Goal: Information Seeking & Learning: Find specific fact

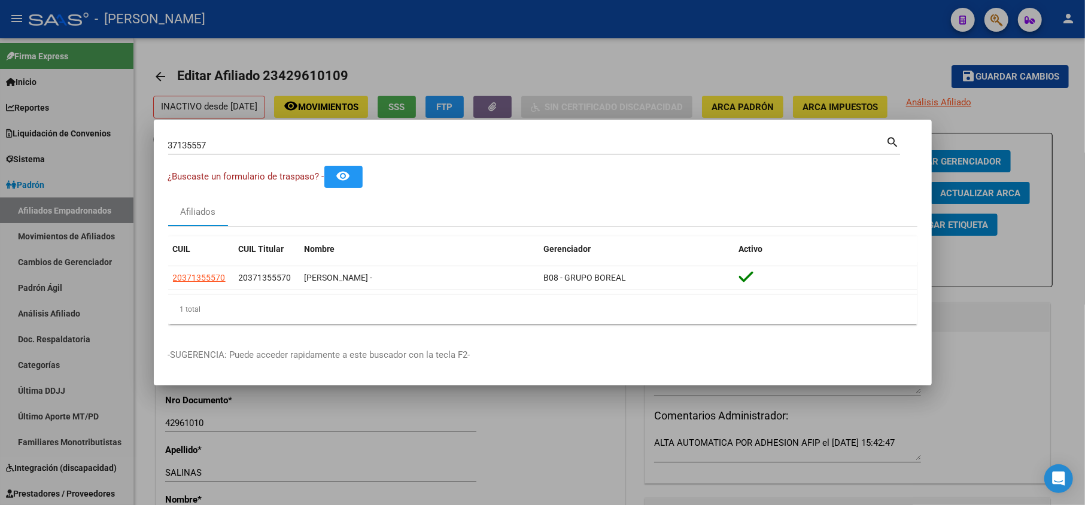
scroll to position [1, 0]
click at [311, 147] on input "37135557" at bounding box center [527, 145] width 718 height 11
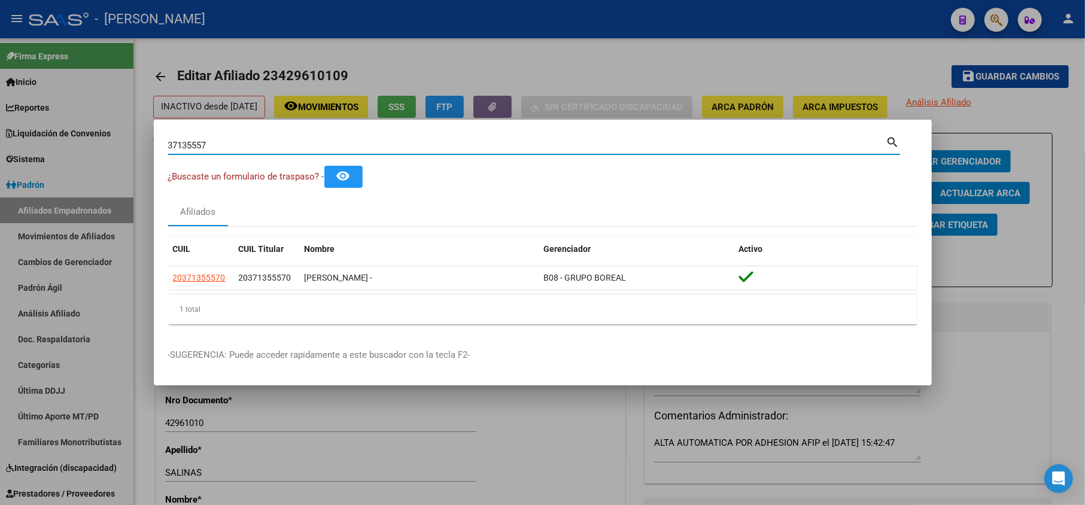
click at [311, 147] on input "37135557" at bounding box center [527, 145] width 718 height 11
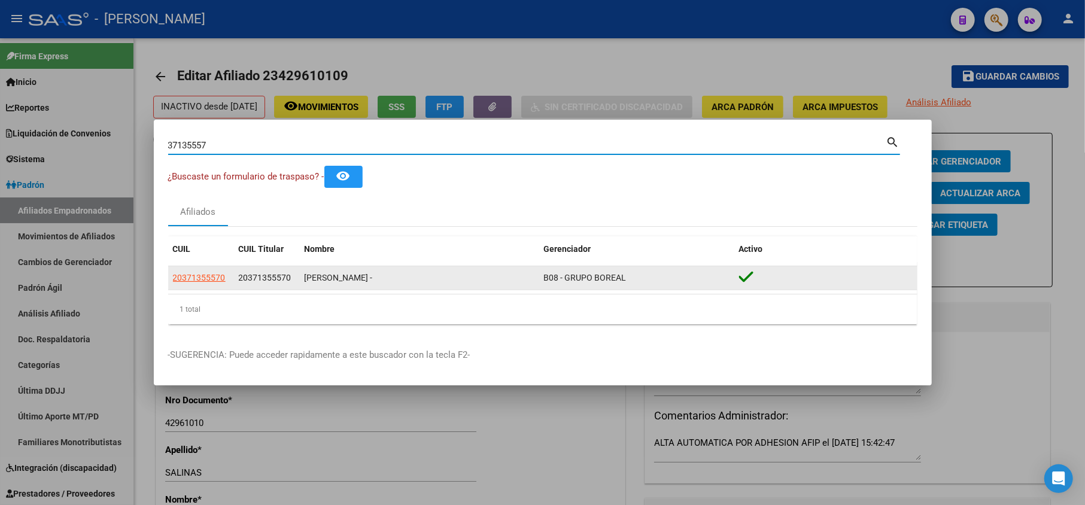
click at [206, 284] on app-link-go-to "20371355570" at bounding box center [199, 278] width 53 height 14
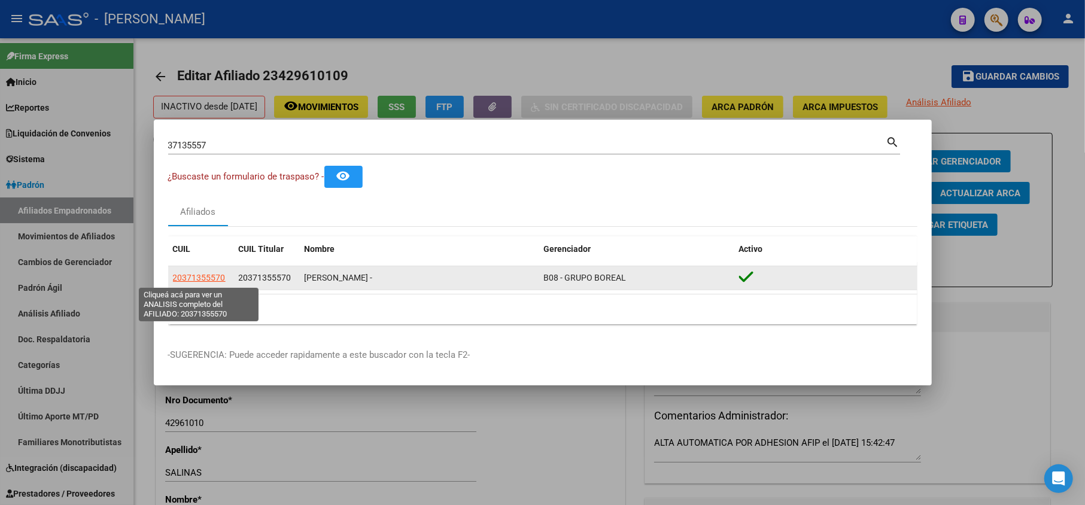
click at [205, 276] on span "20371355570" at bounding box center [199, 278] width 53 height 10
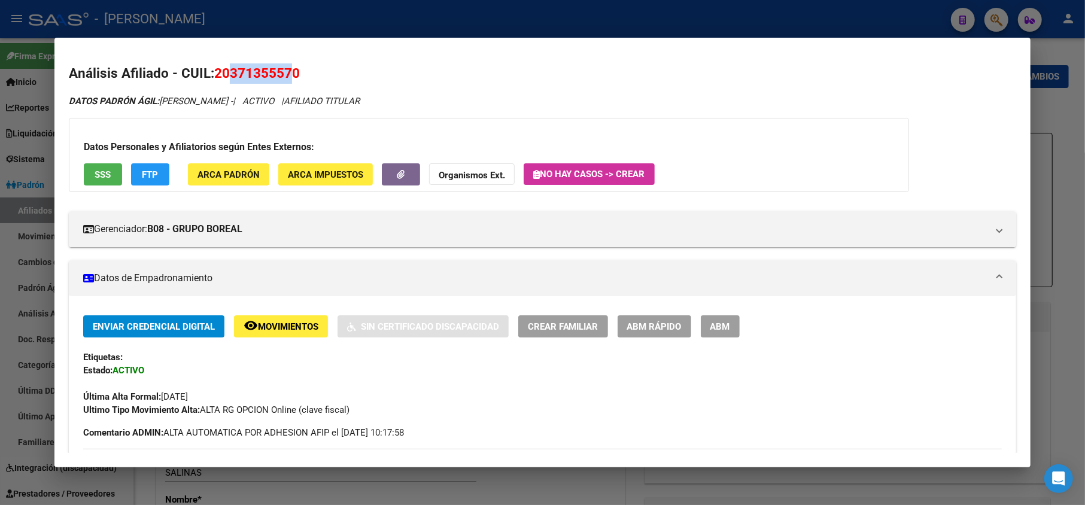
drag, startPoint x: 229, startPoint y: 75, endPoint x: 291, endPoint y: 69, distance: 62.4
click at [291, 69] on span "20371355570" at bounding box center [257, 73] width 86 height 16
copy span "37135557"
click at [176, 106] on div "DATOS PADRÓN ÁGIL: [PERSON_NAME] - | ACTIVO | AFILIADO TITULAR" at bounding box center [543, 102] width 948 height 14
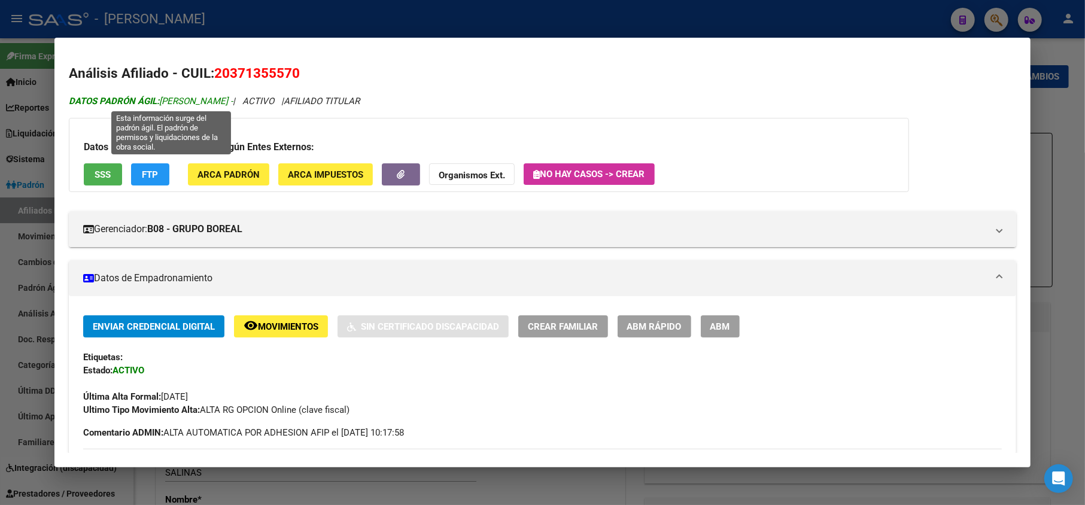
click at [175, 106] on span "DATOS PADRÓN ÁGIL: [PERSON_NAME] -" at bounding box center [151, 101] width 164 height 11
drag, startPoint x: 175, startPoint y: 106, endPoint x: 258, endPoint y: 99, distance: 83.5
click at [233, 99] on span "DATOS PADRÓN ÁGIL: [PERSON_NAME] -" at bounding box center [151, 101] width 164 height 11
copy span "[PERSON_NAME]"
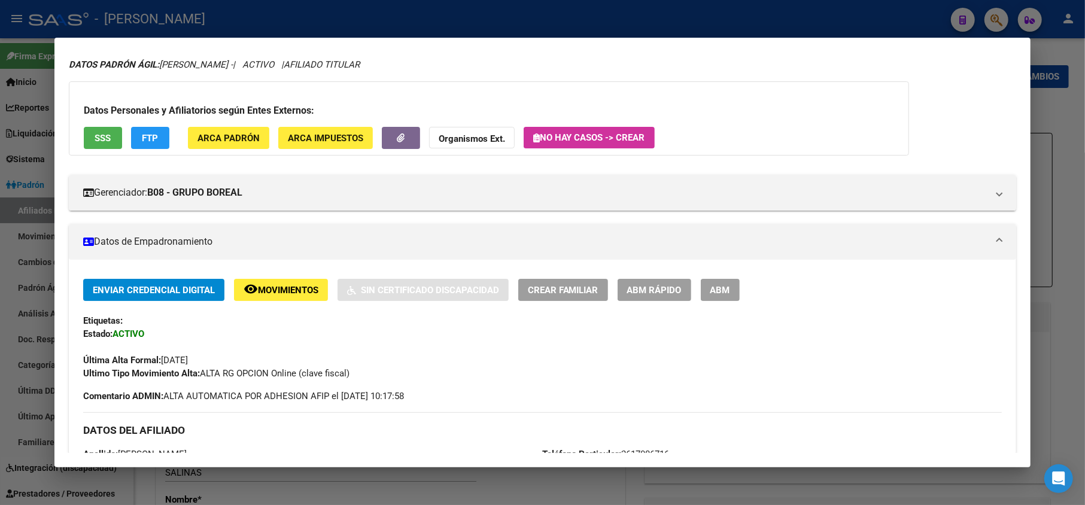
scroll to position [0, 0]
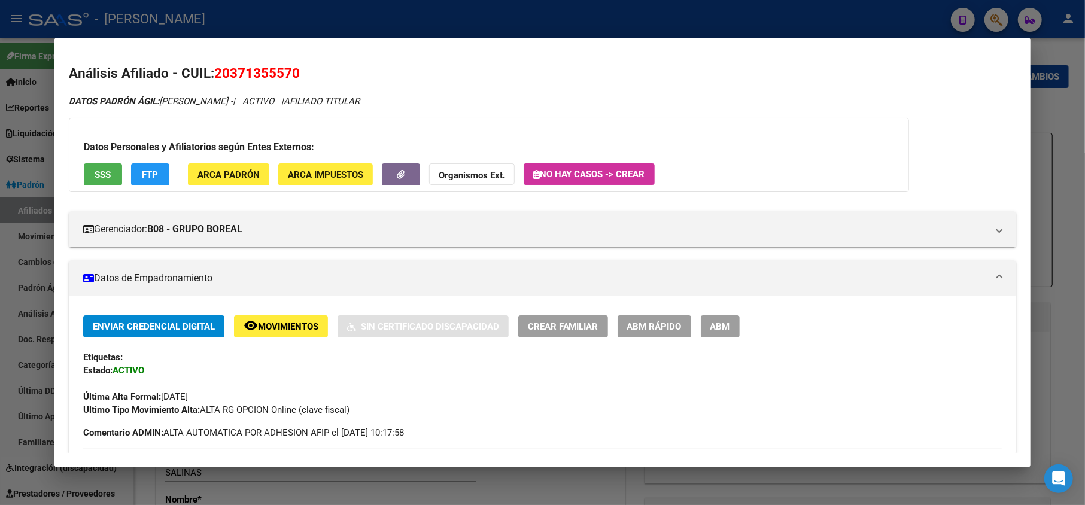
click at [240, 72] on span "20371355570" at bounding box center [257, 73] width 86 height 16
copy span "20371355570"
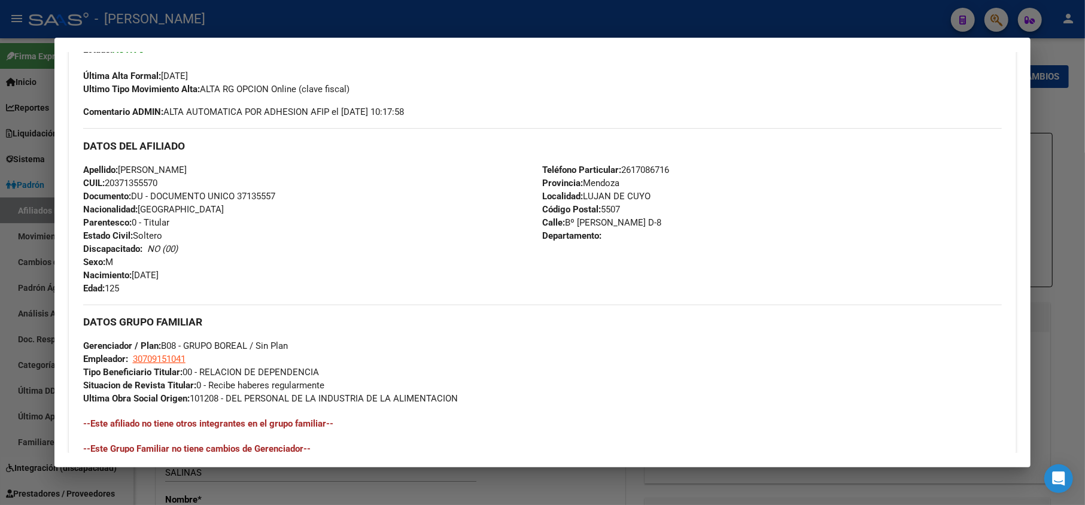
scroll to position [522, 0]
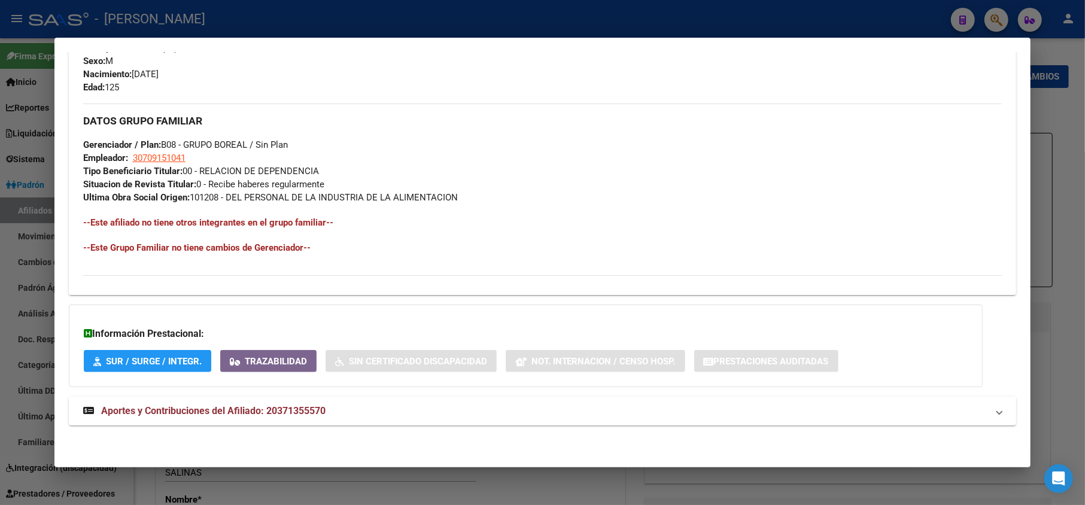
click at [350, 414] on mat-panel-title "Aportes y Contribuciones del Afiliado: 20371355570" at bounding box center [535, 411] width 905 height 14
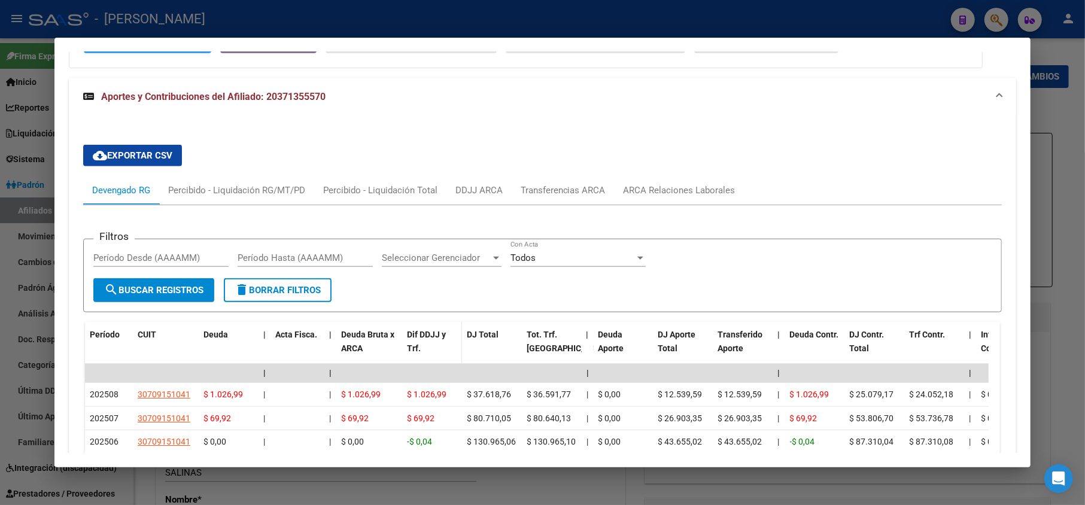
scroll to position [920, 0]
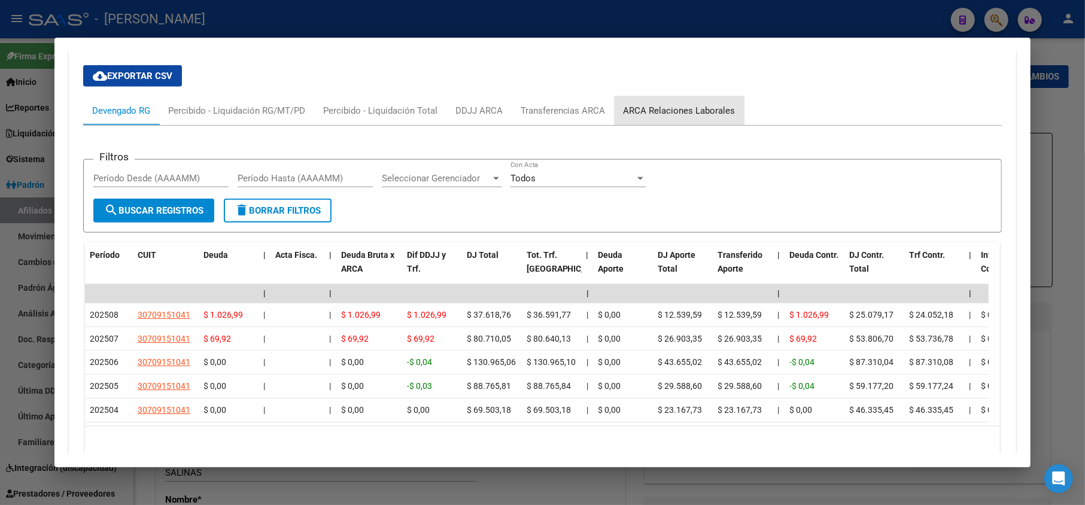
click at [694, 108] on div "ARCA Relaciones Laborales" at bounding box center [679, 110] width 112 height 13
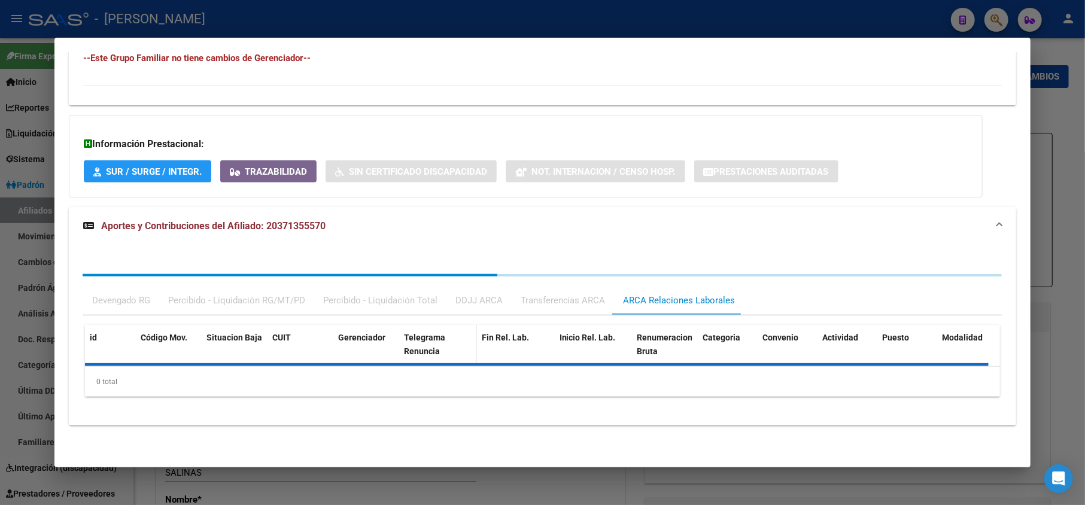
scroll to position [771, 0]
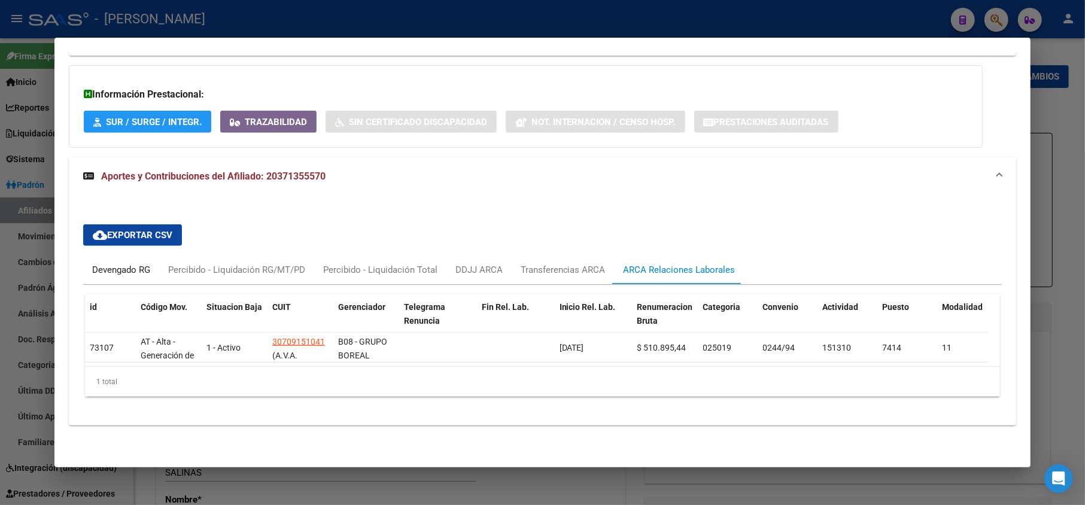
click at [122, 263] on div "Devengado RG" at bounding box center [121, 269] width 58 height 13
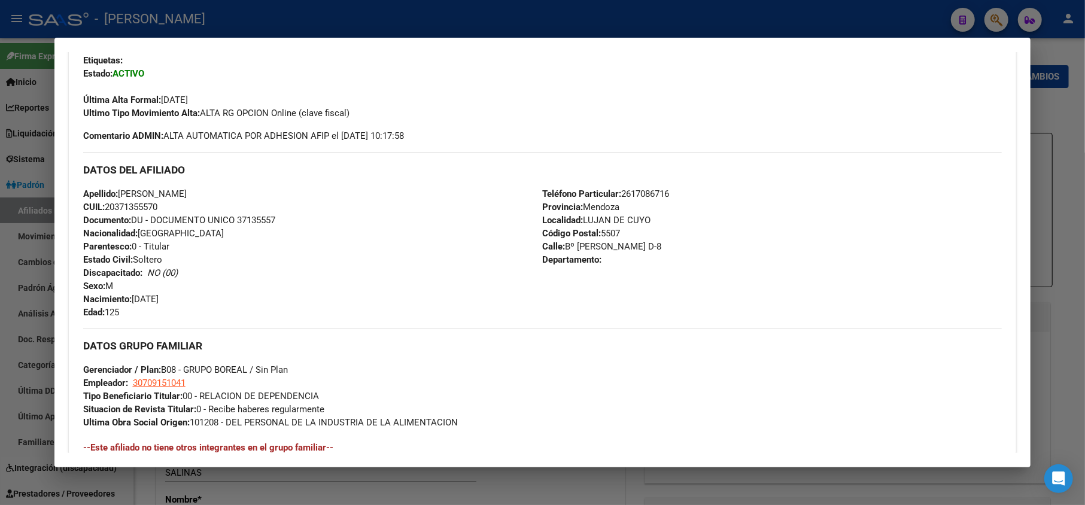
scroll to position [398, 0]
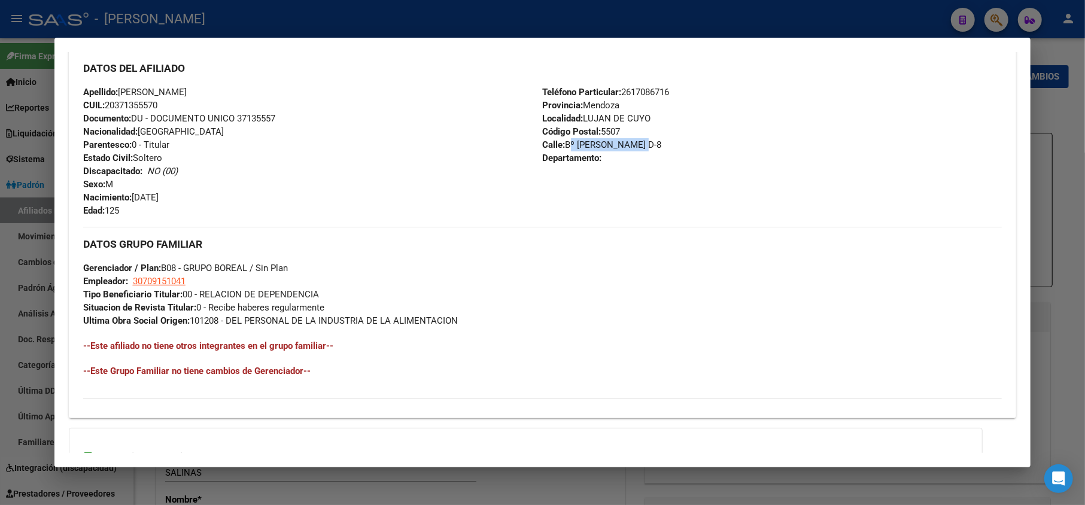
drag, startPoint x: 564, startPoint y: 144, endPoint x: 637, endPoint y: 142, distance: 73.0
click at [637, 142] on div "Teléfono Particular: [PHONE_NUMBER] Provincia: [PERSON_NAME] Localidad: [PERSON…" at bounding box center [772, 152] width 459 height 132
copy span "Bº [PERSON_NAME] D-8"
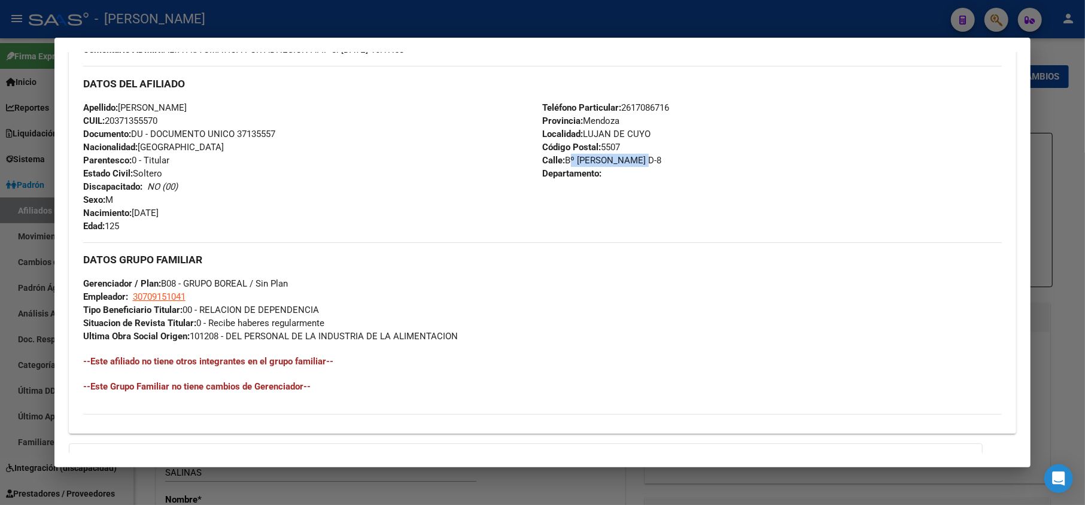
scroll to position [558, 0]
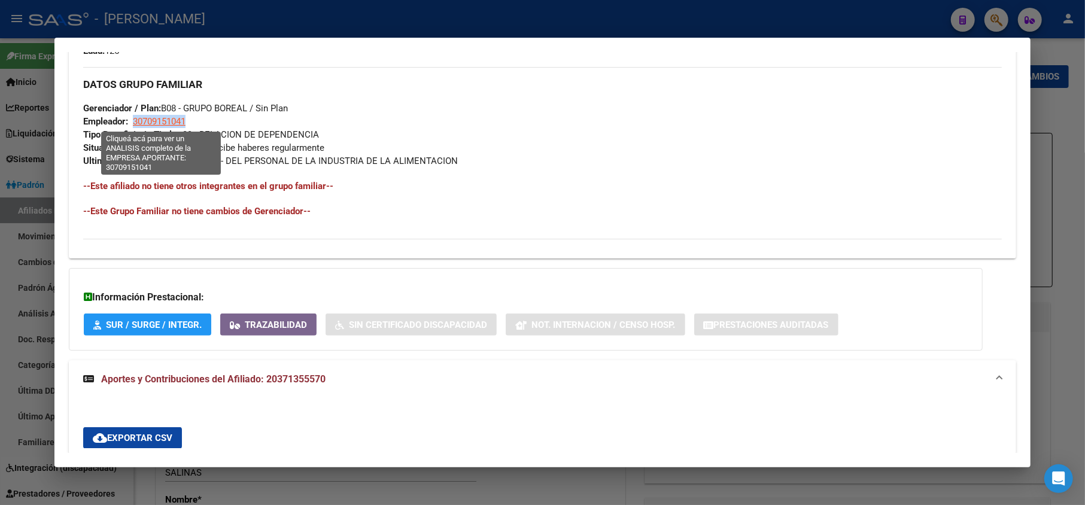
drag, startPoint x: 189, startPoint y: 123, endPoint x: 135, endPoint y: 118, distance: 54.0
click at [135, 118] on div "DATOS GRUPO FAMILIAR Gerenciador / Plan: B08 - GRUPO BOREAL / Sin Plan Empleado…" at bounding box center [542, 117] width 919 height 101
copy span "30709151041"
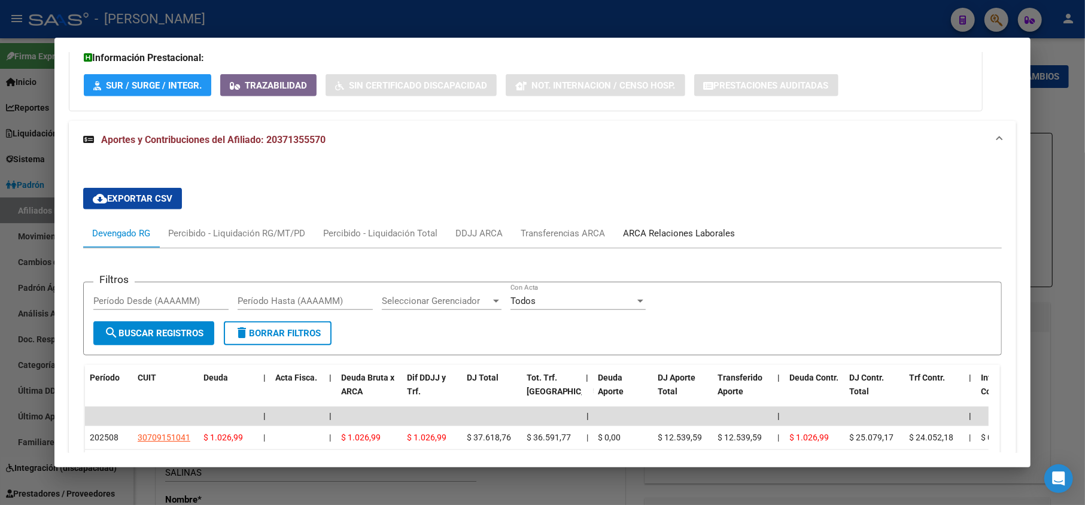
click at [680, 243] on div "ARCA Relaciones Laborales" at bounding box center [679, 233] width 130 height 29
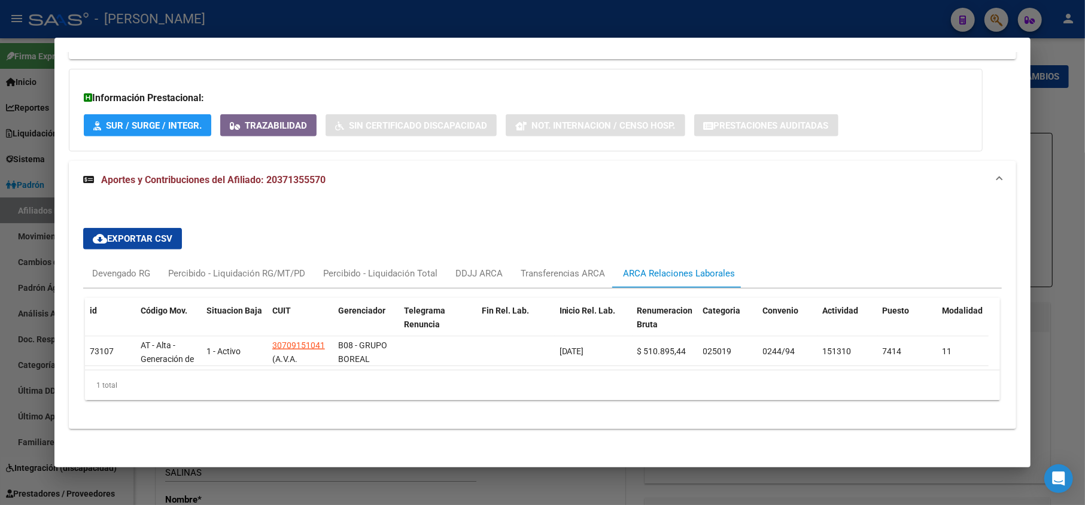
scroll to position [773, 0]
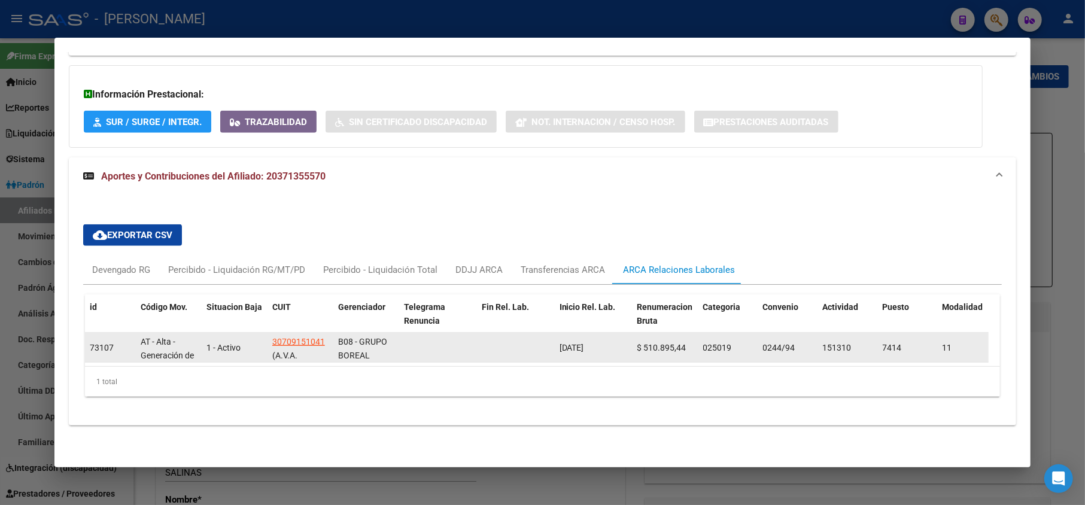
drag, startPoint x: 558, startPoint y: 334, endPoint x: 610, endPoint y: 340, distance: 53.0
click at [610, 340] on datatable-body-cell "[DATE]" at bounding box center [594, 347] width 78 height 29
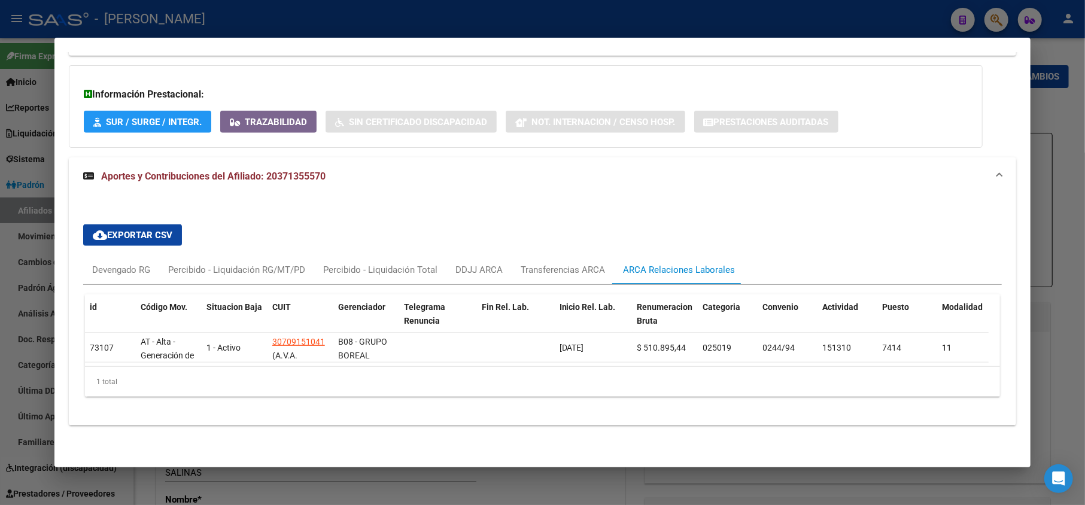
copy span "[DATE]"
click at [0, 209] on div at bounding box center [542, 252] width 1085 height 505
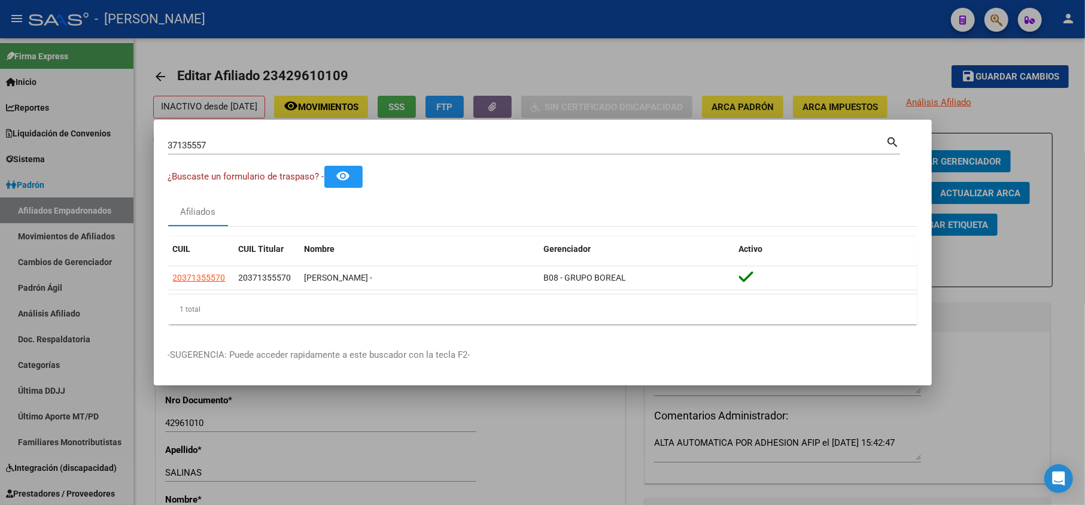
click at [228, 144] on input "37135557" at bounding box center [527, 145] width 718 height 11
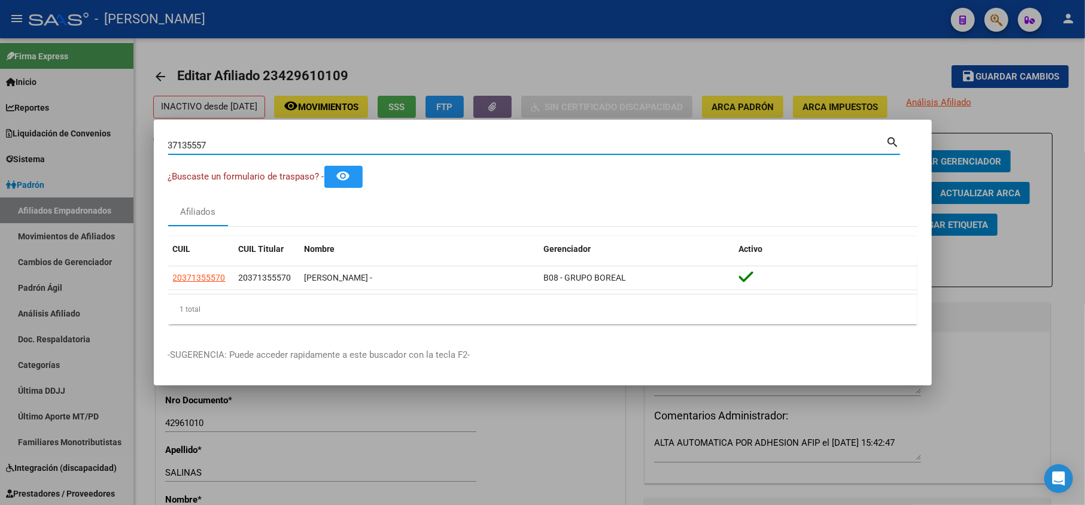
click at [228, 144] on input "37135557" at bounding box center [527, 145] width 718 height 11
paste input "27-43402563-5"
type input "27434025635"
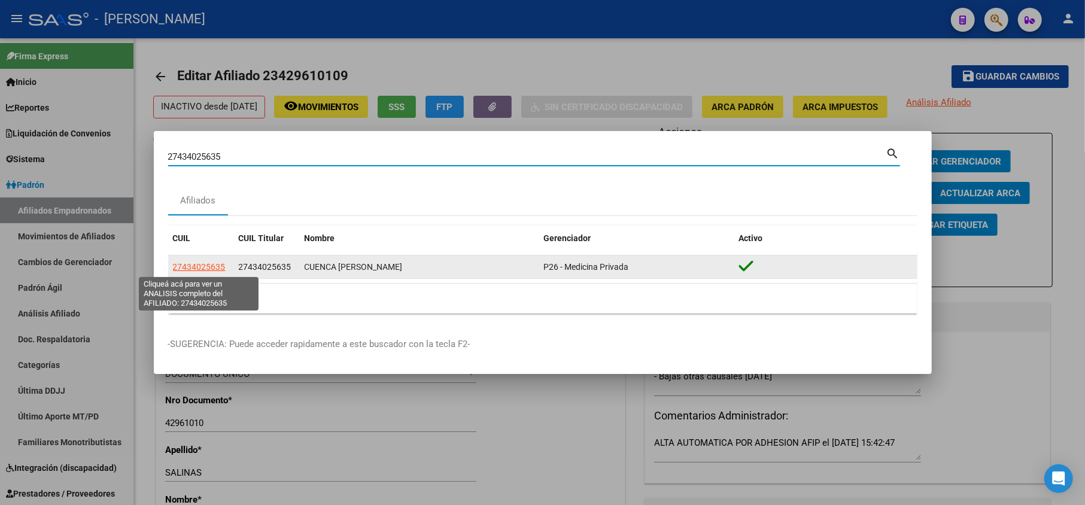
click at [212, 272] on span "27434025635" at bounding box center [199, 267] width 53 height 10
type textarea "27434025635"
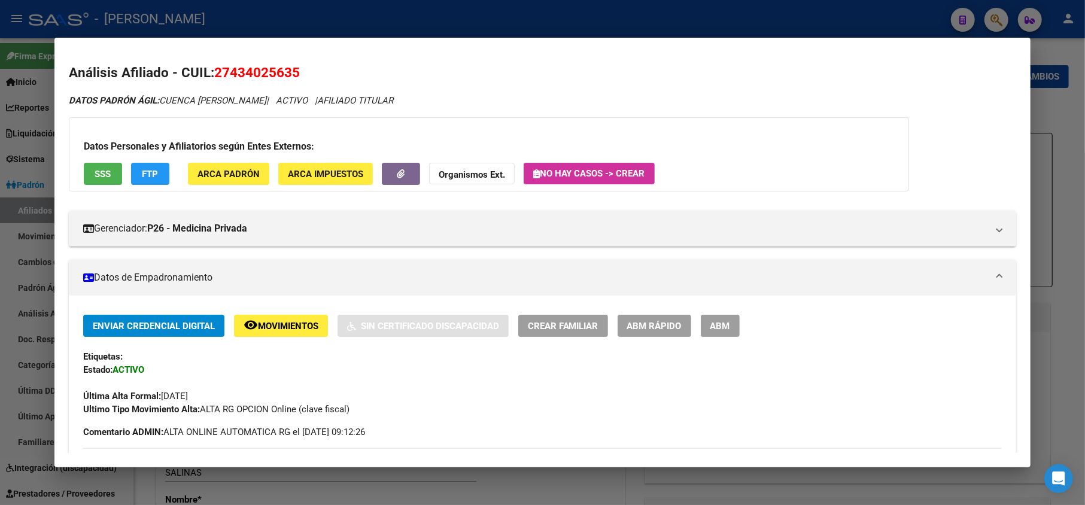
scroll to position [0, 0]
click at [0, 226] on div at bounding box center [542, 252] width 1085 height 505
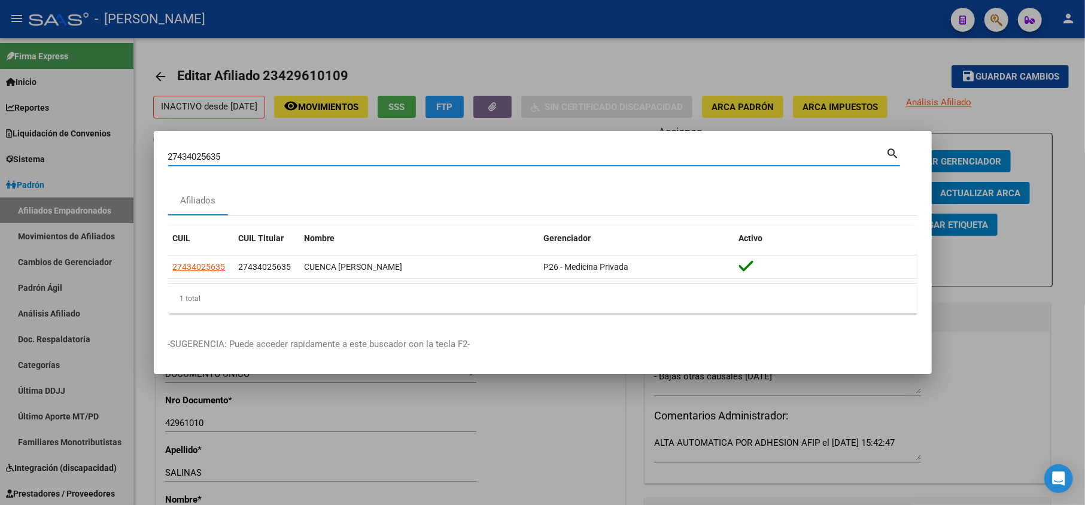
click at [312, 160] on input "27434025635" at bounding box center [527, 156] width 718 height 11
paste input "37135557"
type input "37135557"
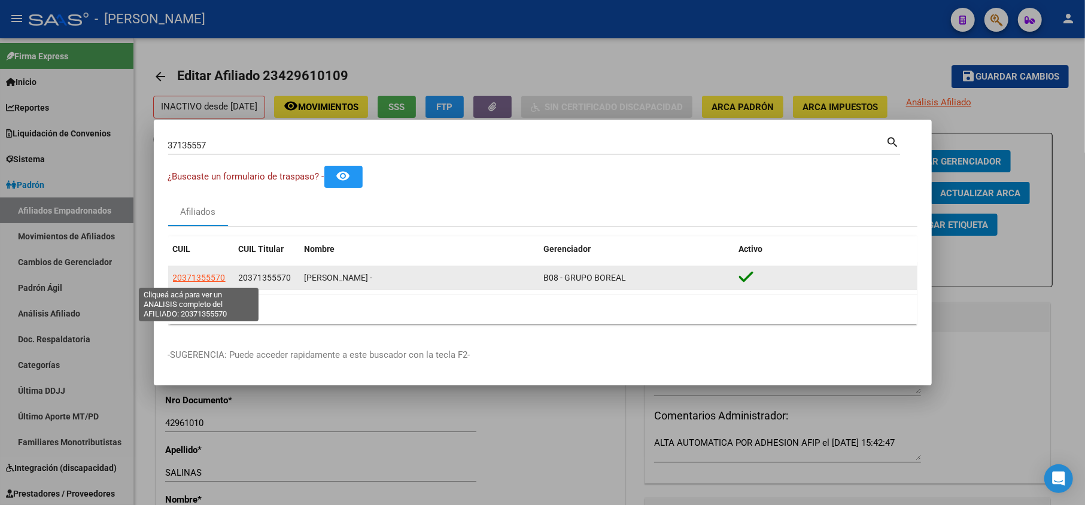
click at [211, 279] on span "20371355570" at bounding box center [199, 278] width 53 height 10
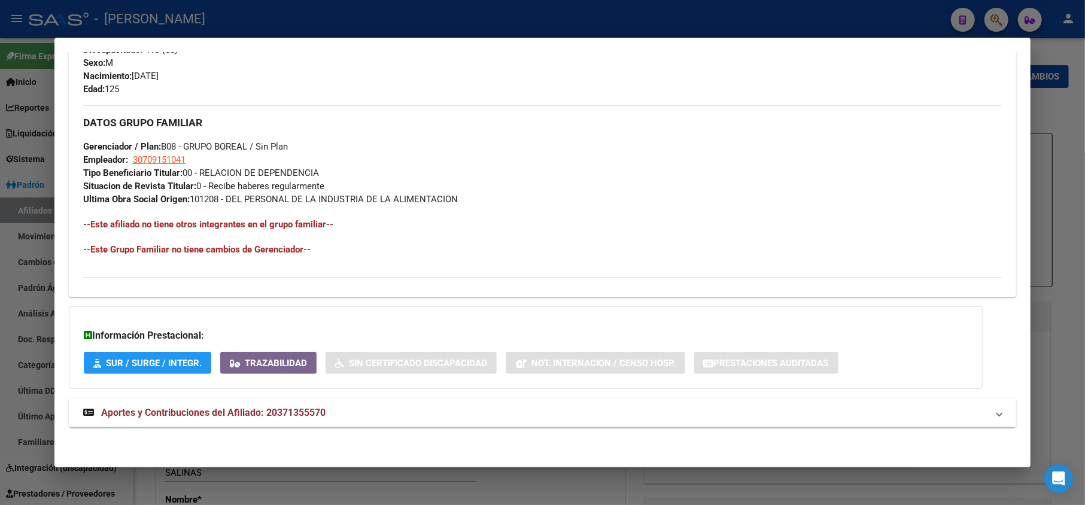
scroll to position [522, 0]
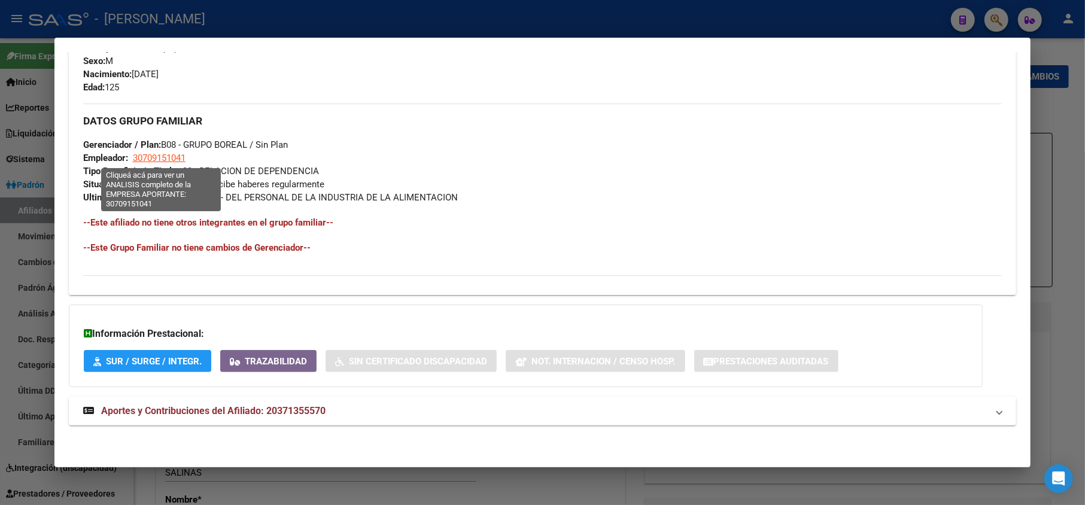
click at [175, 159] on span "30709151041" at bounding box center [159, 158] width 53 height 11
type textarea "30709151041"
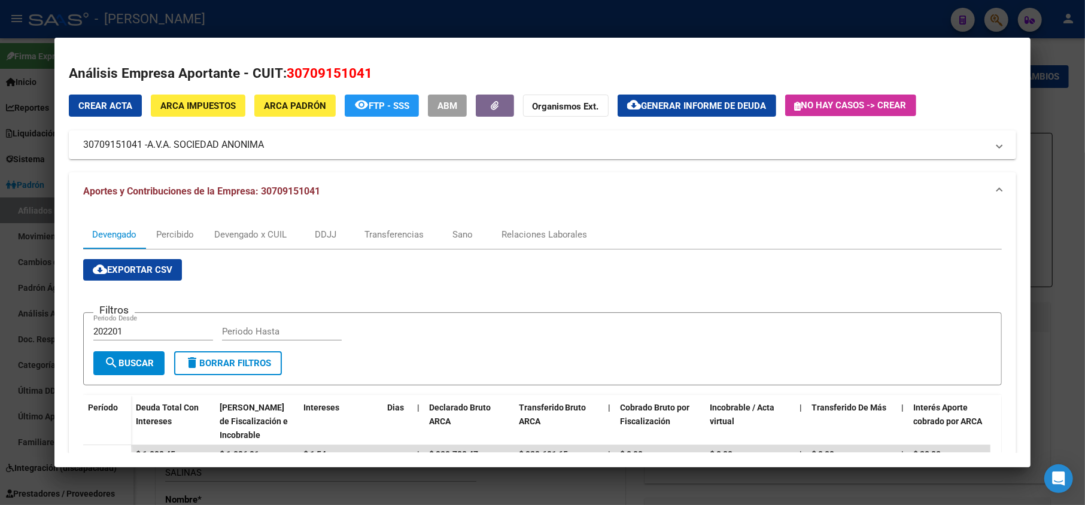
click at [31, 170] on div at bounding box center [542, 252] width 1085 height 505
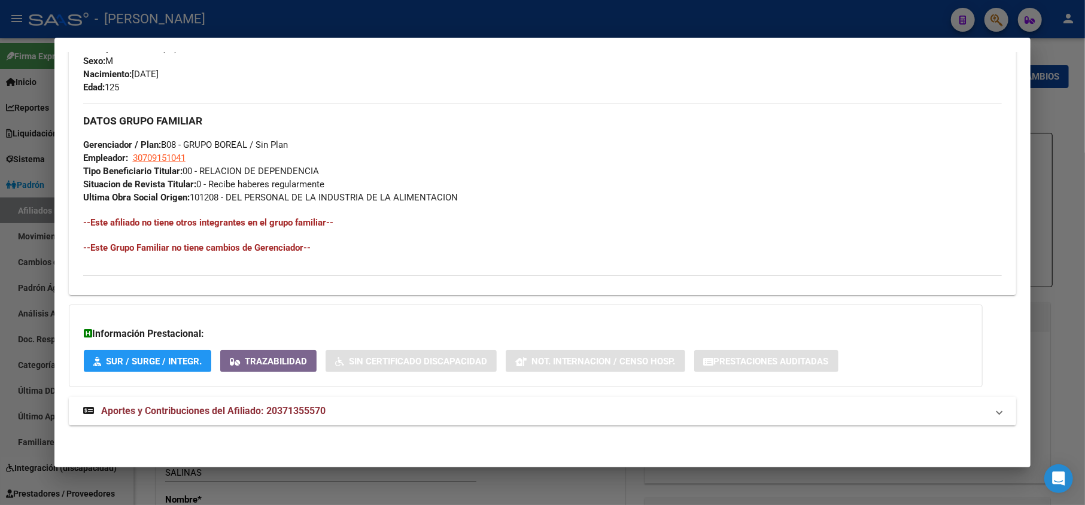
click at [323, 421] on mat-expansion-panel-header "Aportes y Contribuciones del Afiliado: 20371355570" at bounding box center [543, 411] width 948 height 29
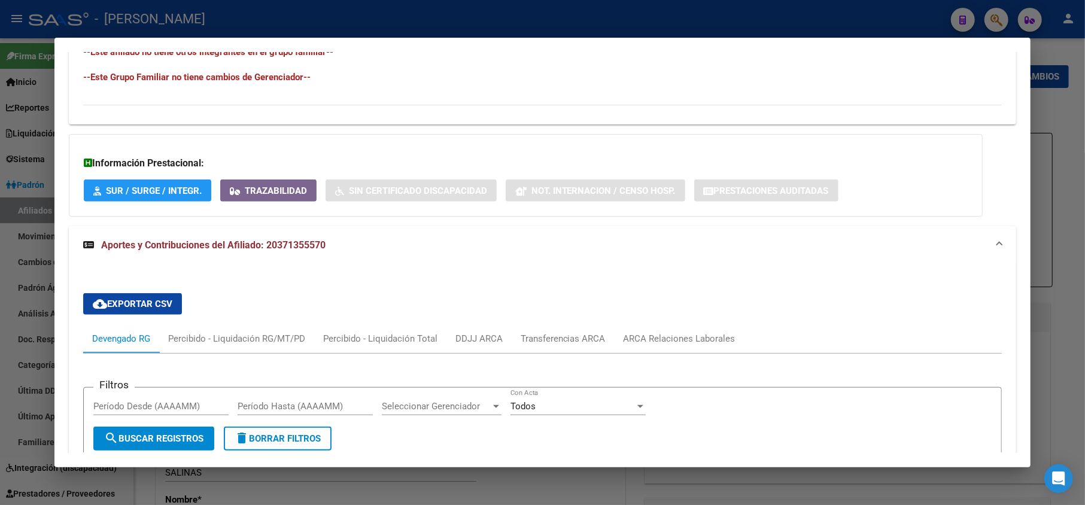
scroll to position [910, 0]
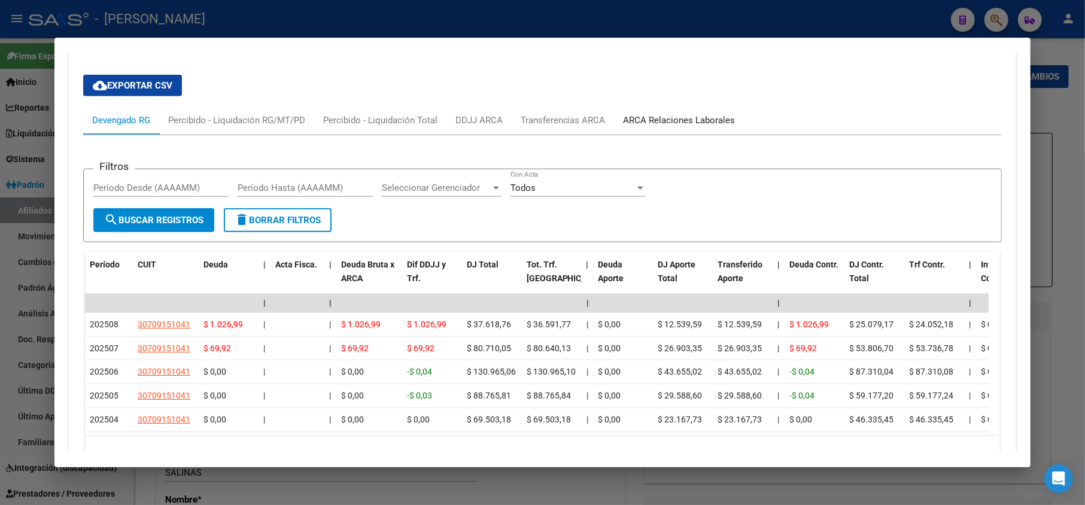
click at [676, 121] on div "ARCA Relaciones Laborales" at bounding box center [679, 120] width 112 height 13
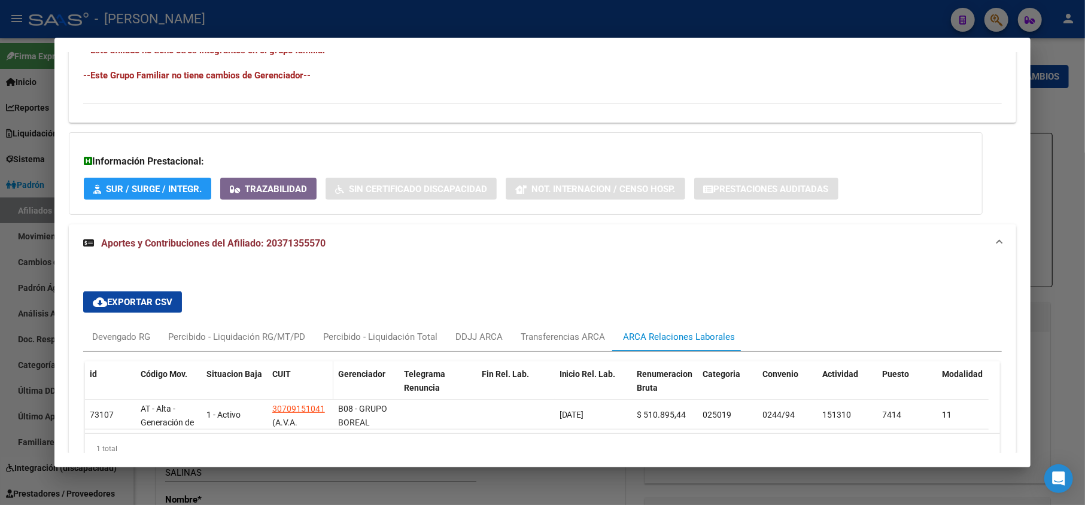
scroll to position [773, 0]
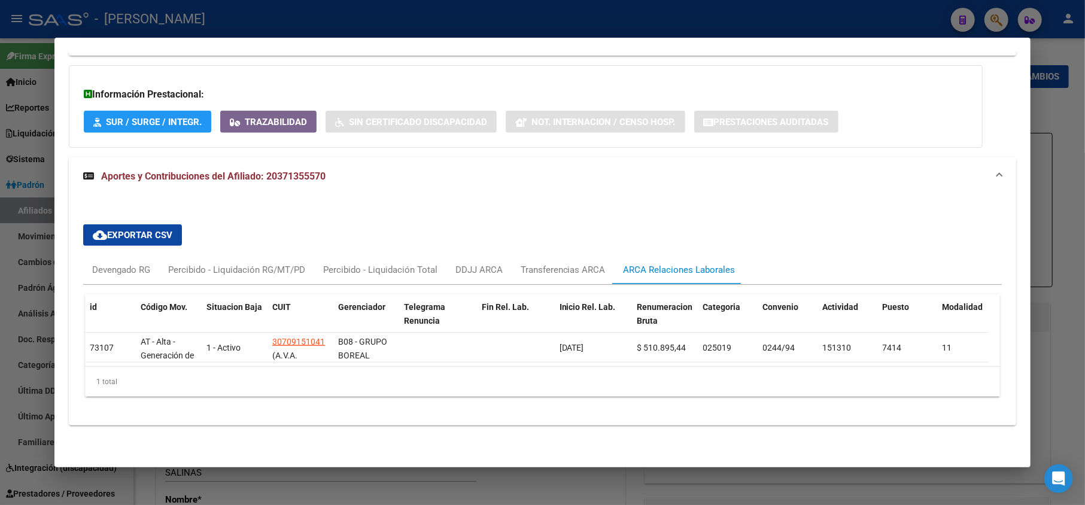
click at [13, 160] on div at bounding box center [542, 252] width 1085 height 505
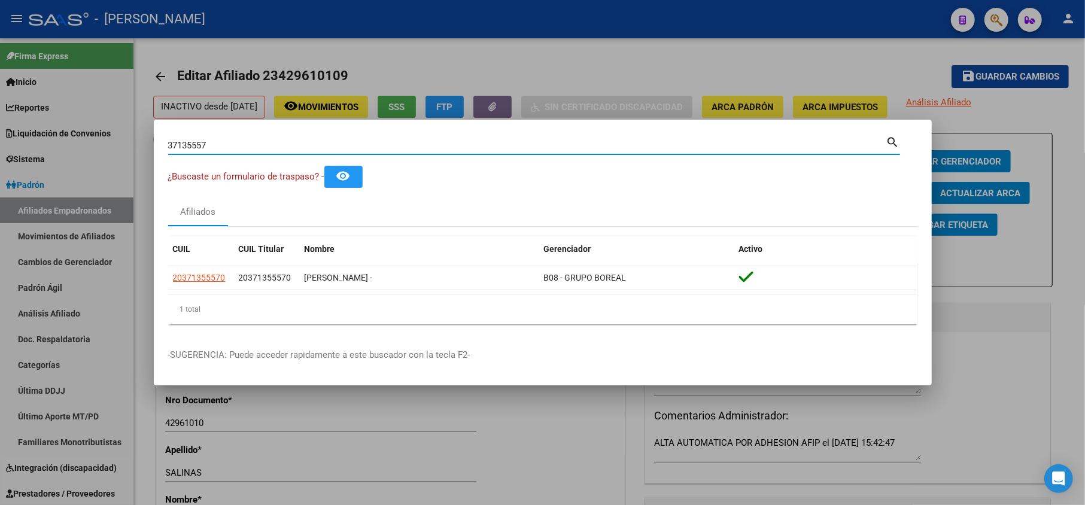
click at [225, 145] on input "37135557" at bounding box center [527, 145] width 718 height 11
click at [225, 144] on input "37135557" at bounding box center [527, 145] width 718 height 11
paste input "56968645"
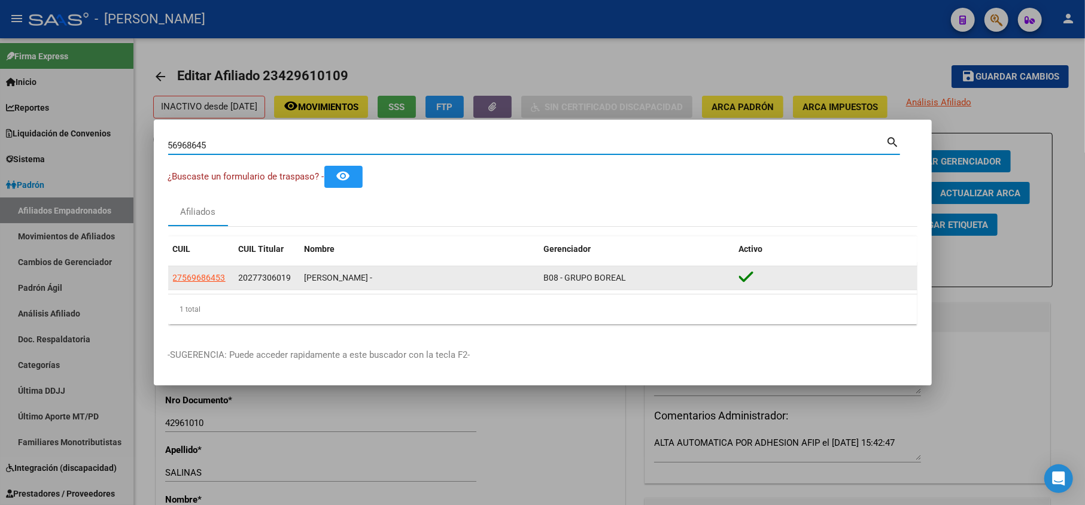
click at [267, 278] on span "20277306019" at bounding box center [265, 278] width 53 height 10
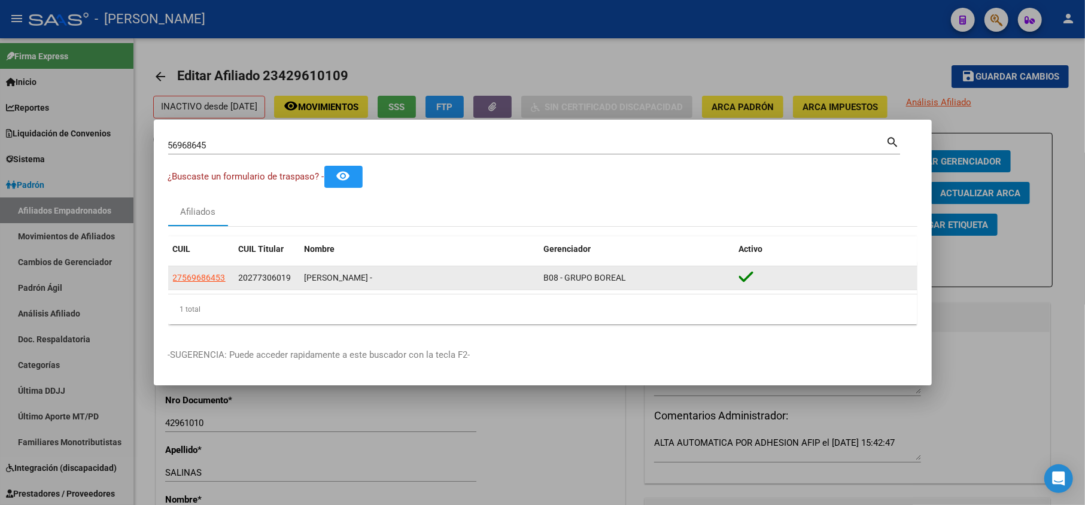
click at [267, 278] on span "20277306019" at bounding box center [265, 278] width 53 height 10
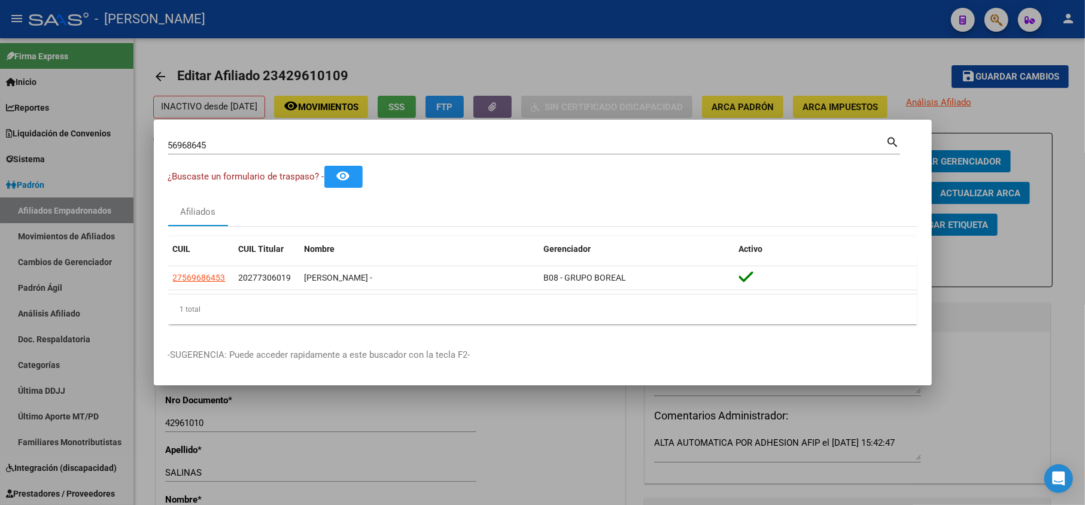
copy span "20277306019"
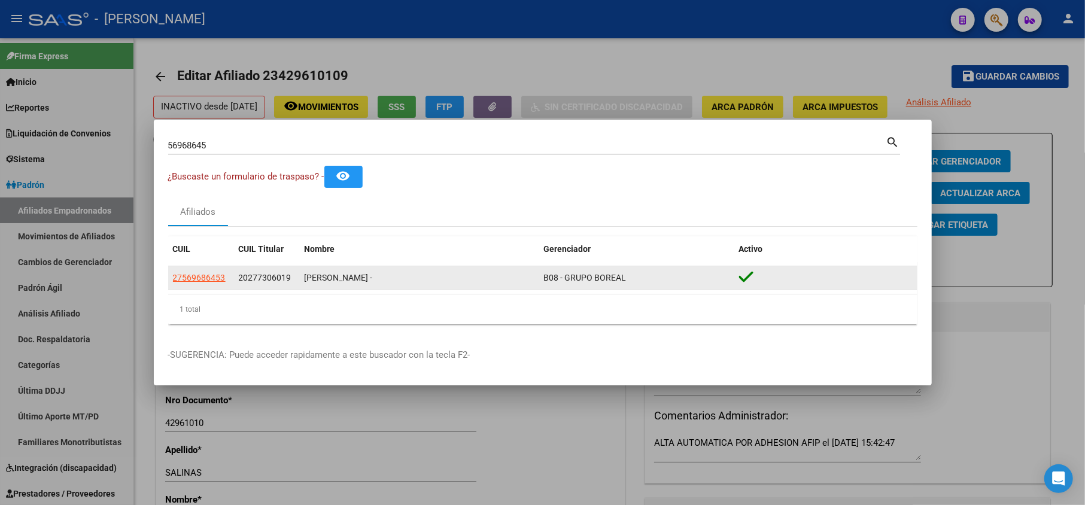
click at [266, 280] on span "20277306019" at bounding box center [265, 278] width 53 height 10
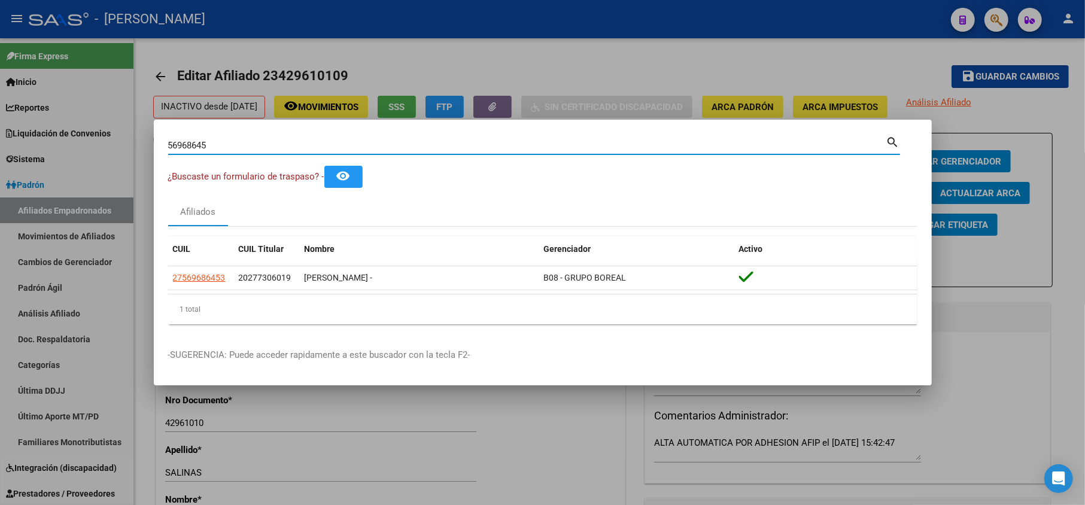
click at [258, 141] on input "56968645" at bounding box center [527, 145] width 718 height 11
paste input "20277306019"
type input "20277306019"
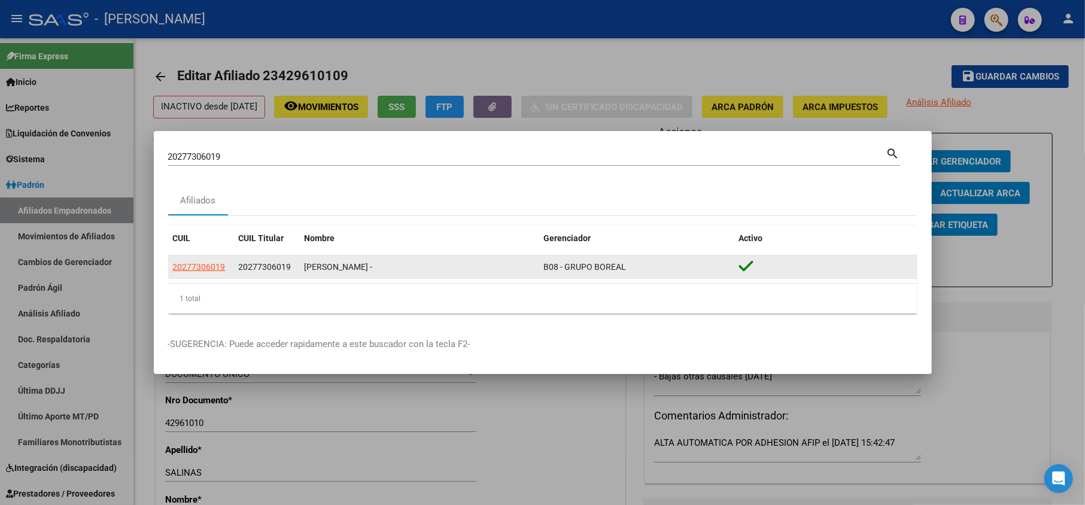
click at [230, 268] on datatable-body-cell "20277306019" at bounding box center [201, 266] width 66 height 23
click at [218, 268] on span "20277306019" at bounding box center [199, 267] width 53 height 10
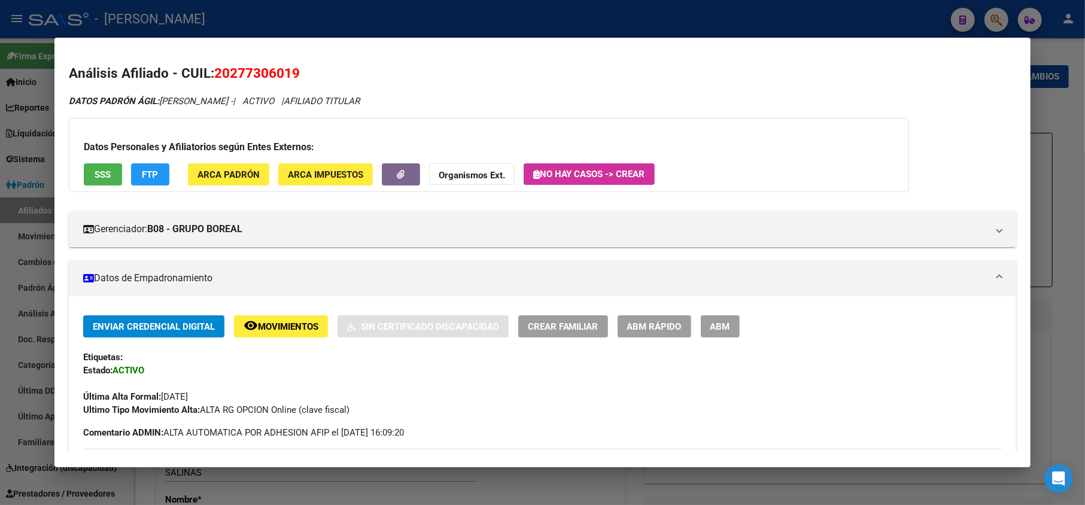
drag, startPoint x: 236, startPoint y: 70, endPoint x: 246, endPoint y: 74, distance: 11.6
click at [246, 74] on span "20277306019" at bounding box center [257, 73] width 86 height 16
click at [233, 68] on span "20277306019" at bounding box center [257, 73] width 86 height 16
drag, startPoint x: 233, startPoint y: 71, endPoint x: 290, endPoint y: 72, distance: 56.8
click at [290, 72] on span "20277306019" at bounding box center [257, 73] width 86 height 16
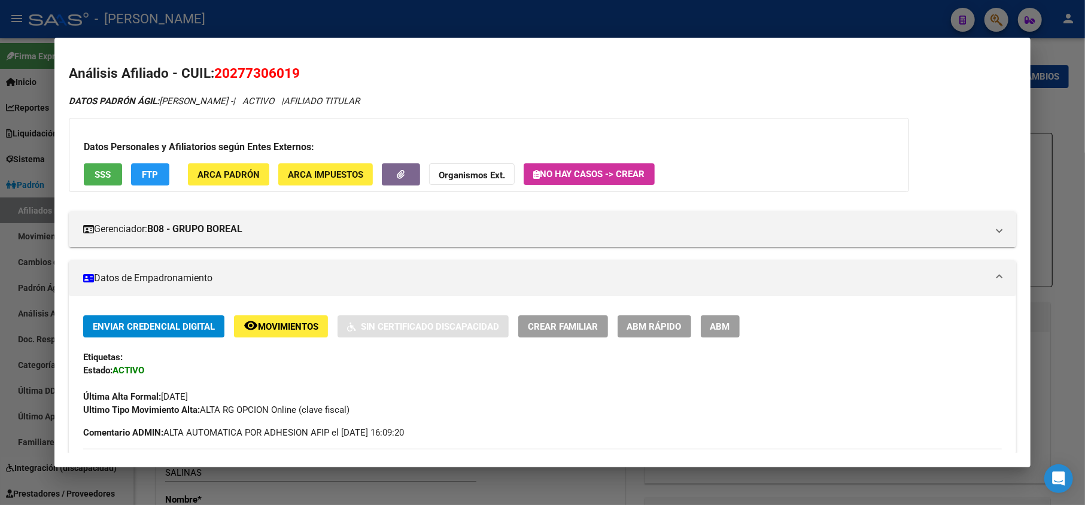
copy span "27730601"
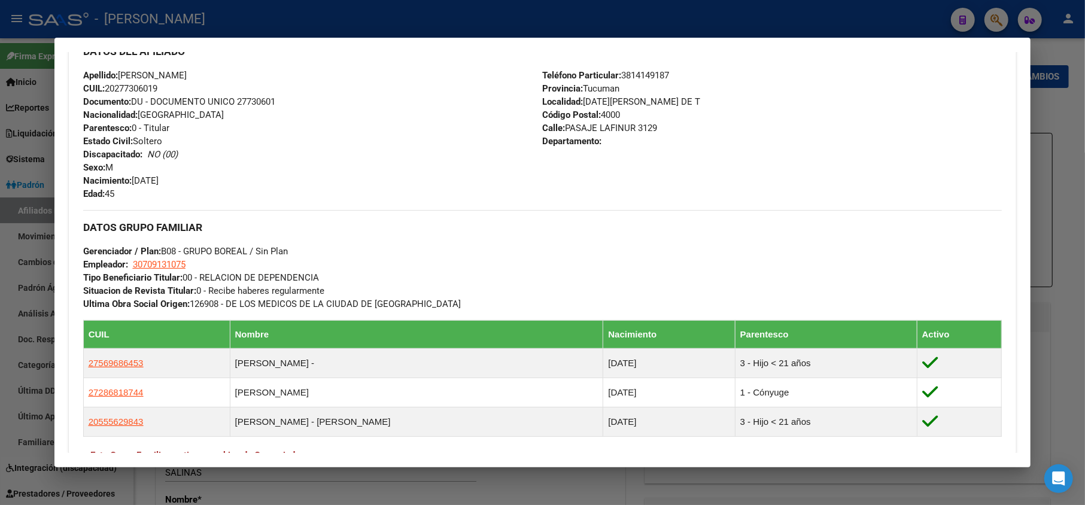
scroll to position [623, 0]
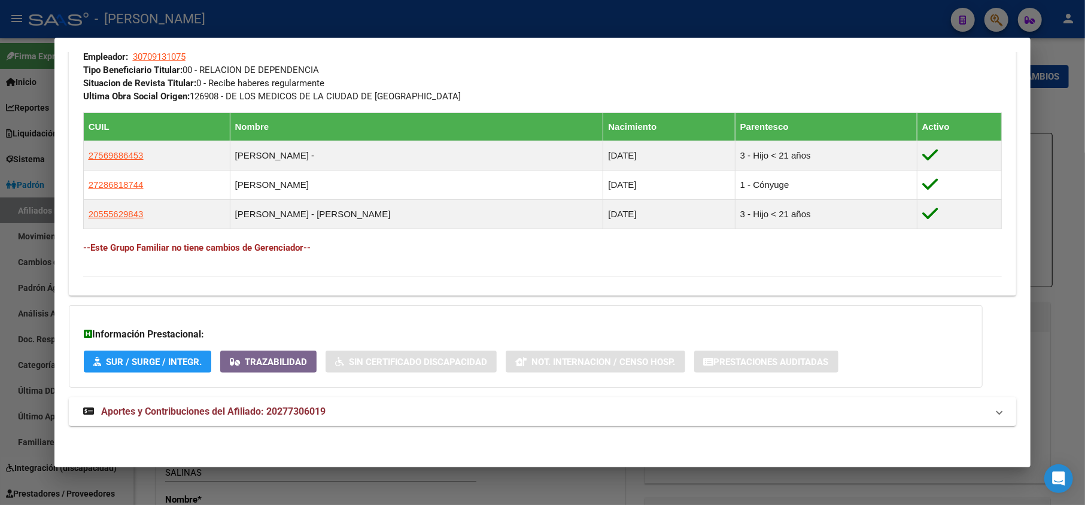
click at [281, 407] on span "Aportes y Contribuciones del Afiliado: 20277306019" at bounding box center [213, 411] width 224 height 11
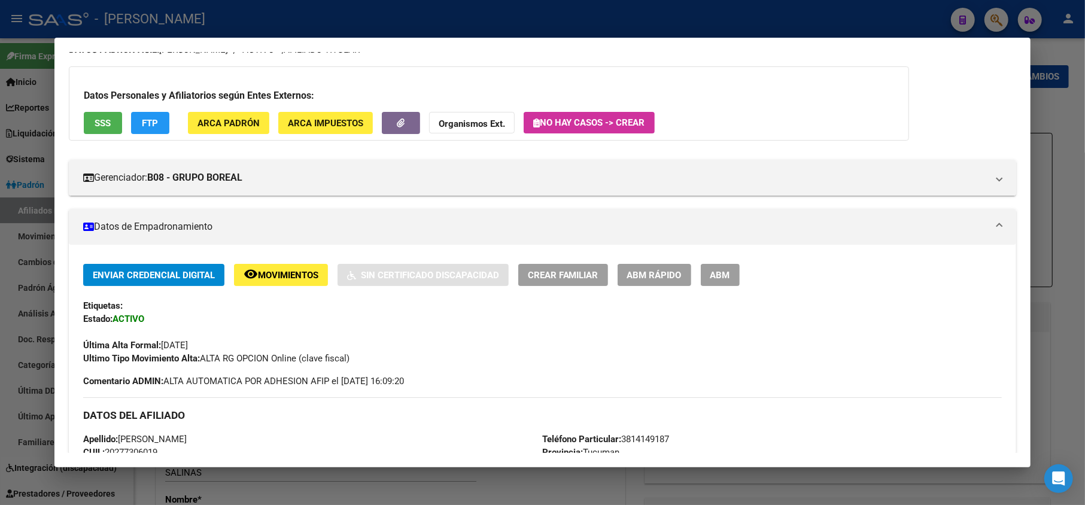
scroll to position [0, 0]
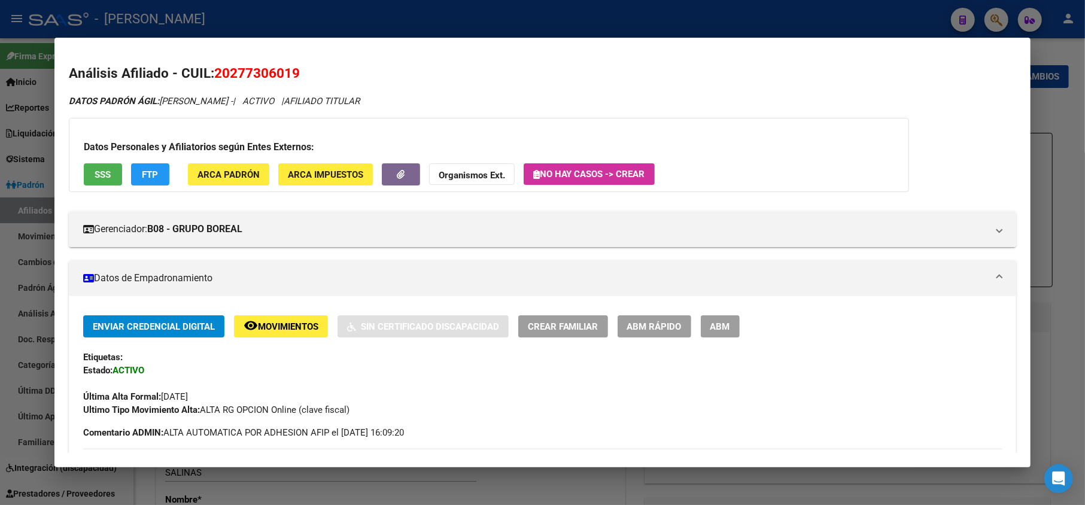
drag, startPoint x: 226, startPoint y: 71, endPoint x: 270, endPoint y: 79, distance: 45.6
click at [270, 79] on span "20277306019" at bounding box center [257, 73] width 86 height 16
drag, startPoint x: 229, startPoint y: 69, endPoint x: 293, endPoint y: 75, distance: 64.2
click at [293, 75] on span "20277306019" at bounding box center [257, 73] width 86 height 16
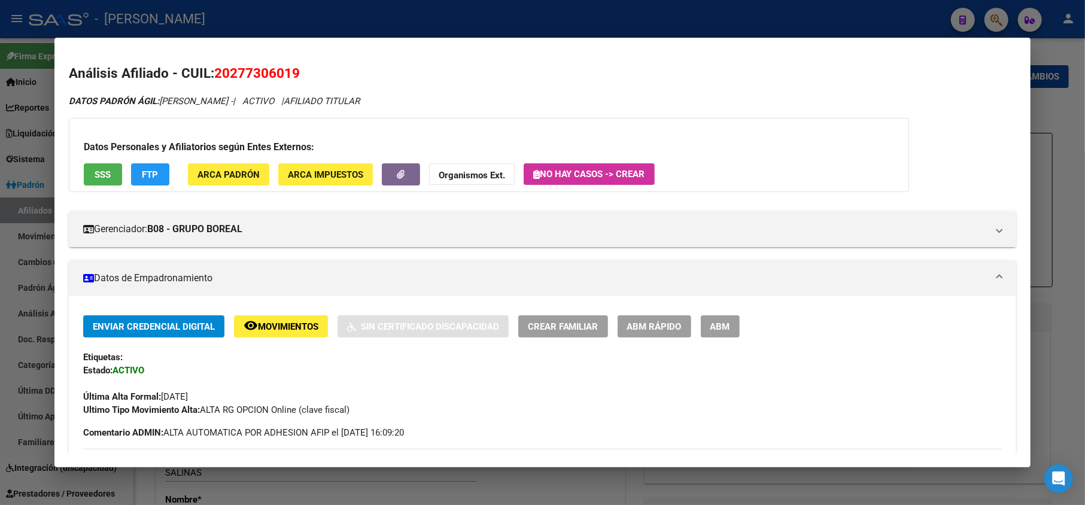
copy span "27730601"
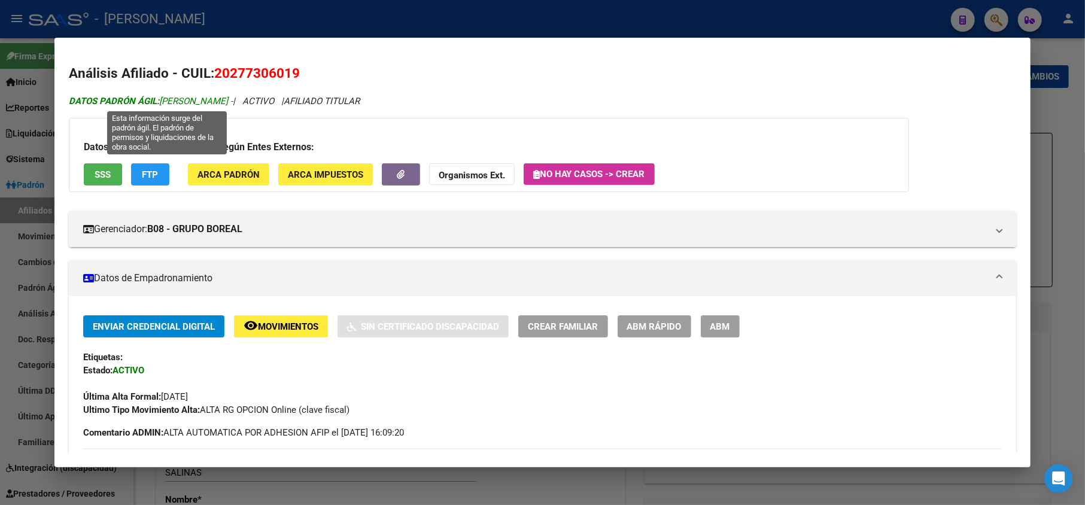
click at [182, 104] on span "DATOS [PERSON_NAME]: [PERSON_NAME] -" at bounding box center [151, 101] width 164 height 11
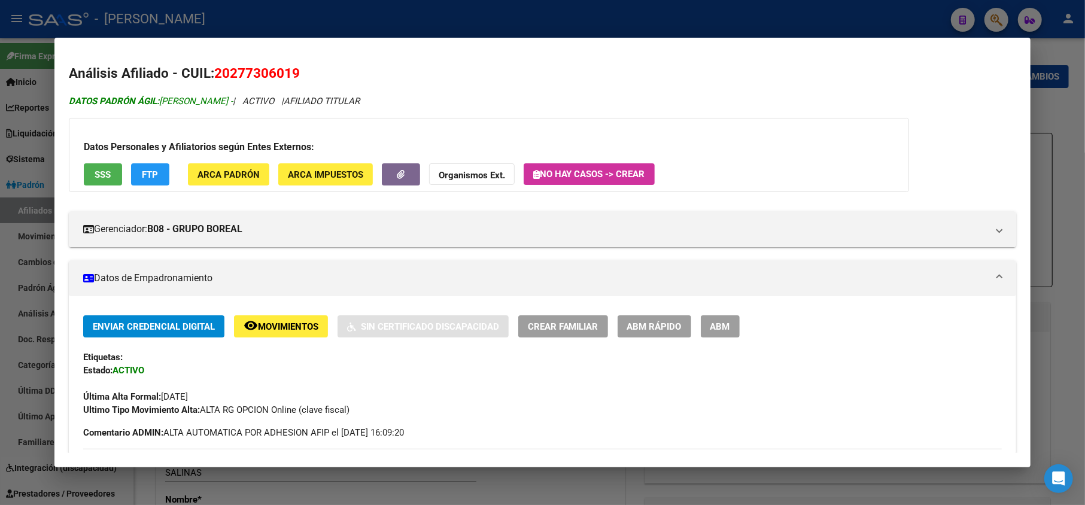
drag, startPoint x: 182, startPoint y: 104, endPoint x: 242, endPoint y: 102, distance: 59.9
click at [233, 102] on span "DATOS [PERSON_NAME]: [PERSON_NAME] -" at bounding box center [151, 101] width 164 height 11
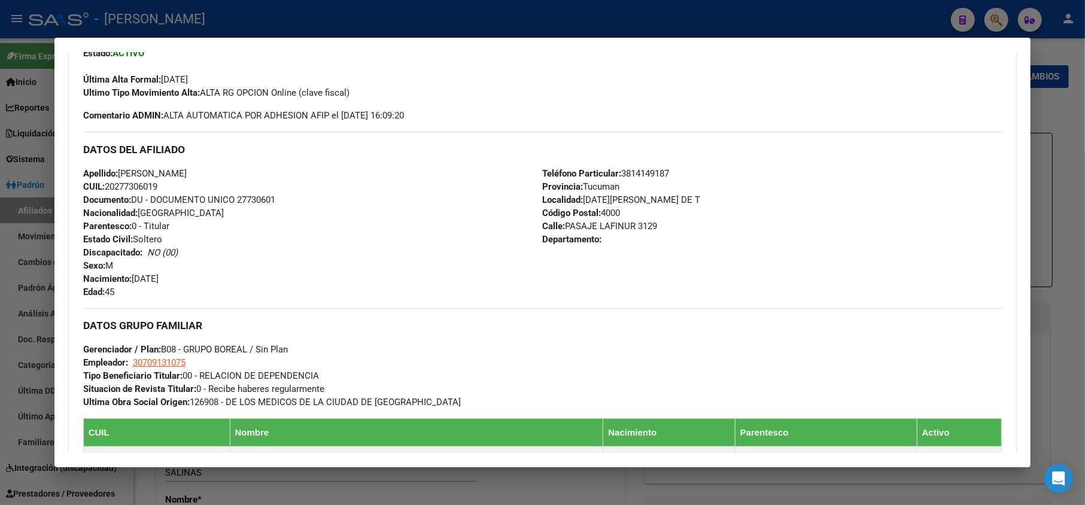
scroll to position [319, 0]
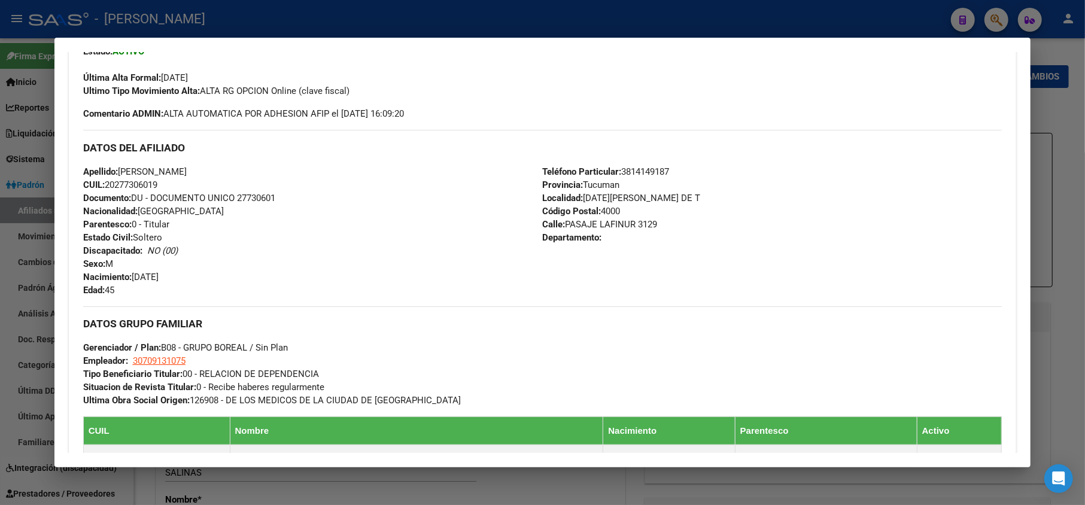
drag, startPoint x: 211, startPoint y: 276, endPoint x: 135, endPoint y: 278, distance: 75.4
click at [135, 278] on div "Apellido: [PERSON_NAME] CUIL: 20277306019 Documento: DU - DOCUMENTO UNICO 27730…" at bounding box center [312, 231] width 459 height 132
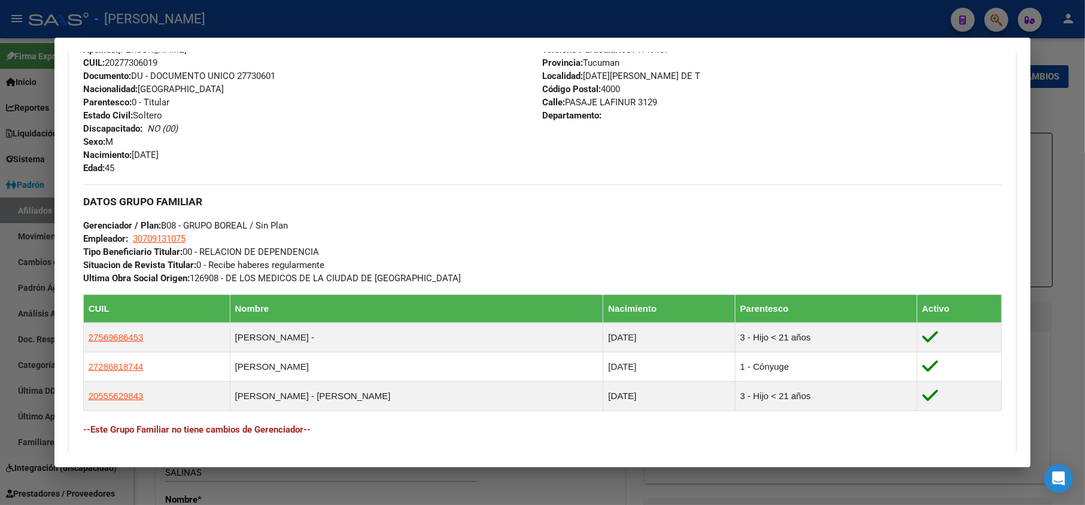
scroll to position [479, 0]
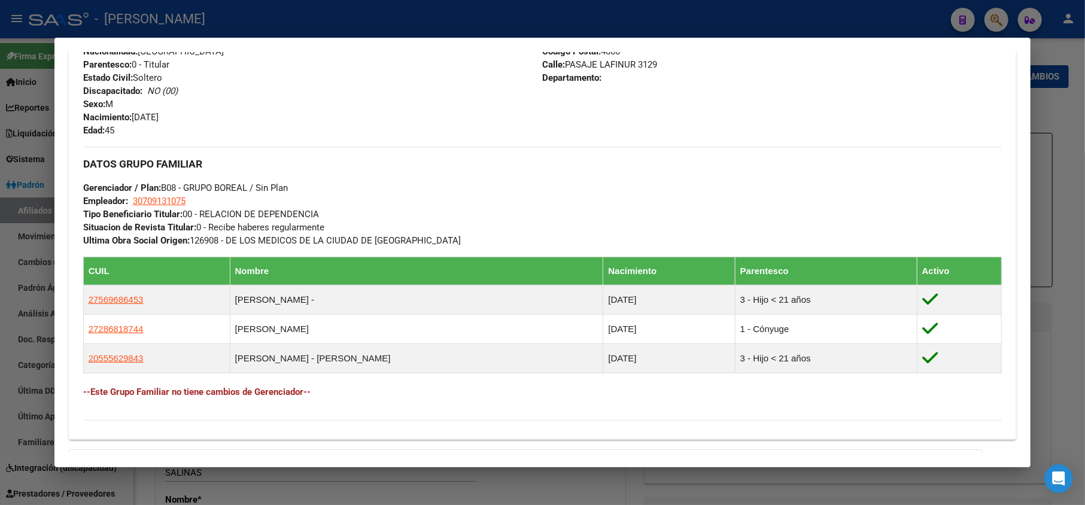
click at [583, 63] on span "Calle: PASAJE LAFINUR 3129" at bounding box center [600, 64] width 115 height 11
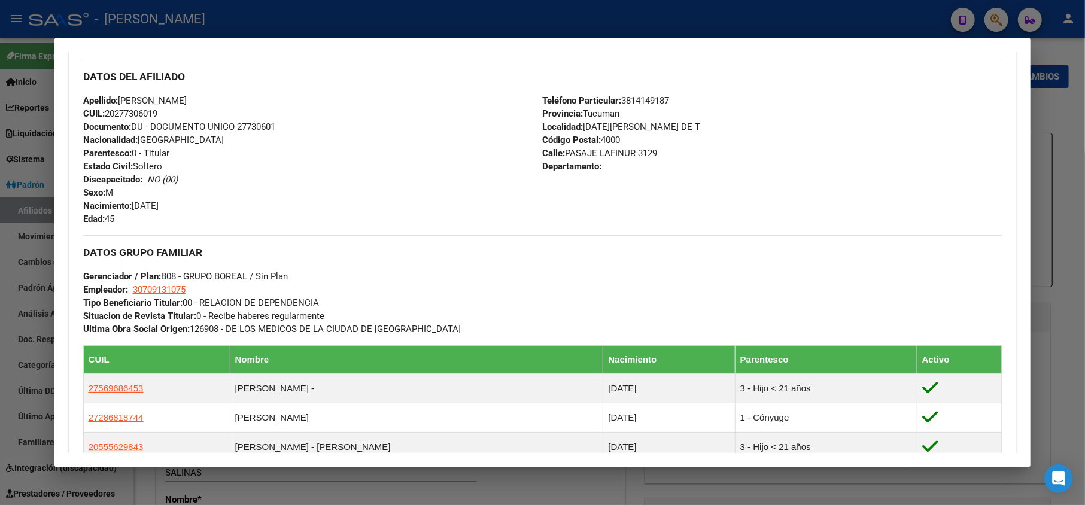
scroll to position [389, 0]
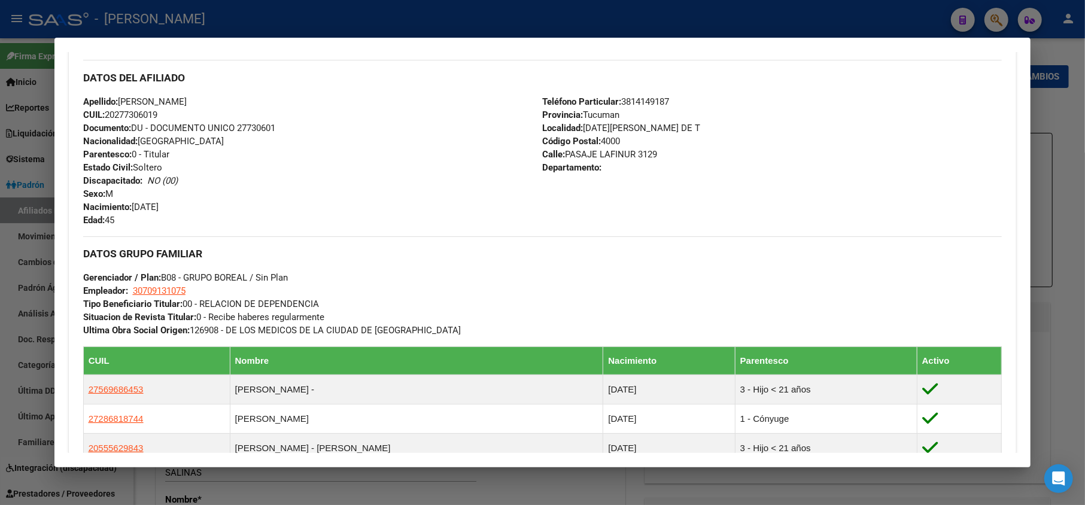
drag, startPoint x: 583, startPoint y: 63, endPoint x: 659, endPoint y: 148, distance: 114.4
click at [659, 148] on div "Teléfono Particular: [PHONE_NUMBER] Provincia: [GEOGRAPHIC_DATA] Localidad: [DA…" at bounding box center [772, 161] width 459 height 132
click at [187, 279] on span "Gerenciador / Plan: B08 - GRUPO BOREAL / Sin Plan" at bounding box center [185, 277] width 205 height 11
drag, startPoint x: 197, startPoint y: 294, endPoint x: 134, endPoint y: 288, distance: 63.2
click at [134, 288] on div "DATOS GRUPO FAMILIAR Gerenciador / Plan: B08 - GRUPO BOREAL / Sin Plan Empleado…" at bounding box center [542, 286] width 919 height 101
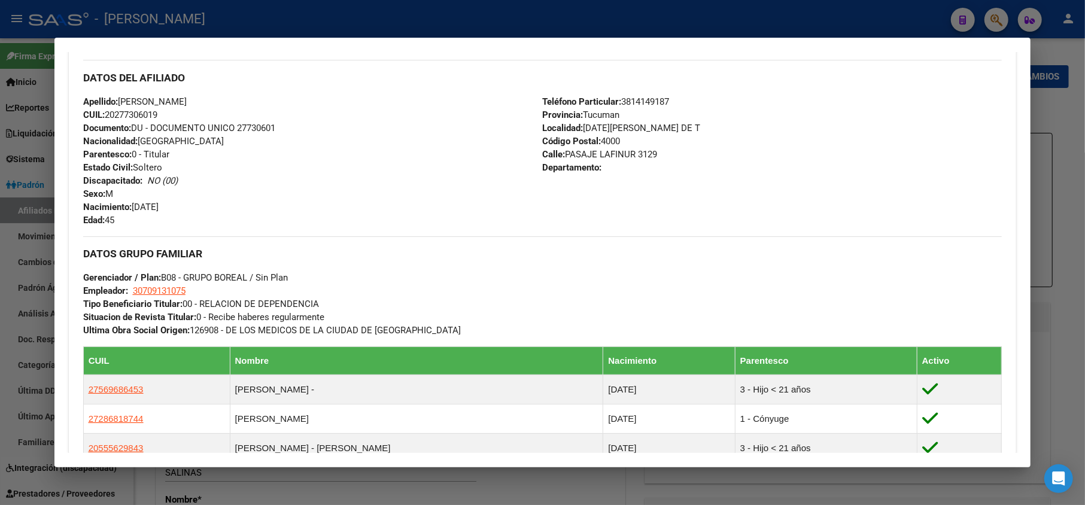
click at [176, 281] on span "Gerenciador / Plan: B08 - GRUPO BOREAL / Sin Plan" at bounding box center [185, 277] width 205 height 11
click at [172, 290] on span "30709131075" at bounding box center [159, 290] width 53 height 11
type textarea "30709131075"
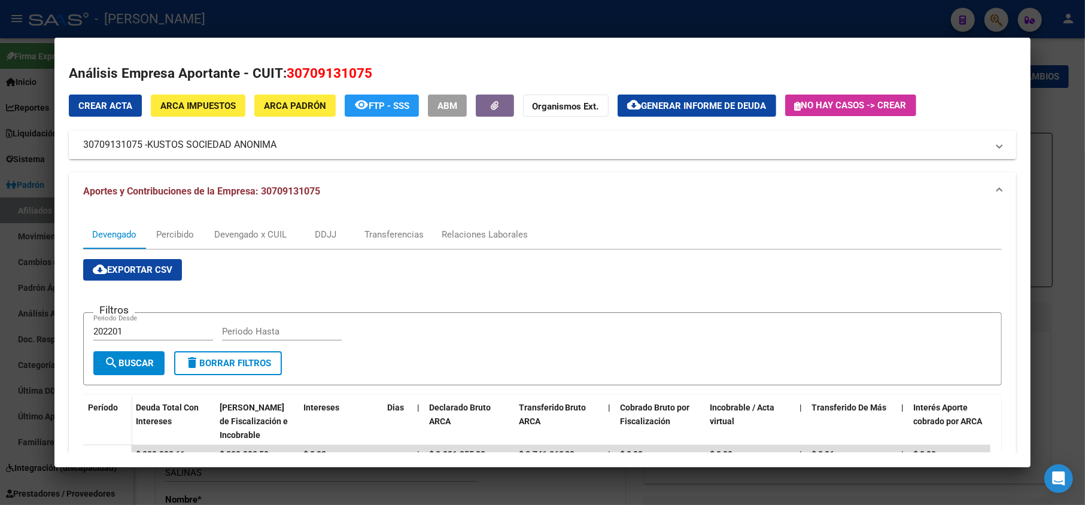
drag, startPoint x: 257, startPoint y: 142, endPoint x: 278, endPoint y: 142, distance: 21.5
click at [278, 142] on mat-panel-title "30709131075 - KUSTOS SOCIEDAD ANONIMA" at bounding box center [535, 145] width 905 height 14
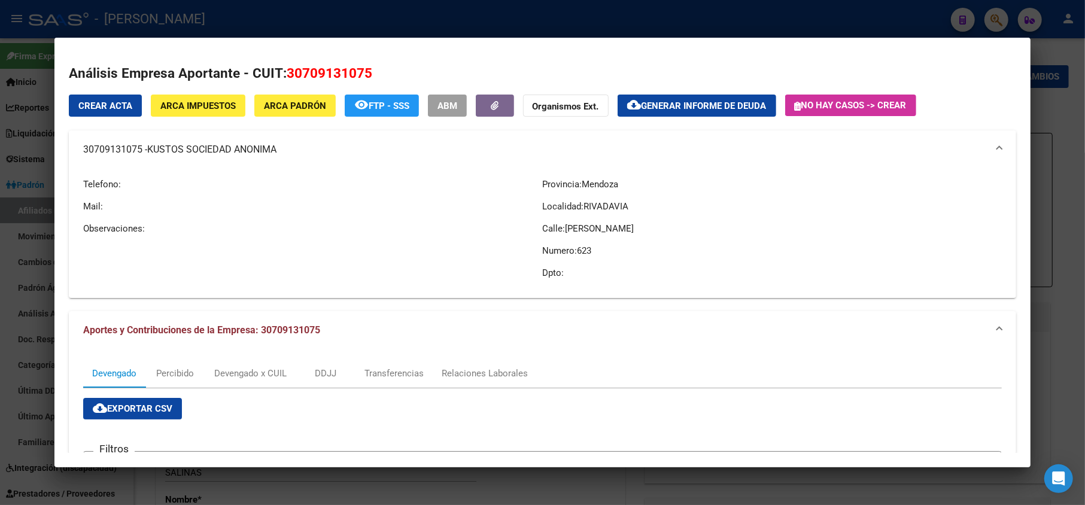
click at [17, 250] on div at bounding box center [542, 252] width 1085 height 505
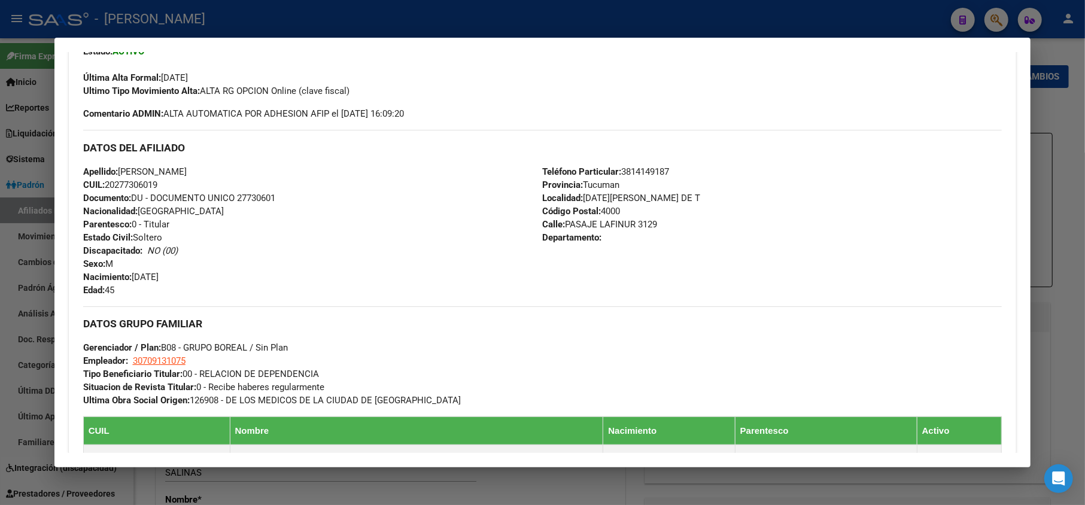
scroll to position [558, 0]
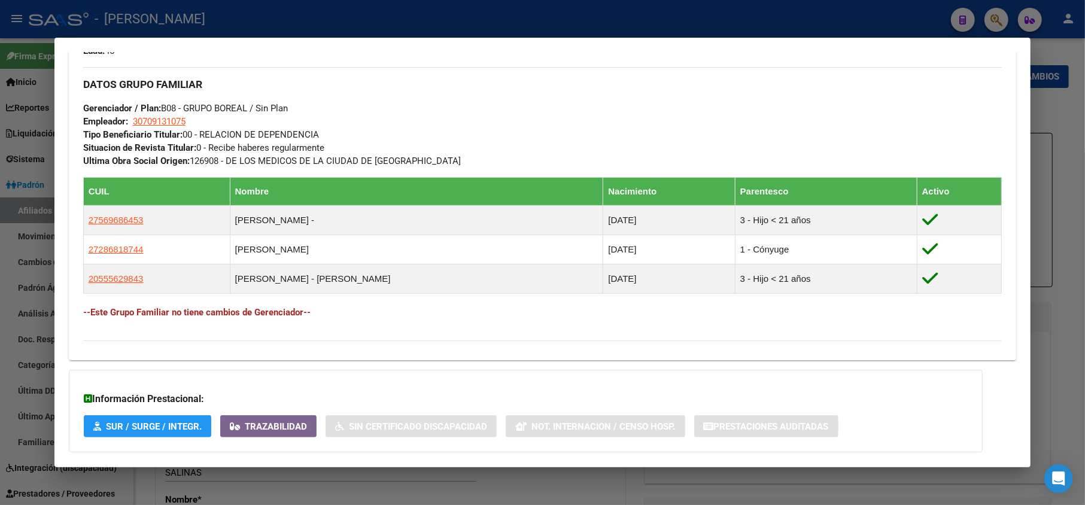
click at [42, 190] on div at bounding box center [542, 252] width 1085 height 505
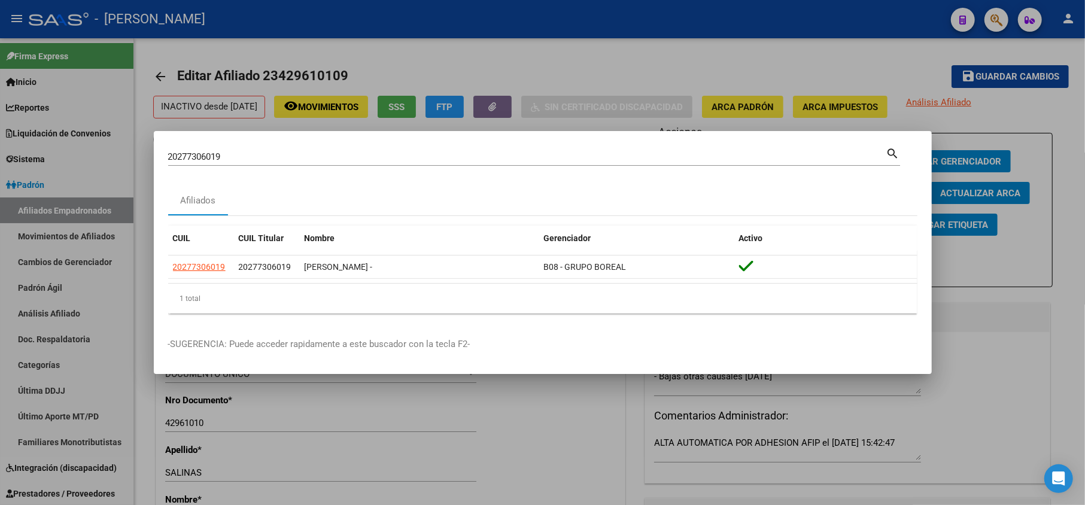
click at [199, 154] on input "20277306019" at bounding box center [527, 156] width 718 height 11
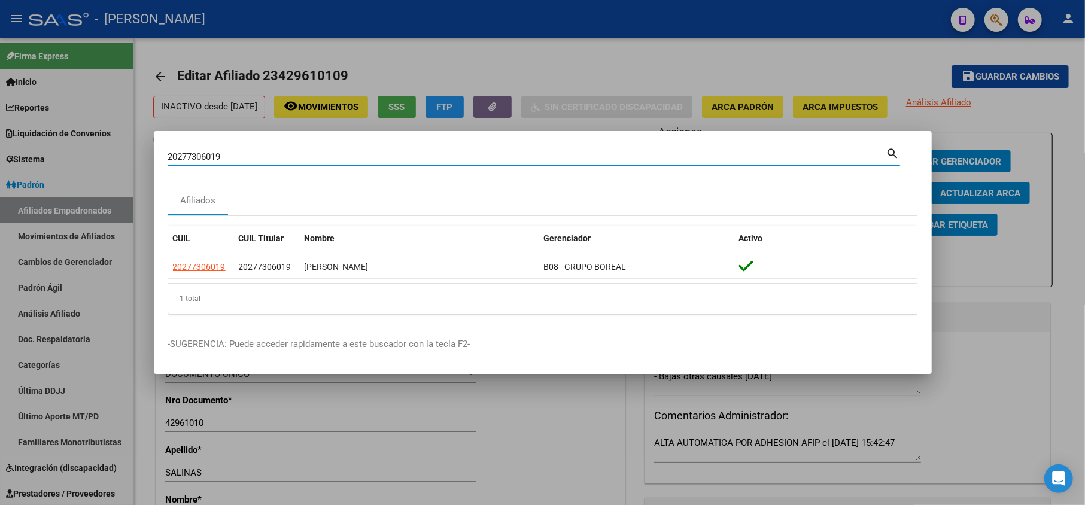
click at [199, 154] on input "20277306019" at bounding box center [527, 156] width 718 height 11
paste input "56968645"
type input "56968645"
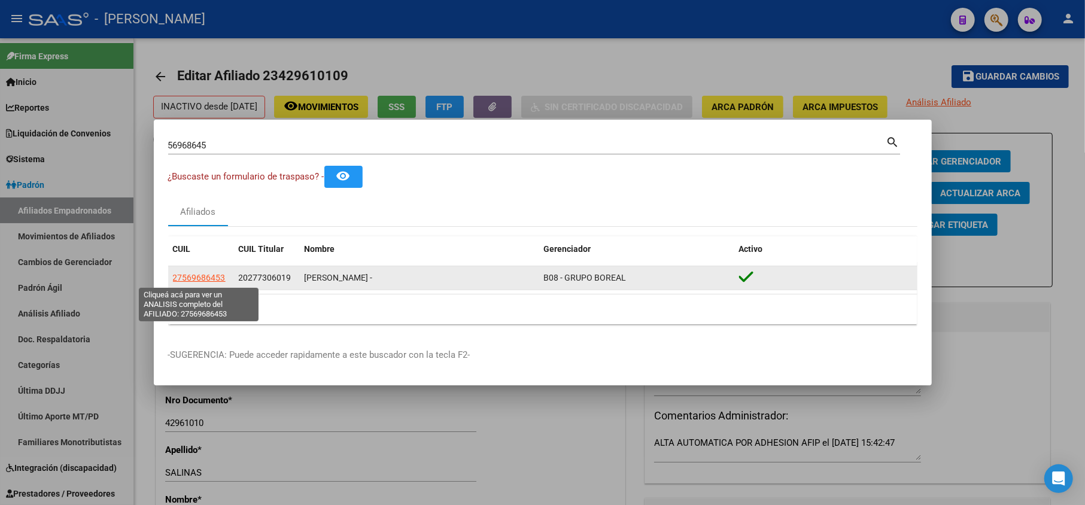
click at [209, 276] on span "27569686453" at bounding box center [199, 278] width 53 height 10
type textarea "27569686453"
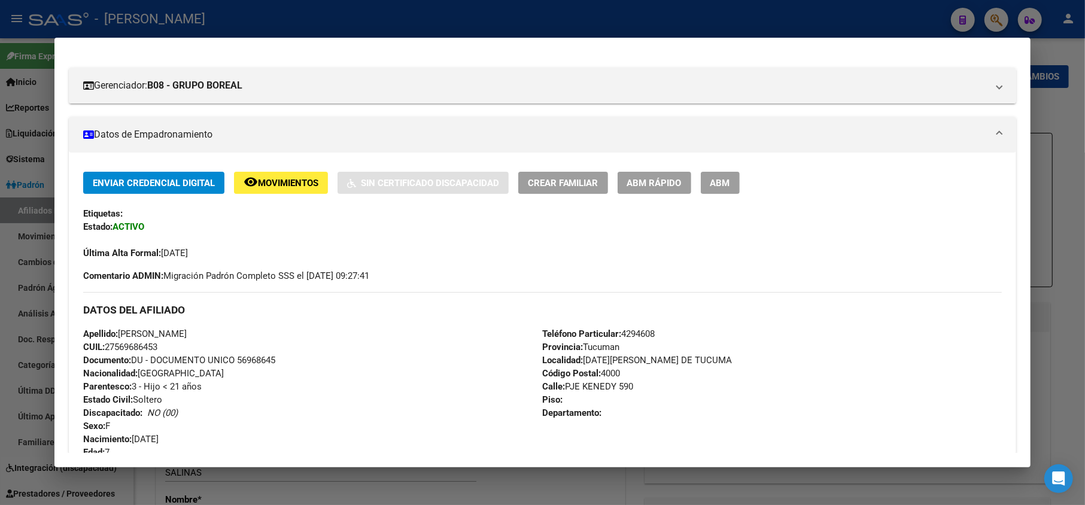
scroll to position [0, 0]
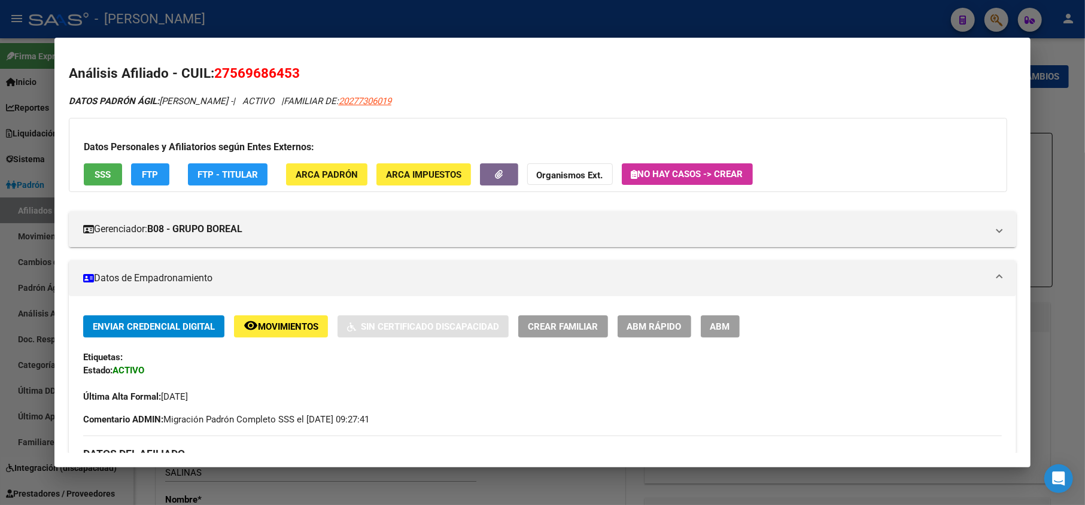
drag, startPoint x: 229, startPoint y: 73, endPoint x: 293, endPoint y: 77, distance: 64.7
click at [293, 77] on span "27569686453" at bounding box center [257, 73] width 86 height 16
click at [184, 101] on span "DATOS PADRÓN ÁGIL: [PERSON_NAME] -" at bounding box center [151, 101] width 164 height 11
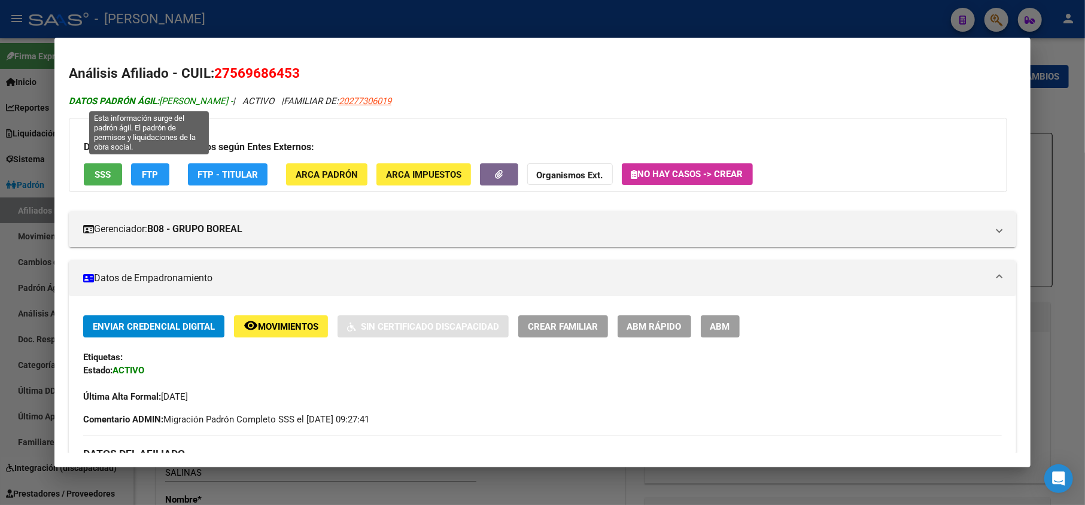
drag, startPoint x: 184, startPoint y: 101, endPoint x: 197, endPoint y: 105, distance: 13.8
click at [197, 105] on span "DATOS PADRÓN ÁGIL: [PERSON_NAME] -" at bounding box center [151, 101] width 164 height 11
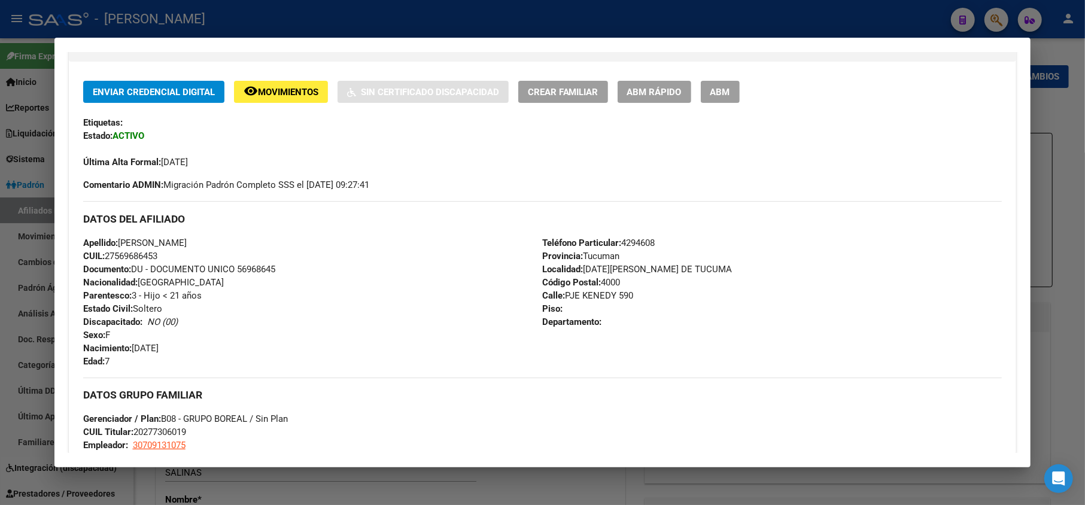
scroll to position [239, 0]
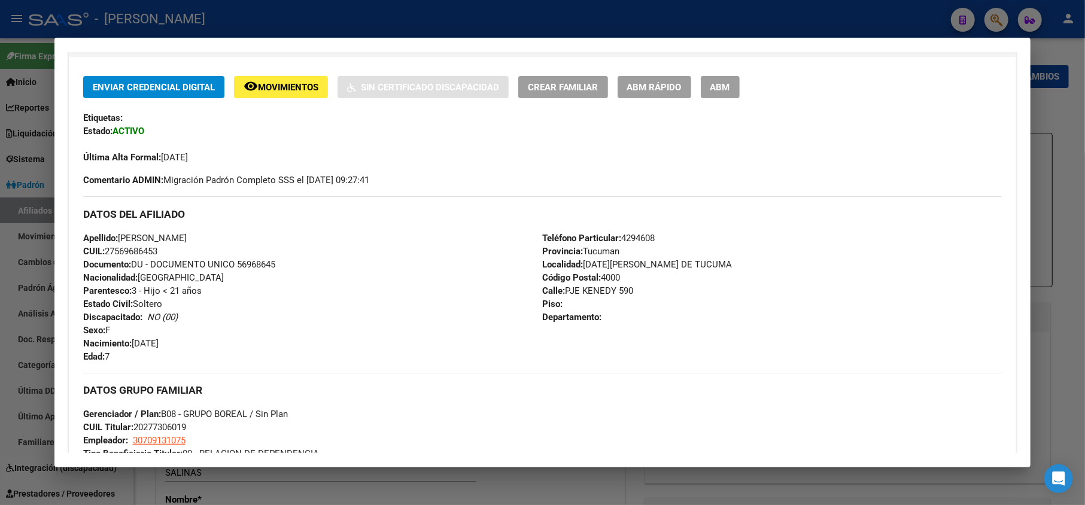
drag, startPoint x: 194, startPoint y: 340, endPoint x: 133, endPoint y: 341, distance: 61.6
click at [133, 341] on div "Apellido: [PERSON_NAME] CUIL: 27569686453 Documento: DU - DOCUMENTO UNICO 56968…" at bounding box center [312, 298] width 459 height 132
click at [0, 168] on div at bounding box center [542, 252] width 1085 height 505
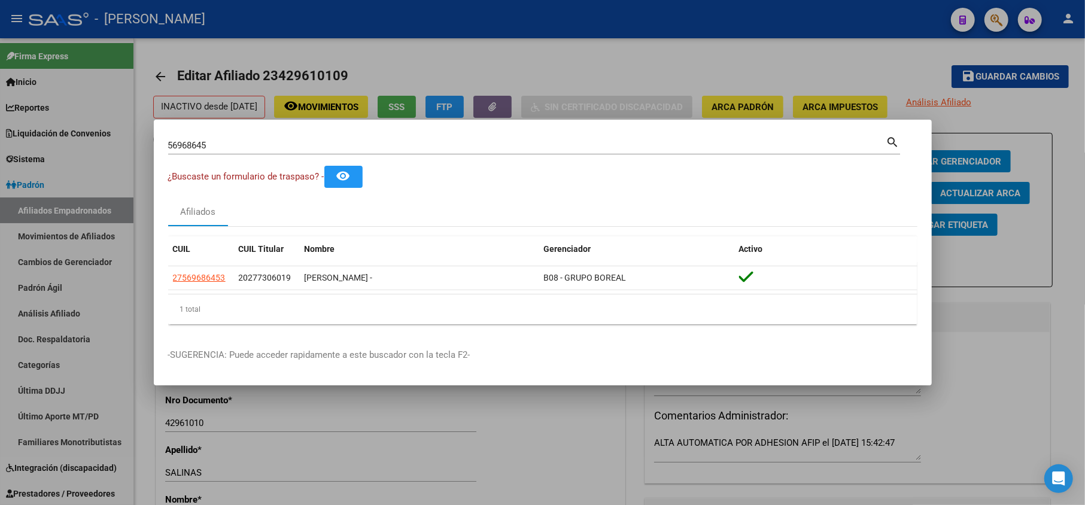
click at [201, 142] on input "56968645" at bounding box center [527, 145] width 718 height 11
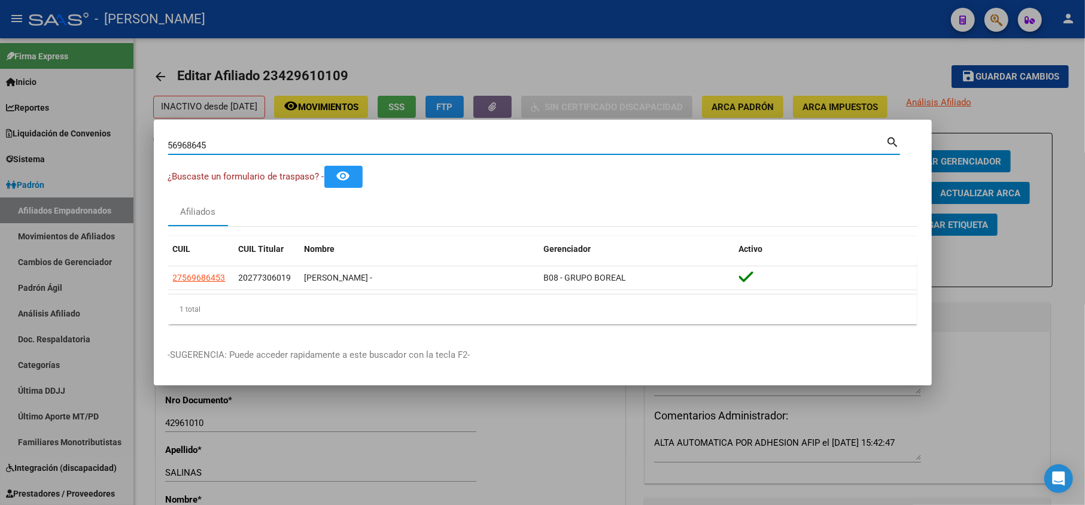
click at [201, 142] on input "56968645" at bounding box center [527, 145] width 718 height 11
paste input "8471823"
type input "58471823"
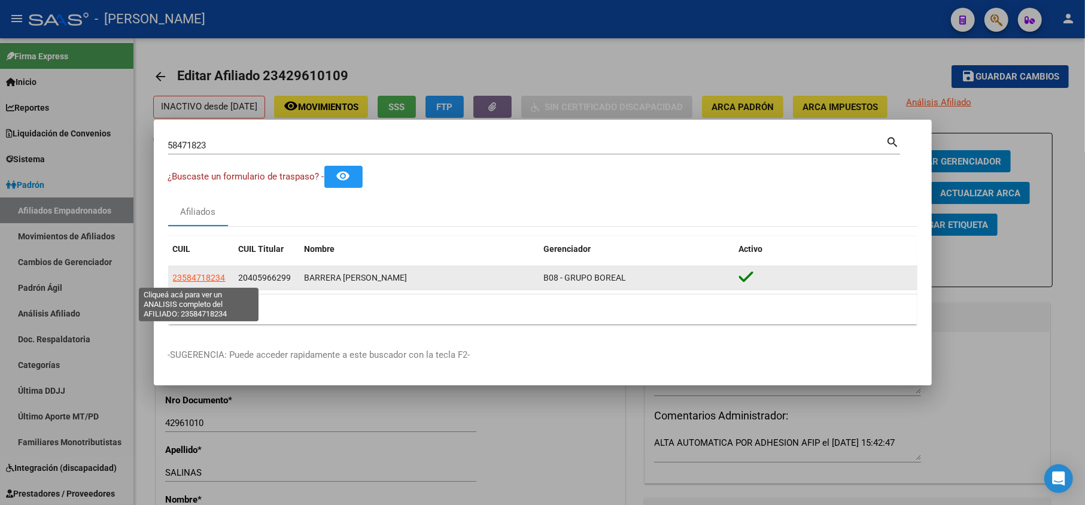
click at [208, 273] on span "23584718234" at bounding box center [199, 278] width 53 height 10
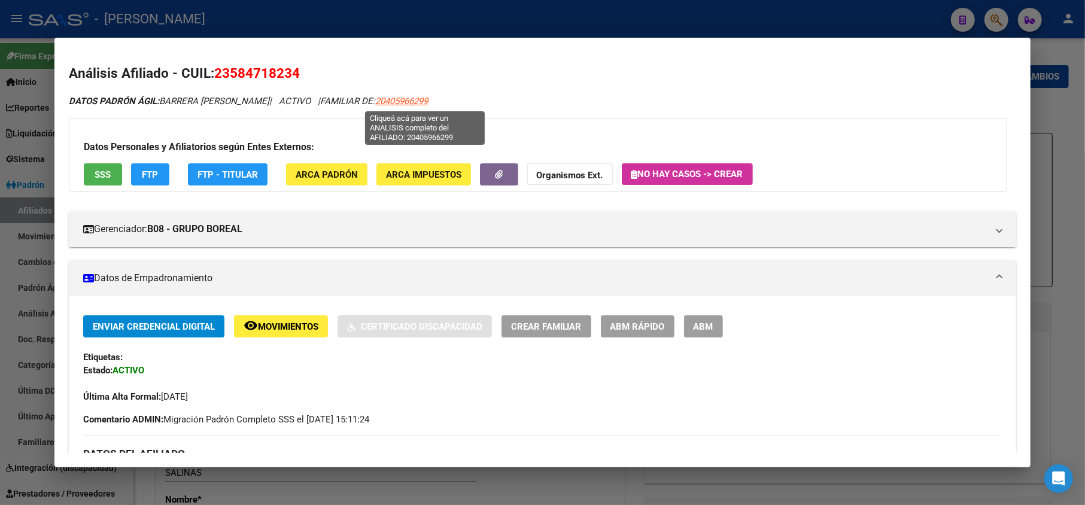
click at [420, 96] on span "20405966299" at bounding box center [401, 101] width 53 height 11
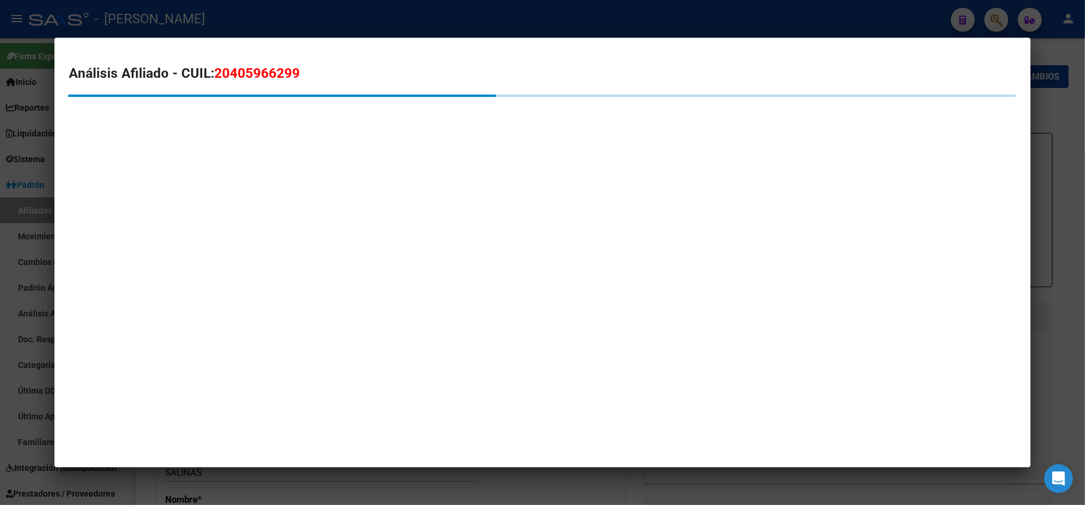
click at [229, 66] on span "20405966299" at bounding box center [257, 73] width 86 height 16
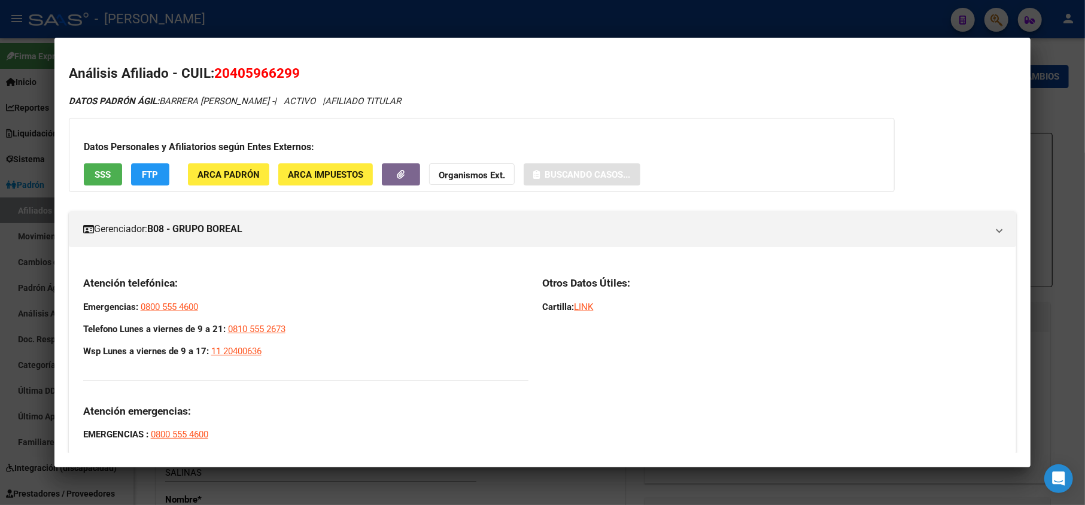
click at [229, 66] on span "20405966299" at bounding box center [257, 73] width 86 height 16
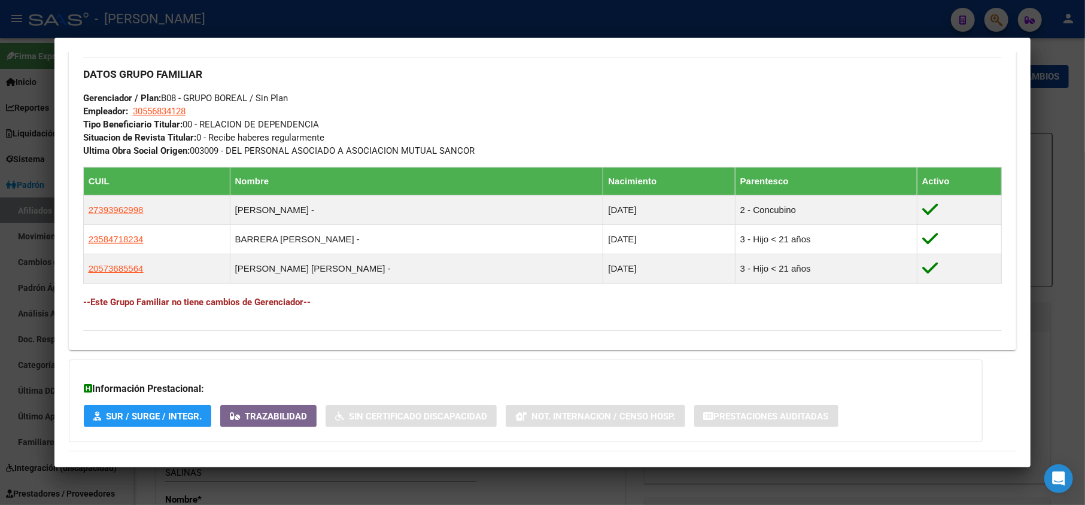
scroll to position [623, 0]
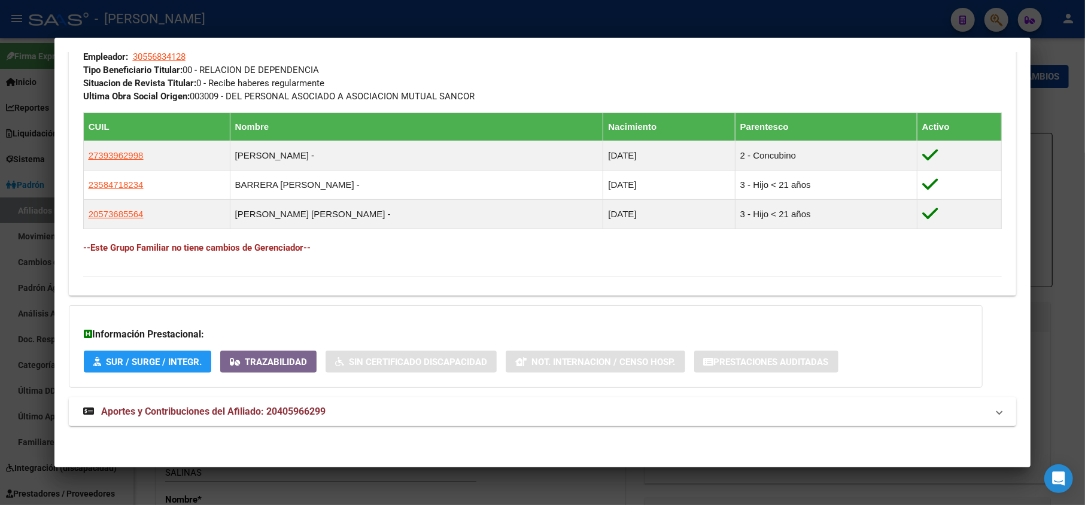
click at [328, 402] on mat-expansion-panel-header "Aportes y Contribuciones del Afiliado: 20405966299" at bounding box center [543, 411] width 948 height 29
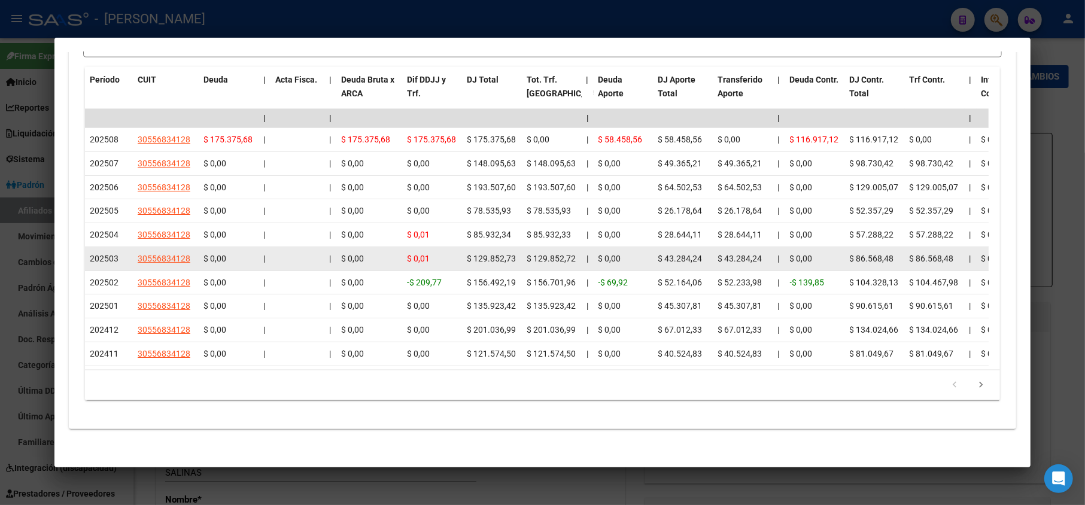
scroll to position [957, 0]
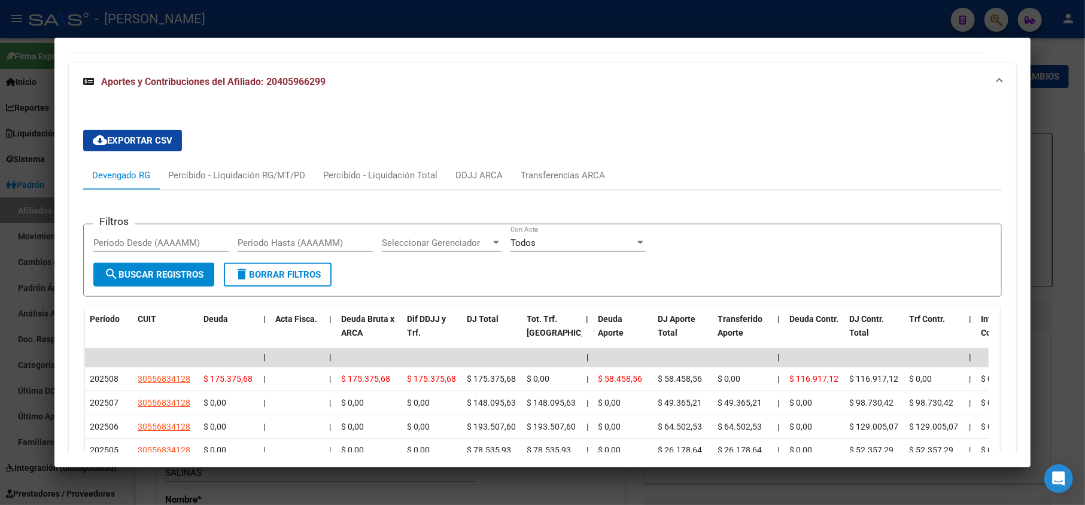
click at [601, 159] on div "cloud_download Exportar CSV Devengado RG Percibido - Liquidación RG/MT/PD Perci…" at bounding box center [542, 384] width 919 height 529
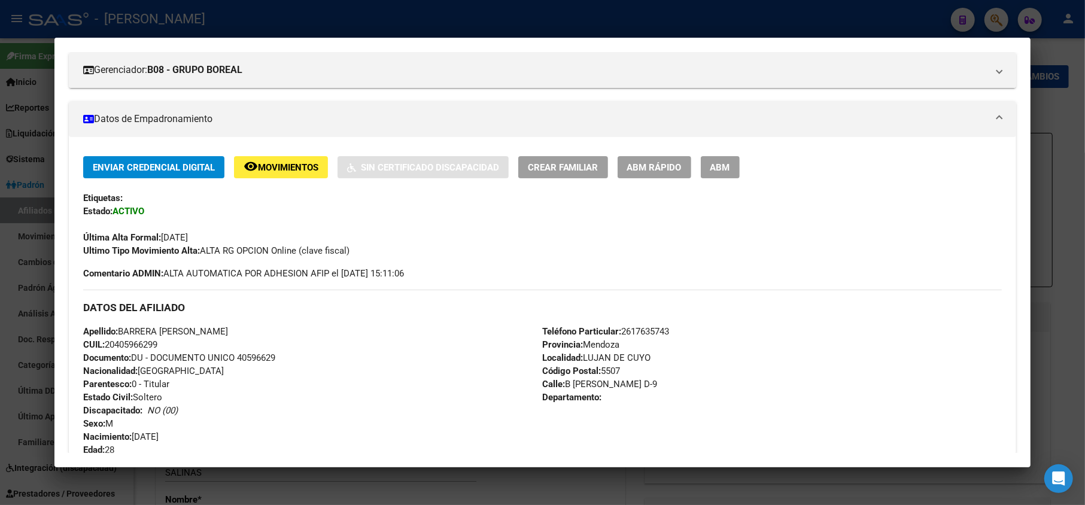
scroll to position [558, 0]
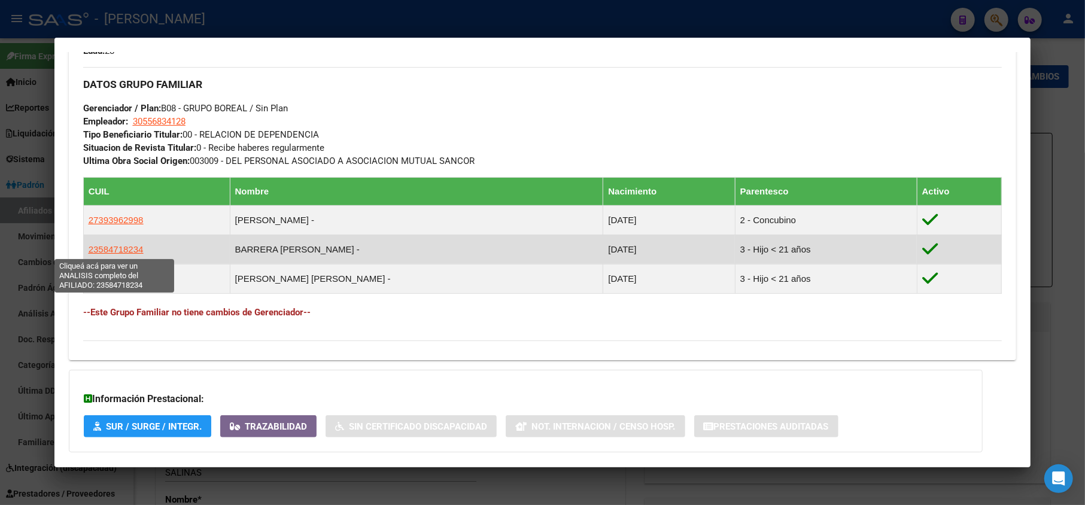
click at [137, 249] on span "23584718234" at bounding box center [116, 249] width 55 height 10
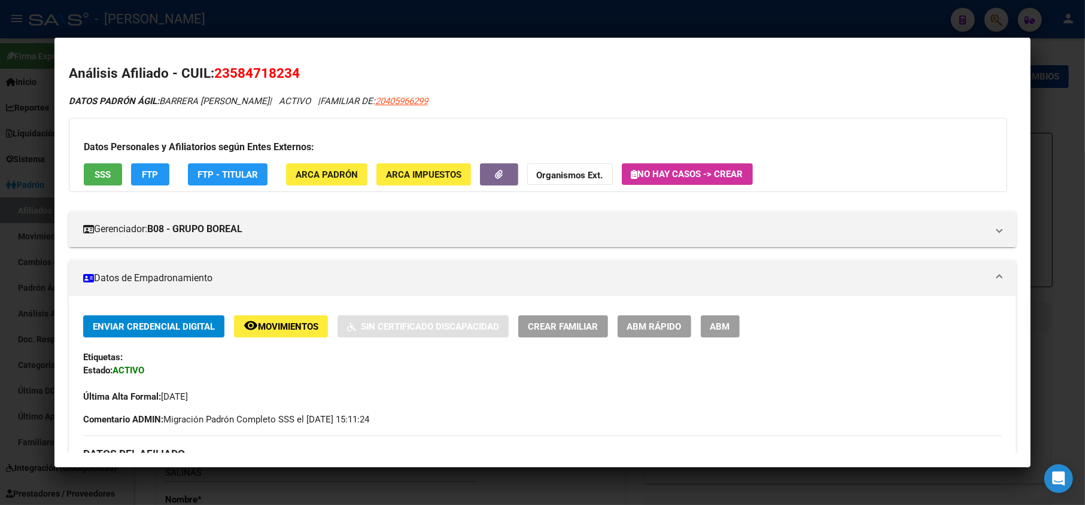
drag, startPoint x: 226, startPoint y: 72, endPoint x: 293, endPoint y: 70, distance: 67.0
click at [293, 70] on span "23584718234" at bounding box center [257, 73] width 86 height 16
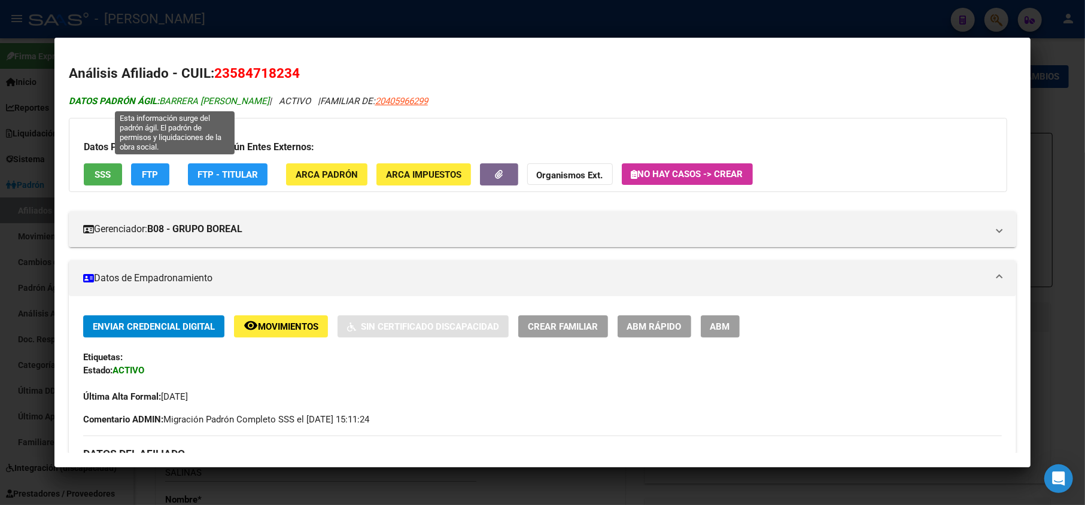
click at [190, 103] on span "DATOS PADRÓN ÁGIL: [PERSON_NAME]" at bounding box center [169, 101] width 200 height 11
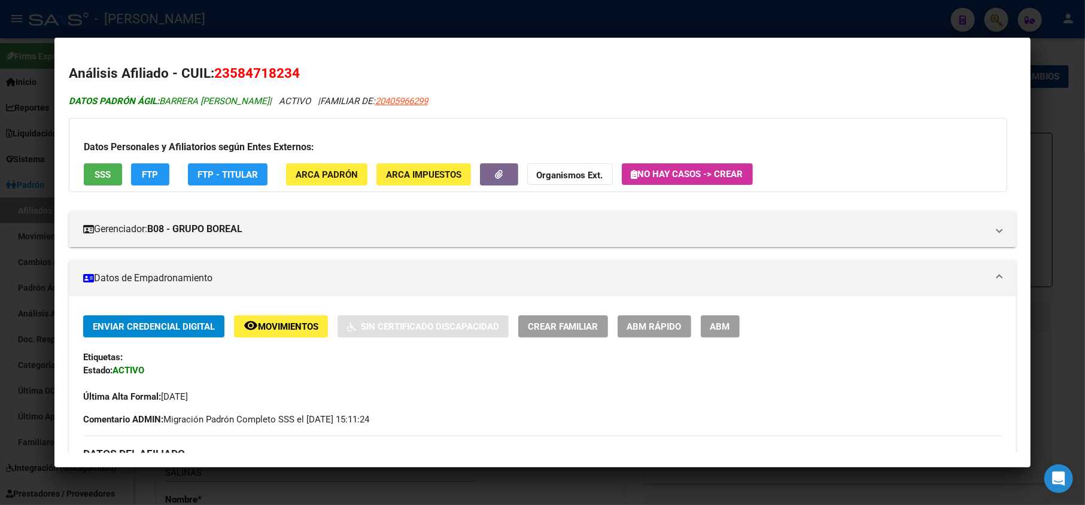
drag, startPoint x: 191, startPoint y: 103, endPoint x: 240, endPoint y: 103, distance: 49.1
click at [240, 103] on span "DATOS PADRÓN ÁGIL: [PERSON_NAME]" at bounding box center [169, 101] width 200 height 11
click at [176, 99] on span "DATOS PADRÓN ÁGIL: [PERSON_NAME]" at bounding box center [169, 101] width 200 height 11
drag, startPoint x: 176, startPoint y: 99, endPoint x: 240, endPoint y: 101, distance: 64.6
click at [240, 101] on span "DATOS PADRÓN ÁGIL: [PERSON_NAME]" at bounding box center [169, 101] width 200 height 11
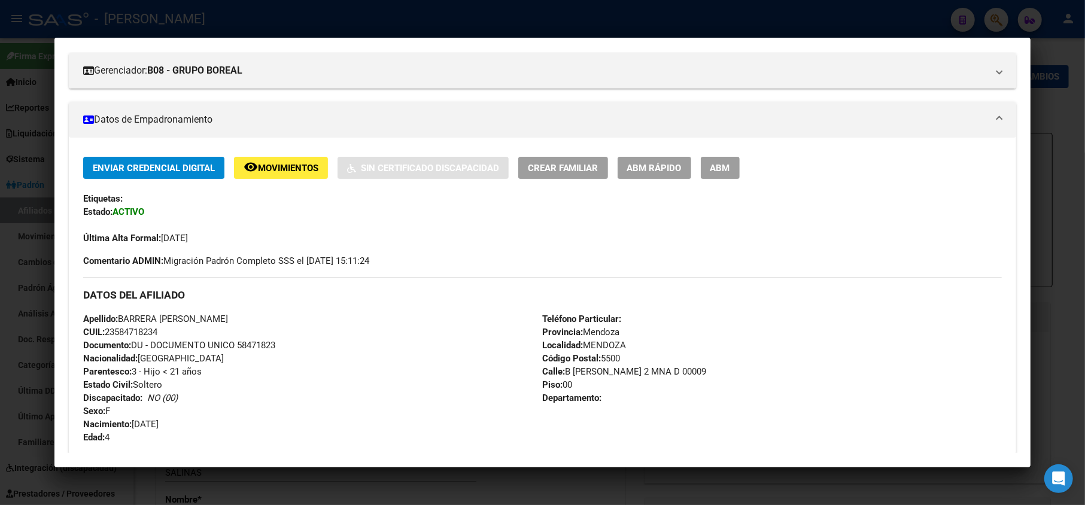
scroll to position [319, 0]
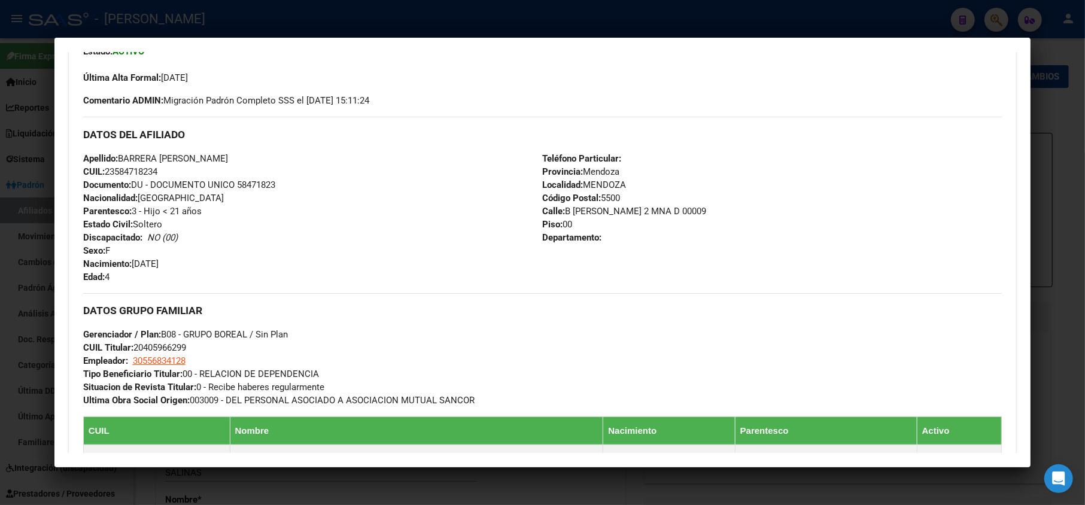
drag, startPoint x: 187, startPoint y: 267, endPoint x: 133, endPoint y: 263, distance: 54.0
click at [133, 263] on div "Apellido: [PERSON_NAME]: 23584718234 Documento: DU - DOCUMENTO UNICO 58471823 N…" at bounding box center [312, 218] width 459 height 132
drag, startPoint x: 567, startPoint y: 211, endPoint x: 686, endPoint y: 208, distance: 118.5
click at [686, 208] on span "Calle: [STREET_ADDRESS][PERSON_NAME] 00009" at bounding box center [625, 211] width 164 height 11
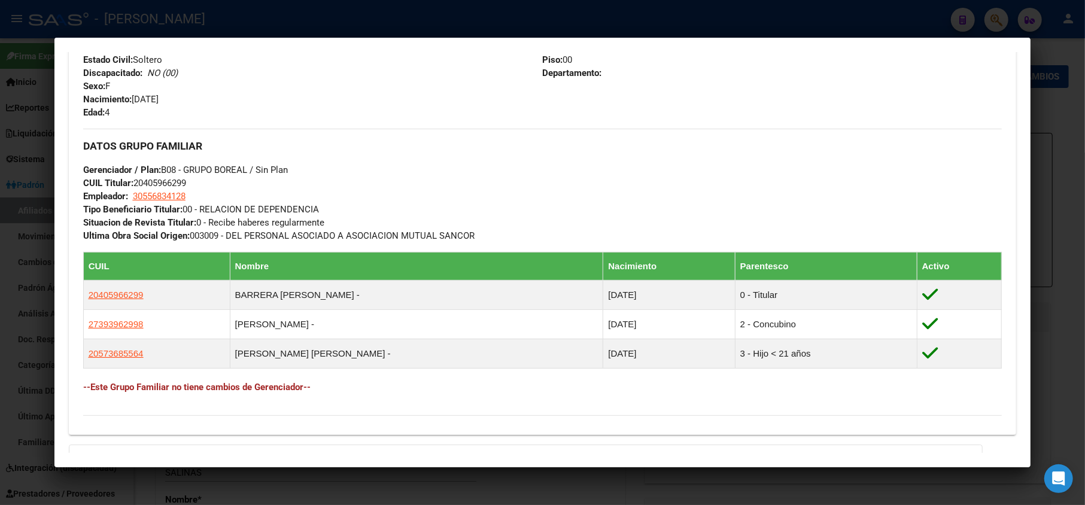
scroll to position [651, 0]
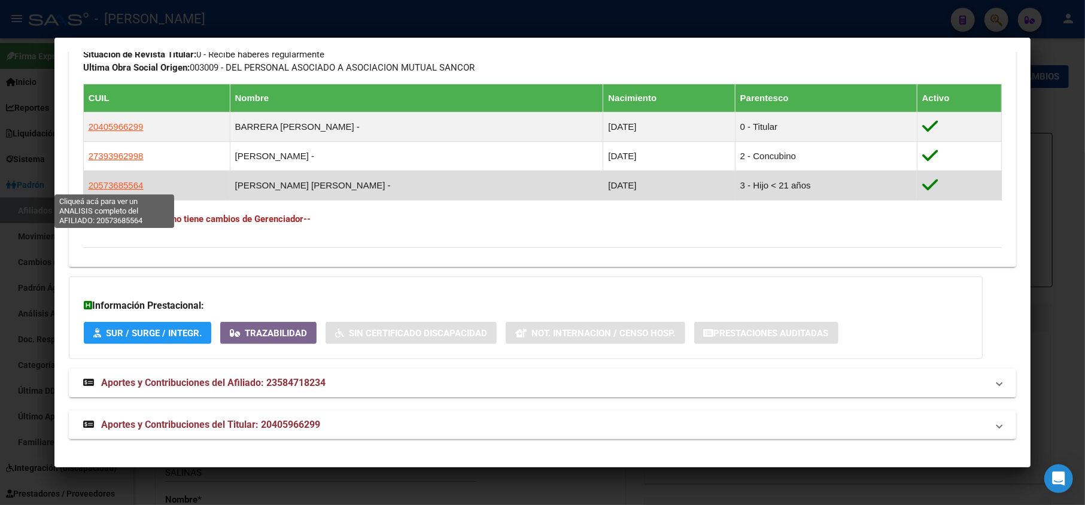
click at [120, 182] on span "20573685564" at bounding box center [116, 185] width 55 height 10
type textarea "20573685564"
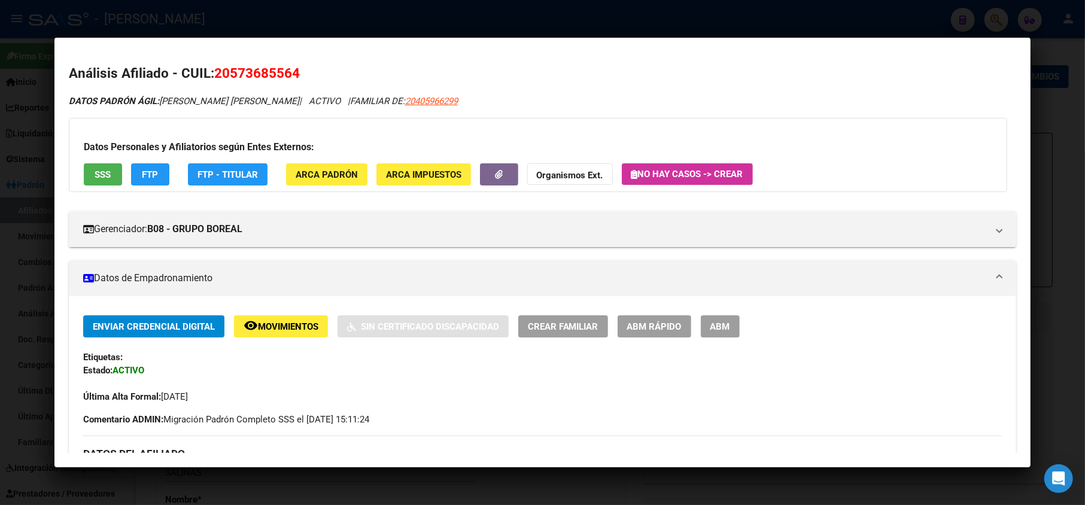
drag, startPoint x: 233, startPoint y: 75, endPoint x: 292, endPoint y: 68, distance: 59.7
click at [292, 68] on span "20573685564" at bounding box center [257, 73] width 86 height 16
click at [202, 99] on span "DATOS PADRÓN ÁGIL: [PERSON_NAME] [PERSON_NAME]" at bounding box center [184, 101] width 230 height 11
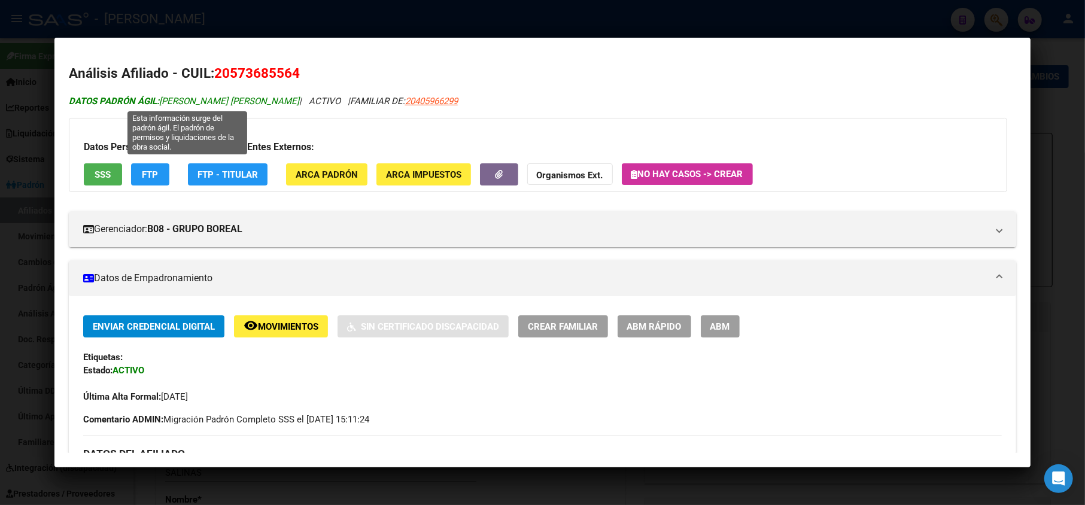
click at [202, 99] on span "DATOS PADRÓN ÁGIL: [PERSON_NAME] [PERSON_NAME]" at bounding box center [184, 101] width 230 height 11
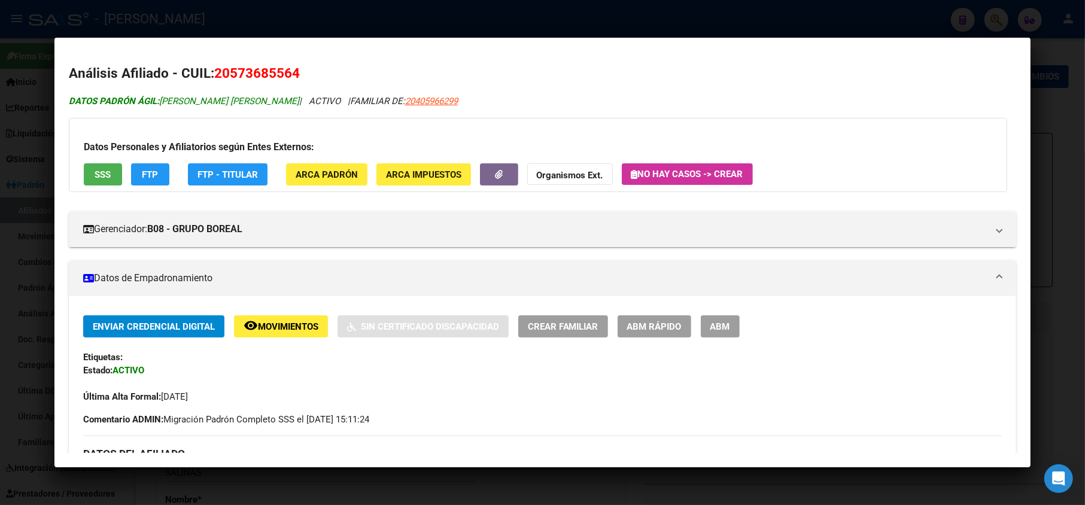
click at [191, 101] on span "DATOS PADRÓN ÁGIL: [PERSON_NAME] [PERSON_NAME]" at bounding box center [184, 101] width 230 height 11
drag, startPoint x: 191, startPoint y: 101, endPoint x: 271, endPoint y: 96, distance: 79.7
click at [271, 96] on span "DATOS PADRÓN ÁGIL: [PERSON_NAME] [PERSON_NAME]" at bounding box center [184, 101] width 230 height 11
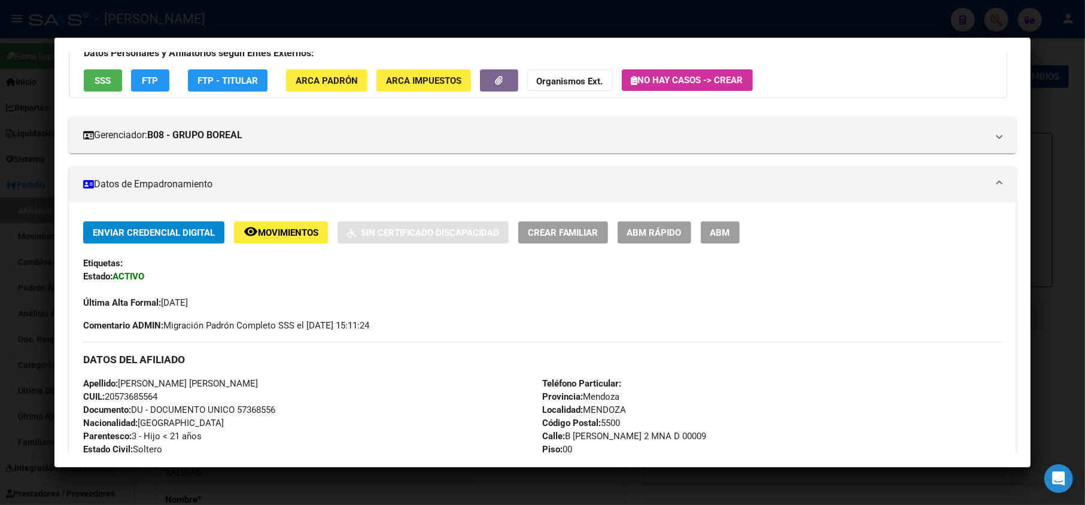
scroll to position [239, 0]
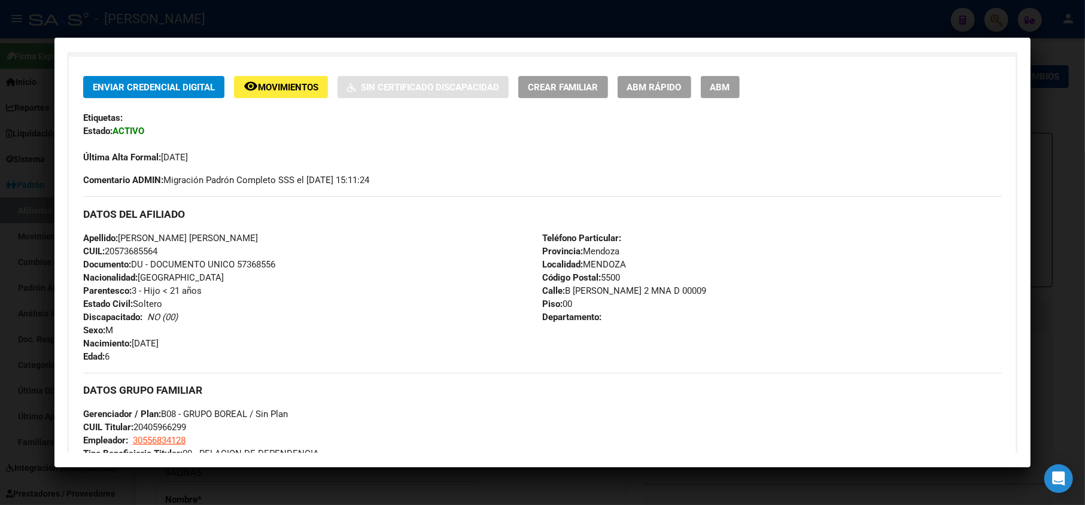
drag, startPoint x: 165, startPoint y: 343, endPoint x: 144, endPoint y: 345, distance: 21.0
click at [149, 345] on div "Apellido: [PERSON_NAME] [PERSON_NAME]: 20573685564 Documento: DU - DOCUMENTO UN…" at bounding box center [312, 298] width 459 height 132
click at [132, 340] on span "Nacimiento: [DEMOGRAPHIC_DATA]" at bounding box center [120, 343] width 75 height 11
drag, startPoint x: 132, startPoint y: 340, endPoint x: 181, endPoint y: 340, distance: 49.1
click at [159, 340] on span "Nacimiento: [DEMOGRAPHIC_DATA]" at bounding box center [120, 343] width 75 height 11
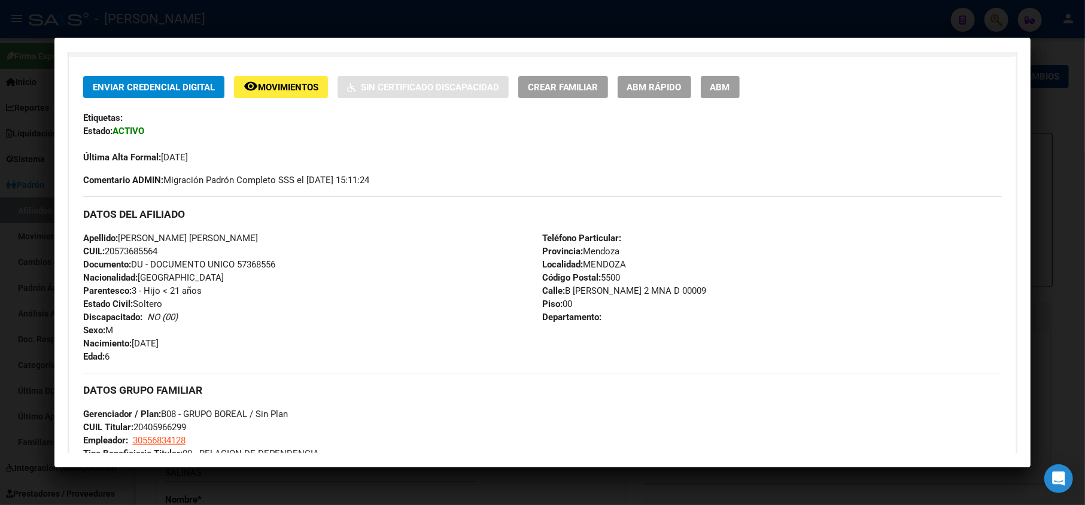
click at [575, 294] on span "Calle: [STREET_ADDRESS][PERSON_NAME] 00009" at bounding box center [625, 290] width 164 height 11
drag, startPoint x: 575, startPoint y: 294, endPoint x: 639, endPoint y: 295, distance: 64.0
click at [639, 295] on span "Calle: [STREET_ADDRESS][PERSON_NAME] 00009" at bounding box center [625, 290] width 164 height 11
click at [0, 203] on div at bounding box center [542, 252] width 1085 height 505
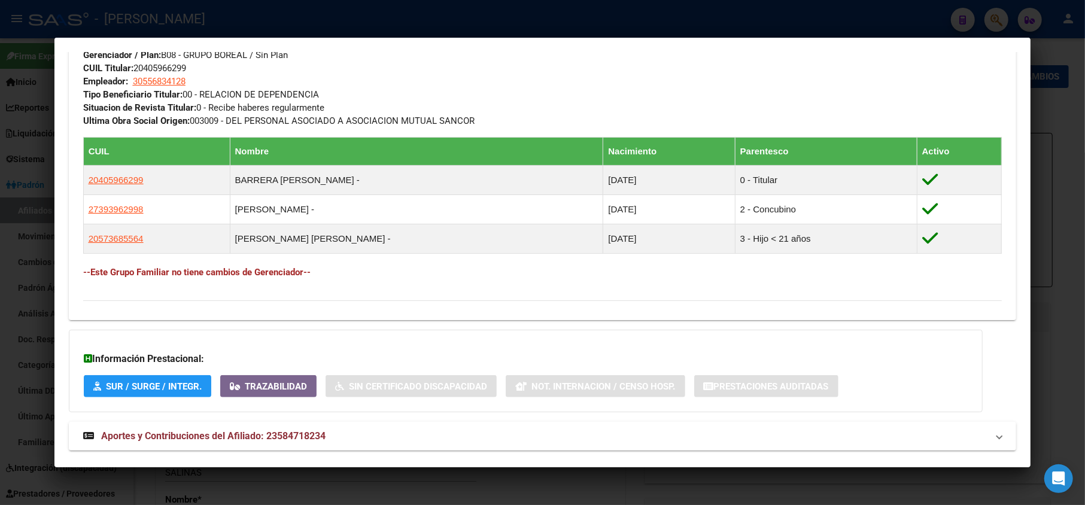
scroll to position [572, 0]
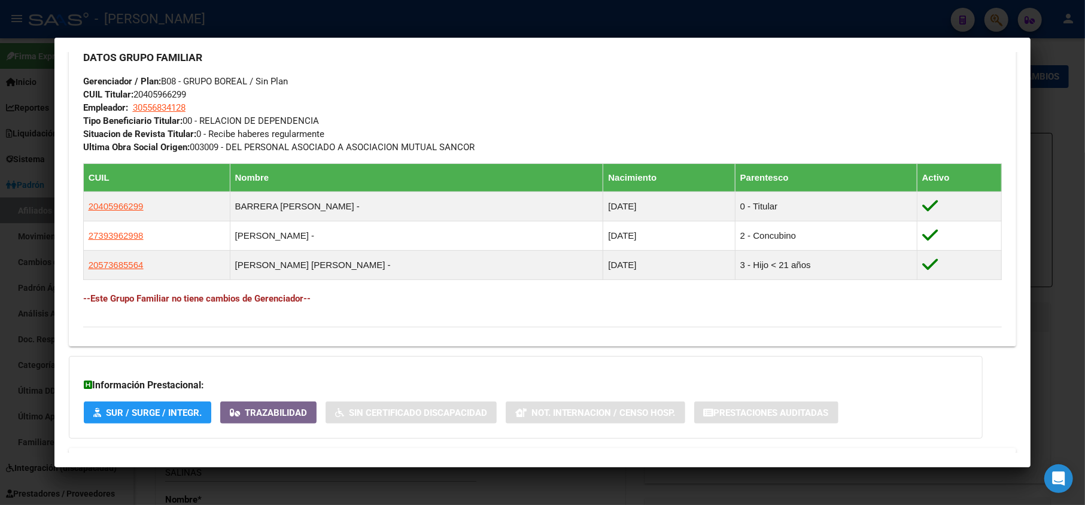
click at [0, 139] on div at bounding box center [542, 252] width 1085 height 505
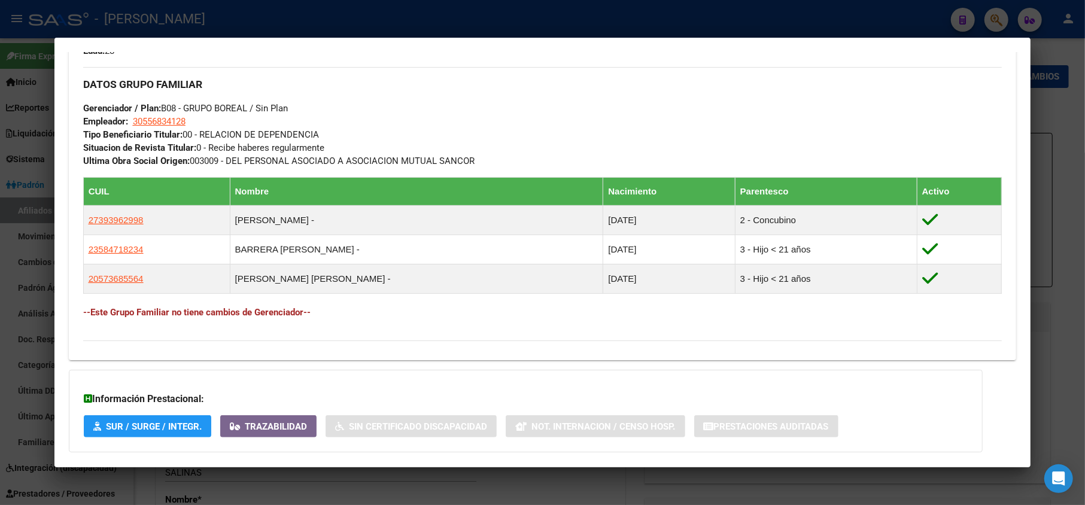
click at [0, 142] on div at bounding box center [542, 252] width 1085 height 505
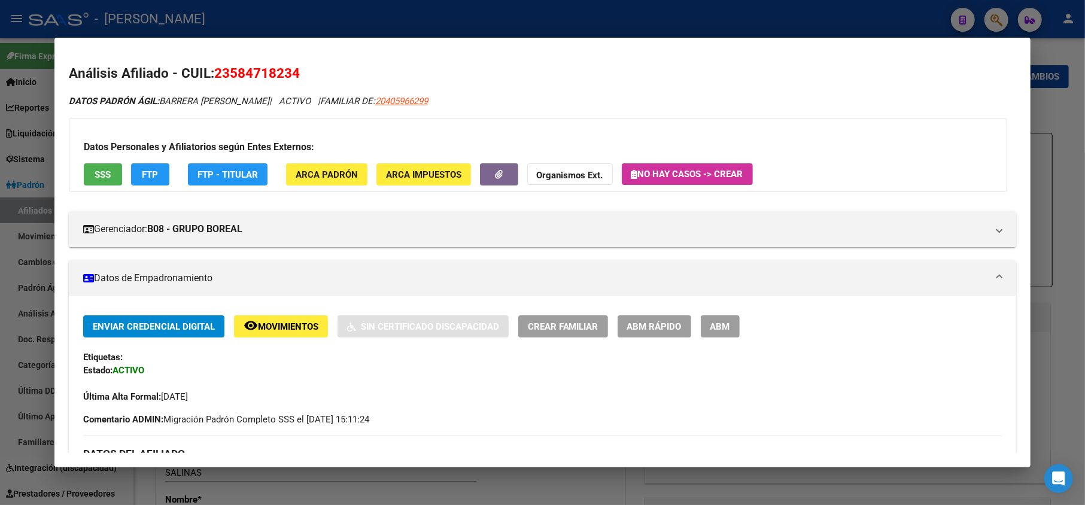
click at [0, 130] on div at bounding box center [542, 252] width 1085 height 505
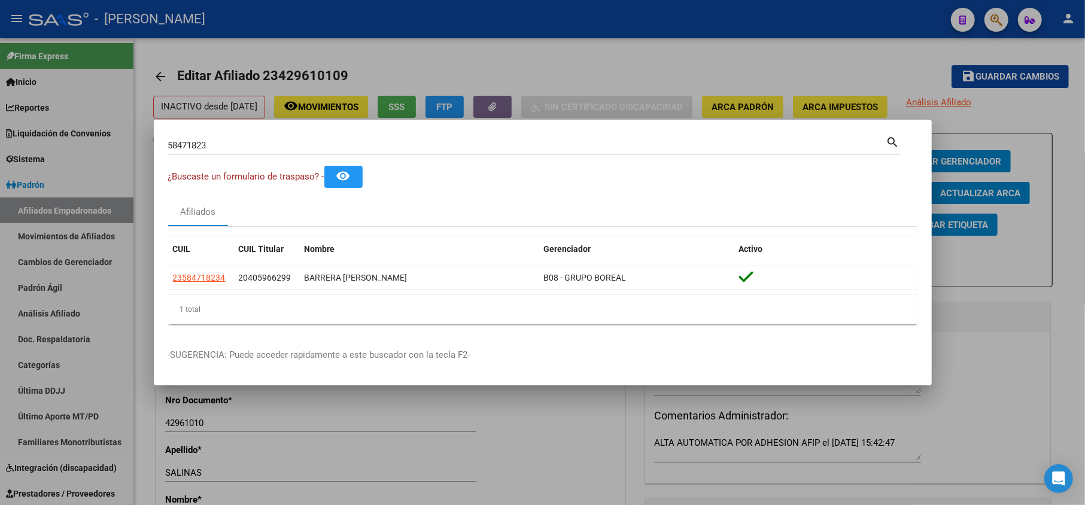
click at [309, 153] on div "58471823 Buscar (apellido, dni, [PERSON_NAME], [PERSON_NAME], cuit, obra social)" at bounding box center [527, 145] width 718 height 18
click at [307, 147] on input "58471823" at bounding box center [527, 145] width 718 height 11
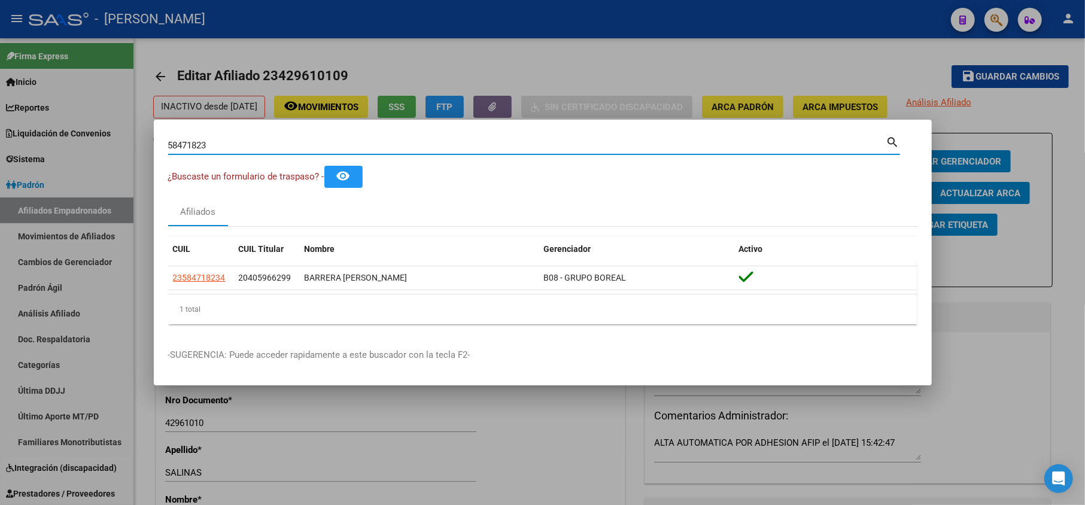
click at [307, 147] on input "58471823" at bounding box center [527, 145] width 718 height 11
paste input "40253037"
type input "40253037"
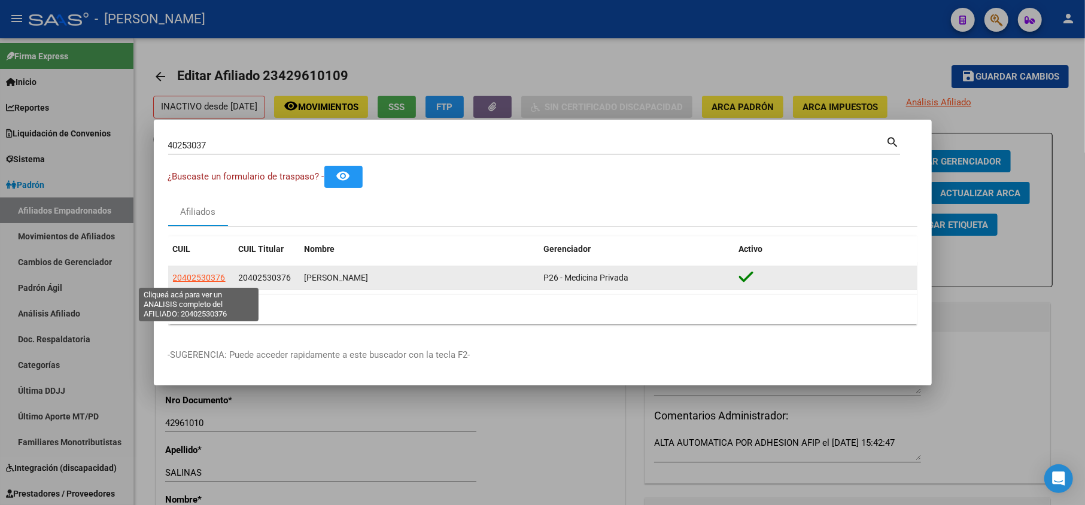
click at [199, 278] on span "20402530376" at bounding box center [199, 278] width 53 height 10
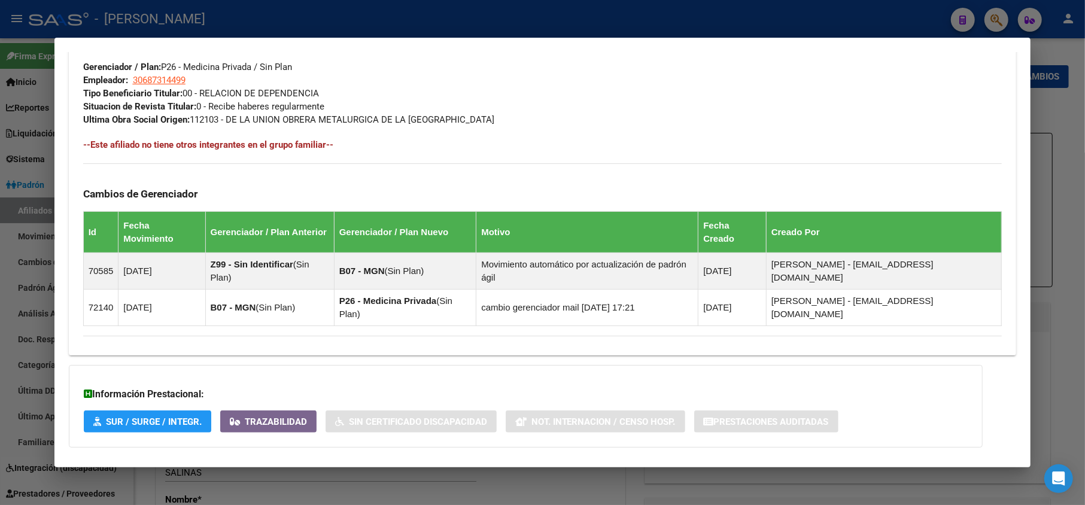
scroll to position [621, 0]
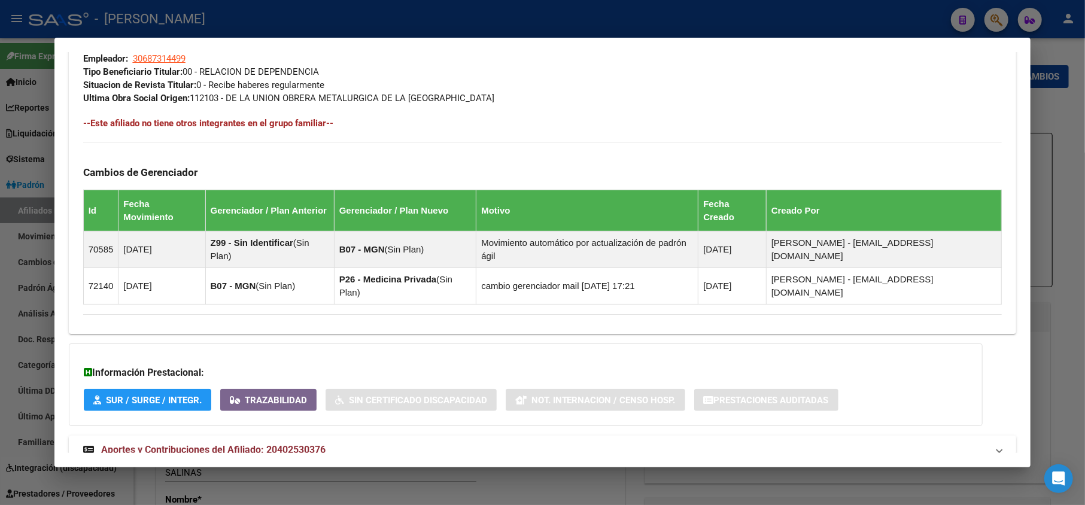
click at [322, 444] on span "Aportes y Contribuciones del Afiliado: 20402530376" at bounding box center [213, 449] width 224 height 11
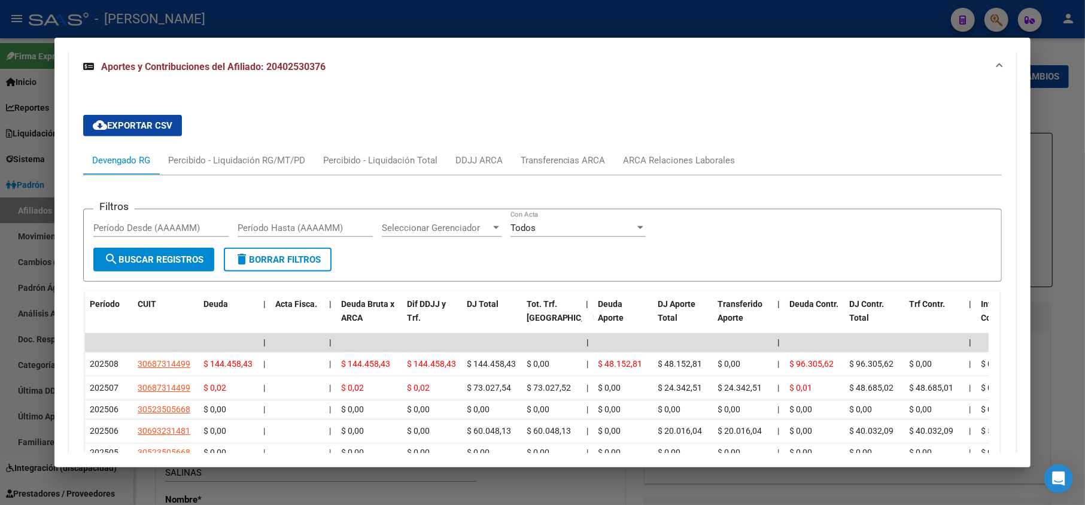
scroll to position [1010, 0]
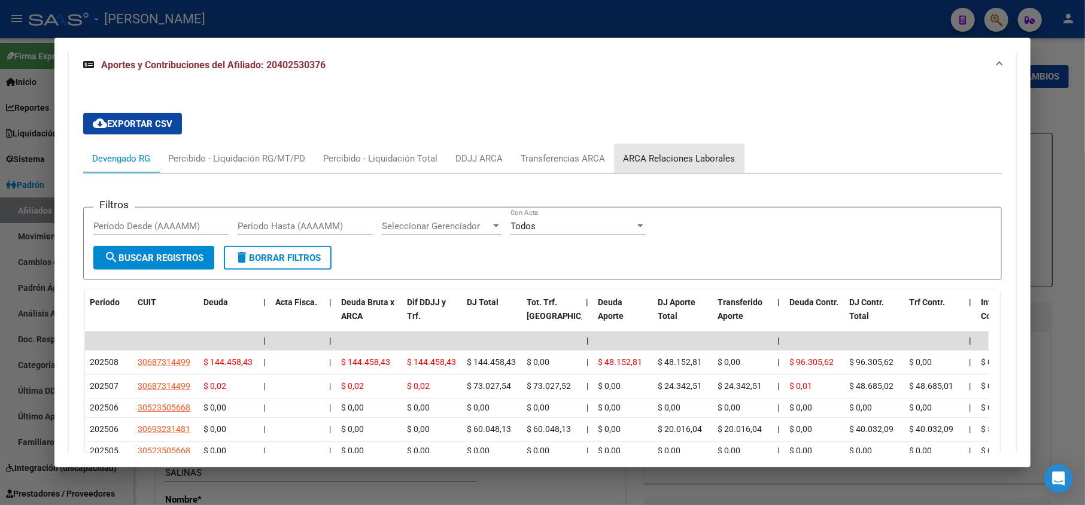
click at [680, 152] on div "ARCA Relaciones Laborales" at bounding box center [679, 158] width 112 height 13
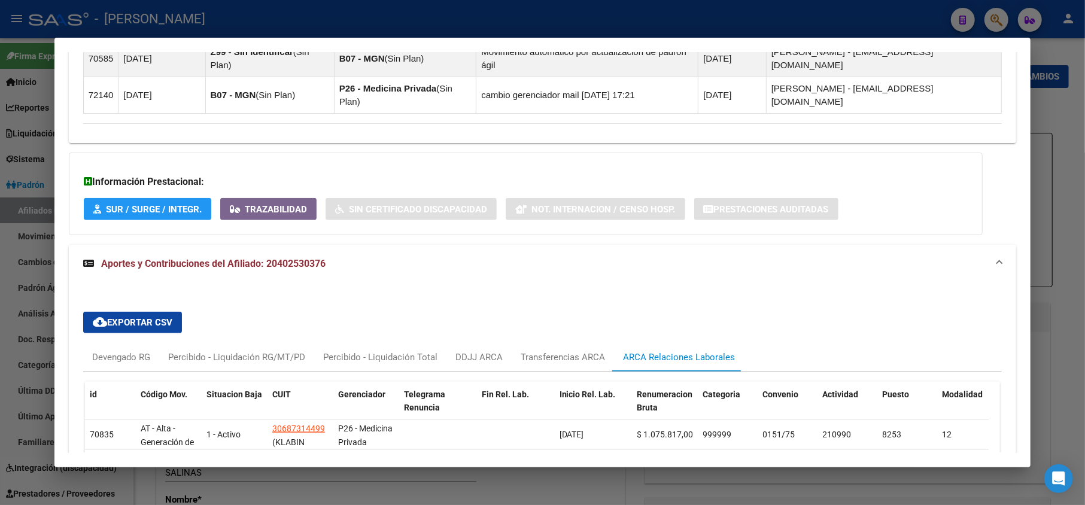
scroll to position [869, 0]
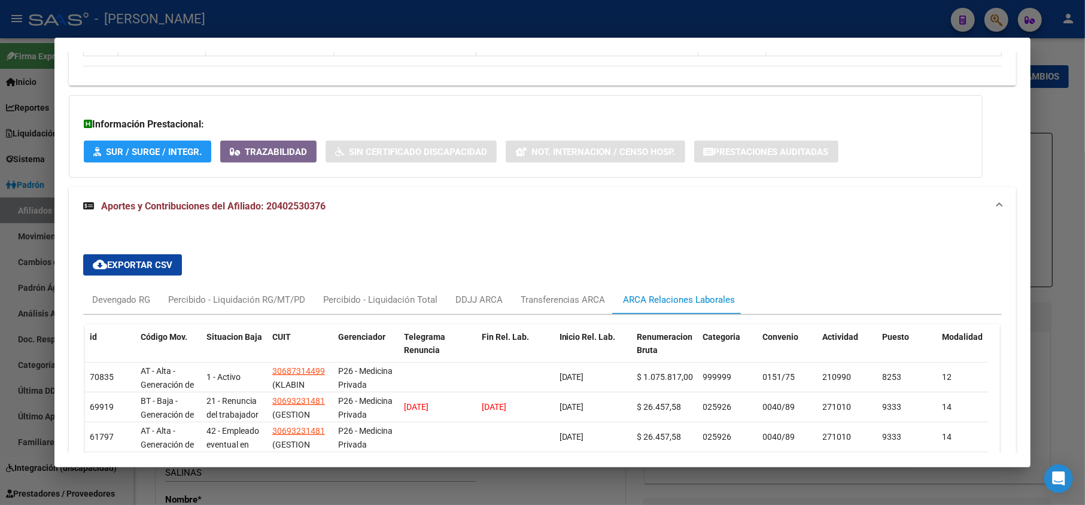
click at [54, 124] on mat-dialog-content "Análisis Afiliado - CUIL: 20402530376 DATOS PADRÓN ÁGIL: [PERSON_NAME] | ACTIVO…" at bounding box center [542, 252] width 976 height 400
click at [32, 114] on div at bounding box center [542, 252] width 1085 height 505
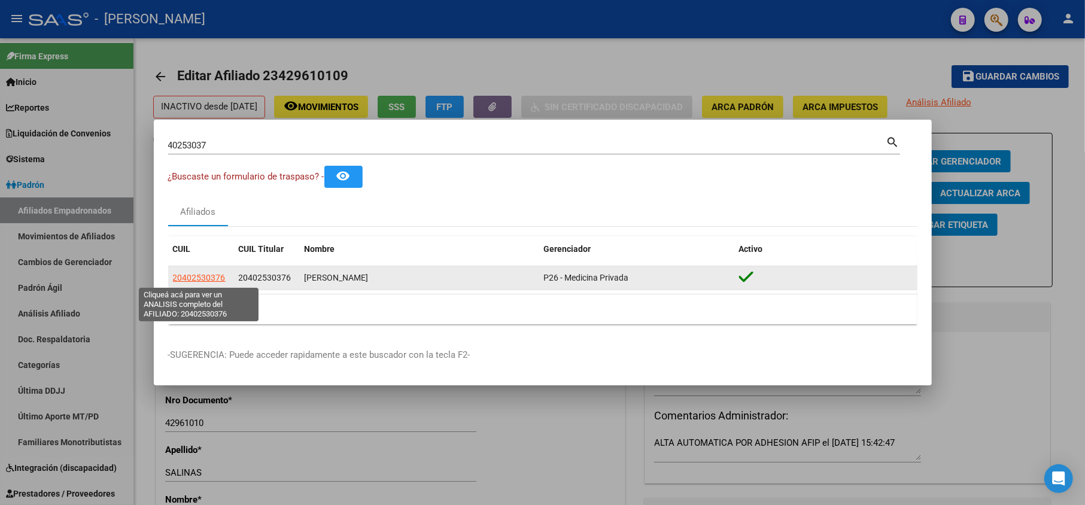
click at [212, 278] on span "20402530376" at bounding box center [199, 278] width 53 height 10
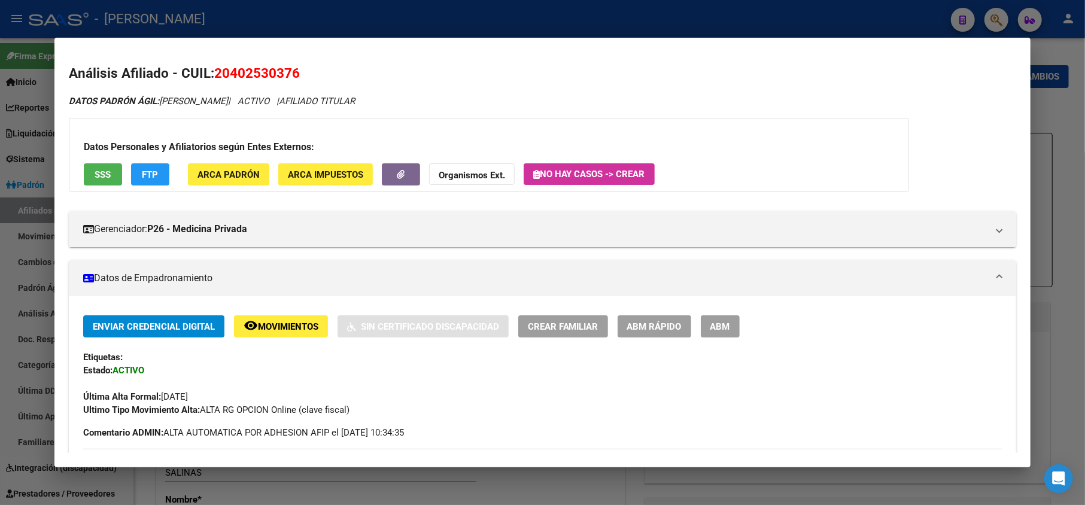
drag, startPoint x: 237, startPoint y: 74, endPoint x: 259, endPoint y: 75, distance: 22.1
click at [259, 75] on span "20402530376" at bounding box center [257, 73] width 86 height 16
drag, startPoint x: 232, startPoint y: 75, endPoint x: 292, endPoint y: 74, distance: 59.8
click at [292, 74] on span "20402530376" at bounding box center [257, 73] width 86 height 16
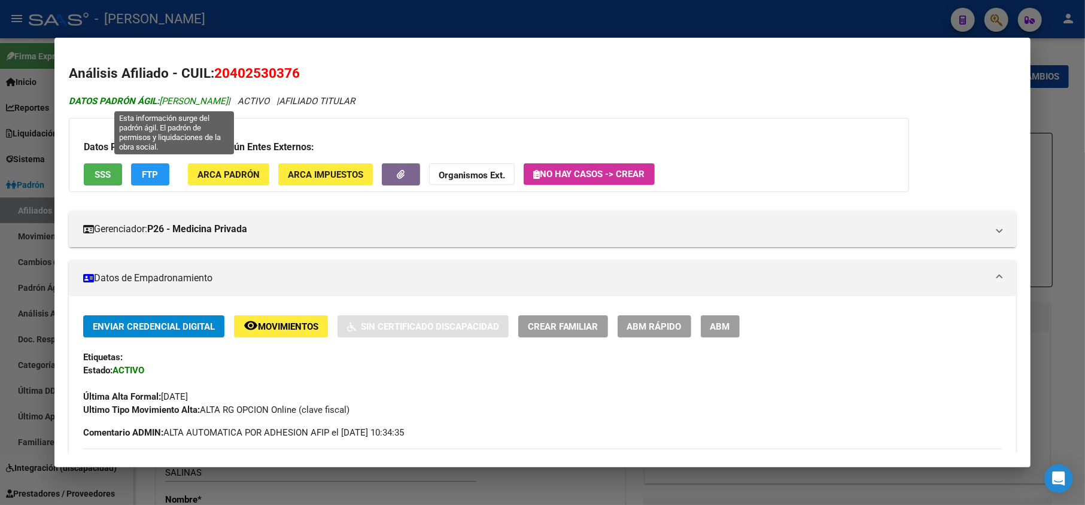
click at [189, 99] on span "DATOS PADRÓN ÁGIL: [PERSON_NAME]" at bounding box center [148, 101] width 159 height 11
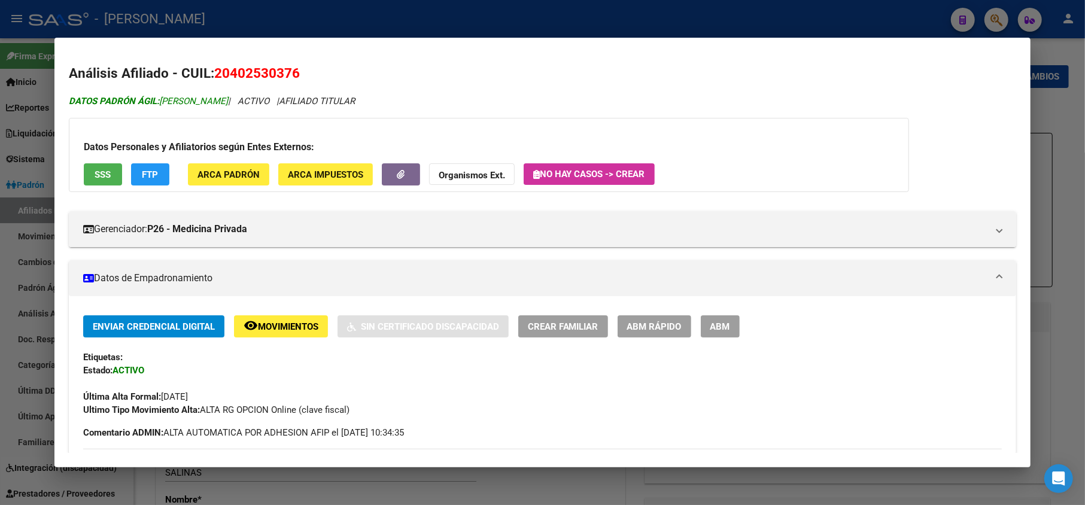
drag, startPoint x: 189, startPoint y: 99, endPoint x: 237, endPoint y: 101, distance: 47.9
click at [228, 101] on span "DATOS PADRÓN ÁGIL: [PERSON_NAME]" at bounding box center [148, 101] width 159 height 11
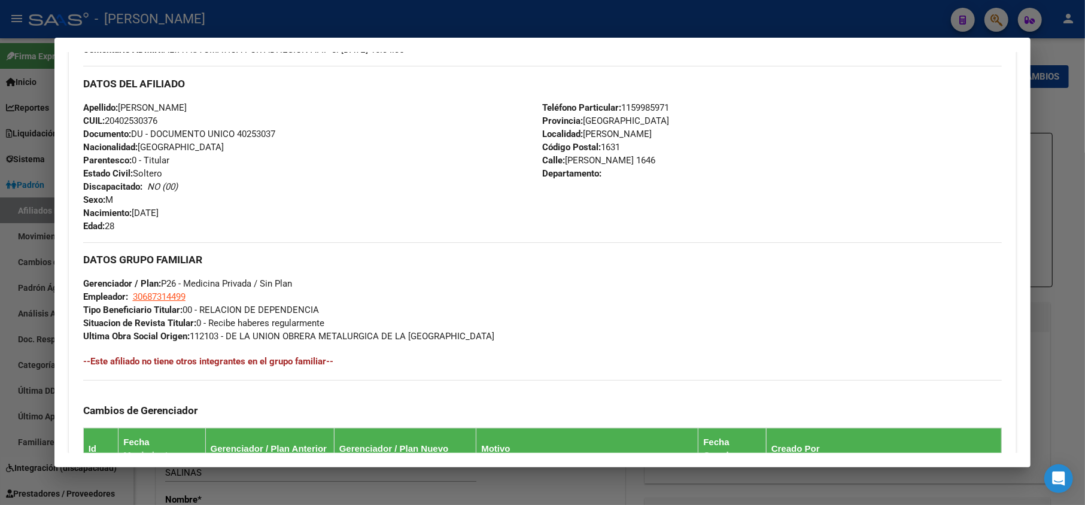
scroll to position [398, 0]
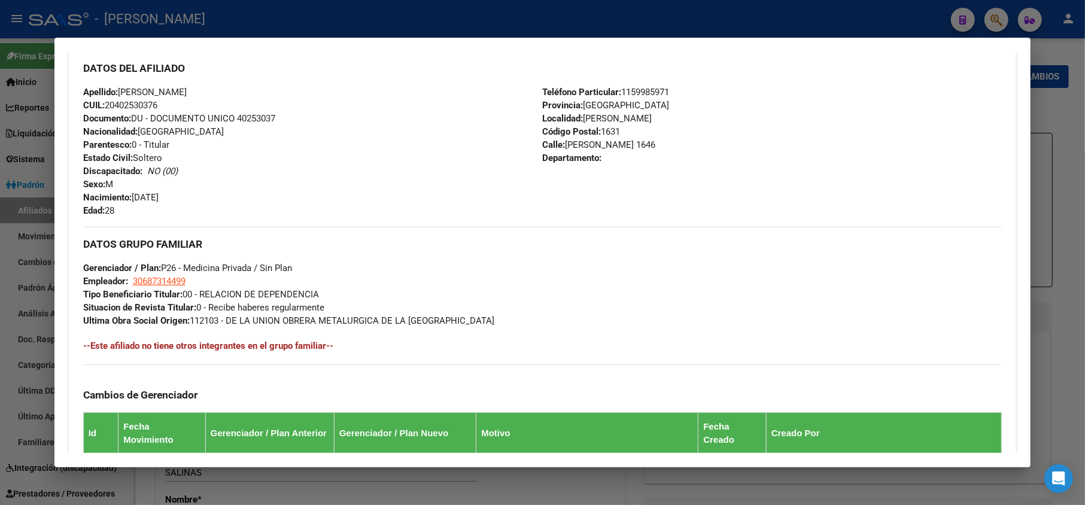
click at [586, 148] on span "Calle: [PERSON_NAME] 1646" at bounding box center [599, 144] width 113 height 11
drag, startPoint x: 586, startPoint y: 148, endPoint x: 614, endPoint y: 144, distance: 27.8
click at [614, 144] on span "Calle: [PERSON_NAME] 1646" at bounding box center [599, 144] width 113 height 11
drag, startPoint x: 138, startPoint y: 197, endPoint x: 154, endPoint y: 196, distance: 16.2
click at [154, 196] on span "Nacimiento: [DEMOGRAPHIC_DATA]" at bounding box center [120, 197] width 75 height 11
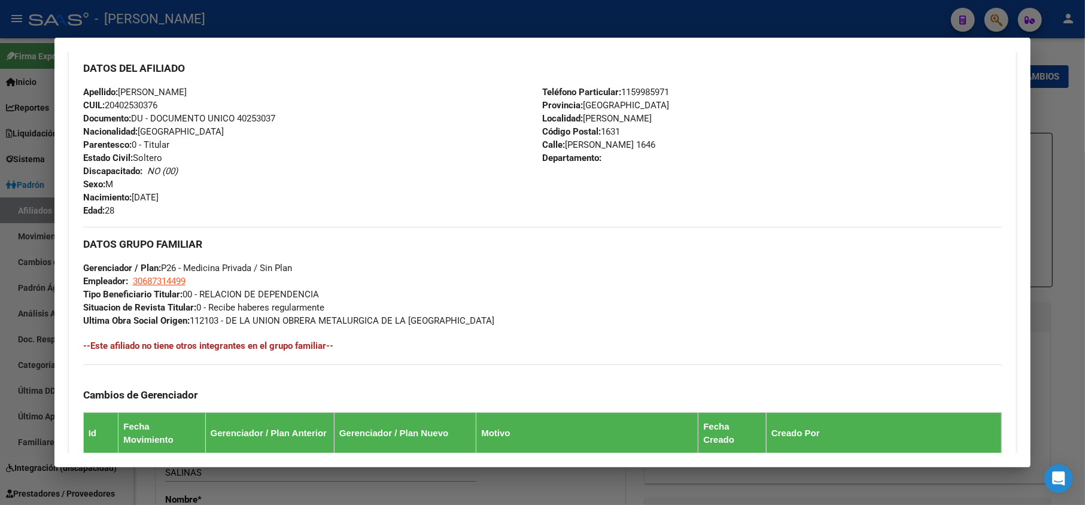
drag, startPoint x: 135, startPoint y: 196, endPoint x: 188, endPoint y: 196, distance: 53.2
click at [188, 196] on div "Apellido: [PERSON_NAME]: 20402530376 Documento: DU - DOCUMENTO UNICO 40253037 N…" at bounding box center [312, 152] width 459 height 132
click at [586, 141] on span "Calle: [PERSON_NAME] 1646" at bounding box center [599, 144] width 113 height 11
drag, startPoint x: 586, startPoint y: 141, endPoint x: 608, endPoint y: 139, distance: 21.6
click at [622, 147] on span "Calle: [PERSON_NAME] 1646" at bounding box center [599, 144] width 113 height 11
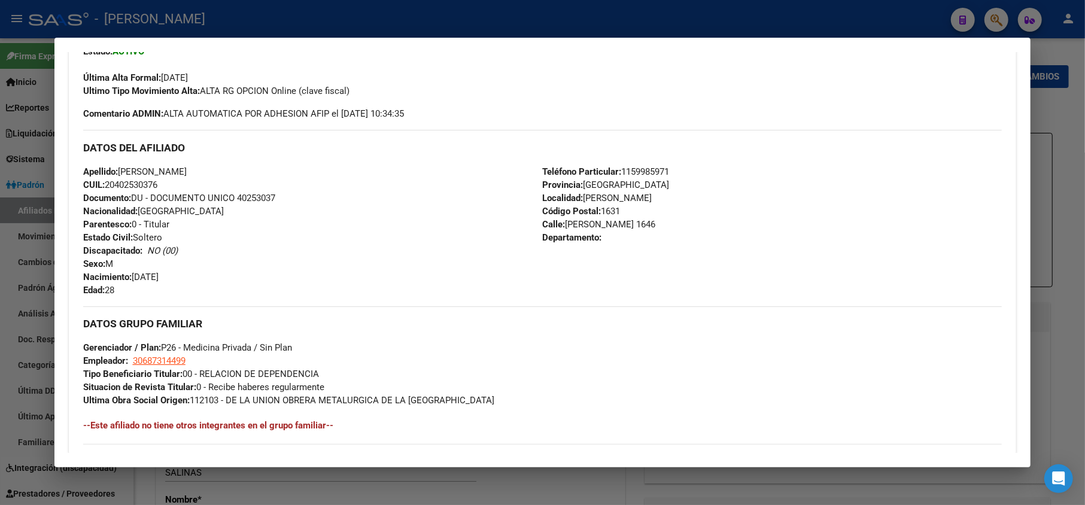
scroll to position [328, 0]
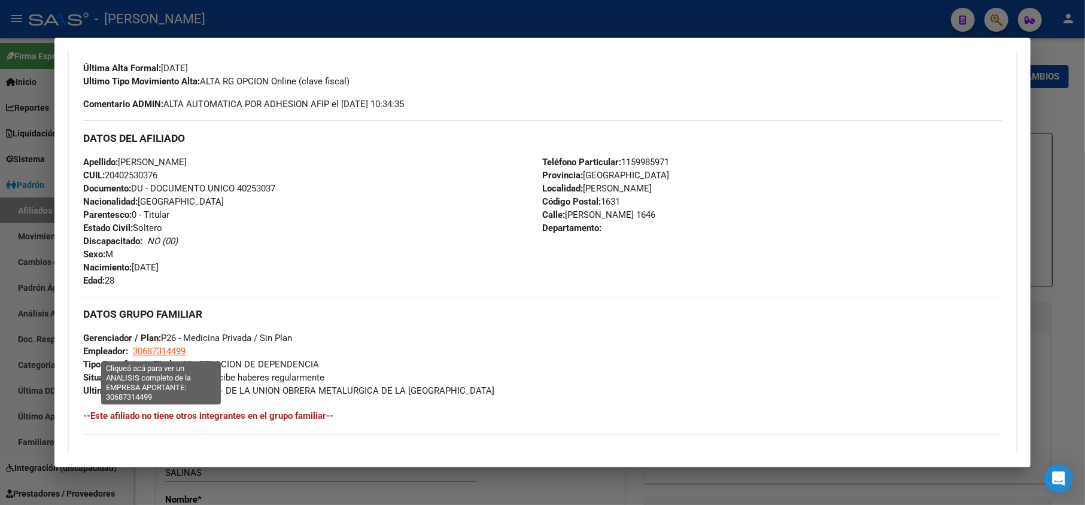
drag, startPoint x: 194, startPoint y: 446, endPoint x: 132, endPoint y: 348, distance: 116.7
click at [132, 348] on div "DATOS GRUPO FAMILIAR Gerenciador / Plan: P26 - Medicina Privada / Sin Plan Empl…" at bounding box center [542, 347] width 919 height 101
click at [142, 348] on span "30687314499" at bounding box center [159, 351] width 53 height 11
type textarea "30687314499"
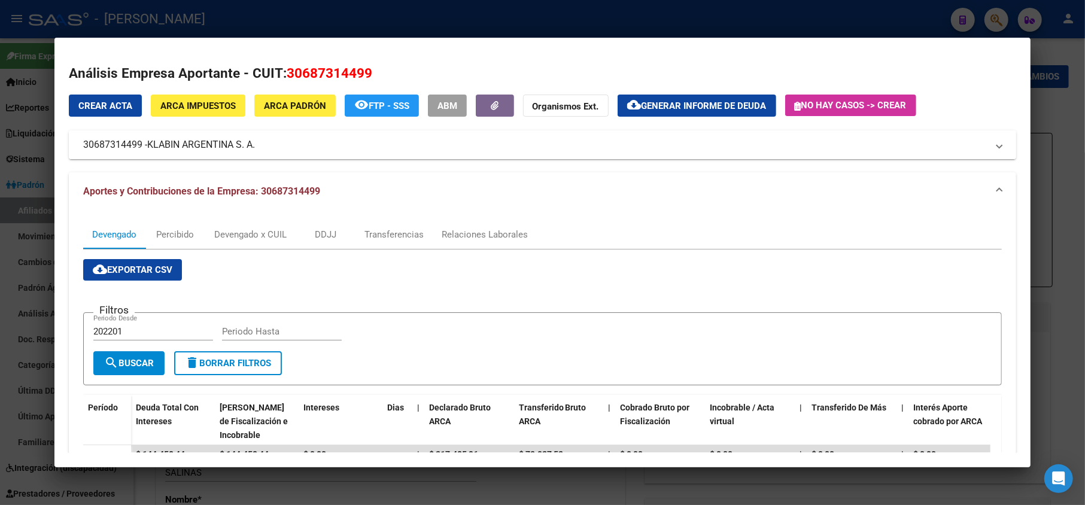
drag, startPoint x: 152, startPoint y: 142, endPoint x: 259, endPoint y: 144, distance: 107.1
click at [259, 144] on mat-panel-title "30687314499 - KLABIN [GEOGRAPHIC_DATA] S. A." at bounding box center [535, 145] width 905 height 14
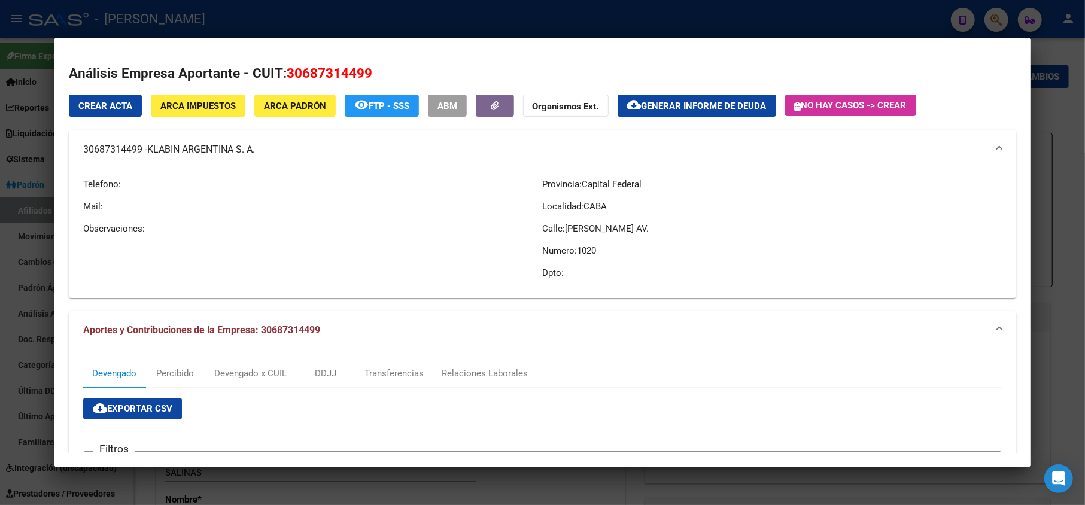
drag, startPoint x: 147, startPoint y: 147, endPoint x: 258, endPoint y: 151, distance: 111.4
click at [258, 151] on mat-panel-title "30687314499 - KLABIN [GEOGRAPHIC_DATA] S. A." at bounding box center [535, 149] width 905 height 14
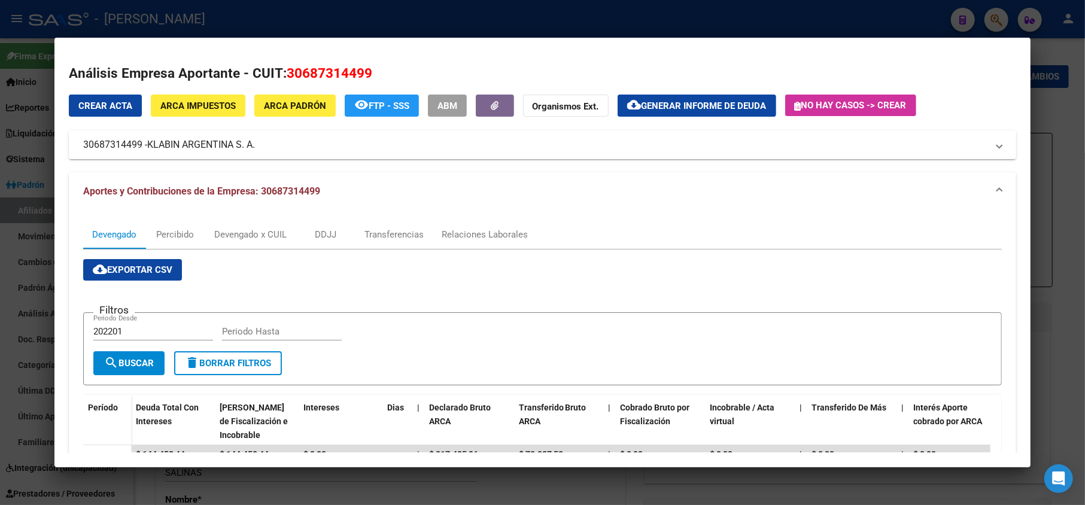
click at [69, 149] on mat-expansion-panel-header "30687314499 - KLABIN [GEOGRAPHIC_DATA] S. A." at bounding box center [543, 144] width 948 height 29
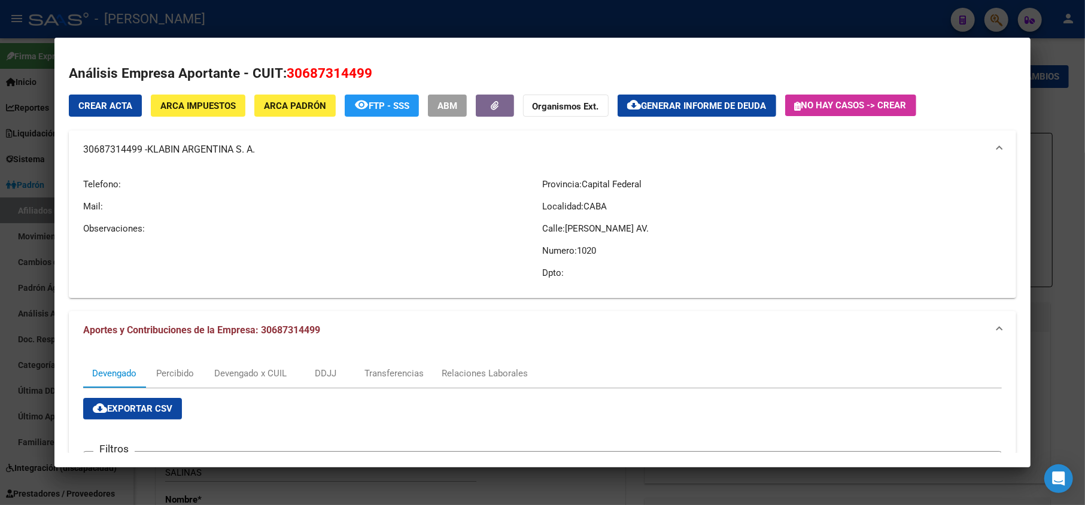
click at [35, 151] on div at bounding box center [542, 252] width 1085 height 505
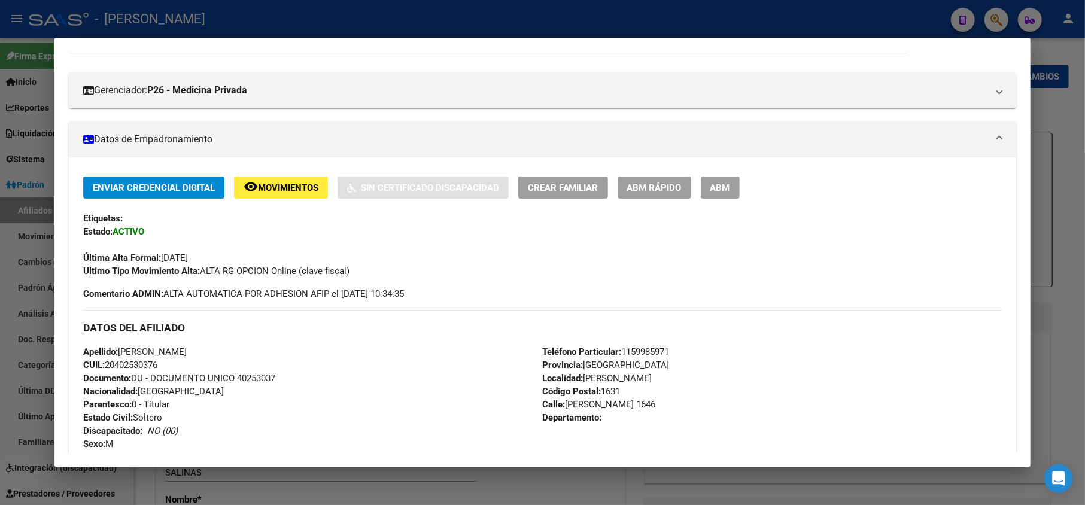
scroll to position [0, 0]
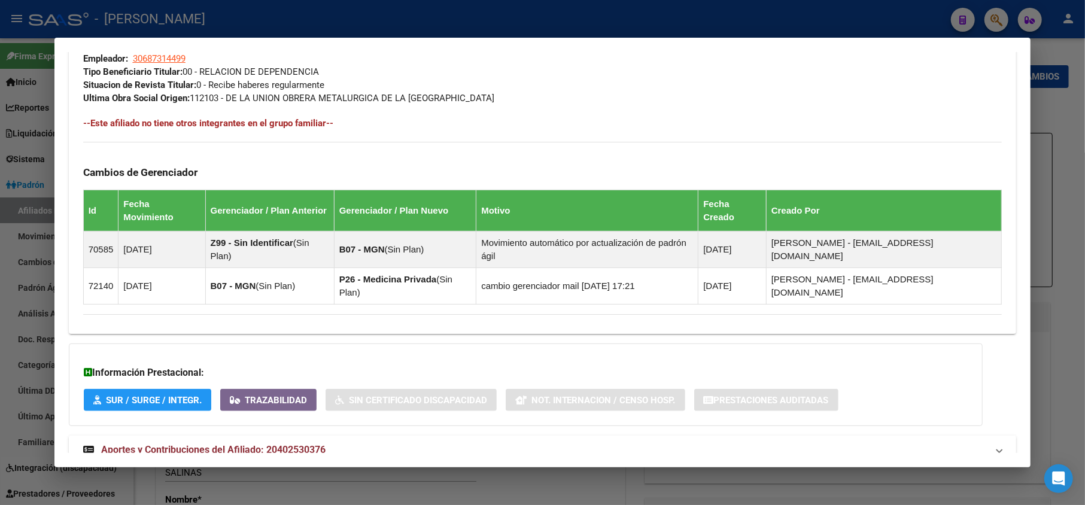
click at [364, 436] on mat-expansion-panel-header "Aportes y Contribuciones del Afiliado: 20402530376" at bounding box center [543, 450] width 948 height 29
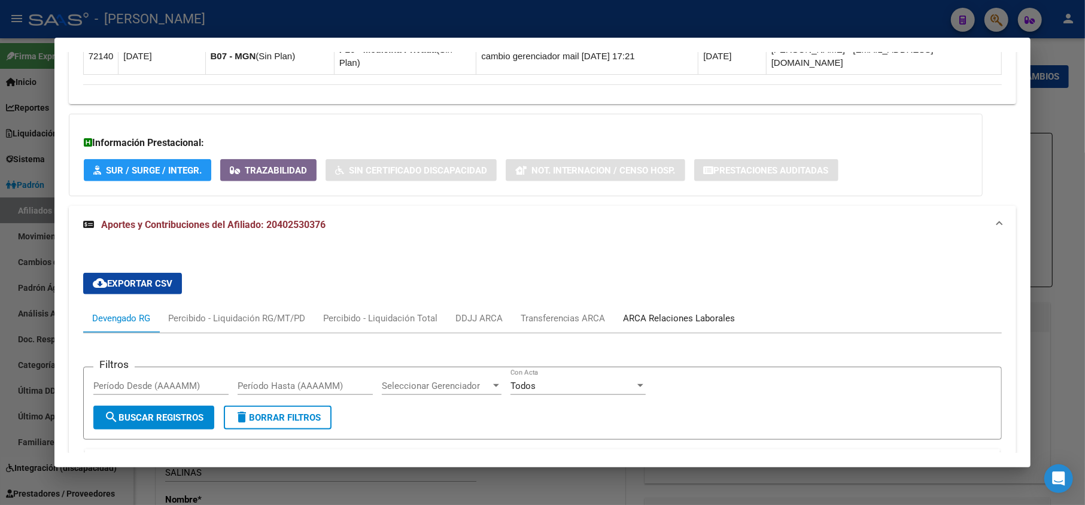
click at [660, 312] on div "ARCA Relaciones Laborales" at bounding box center [679, 318] width 112 height 13
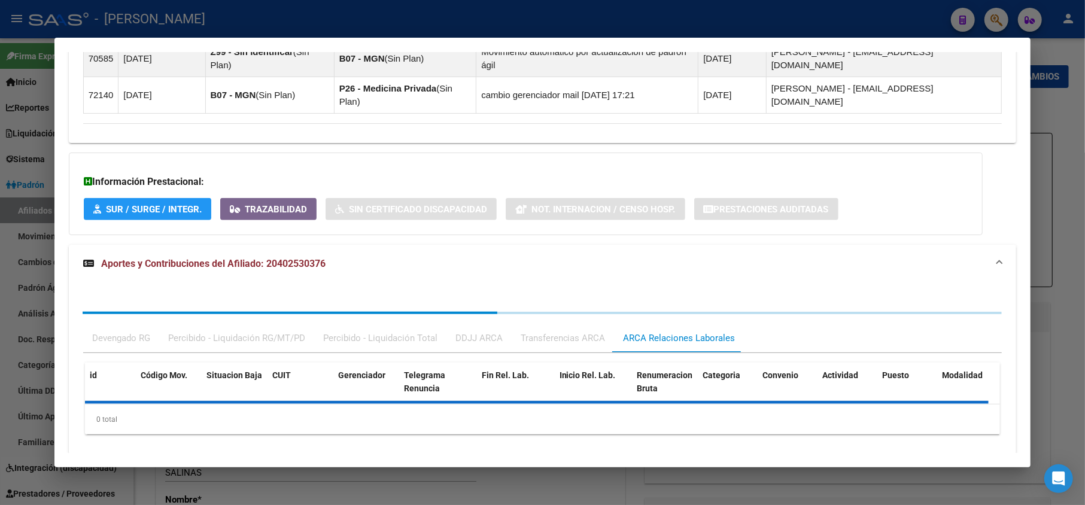
scroll to position [851, 0]
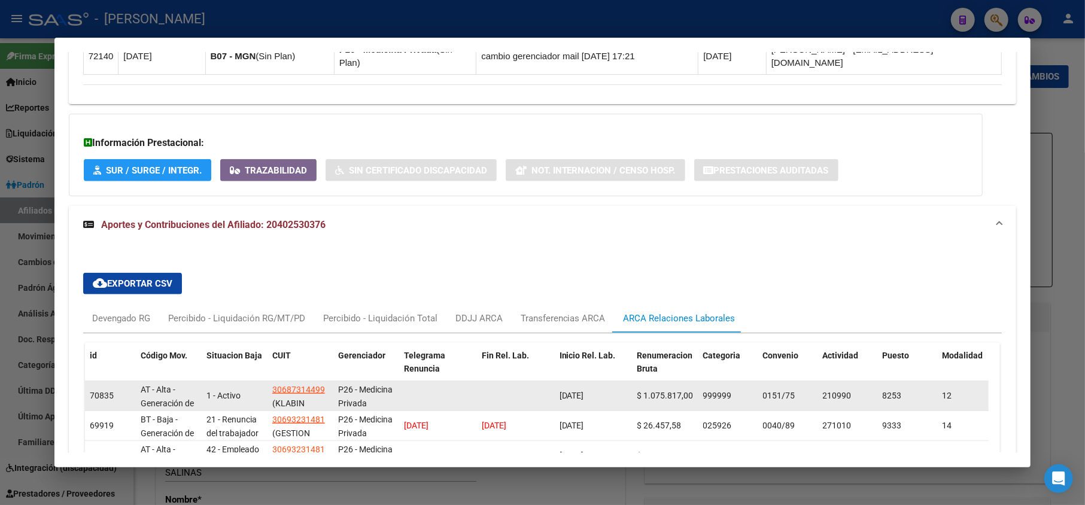
click at [553, 381] on datatable-body-cell at bounding box center [516, 395] width 78 height 29
click at [558, 381] on datatable-body-cell "[DATE]" at bounding box center [594, 395] width 78 height 29
drag, startPoint x: 558, startPoint y: 353, endPoint x: 603, endPoint y: 357, distance: 45.1
click at [603, 381] on datatable-body-cell "[DATE]" at bounding box center [594, 395] width 78 height 29
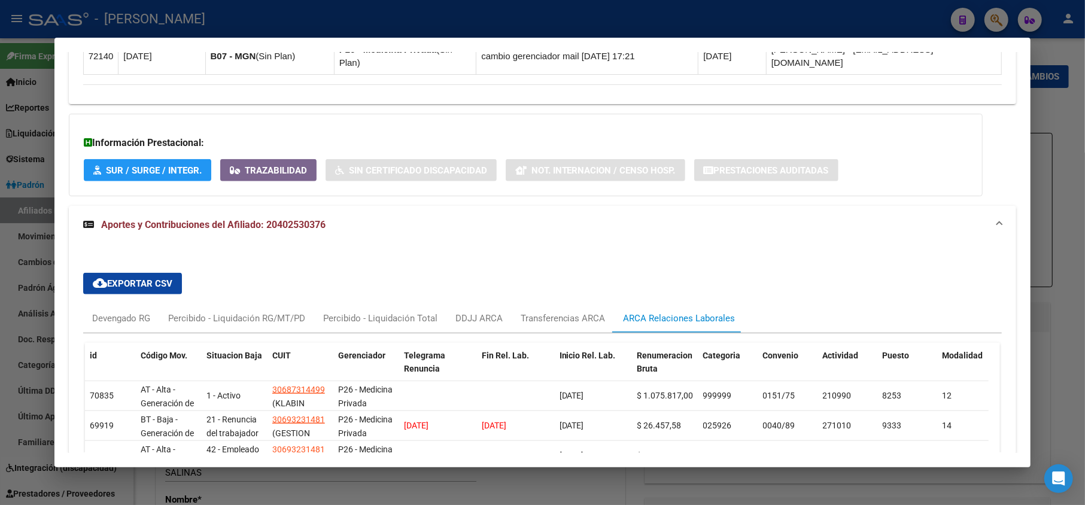
click at [0, 163] on div at bounding box center [542, 252] width 1085 height 505
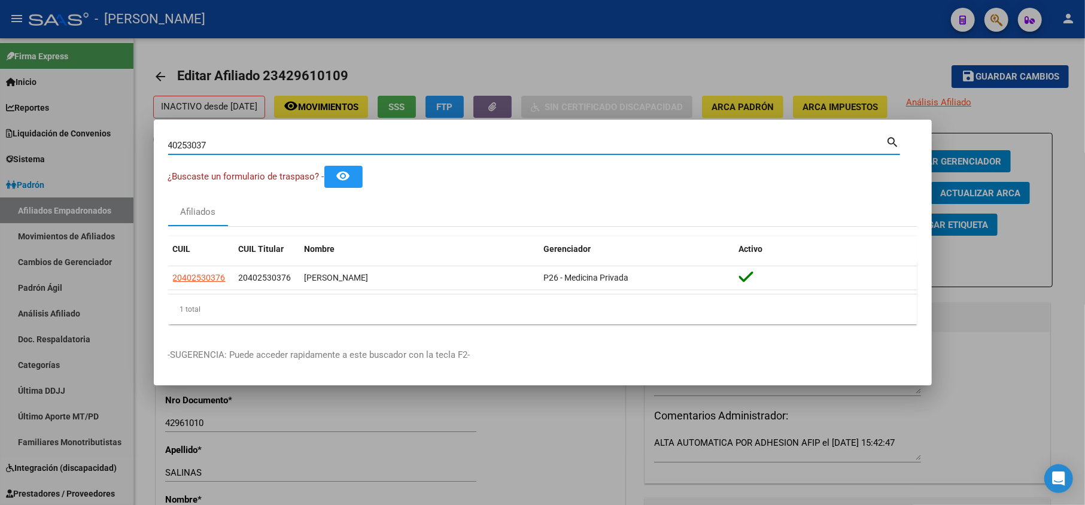
click at [276, 150] on input "40253037" at bounding box center [527, 145] width 718 height 11
paste input "3913191"
type input "43913191"
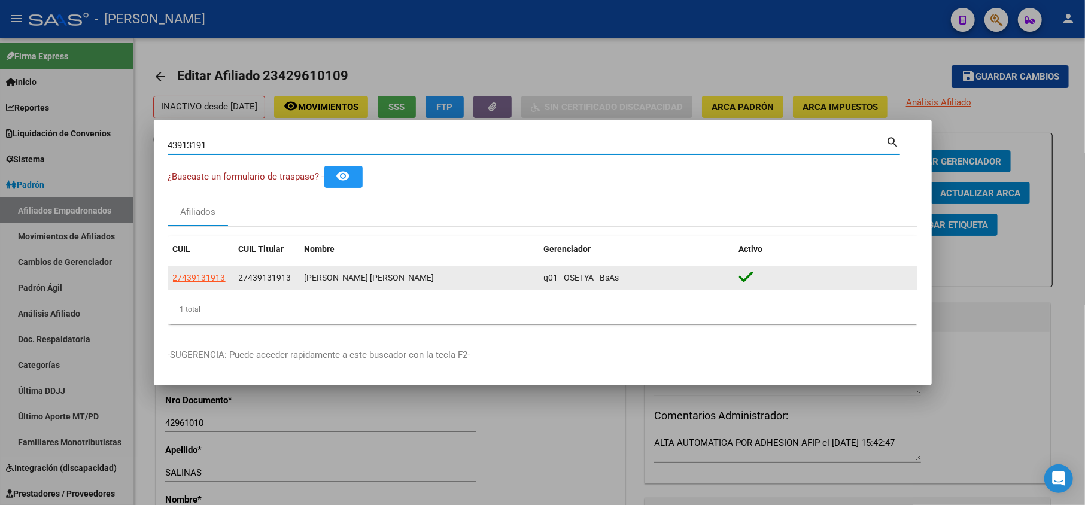
click at [262, 281] on span "27439131913" at bounding box center [265, 278] width 53 height 10
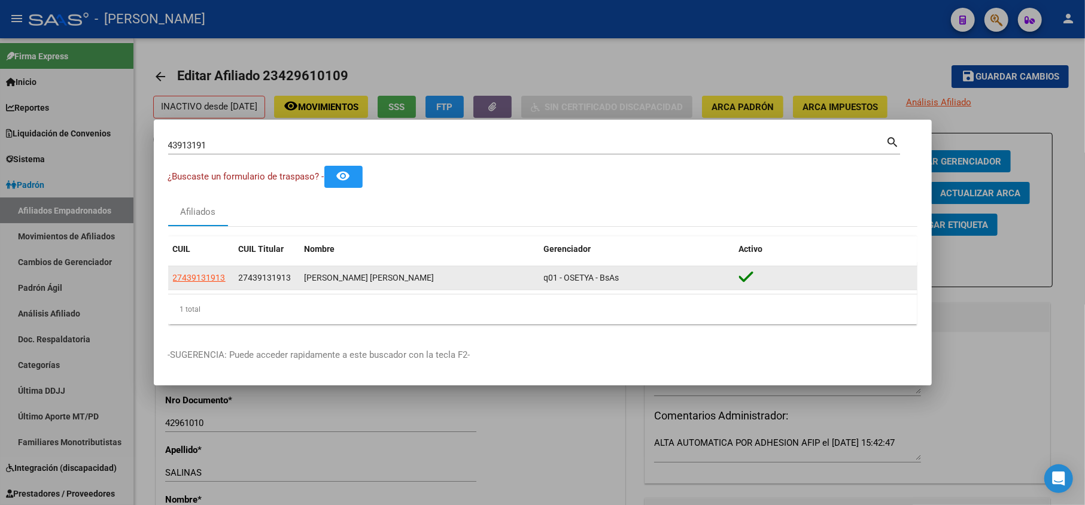
click at [262, 281] on span "27439131913" at bounding box center [265, 278] width 53 height 10
click at [221, 278] on span "27439131913" at bounding box center [199, 278] width 53 height 10
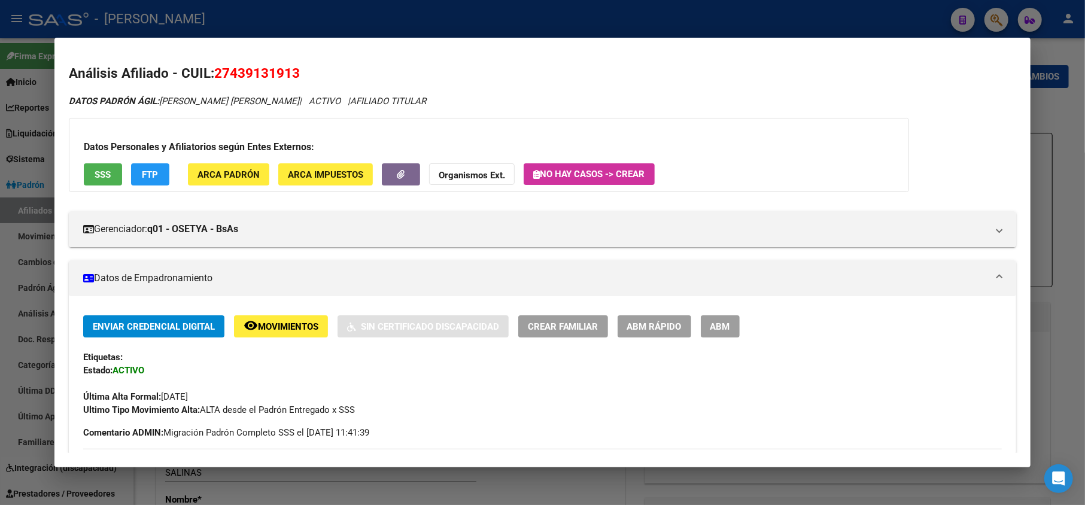
drag, startPoint x: 231, startPoint y: 79, endPoint x: 288, endPoint y: 79, distance: 57.4
click at [288, 79] on span "27439131913" at bounding box center [257, 73] width 86 height 16
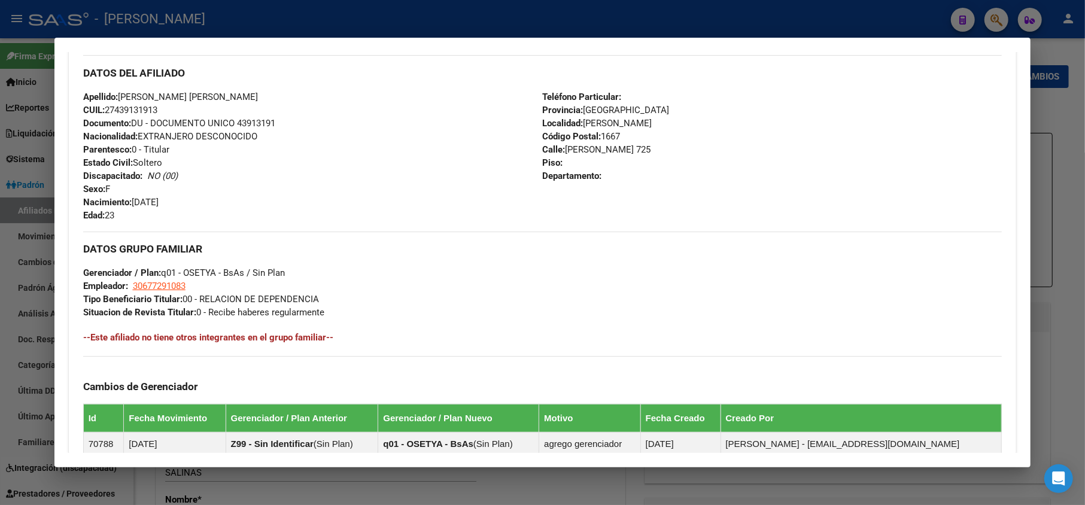
scroll to position [0, 0]
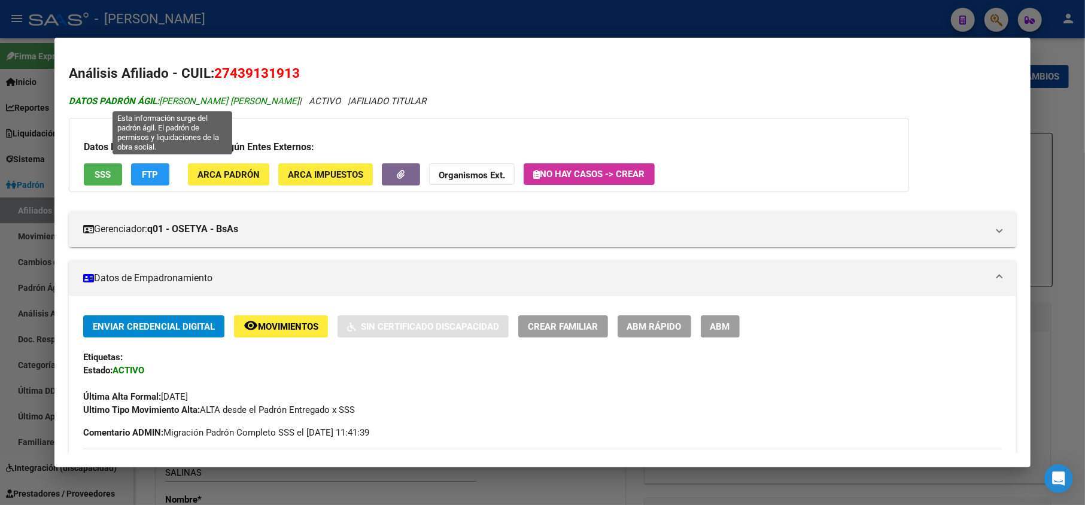
click at [184, 99] on span "DATOS PADRÓN ÁGIL: [PERSON_NAME] [PERSON_NAME]" at bounding box center [184, 101] width 230 height 11
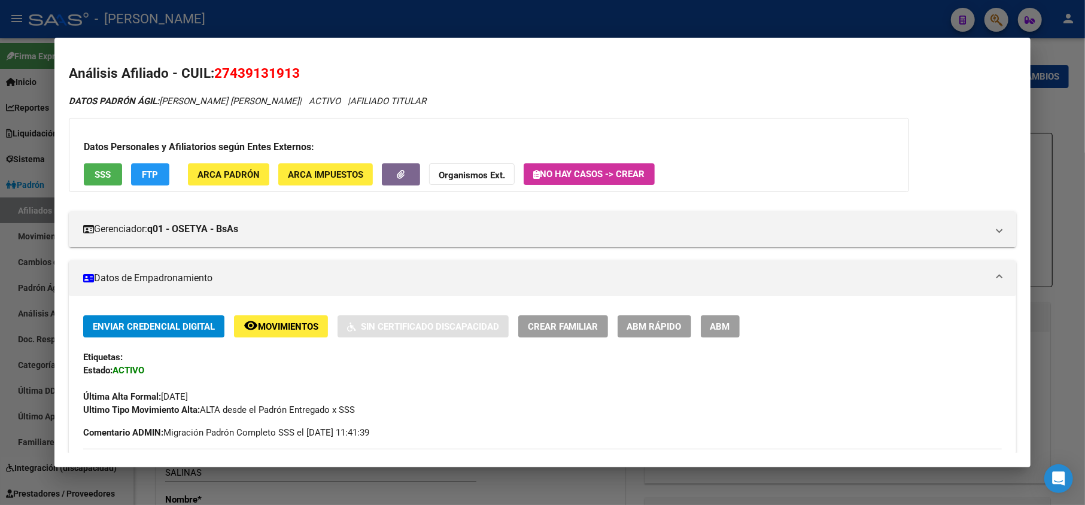
drag, startPoint x: 184, startPoint y: 99, endPoint x: 264, endPoint y: 110, distance: 80.3
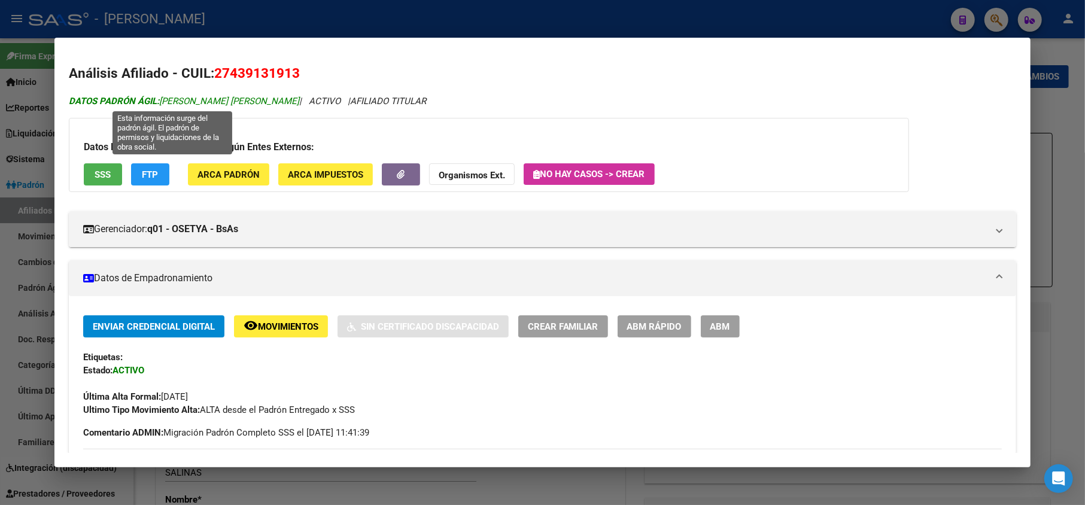
click at [202, 97] on span "DATOS PADRÓN ÁGIL: [PERSON_NAME] [PERSON_NAME]" at bounding box center [184, 101] width 230 height 11
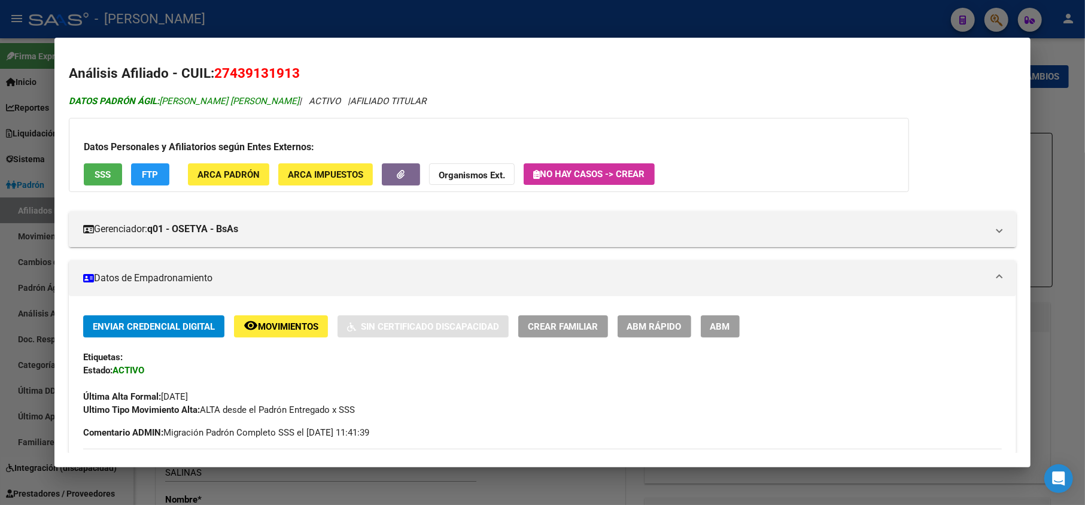
click at [183, 99] on span "DATOS PADRÓN ÁGIL: [PERSON_NAME] [PERSON_NAME]" at bounding box center [184, 101] width 230 height 11
drag, startPoint x: 183, startPoint y: 99, endPoint x: 242, endPoint y: 103, distance: 58.8
click at [242, 103] on span "DATOS PADRÓN ÁGIL: [PERSON_NAME] [PERSON_NAME]" at bounding box center [184, 101] width 230 height 11
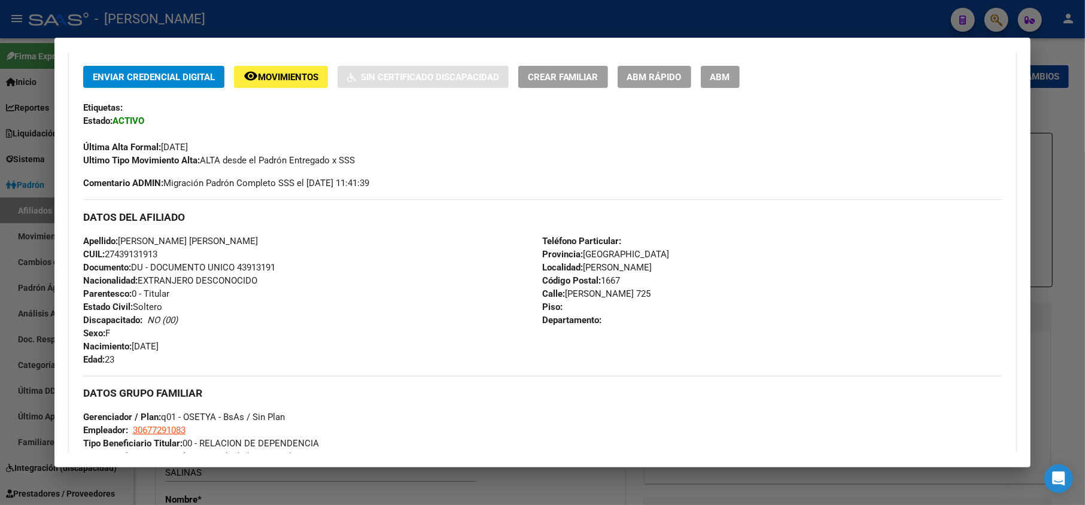
scroll to position [398, 0]
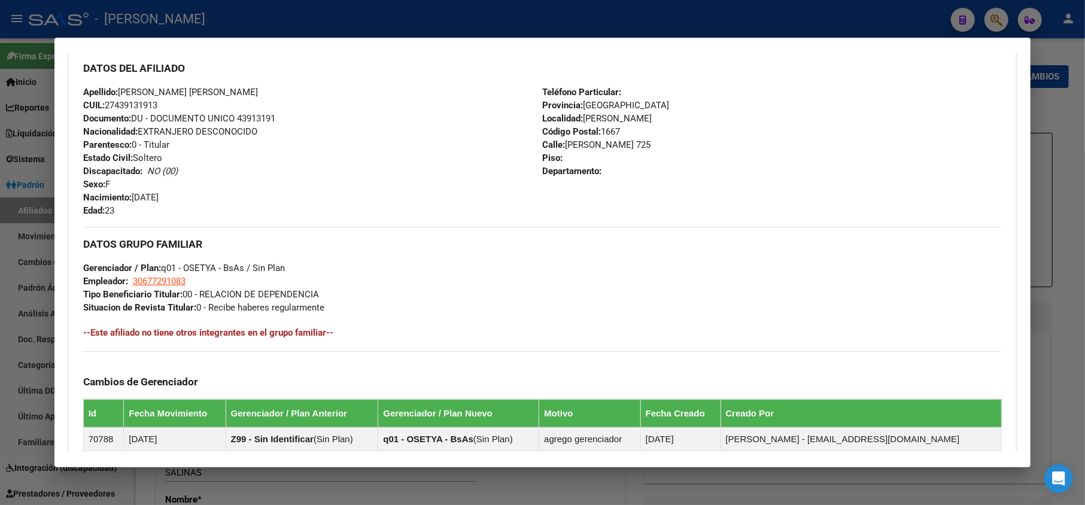
drag, startPoint x: 201, startPoint y: 202, endPoint x: 135, endPoint y: 197, distance: 66.6
click at [135, 197] on div "Apellido: [PERSON_NAME] [PERSON_NAME] CUIL: 27439131913 Documento: DU - DOCUMEN…" at bounding box center [312, 152] width 459 height 132
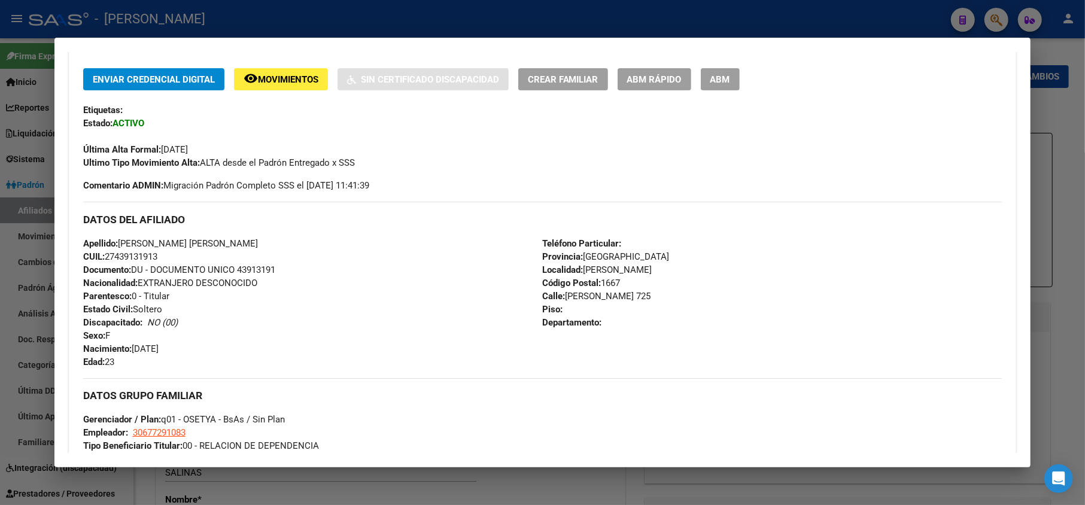
scroll to position [239, 0]
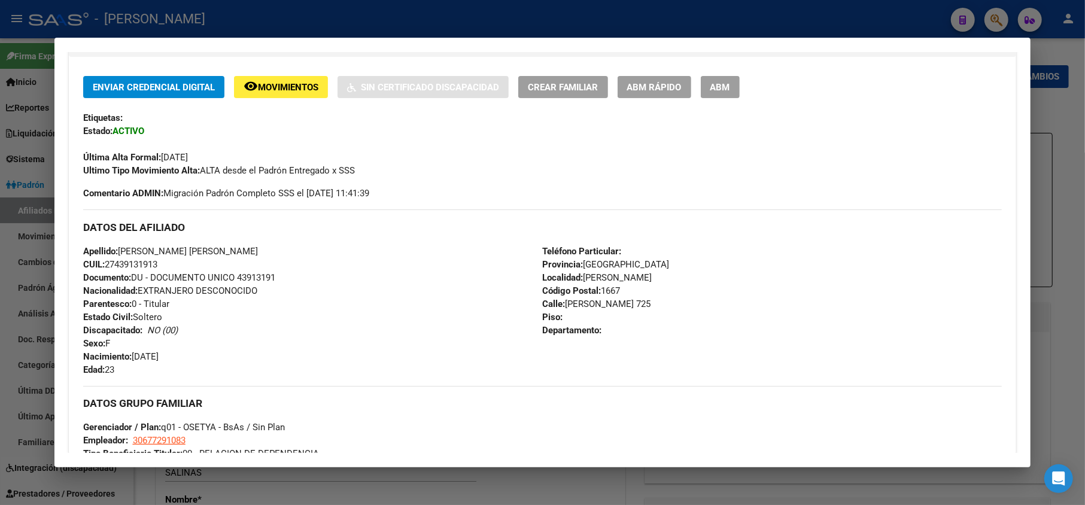
click at [572, 302] on span "[STREET_ADDRESS][PERSON_NAME]" at bounding box center [597, 304] width 108 height 11
drag, startPoint x: 572, startPoint y: 302, endPoint x: 640, endPoint y: 300, distance: 68.2
click at [640, 300] on span "[STREET_ADDRESS][PERSON_NAME]" at bounding box center [597, 304] width 108 height 11
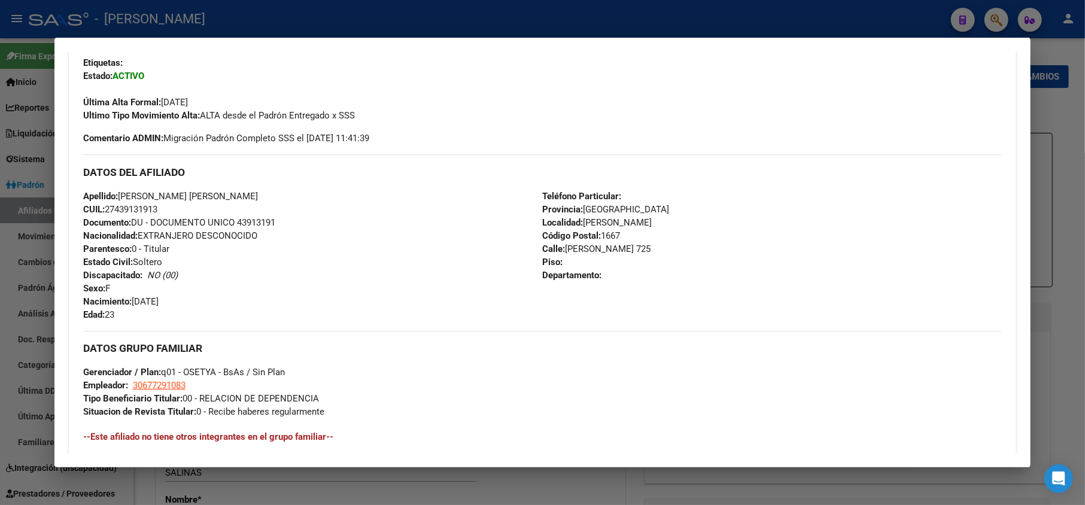
scroll to position [319, 0]
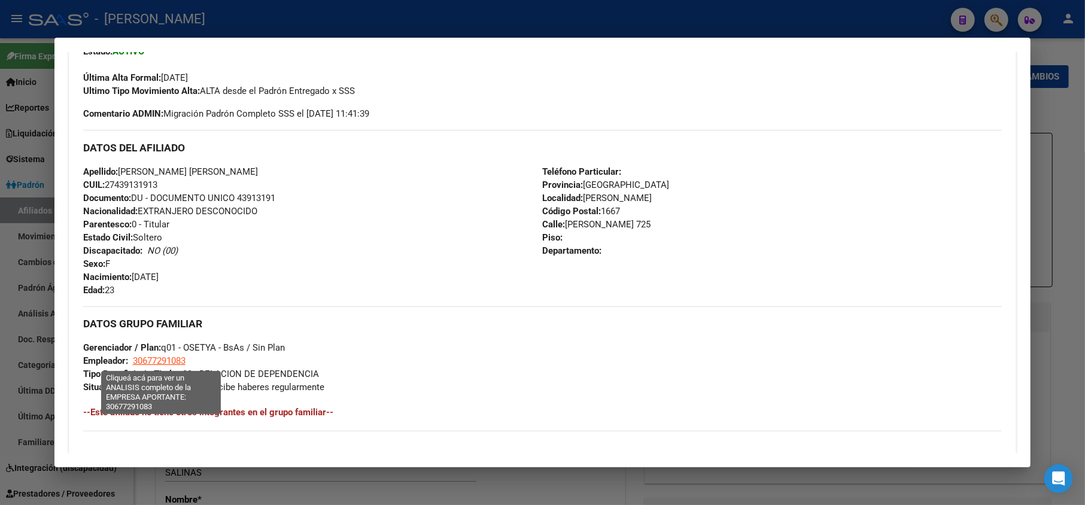
drag, startPoint x: 187, startPoint y: 362, endPoint x: 133, endPoint y: 362, distance: 53.8
click at [133, 362] on span "30677291083" at bounding box center [159, 360] width 53 height 11
type textarea "30677291083"
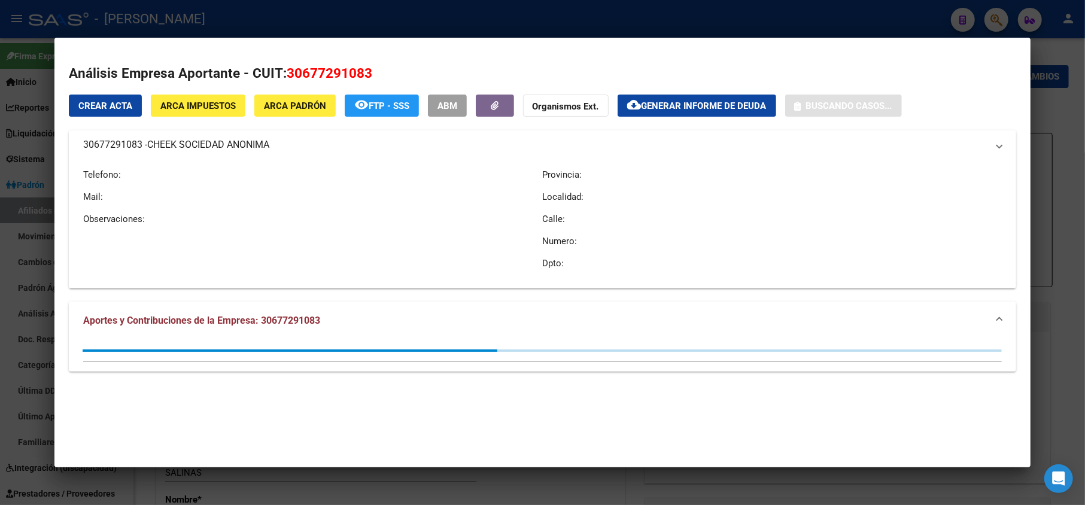
click at [318, 65] on span "30677291083" at bounding box center [330, 73] width 86 height 16
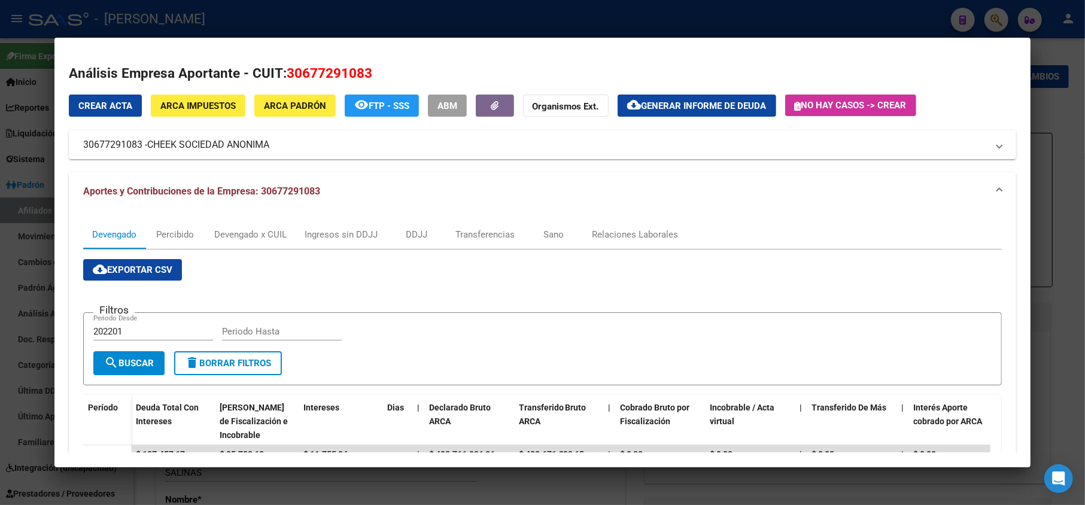
click at [25, 132] on div at bounding box center [542, 252] width 1085 height 505
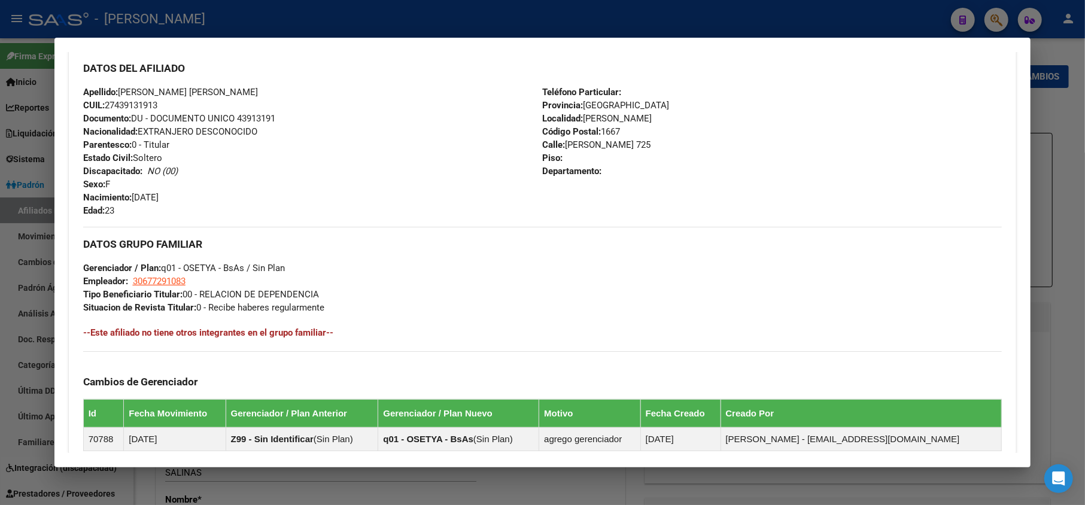
scroll to position [584, 0]
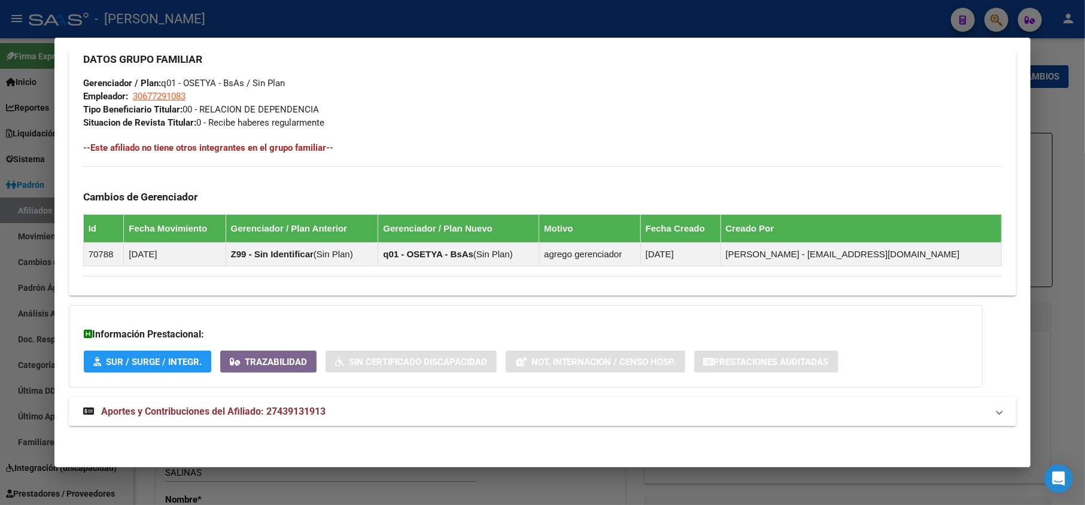
click at [417, 404] on mat-panel-title "Aportes y Contribuciones del Afiliado: 27439131913" at bounding box center [535, 411] width 905 height 14
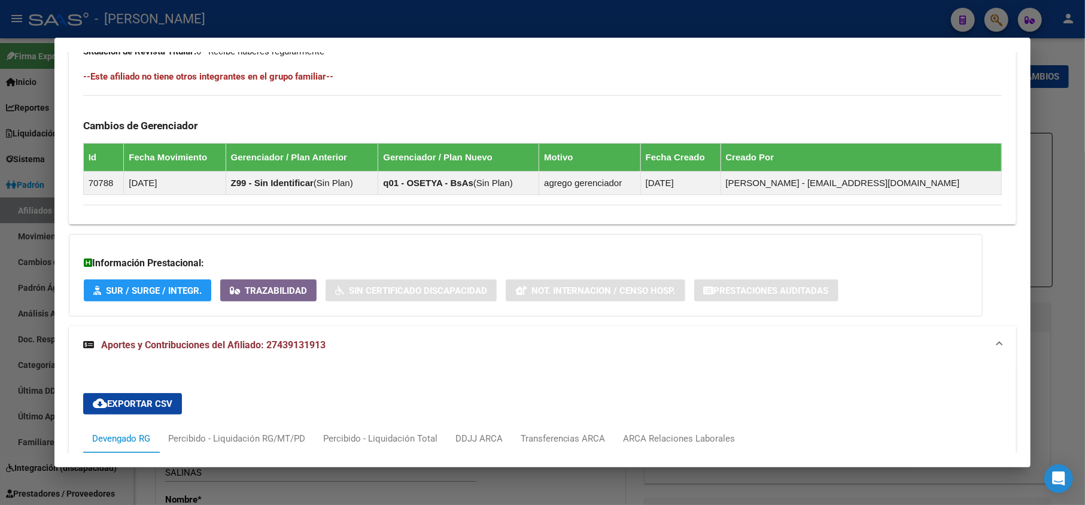
scroll to position [814, 0]
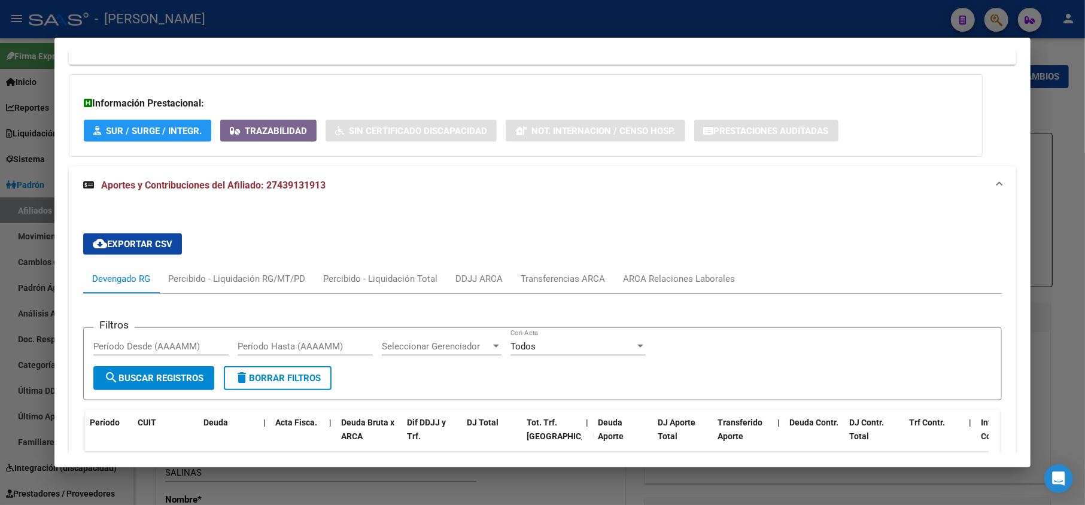
click at [628, 304] on div "Filtros Período Desde (AAAAMM) Período Hasta (AAAAMM) Seleccionar Gerenciador S…" at bounding box center [542, 511] width 919 height 435
click at [648, 279] on div "ARCA Relaciones Laborales" at bounding box center [679, 278] width 112 height 13
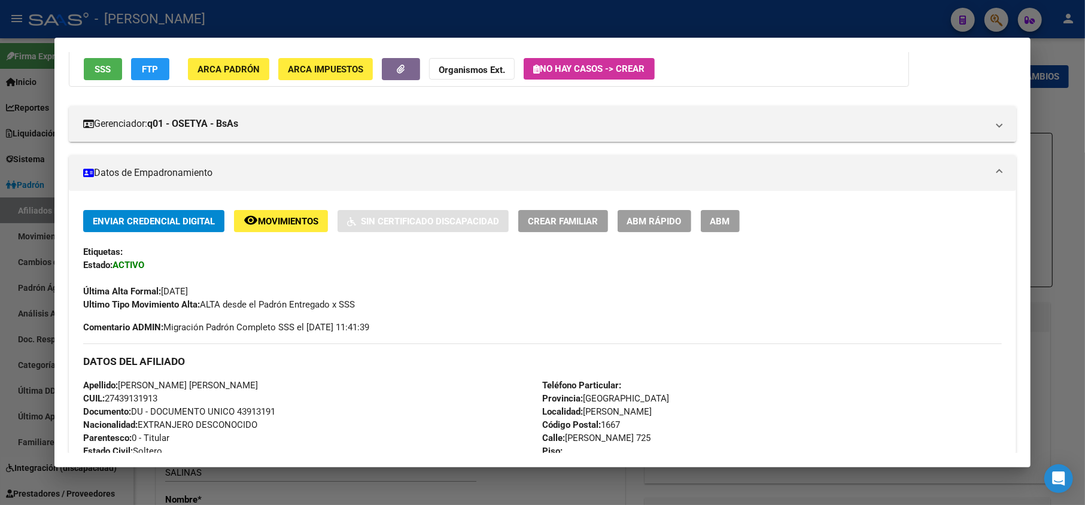
scroll to position [96, 0]
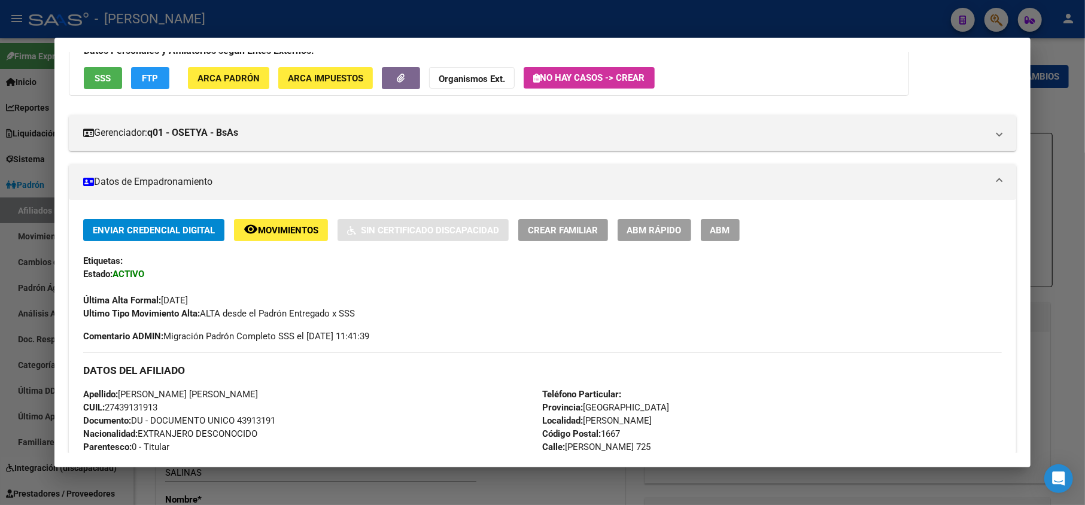
drag, startPoint x: 216, startPoint y: 297, endPoint x: 166, endPoint y: 304, distance: 50.7
click at [166, 304] on div "Última Alta Formal: [DATE]" at bounding box center [542, 294] width 919 height 26
drag, startPoint x: 162, startPoint y: 298, endPoint x: 230, endPoint y: 303, distance: 68.4
click at [230, 303] on div "Última Alta Formal: [DATE]" at bounding box center [542, 294] width 919 height 26
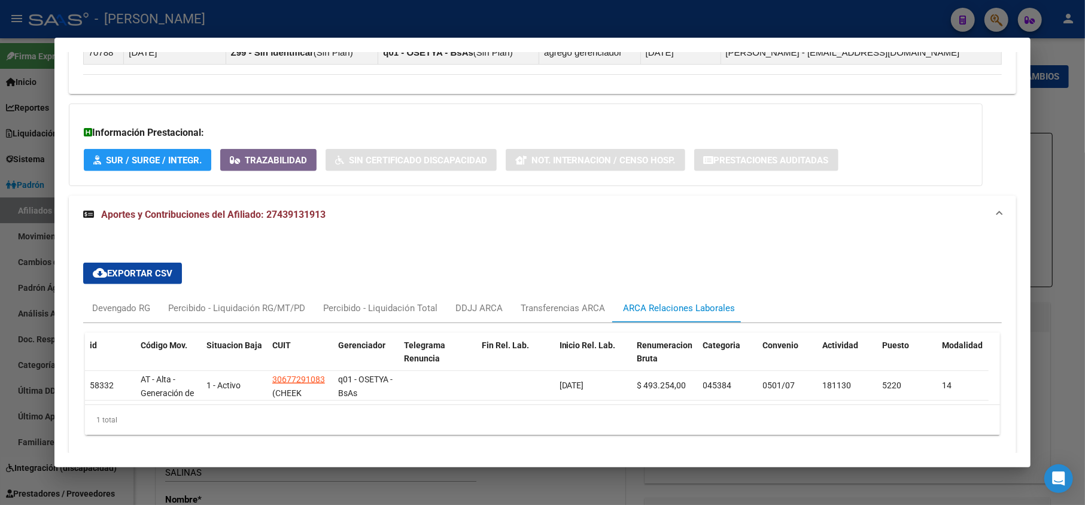
scroll to position [836, 0]
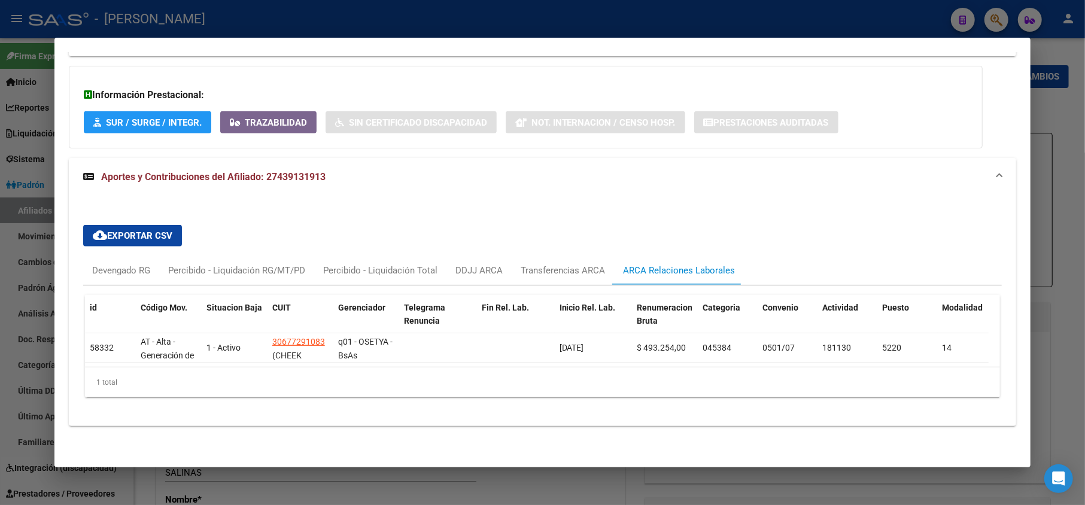
click at [0, 207] on div at bounding box center [542, 252] width 1085 height 505
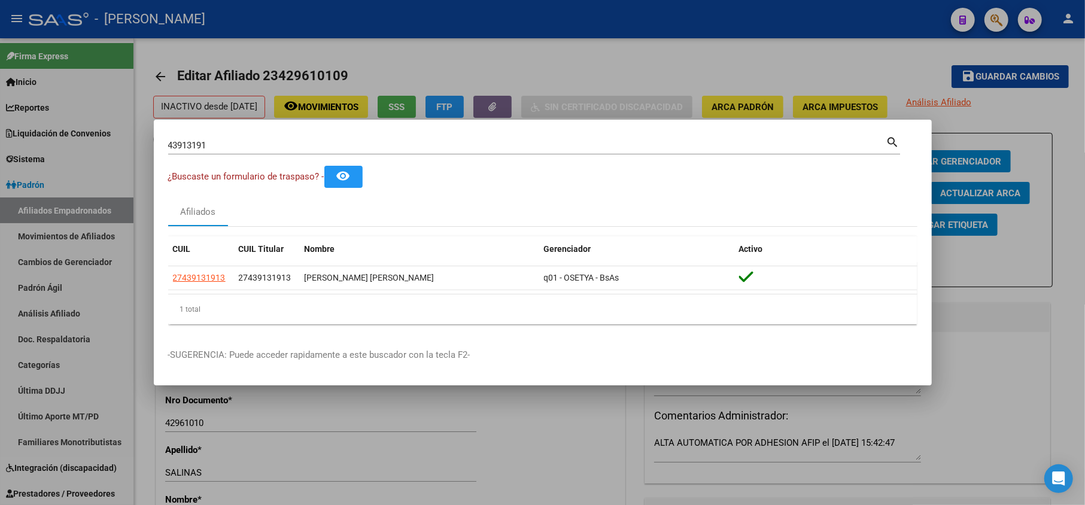
click at [214, 145] on input "43913191" at bounding box center [527, 145] width 718 height 11
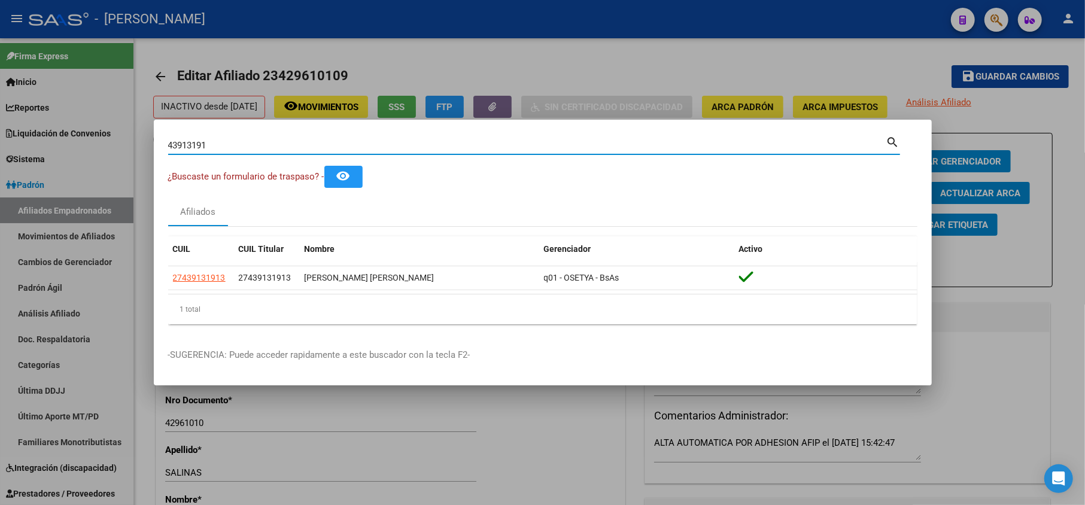
click at [214, 145] on input "43913191" at bounding box center [527, 145] width 718 height 11
paste input "57745692"
type input "57745692"
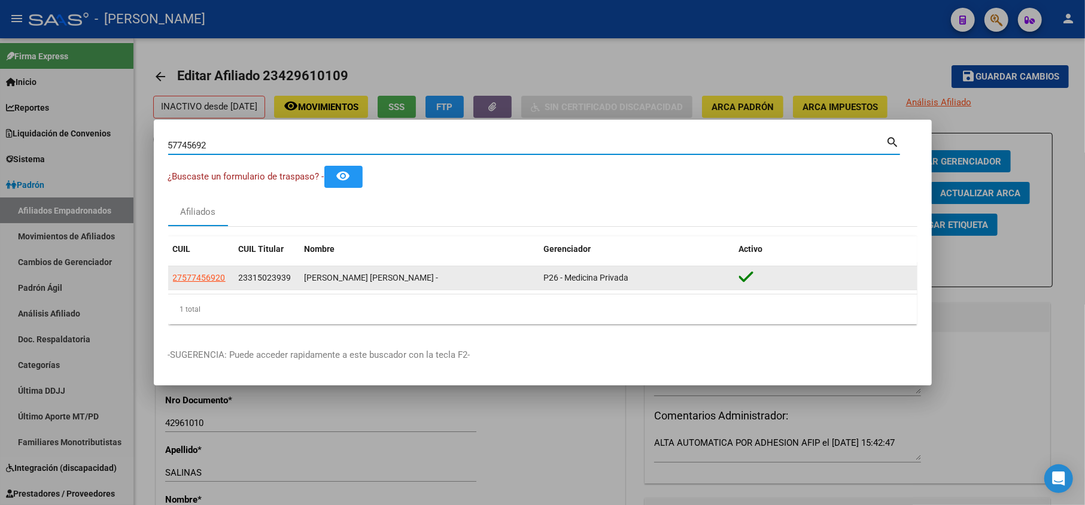
click at [273, 280] on span "23315023939" at bounding box center [265, 278] width 53 height 10
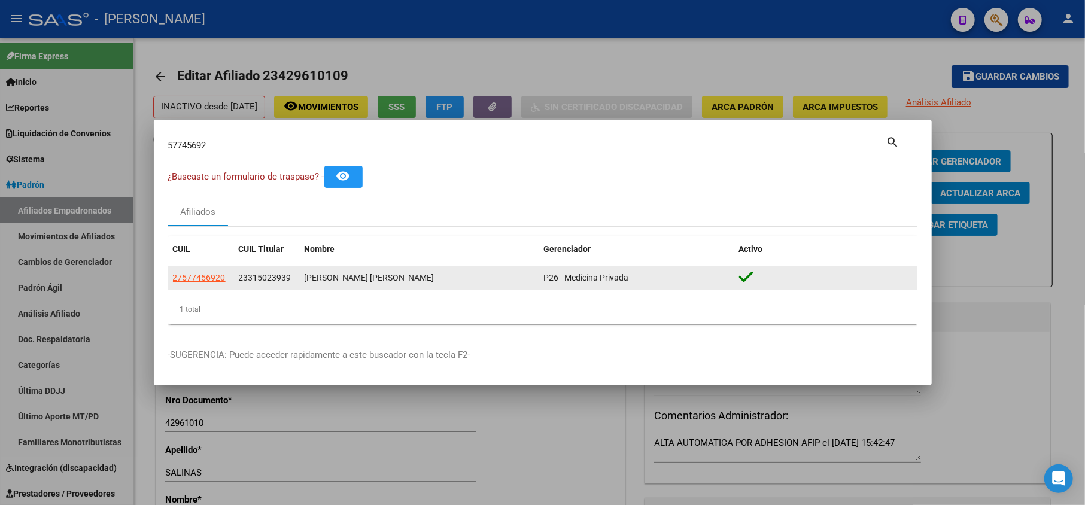
click at [273, 280] on span "23315023939" at bounding box center [265, 278] width 53 height 10
click at [217, 278] on span "27577456920" at bounding box center [199, 278] width 53 height 10
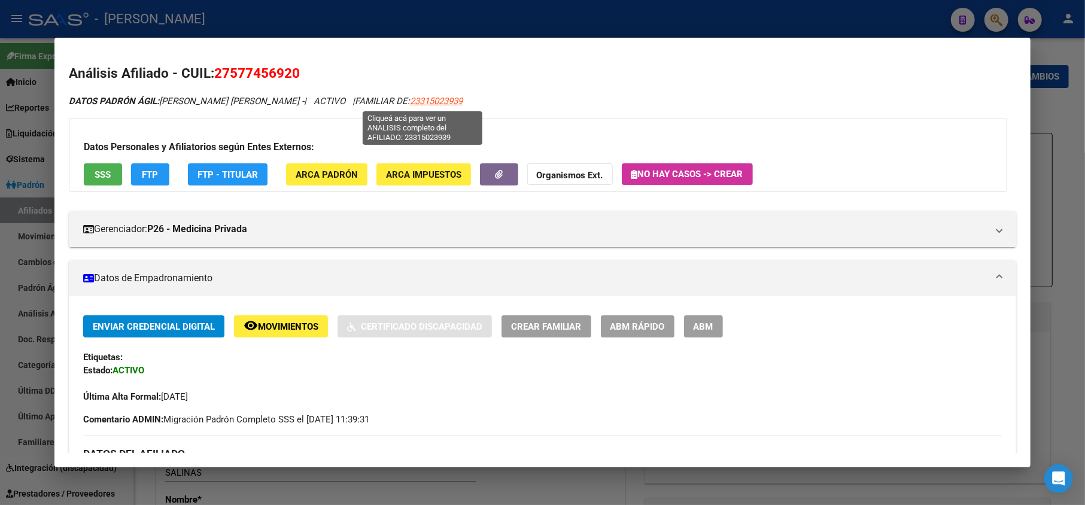
click at [416, 102] on span "23315023939" at bounding box center [436, 101] width 53 height 11
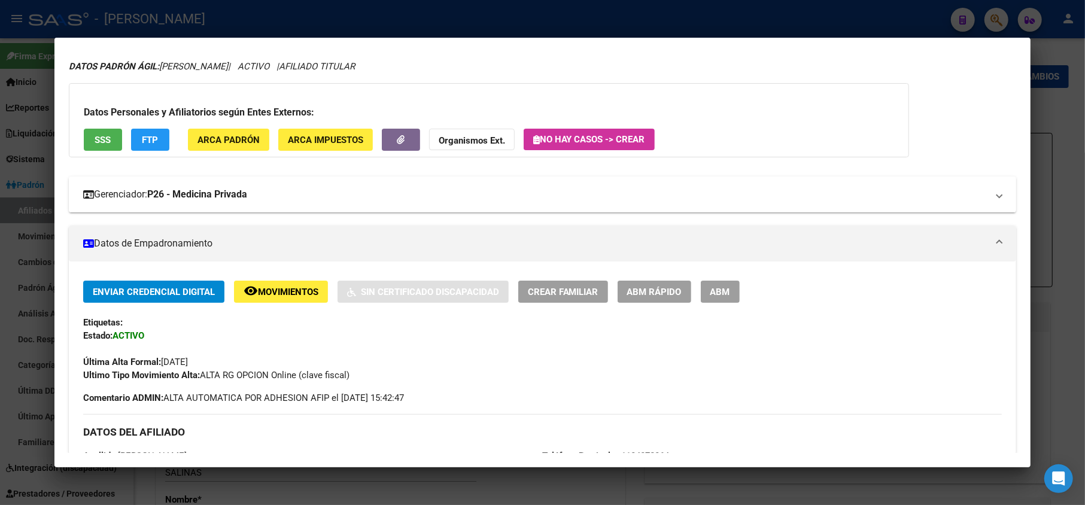
scroll to position [0, 0]
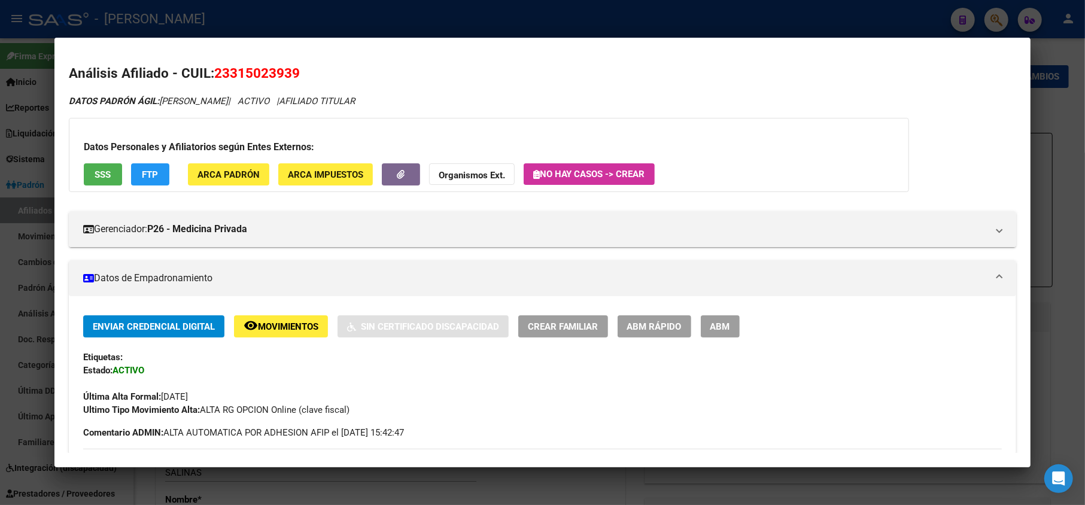
drag, startPoint x: 230, startPoint y: 75, endPoint x: 288, endPoint y: 80, distance: 58.3
click at [288, 80] on span "23315023939" at bounding box center [257, 73] width 86 height 16
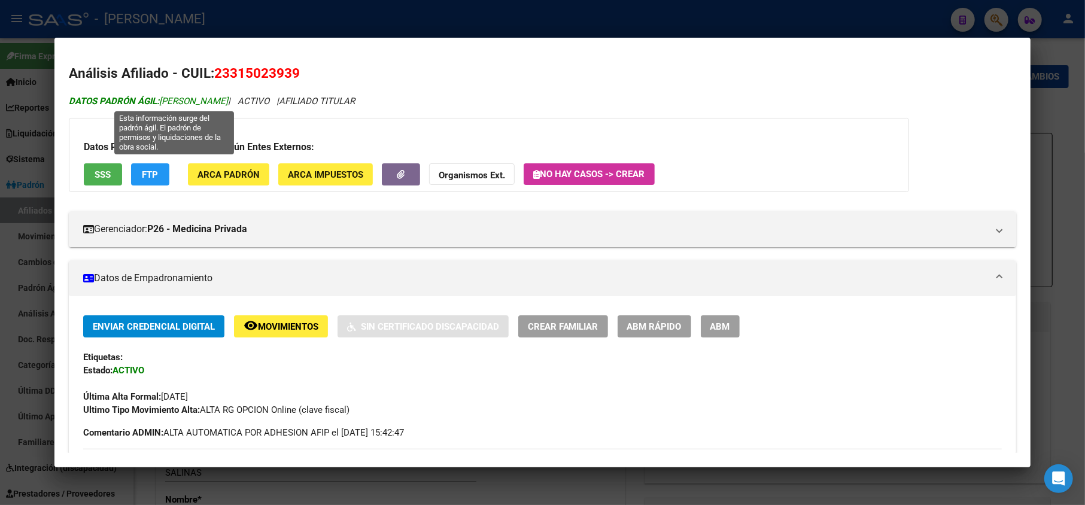
click at [171, 102] on span "DATOS [PERSON_NAME]: [PERSON_NAME]" at bounding box center [148, 101] width 159 height 11
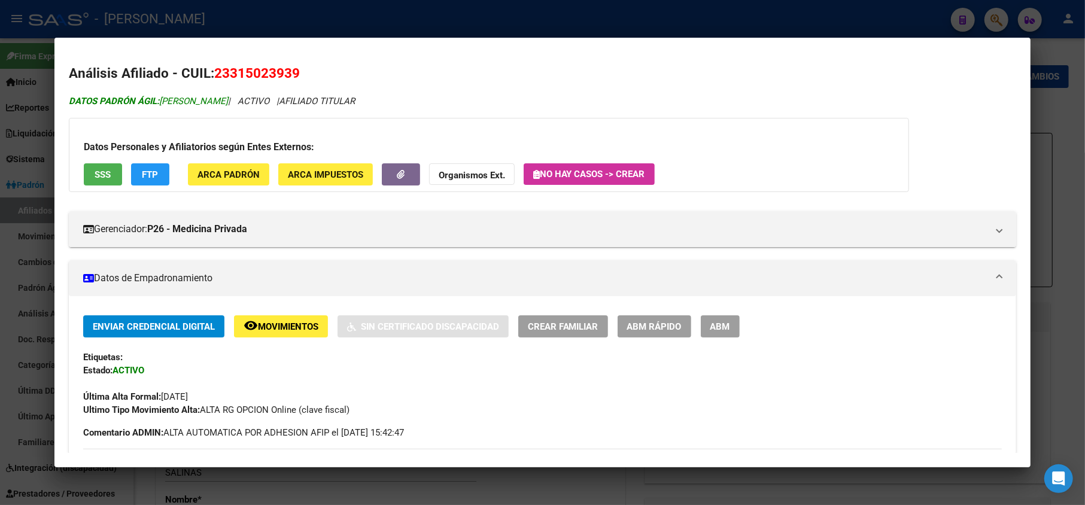
drag, startPoint x: 171, startPoint y: 102, endPoint x: 249, endPoint y: 96, distance: 78.6
click at [228, 96] on span "DATOS [PERSON_NAME]: [PERSON_NAME]" at bounding box center [148, 101] width 159 height 11
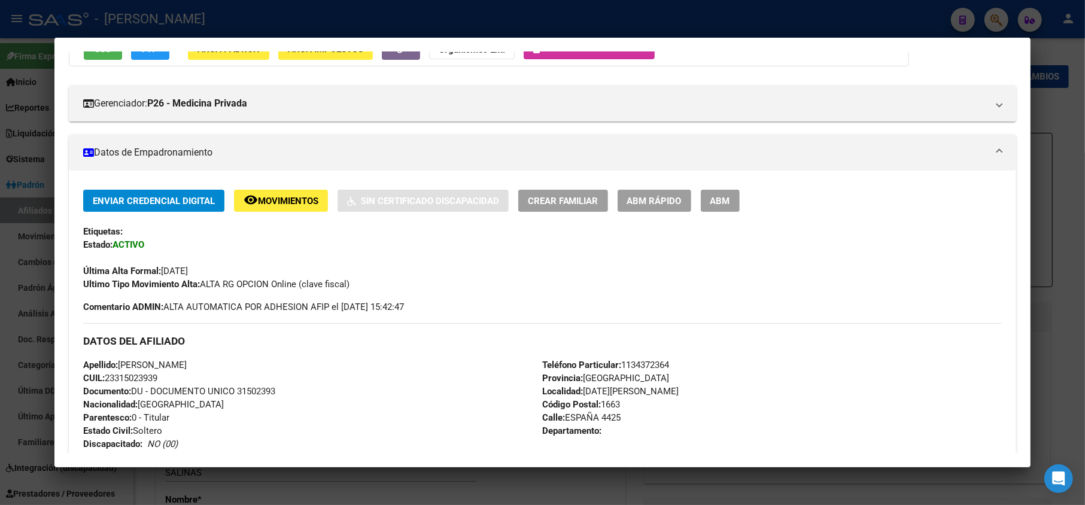
scroll to position [239, 0]
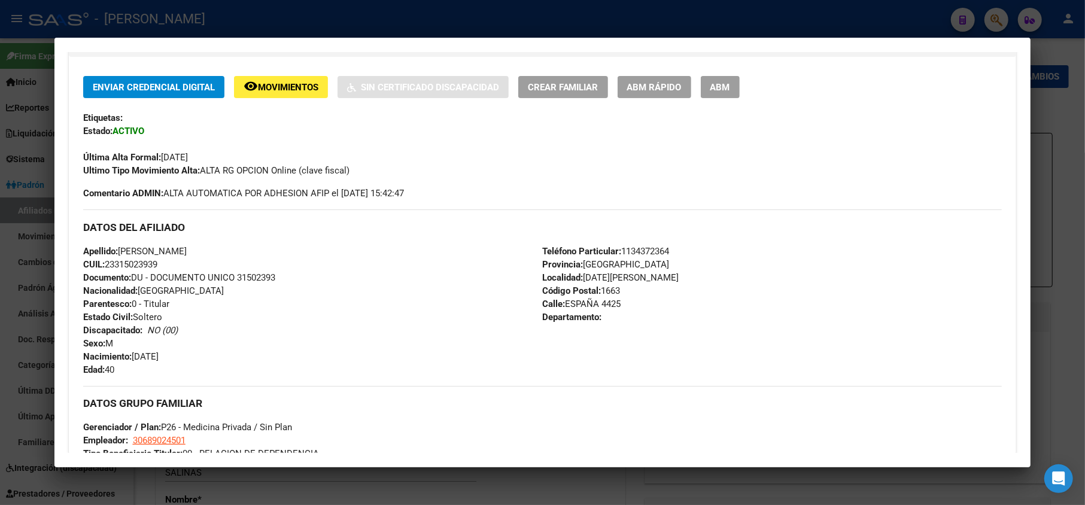
drag, startPoint x: 206, startPoint y: 354, endPoint x: 140, endPoint y: 346, distance: 66.9
click at [135, 355] on div "Apellido: [PERSON_NAME]: 23315023939 Documento: DU - DOCUMENTO UNICO 31502393 N…" at bounding box center [312, 311] width 459 height 132
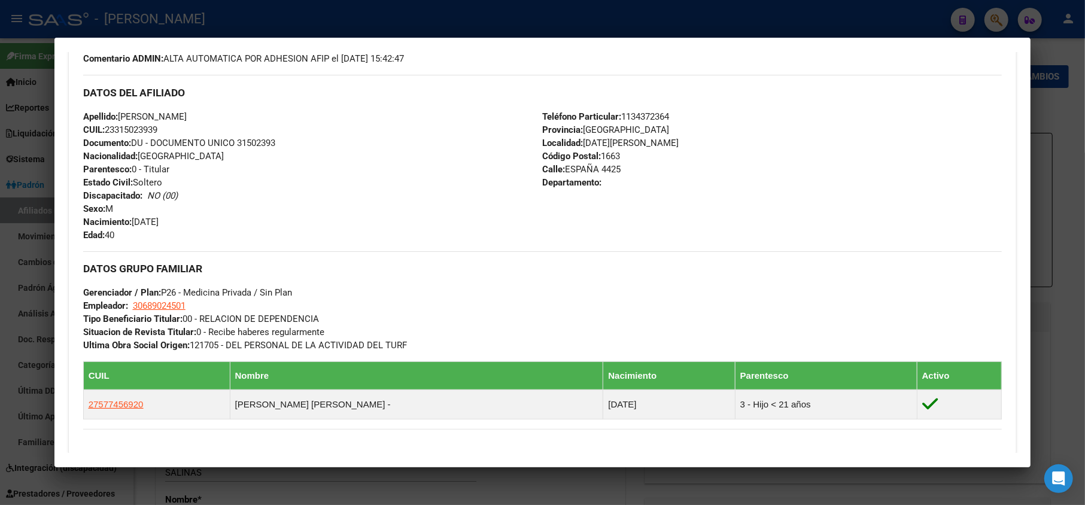
scroll to position [398, 0]
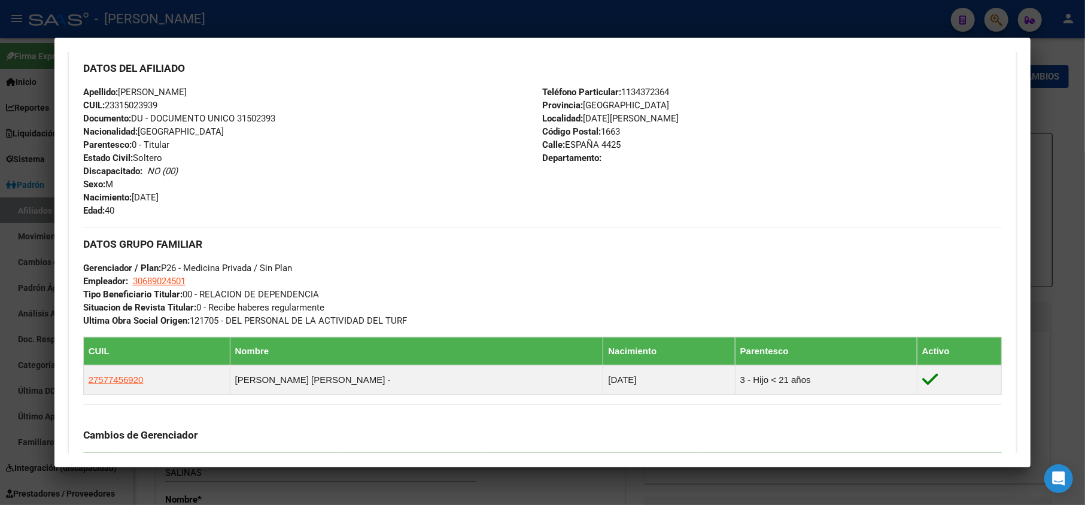
drag, startPoint x: 628, startPoint y: 139, endPoint x: 563, endPoint y: 142, distance: 65.3
click at [563, 142] on div "Teléfono Particular: [PHONE_NUMBER] Provincia: [GEOGRAPHIC_DATA] Localidad: [GE…" at bounding box center [772, 152] width 459 height 132
drag, startPoint x: 211, startPoint y: 284, endPoint x: 134, endPoint y: 281, distance: 76.6
click at [134, 281] on div "DATOS GRUPO FAMILIAR Gerenciador / Plan: P26 - Medicina Privada / Sin Plan Empl…" at bounding box center [542, 277] width 919 height 101
click at [150, 279] on span "30689024501" at bounding box center [159, 281] width 53 height 11
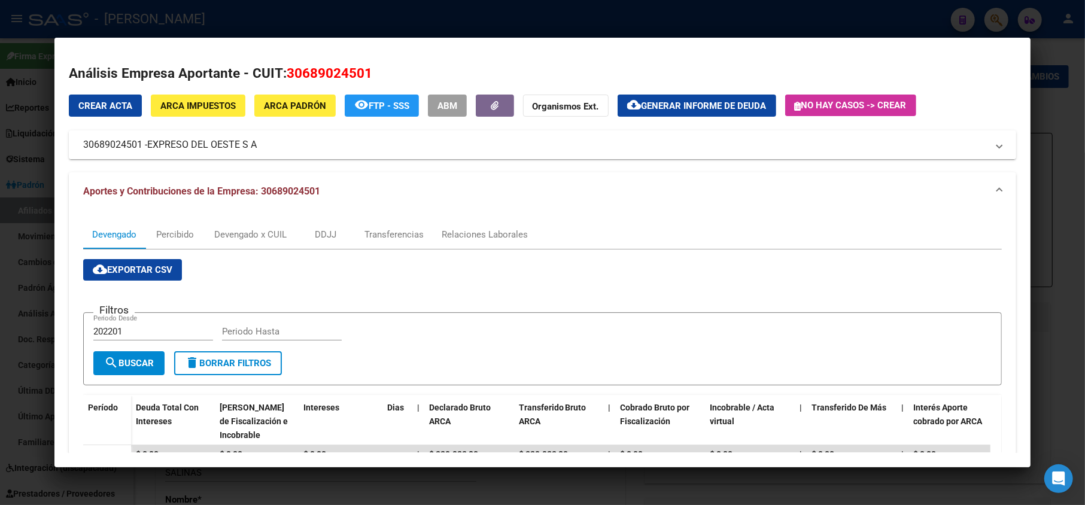
drag, startPoint x: 153, startPoint y: 144, endPoint x: 259, endPoint y: 144, distance: 105.9
click at [259, 144] on mat-panel-title "30689024501 - EXPRESO DEL OESTE S A" at bounding box center [535, 145] width 905 height 14
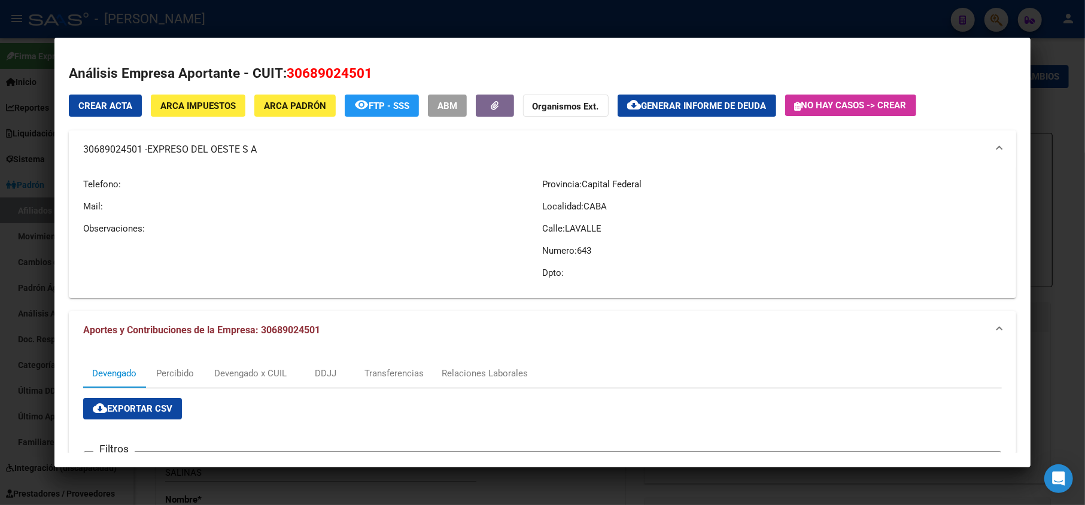
click at [158, 144] on span "EXPRESO DEL OESTE S A" at bounding box center [201, 149] width 109 height 14
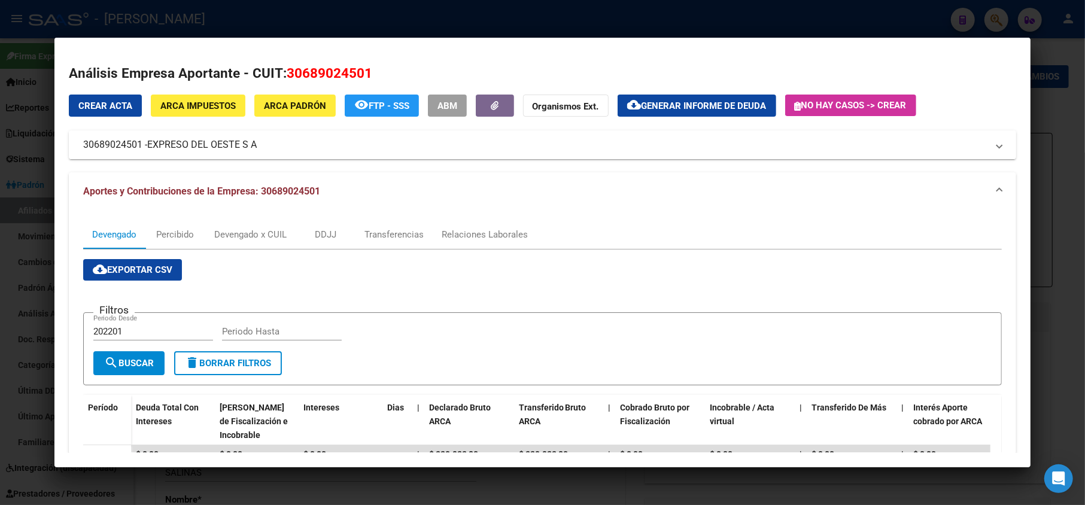
drag, startPoint x: 147, startPoint y: 146, endPoint x: 256, endPoint y: 144, distance: 109.5
click at [256, 144] on mat-panel-title "30689024501 - EXPRESO DEL OESTE S A" at bounding box center [535, 145] width 905 height 14
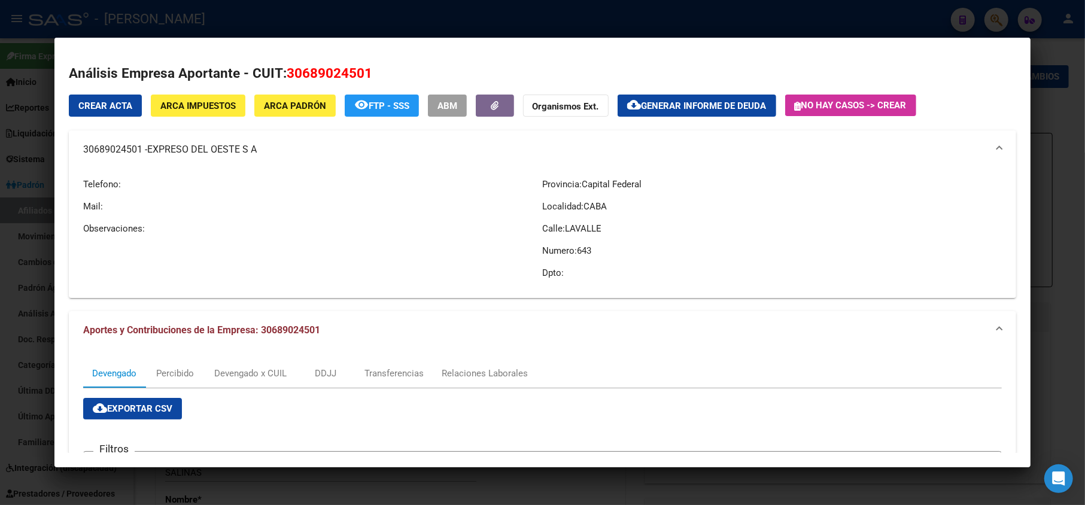
click at [35, 202] on div at bounding box center [542, 252] width 1085 height 505
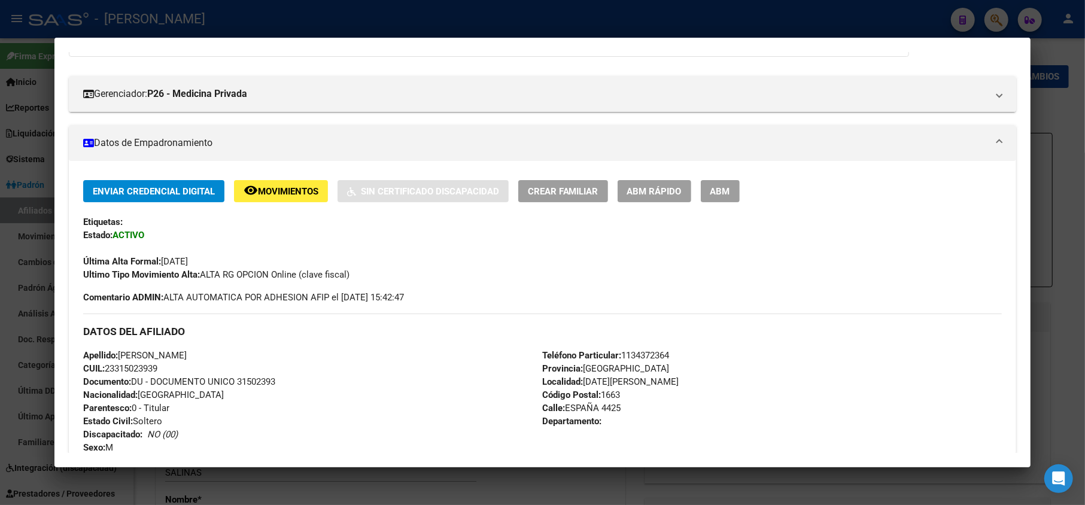
scroll to position [80, 0]
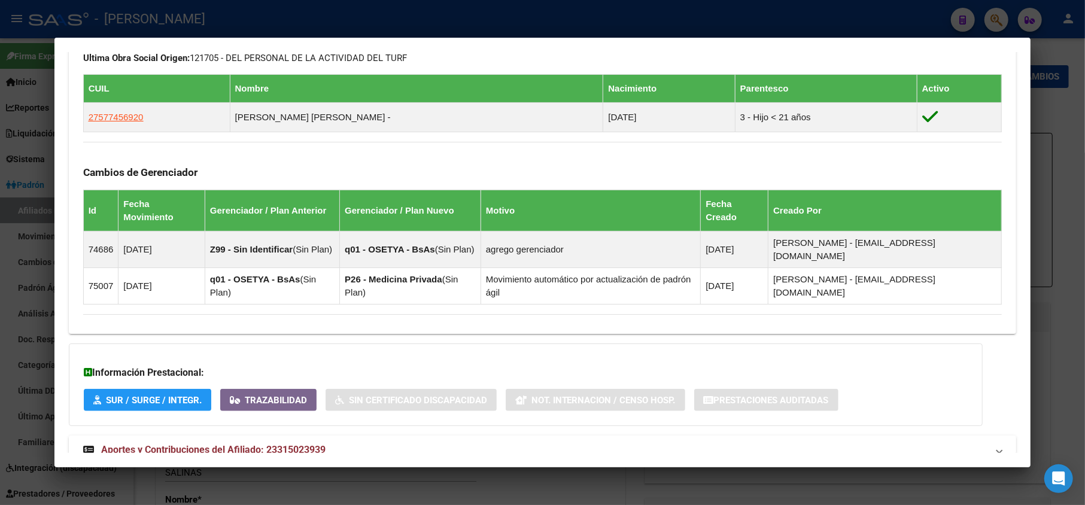
click at [361, 436] on mat-expansion-panel-header "Aportes y Contribuciones del Afiliado: 23315023939" at bounding box center [543, 450] width 948 height 29
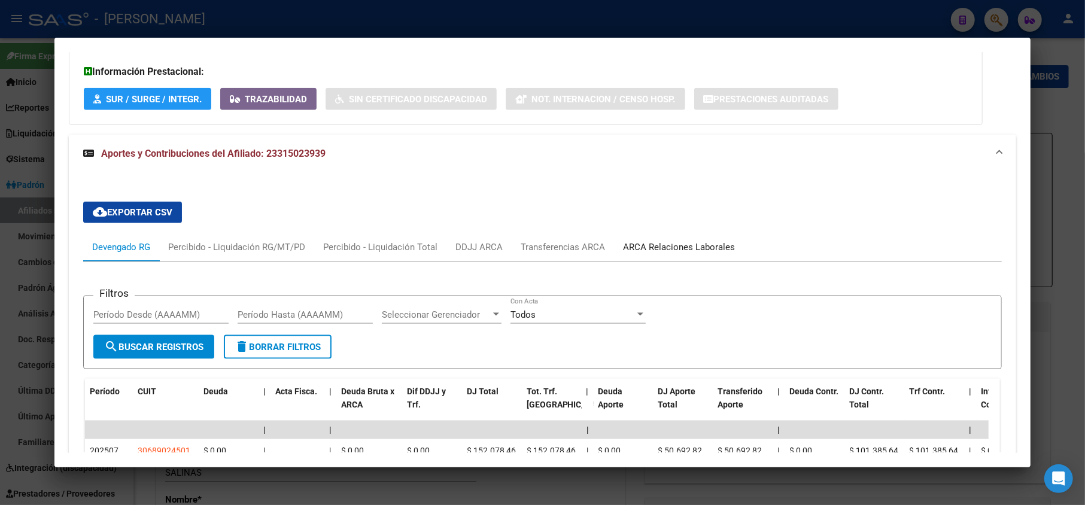
click at [637, 233] on div "ARCA Relaciones Laborales" at bounding box center [679, 247] width 130 height 29
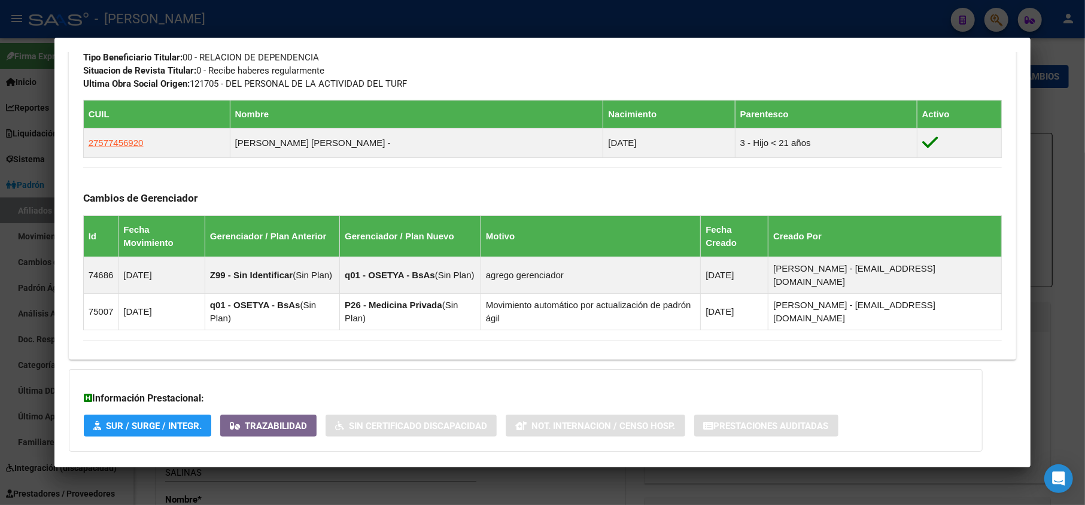
scroll to position [634, 0]
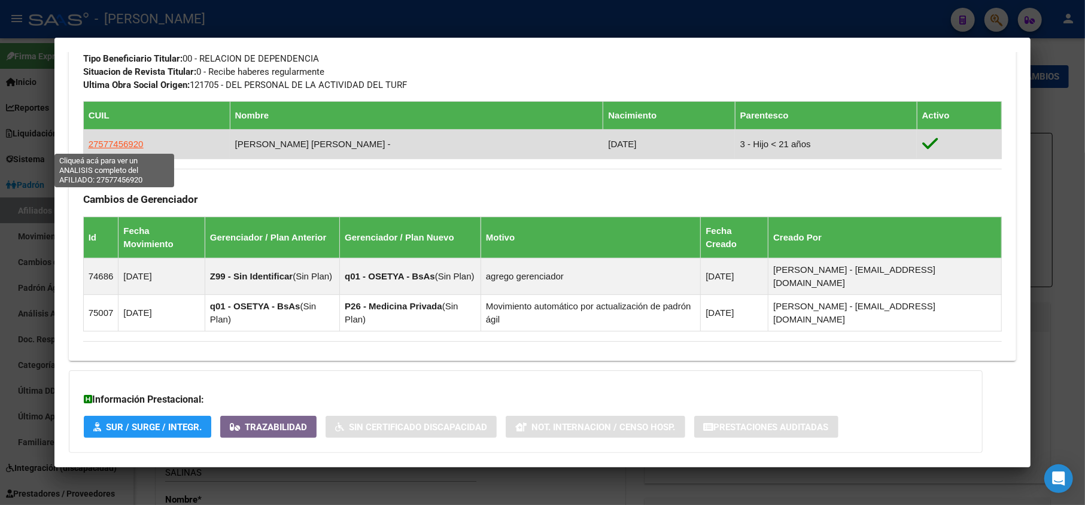
click at [115, 146] on span "27577456920" at bounding box center [116, 144] width 55 height 10
type textarea "27577456920"
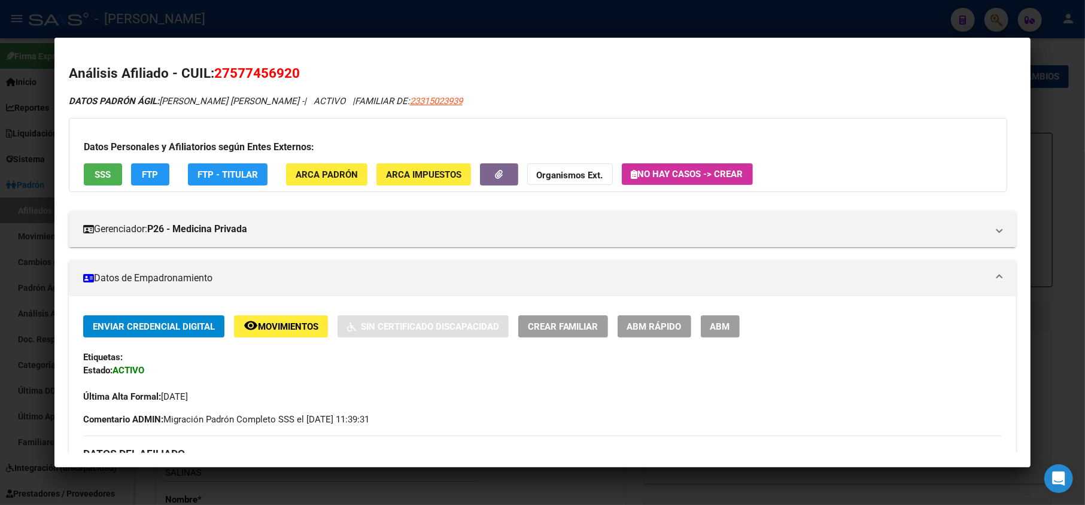
drag, startPoint x: 230, startPoint y: 68, endPoint x: 290, endPoint y: 72, distance: 60.0
click at [290, 72] on span "27577456920" at bounding box center [257, 73] width 86 height 16
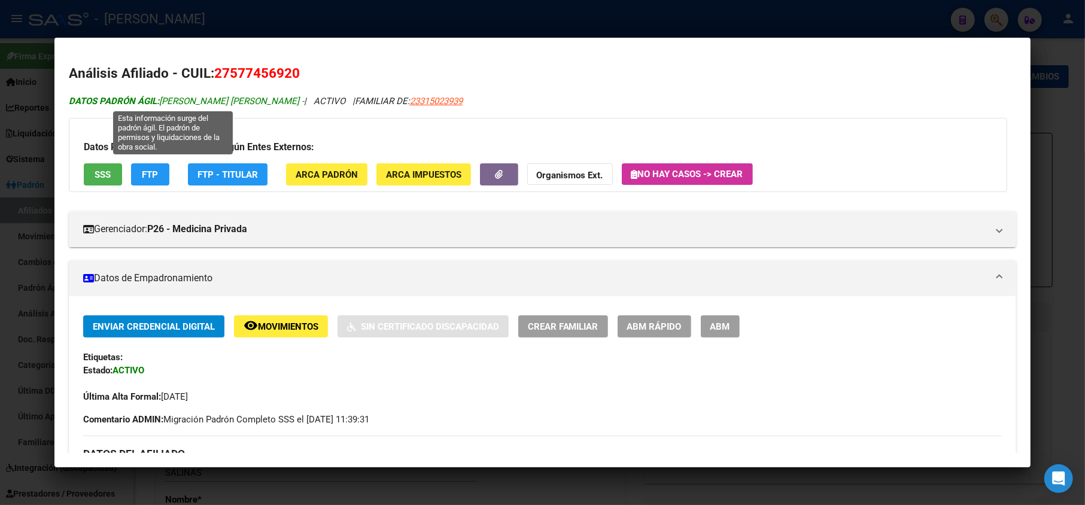
click at [194, 104] on span "DATOS PADRÓN ÁGIL: [PERSON_NAME] [PERSON_NAME] -" at bounding box center [186, 101] width 235 height 11
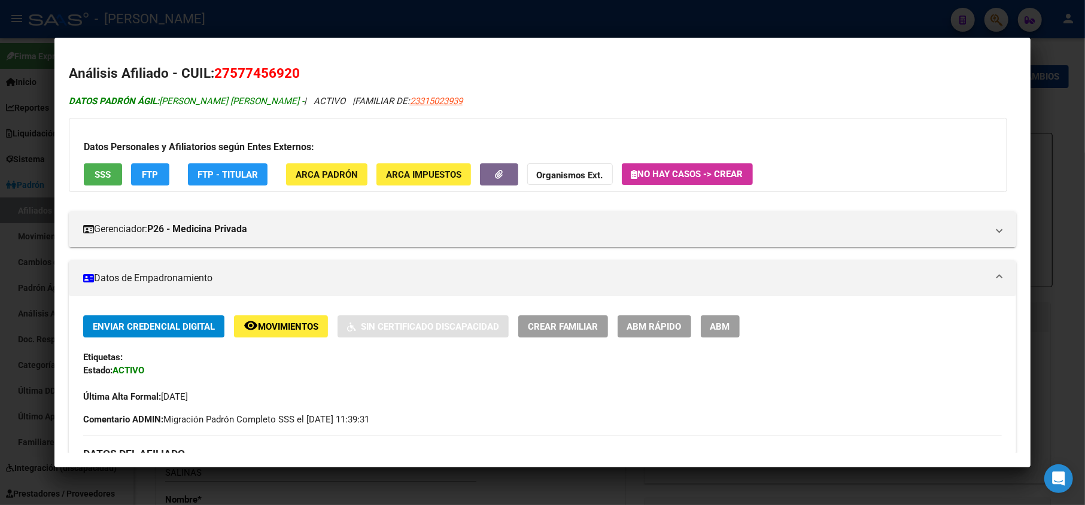
drag, startPoint x: 194, startPoint y: 104, endPoint x: 237, endPoint y: 106, distance: 43.1
click at [237, 106] on span "DATOS PADRÓN ÁGIL: [PERSON_NAME] [PERSON_NAME] -" at bounding box center [186, 101] width 235 height 11
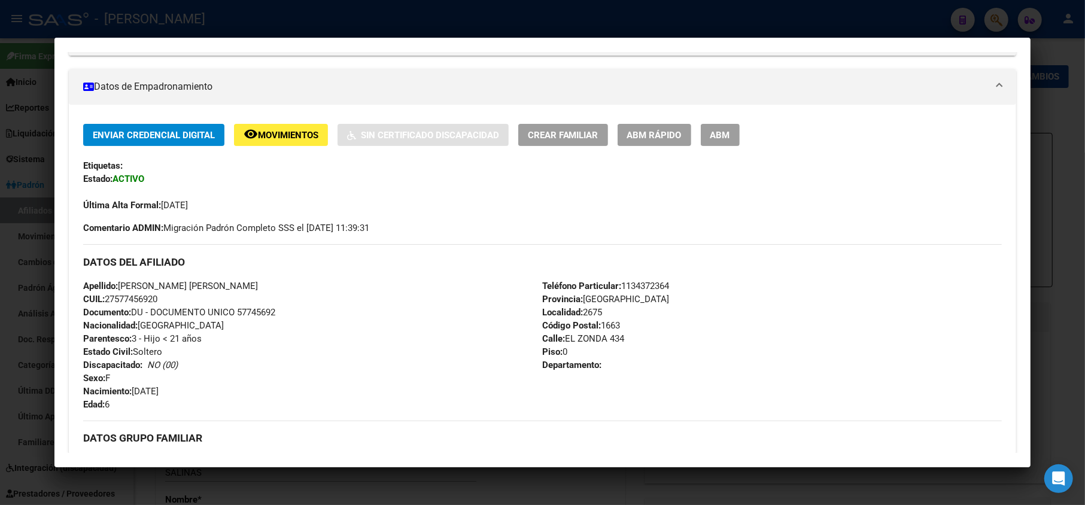
scroll to position [239, 0]
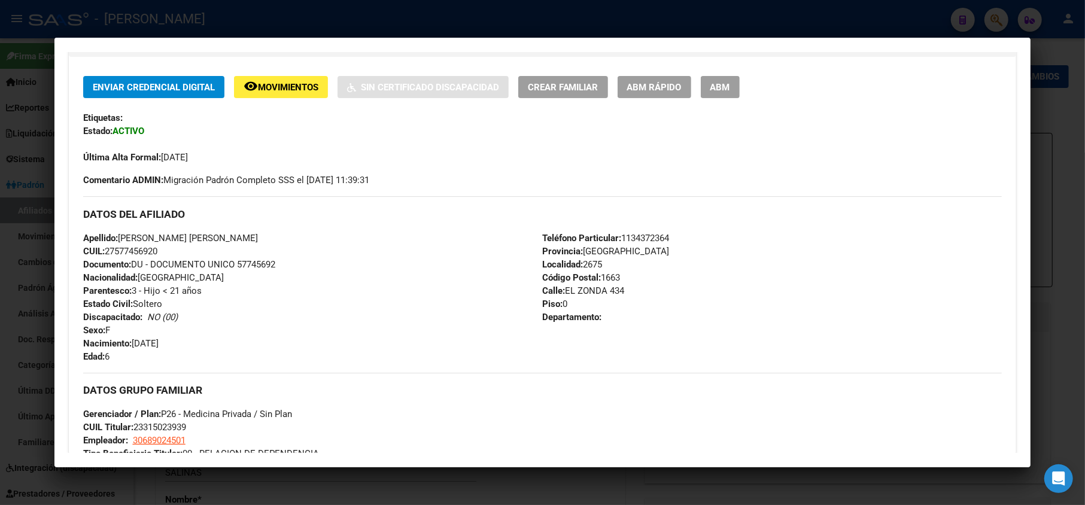
drag, startPoint x: 178, startPoint y: 348, endPoint x: 159, endPoint y: 345, distance: 19.3
click at [159, 345] on span "Nacimiento: [DEMOGRAPHIC_DATA]" at bounding box center [120, 343] width 75 height 11
drag, startPoint x: 182, startPoint y: 343, endPoint x: 135, endPoint y: 342, distance: 46.7
click at [135, 342] on div "Apellido: [PERSON_NAME] [PERSON_NAME] CUIL: 27577456920 Documento: DU - DOCUMEN…" at bounding box center [312, 298] width 459 height 132
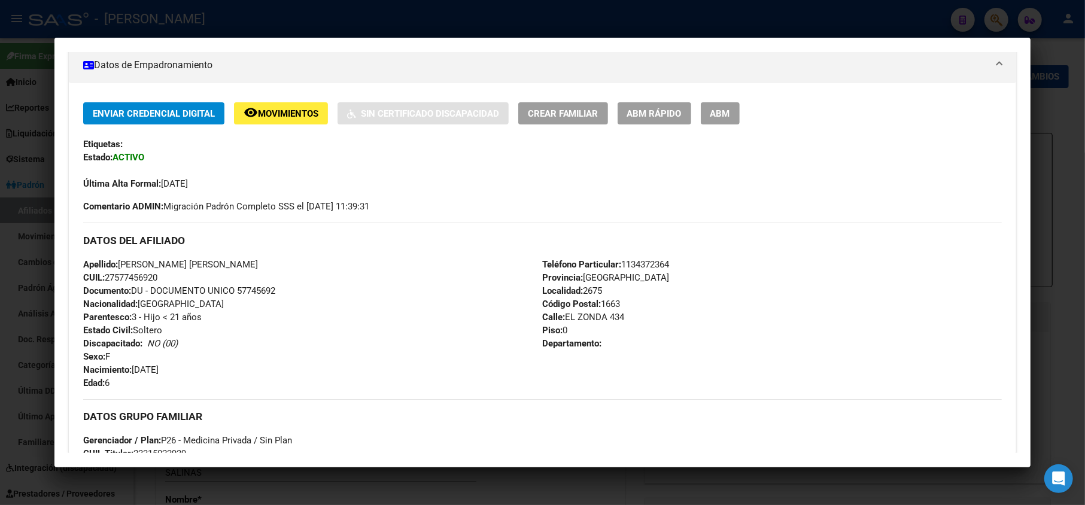
scroll to position [211, 0]
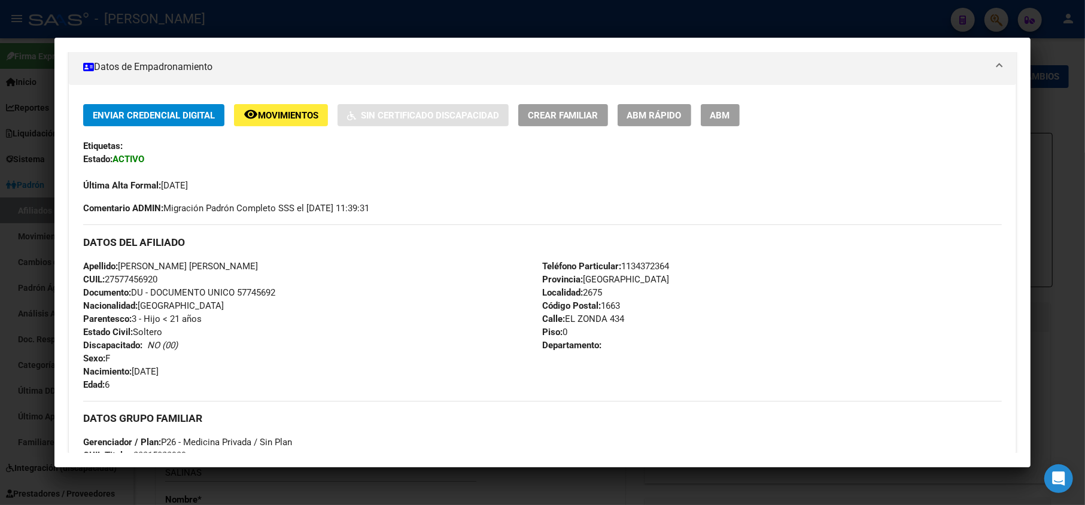
click at [4, 137] on div at bounding box center [542, 252] width 1085 height 505
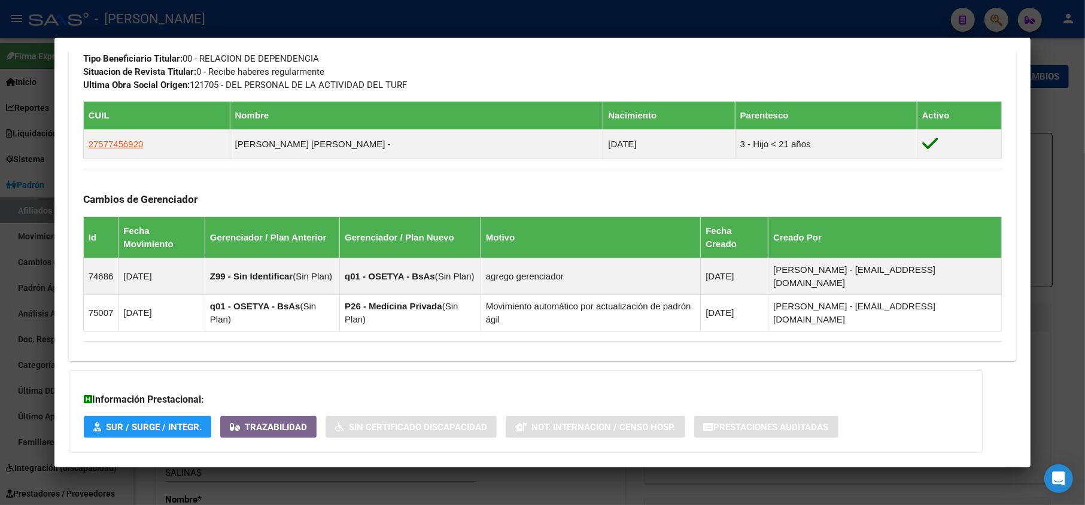
click at [0, 96] on div at bounding box center [542, 252] width 1085 height 505
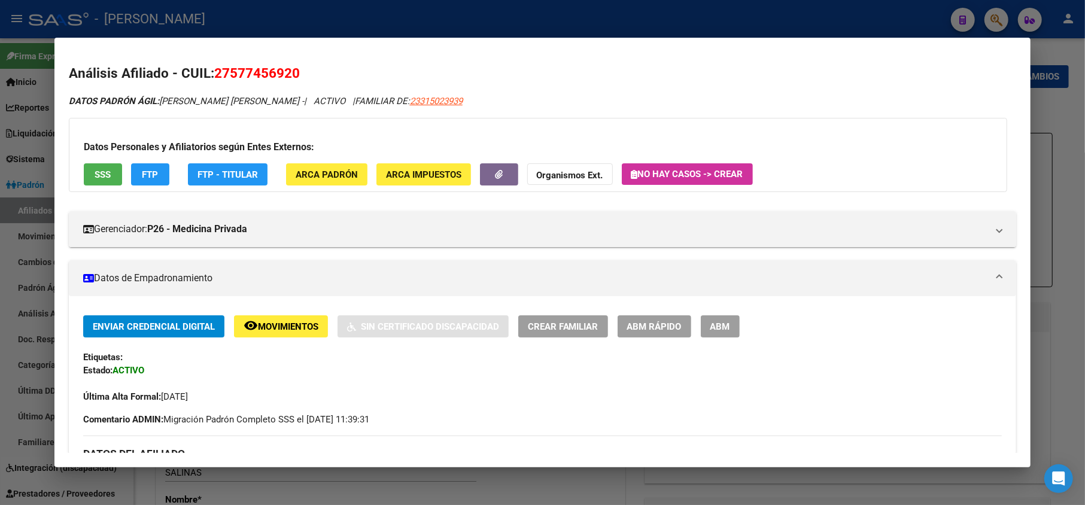
click at [13, 111] on div at bounding box center [542, 252] width 1085 height 505
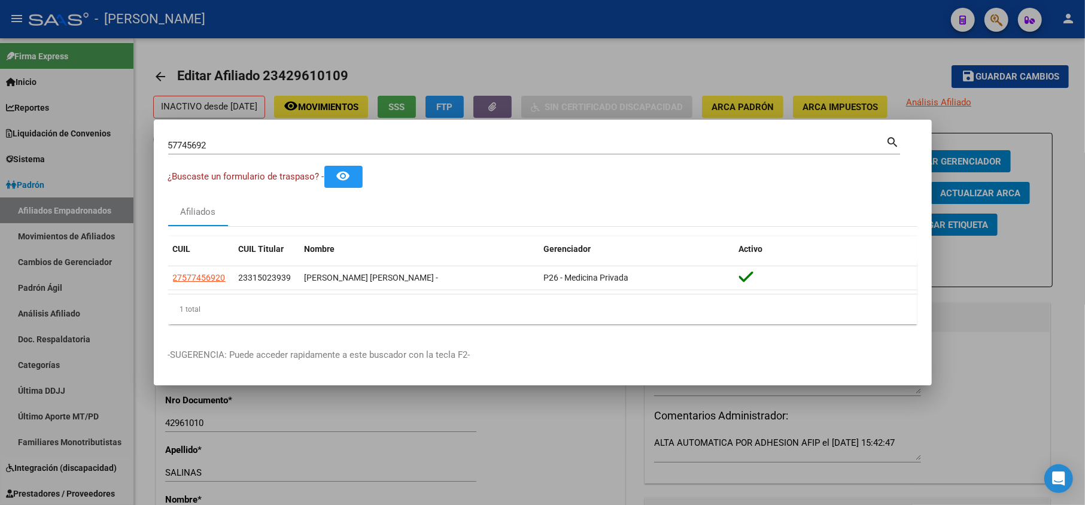
click at [437, 146] on input "57745692" at bounding box center [527, 145] width 718 height 11
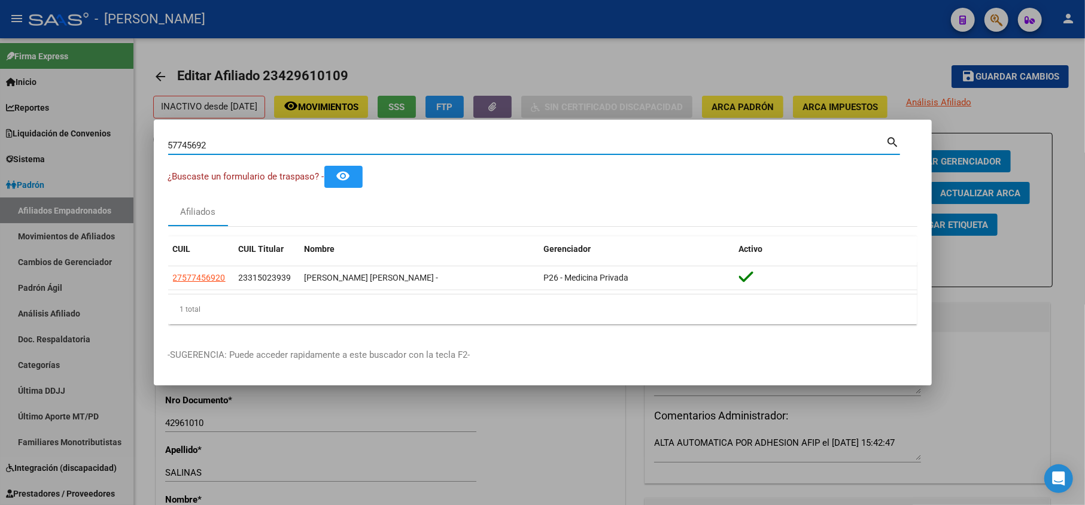
click at [437, 146] on input "57745692" at bounding box center [527, 145] width 718 height 11
paste input "25407393"
type input "25407393"
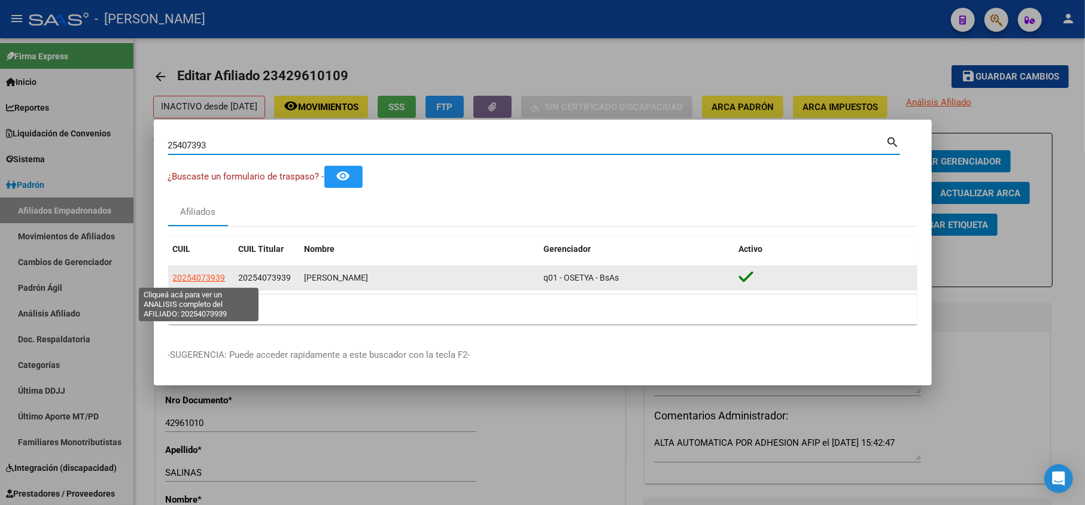
click at [215, 280] on span "20254073939" at bounding box center [199, 278] width 53 height 10
type textarea "20254073939"
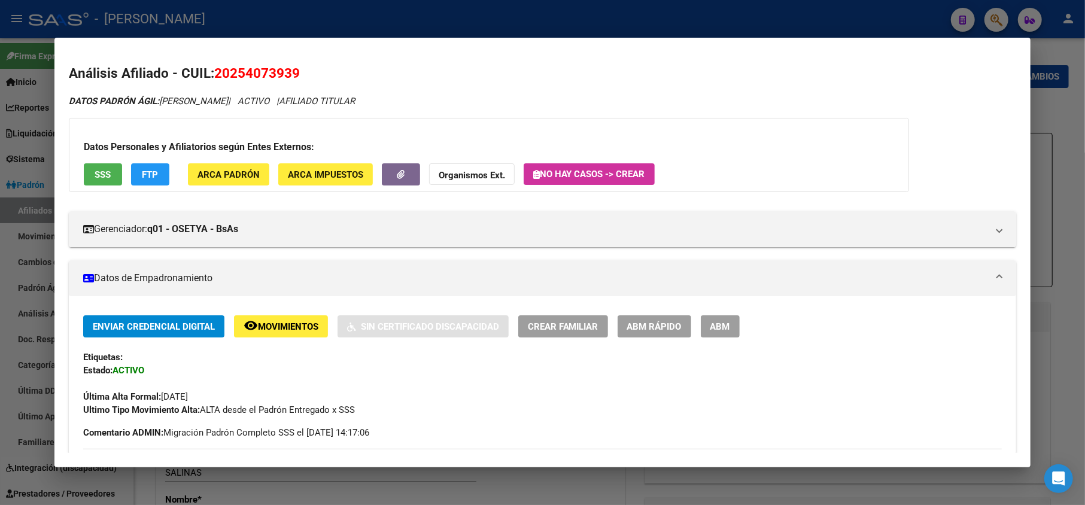
drag, startPoint x: 230, startPoint y: 69, endPoint x: 290, endPoint y: 71, distance: 59.8
click at [290, 71] on span "20254073939" at bounding box center [257, 73] width 86 height 16
click at [183, 96] on span "DATOS [PERSON_NAME]: [PERSON_NAME]" at bounding box center [148, 101] width 159 height 11
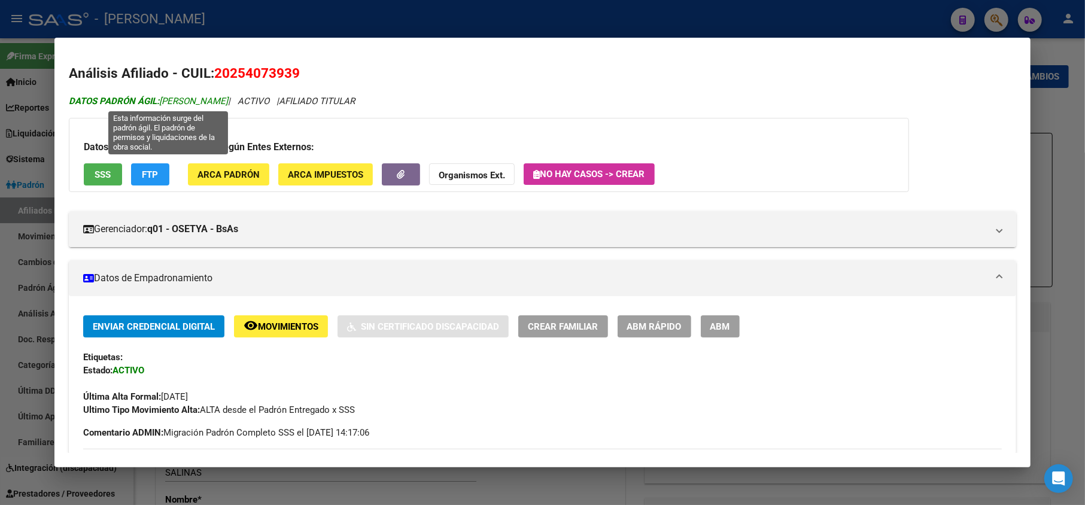
drag, startPoint x: 183, startPoint y: 96, endPoint x: 237, endPoint y: 96, distance: 54.4
click at [228, 96] on span "DATOS [PERSON_NAME]: [PERSON_NAME]" at bounding box center [148, 101] width 159 height 11
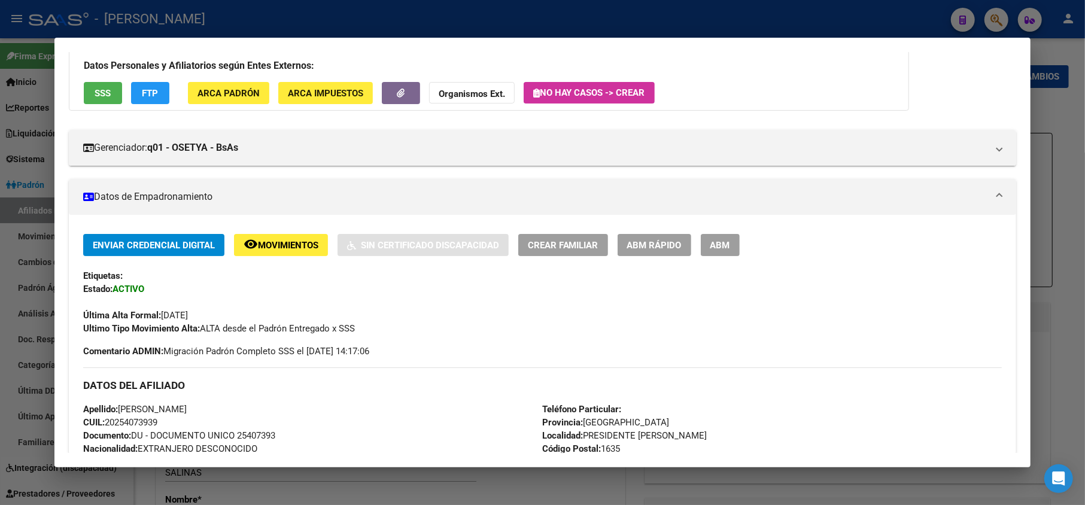
scroll to position [239, 0]
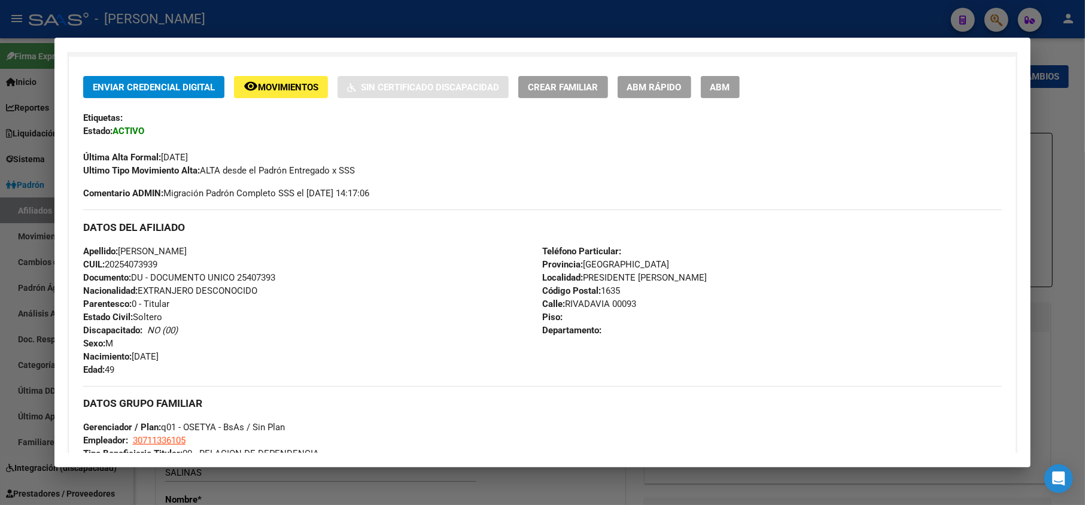
drag, startPoint x: 214, startPoint y: 353, endPoint x: 134, endPoint y: 358, distance: 79.7
click at [134, 358] on div "Apellido: [PERSON_NAME]: 20254073939 Documento: DU - DOCUMENTO UNICO 25407393 N…" at bounding box center [312, 311] width 459 height 132
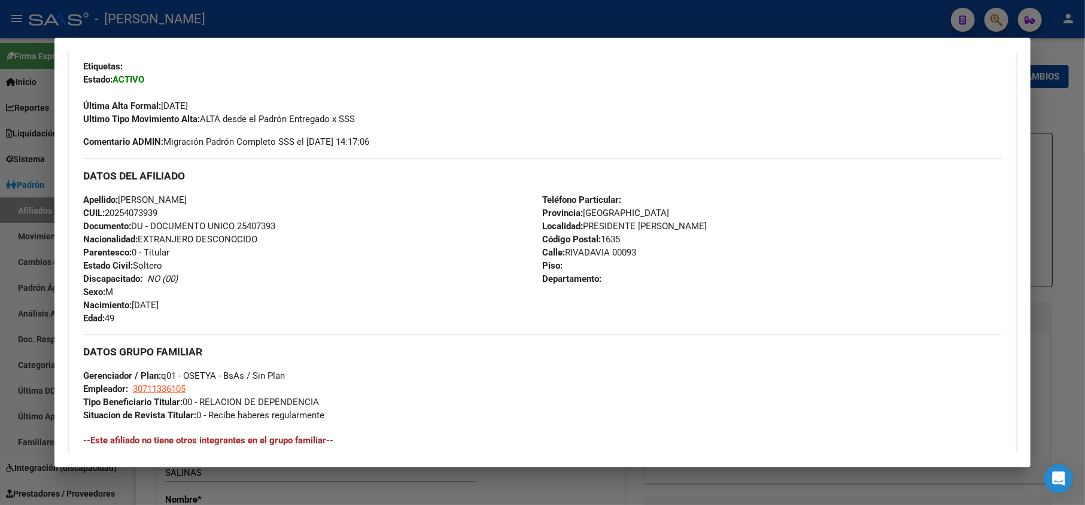
scroll to position [319, 0]
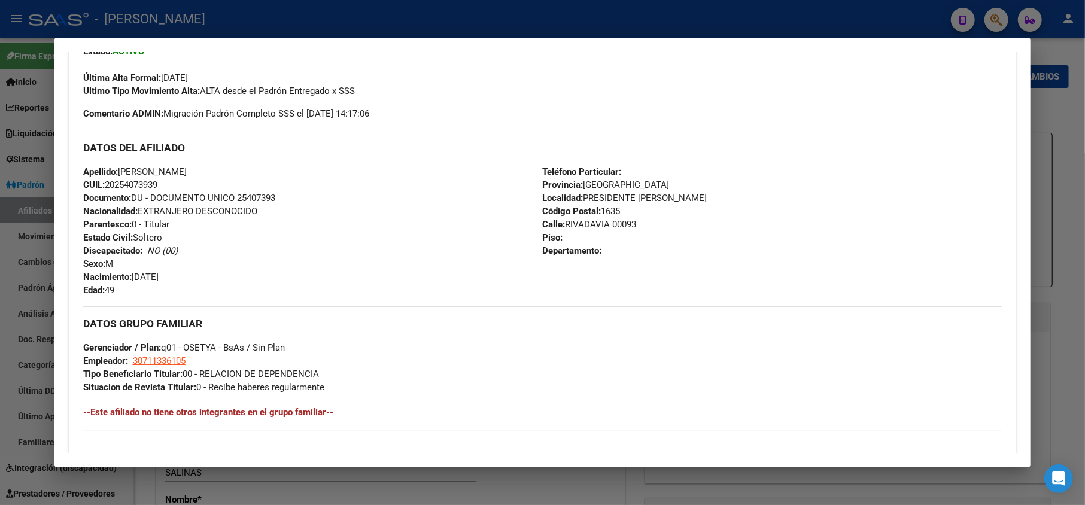
click at [577, 225] on span "Calle: RIVADAVIA 00093" at bounding box center [590, 224] width 94 height 11
drag, startPoint x: 577, startPoint y: 225, endPoint x: 611, endPoint y: 225, distance: 34.1
click at [611, 225] on span "Calle: RIVADAVIA 00093" at bounding box center [590, 224] width 94 height 11
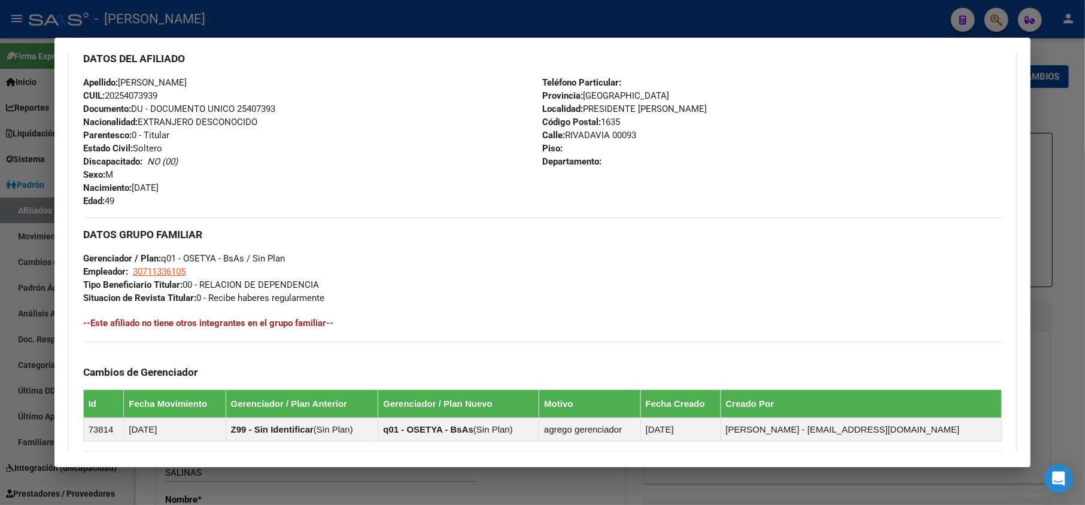
scroll to position [479, 0]
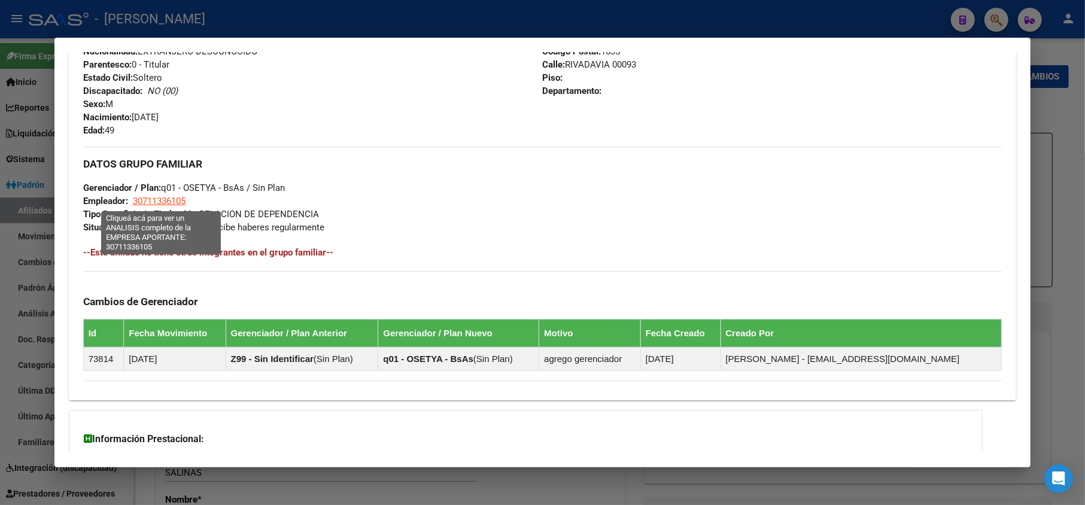
drag, startPoint x: 209, startPoint y: 205, endPoint x: 134, endPoint y: 199, distance: 75.0
click at [134, 199] on div "DATOS GRUPO FAMILIAR Gerenciador / Plan: q01 - OSETYA - BsAs / Sin Plan Emplead…" at bounding box center [542, 190] width 919 height 87
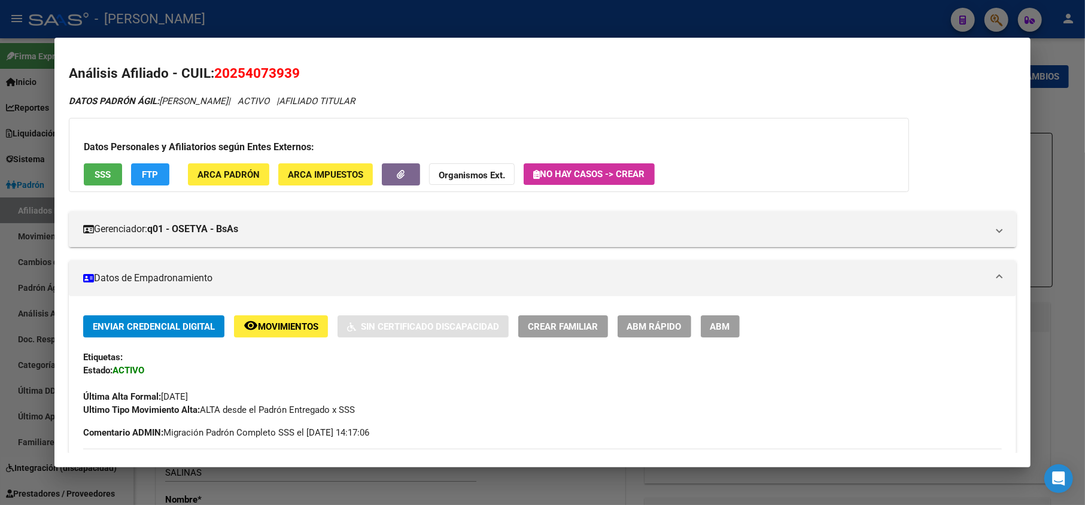
scroll to position [80, 0]
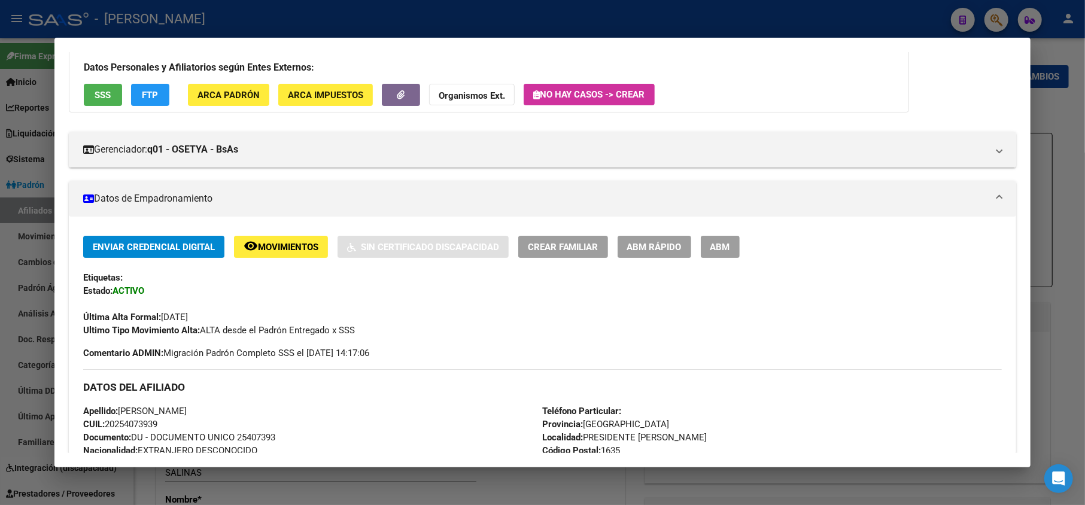
drag, startPoint x: 227, startPoint y: 318, endPoint x: 163, endPoint y: 314, distance: 64.1
click at [163, 314] on div "Última Alta Formal: [DATE]" at bounding box center [542, 310] width 919 height 26
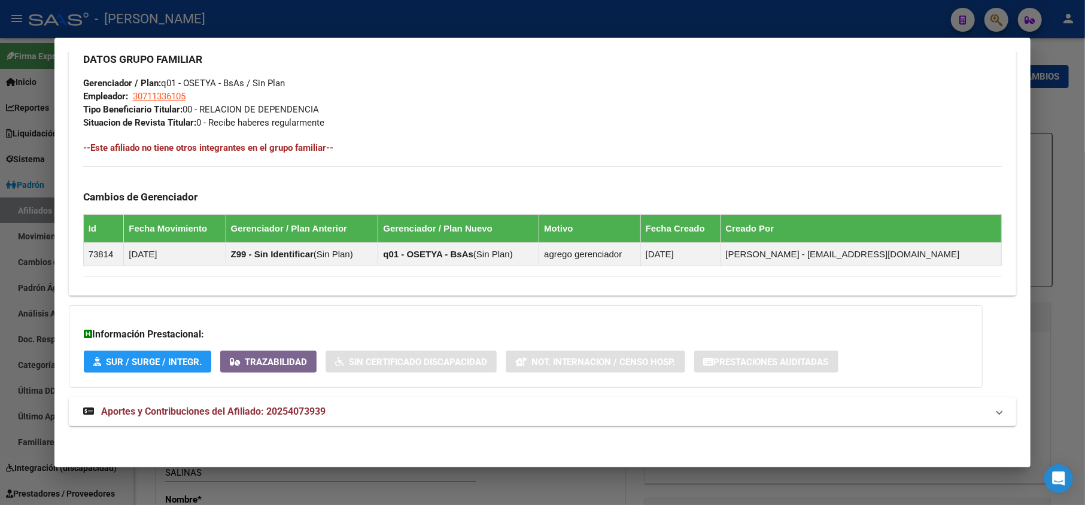
click at [339, 417] on mat-panel-title "Aportes y Contribuciones del Afiliado: 20254073939" at bounding box center [535, 411] width 905 height 14
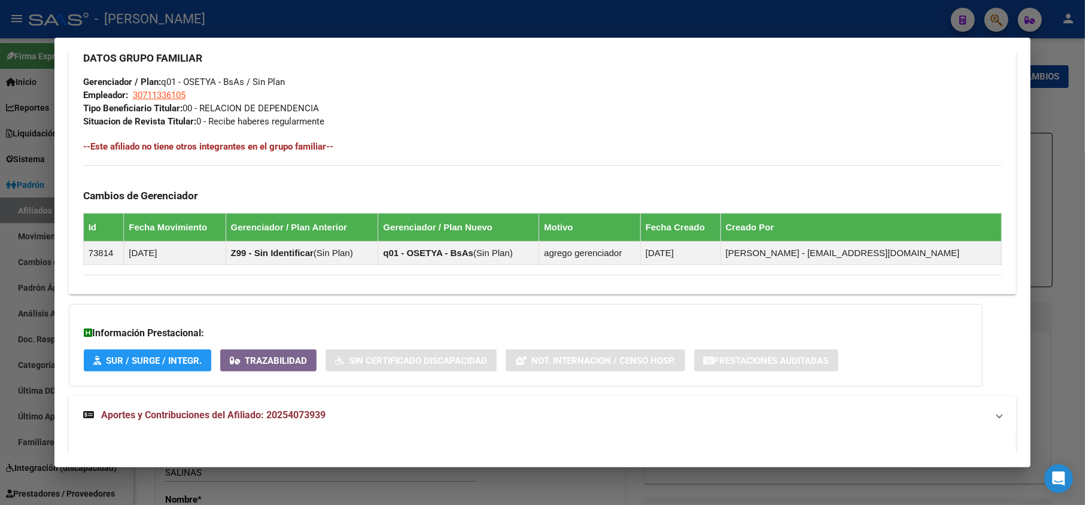
scroll to position [654, 0]
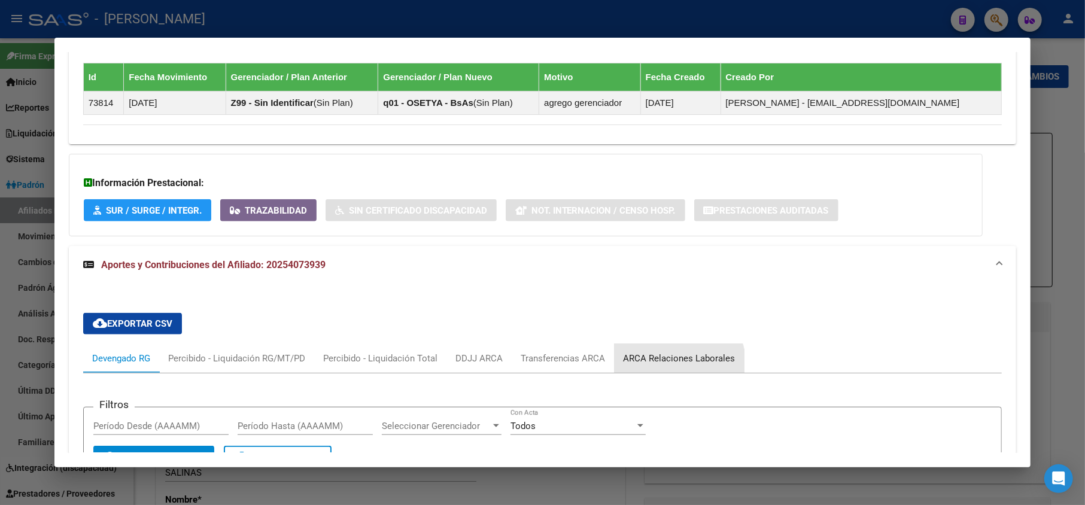
click at [676, 365] on div "ARCA Relaciones Laborales" at bounding box center [679, 358] width 112 height 13
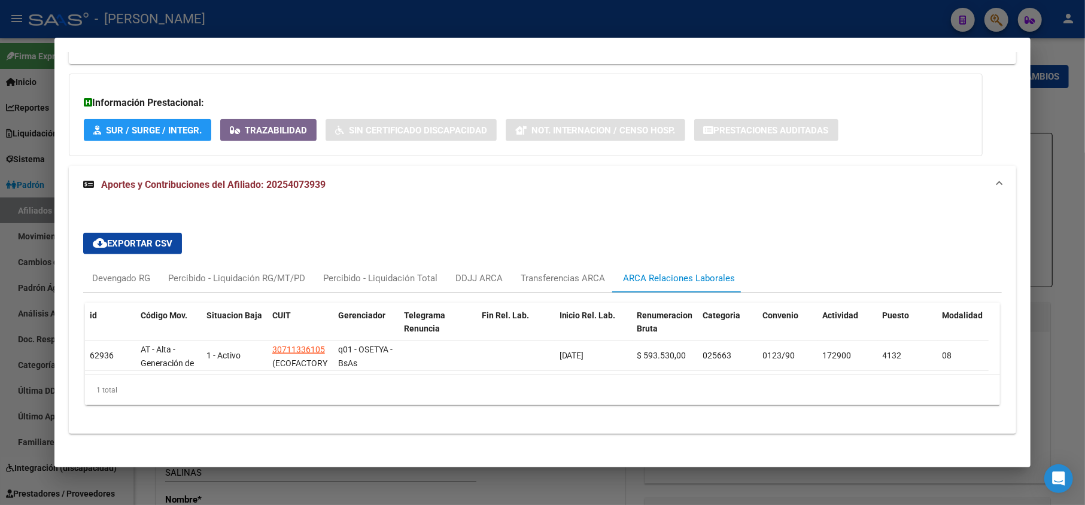
scroll to position [836, 0]
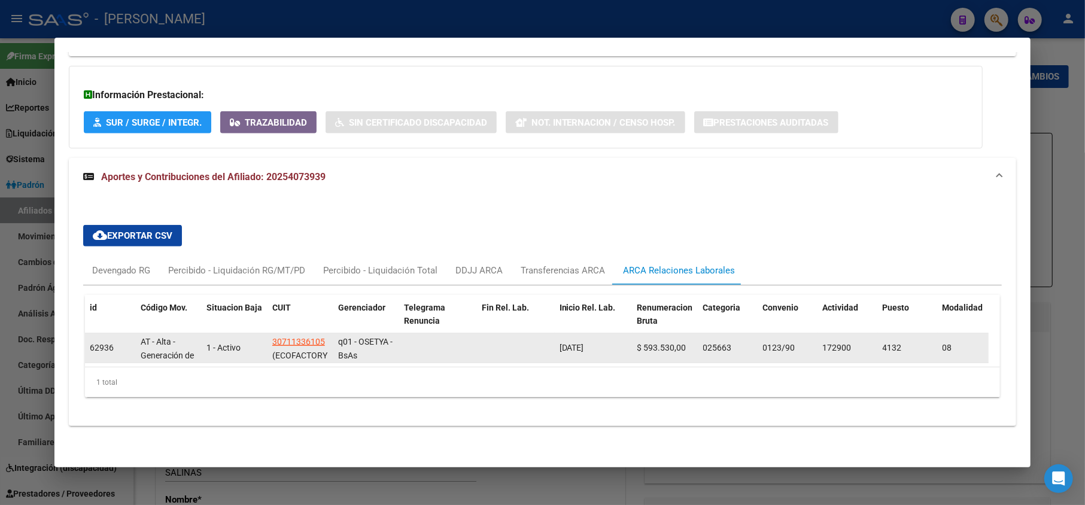
drag, startPoint x: 556, startPoint y: 338, endPoint x: 602, endPoint y: 337, distance: 46.1
click at [602, 337] on datatable-body-cell "[DATE]" at bounding box center [594, 347] width 78 height 29
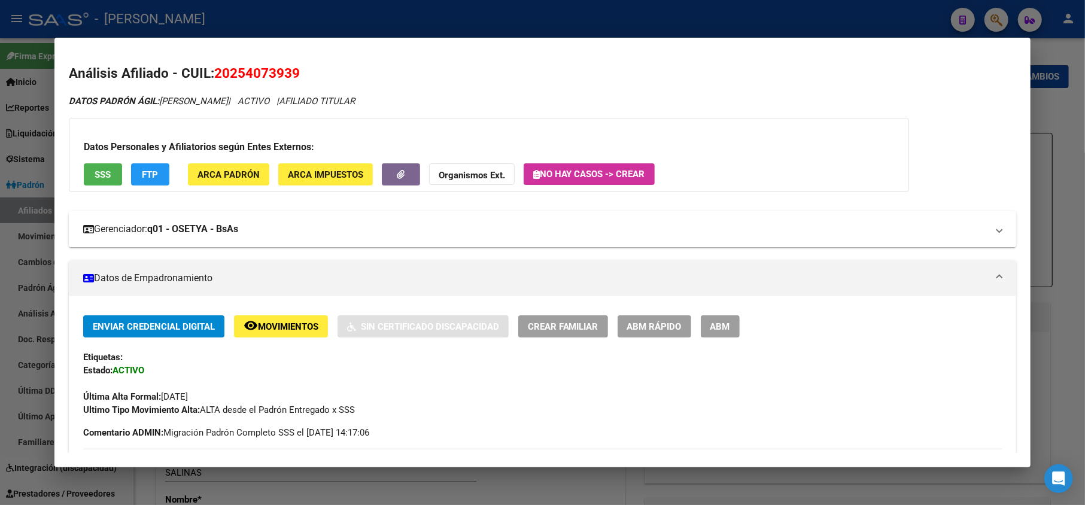
scroll to position [80, 0]
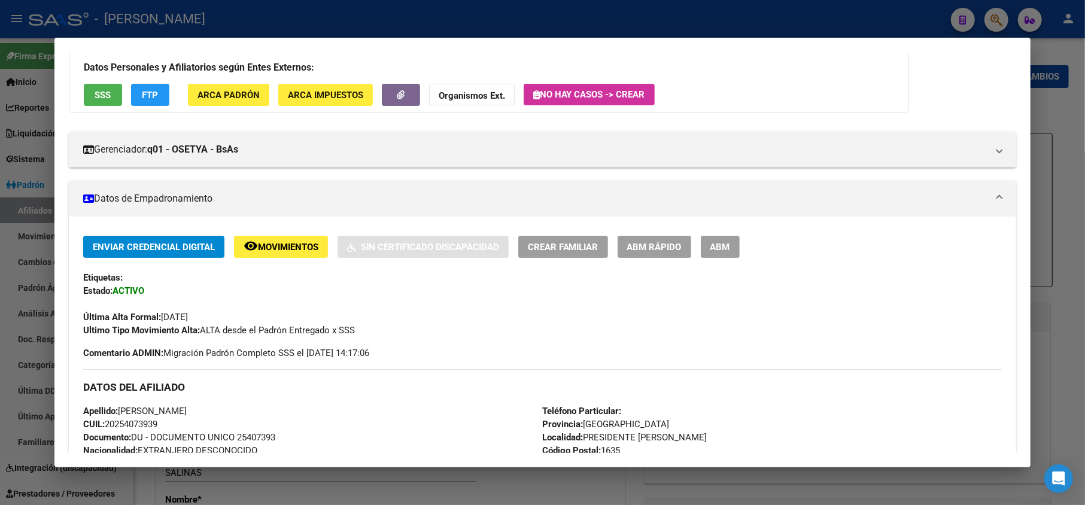
drag, startPoint x: 218, startPoint y: 318, endPoint x: 185, endPoint y: 310, distance: 33.4
click at [185, 310] on div "Última Alta Formal: [DATE]" at bounding box center [542, 310] width 919 height 26
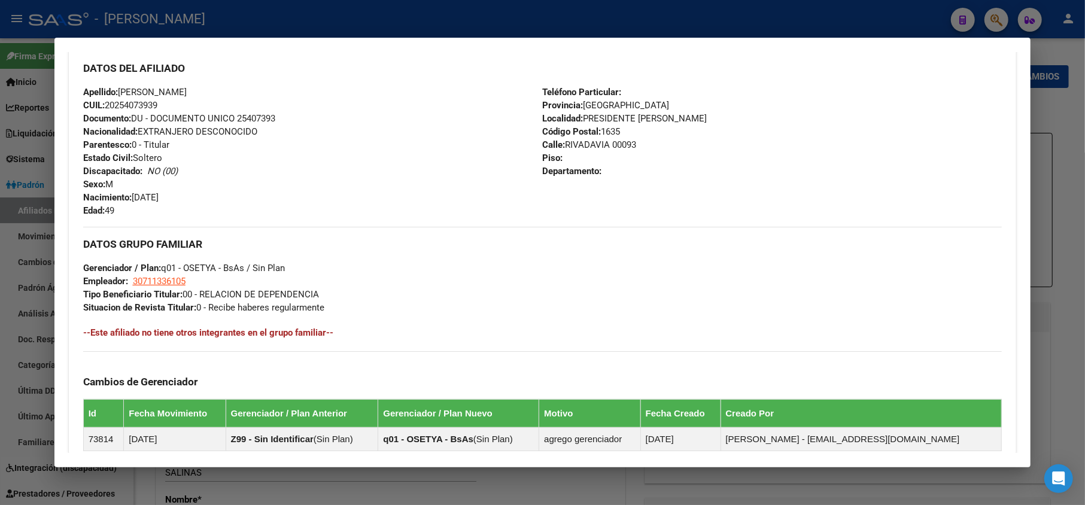
scroll to position [836, 0]
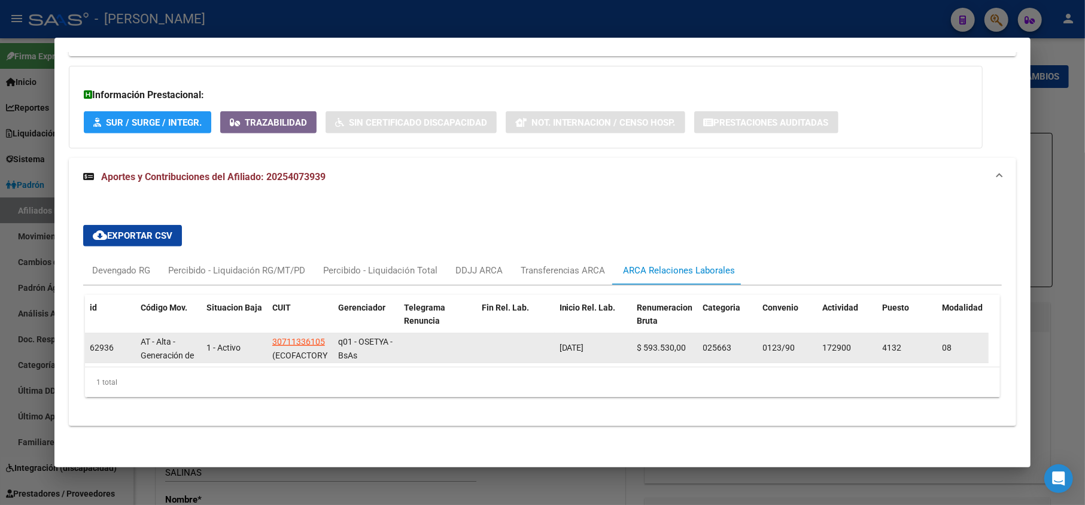
drag, startPoint x: 553, startPoint y: 341, endPoint x: 574, endPoint y: 336, distance: 22.2
click at [574, 336] on div "62936 AT - Alta - Generación de clave 1 - Activo 30711336105 (ECOFACTORY S.R.L.…" at bounding box center [828, 348] width 1487 height 30
drag, startPoint x: 556, startPoint y: 339, endPoint x: 608, endPoint y: 346, distance: 52.5
click at [608, 346] on datatable-body-cell "[DATE]" at bounding box center [594, 347] width 78 height 29
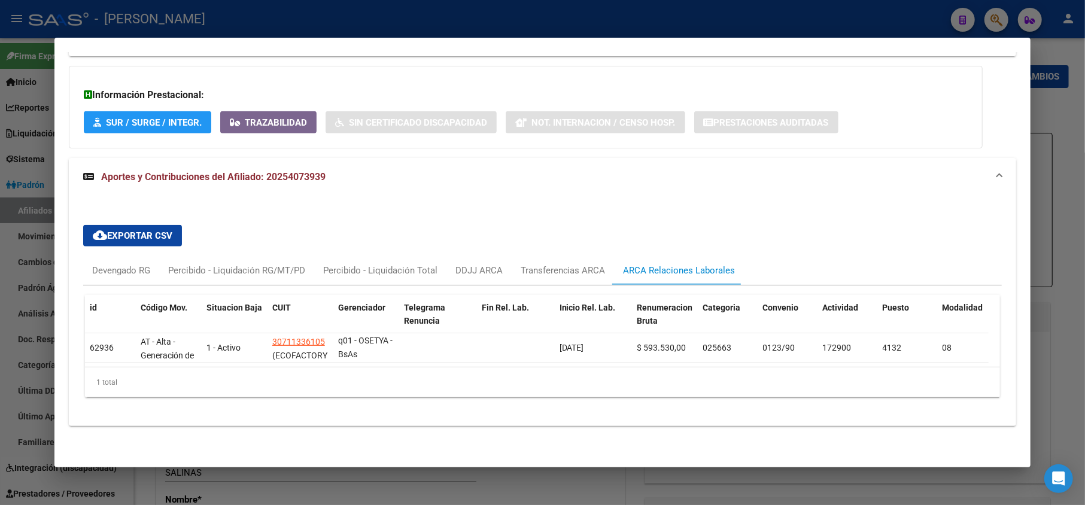
click at [0, 135] on div at bounding box center [542, 252] width 1085 height 505
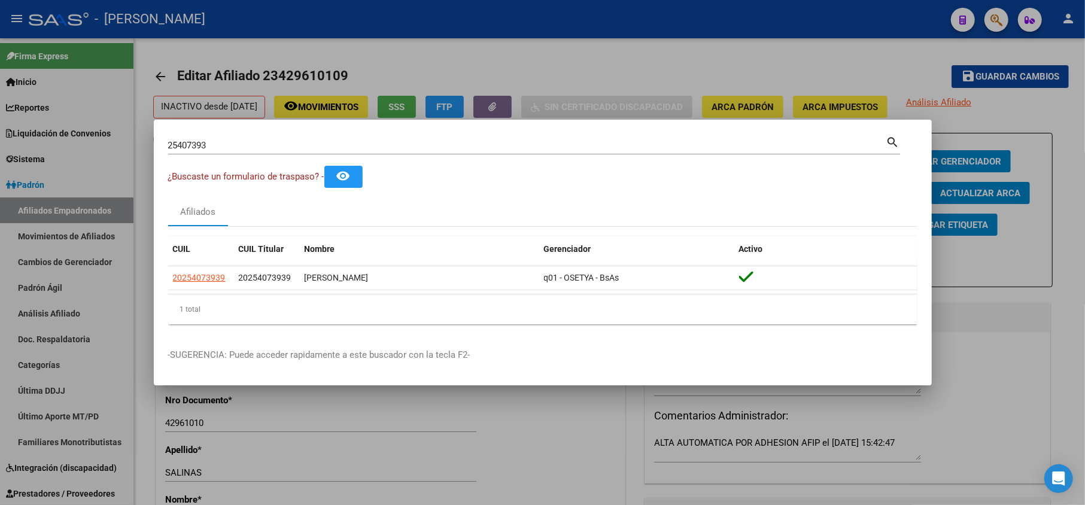
click at [196, 140] on input "25407393" at bounding box center [527, 145] width 718 height 11
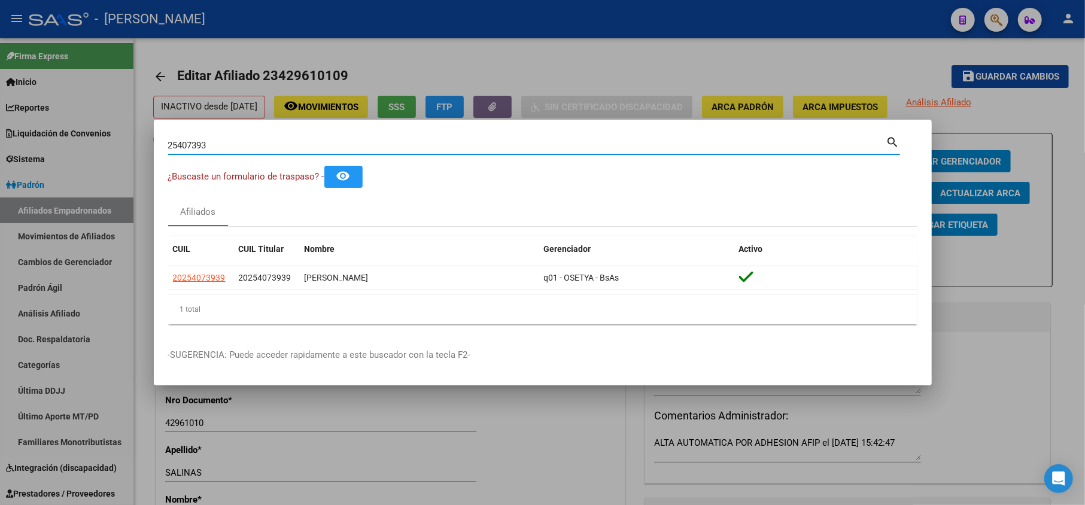
click at [196, 140] on input "25407393" at bounding box center [527, 145] width 718 height 11
paste input "38674662"
type input "38674662"
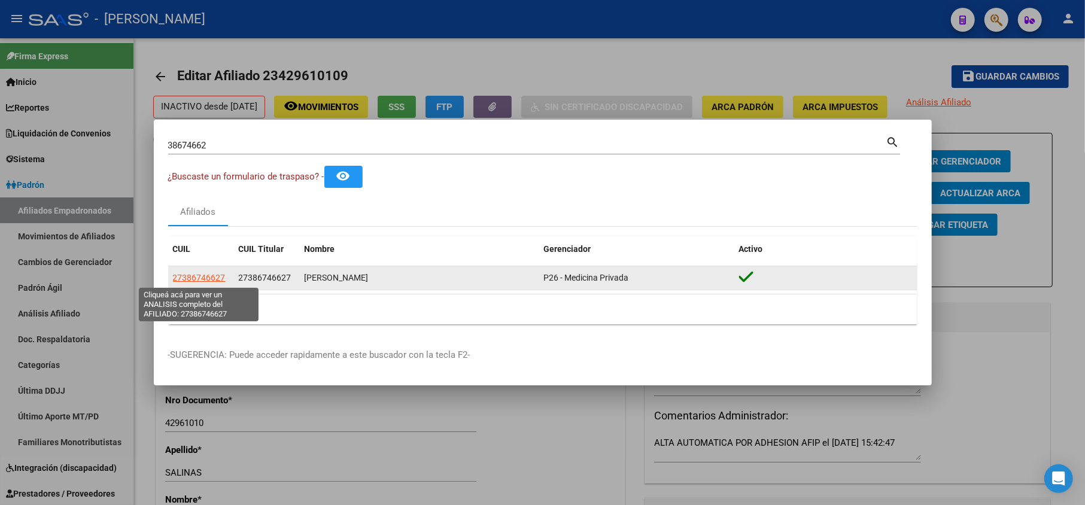
click at [219, 278] on span "27386746627" at bounding box center [199, 278] width 53 height 10
type textarea "27386746627"
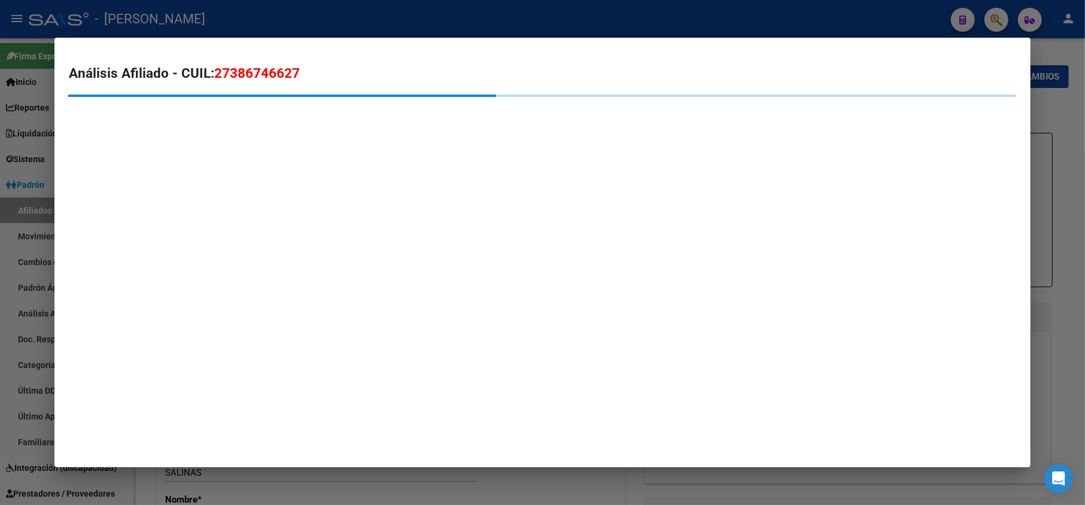
click at [226, 72] on span "27386746627" at bounding box center [257, 73] width 86 height 16
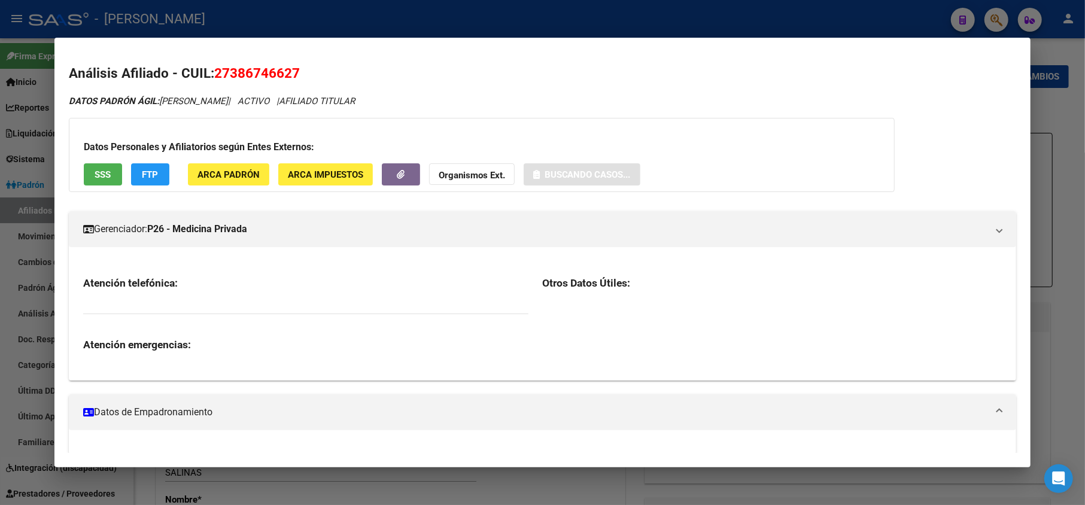
click at [226, 72] on span "27386746627" at bounding box center [257, 73] width 86 height 16
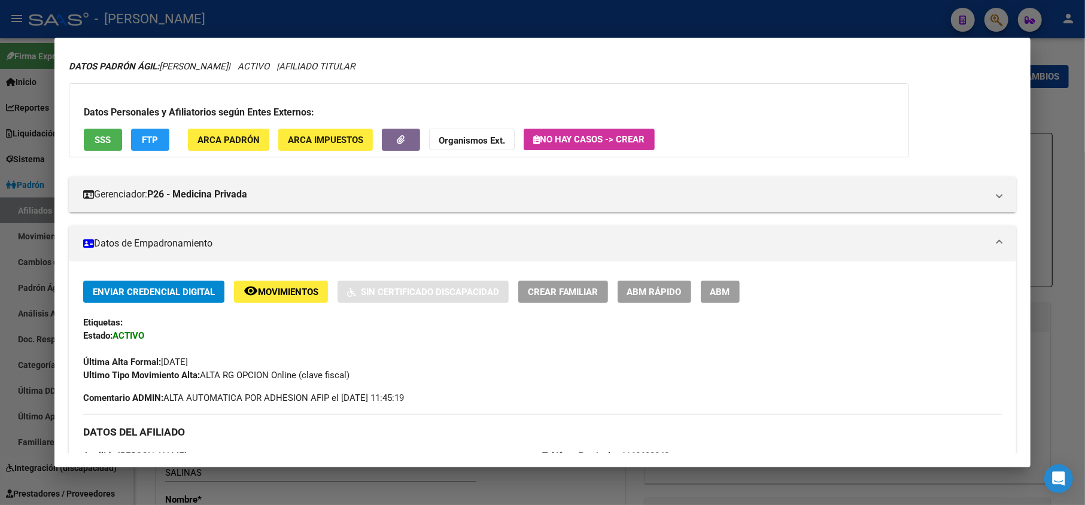
scroll to position [0, 0]
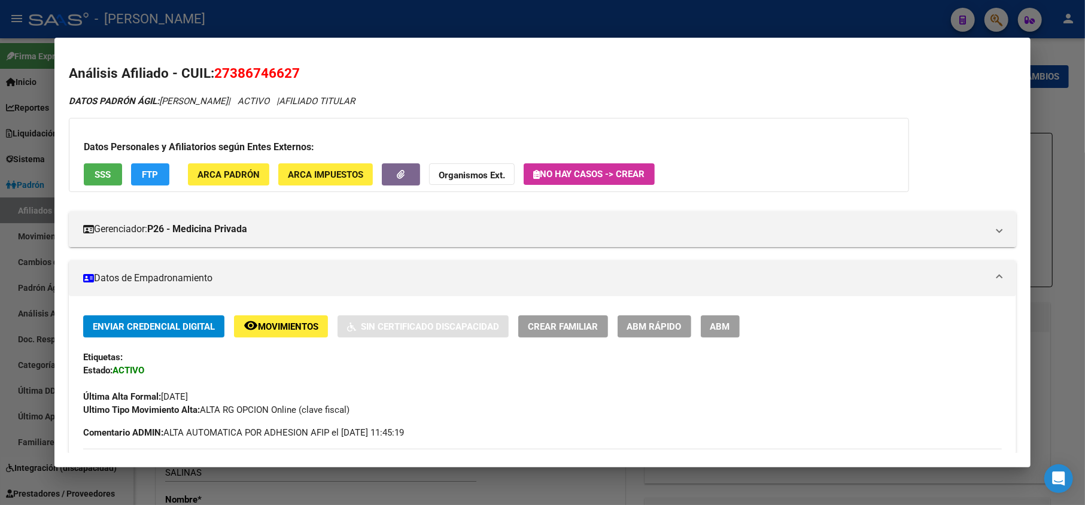
click at [240, 70] on span "27386746627" at bounding box center [257, 73] width 86 height 16
drag, startPoint x: 232, startPoint y: 72, endPoint x: 293, endPoint y: 77, distance: 60.6
click at [293, 77] on span "27386746627" at bounding box center [257, 73] width 86 height 16
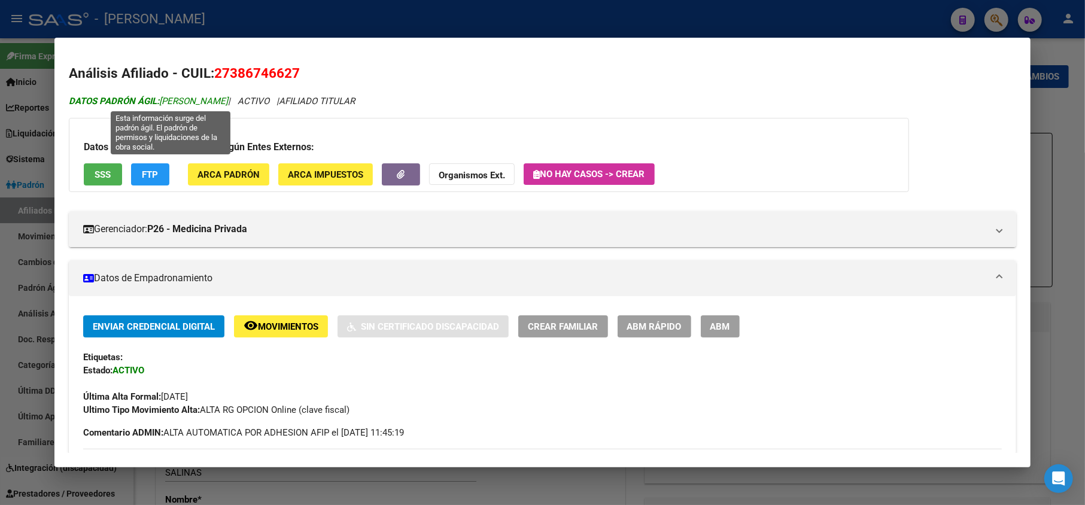
click at [180, 99] on span "DATOS PADRÓN ÁGIL: [PERSON_NAME]" at bounding box center [148, 101] width 159 height 11
drag, startPoint x: 180, startPoint y: 99, endPoint x: 261, endPoint y: 102, distance: 80.8
click at [228, 102] on span "DATOS PADRÓN ÁGIL: [PERSON_NAME]" at bounding box center [148, 101] width 159 height 11
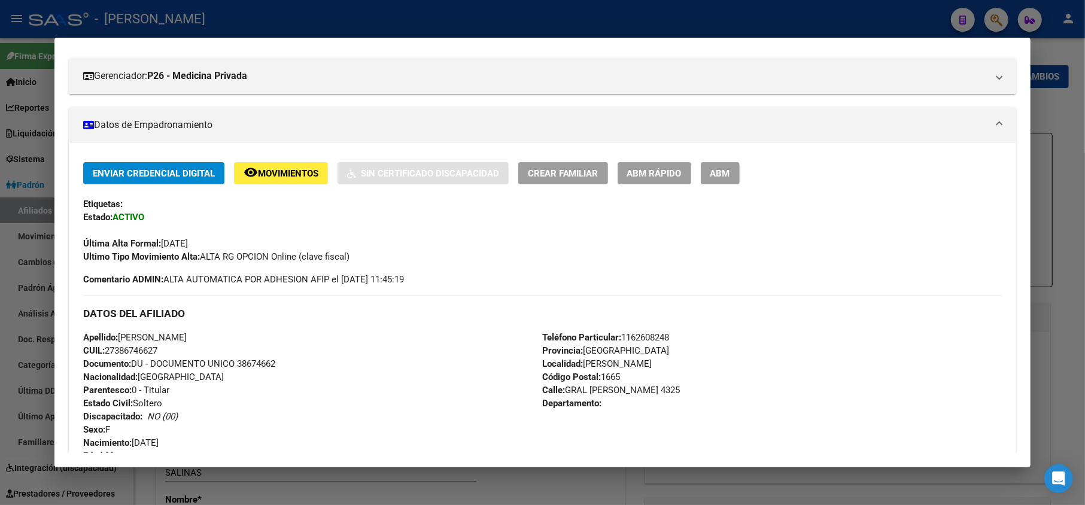
scroll to position [239, 0]
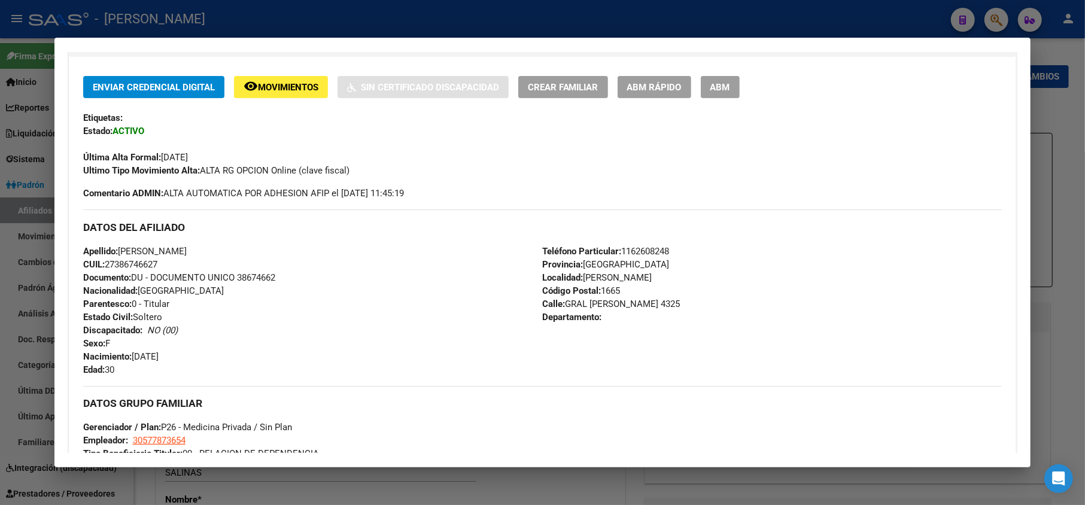
drag, startPoint x: 202, startPoint y: 348, endPoint x: 168, endPoint y: 350, distance: 34.1
click at [168, 350] on div "Apellido: [PERSON_NAME]: 27386746627 Documento: DU - DOCUMENTO UNICO 38674662 N…" at bounding box center [312, 311] width 459 height 132
click at [135, 355] on span "Nacimiento: [DEMOGRAPHIC_DATA]" at bounding box center [120, 356] width 75 height 11
drag, startPoint x: 135, startPoint y: 355, endPoint x: 176, endPoint y: 357, distance: 40.7
click at [159, 357] on span "Nacimiento: [DEMOGRAPHIC_DATA]" at bounding box center [120, 356] width 75 height 11
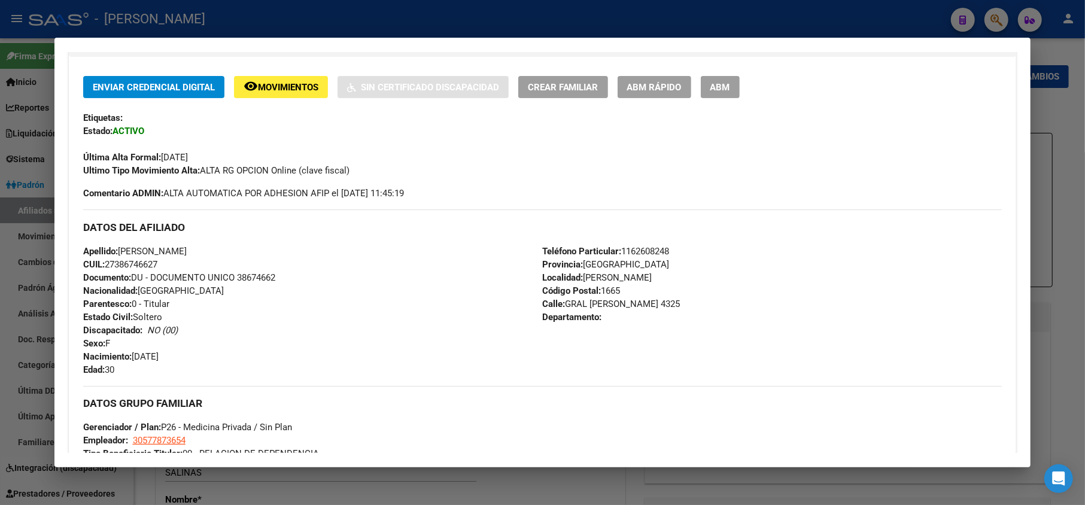
drag, startPoint x: 170, startPoint y: 367, endPoint x: 158, endPoint y: 357, distance: 15.7
click at [158, 357] on span "Nacimiento: [DEMOGRAPHIC_DATA]" at bounding box center [120, 356] width 75 height 11
drag, startPoint x: 134, startPoint y: 353, endPoint x: 178, endPoint y: 357, distance: 44.5
click at [159, 357] on span "Nacimiento: [DEMOGRAPHIC_DATA]" at bounding box center [120, 356] width 75 height 11
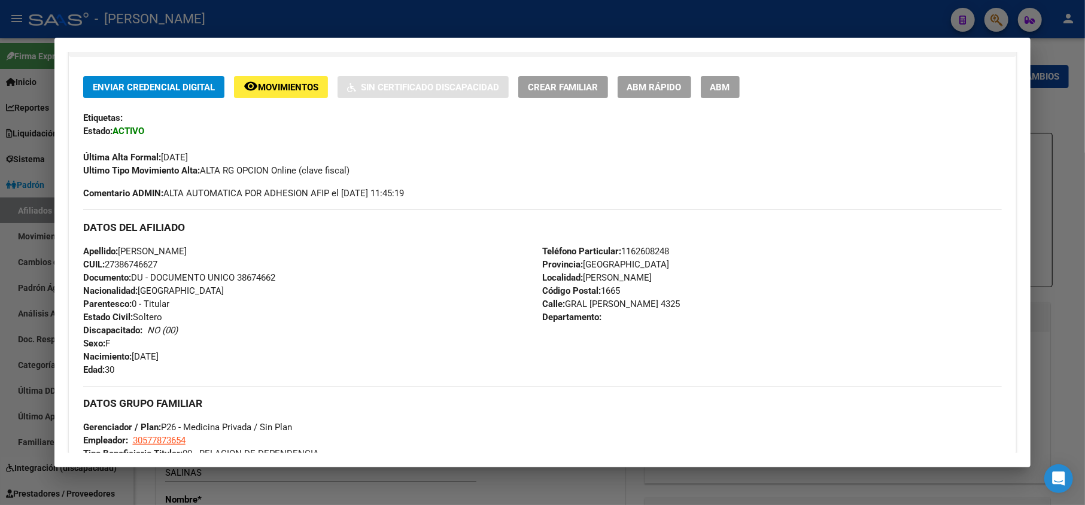
drag, startPoint x: 183, startPoint y: 357, endPoint x: 136, endPoint y: 358, distance: 46.7
click at [136, 358] on div "Apellido: [PERSON_NAME]: 27386746627 Documento: DU - DOCUMENTO UNICO 38674662 N…" at bounding box center [312, 311] width 459 height 132
click at [570, 304] on span "[STREET_ADDRESS][PERSON_NAME]" at bounding box center [612, 304] width 138 height 11
drag, startPoint x: 570, startPoint y: 304, endPoint x: 686, endPoint y: 305, distance: 116.1
click at [680, 305] on span "[STREET_ADDRESS][PERSON_NAME]" at bounding box center [612, 304] width 138 height 11
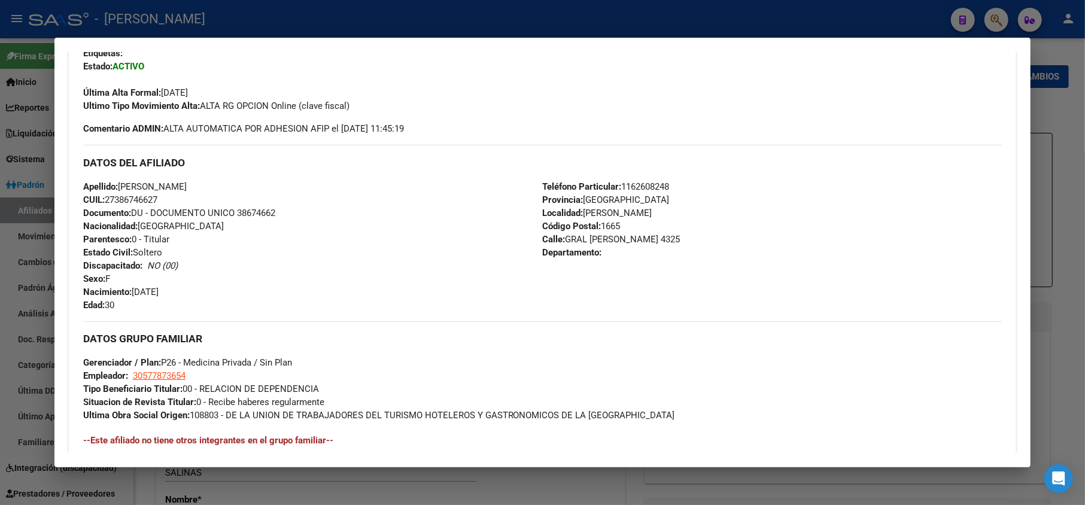
scroll to position [398, 0]
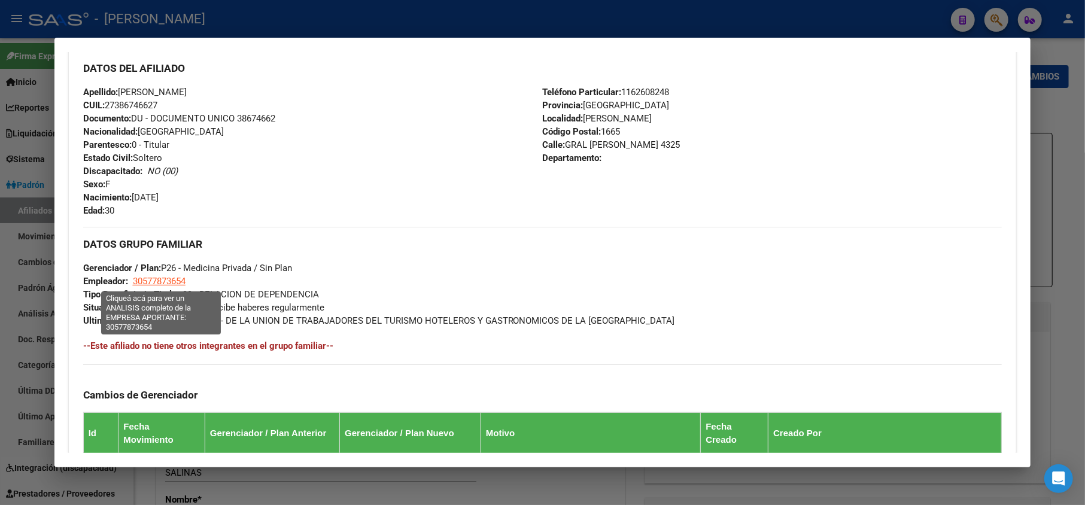
drag, startPoint x: 192, startPoint y: 284, endPoint x: 135, endPoint y: 278, distance: 57.7
click at [135, 278] on div "DATOS GRUPO FAMILIAR Gerenciador / Plan: P26 - Medicina Privada / Sin Plan Empl…" at bounding box center [542, 277] width 919 height 101
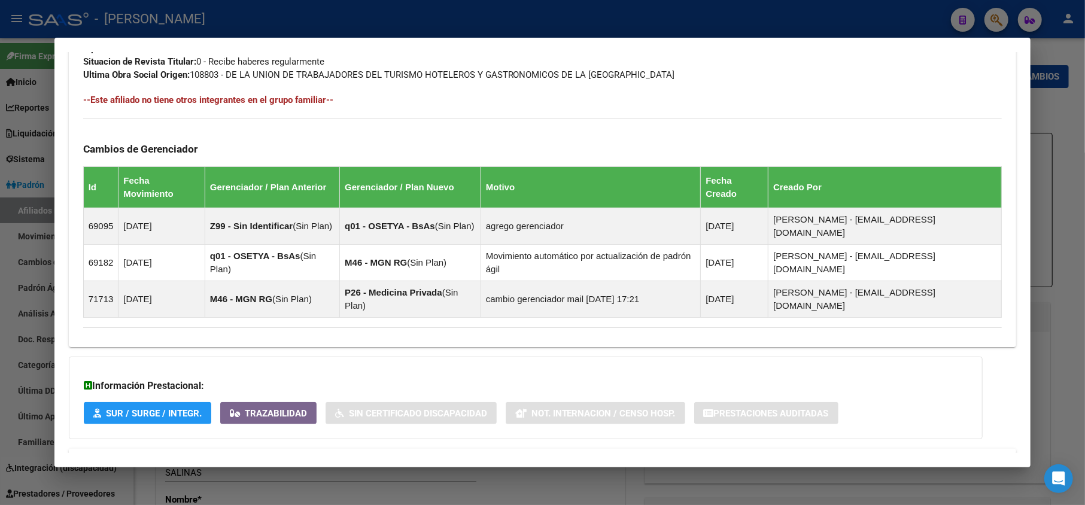
click at [479, 456] on mat-panel-title "Aportes y Contribuciones del Afiliado: 27386746627" at bounding box center [535, 463] width 905 height 14
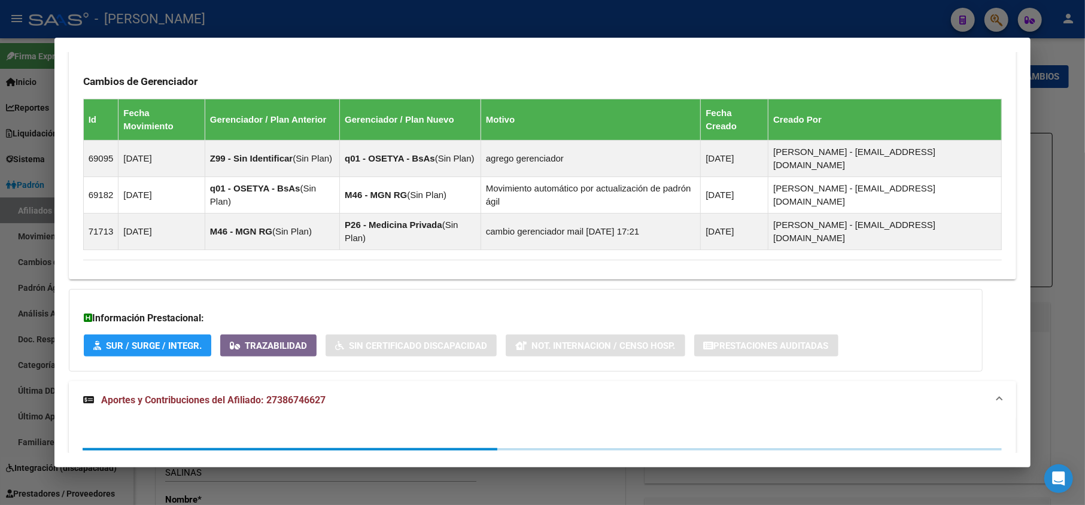
scroll to position [714, 0]
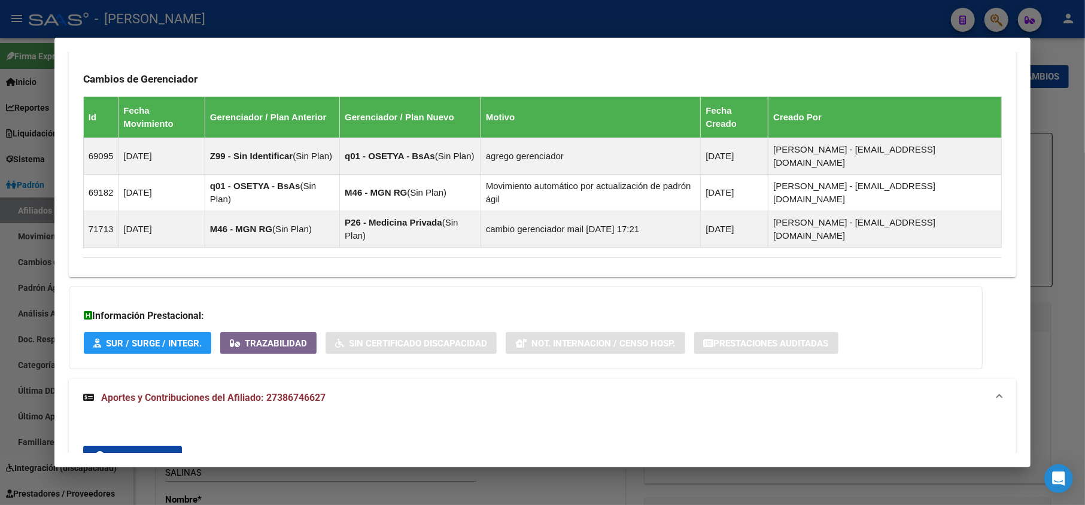
click at [736, 477] on div "ARCA Relaciones Laborales" at bounding box center [743, 491] width 130 height 29
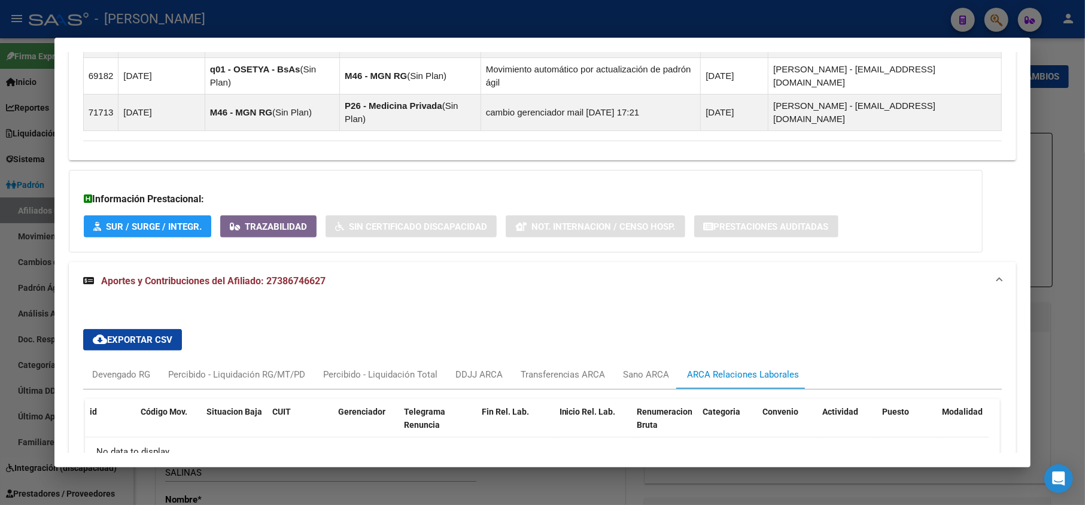
scroll to position [834, 0]
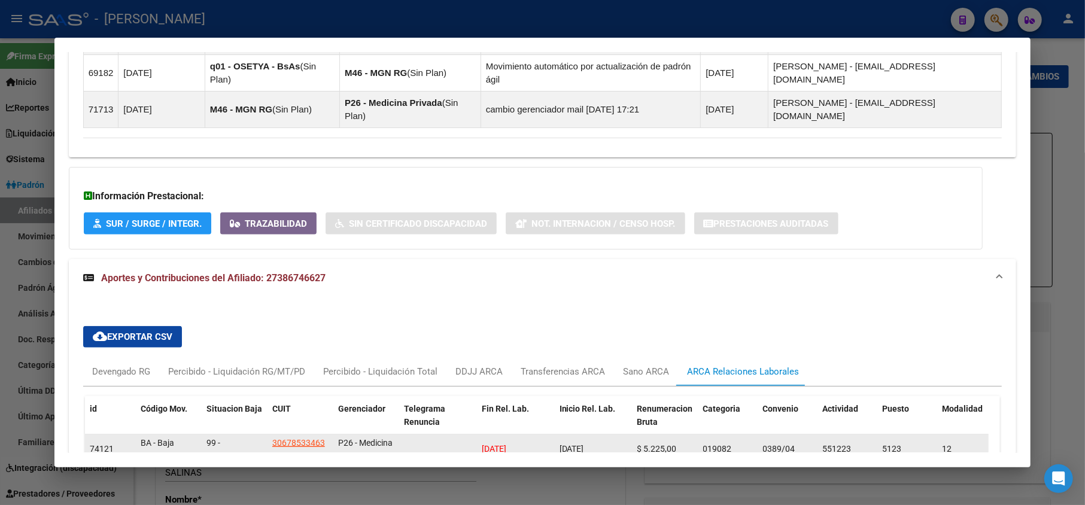
drag, startPoint x: 613, startPoint y: 395, endPoint x: 559, endPoint y: 398, distance: 54.5
click at [559, 442] on div "[DATE]" at bounding box center [593, 449] width 68 height 14
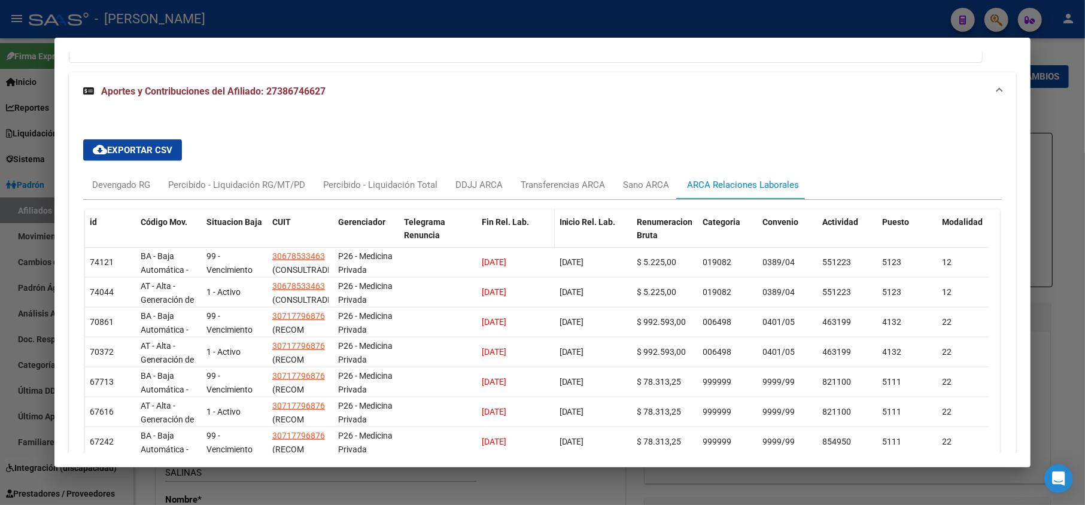
scroll to position [994, 0]
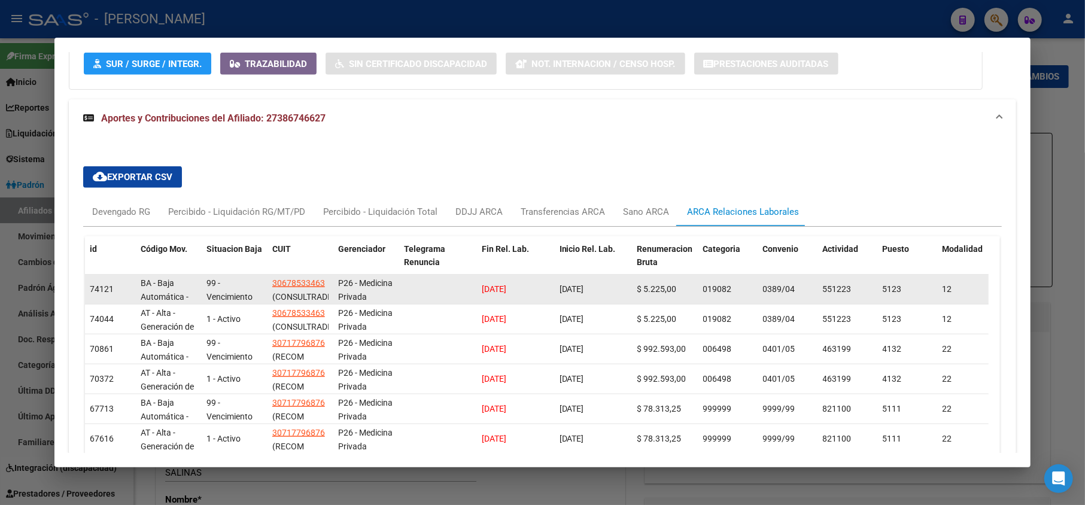
drag, startPoint x: 524, startPoint y: 242, endPoint x: 475, endPoint y: 240, distance: 49.1
click at [475, 275] on div "74121 BA - Baja Automática - Anulación 99 - Vencimiento de contrato a plazo fij…" at bounding box center [828, 290] width 1487 height 30
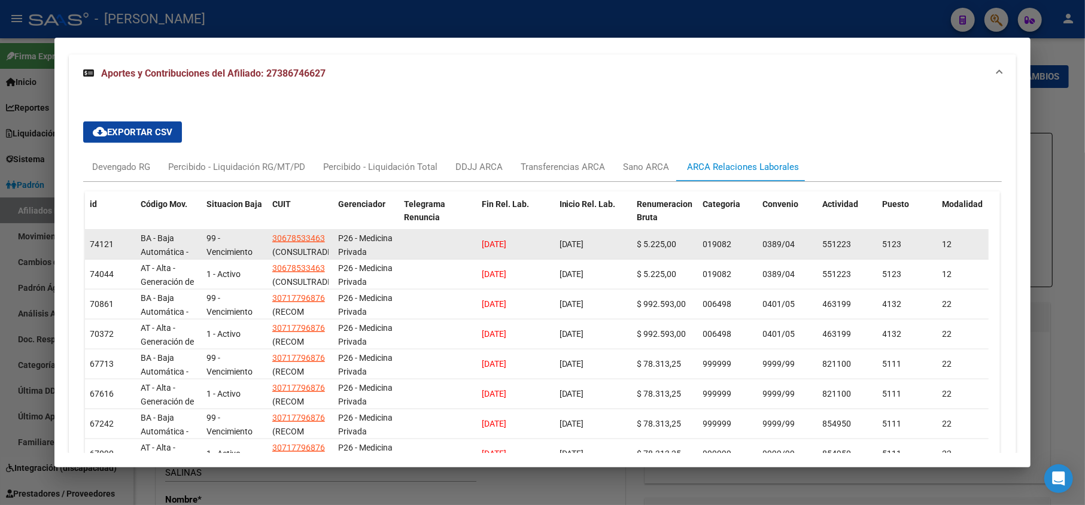
scroll to position [1165, 0]
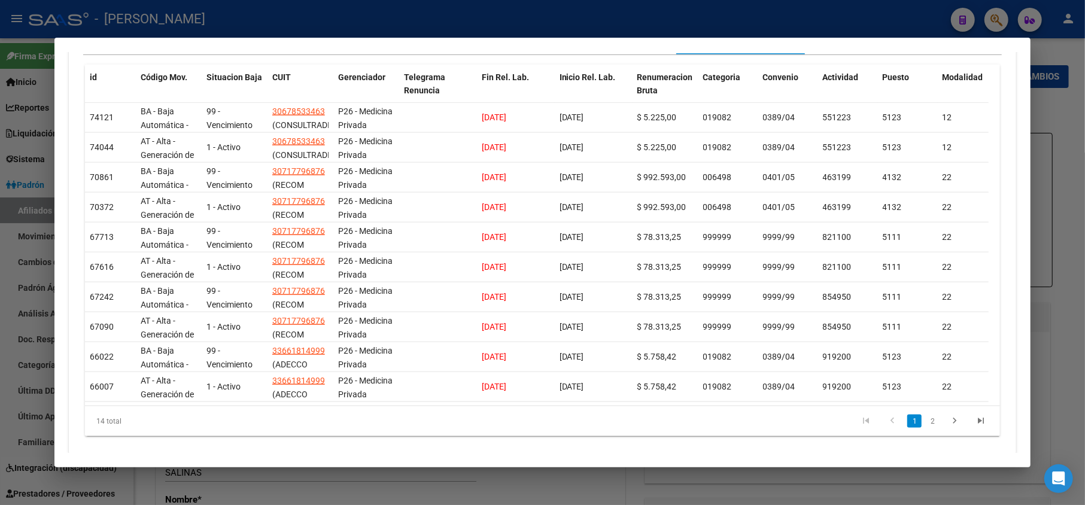
click at [8, 199] on div at bounding box center [542, 252] width 1085 height 505
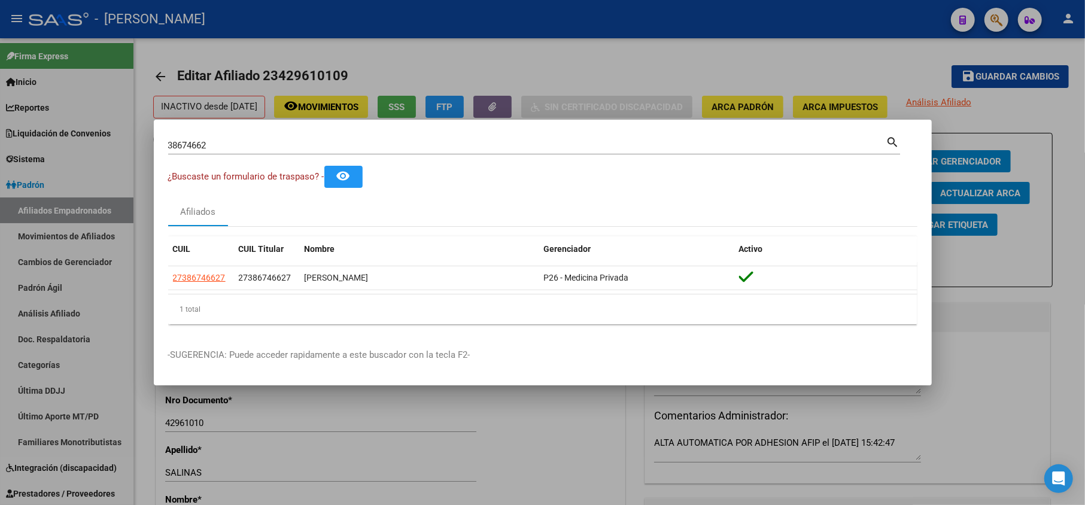
click at [67, 251] on div at bounding box center [542, 252] width 1085 height 505
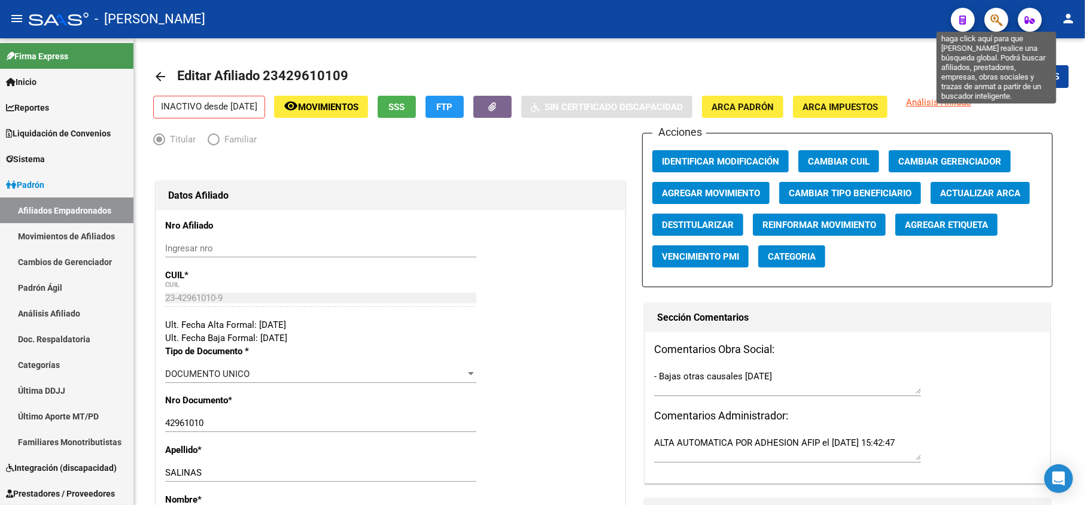
click at [994, 25] on icon "button" at bounding box center [996, 20] width 12 height 14
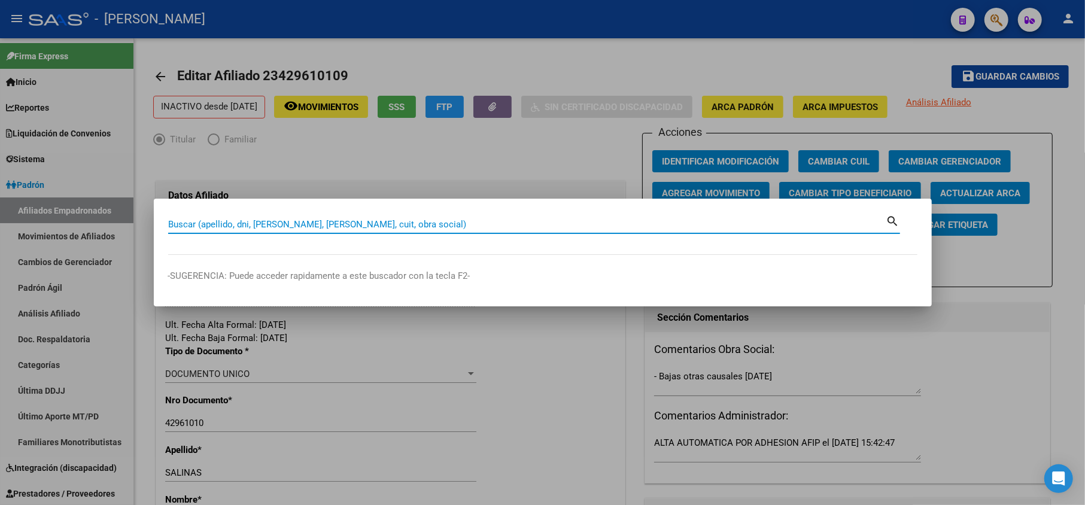
paste input "54055672"
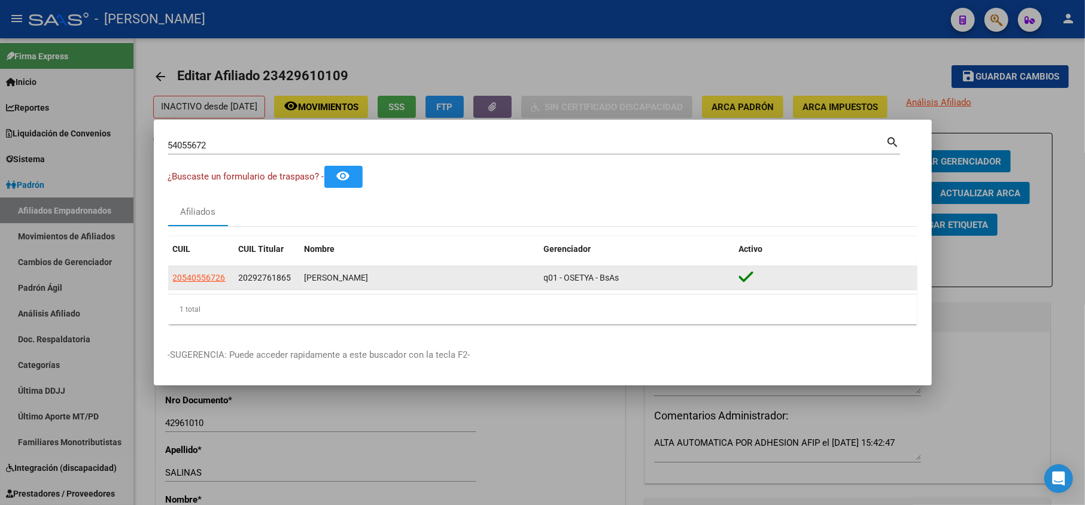
click at [249, 281] on span "20292761865" at bounding box center [265, 278] width 53 height 10
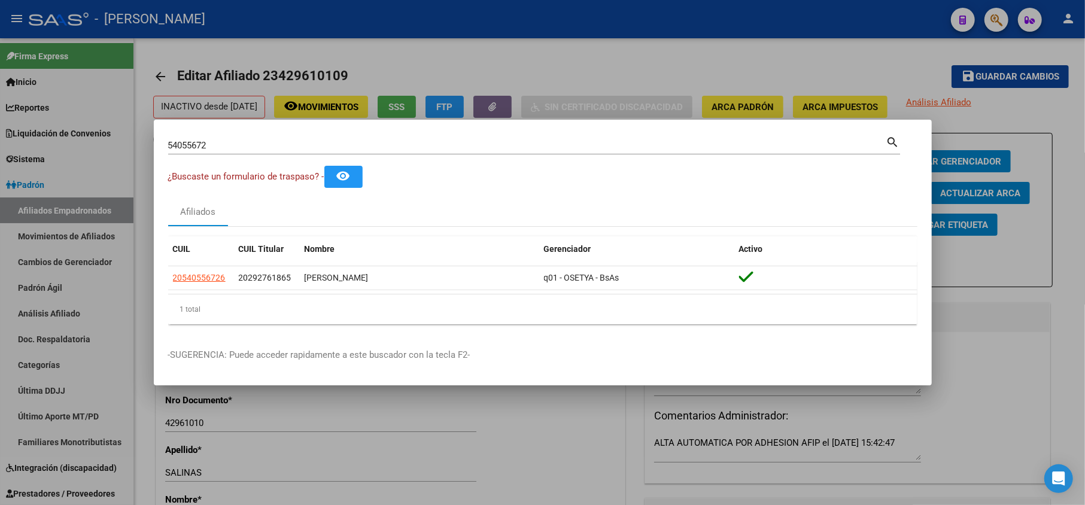
click at [244, 148] on input "54055672" at bounding box center [527, 145] width 718 height 11
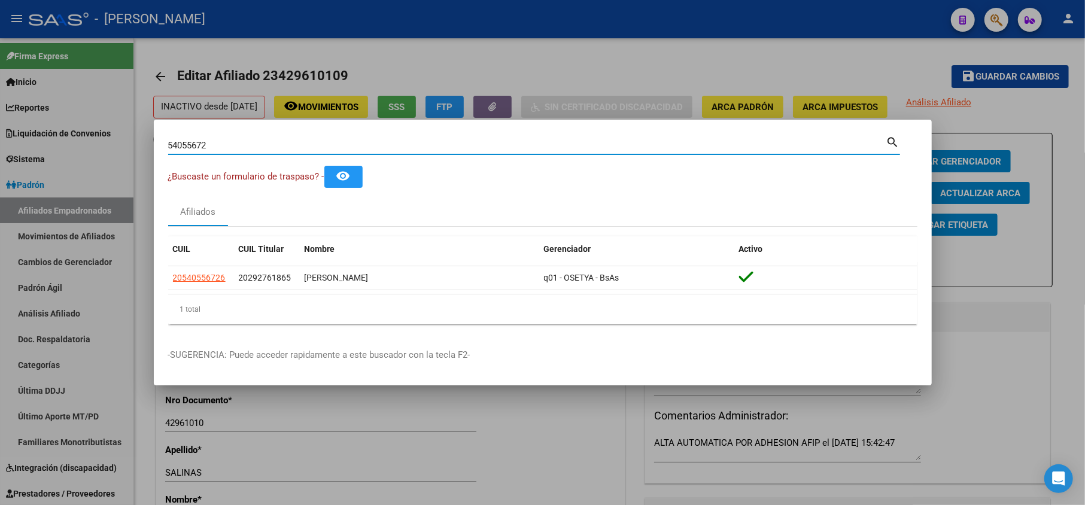
click at [244, 148] on input "54055672" at bounding box center [527, 145] width 718 height 11
paste input "20292761865"
type input "20292761865"
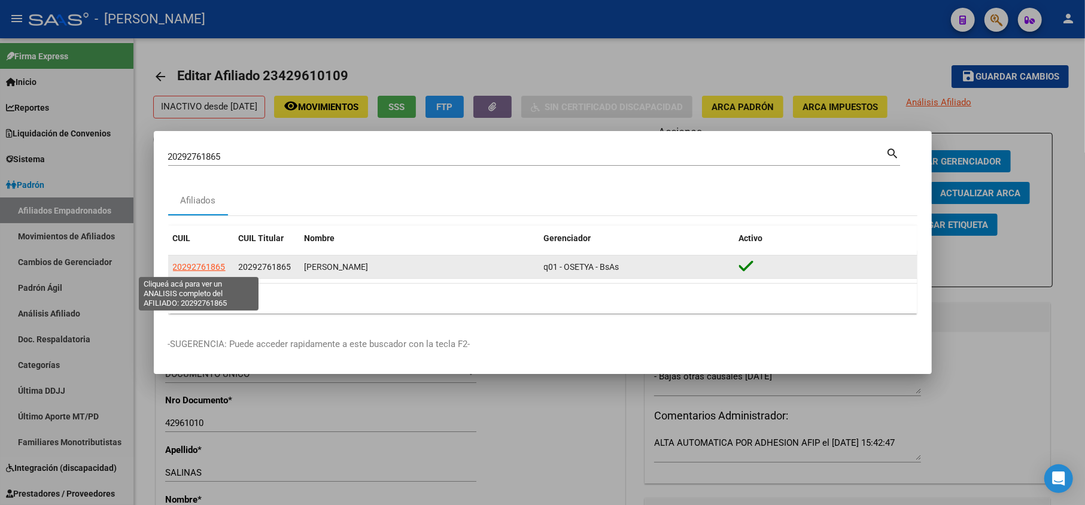
click at [218, 266] on span "20292761865" at bounding box center [199, 267] width 53 height 10
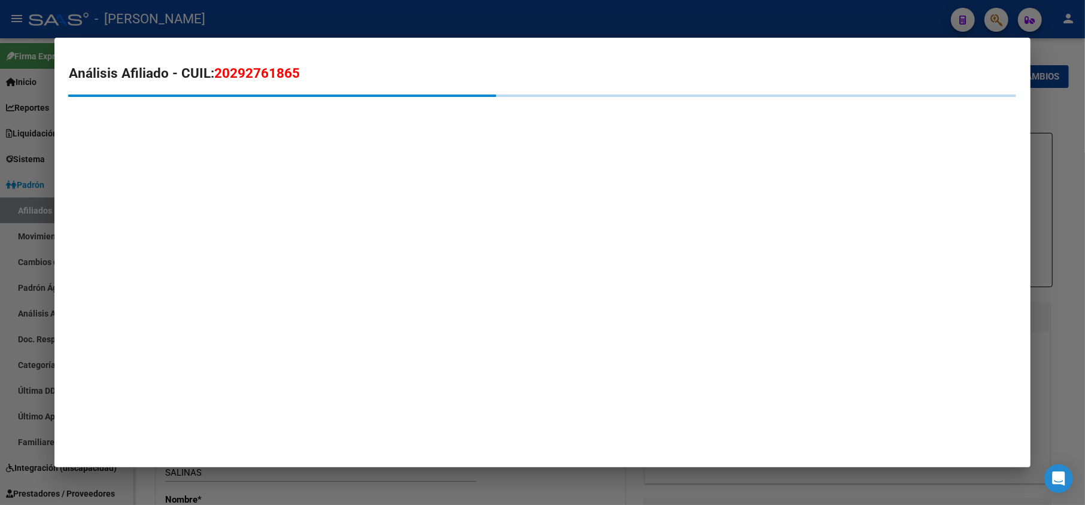
click at [230, 77] on span "20292761865" at bounding box center [257, 73] width 86 height 16
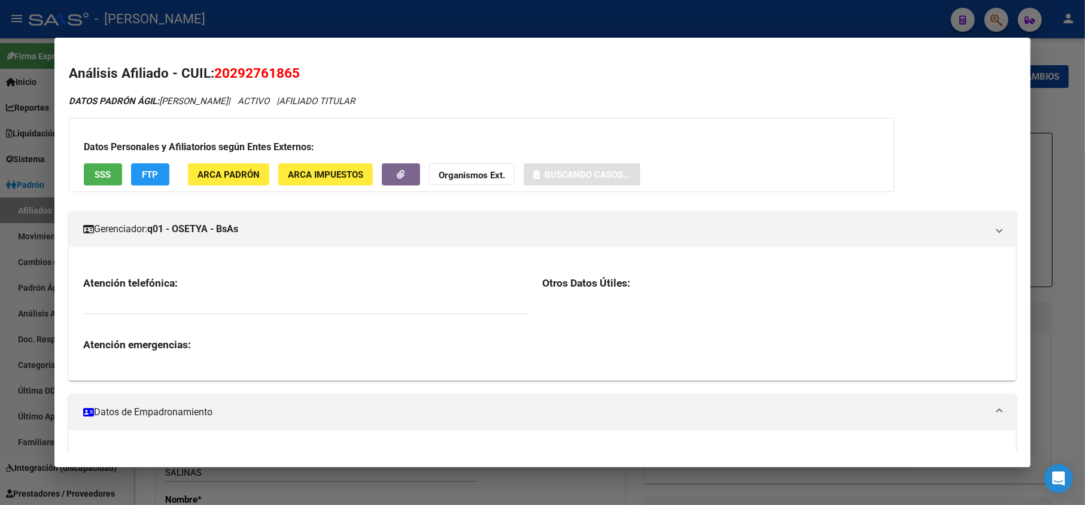
click at [230, 77] on span "20292761865" at bounding box center [257, 73] width 86 height 16
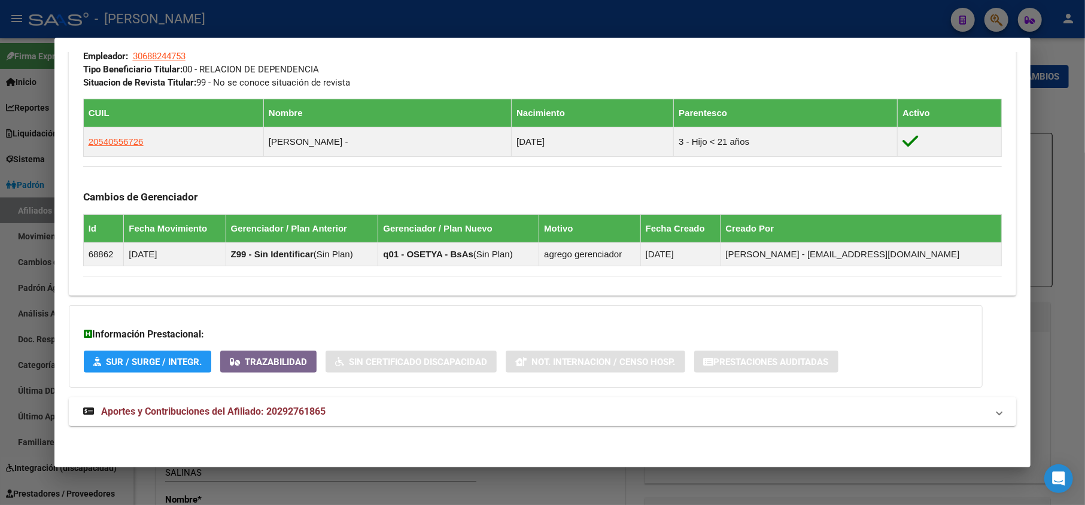
click at [325, 412] on span "Aportes y Contribuciones del Afiliado: 20292761865" at bounding box center [213, 411] width 224 height 11
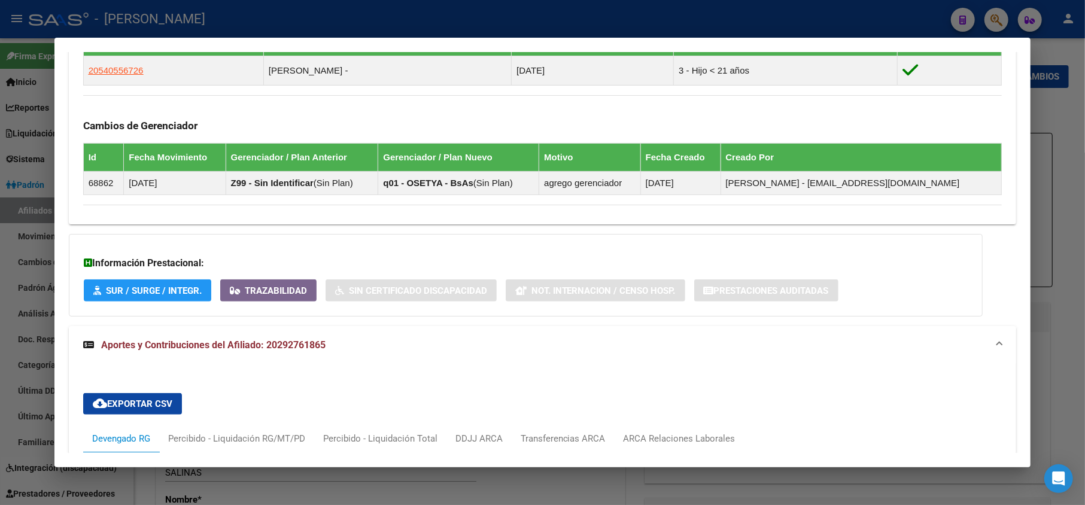
scroll to position [925, 0]
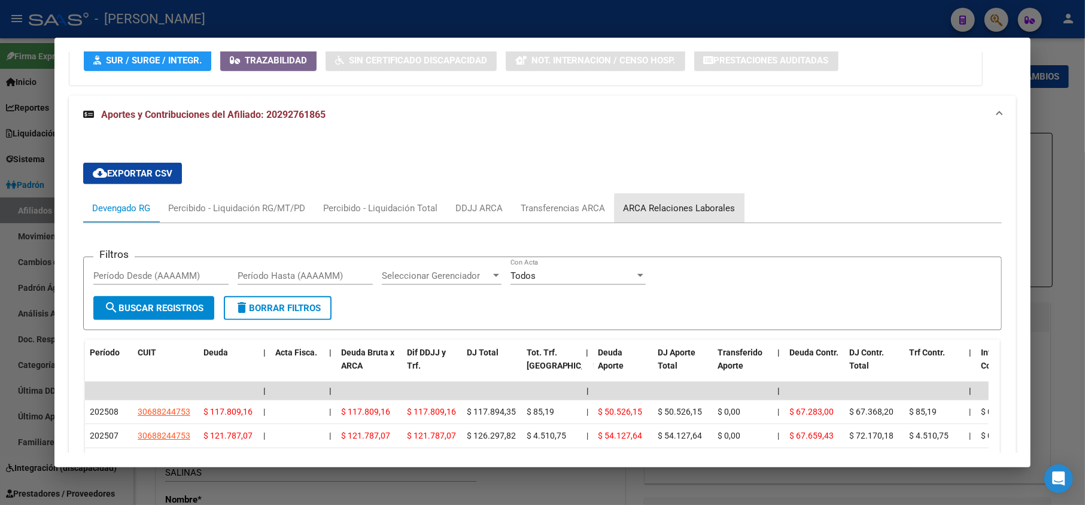
click at [714, 214] on div "ARCA Relaciones Laborales" at bounding box center [679, 208] width 112 height 13
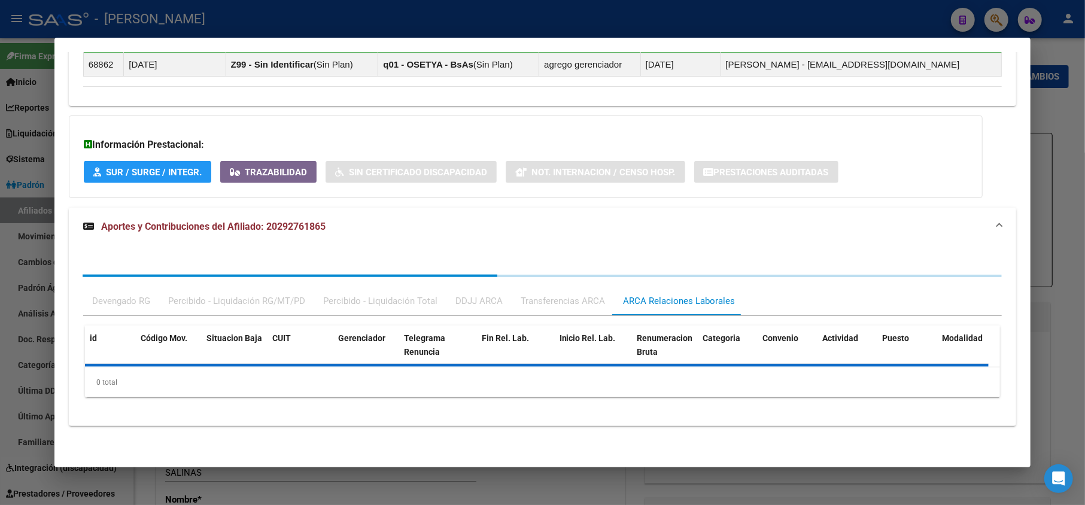
scroll to position [876, 0]
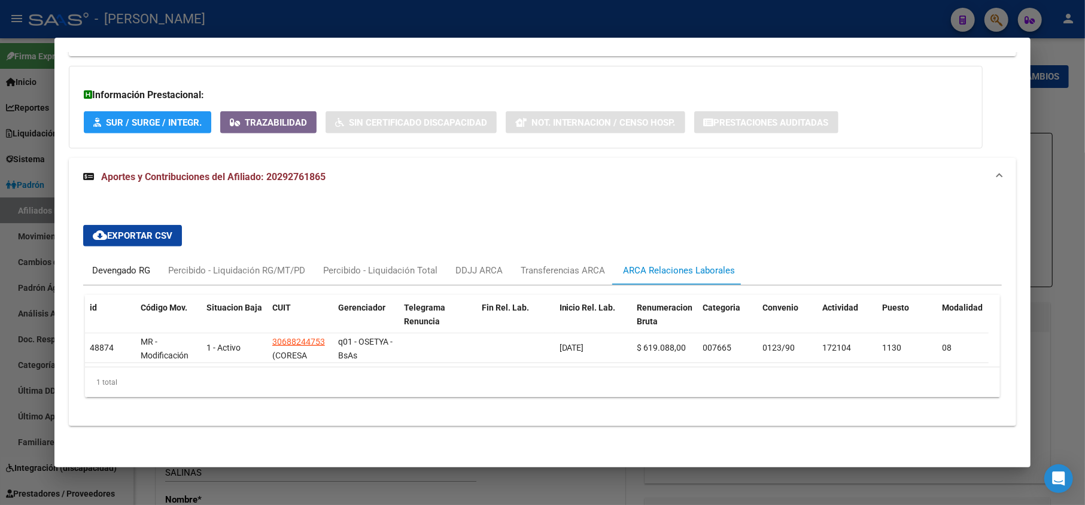
click at [142, 264] on div "Devengado RG" at bounding box center [121, 270] width 58 height 13
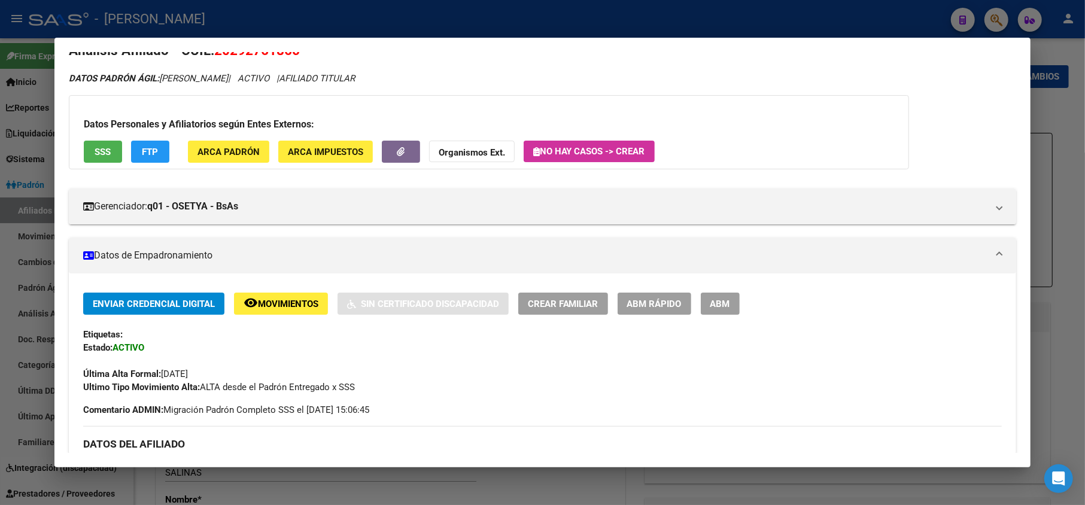
scroll to position [0, 0]
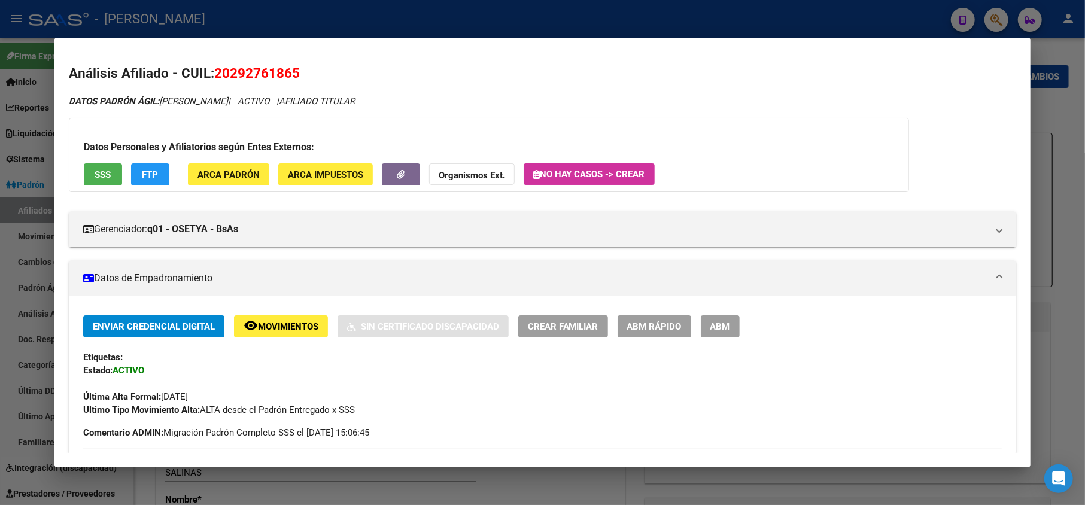
drag, startPoint x: 228, startPoint y: 66, endPoint x: 293, endPoint y: 71, distance: 65.4
click at [293, 71] on span "20292761865" at bounding box center [257, 73] width 86 height 16
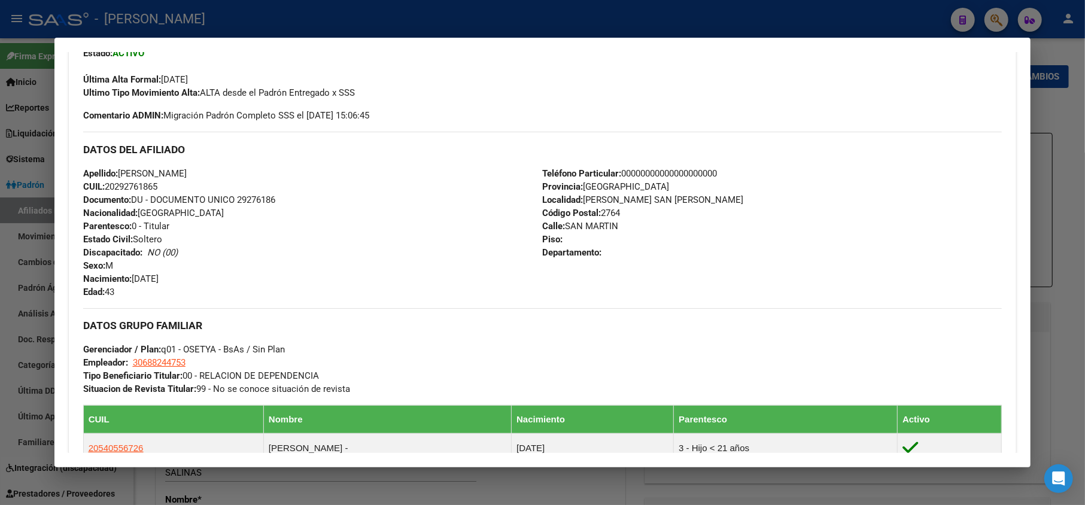
scroll to position [319, 0]
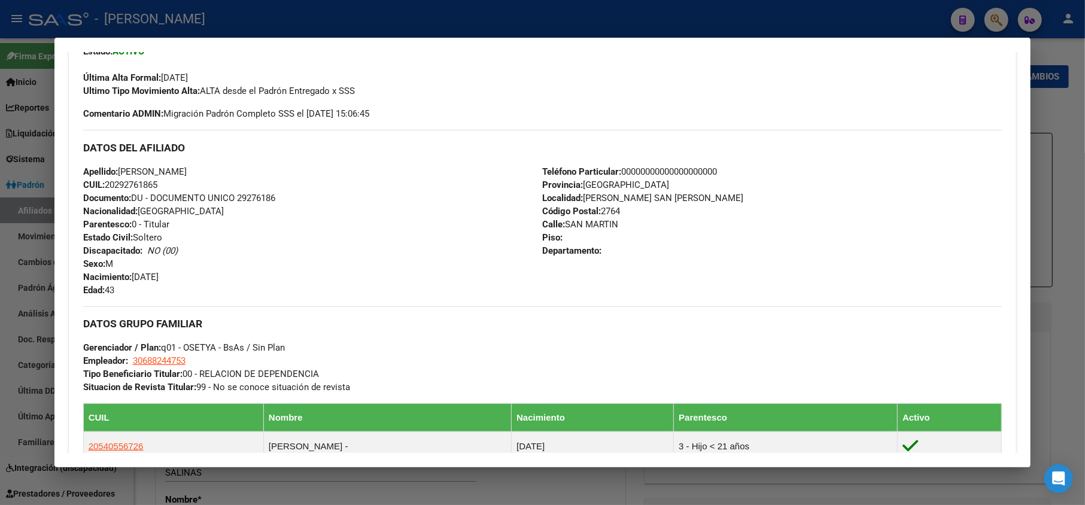
drag, startPoint x: 191, startPoint y: 281, endPoint x: 138, endPoint y: 273, distance: 54.4
click at [136, 278] on div "Apellido: [PERSON_NAME]: 20292761865 Documento: DU - DOCUMENTO UNICO 29276186 N…" at bounding box center [312, 231] width 459 height 132
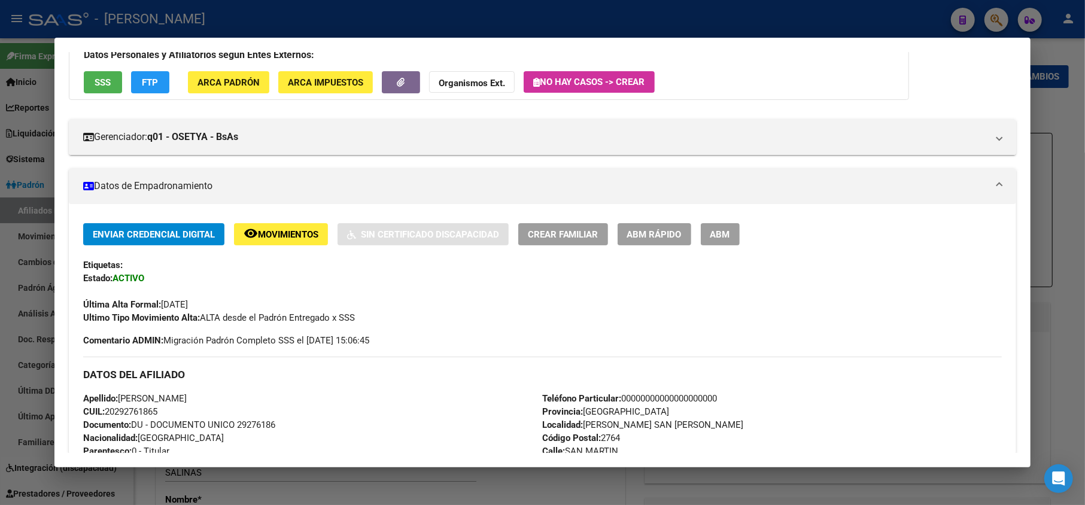
scroll to position [0, 0]
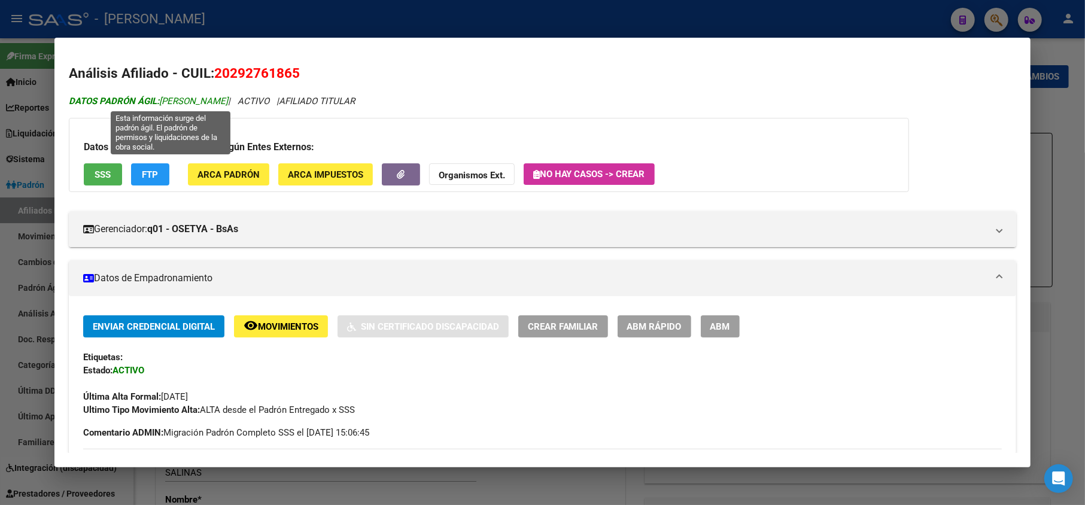
click at [176, 105] on span "DATOS PADRÓN ÁGIL: [PERSON_NAME]" at bounding box center [148, 101] width 159 height 11
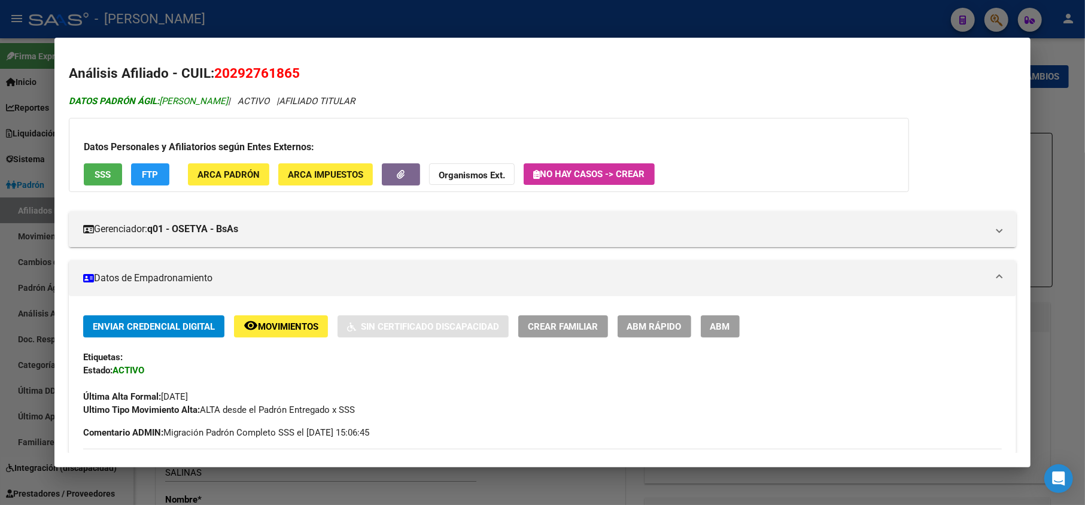
drag, startPoint x: 176, startPoint y: 105, endPoint x: 240, endPoint y: 99, distance: 64.9
click at [228, 99] on span "DATOS PADRÓN ÁGIL: [PERSON_NAME]" at bounding box center [148, 101] width 159 height 11
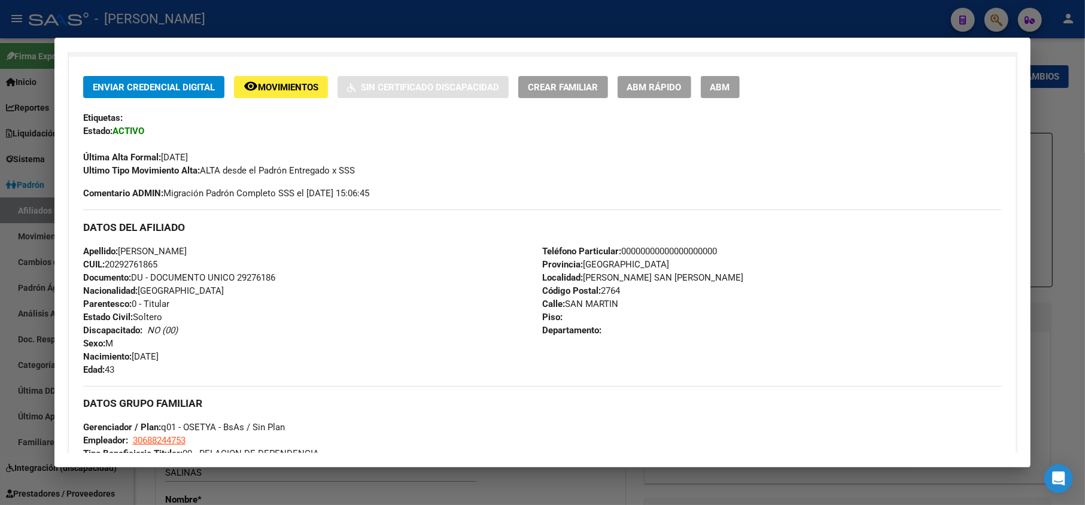
click at [572, 304] on span "Calle: [GEOGRAPHIC_DATA][PERSON_NAME]" at bounding box center [581, 304] width 76 height 11
drag, startPoint x: 572, startPoint y: 304, endPoint x: 601, endPoint y: 304, distance: 28.7
click at [601, 304] on span "Calle: [GEOGRAPHIC_DATA][PERSON_NAME]" at bounding box center [581, 304] width 76 height 11
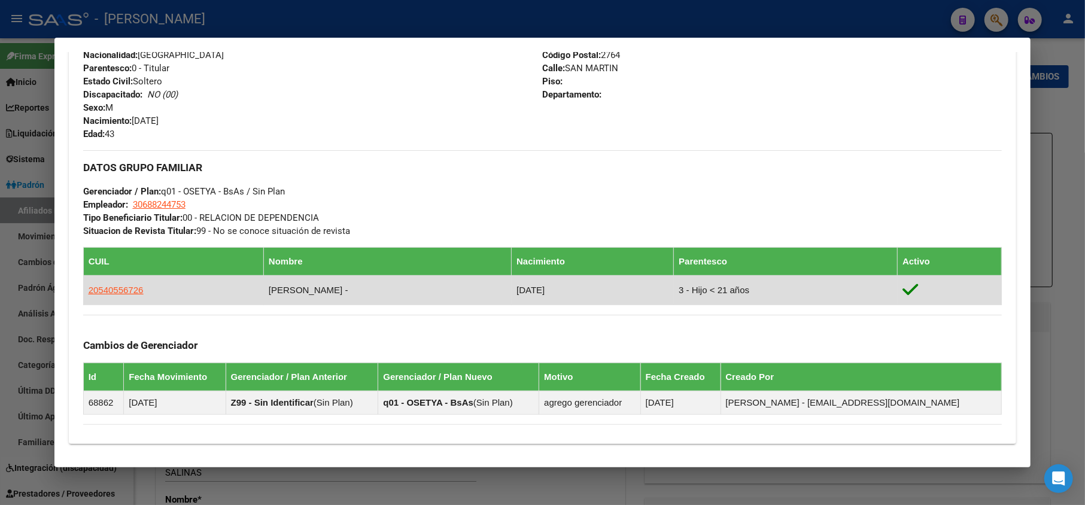
scroll to position [479, 0]
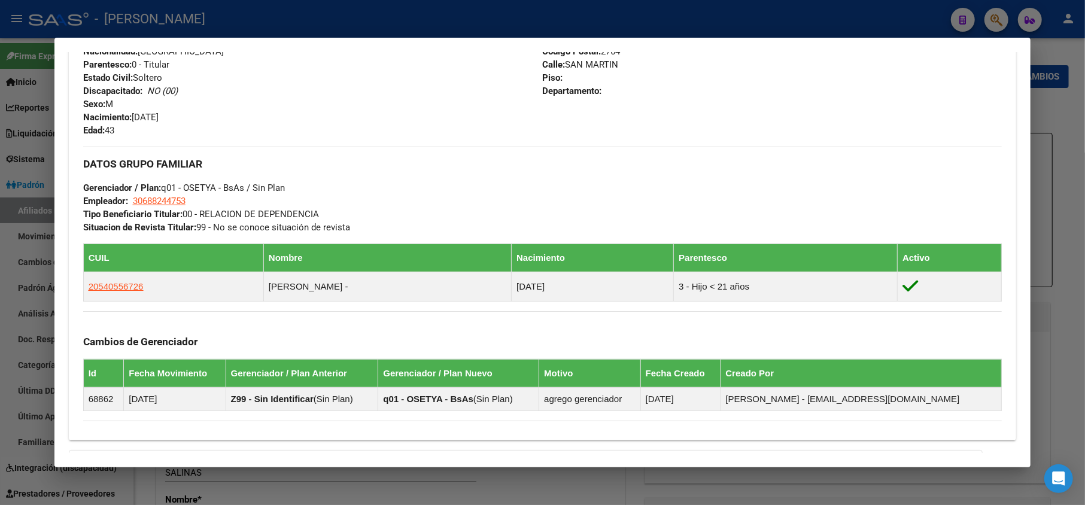
drag, startPoint x: 214, startPoint y: 199, endPoint x: 133, endPoint y: 206, distance: 81.7
click at [133, 206] on div "DATOS GRUPO FAMILIAR Gerenciador / Plan: q01 - OSETYA - BsAs / Sin Plan Emplead…" at bounding box center [542, 190] width 919 height 87
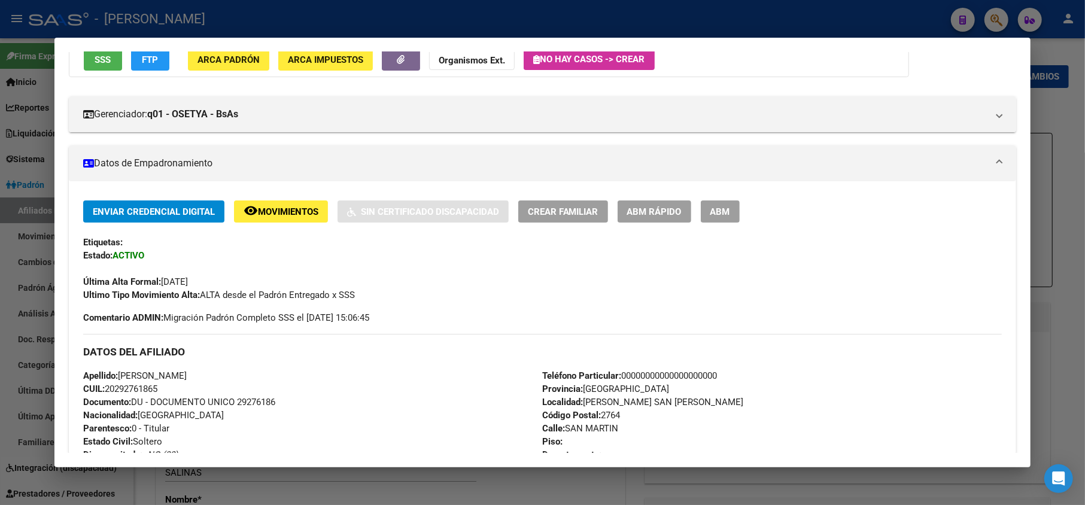
scroll to position [80, 0]
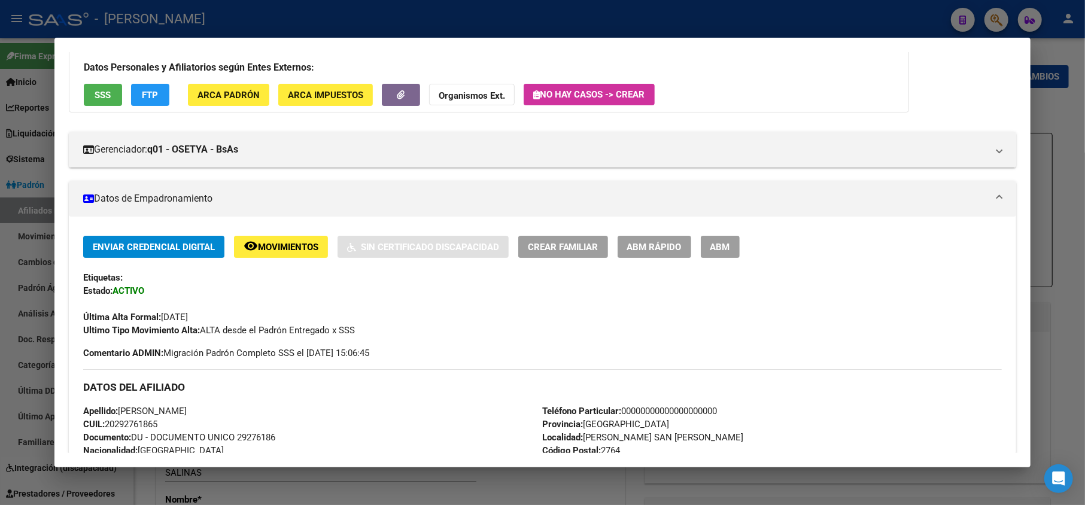
drag, startPoint x: 214, startPoint y: 312, endPoint x: 166, endPoint y: 307, distance: 47.6
click at [166, 307] on div "Última Alta Formal: [DATE]" at bounding box center [542, 310] width 919 height 26
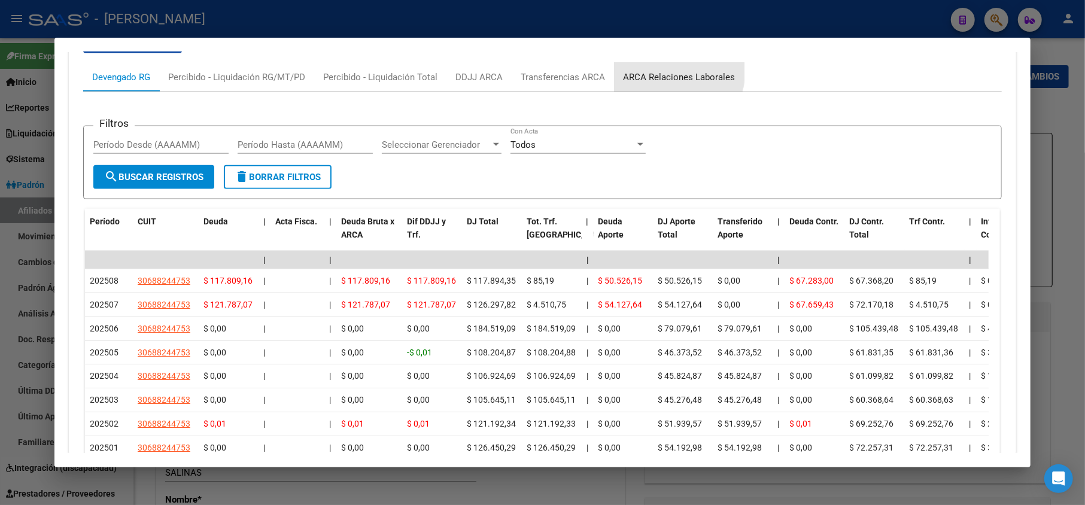
click at [651, 70] on div "ARCA Relaciones Laborales" at bounding box center [679, 77] width 130 height 29
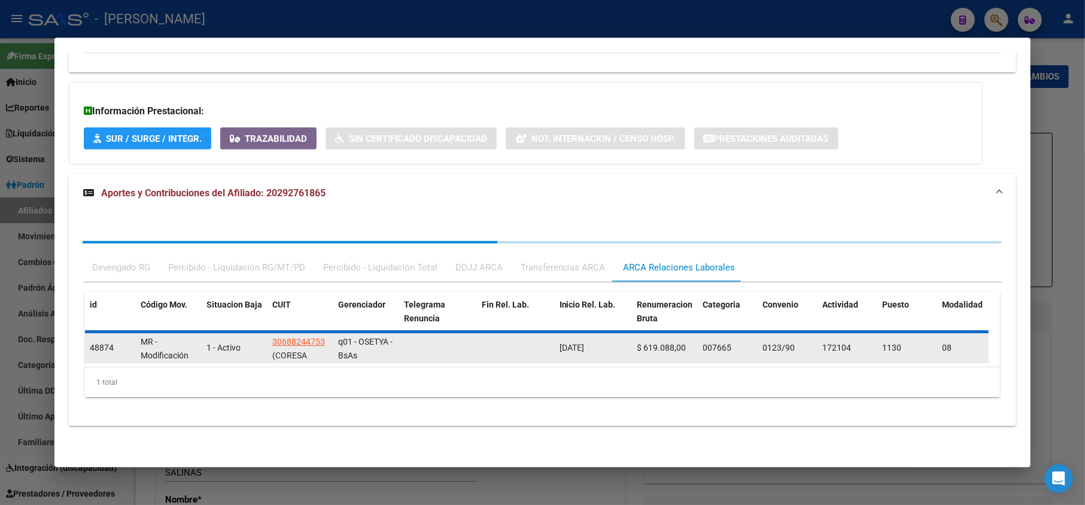
scroll to position [876, 0]
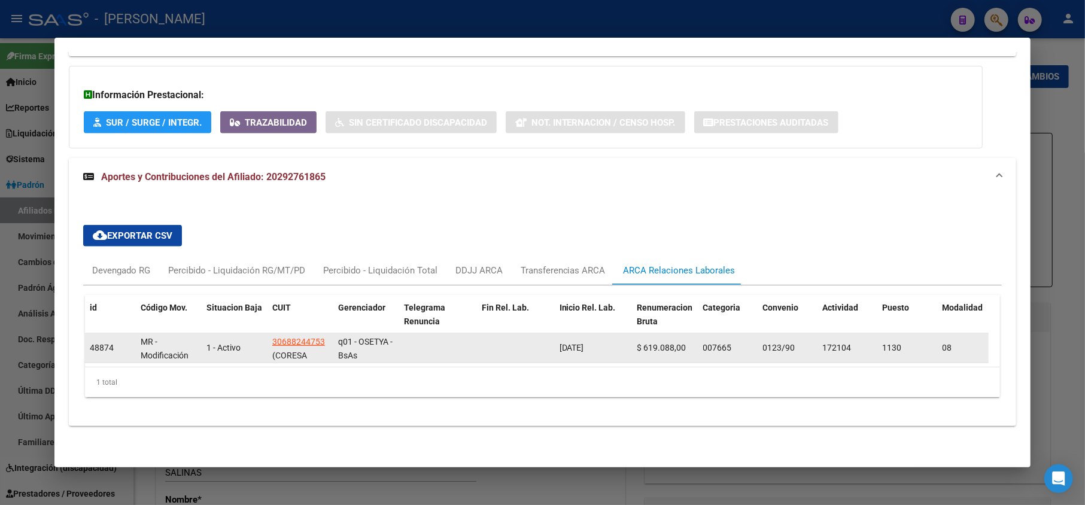
drag, startPoint x: 607, startPoint y: 334, endPoint x: 580, endPoint y: 337, distance: 26.6
click at [580, 341] on div "[DATE]" at bounding box center [593, 348] width 68 height 14
click at [570, 342] on div "[DATE]" at bounding box center [593, 348] width 68 height 14
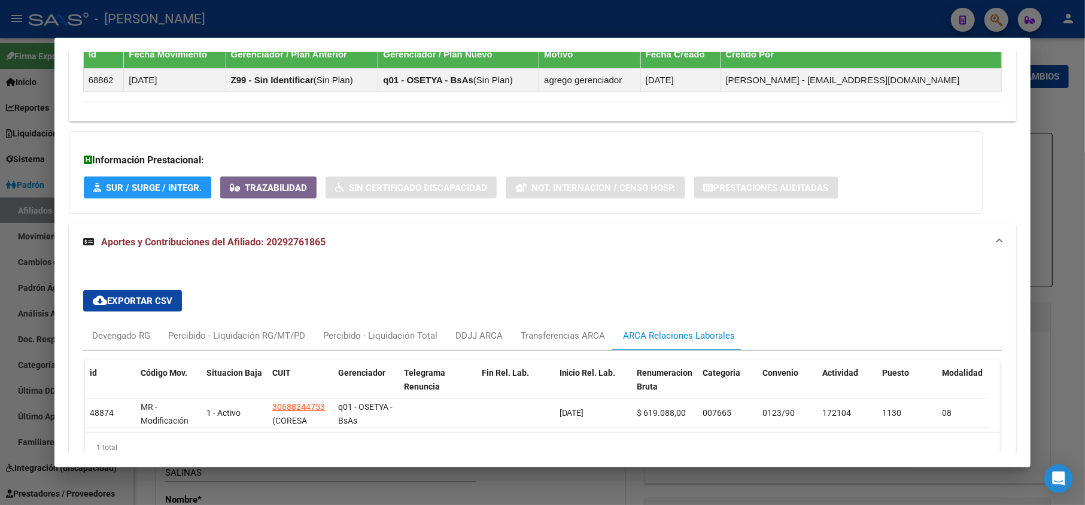
scroll to position [797, 0]
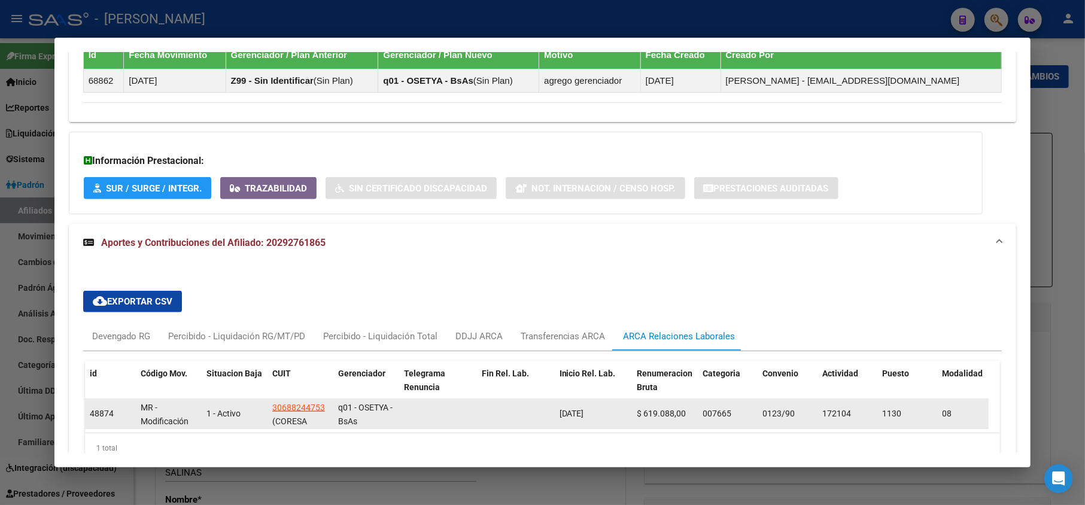
drag, startPoint x: 558, startPoint y: 338, endPoint x: 605, endPoint y: 418, distance: 92.8
click at [605, 418] on datatable-body-cell "[DATE]" at bounding box center [594, 413] width 78 height 29
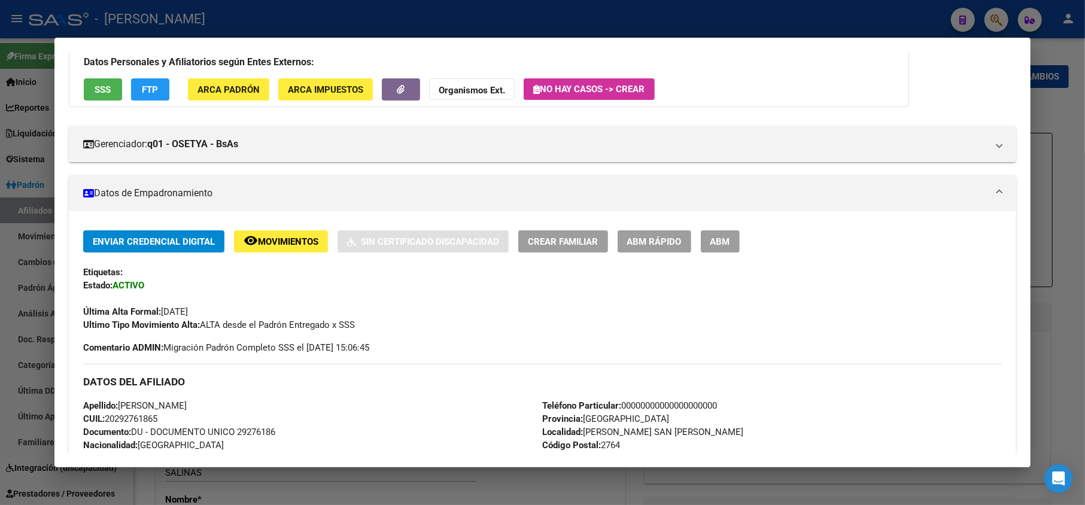
scroll to position [159, 0]
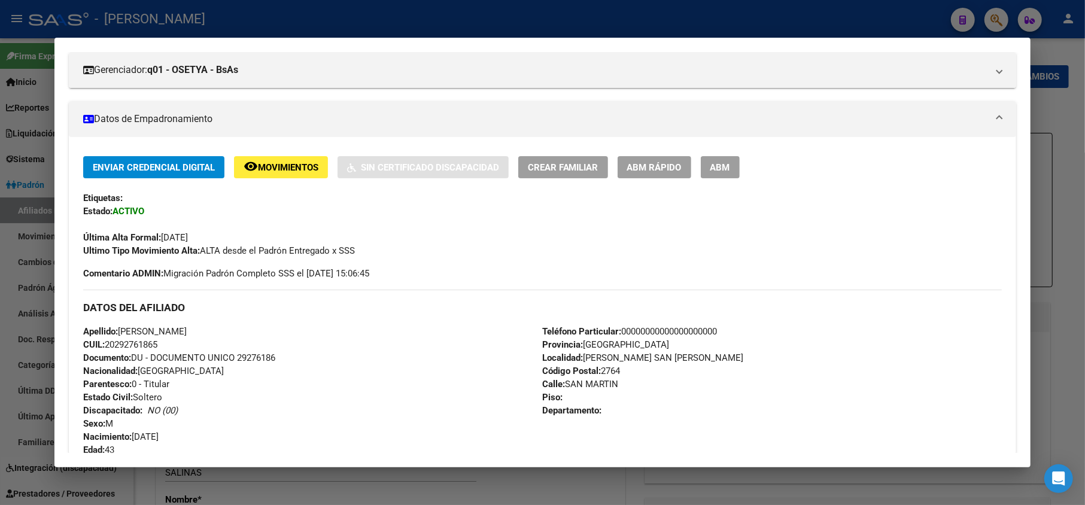
drag, startPoint x: 224, startPoint y: 235, endPoint x: 159, endPoint y: 235, distance: 65.2
click at [159, 235] on div "Última Alta Formal: [DATE]" at bounding box center [542, 231] width 919 height 26
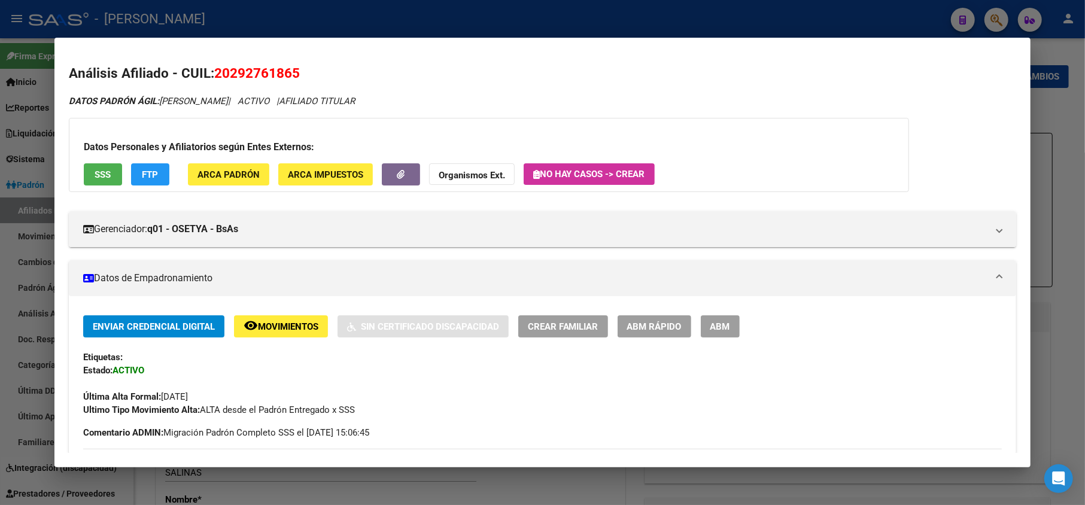
drag, startPoint x: 233, startPoint y: 72, endPoint x: 290, endPoint y: 75, distance: 56.9
click at [290, 75] on span "20292761865" at bounding box center [257, 73] width 86 height 16
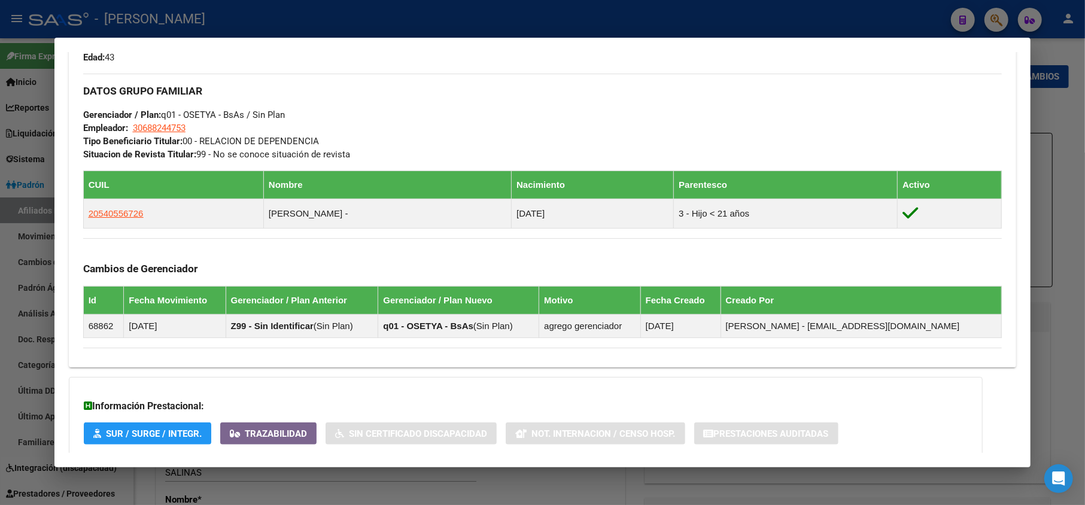
scroll to position [558, 0]
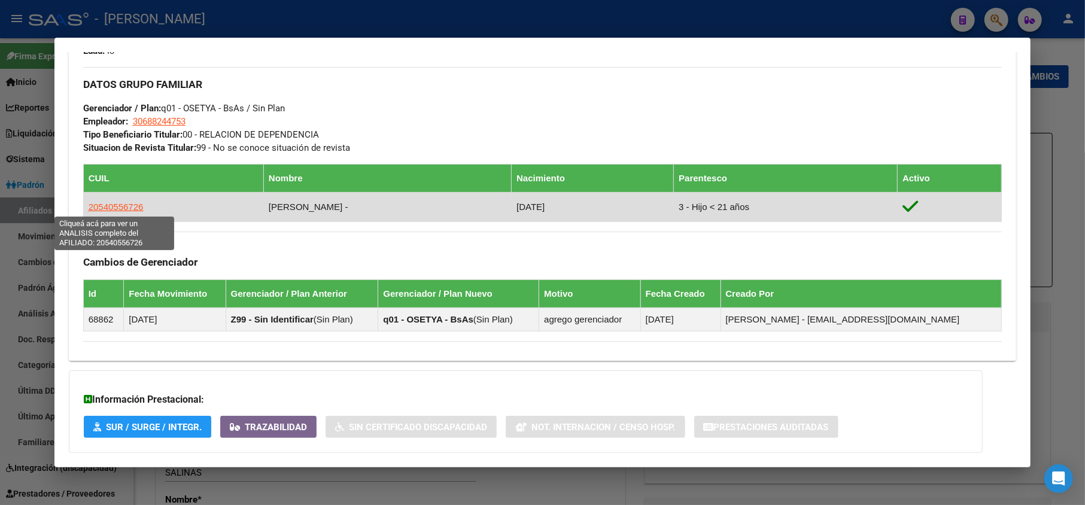
click at [132, 208] on span "20540556726" at bounding box center [116, 207] width 55 height 10
type textarea "20540556726"
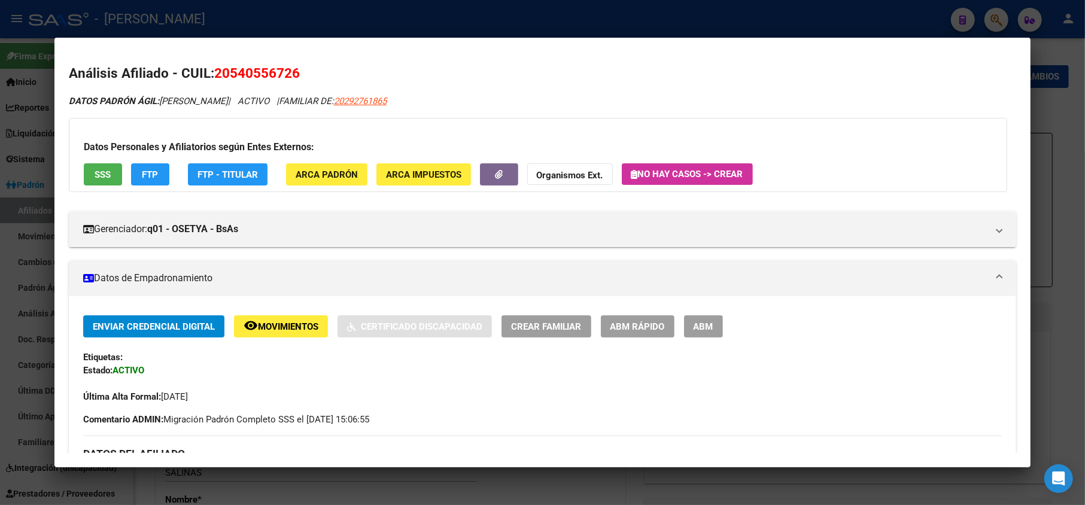
drag, startPoint x: 233, startPoint y: 72, endPoint x: 288, endPoint y: 77, distance: 54.6
click at [288, 77] on span "20540556726" at bounding box center [257, 73] width 86 height 16
drag, startPoint x: 291, startPoint y: 75, endPoint x: 230, endPoint y: 68, distance: 60.8
click at [230, 68] on span "20540556726" at bounding box center [257, 73] width 86 height 16
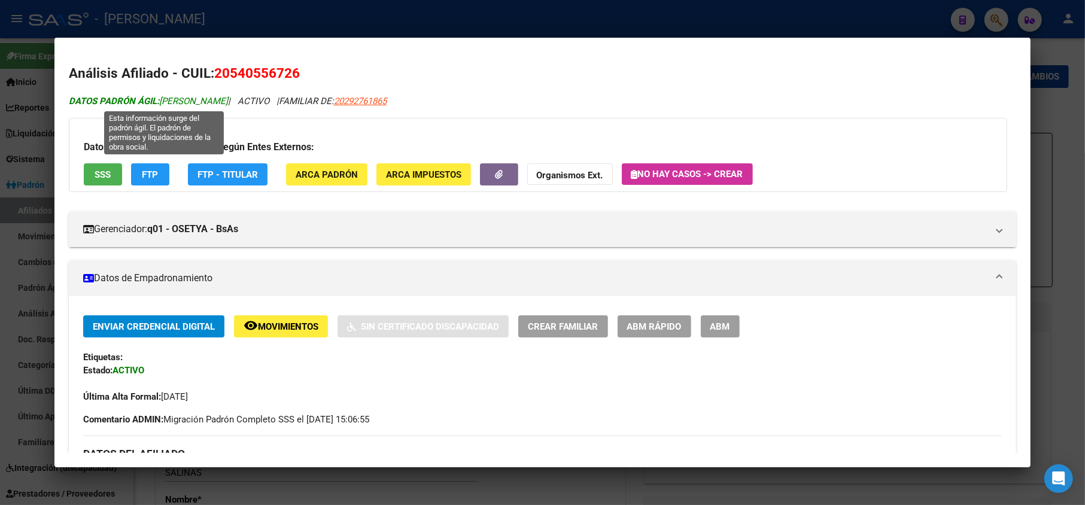
click at [166, 96] on span "DATOS PADRÓN ÁGIL: [PERSON_NAME]" at bounding box center [148, 101] width 159 height 11
drag, startPoint x: 166, startPoint y: 95, endPoint x: 170, endPoint y: 101, distance: 7.0
click at [168, 97] on span "DATOS PADRÓN ÁGIL: [PERSON_NAME]" at bounding box center [148, 101] width 159 height 11
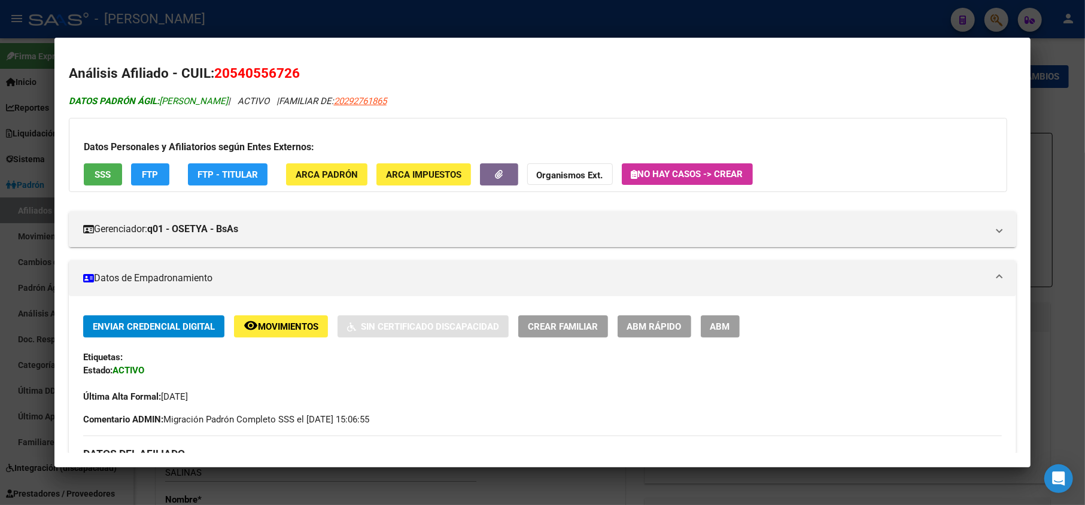
click at [173, 102] on span "DATOS PADRÓN ÁGIL: [PERSON_NAME]" at bounding box center [148, 101] width 159 height 11
drag, startPoint x: 173, startPoint y: 102, endPoint x: 230, endPoint y: 4, distance: 113.7
click at [228, 99] on span "DATOS PADRÓN ÁGIL: [PERSON_NAME]" at bounding box center [148, 101] width 159 height 11
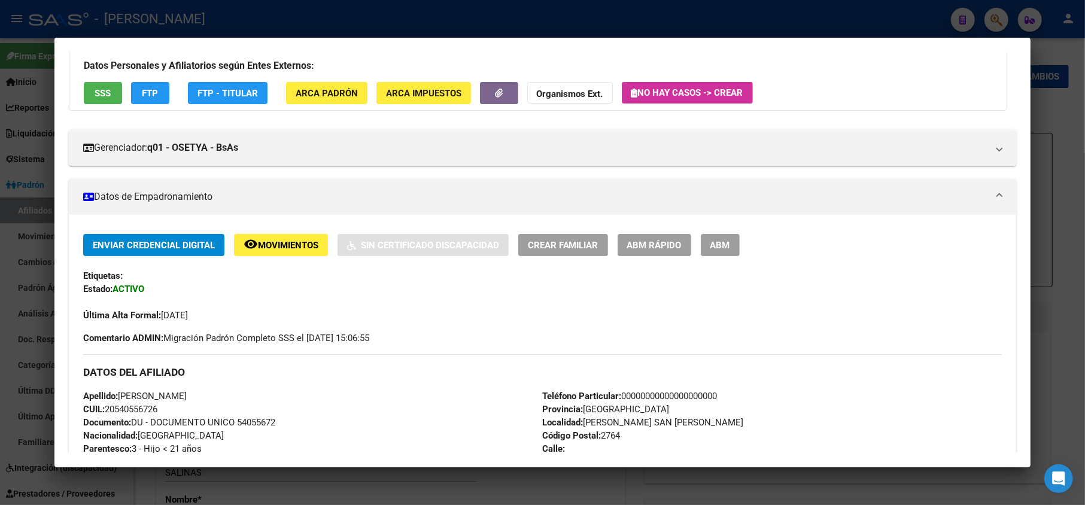
scroll to position [319, 0]
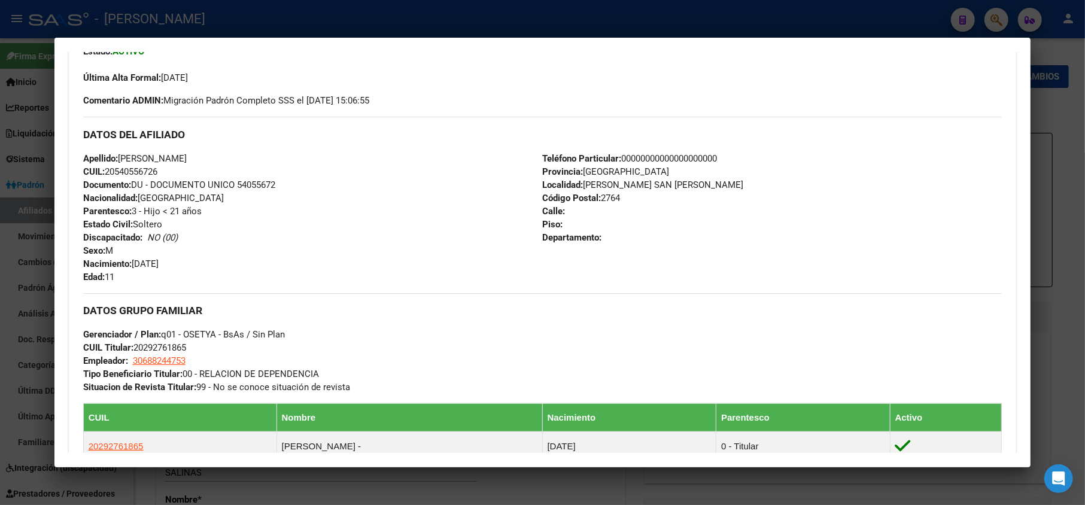
drag, startPoint x: 190, startPoint y: 256, endPoint x: 176, endPoint y: 266, distance: 17.3
click at [176, 266] on div "Apellido: [PERSON_NAME]: 20540556726 Documento: DU - DOCUMENTO UNICO 54055672 N…" at bounding box center [312, 218] width 459 height 132
drag, startPoint x: 184, startPoint y: 264, endPoint x: 135, endPoint y: 257, distance: 49.7
click at [135, 257] on div "Apellido: [PERSON_NAME]: 20540556726 Documento: DU - DOCUMENTO UNICO 54055672 N…" at bounding box center [312, 218] width 459 height 132
click at [135, 266] on span "Nacimiento: [DEMOGRAPHIC_DATA]" at bounding box center [120, 263] width 75 height 11
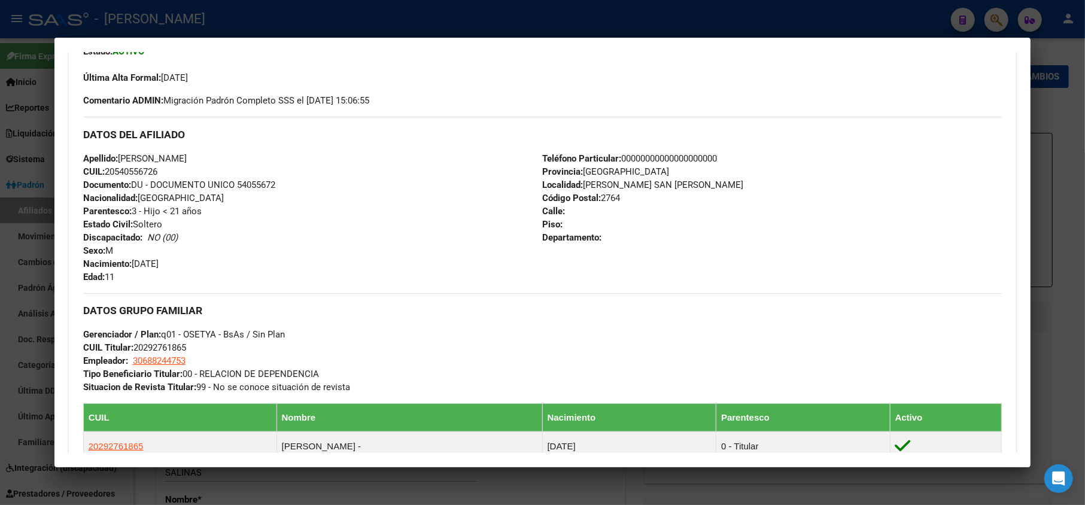
drag, startPoint x: 133, startPoint y: 261, endPoint x: 197, endPoint y: 268, distance: 64.3
click at [197, 268] on div "Apellido: [PERSON_NAME]: 20540556726 Documento: DU - DOCUMENTO UNICO 54055672 N…" at bounding box center [312, 218] width 459 height 132
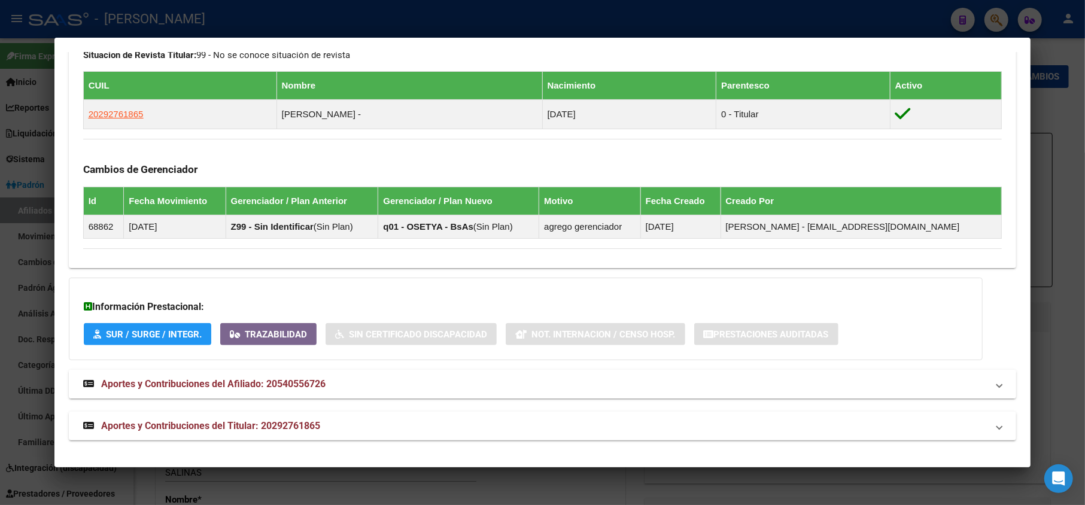
scroll to position [653, 0]
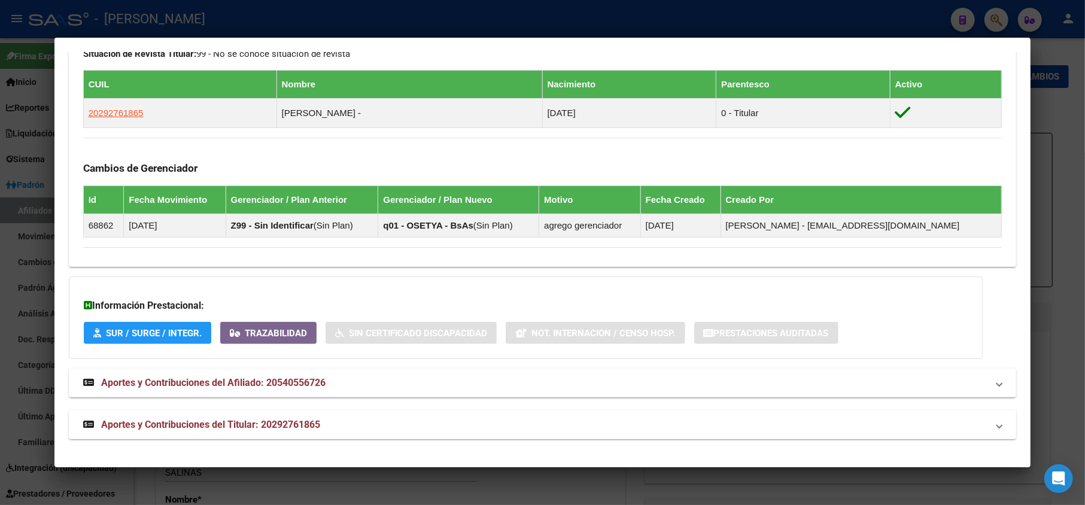
click at [400, 431] on mat-panel-title "Aportes y Contribuciones del Titular: 20292761865" at bounding box center [535, 425] width 905 height 14
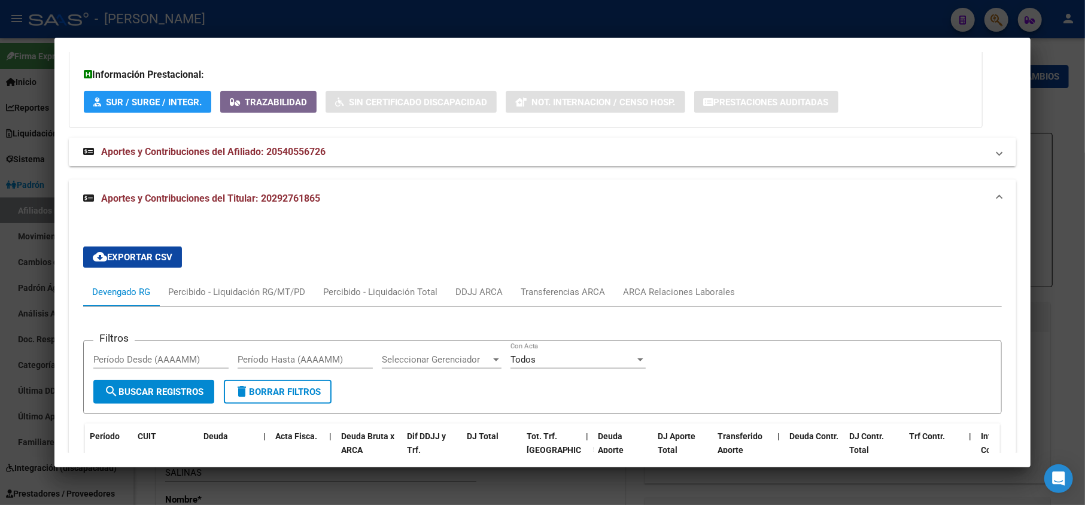
click at [688, 269] on div "cloud_download Exportar CSV Devengado RG Percibido - Liquidación RG/MT/PD Perci…" at bounding box center [542, 501] width 919 height 529
click at [686, 299] on div "ARCA Relaciones Laborales" at bounding box center [679, 291] width 112 height 13
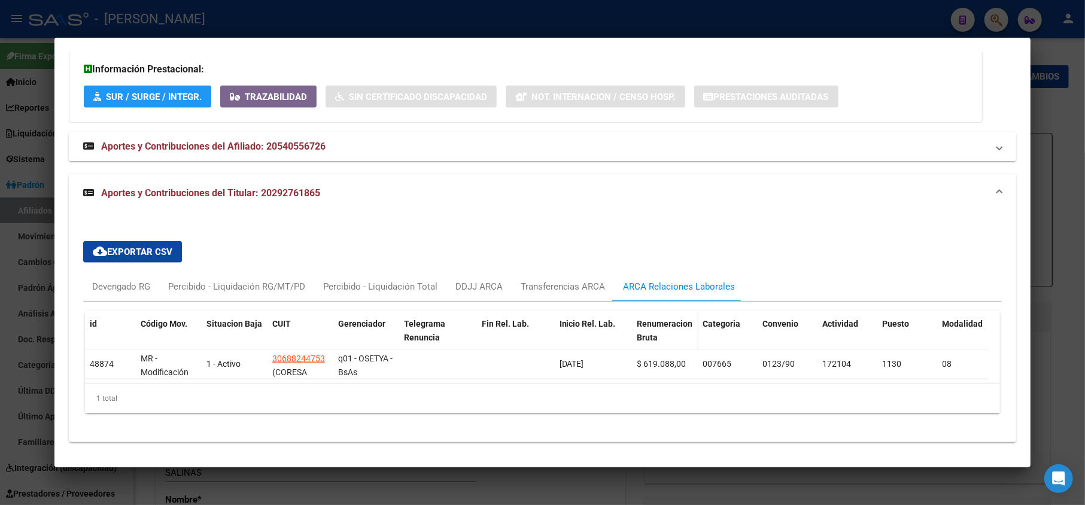
scroll to position [889, 0]
click at [0, 81] on div at bounding box center [542, 252] width 1085 height 505
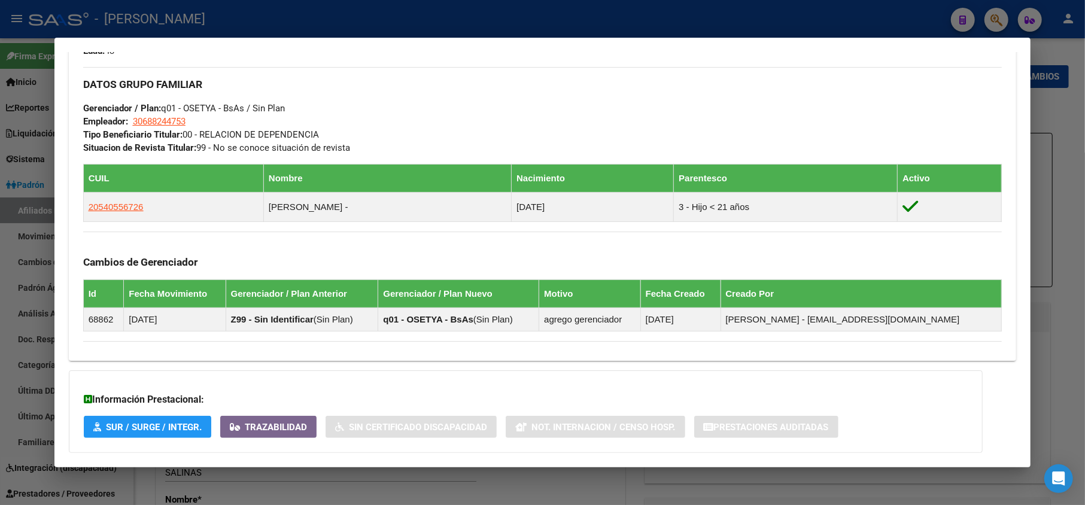
click at [1, 159] on div at bounding box center [542, 252] width 1085 height 505
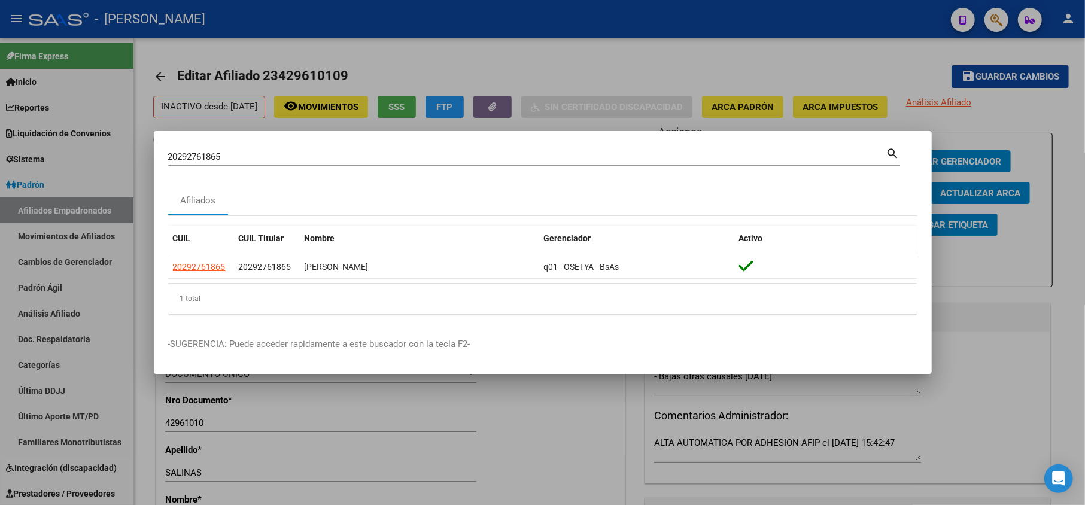
click at [261, 156] on input "20292761865" at bounding box center [527, 156] width 718 height 11
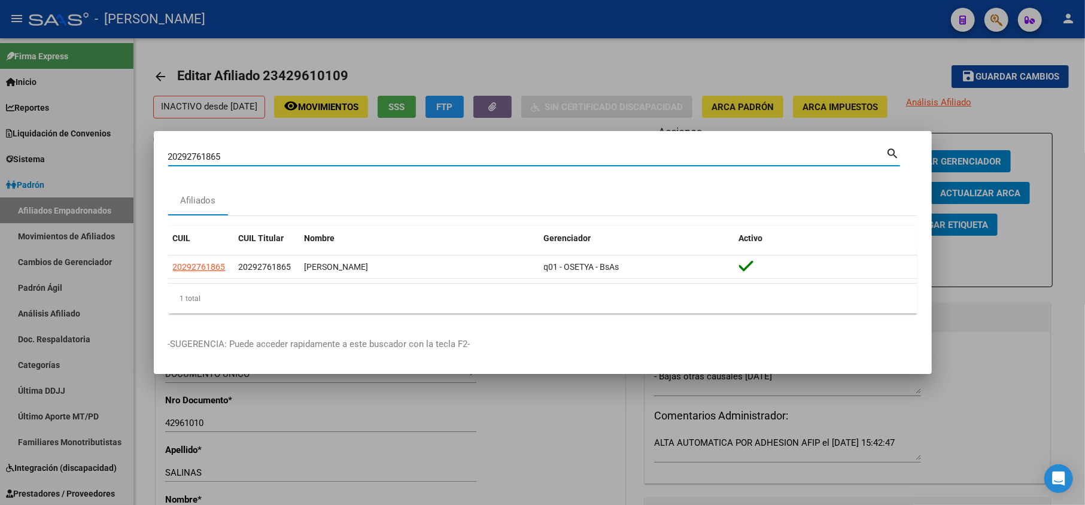
paste input "45689599"
type input "45689599"
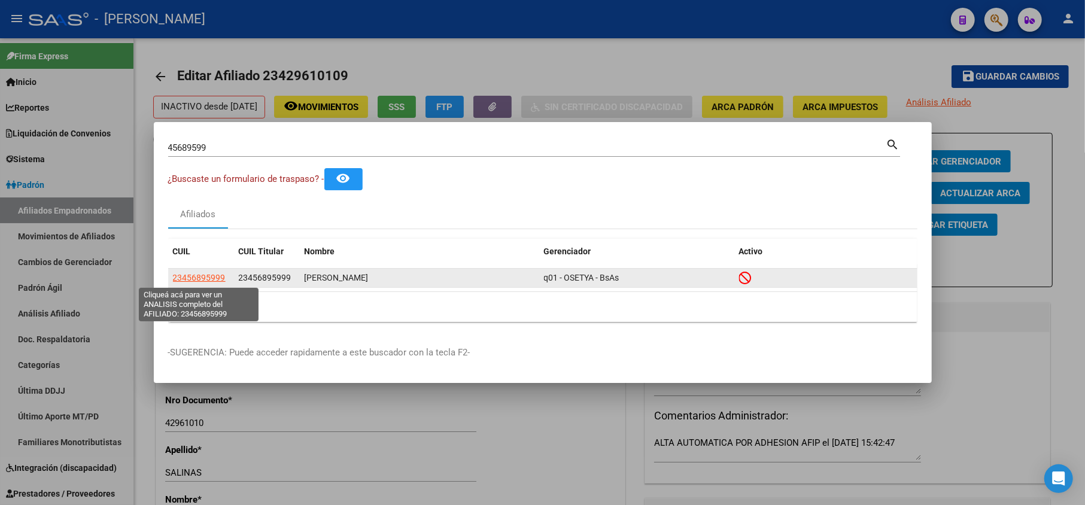
click at [219, 280] on span "23456895999" at bounding box center [199, 278] width 53 height 10
type textarea "23456895999"
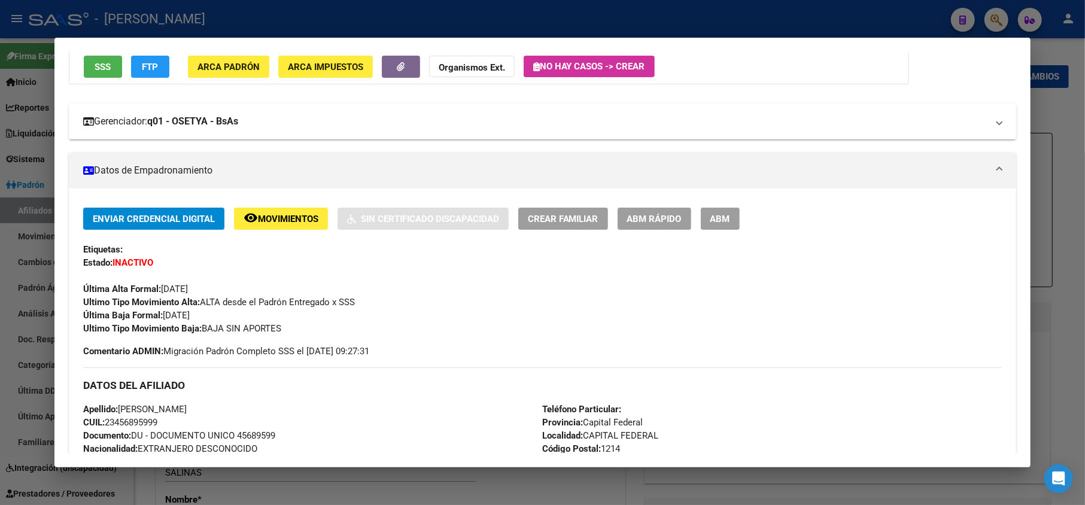
scroll to position [0, 0]
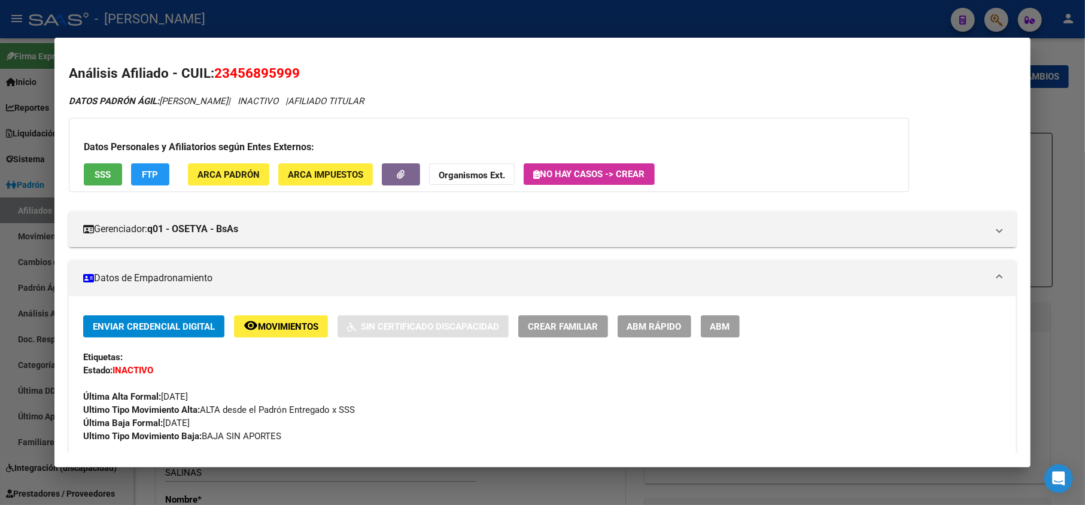
drag, startPoint x: 230, startPoint y: 73, endPoint x: 293, endPoint y: 63, distance: 63.6
click at [293, 63] on h2 "Análisis Afiliado - CUIL: 23456895999" at bounding box center [543, 73] width 948 height 20
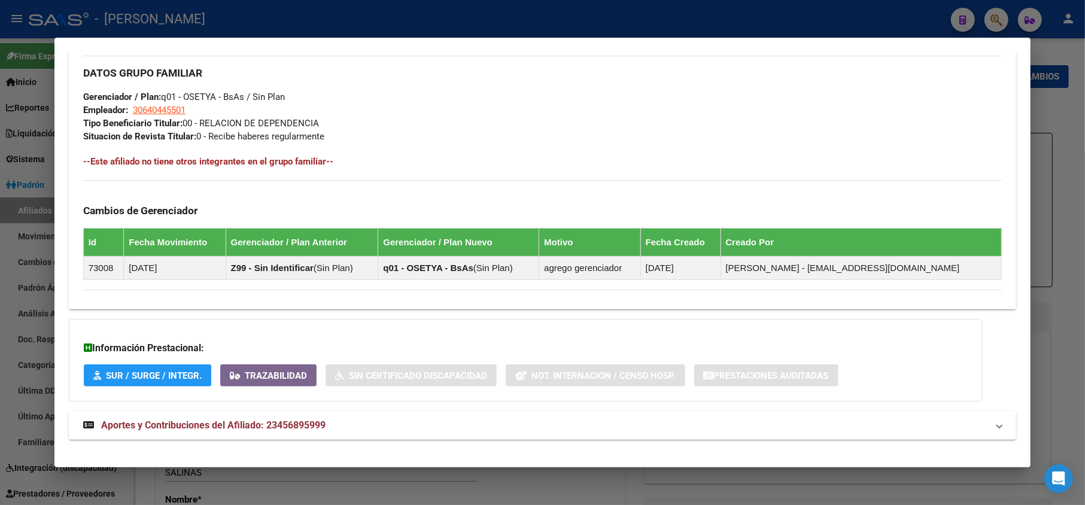
scroll to position [611, 0]
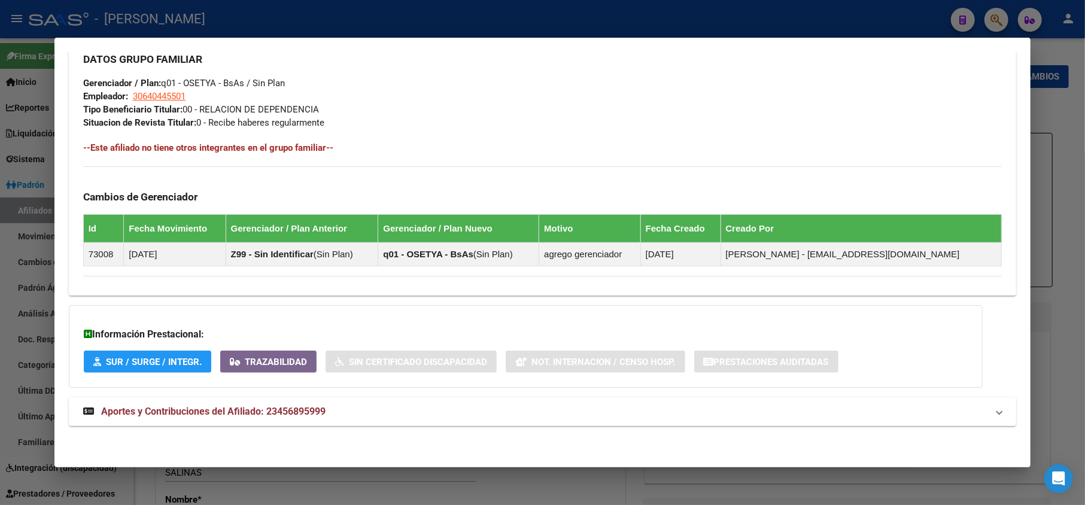
click at [364, 404] on mat-panel-title "Aportes y Contribuciones del Afiliado: 23456895999" at bounding box center [535, 411] width 905 height 14
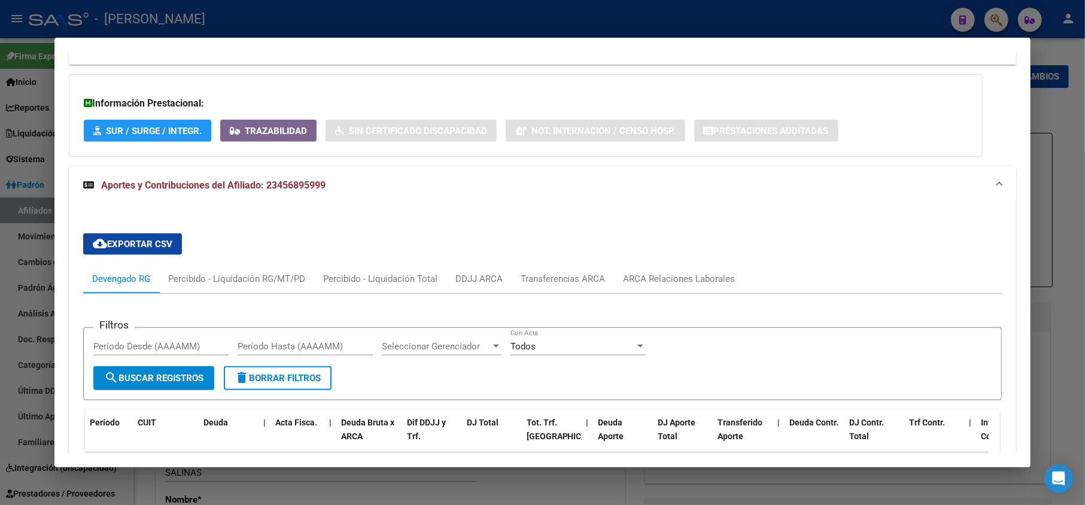
scroll to position [1058, 0]
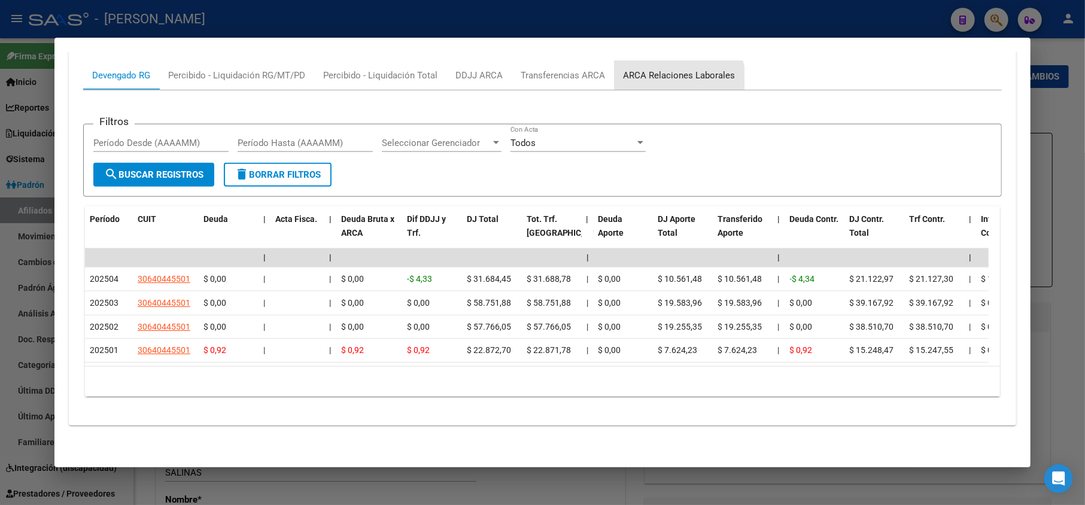
click at [666, 71] on div "ARCA Relaciones Laborales" at bounding box center [679, 75] width 130 height 29
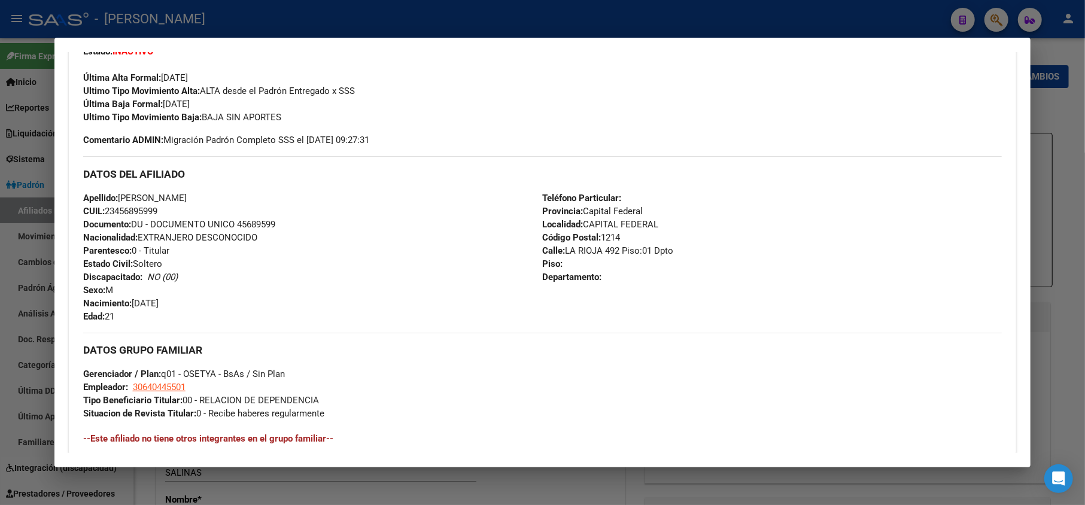
scroll to position [398, 0]
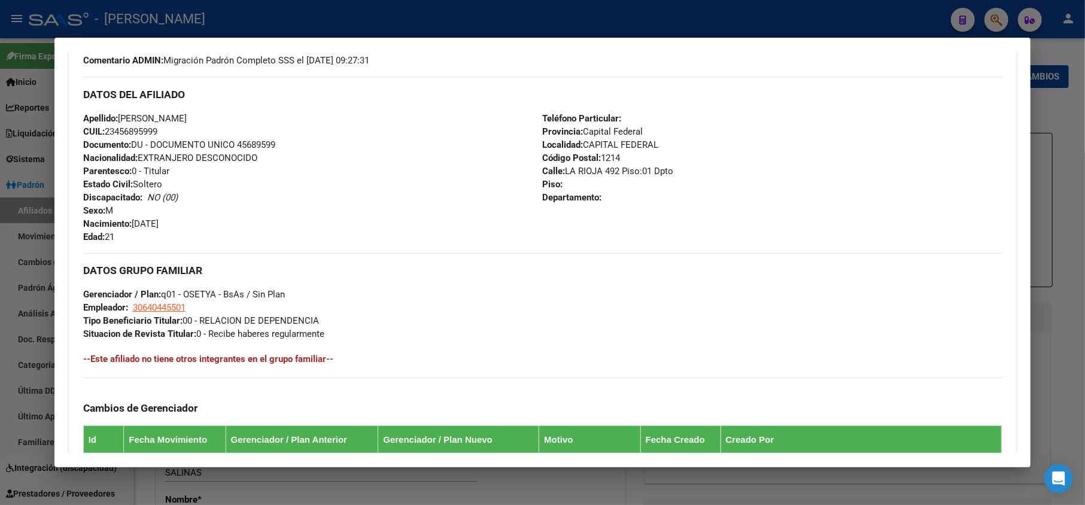
drag, startPoint x: 199, startPoint y: 224, endPoint x: 133, endPoint y: 225, distance: 65.8
click at [133, 225] on div "Apellido: [PERSON_NAME]: 23456895999 Documento: DU - DOCUMENTO UNICO 45689599 N…" at bounding box center [312, 178] width 459 height 132
drag, startPoint x: 236, startPoint y: 121, endPoint x: 120, endPoint y: 111, distance: 116.4
click at [120, 112] on div "Apellido: [PERSON_NAME]: 23456895999 Documento: DU - DOCUMENTO UNICO 45689599 N…" at bounding box center [312, 178] width 459 height 132
drag, startPoint x: 678, startPoint y: 170, endPoint x: 561, endPoint y: 170, distance: 117.3
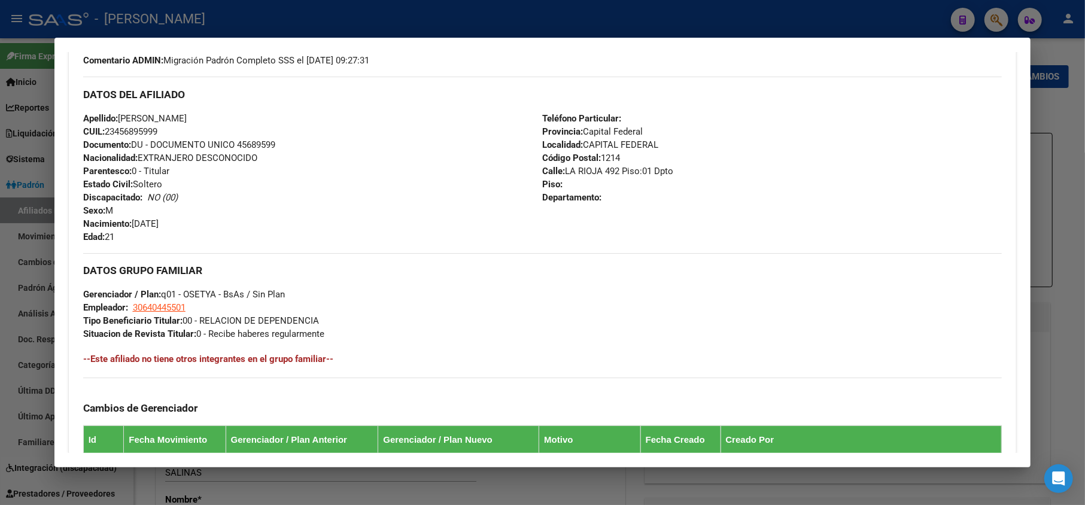
click at [561, 170] on div "Teléfono Particular: Provincia: Capital Federal Localidad: CAPITAL FEDERAL Códi…" at bounding box center [772, 178] width 459 height 132
drag, startPoint x: 194, startPoint y: 309, endPoint x: 133, endPoint y: 304, distance: 61.8
click at [133, 304] on div "DATOS GRUPO FAMILIAR Gerenciador / Plan: q01 - OSETYA - BsAs / Sin Plan Emplead…" at bounding box center [542, 296] width 919 height 87
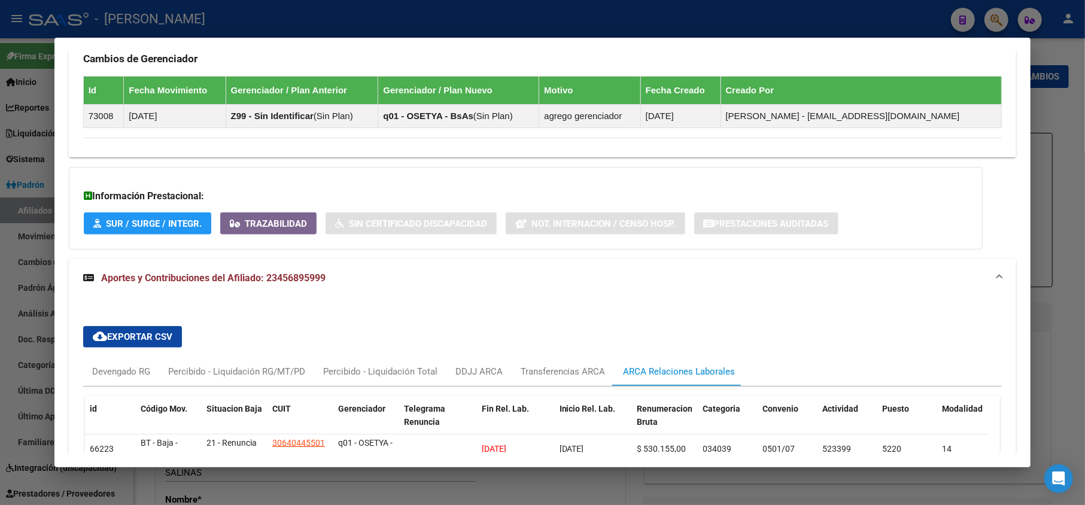
scroll to position [893, 0]
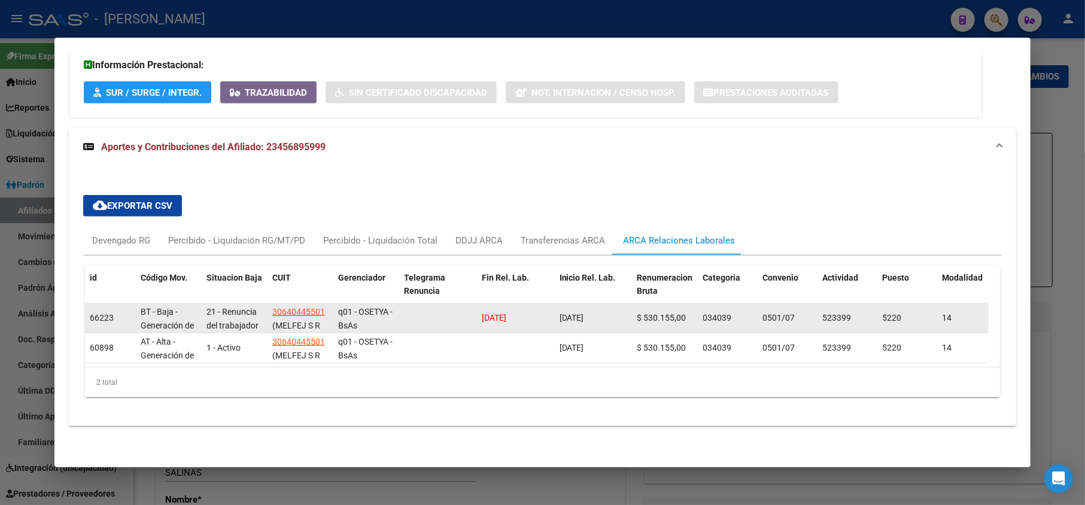
drag, startPoint x: 474, startPoint y: 292, endPoint x: 507, endPoint y: 306, distance: 35.9
click at [507, 306] on div "66223 BT - Baja - Generación de Clave 21 - Renuncia del trabajador / ART.240 - …" at bounding box center [828, 318] width 1487 height 30
drag, startPoint x: 531, startPoint y: 307, endPoint x: 483, endPoint y: 309, distance: 47.9
click at [483, 311] on div "[DATE]" at bounding box center [516, 318] width 68 height 14
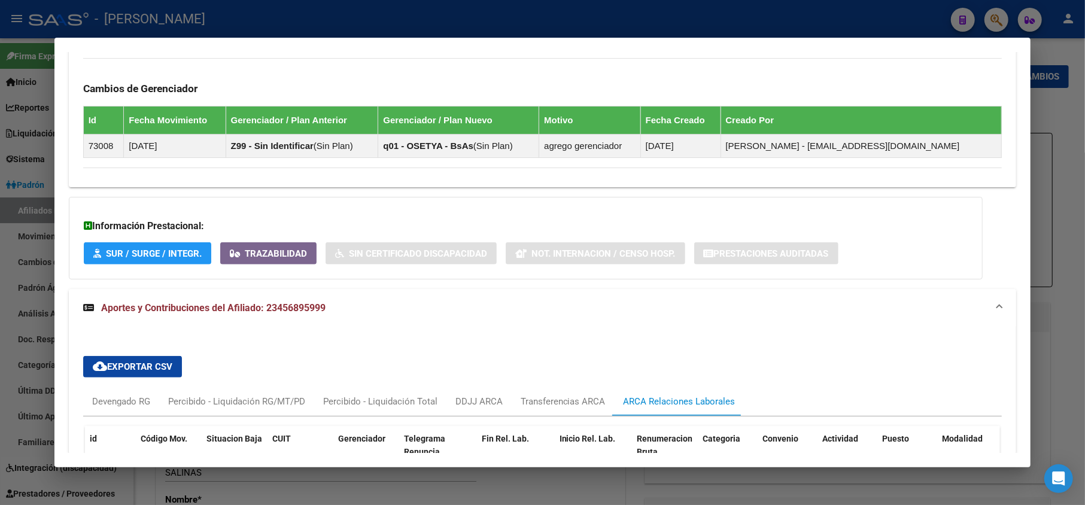
scroll to position [877, 0]
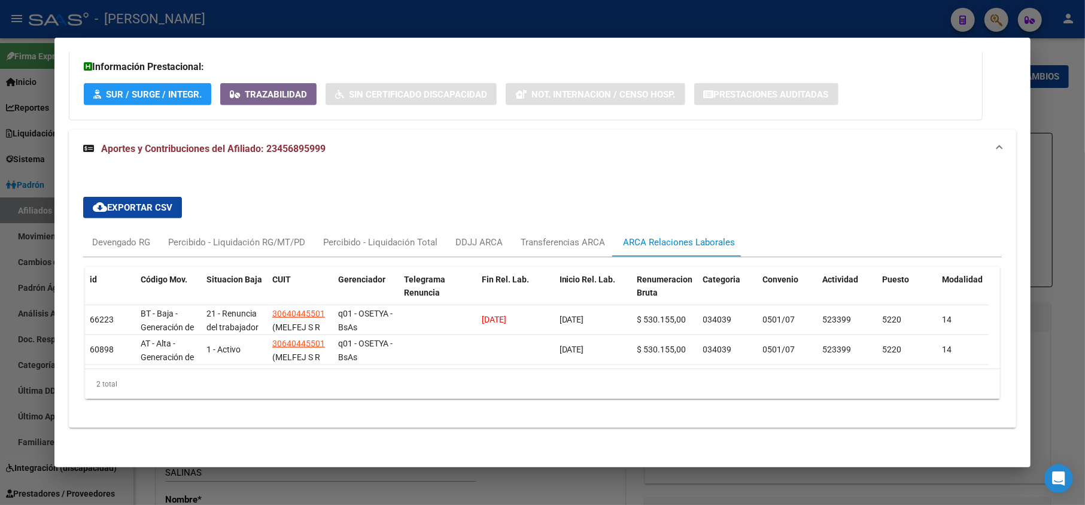
click at [0, 264] on div at bounding box center [542, 252] width 1085 height 505
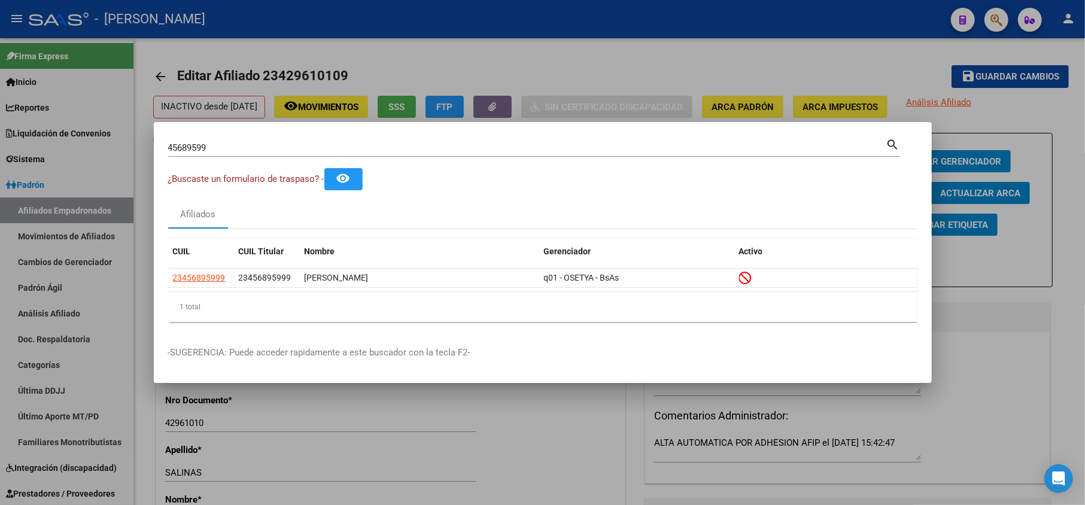
click at [190, 138] on div "45689599 Buscar (apellido, dni, [PERSON_NAME], [PERSON_NAME], cuit, obra social…" at bounding box center [534, 146] width 732 height 20
click at [316, 154] on div "45689599 Buscar (apellido, dni, [PERSON_NAME], [PERSON_NAME], cuit, obra social)" at bounding box center [527, 148] width 718 height 18
click at [325, 146] on input "45689599" at bounding box center [527, 147] width 718 height 11
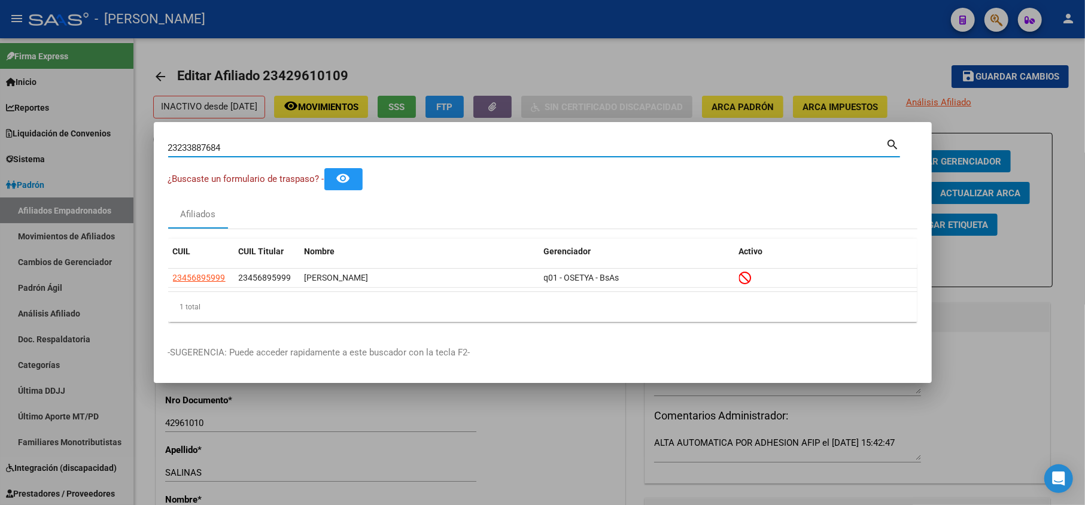
type input "23233887684"
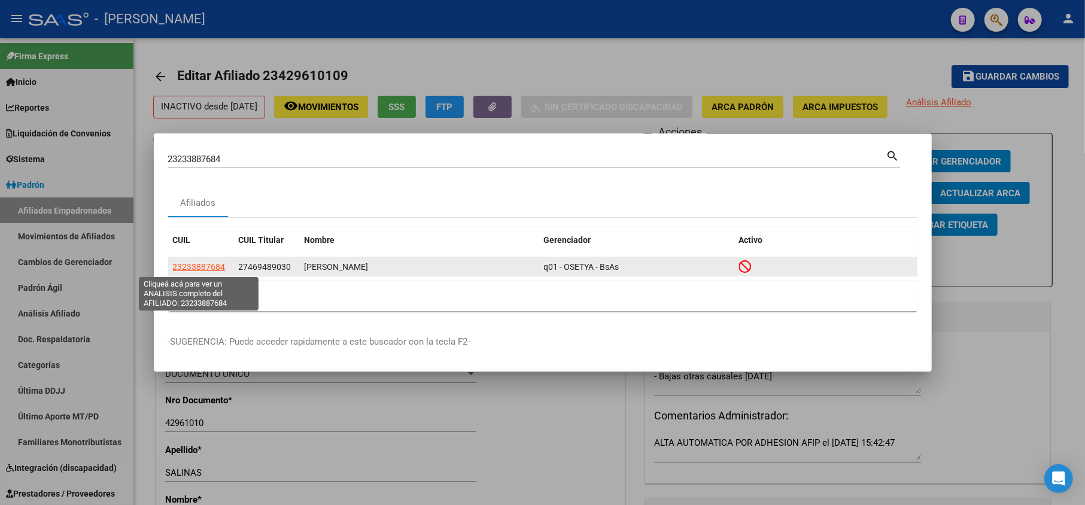
click at [185, 271] on span "23233887684" at bounding box center [199, 267] width 53 height 10
type textarea "23233887684"
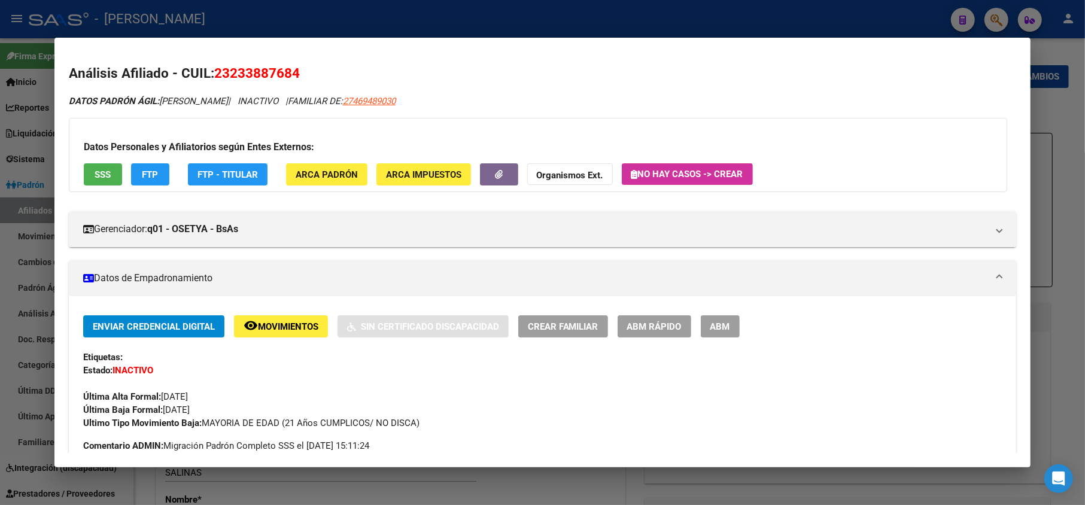
drag, startPoint x: 317, startPoint y: 72, endPoint x: 216, endPoint y: 65, distance: 101.4
click at [216, 65] on h2 "Análisis Afiliado - CUIL: 23233887684" at bounding box center [543, 73] width 948 height 20
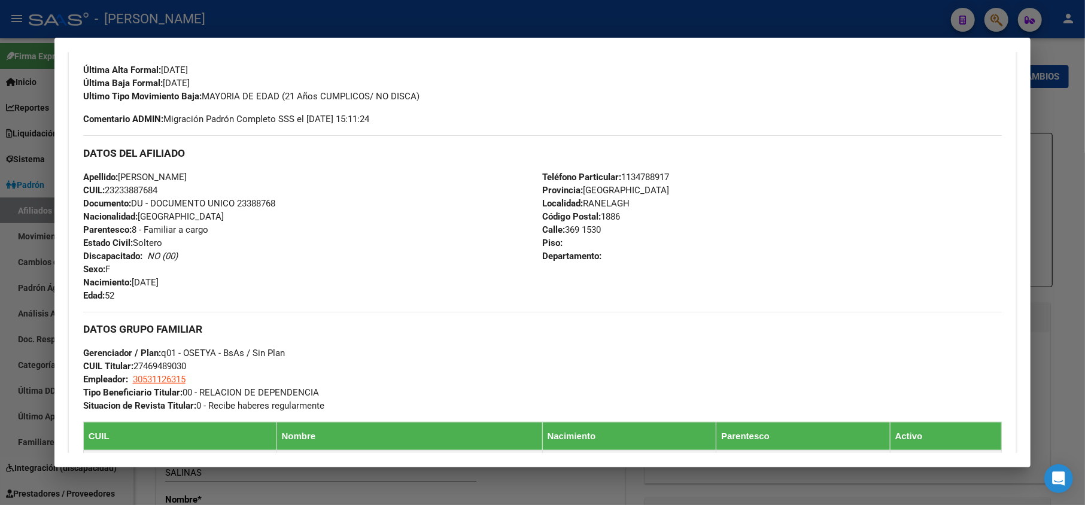
scroll to position [680, 0]
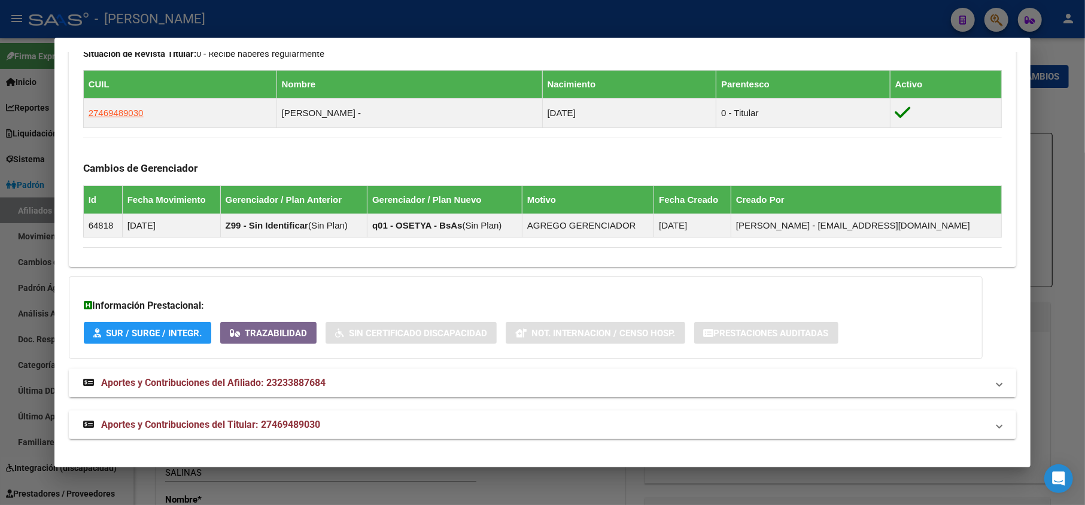
click at [385, 382] on mat-panel-title "Aportes y Contribuciones del Afiliado: 23233887684" at bounding box center [535, 383] width 905 height 14
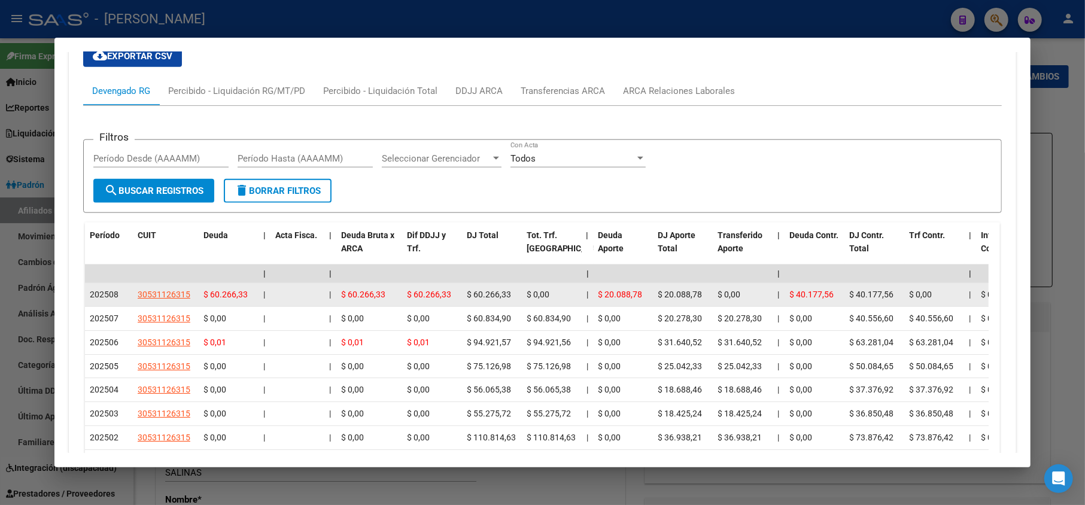
scroll to position [1078, 0]
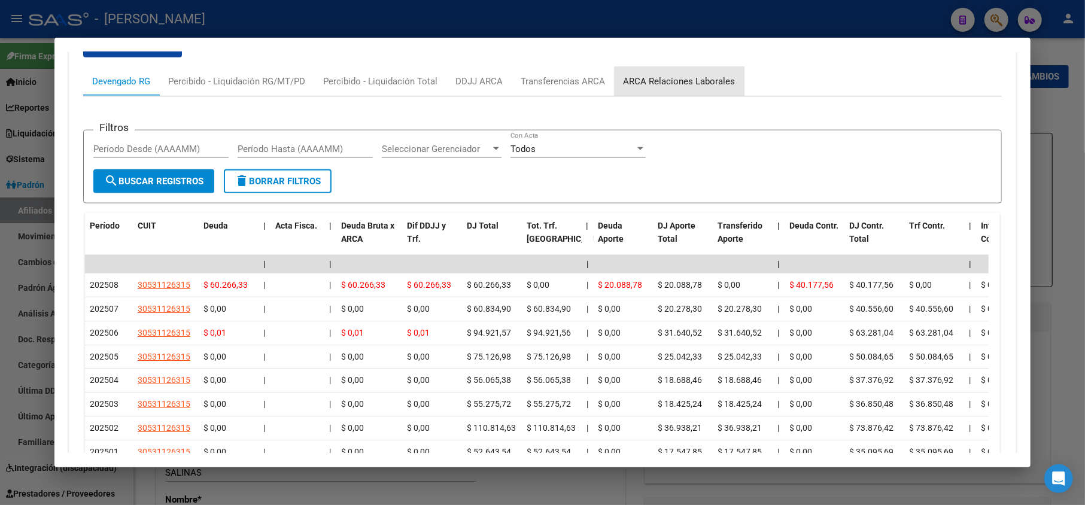
click at [692, 92] on div "ARCA Relaciones Laborales" at bounding box center [679, 81] width 130 height 29
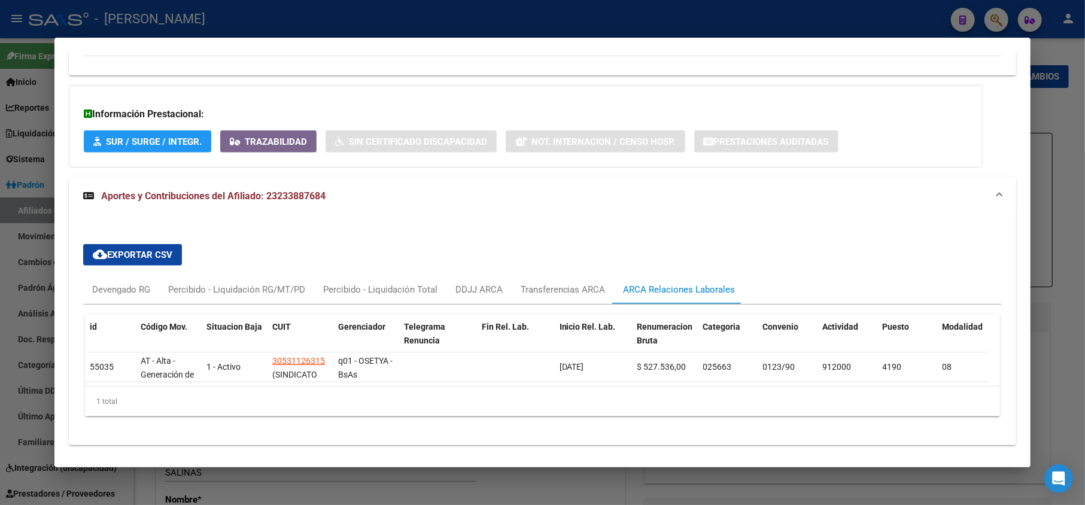
scroll to position [928, 0]
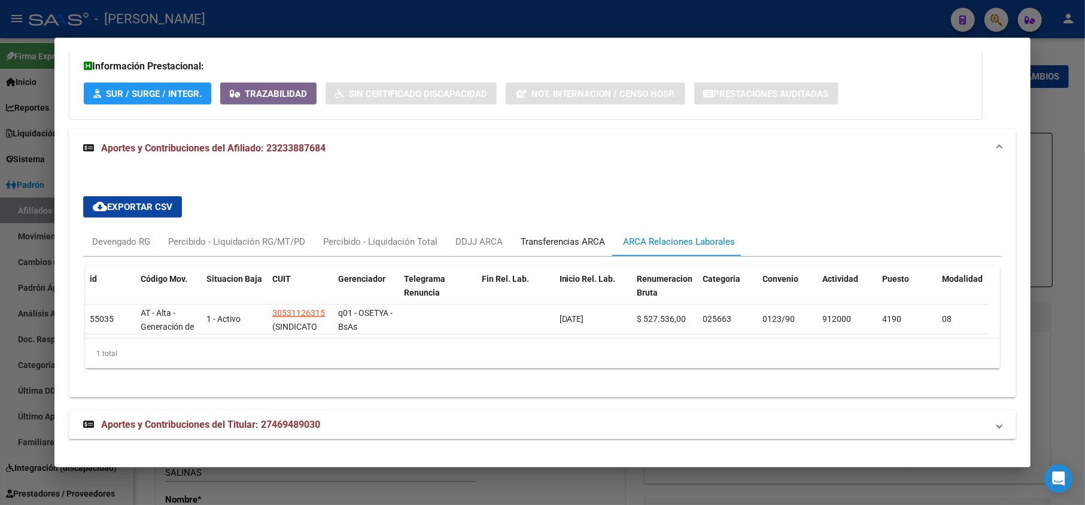
click at [511, 231] on div "Transferencias ARCA" at bounding box center [562, 241] width 103 height 29
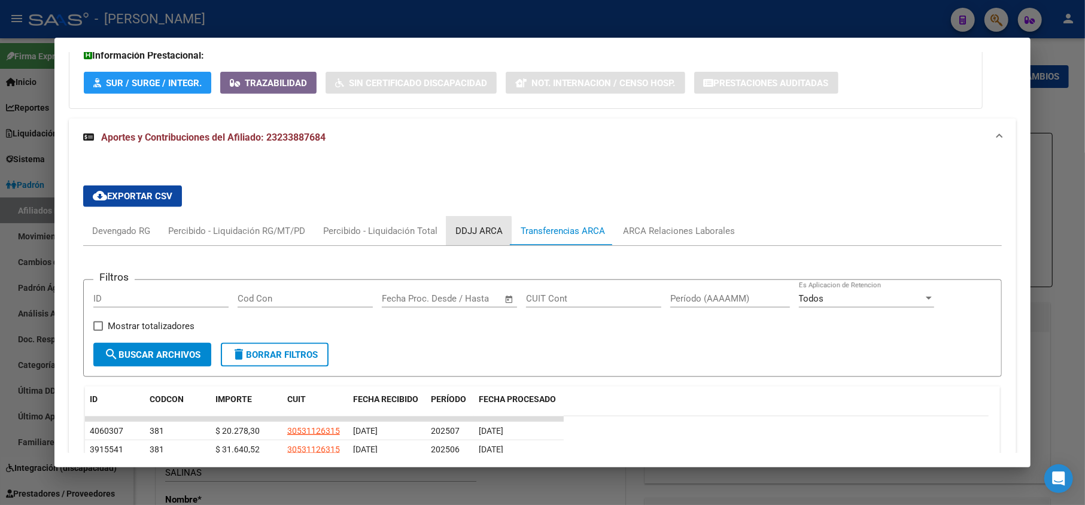
click at [470, 235] on div "DDJJ ARCA" at bounding box center [478, 230] width 47 height 13
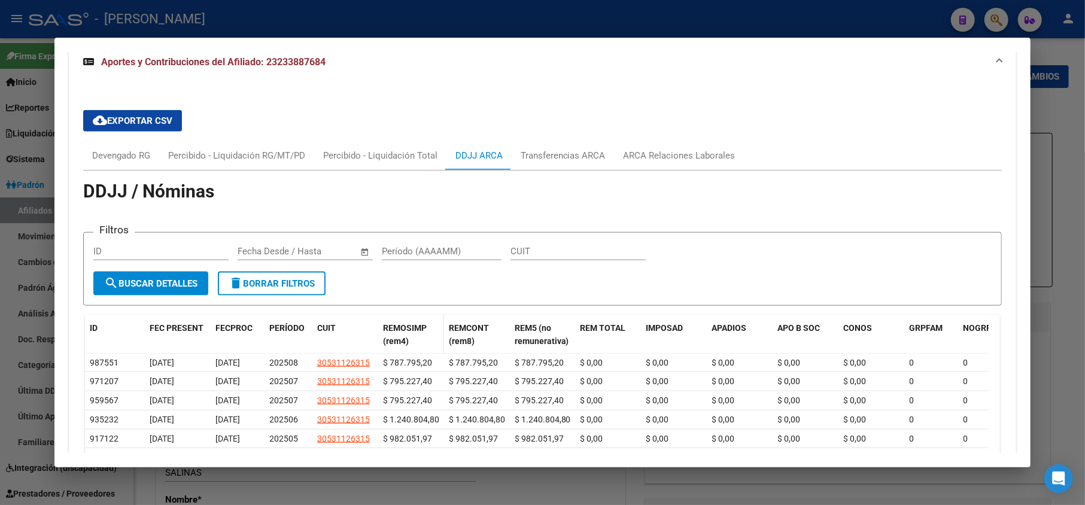
scroll to position [1084, 0]
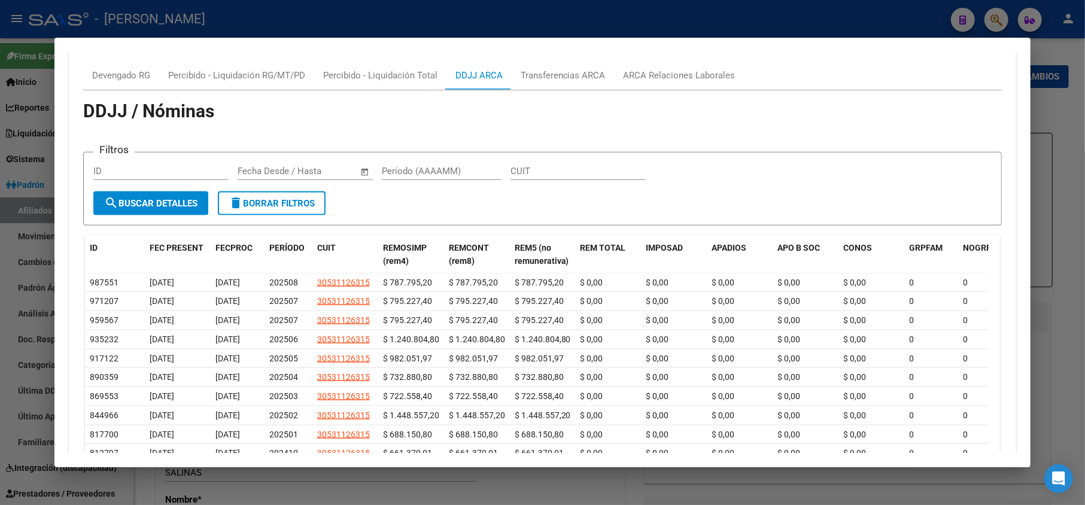
click at [0, 292] on div at bounding box center [542, 252] width 1085 height 505
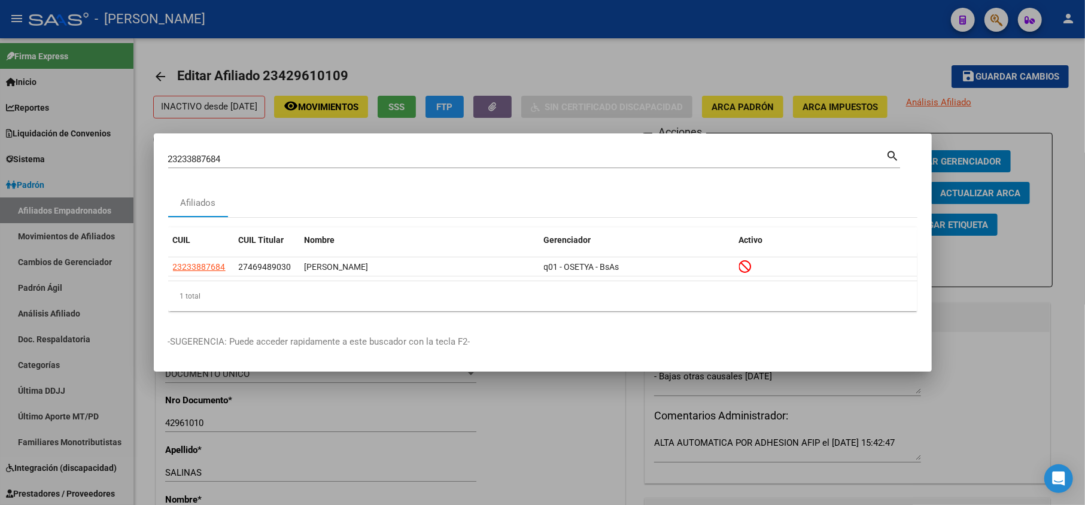
click at [72, 275] on div at bounding box center [542, 252] width 1085 height 505
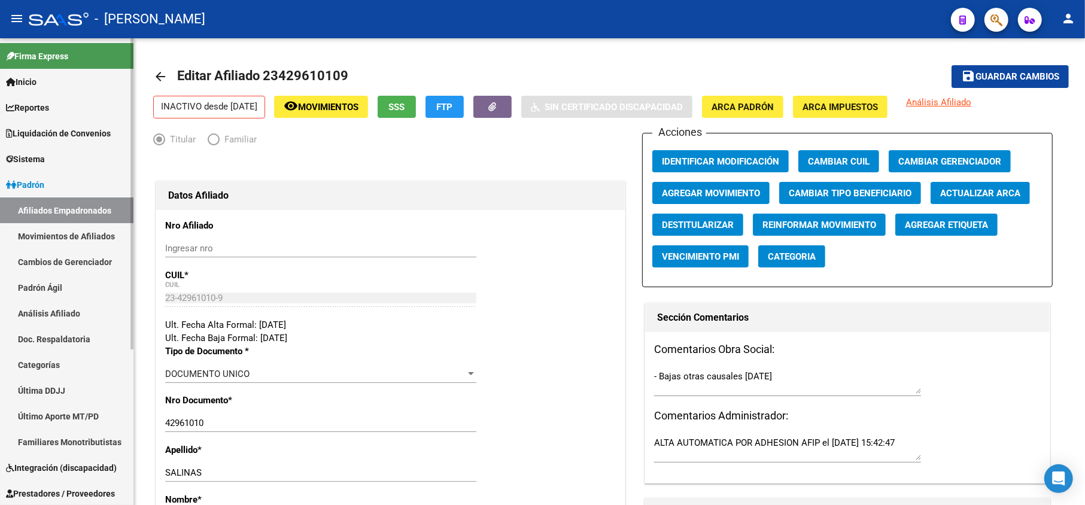
click at [77, 213] on link "Afiliados Empadronados" at bounding box center [66, 210] width 133 height 26
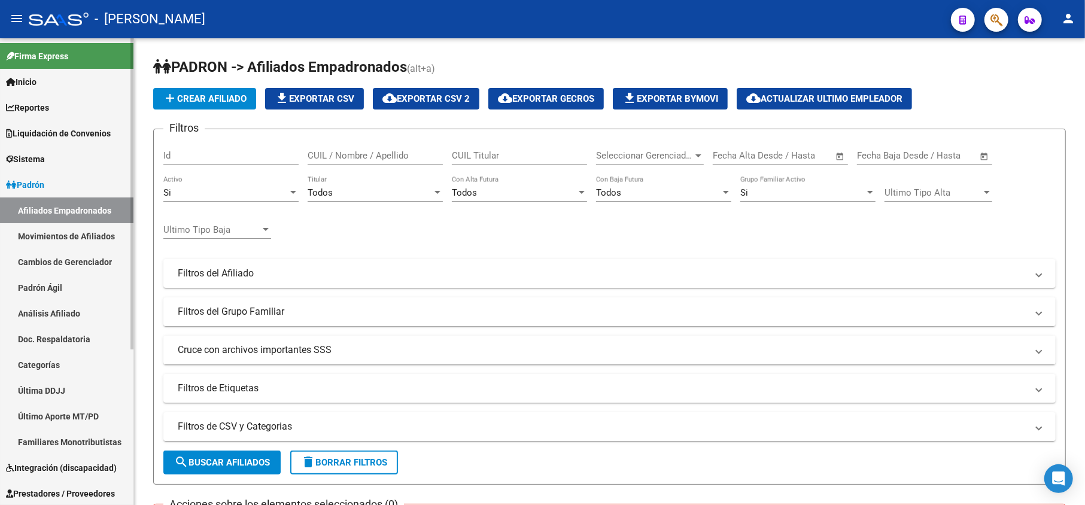
click at [50, 376] on link "Categorías" at bounding box center [66, 365] width 133 height 26
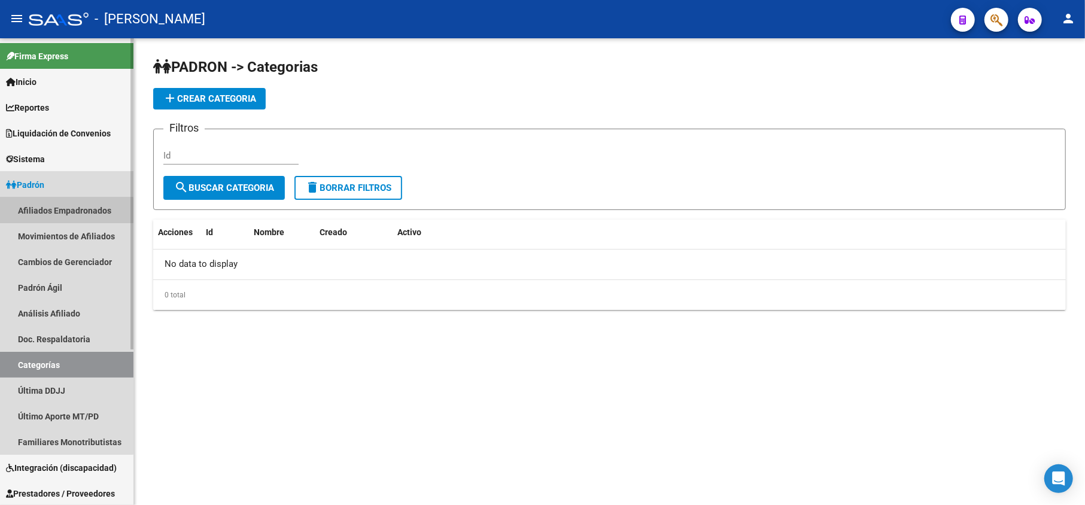
click at [62, 211] on link "Afiliados Empadronados" at bounding box center [66, 210] width 133 height 26
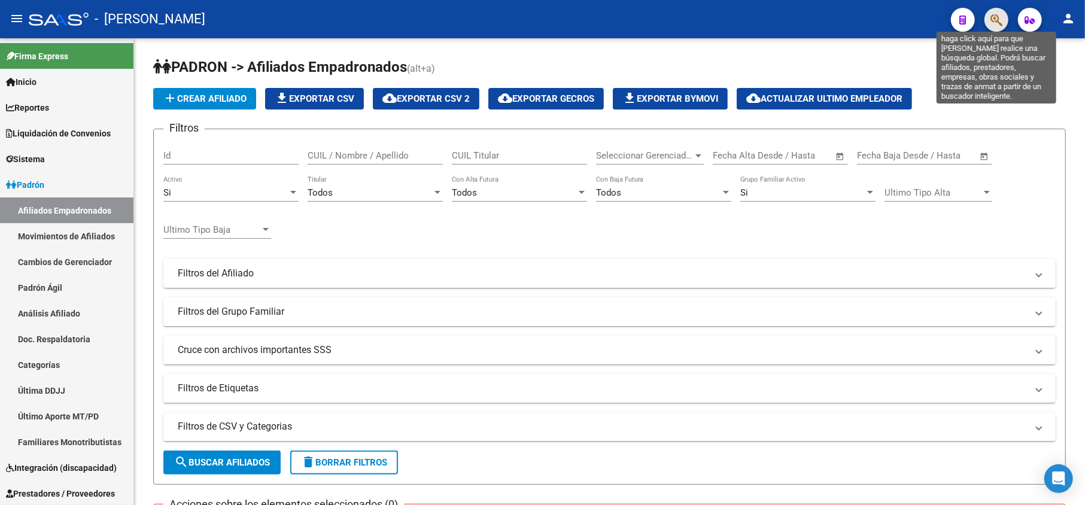
click at [991, 20] on icon "button" at bounding box center [996, 20] width 12 height 14
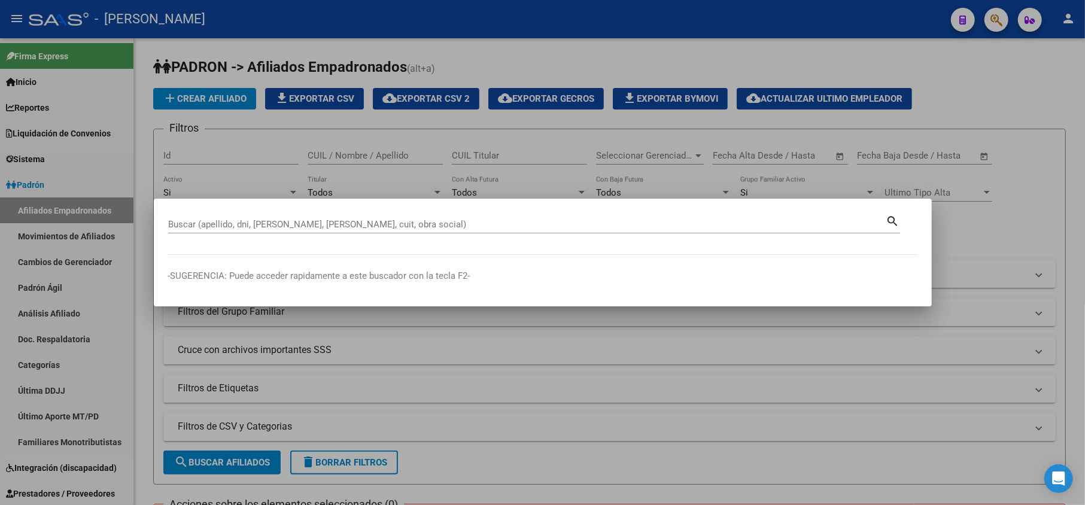
paste input "55868894"
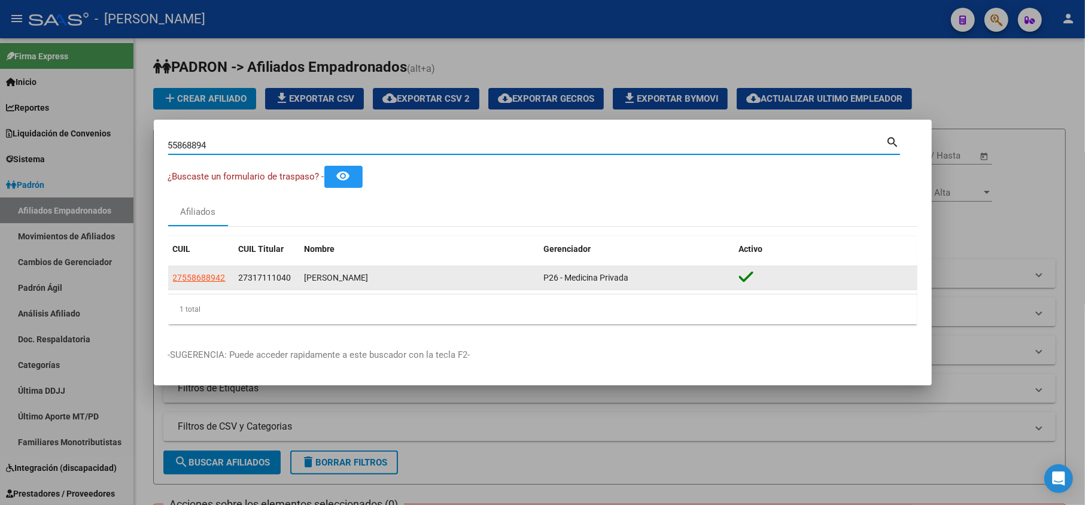
click at [266, 278] on span "27317111040" at bounding box center [265, 278] width 53 height 10
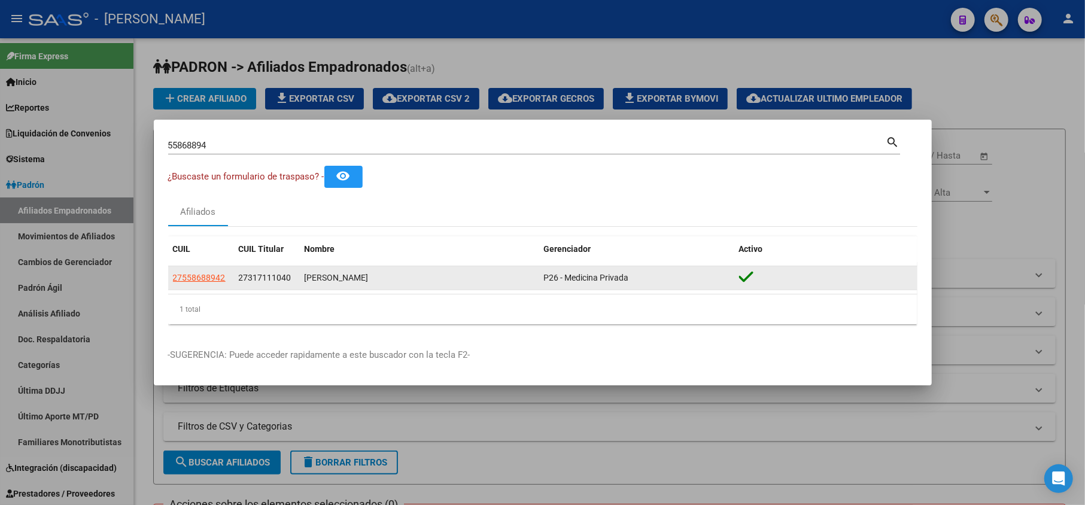
click at [266, 278] on span "27317111040" at bounding box center [265, 278] width 53 height 10
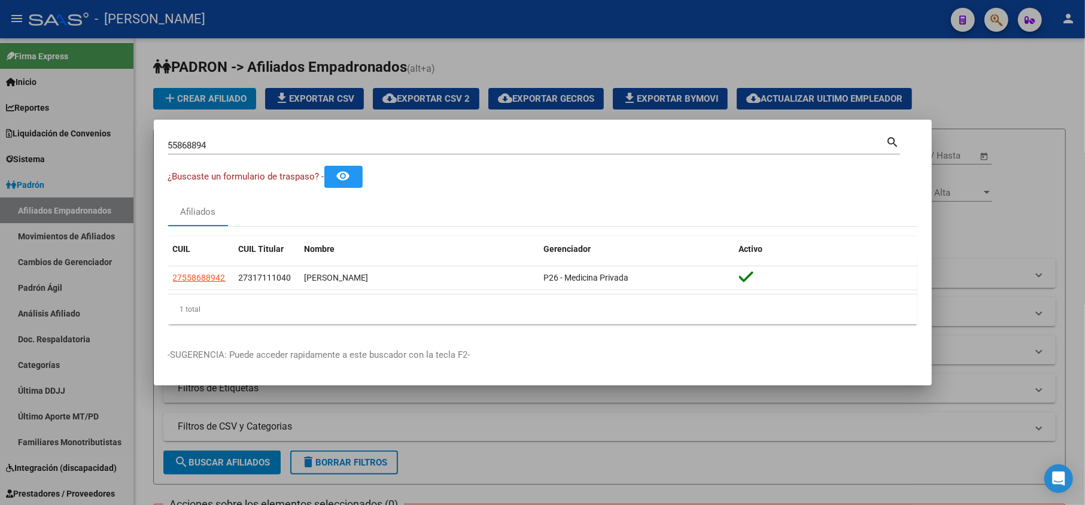
click at [307, 134] on div "55868894 Buscar (apellido, dni, [PERSON_NAME], [PERSON_NAME], cuit, obra social…" at bounding box center [534, 144] width 732 height 20
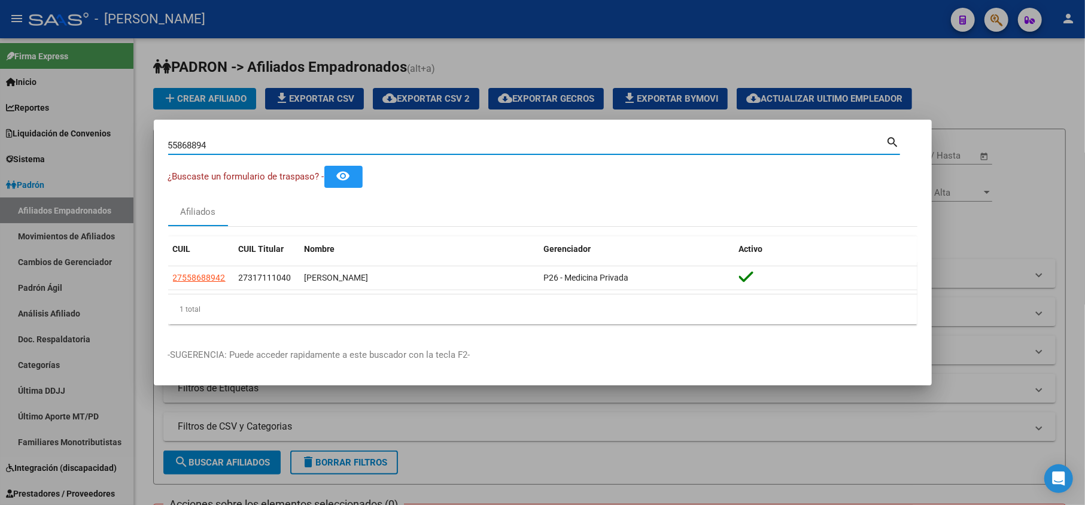
click at [307, 142] on input "55868894" at bounding box center [527, 145] width 718 height 11
paste input "27317111040"
type input "27317111040"
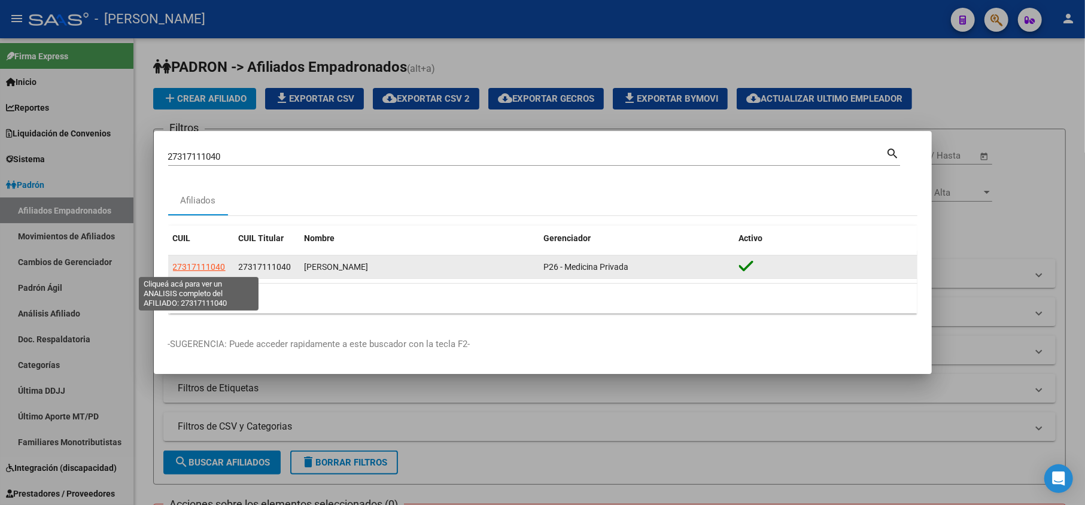
click at [211, 270] on span "27317111040" at bounding box center [199, 267] width 53 height 10
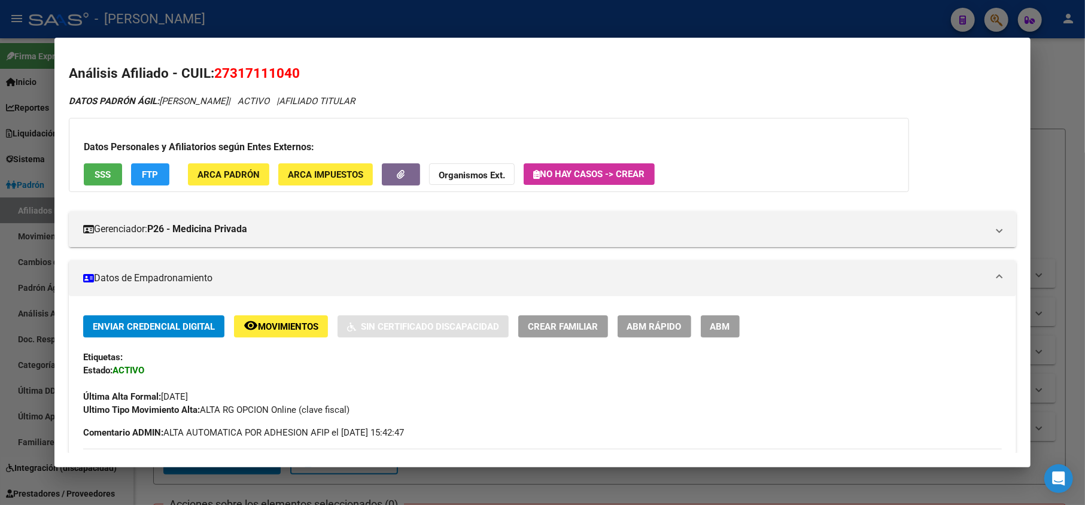
drag, startPoint x: 226, startPoint y: 71, endPoint x: 242, endPoint y: 72, distance: 16.3
click at [242, 72] on span "27317111040" at bounding box center [257, 73] width 86 height 16
drag, startPoint x: 228, startPoint y: 77, endPoint x: 290, endPoint y: 73, distance: 62.4
click at [290, 73] on span "27317111040" at bounding box center [257, 73] width 86 height 16
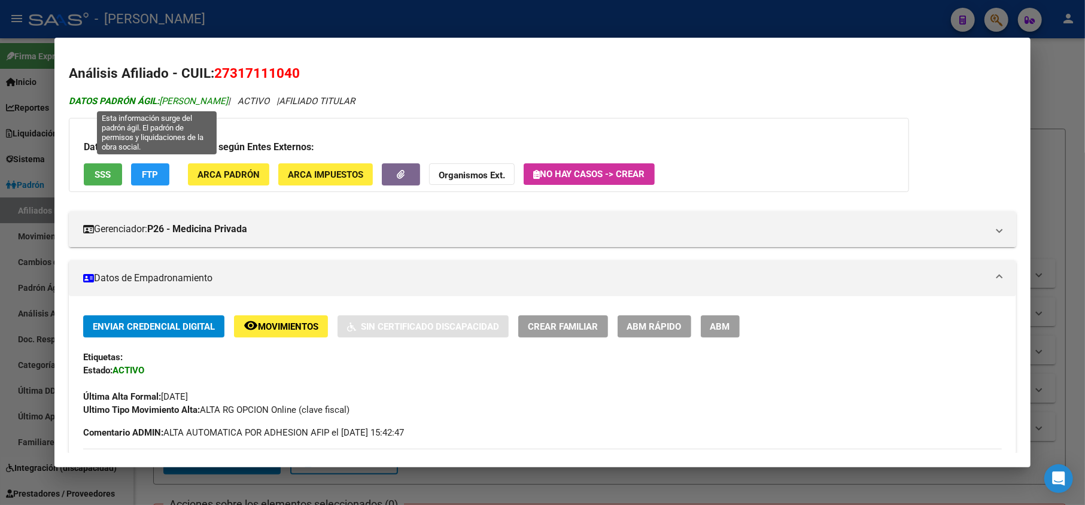
click at [173, 99] on span "DATOS PADRÓN ÁGIL: [PERSON_NAME]" at bounding box center [148, 101] width 159 height 11
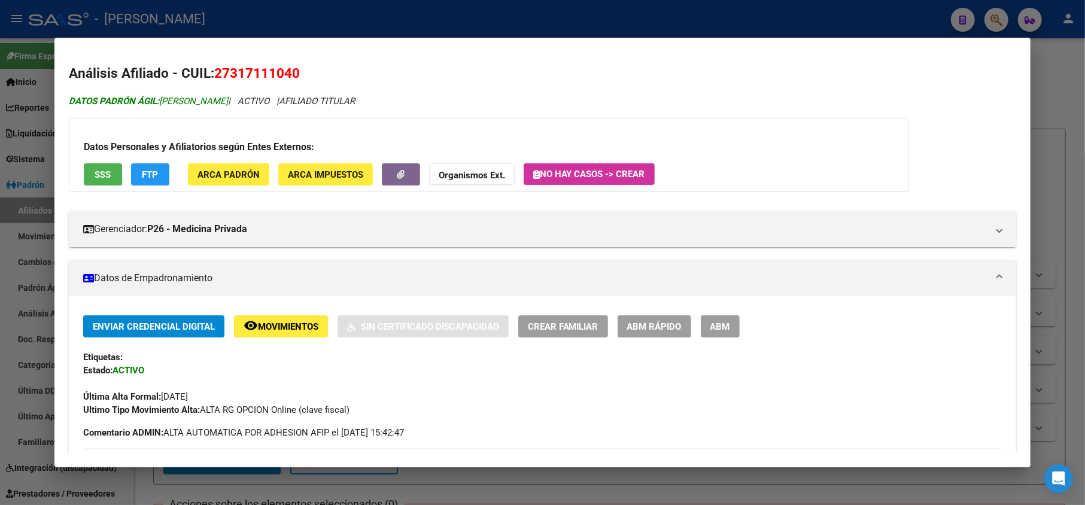
drag, startPoint x: 173, startPoint y: 99, endPoint x: 243, endPoint y: 98, distance: 70.0
click at [228, 98] on span "DATOS PADRÓN ÁGIL: [PERSON_NAME]" at bounding box center [148, 101] width 159 height 11
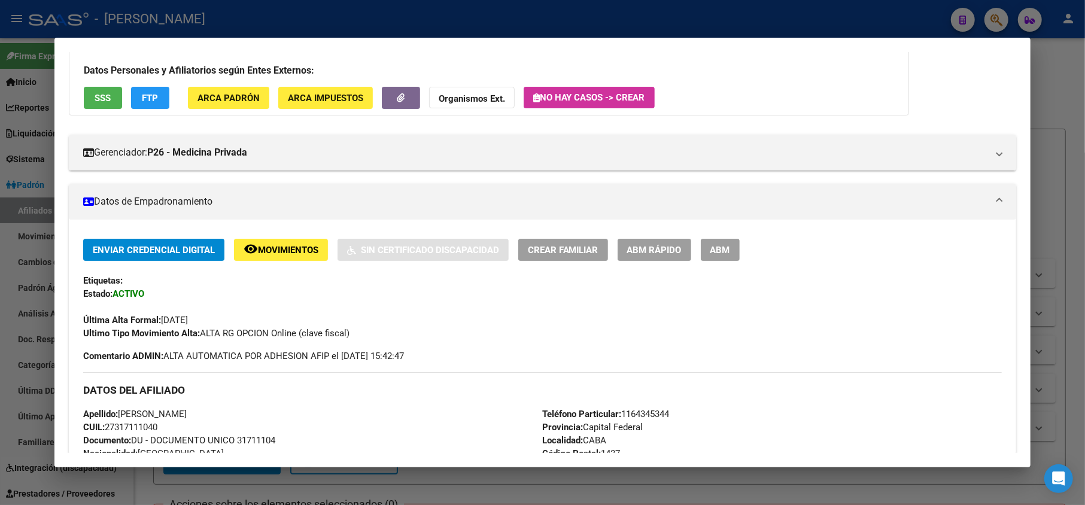
scroll to position [239, 0]
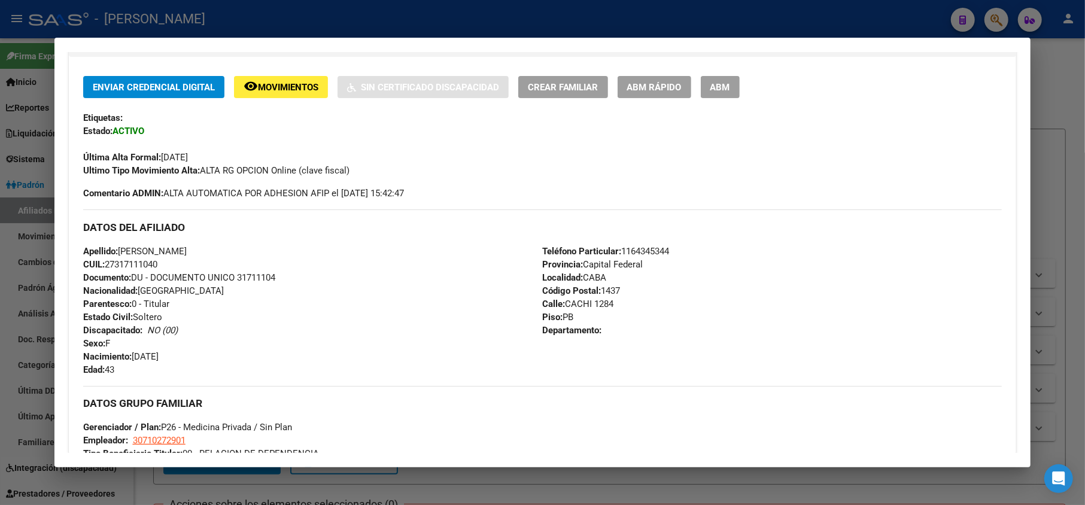
drag, startPoint x: 202, startPoint y: 352, endPoint x: 136, endPoint y: 355, distance: 65.8
click at [136, 355] on div "Apellido: [PERSON_NAME]: 27317111040 Documento: DU - DOCUMENTO UNICO 31711104 N…" at bounding box center [312, 311] width 459 height 132
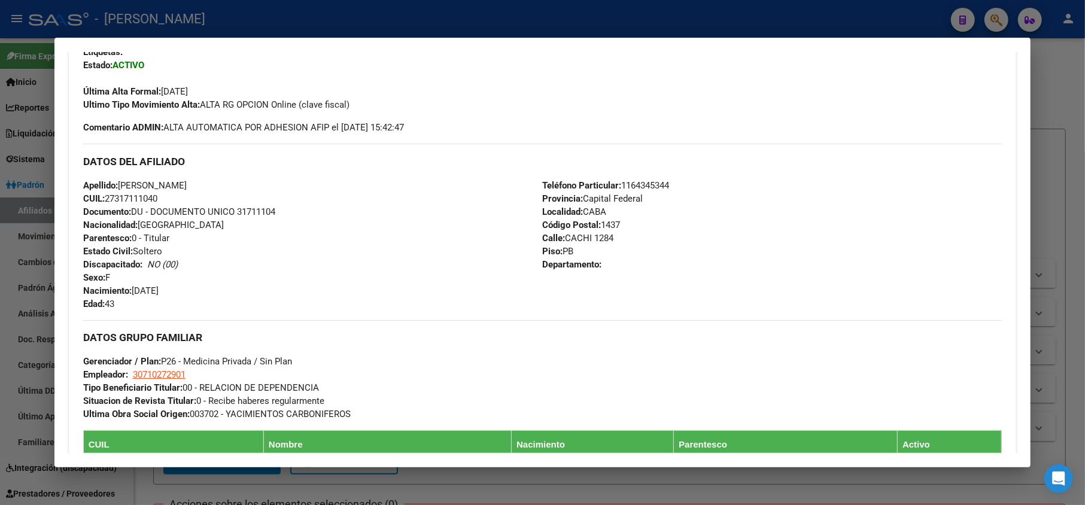
scroll to position [398, 0]
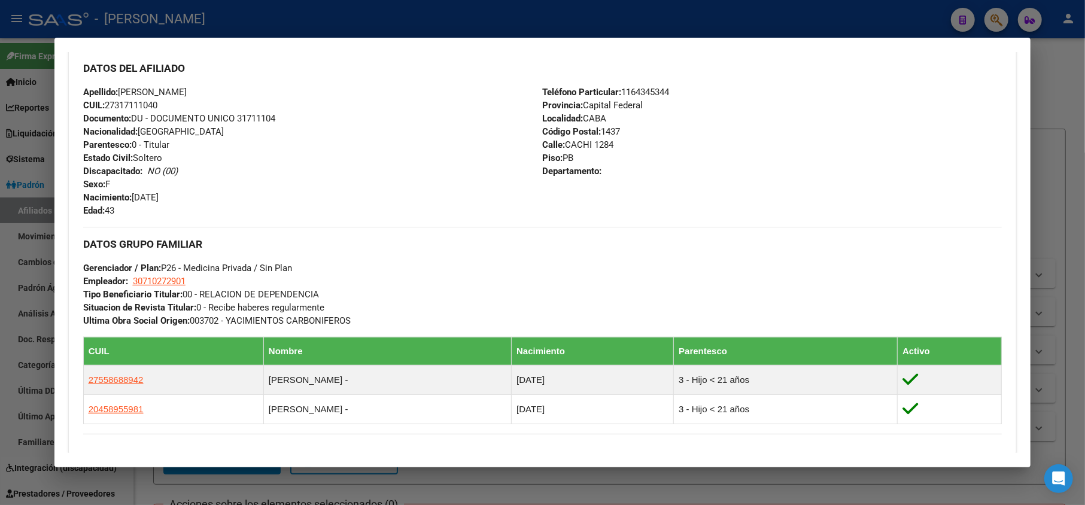
drag, startPoint x: 621, startPoint y: 139, endPoint x: 563, endPoint y: 144, distance: 58.3
click at [563, 144] on div "Teléfono Particular: [PHONE_NUMBER] Provincia: Capital Federal Localidad: CABA …" at bounding box center [772, 152] width 459 height 132
drag, startPoint x: 209, startPoint y: 278, endPoint x: 175, endPoint y: 37, distance: 242.9
click at [132, 276] on div "DATOS GRUPO FAMILIAR Gerenciador / Plan: P26 - Medicina Privada / Sin Plan Empl…" at bounding box center [542, 277] width 919 height 101
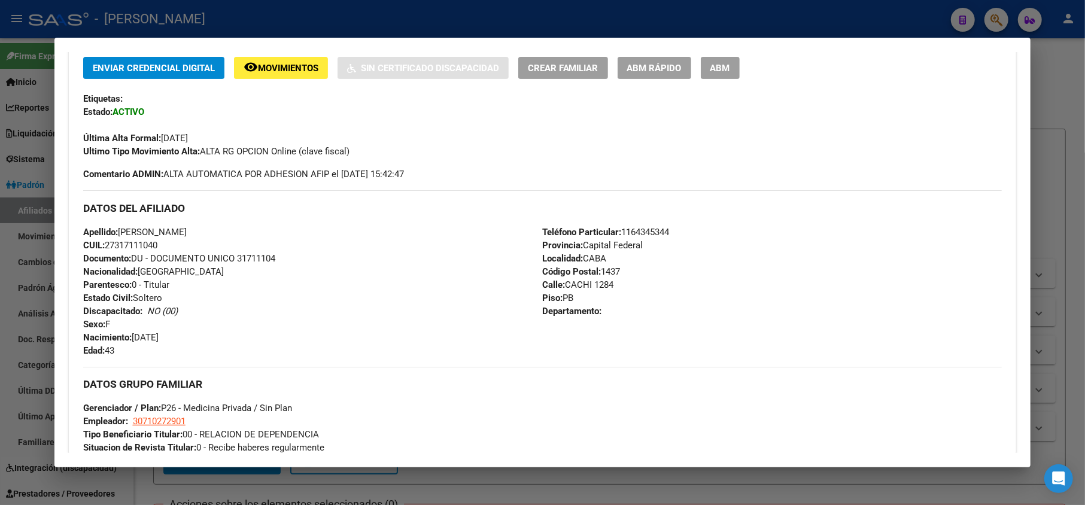
scroll to position [479, 0]
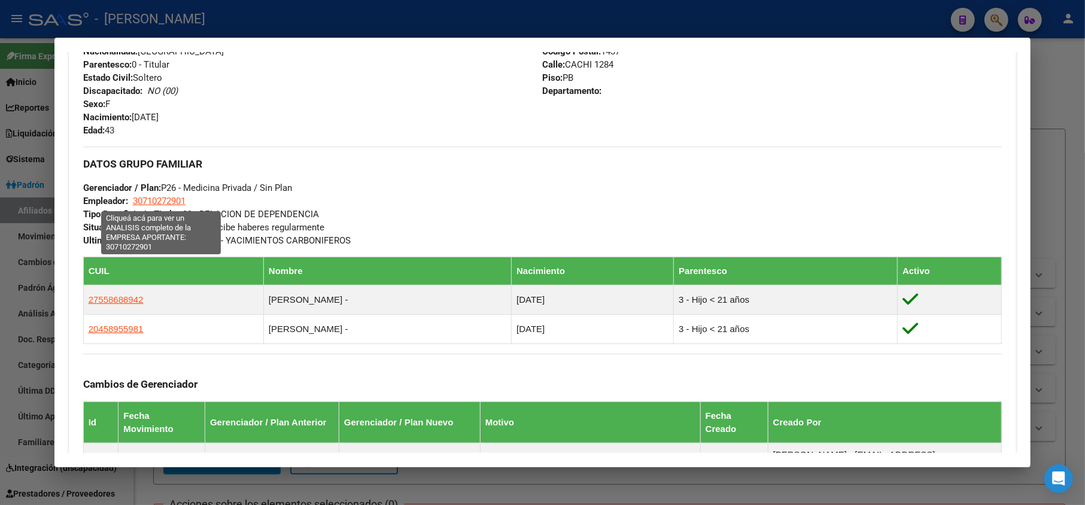
click at [164, 204] on span "30710272901" at bounding box center [159, 201] width 53 height 11
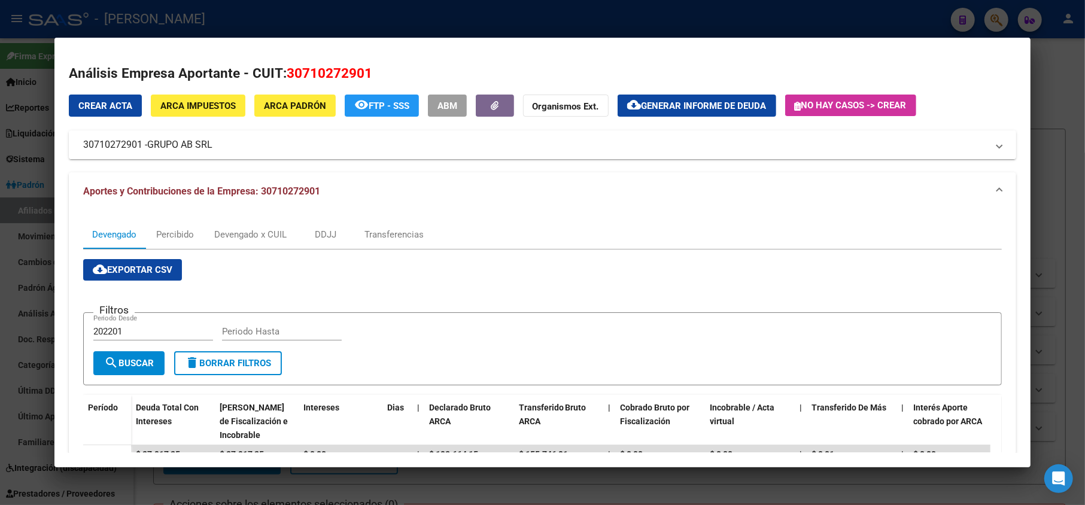
drag, startPoint x: 149, startPoint y: 142, endPoint x: 214, endPoint y: 144, distance: 64.6
click at [212, 144] on span "GRUPO AB SRL" at bounding box center [179, 145] width 65 height 14
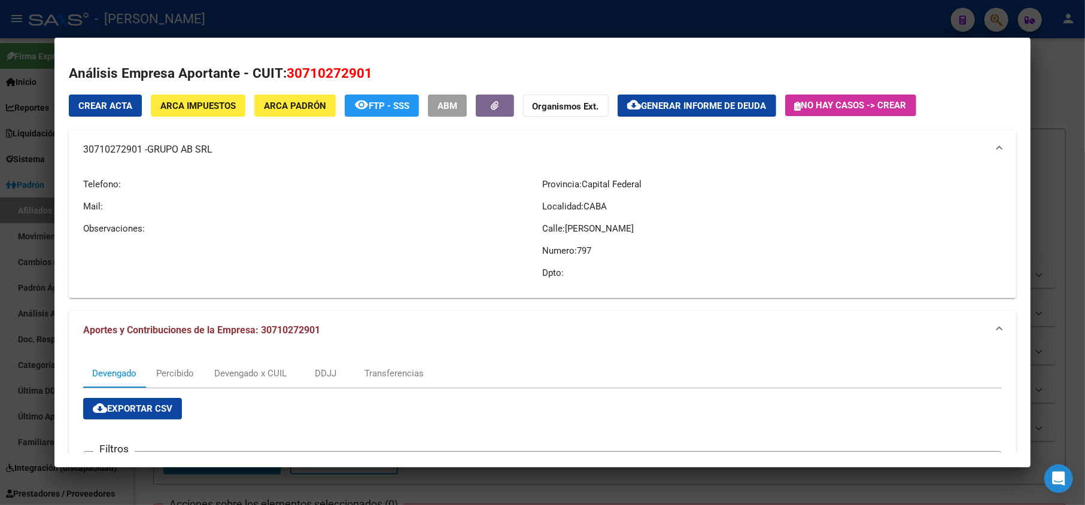
click at [48, 124] on div at bounding box center [542, 252] width 1085 height 505
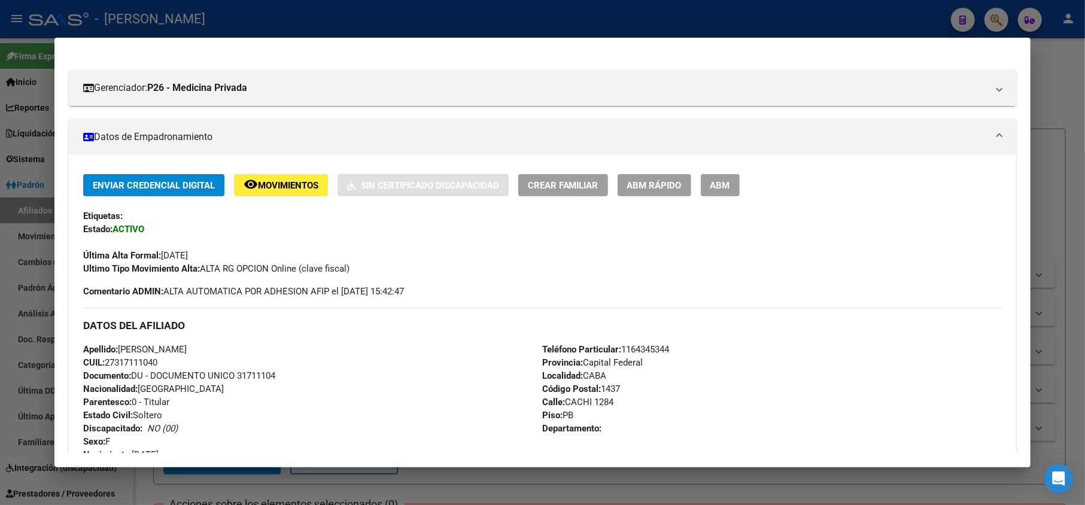
scroll to position [0, 0]
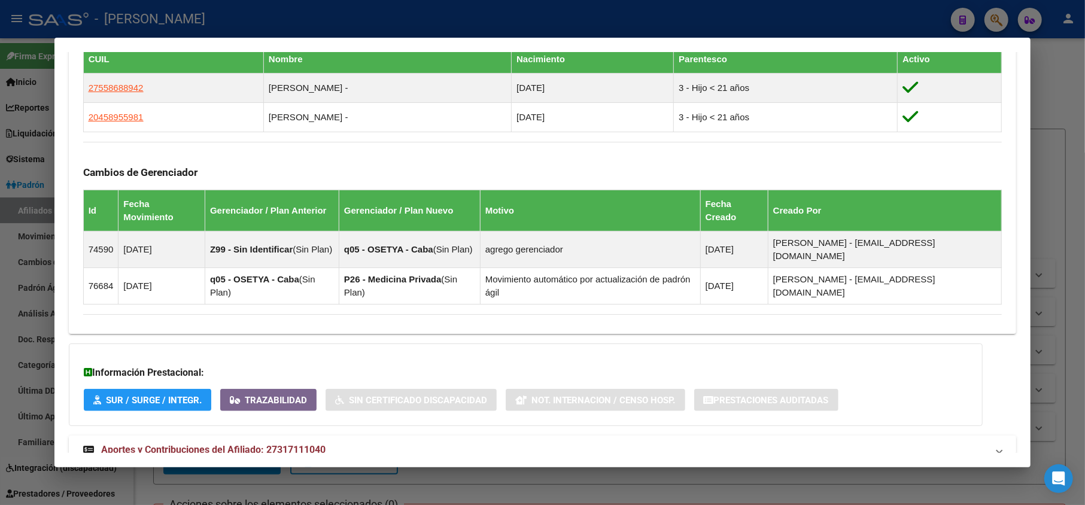
click at [401, 443] on mat-panel-title "Aportes y Contribuciones del Afiliado: 27317111040" at bounding box center [535, 450] width 905 height 14
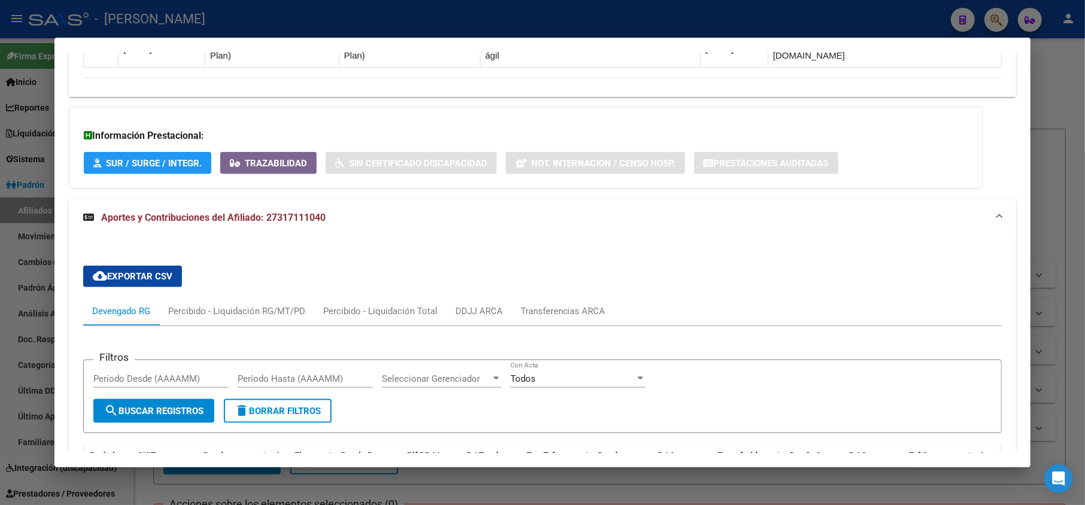
scroll to position [1000, 0]
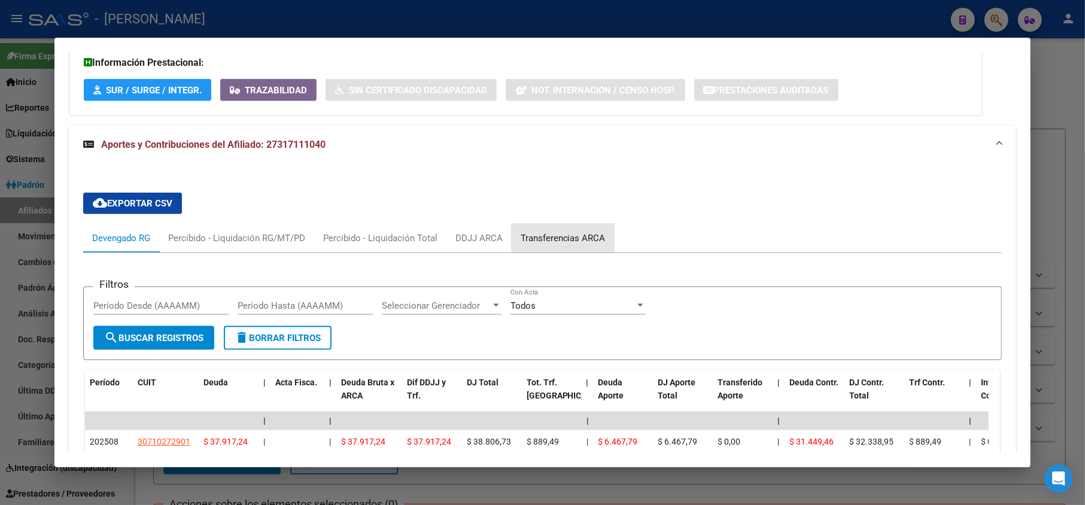
click at [574, 224] on div "Transferencias ARCA" at bounding box center [562, 238] width 103 height 29
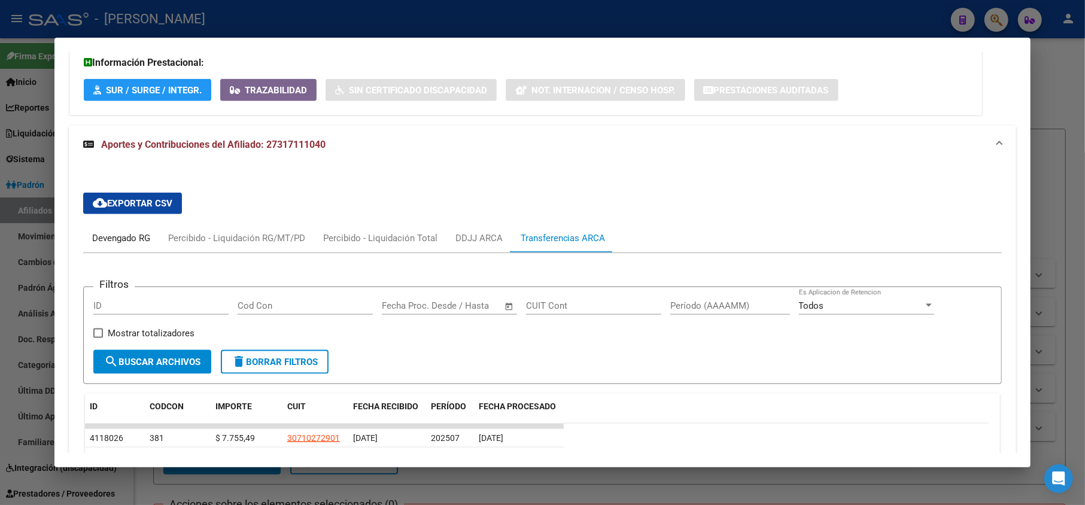
click at [141, 224] on div "Devengado RG" at bounding box center [121, 238] width 76 height 29
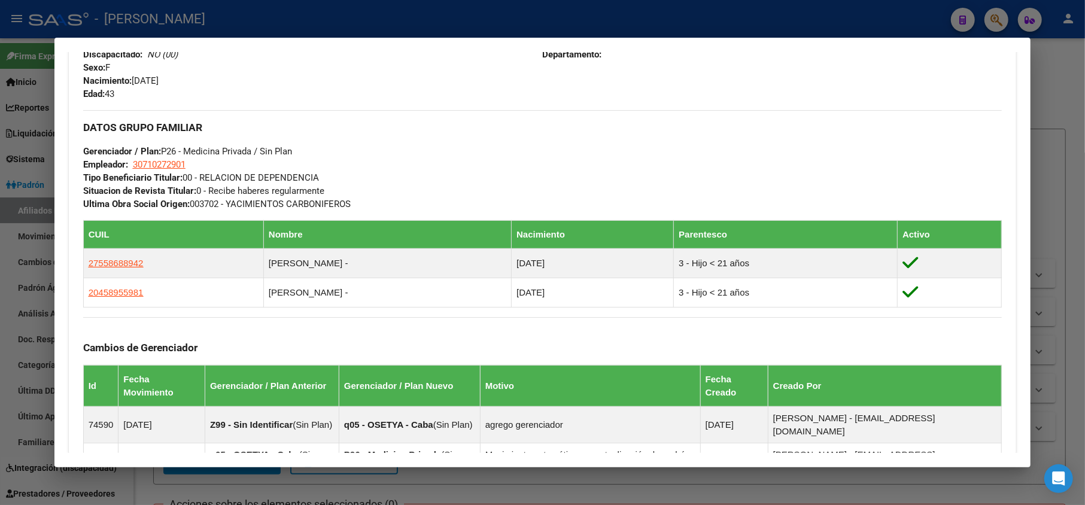
scroll to position [522, 0]
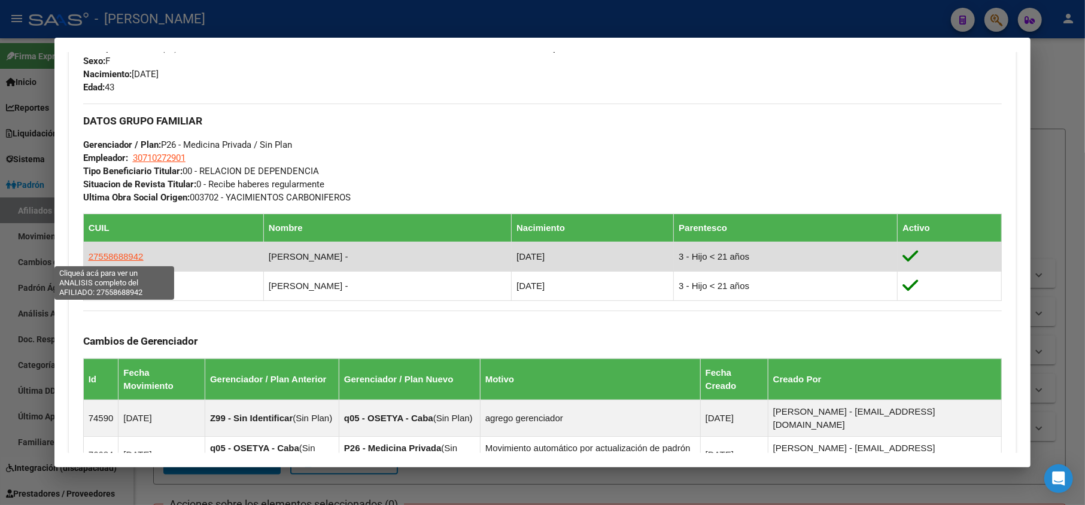
click at [133, 258] on span "27558688942" at bounding box center [116, 256] width 55 height 10
type textarea "27558688942"
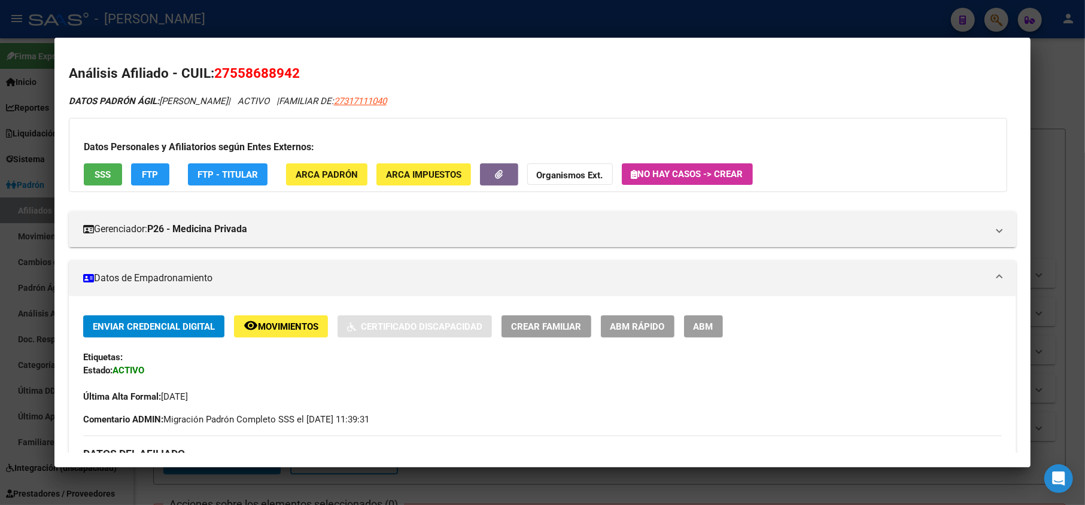
drag, startPoint x: 228, startPoint y: 70, endPoint x: 290, endPoint y: 75, distance: 62.4
click at [290, 75] on span "27558688942" at bounding box center [257, 73] width 86 height 16
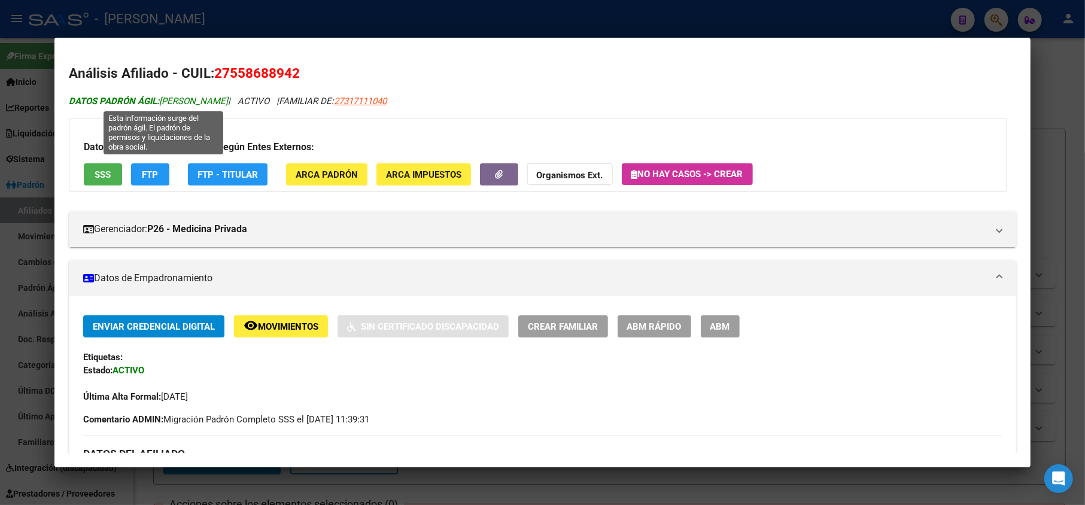
click at [170, 99] on span "DATOS PADRÓN ÁGIL: [PERSON_NAME]" at bounding box center [148, 101] width 159 height 11
drag, startPoint x: 170, startPoint y: 99, endPoint x: 227, endPoint y: 102, distance: 57.5
click at [227, 102] on span "DATOS PADRÓN ÁGIL: [PERSON_NAME]" at bounding box center [148, 101] width 159 height 11
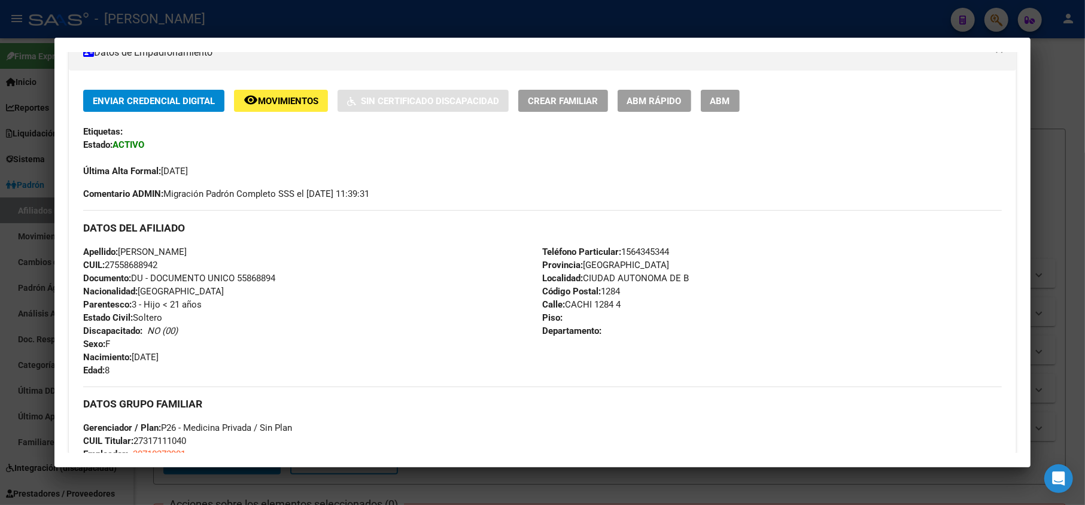
scroll to position [239, 0]
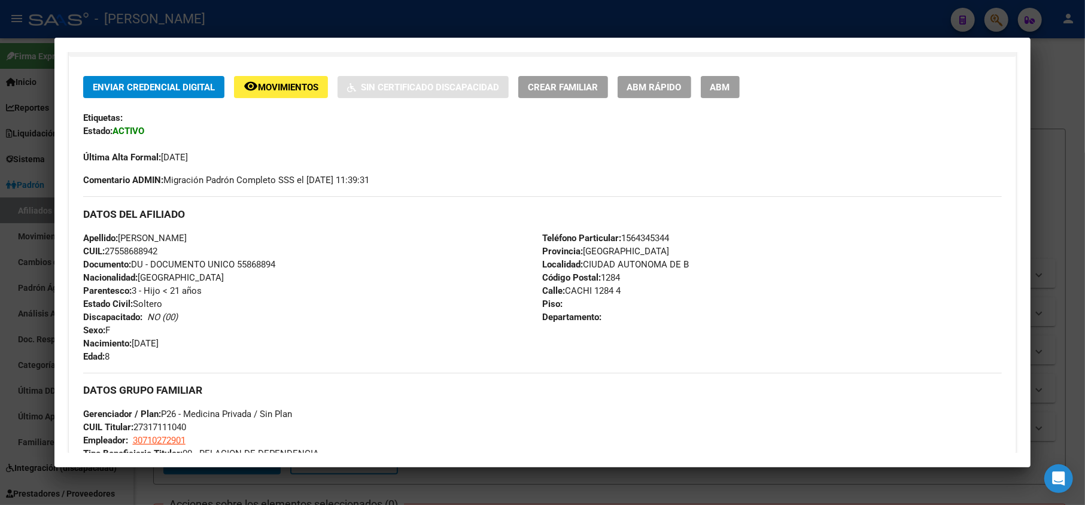
drag, startPoint x: 204, startPoint y: 342, endPoint x: 135, endPoint y: 346, distance: 69.5
click at [135, 346] on div "Apellido: [PERSON_NAME] CUIL: 27558688942 Documento: DU - DOCUMENTO UNICO 55868…" at bounding box center [312, 298] width 459 height 132
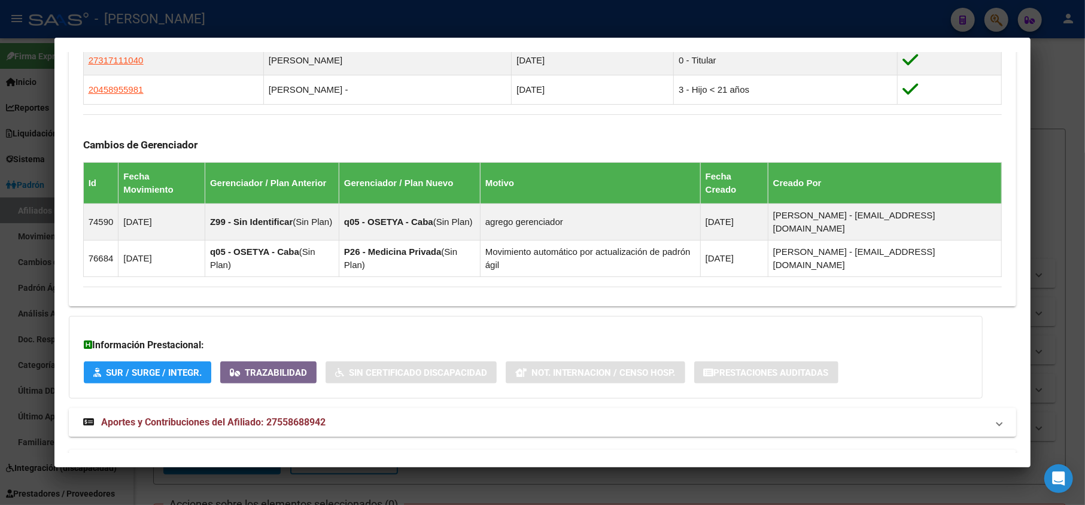
scroll to position [719, 0]
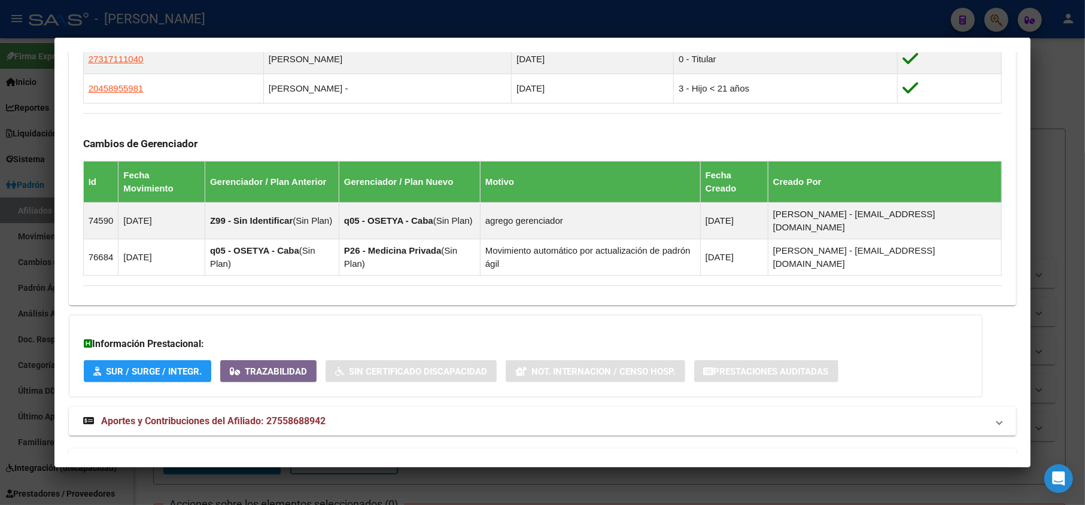
click at [334, 449] on mat-expansion-panel-header "Aportes y Contribuciones del Titular: 27317111040" at bounding box center [543, 463] width 948 height 29
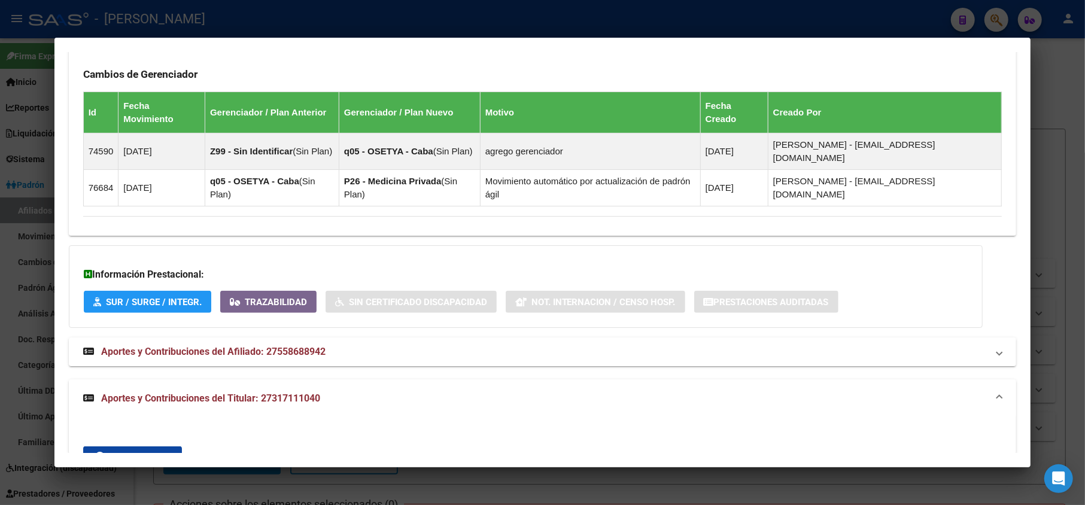
scroll to position [1019, 0]
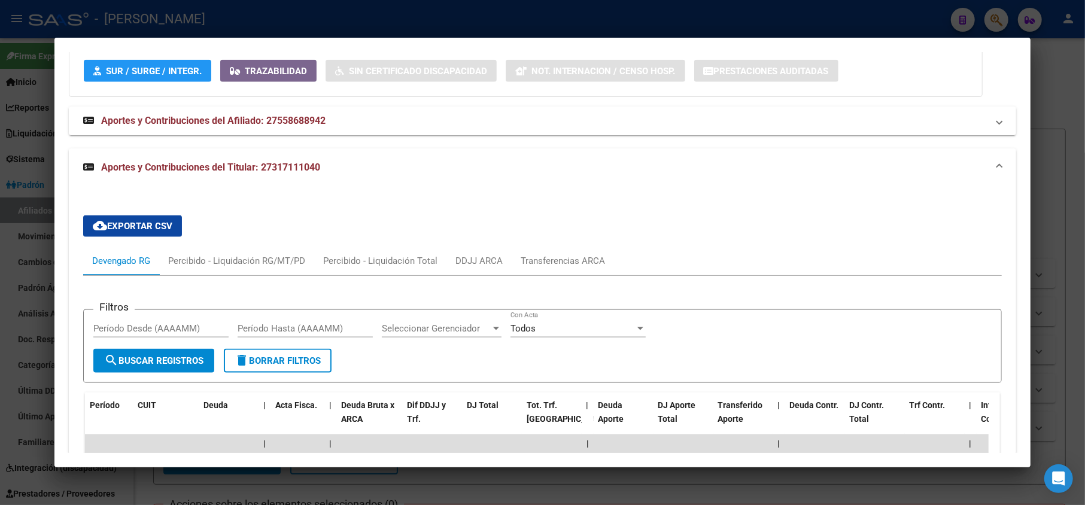
click at [5, 139] on div at bounding box center [542, 252] width 1085 height 505
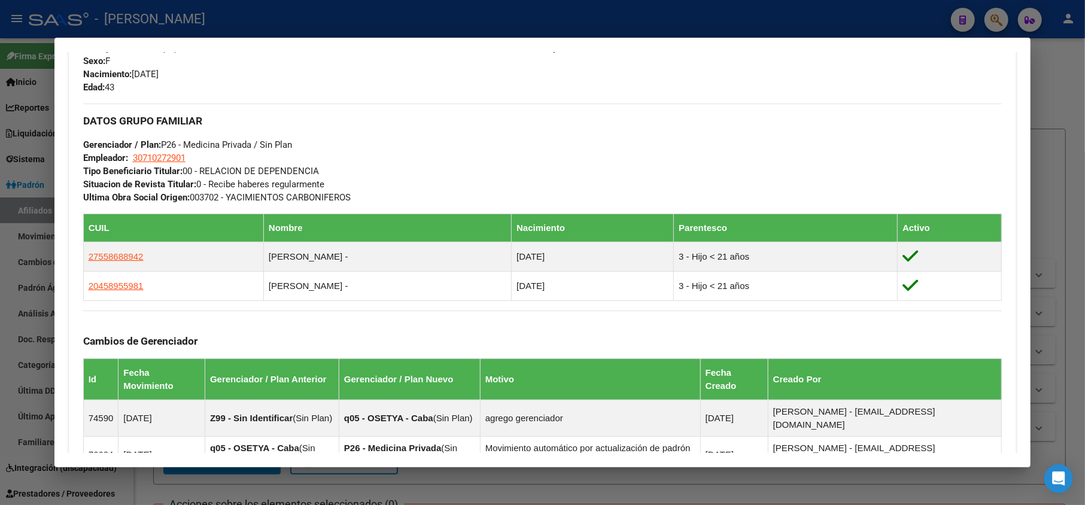
click at [0, 96] on div at bounding box center [542, 252] width 1085 height 505
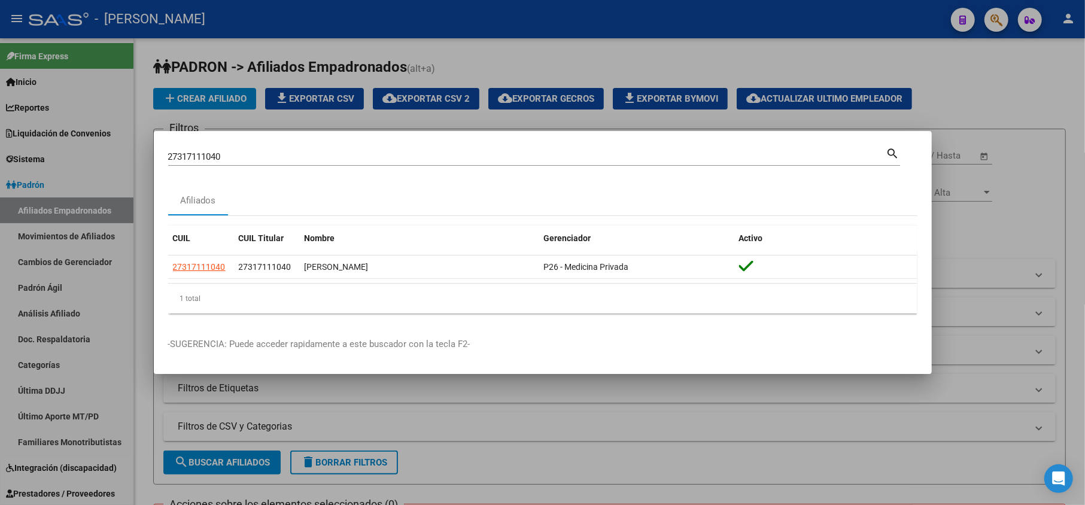
click at [266, 158] on input "27317111040" at bounding box center [527, 156] width 718 height 11
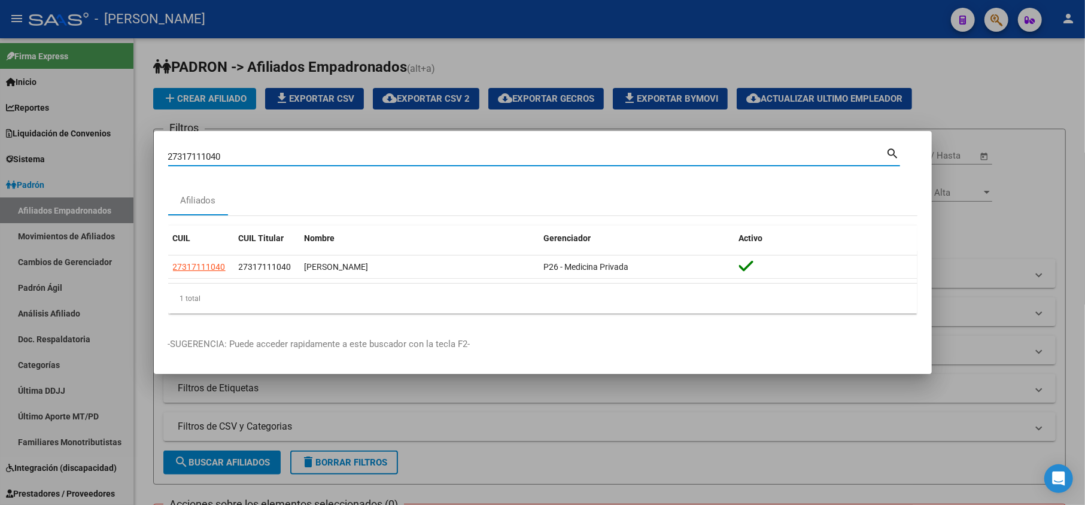
click at [266, 158] on input "27317111040" at bounding box center [527, 156] width 718 height 11
paste input "42444788"
type input "42444788"
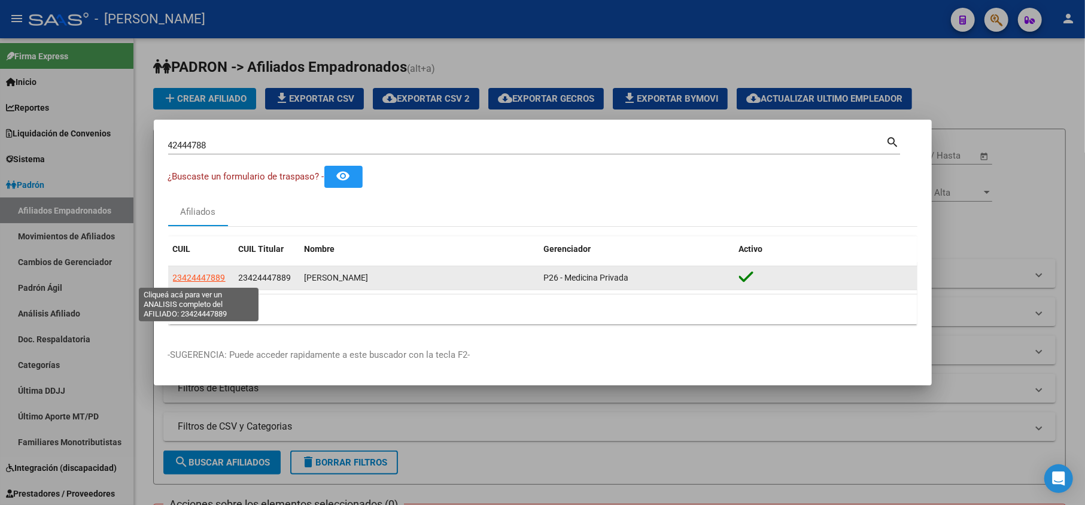
click at [220, 281] on span "23424447889" at bounding box center [199, 278] width 53 height 10
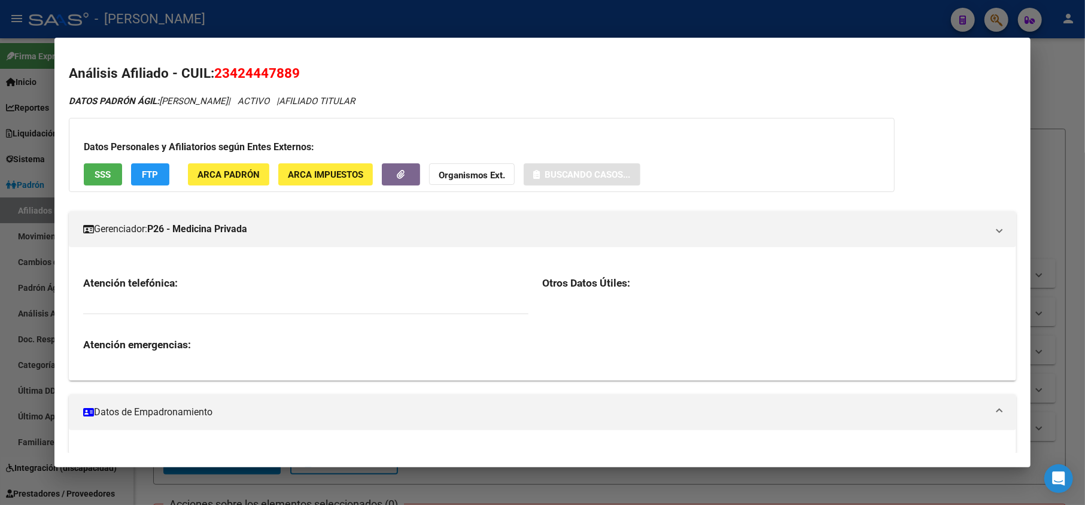
click at [282, 77] on span "23424447889" at bounding box center [257, 73] width 86 height 16
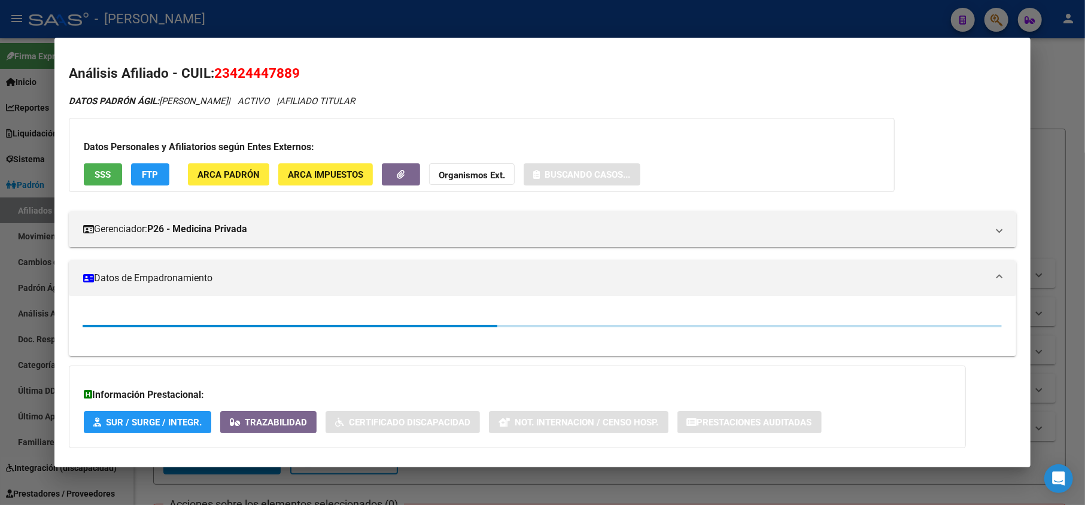
click at [282, 77] on span "23424447889" at bounding box center [257, 73] width 86 height 16
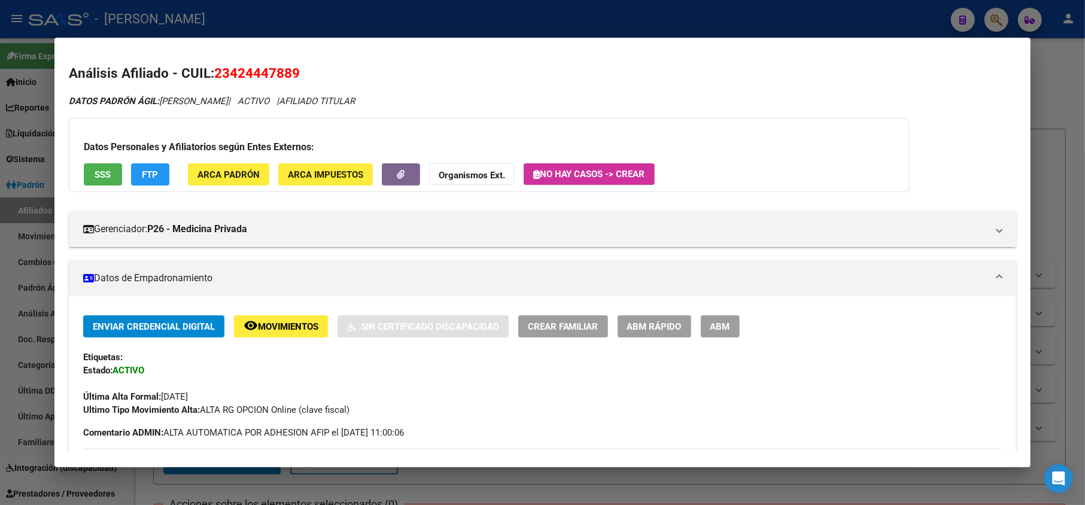
click at [233, 69] on span "23424447889" at bounding box center [257, 73] width 86 height 16
drag, startPoint x: 226, startPoint y: 74, endPoint x: 292, endPoint y: 78, distance: 65.9
click at [292, 78] on span "23424447889" at bounding box center [257, 73] width 86 height 16
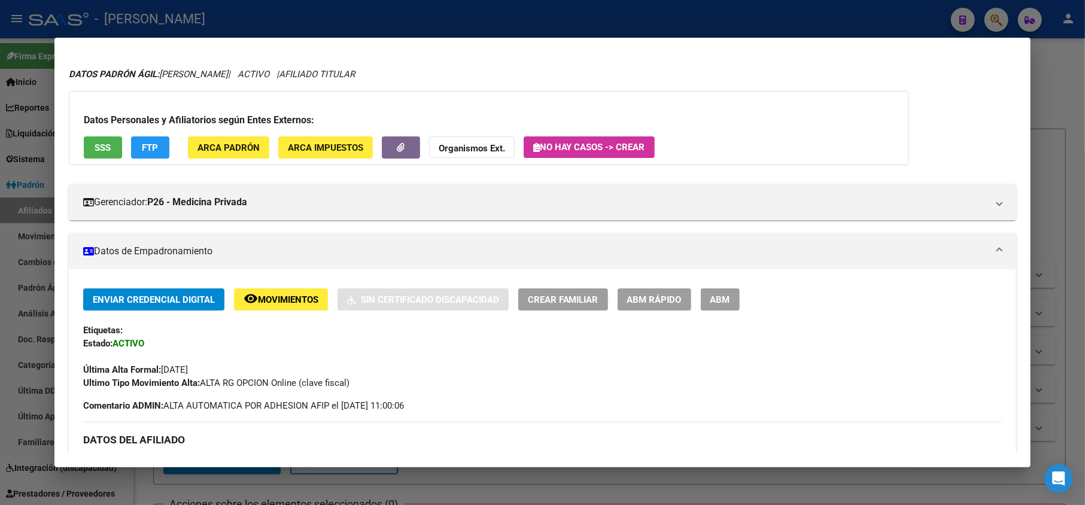
scroll to position [0, 0]
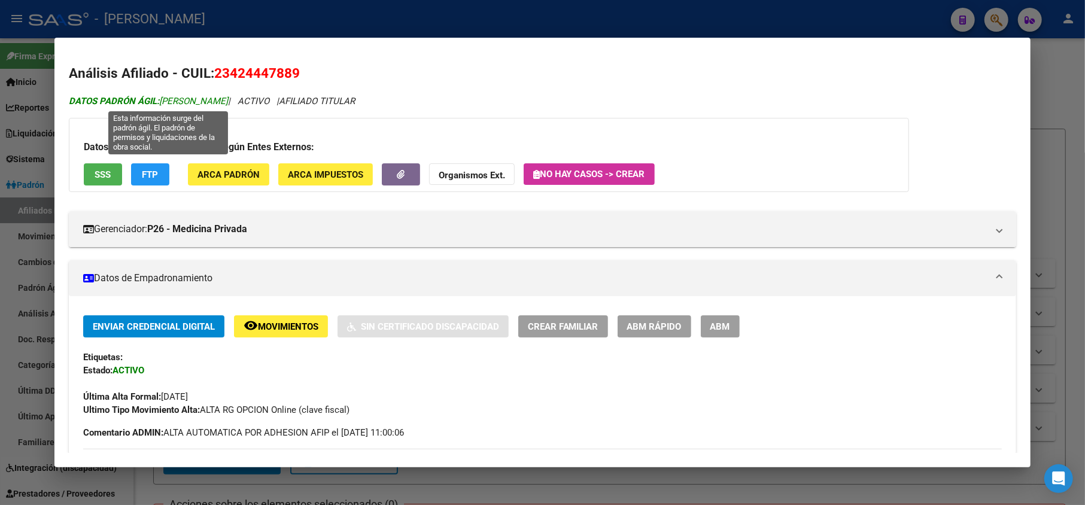
click at [178, 99] on span "DATOS [PERSON_NAME]: [PERSON_NAME]" at bounding box center [148, 101] width 159 height 11
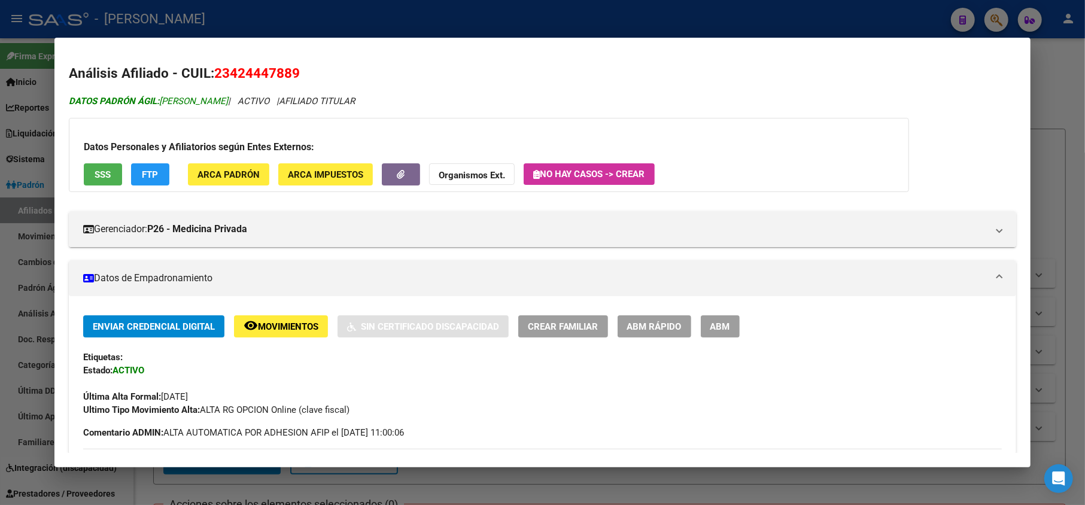
drag, startPoint x: 178, startPoint y: 99, endPoint x: 236, endPoint y: 99, distance: 58.0
click at [228, 99] on span "DATOS [PERSON_NAME]: [PERSON_NAME]" at bounding box center [148, 101] width 159 height 11
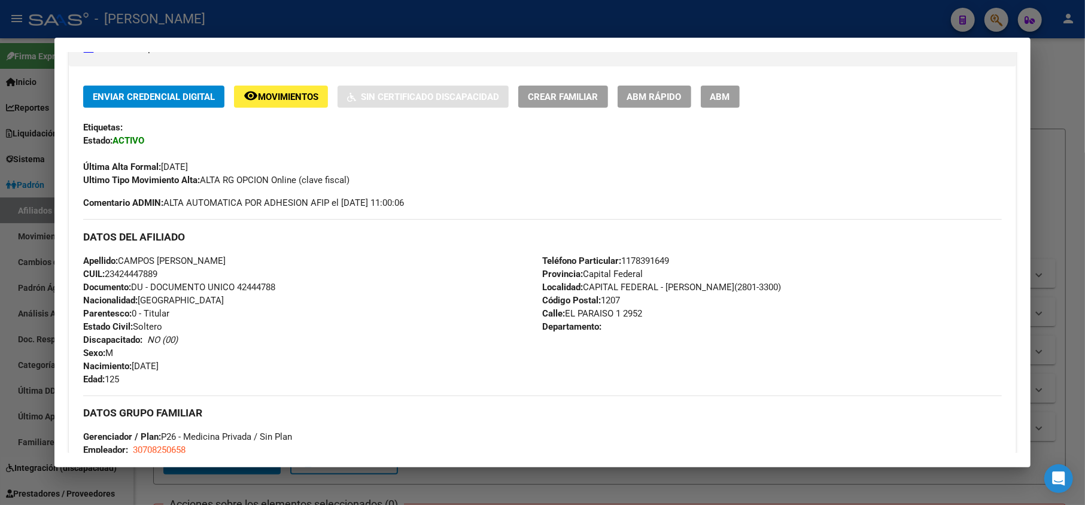
scroll to position [319, 0]
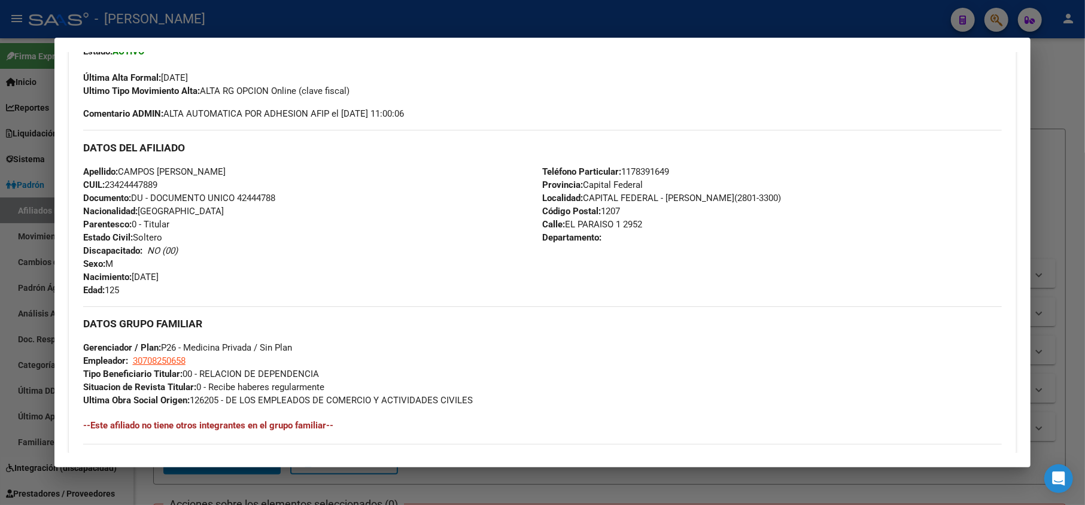
drag, startPoint x: 191, startPoint y: 279, endPoint x: 176, endPoint y: 283, distance: 16.1
click at [176, 283] on div "Apellido: CAMPOS [PERSON_NAME]: 23424447889 Documento: DU - DOCUMENTO UNICO 424…" at bounding box center [312, 231] width 459 height 132
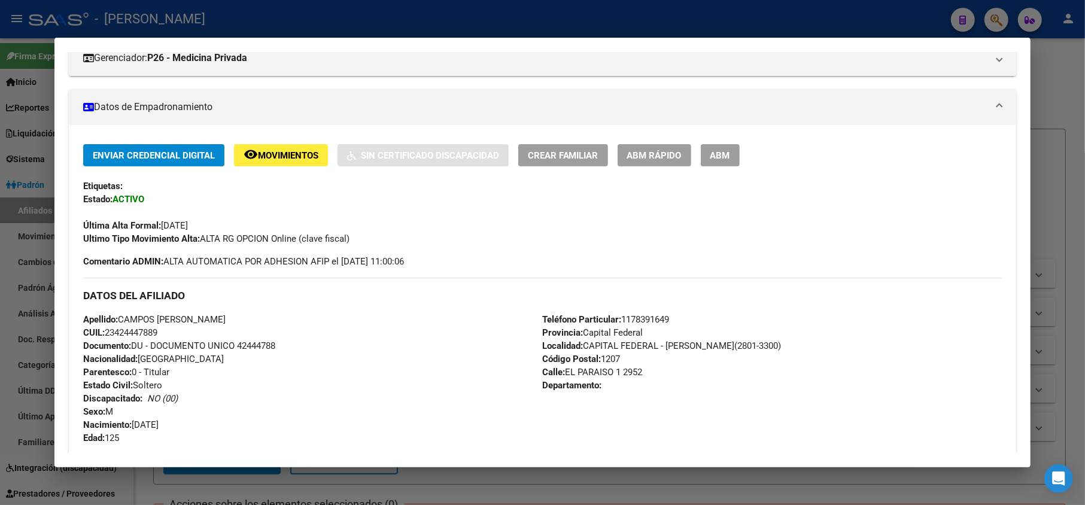
scroll to position [0, 0]
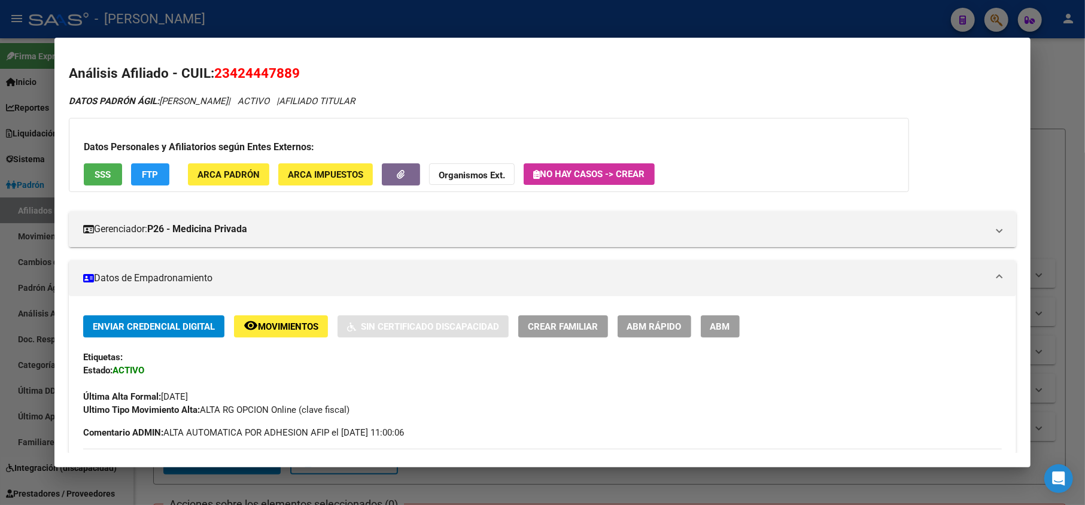
drag, startPoint x: 230, startPoint y: 77, endPoint x: 290, endPoint y: 74, distance: 60.5
click at [290, 74] on span "23424447889" at bounding box center [257, 73] width 86 height 16
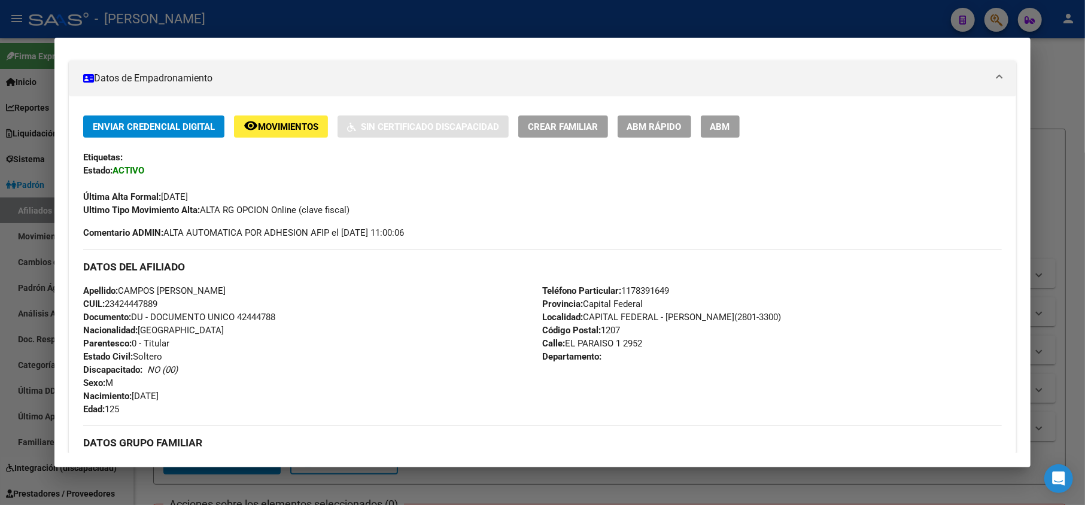
scroll to position [239, 0]
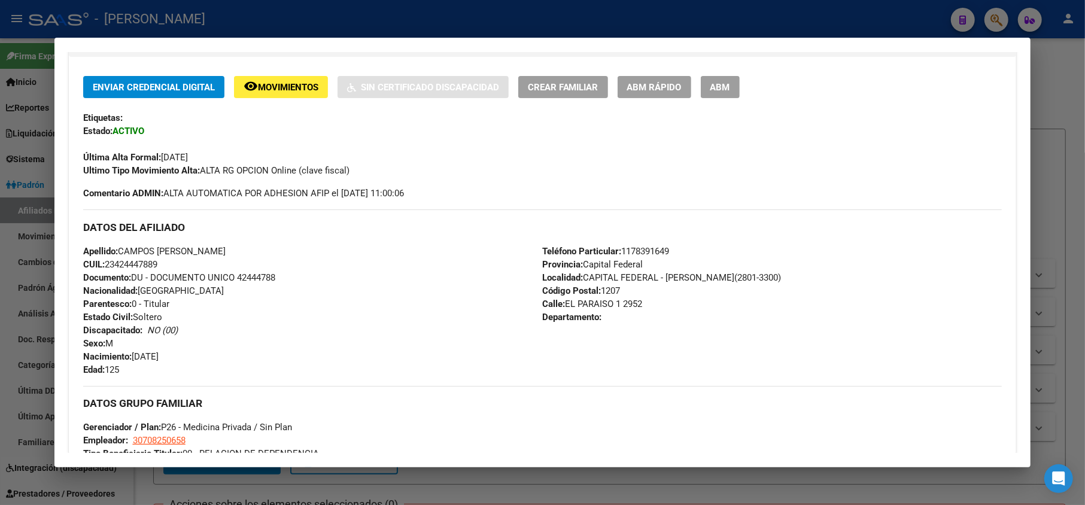
drag, startPoint x: 579, startPoint y: 300, endPoint x: 650, endPoint y: 304, distance: 70.7
click at [650, 304] on div "Teléfono Particular: [PHONE_NUMBER] Provincia: Capital Federal Localidad: CAPIT…" at bounding box center [772, 311] width 459 height 132
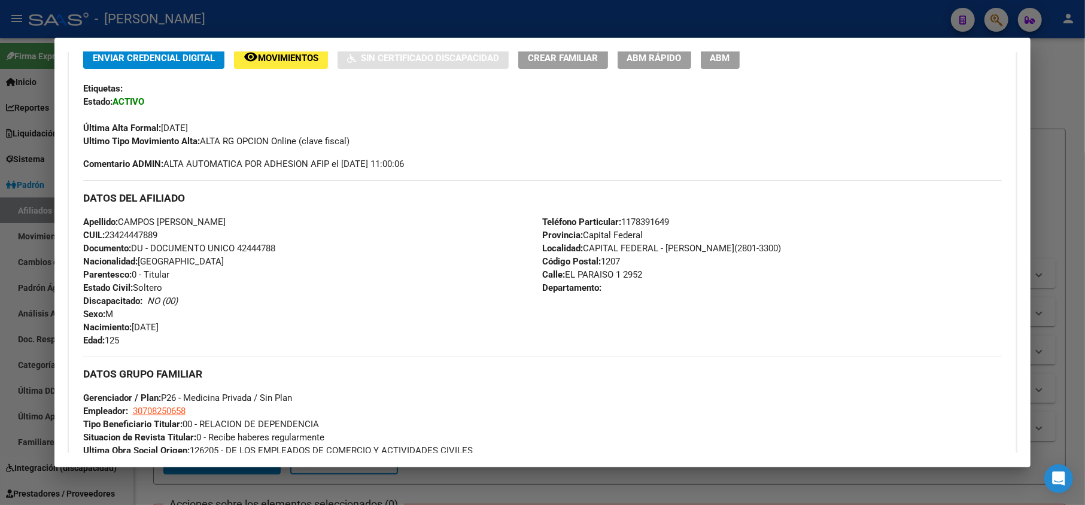
scroll to position [319, 0]
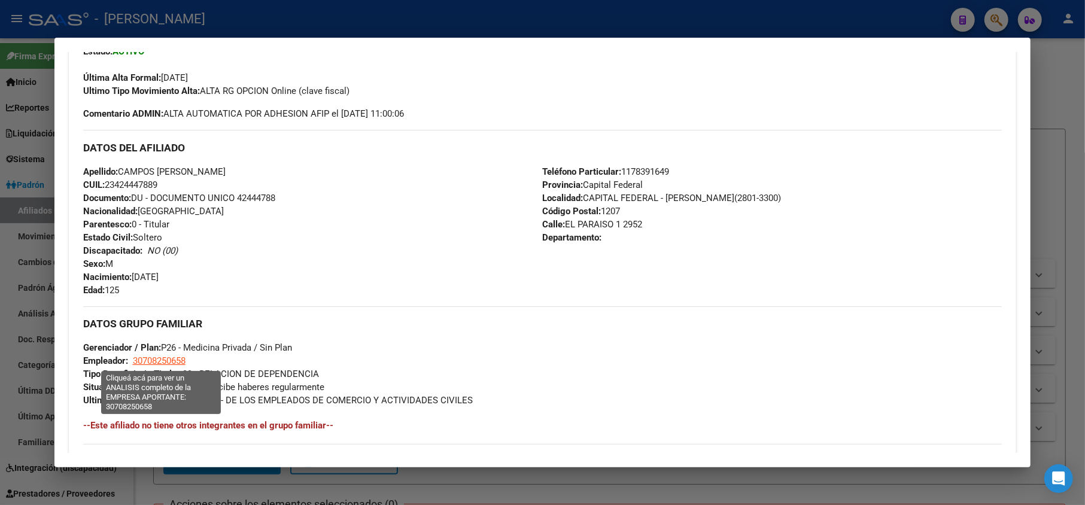
drag, startPoint x: 190, startPoint y: 364, endPoint x: 135, endPoint y: 363, distance: 54.5
click at [135, 363] on div "DATOS GRUPO FAMILIAR Gerenciador / Plan: P26 - Medicina Privada / Sin Plan Empl…" at bounding box center [542, 356] width 919 height 101
click at [135, 363] on span "30708250658" at bounding box center [159, 360] width 53 height 11
type textarea "30708250658"
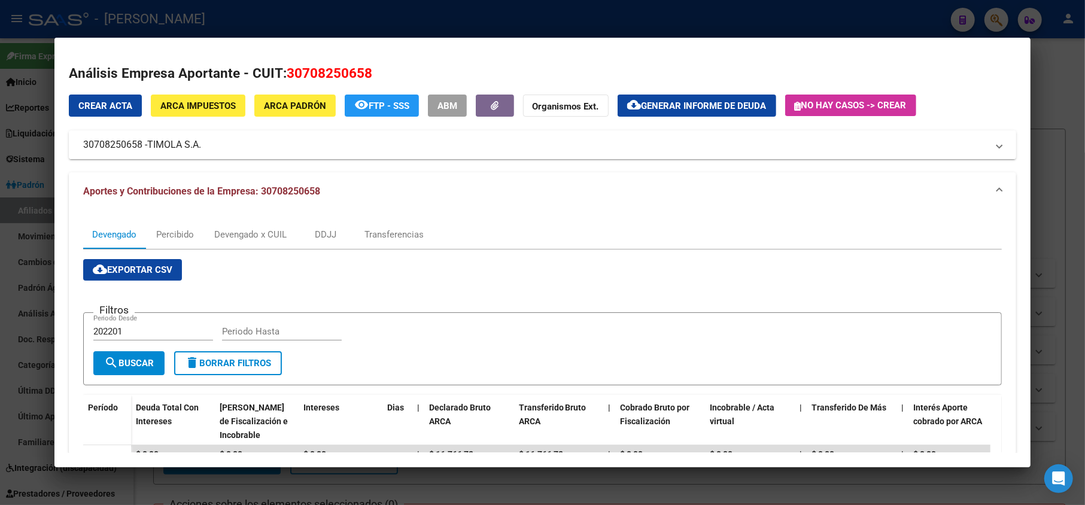
drag, startPoint x: 151, startPoint y: 144, endPoint x: 202, endPoint y: 149, distance: 51.1
click at [201, 149] on span "TIMOLA S.A." at bounding box center [174, 145] width 54 height 14
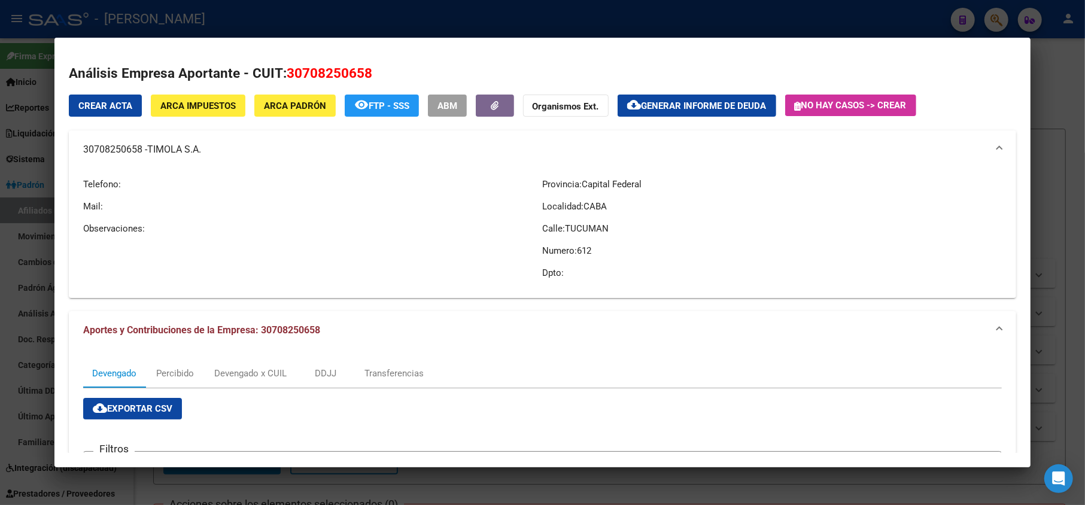
click at [31, 209] on div at bounding box center [542, 252] width 1085 height 505
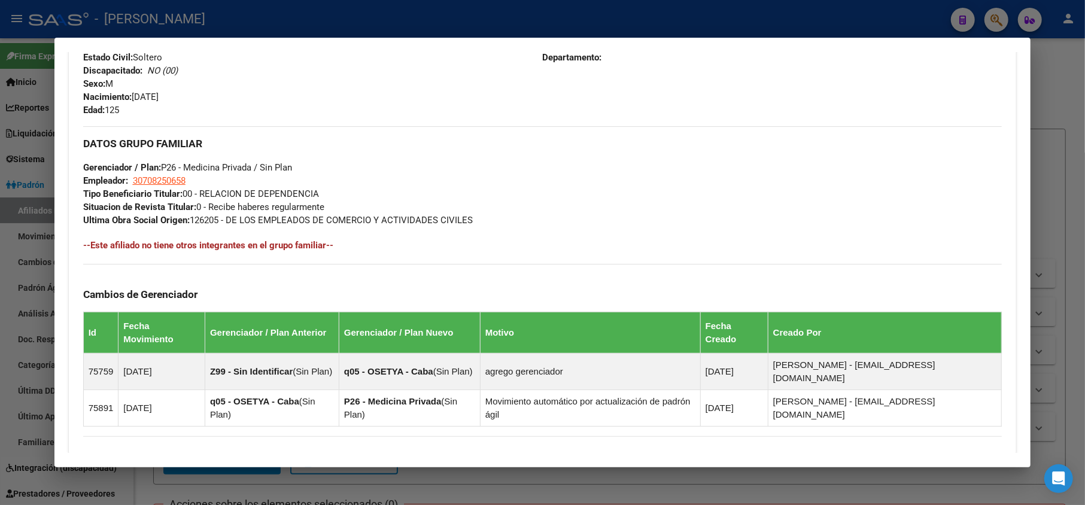
scroll to position [621, 0]
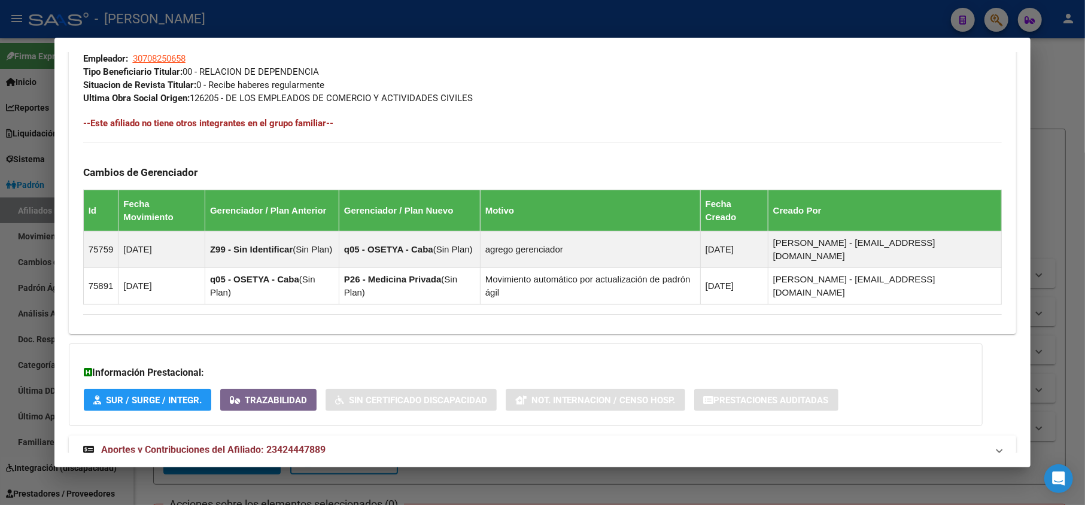
click at [382, 436] on mat-expansion-panel-header "Aportes y Contribuciones del Afiliado: 23424447889" at bounding box center [543, 450] width 948 height 29
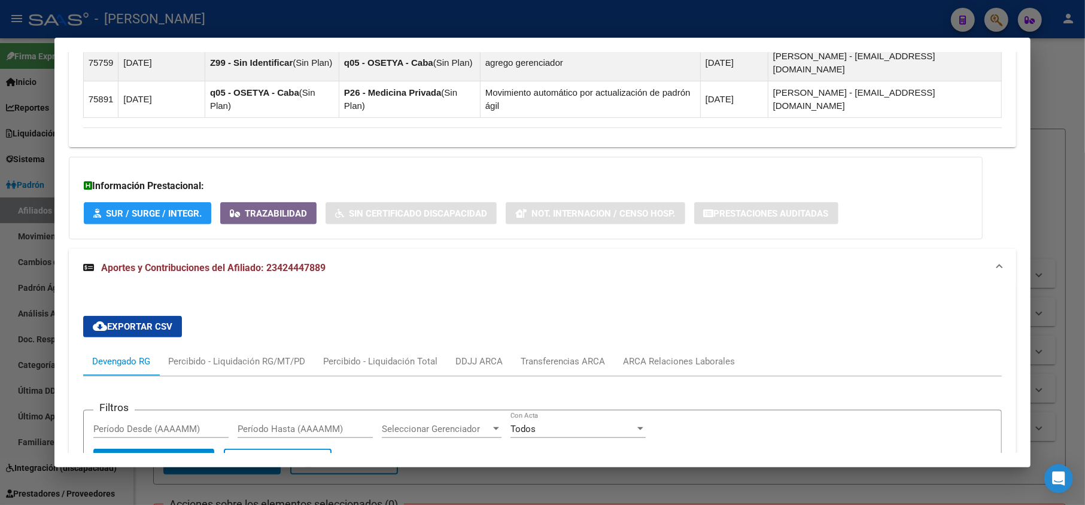
scroll to position [996, 0]
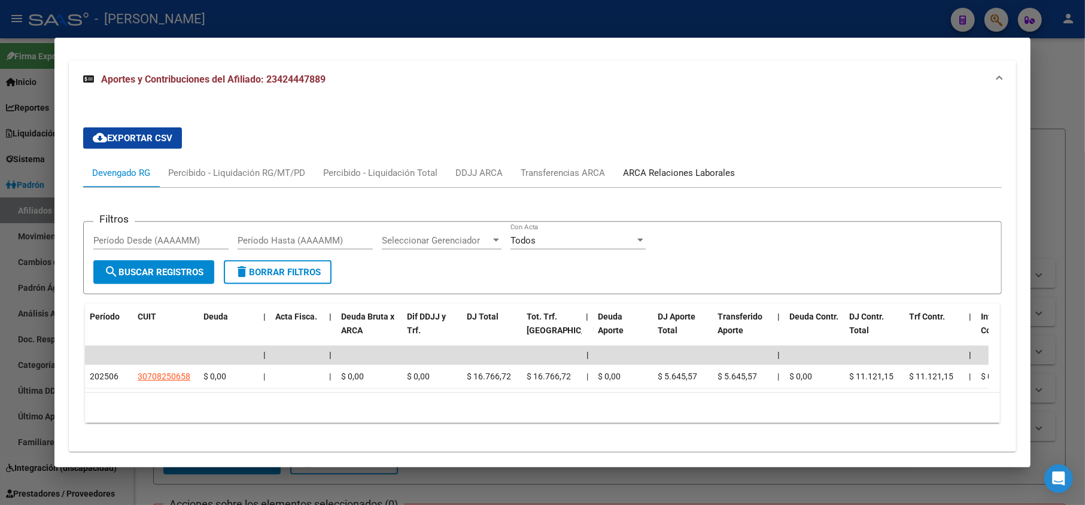
click at [685, 159] on div "ARCA Relaciones Laborales" at bounding box center [679, 173] width 130 height 29
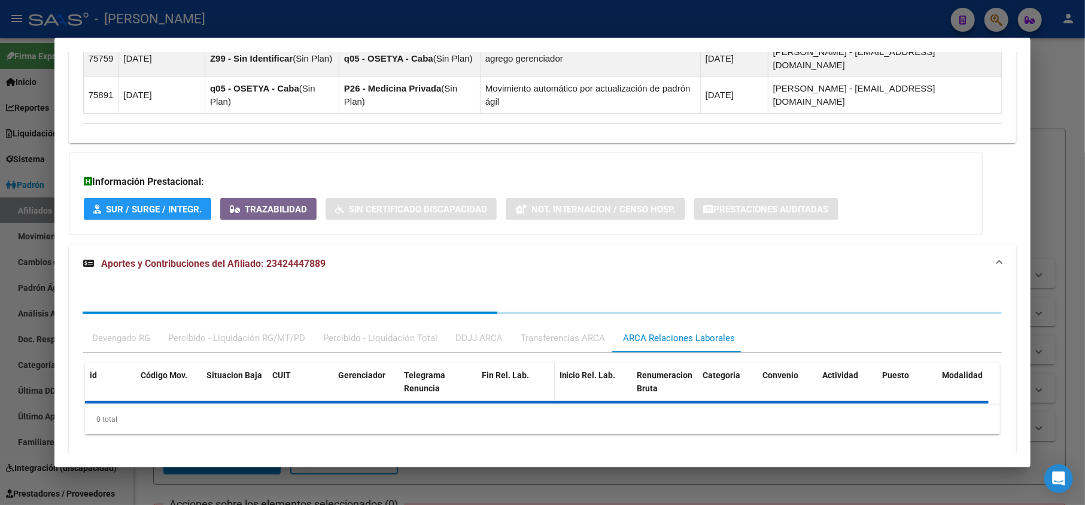
scroll to position [903, 0]
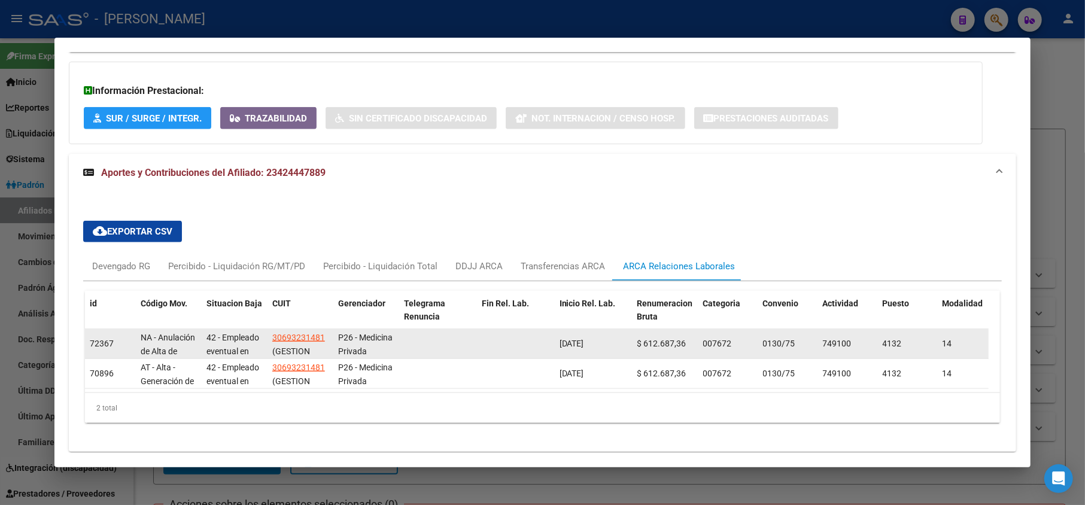
drag, startPoint x: 605, startPoint y: 300, endPoint x: 450, endPoint y: 26, distance: 315.1
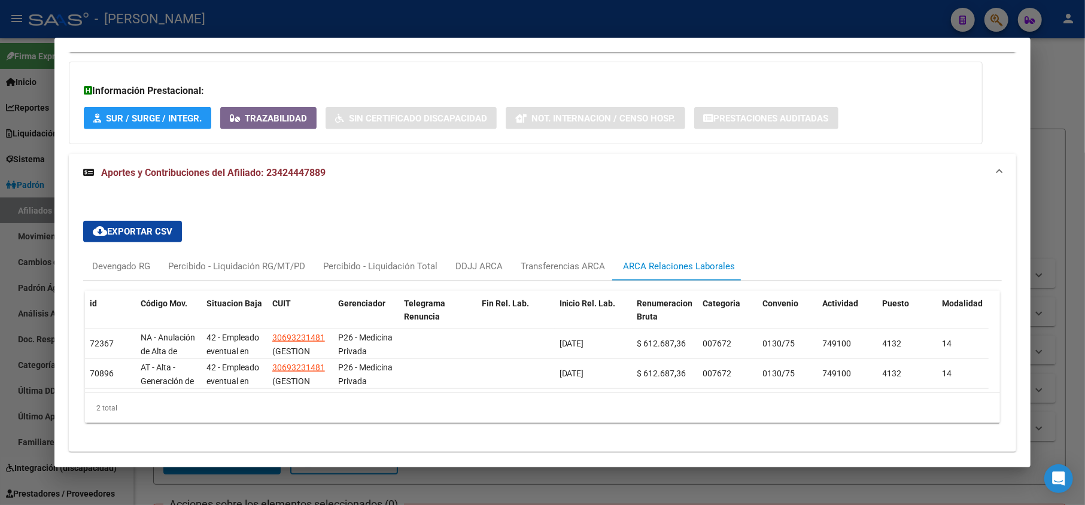
click at [558, 329] on datatable-body-cell "[DATE]" at bounding box center [594, 343] width 78 height 29
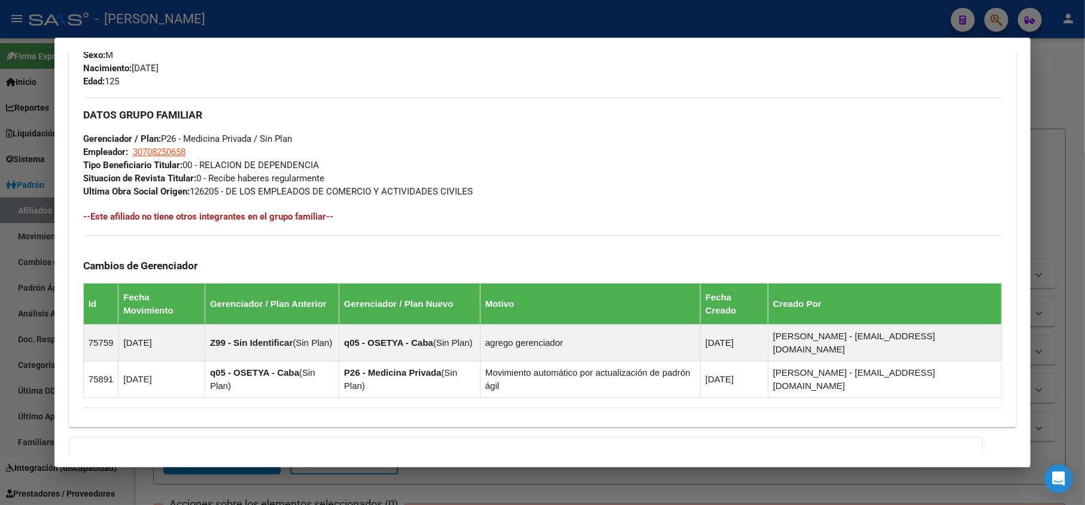
scroll to position [504, 0]
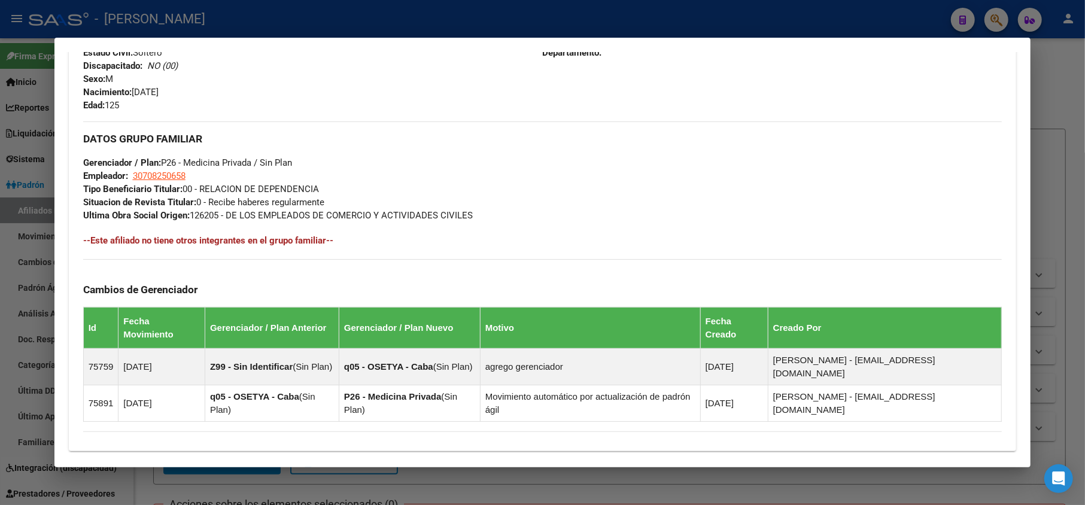
click at [5, 281] on div at bounding box center [542, 252] width 1085 height 505
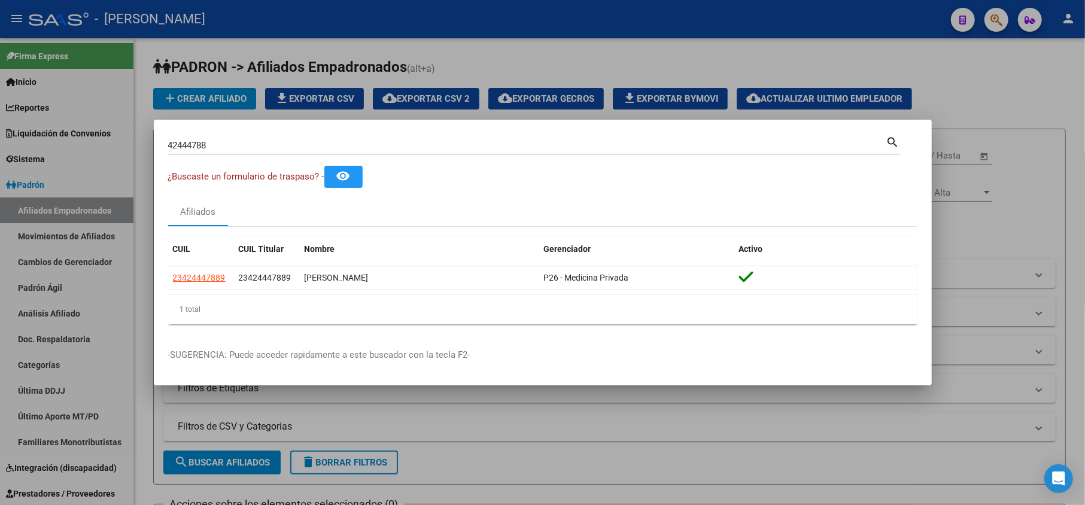
click at [288, 154] on div "42444788 Buscar (apellido, dni, [PERSON_NAME], [PERSON_NAME], cuit, obra social)" at bounding box center [527, 145] width 718 height 18
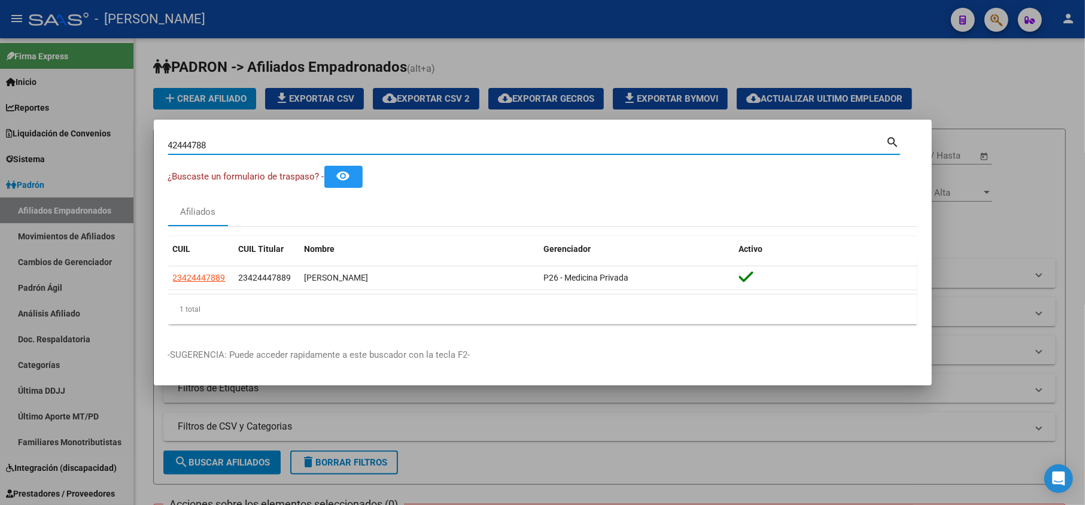
click at [291, 146] on input "42444788" at bounding box center [527, 145] width 718 height 11
paste input "34495091"
type input "34495091"
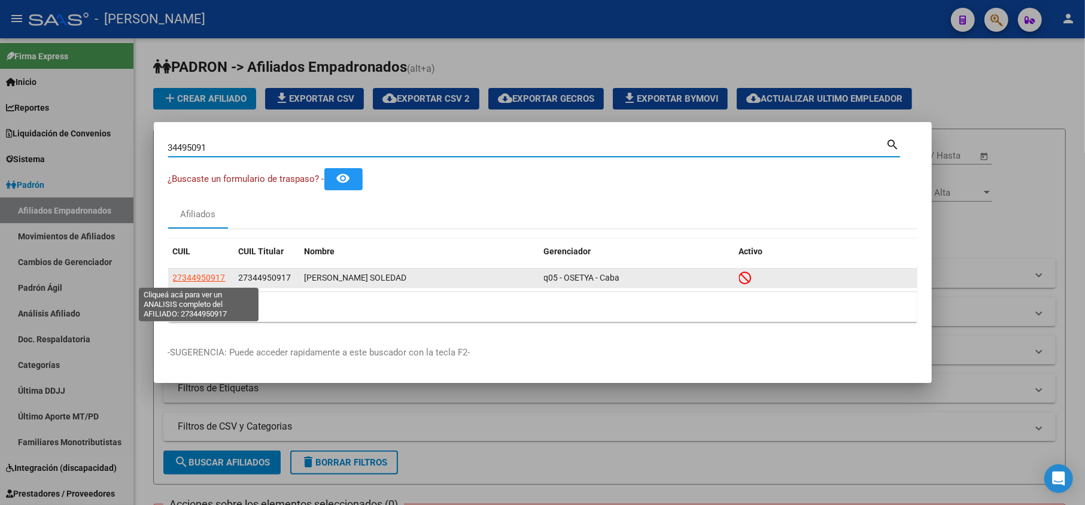
click at [214, 276] on span "27344950917" at bounding box center [199, 278] width 53 height 10
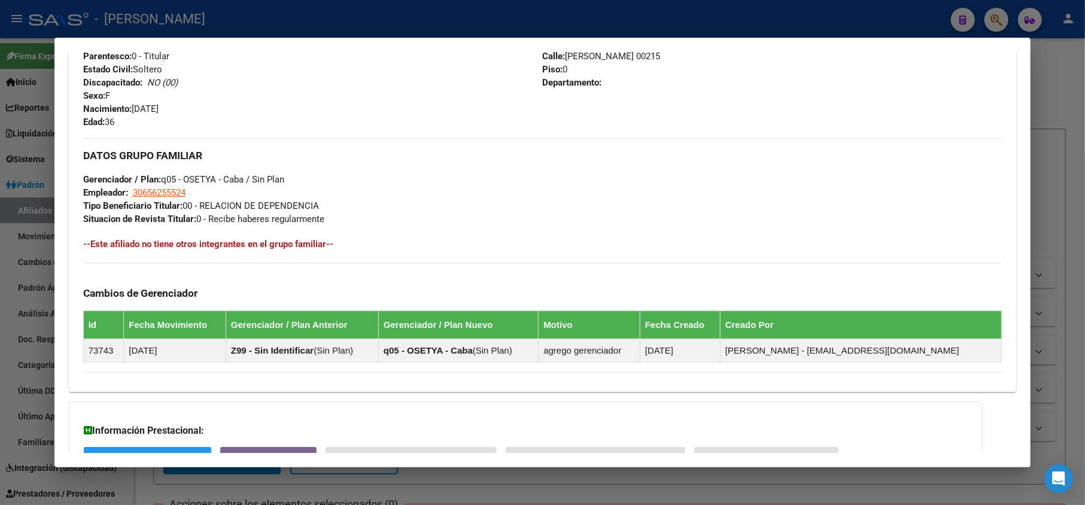
scroll to position [611, 0]
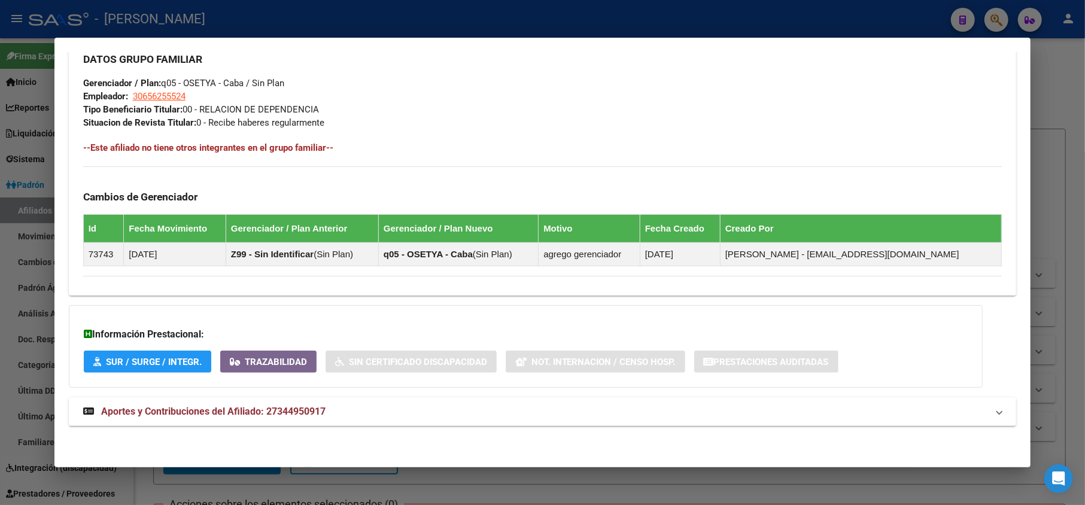
click at [0, 151] on div at bounding box center [542, 252] width 1085 height 505
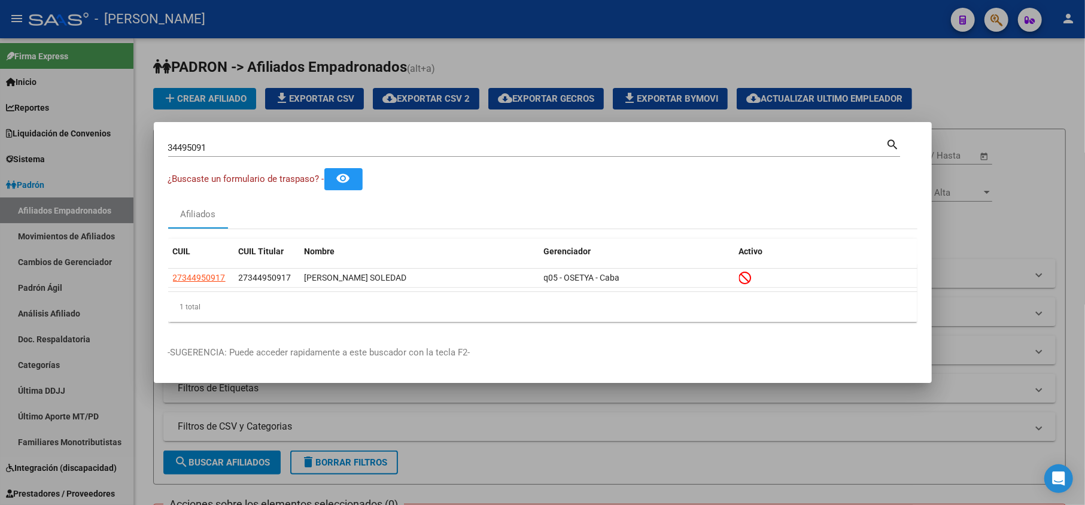
click at [248, 142] on input "34495091" at bounding box center [527, 147] width 718 height 11
click at [248, 141] on div "34495091 Buscar (apellido, dni, [PERSON_NAME], [PERSON_NAME], cuit, obra social)" at bounding box center [527, 148] width 718 height 18
click at [233, 144] on input "34495091" at bounding box center [527, 147] width 718 height 11
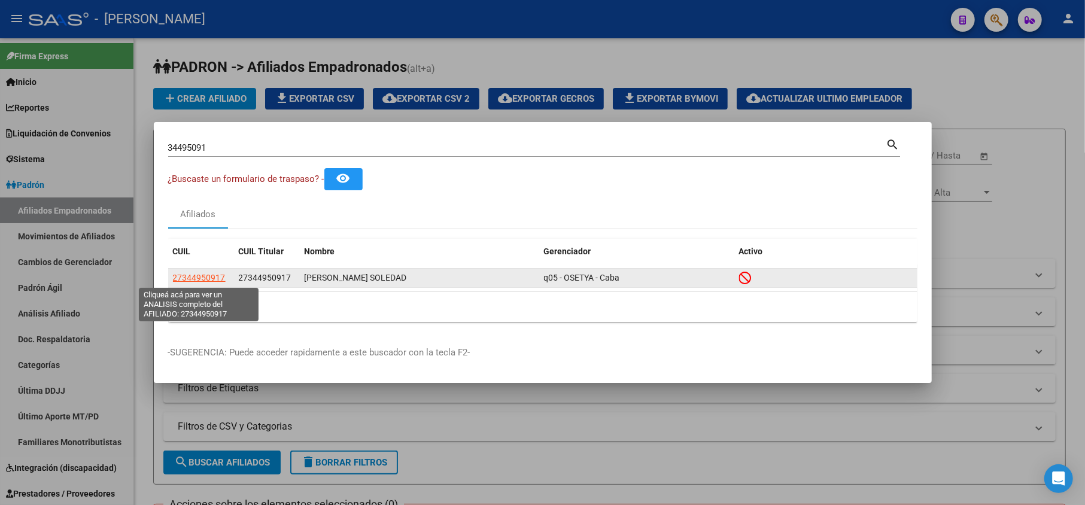
click at [211, 282] on span "27344950917" at bounding box center [199, 278] width 53 height 10
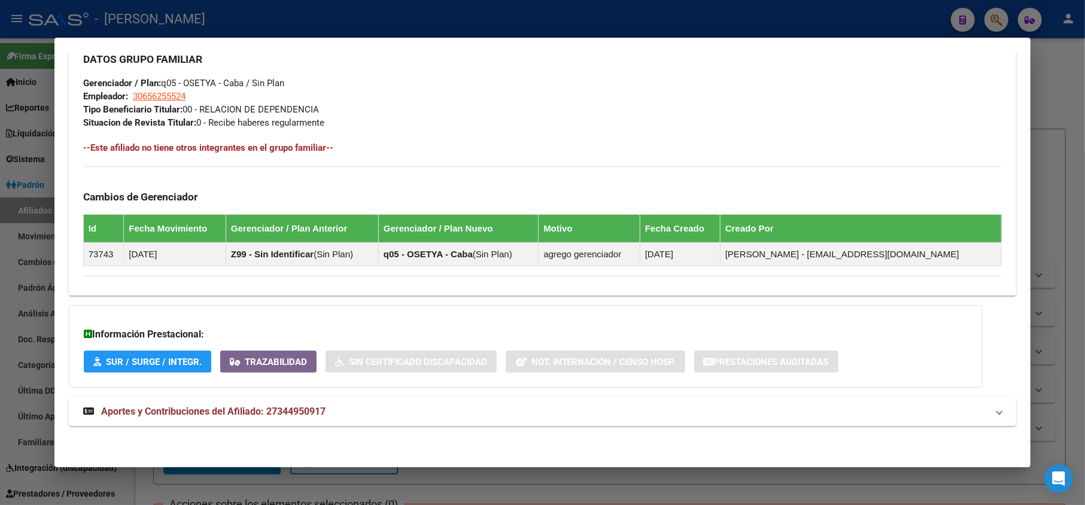
click at [267, 407] on span "Aportes y Contribuciones del Afiliado: 27344950917" at bounding box center [213, 411] width 224 height 11
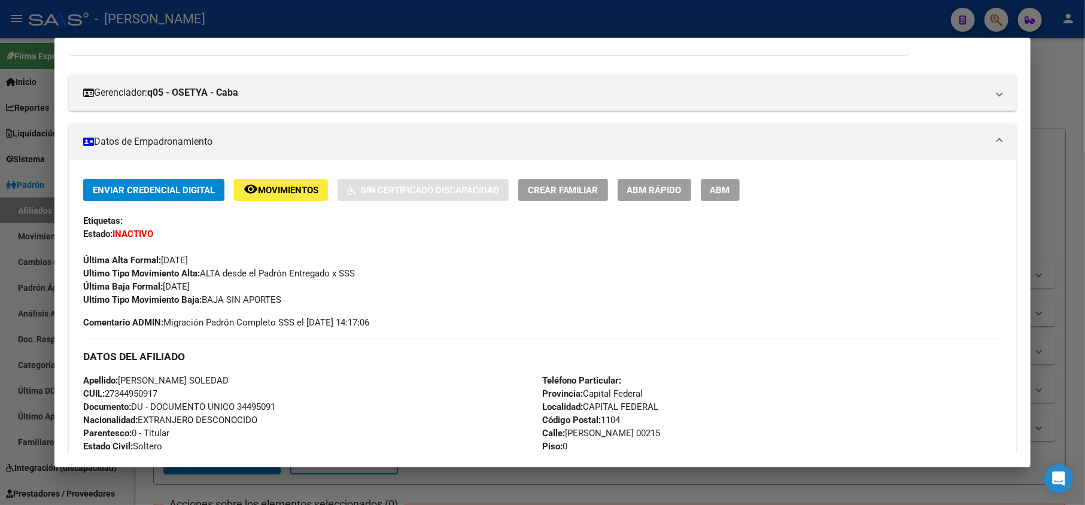
scroll to position [0, 0]
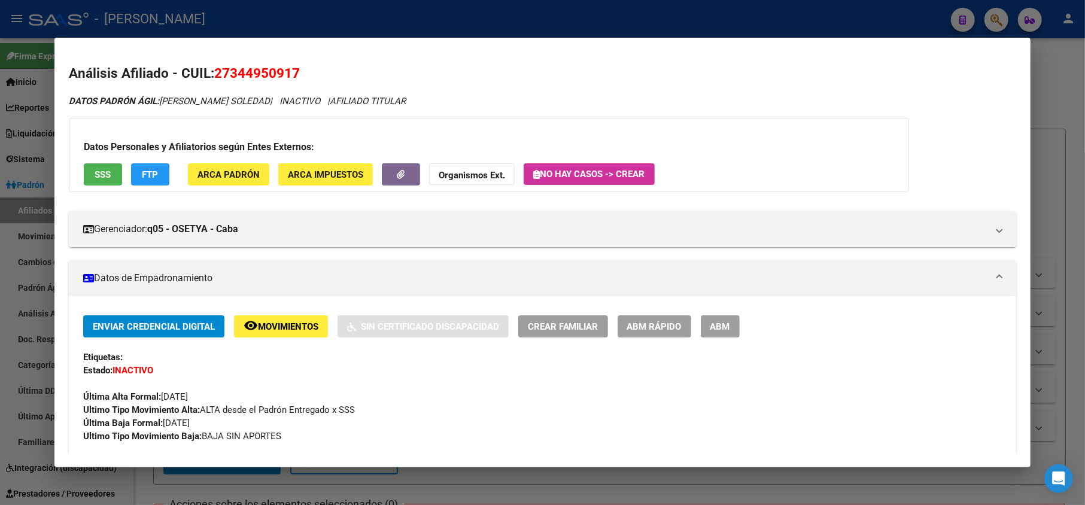
click at [259, 68] on span "27344950917" at bounding box center [257, 73] width 86 height 16
click at [226, 66] on span "27344950917" at bounding box center [257, 73] width 86 height 16
drag, startPoint x: 229, startPoint y: 71, endPoint x: 291, endPoint y: 75, distance: 62.4
click at [291, 75] on span "27344950917" at bounding box center [257, 73] width 86 height 16
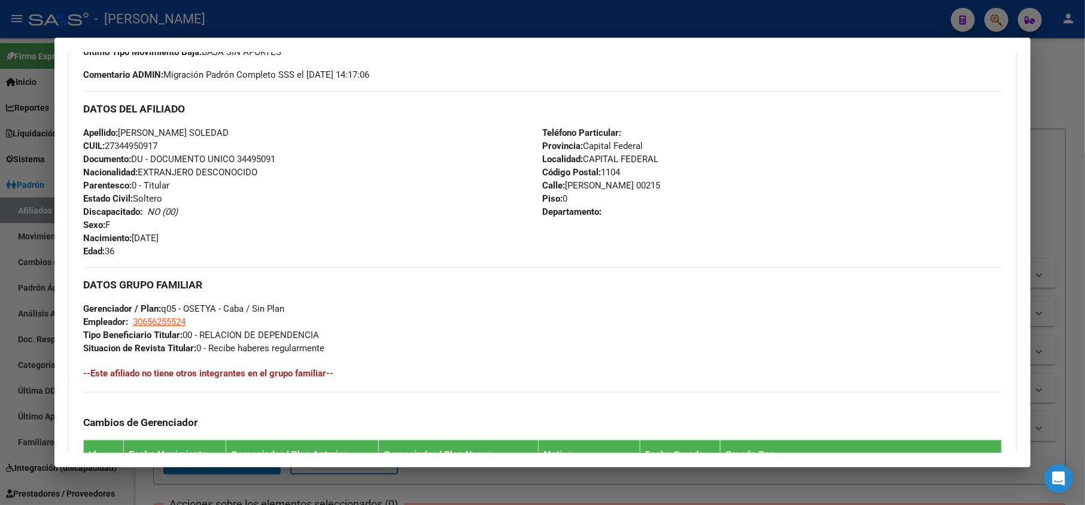
scroll to position [398, 0]
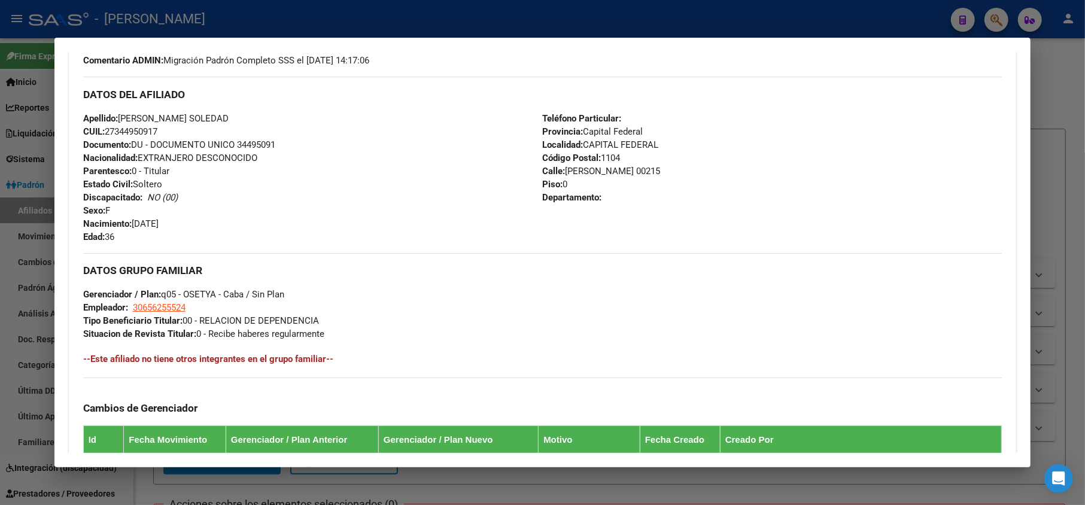
drag, startPoint x: 185, startPoint y: 223, endPoint x: 135, endPoint y: 226, distance: 49.7
click at [135, 226] on div "Apellido: [PERSON_NAME] SOLEDAD CUIL: 27344950917 Documento: DU - DOCUMENTO UNI…" at bounding box center [312, 178] width 459 height 132
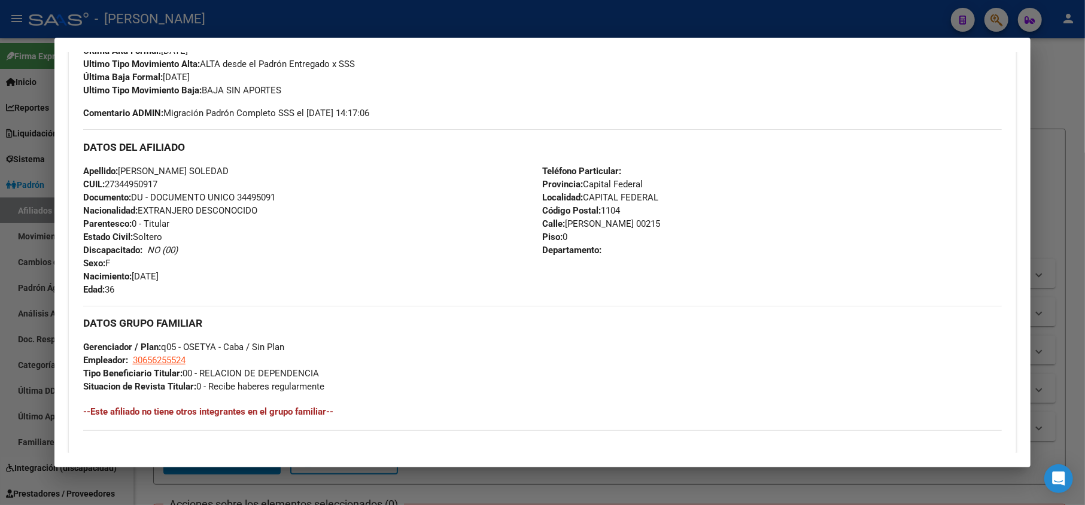
scroll to position [319, 0]
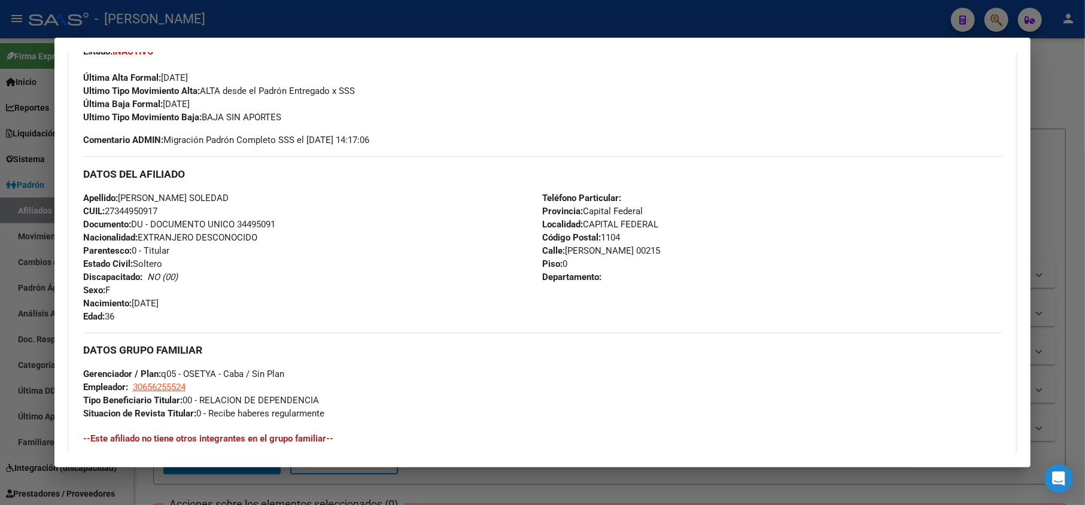
click at [154, 197] on span "Apellido: [PERSON_NAME] SOLEDAD" at bounding box center [155, 198] width 145 height 11
drag, startPoint x: 154, startPoint y: 197, endPoint x: 224, endPoint y: 200, distance: 70.0
click at [224, 200] on span "Apellido: [PERSON_NAME] SOLEDAD" at bounding box center [155, 198] width 145 height 11
drag, startPoint x: 669, startPoint y: 250, endPoint x: 563, endPoint y: 245, distance: 106.0
click at [563, 245] on div "Teléfono Particular: Provincia: Capital Federal Localidad: CAPITAL FEDERAL Códi…" at bounding box center [772, 257] width 459 height 132
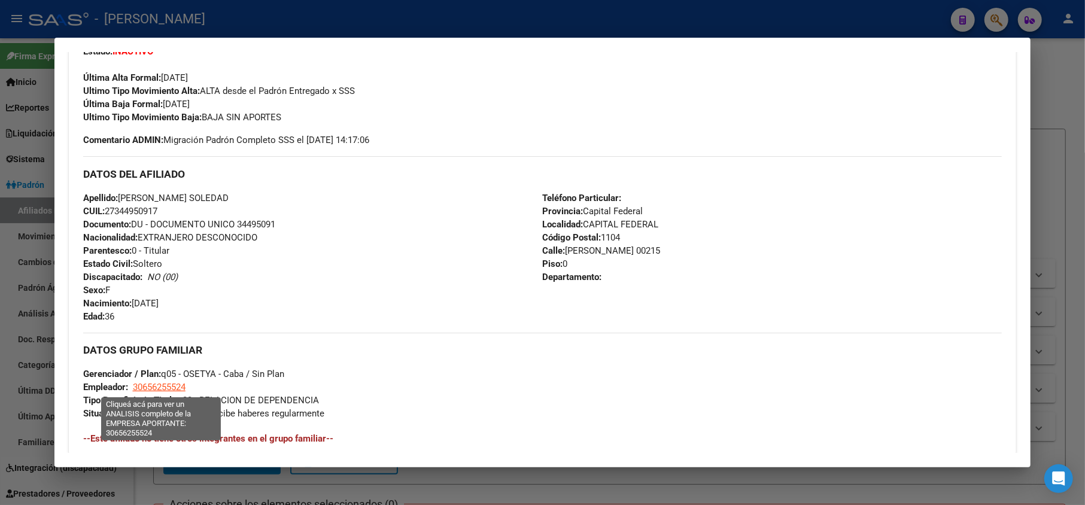
drag, startPoint x: 196, startPoint y: 390, endPoint x: 133, endPoint y: 380, distance: 64.1
click at [133, 380] on div "DATOS GRUPO FAMILIAR Gerenciador / Plan: q05 - OSETYA - Caba / Sin Plan Emplead…" at bounding box center [542, 376] width 919 height 87
click at [178, 386] on span "30656255524" at bounding box center [159, 387] width 53 height 11
type textarea "30656255524"
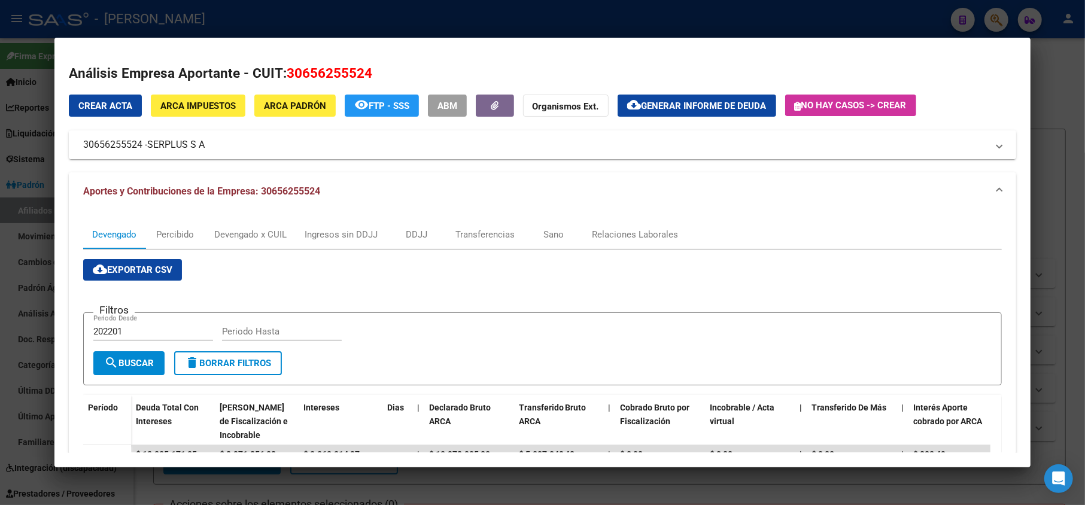
drag, startPoint x: 151, startPoint y: 147, endPoint x: 202, endPoint y: 147, distance: 50.9
click at [202, 147] on span "SERPLUS S A" at bounding box center [175, 145] width 57 height 14
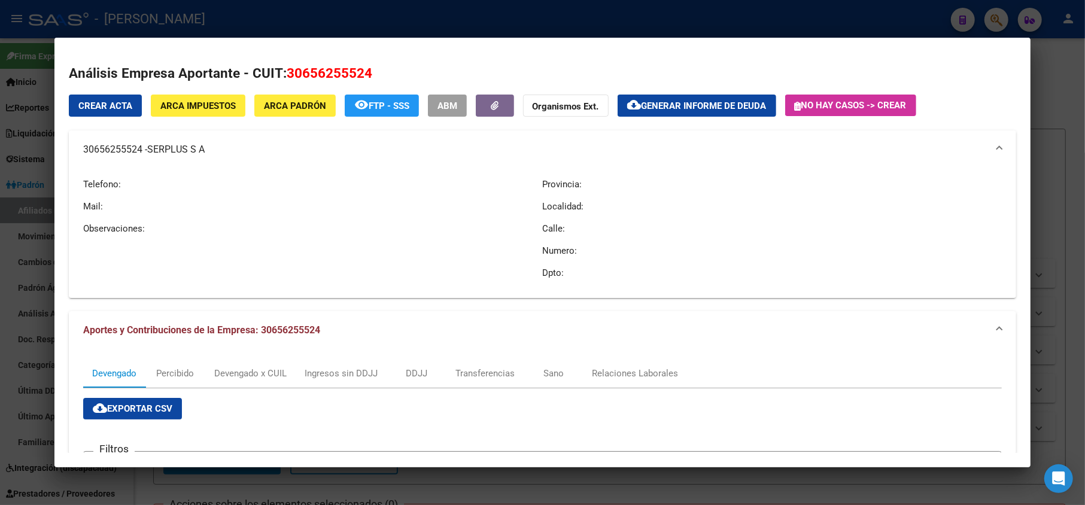
click at [36, 221] on div at bounding box center [542, 252] width 1085 height 505
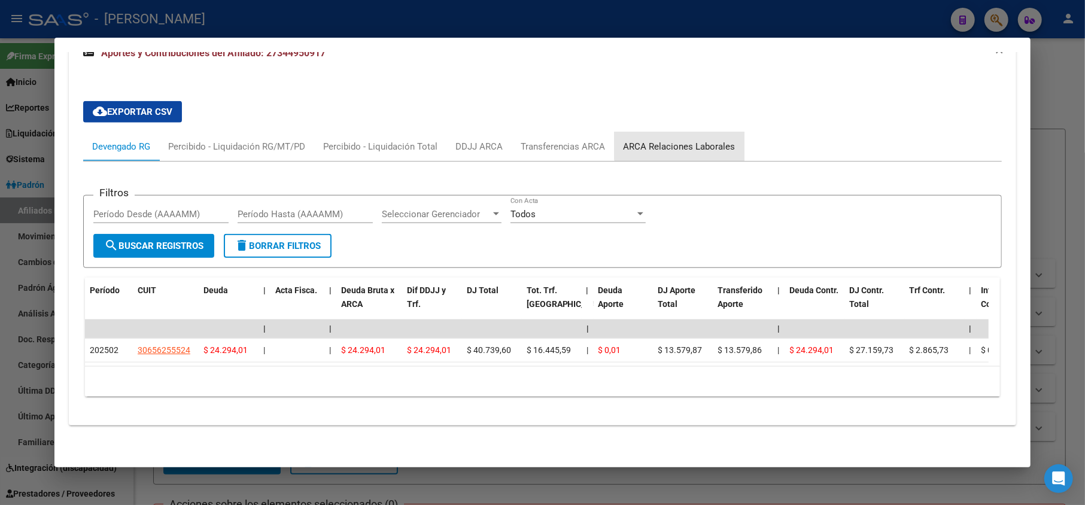
click at [687, 132] on div "ARCA Relaciones Laborales" at bounding box center [679, 146] width 130 height 29
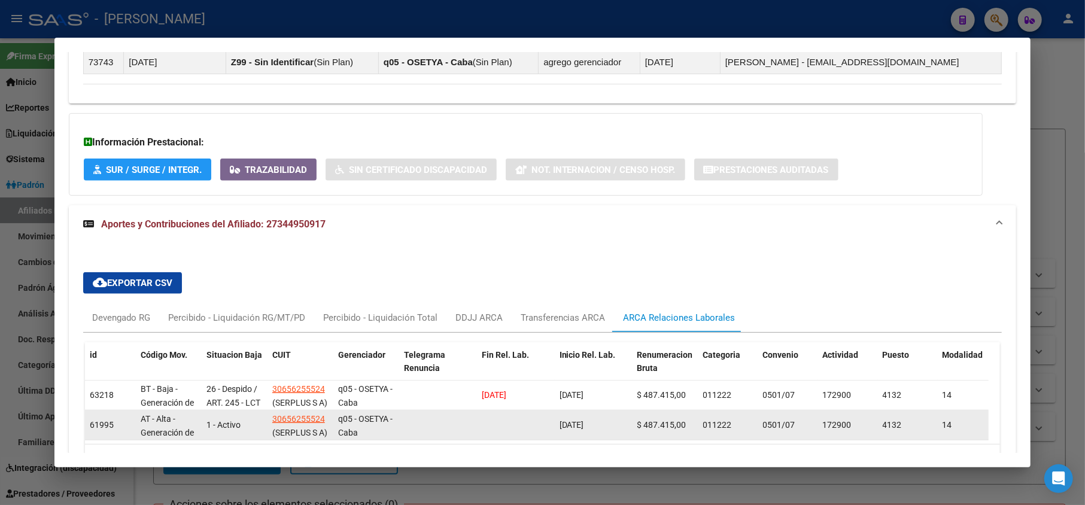
scroll to position [893, 0]
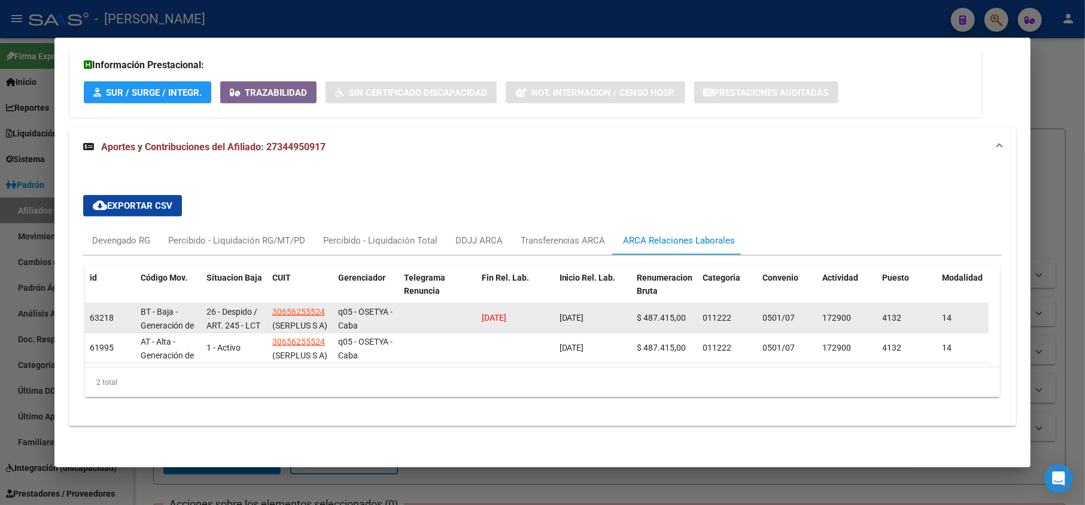
drag, startPoint x: 606, startPoint y: 307, endPoint x: 558, endPoint y: 309, distance: 48.5
click at [558, 309] on datatable-body-cell "[DATE]" at bounding box center [594, 317] width 78 height 29
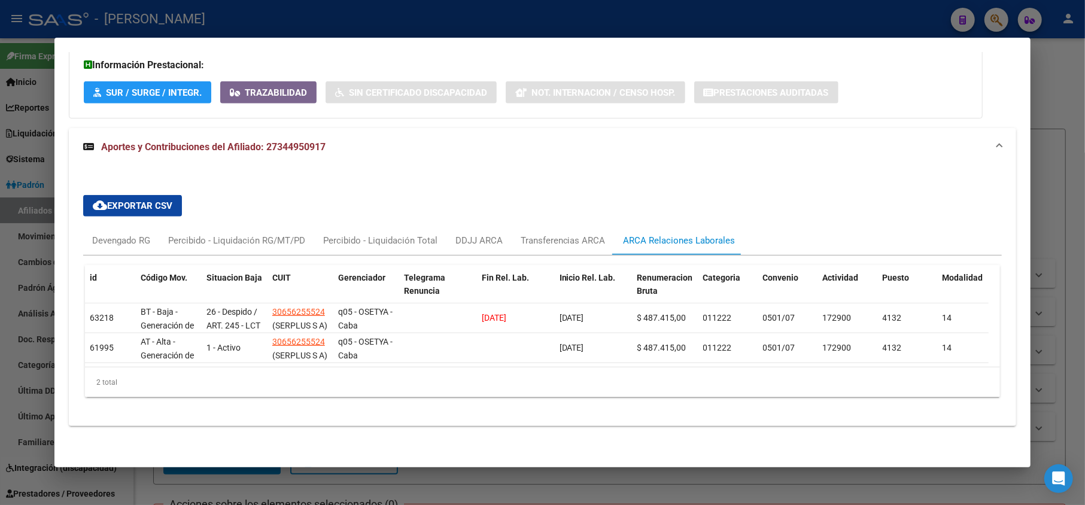
drag, startPoint x: 0, startPoint y: 175, endPoint x: 412, endPoint y: 242, distance: 417.6
click at [412, 242] on div "34495091 Buscar (apellido, dni, cuil, nro traspaso, cuit, obra social) search ¿…" at bounding box center [542, 252] width 1085 height 505
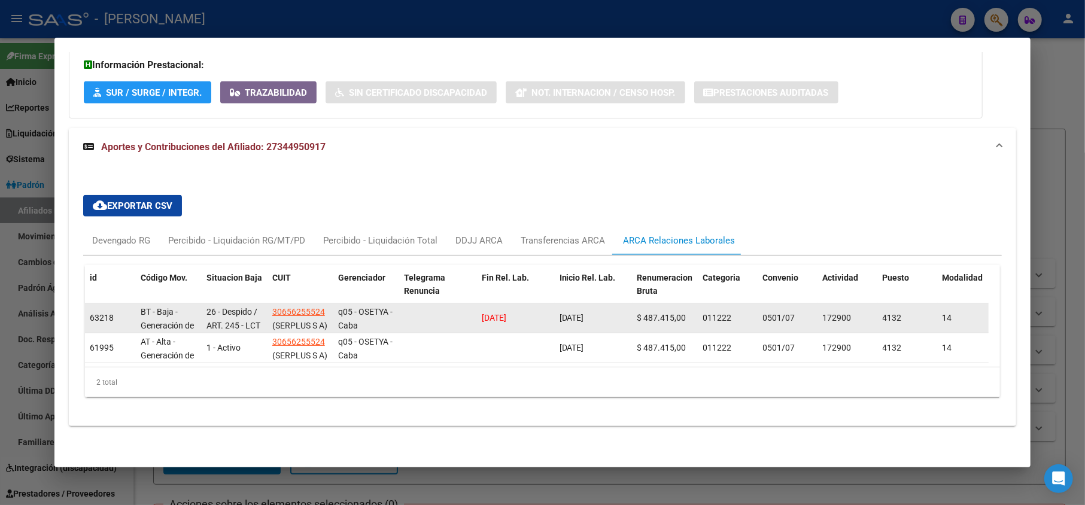
drag, startPoint x: 541, startPoint y: 302, endPoint x: 477, endPoint y: 304, distance: 64.7
click at [477, 304] on datatable-body-cell "[DATE]" at bounding box center [516, 317] width 78 height 29
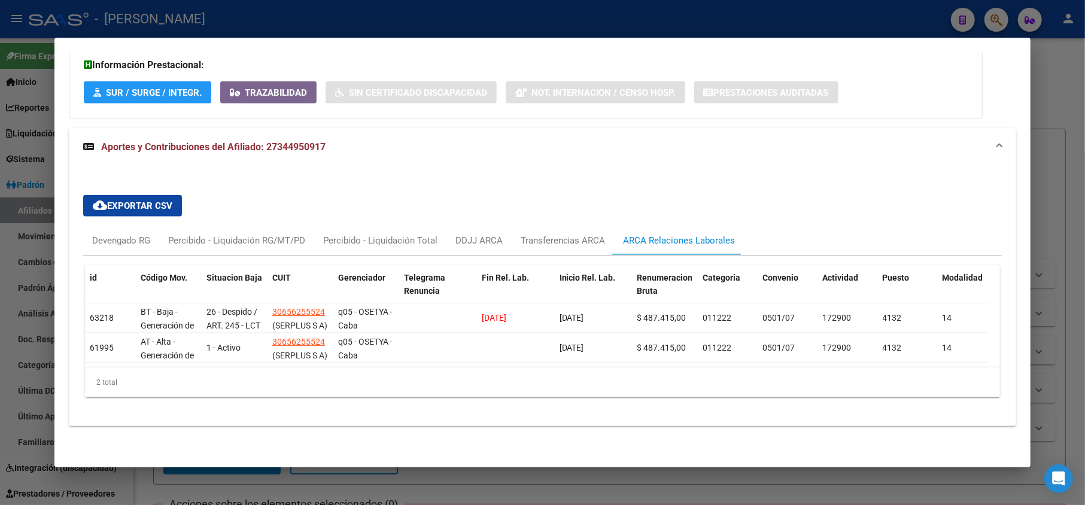
click at [0, 130] on div at bounding box center [542, 252] width 1085 height 505
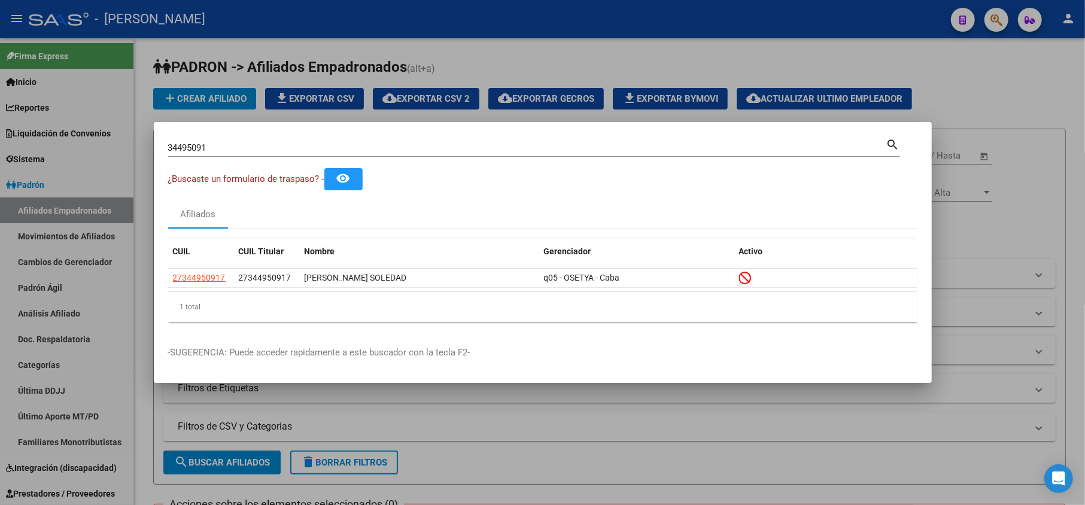
click at [262, 147] on input "34495091" at bounding box center [527, 147] width 718 height 11
paste input "53167034"
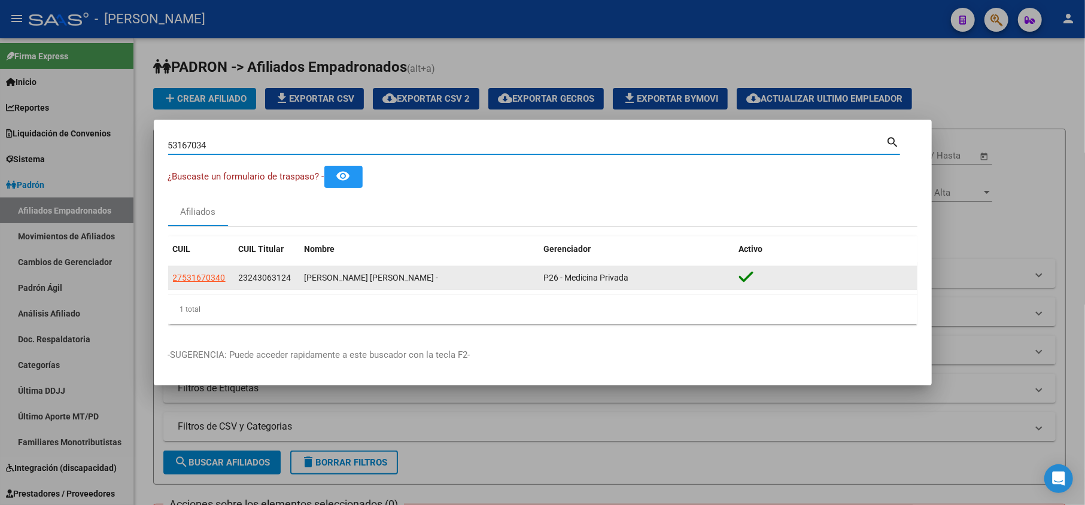
click at [252, 281] on span "23243063124" at bounding box center [265, 278] width 53 height 10
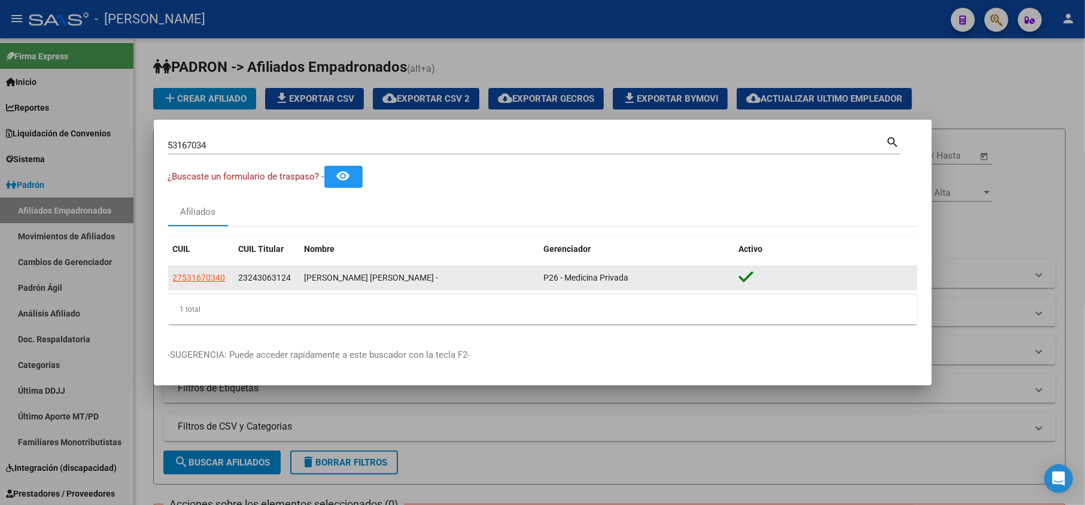
click at [252, 281] on span "23243063124" at bounding box center [265, 278] width 53 height 10
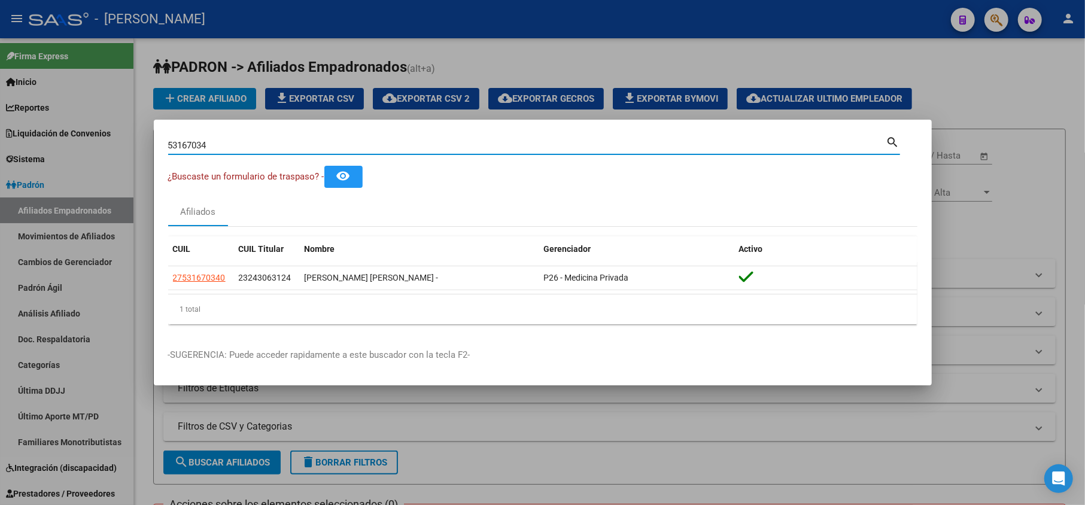
click at [237, 140] on input "53167034" at bounding box center [527, 145] width 718 height 11
paste input "2324306312"
type input "23243063124"
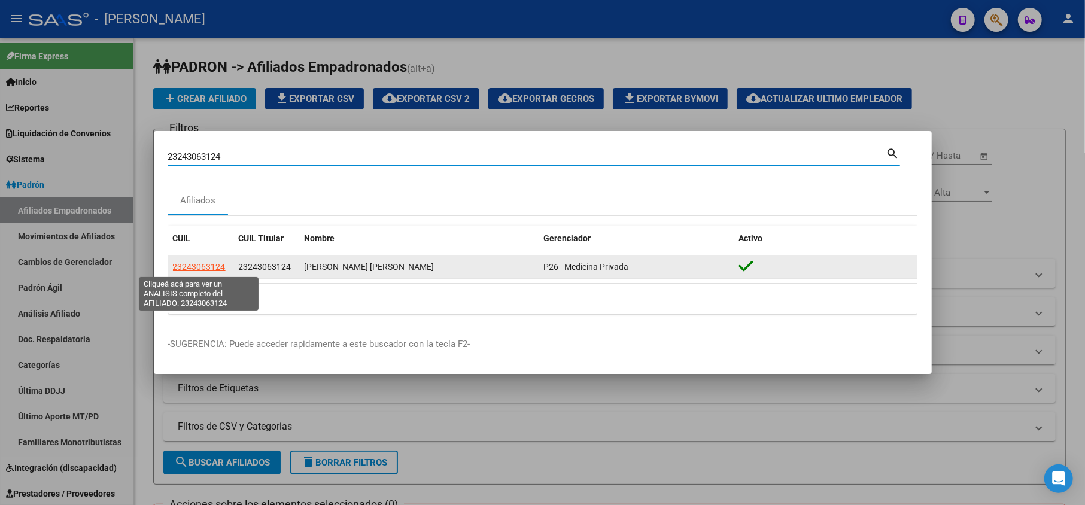
click at [212, 267] on span "23243063124" at bounding box center [199, 267] width 53 height 10
type textarea "23243063124"
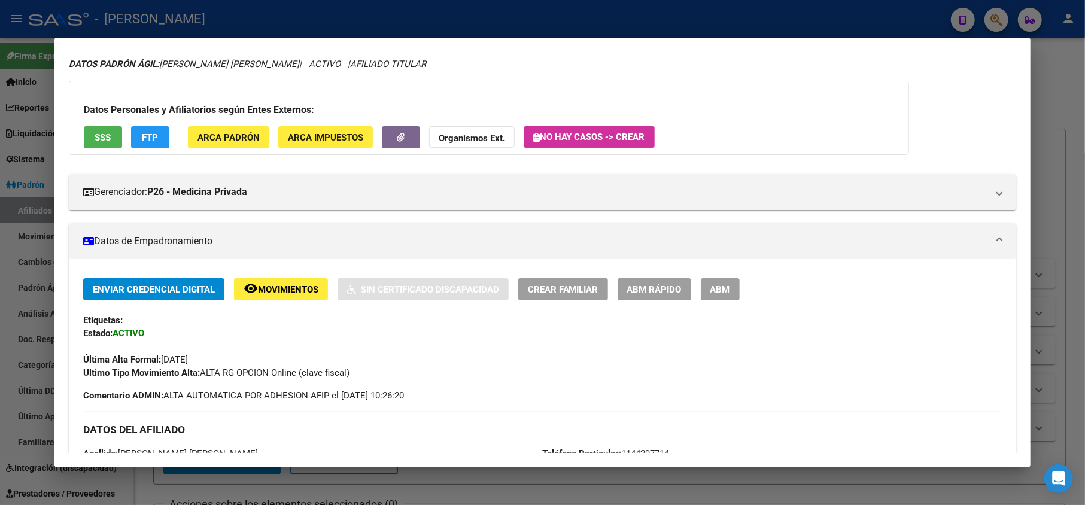
scroll to position [0, 0]
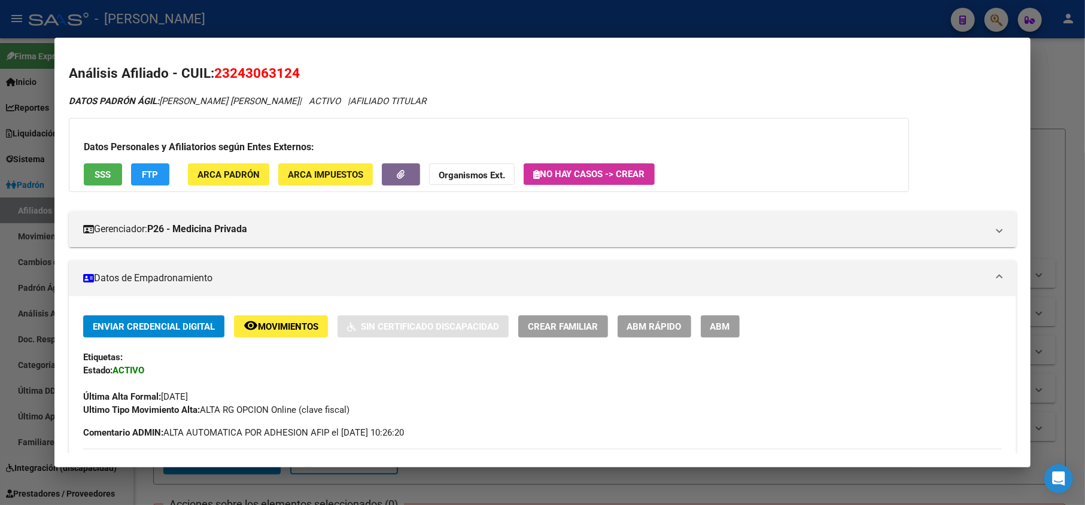
click at [271, 73] on span "23243063124" at bounding box center [257, 73] width 86 height 16
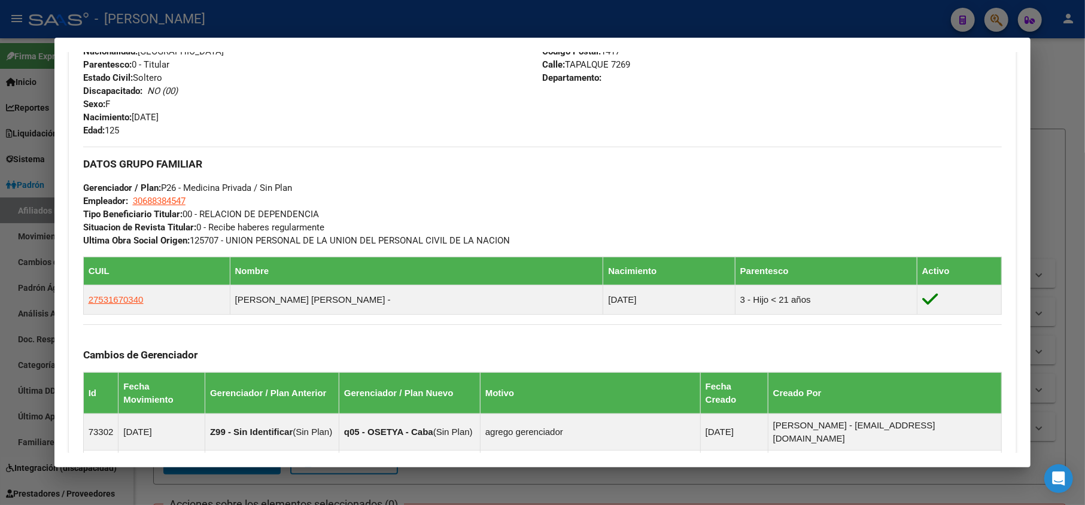
scroll to position [661, 0]
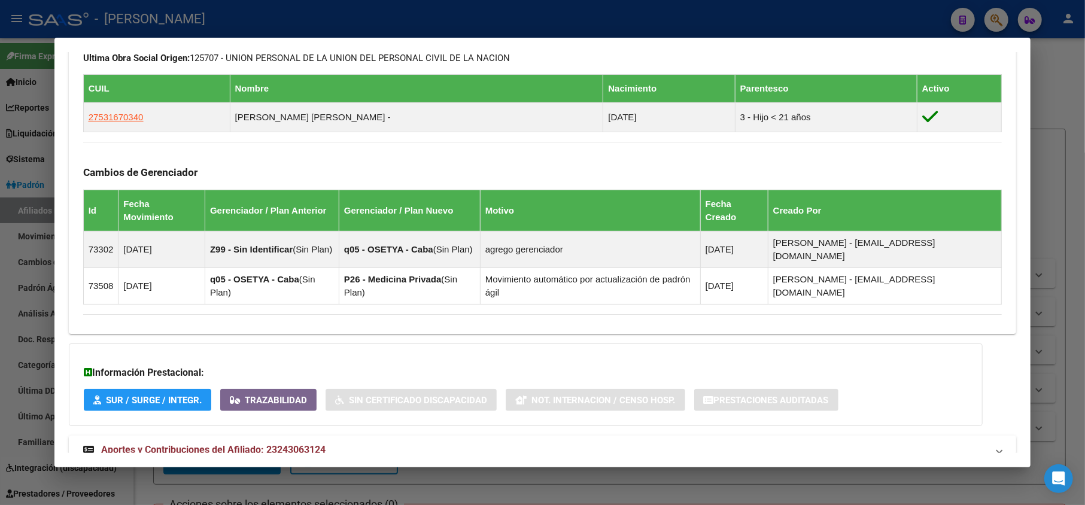
click at [283, 436] on mat-expansion-panel-header "Aportes y Contribuciones del Afiliado: 23243063124" at bounding box center [543, 450] width 948 height 29
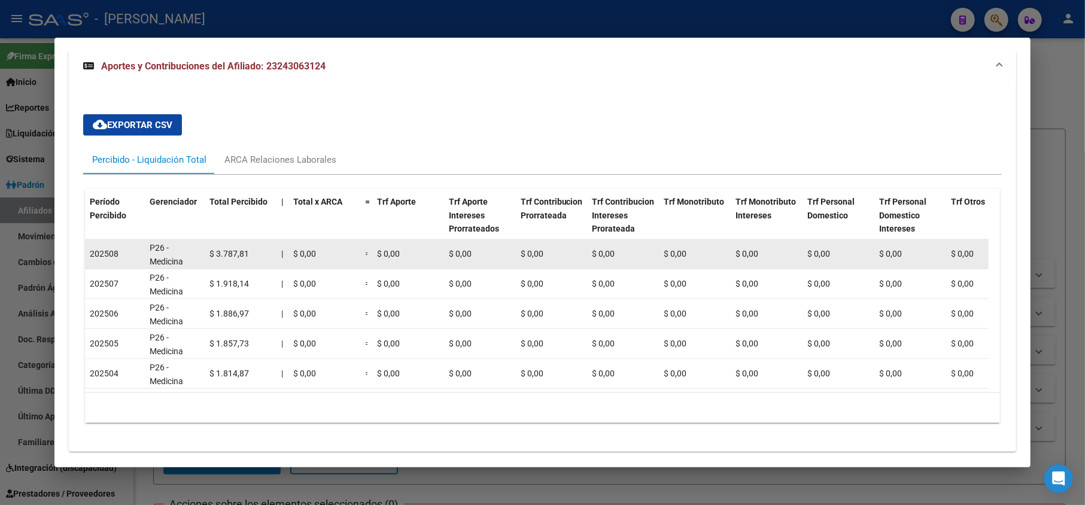
scroll to position [890, 0]
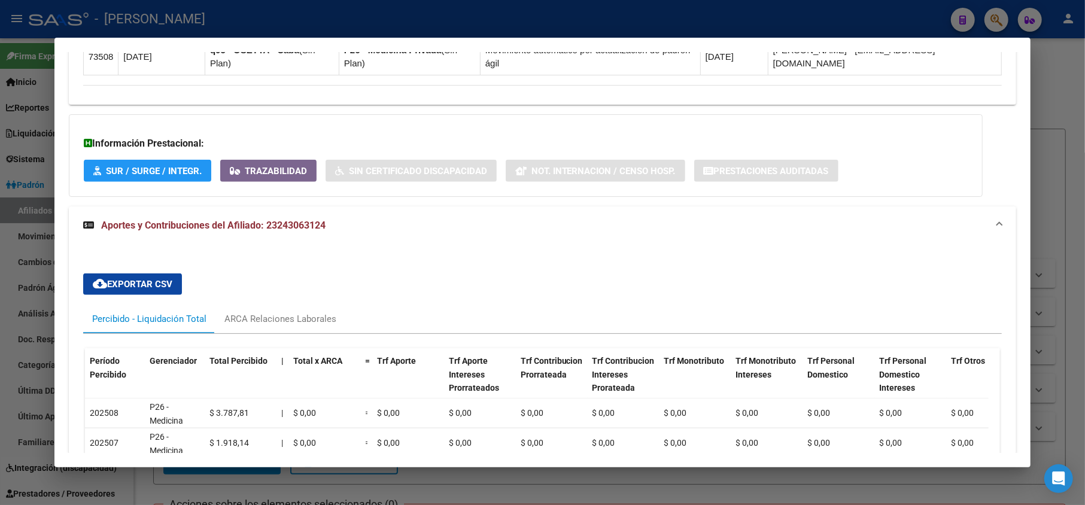
click at [263, 266] on div "cloud_download Exportar CSV Percibido - Liquidación Total ARCA Relaciones Labor…" at bounding box center [542, 428] width 919 height 328
click at [273, 304] on div "ARCA Relaciones Laborales" at bounding box center [280, 318] width 130 height 29
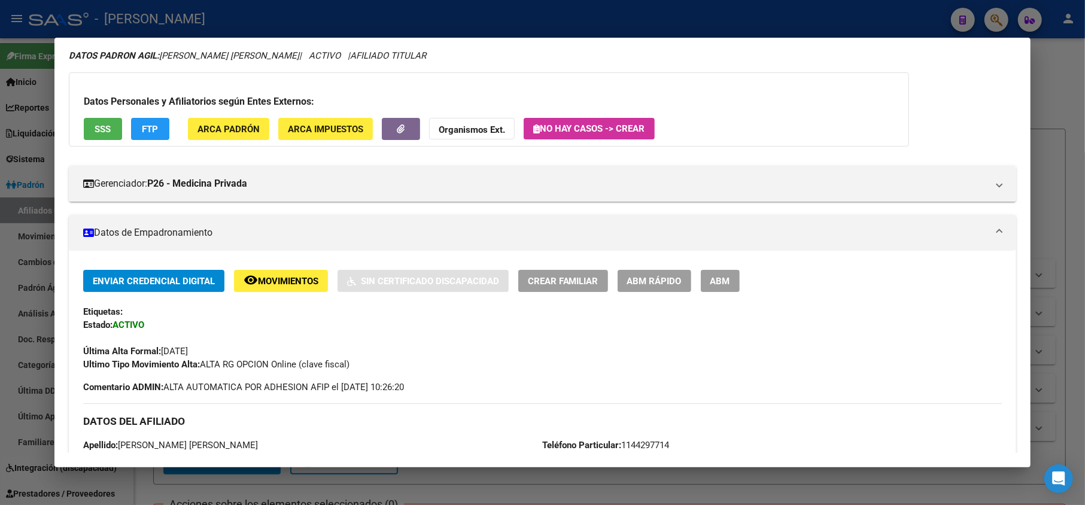
scroll to position [0, 0]
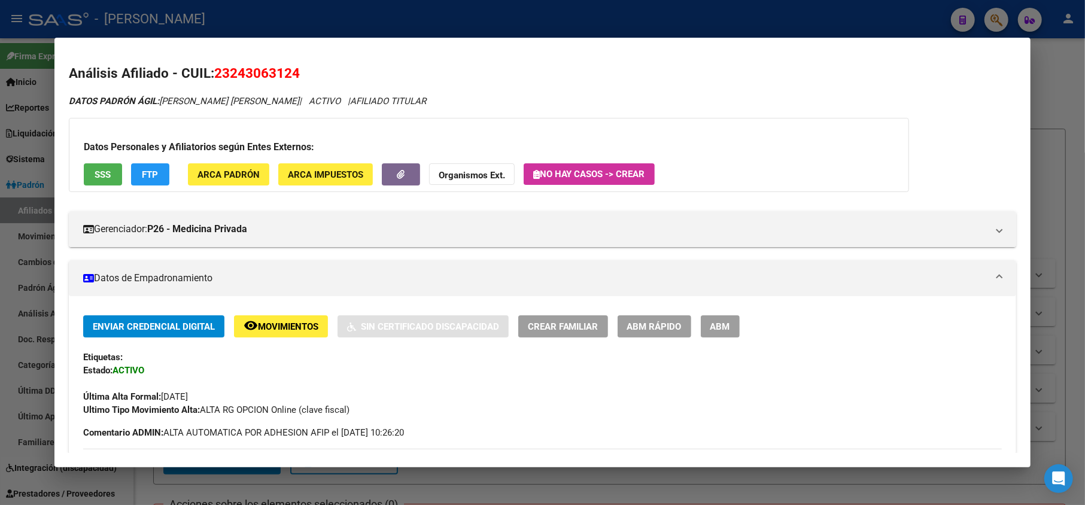
drag, startPoint x: 233, startPoint y: 77, endPoint x: 292, endPoint y: 77, distance: 59.2
click at [292, 77] on span "23243063124" at bounding box center [257, 73] width 86 height 16
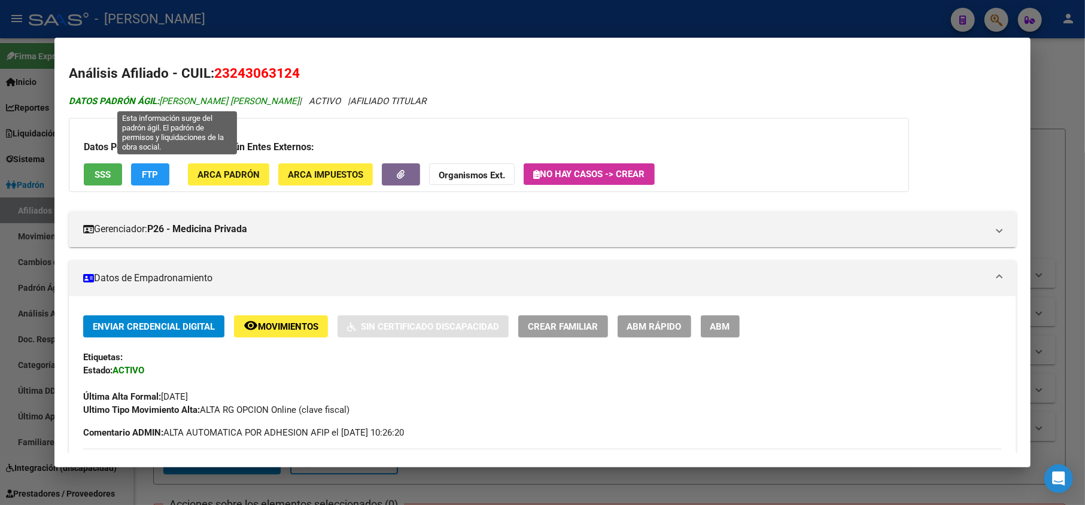
click at [185, 99] on span "DATOS PADRÓN ÁGIL: [PERSON_NAME] [PERSON_NAME]" at bounding box center [184, 101] width 230 height 11
drag, startPoint x: 185, startPoint y: 99, endPoint x: 269, endPoint y: 99, distance: 84.4
click at [269, 99] on span "DATOS PADRÓN ÁGIL: [PERSON_NAME] [PERSON_NAME]" at bounding box center [184, 101] width 230 height 11
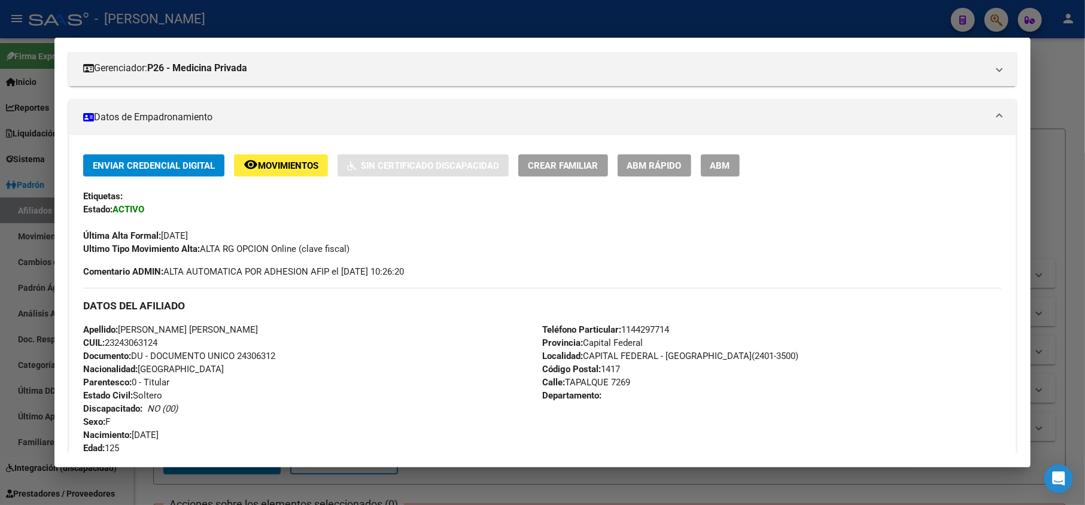
scroll to position [398, 0]
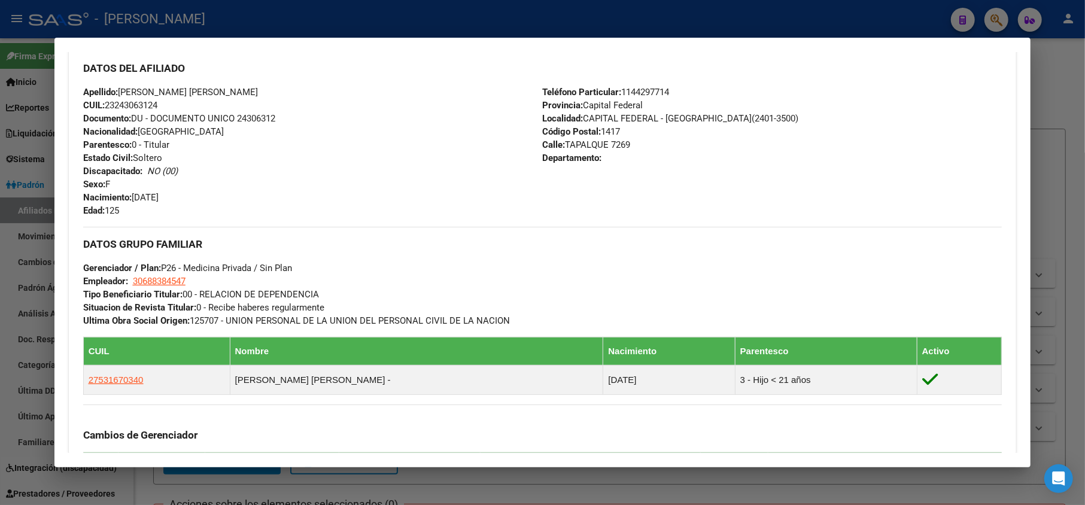
drag, startPoint x: 593, startPoint y: 147, endPoint x: 564, endPoint y: 147, distance: 29.9
click at [564, 147] on span "Calle: TAPALQUE 7269" at bounding box center [587, 144] width 88 height 11
click at [565, 144] on span "Calle: TAPALQUE 7269" at bounding box center [587, 144] width 88 height 11
drag, startPoint x: 562, startPoint y: 144, endPoint x: 628, endPoint y: 147, distance: 65.8
click at [628, 147] on div "Teléfono Particular: [PHONE_NUMBER] Provincia: Capital Federal Localidad: CAPIT…" at bounding box center [772, 152] width 459 height 132
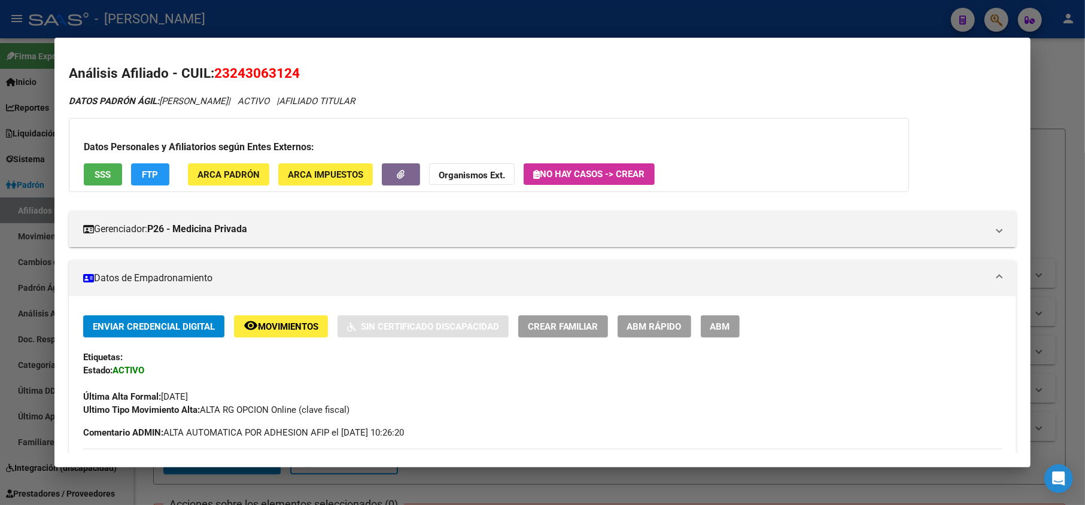
click at [240, 77] on span "23243063124" at bounding box center [257, 73] width 86 height 16
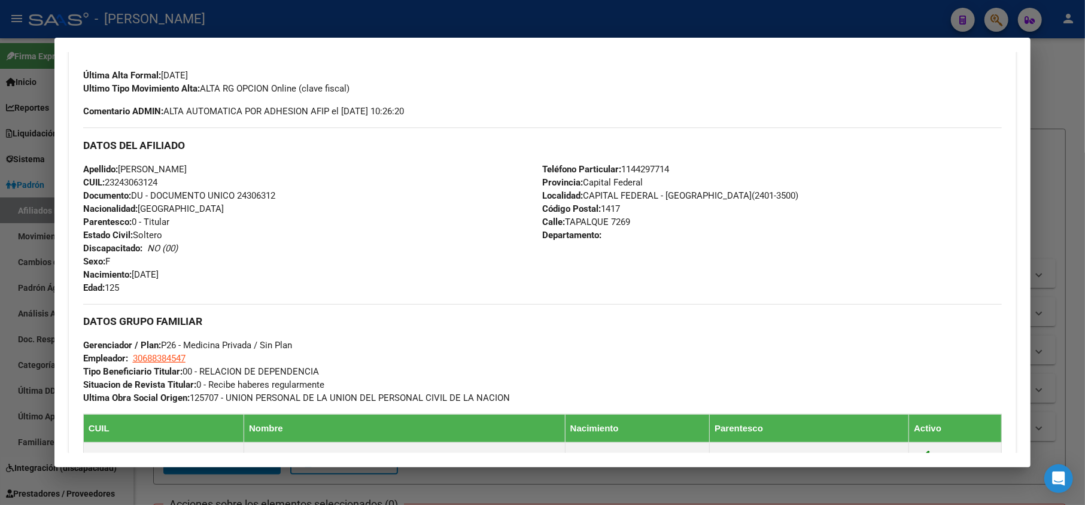
scroll to position [398, 0]
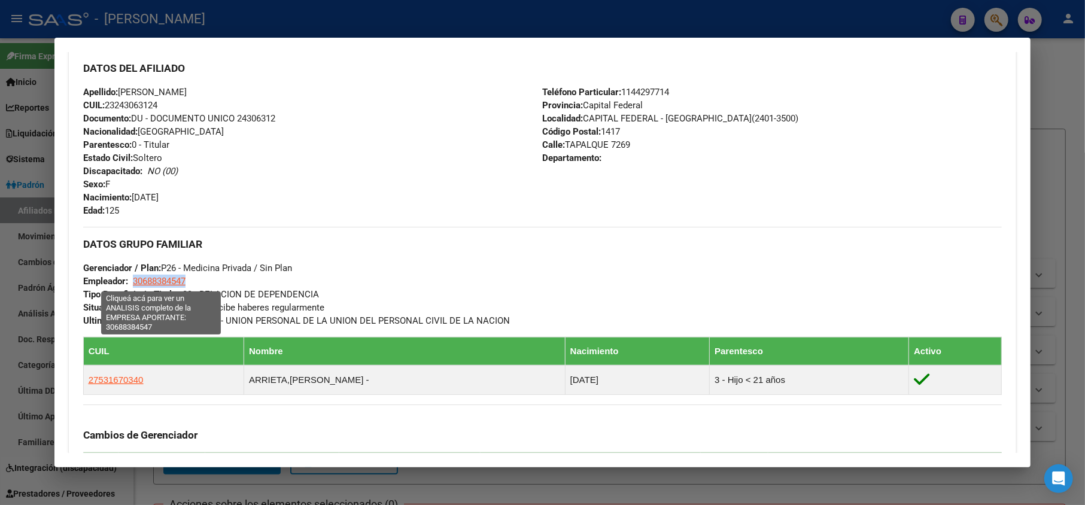
drag, startPoint x: 196, startPoint y: 280, endPoint x: 135, endPoint y: 279, distance: 61.6
click at [135, 279] on div "DATOS GRUPO FAMILIAR Gerenciador / Plan: P26 - Medicina Privada / Sin Plan Empl…" at bounding box center [542, 277] width 919 height 101
copy span "30688384547"
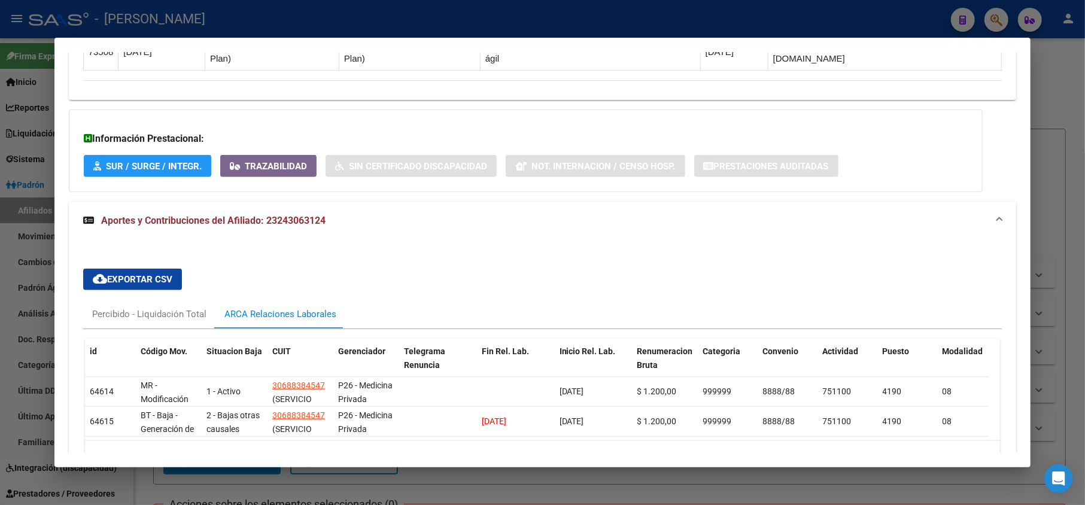
scroll to position [943, 0]
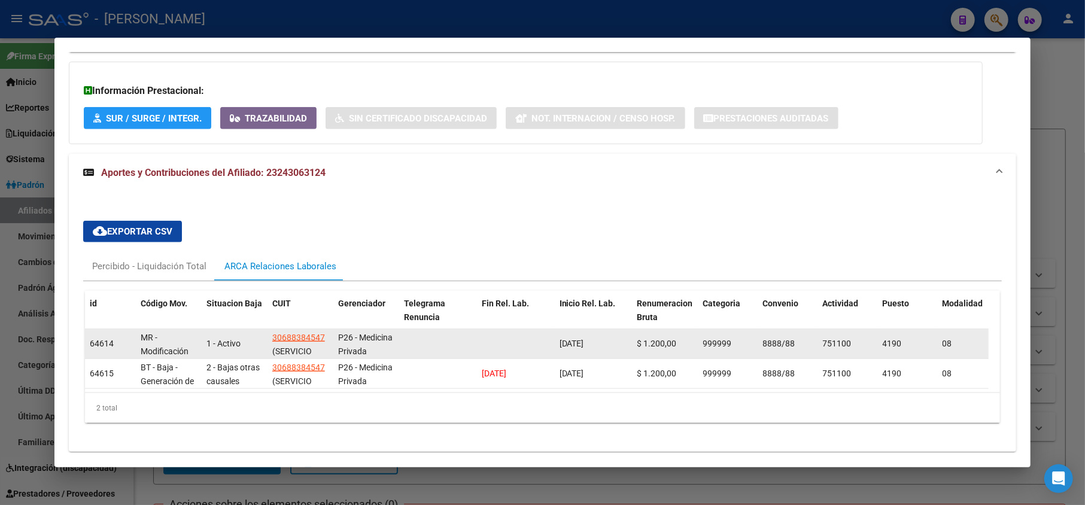
drag, startPoint x: 613, startPoint y: 309, endPoint x: 559, endPoint y: 306, distance: 53.9
click at [559, 337] on div "[DATE]" at bounding box center [593, 344] width 68 height 14
copy span "[DATE]"
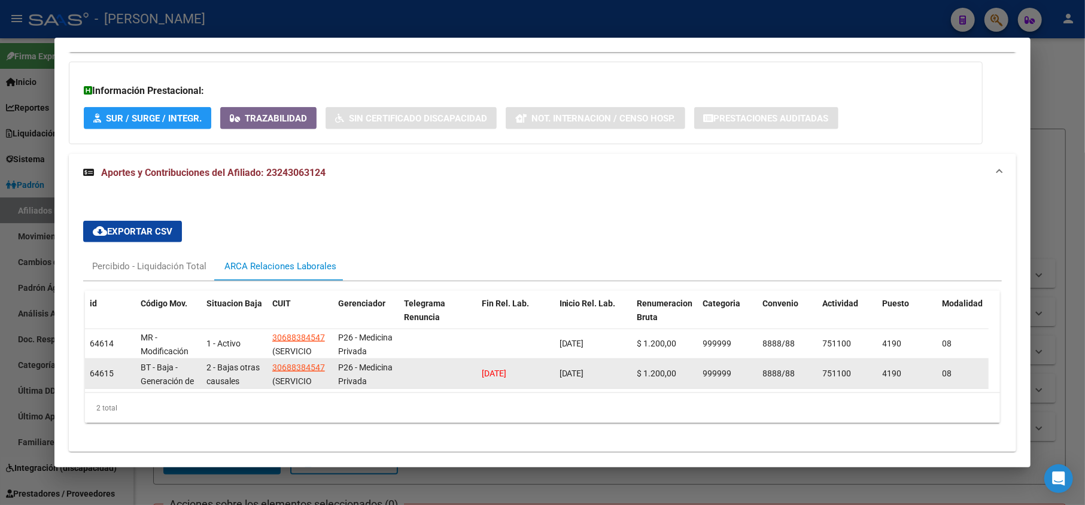
drag, startPoint x: 534, startPoint y: 329, endPoint x: 479, endPoint y: 333, distance: 55.7
click at [479, 359] on datatable-body-cell "[DATE]" at bounding box center [516, 373] width 78 height 29
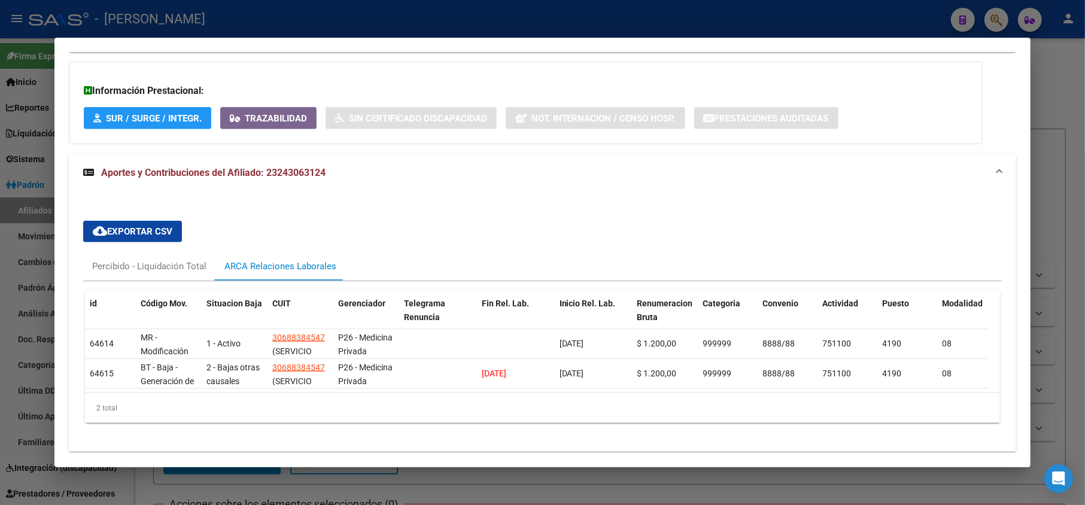
copy span "[DATE]"
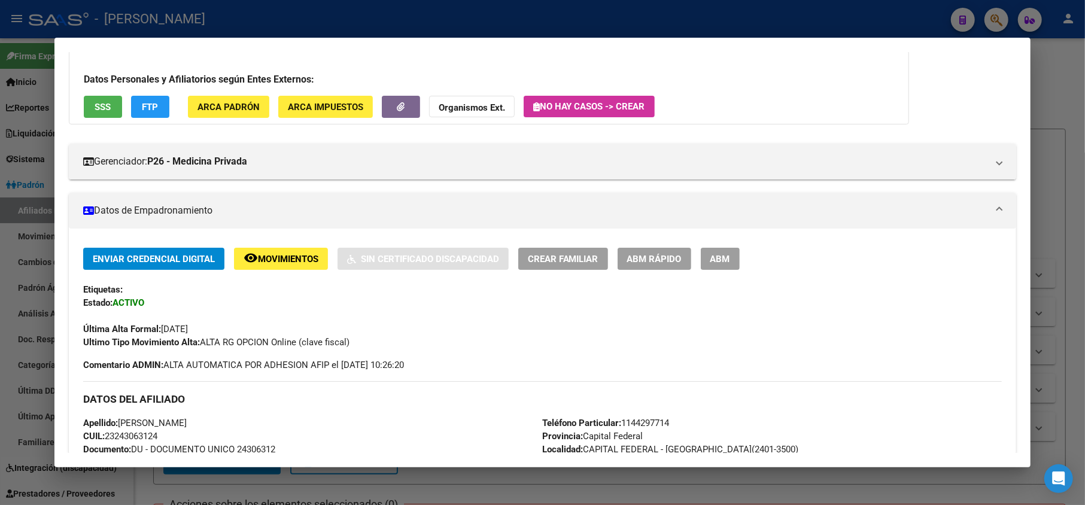
scroll to position [159, 0]
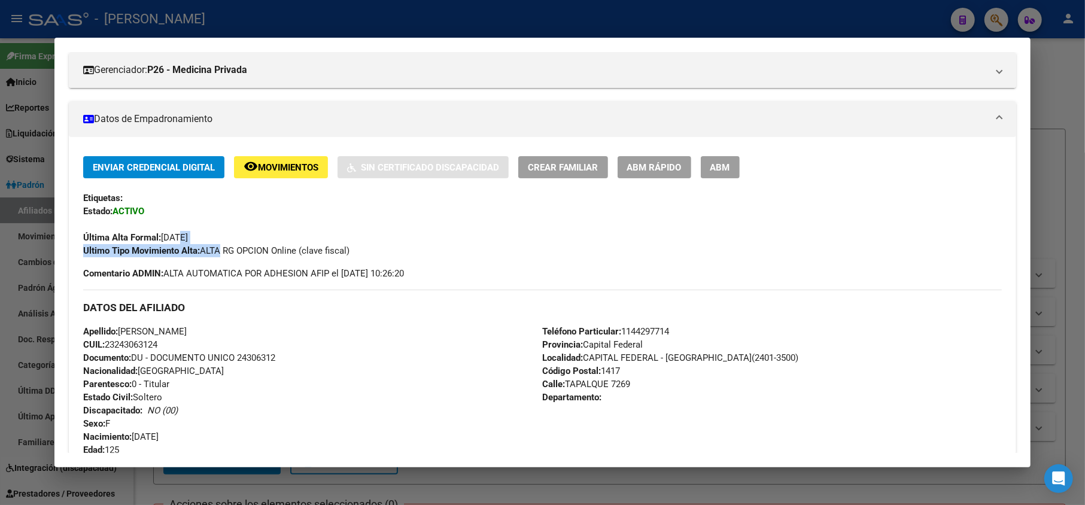
drag, startPoint x: 215, startPoint y: 243, endPoint x: 178, endPoint y: 242, distance: 37.7
click at [178, 242] on div "Enviar Credencial Digital remove_red_eye Movimientos Sin Certificado Discapacid…" at bounding box center [542, 206] width 919 height 101
click at [182, 242] on span "Última Alta Formal: 01/03/2025" at bounding box center [135, 237] width 105 height 11
drag, startPoint x: 230, startPoint y: 230, endPoint x: 203, endPoint y: 240, distance: 28.6
click at [173, 240] on div "Última Alta Formal: 01/03/2025" at bounding box center [542, 231] width 919 height 26
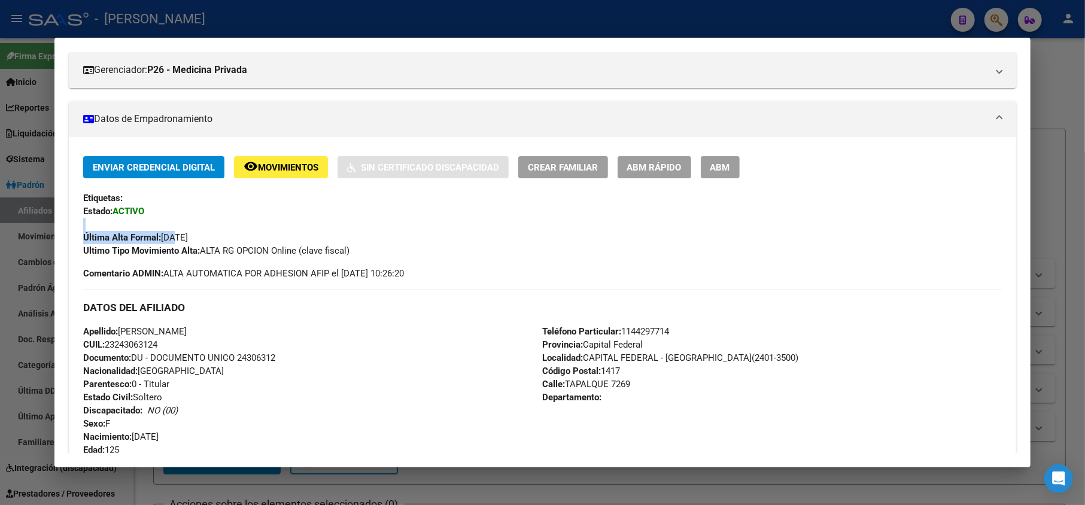
drag, startPoint x: 211, startPoint y: 237, endPoint x: 165, endPoint y: 240, distance: 45.5
click at [165, 240] on div "Última Alta Formal: 01/03/2025" at bounding box center [542, 231] width 919 height 26
copy span "[DATE]"
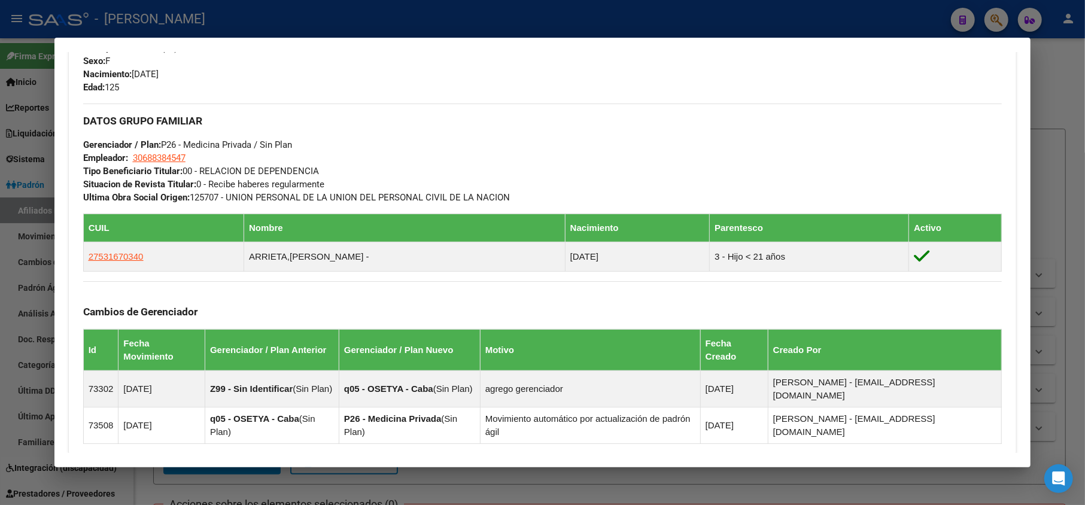
scroll to position [558, 0]
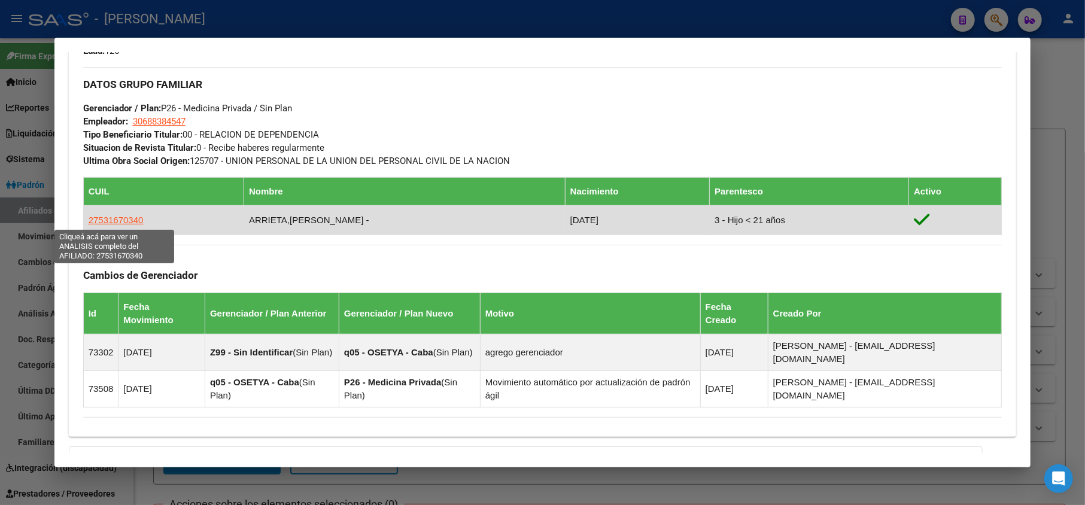
click at [118, 218] on span "27531670340" at bounding box center [116, 220] width 55 height 10
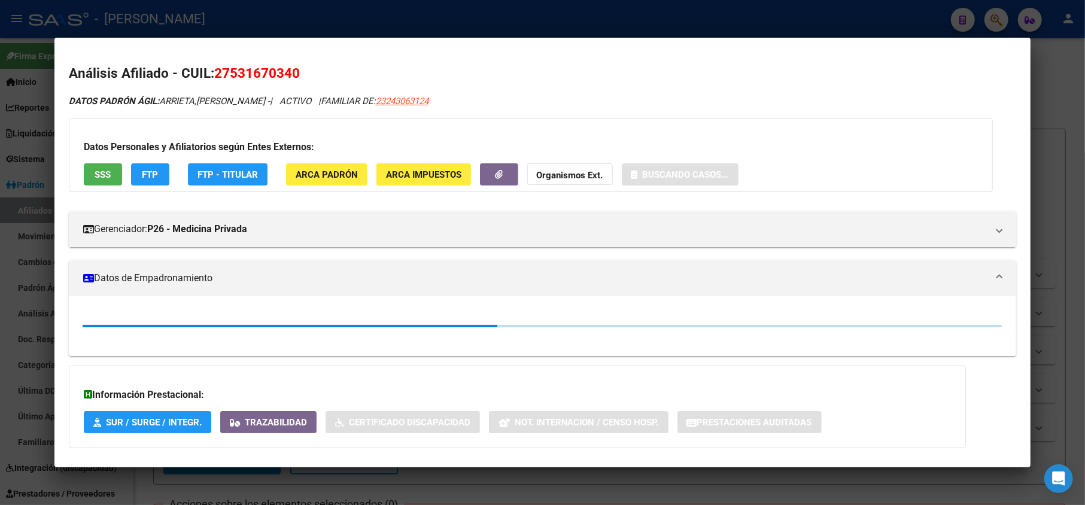
drag, startPoint x: 230, startPoint y: 77, endPoint x: 292, endPoint y: 79, distance: 62.3
click at [292, 79] on span "27531670340" at bounding box center [257, 73] width 86 height 16
copy span "53167034"
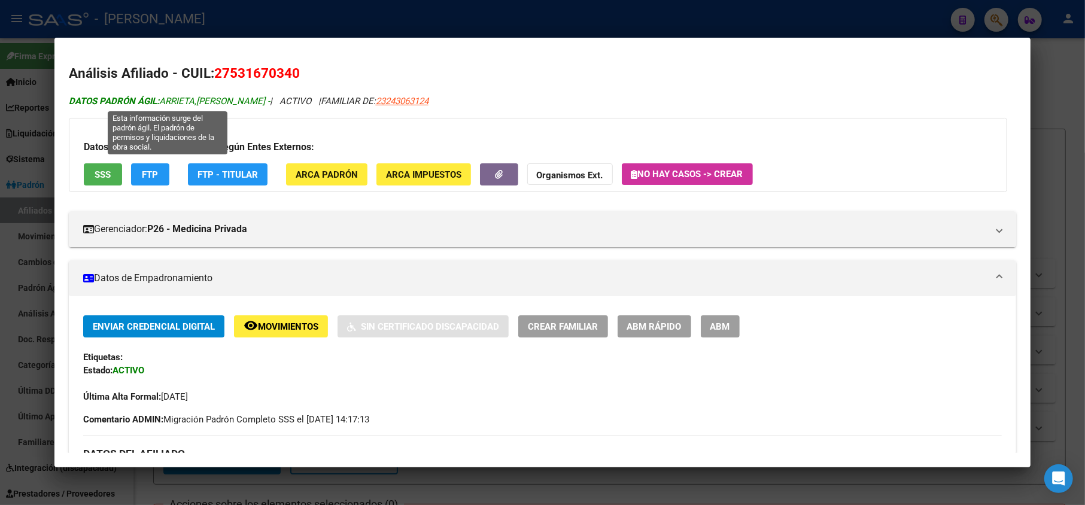
click at [169, 102] on span "DATOS PADRÓN ÁGIL: ARRIETA,ROCIO MAGALI -" at bounding box center [169, 101] width 201 height 11
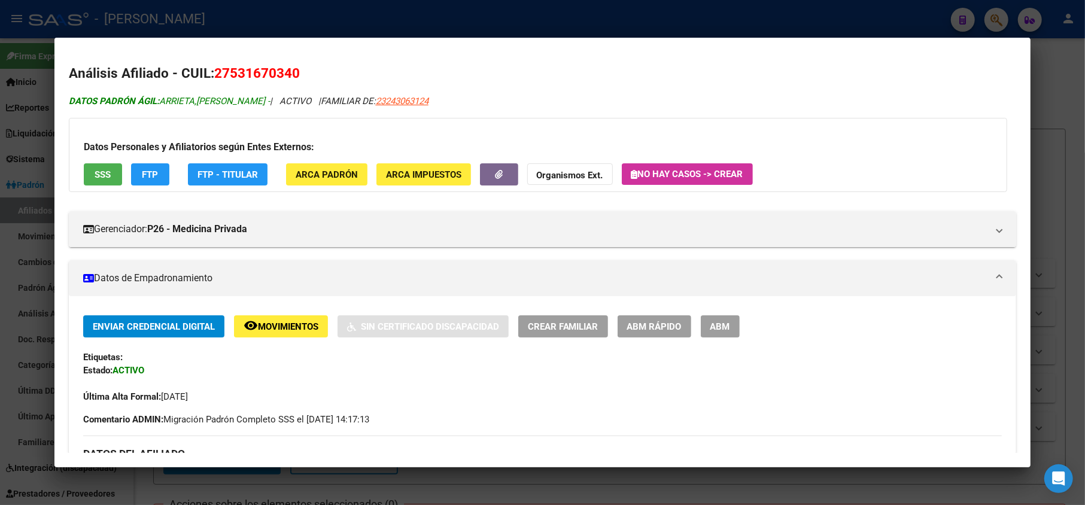
drag, startPoint x: 169, startPoint y: 102, endPoint x: 245, endPoint y: 99, distance: 76.6
click at [245, 99] on span "DATOS PADRÓN ÁGIL: ARRIETA,ROCIO MAGALI -" at bounding box center [169, 101] width 201 height 11
copy span "ARRIETA,ROCIO MAGALI"
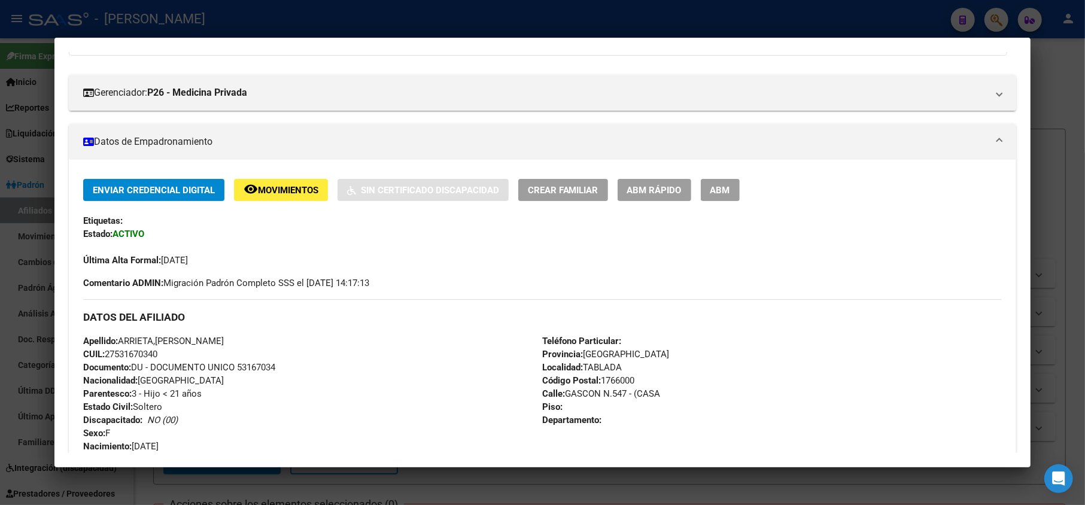
scroll to position [319, 0]
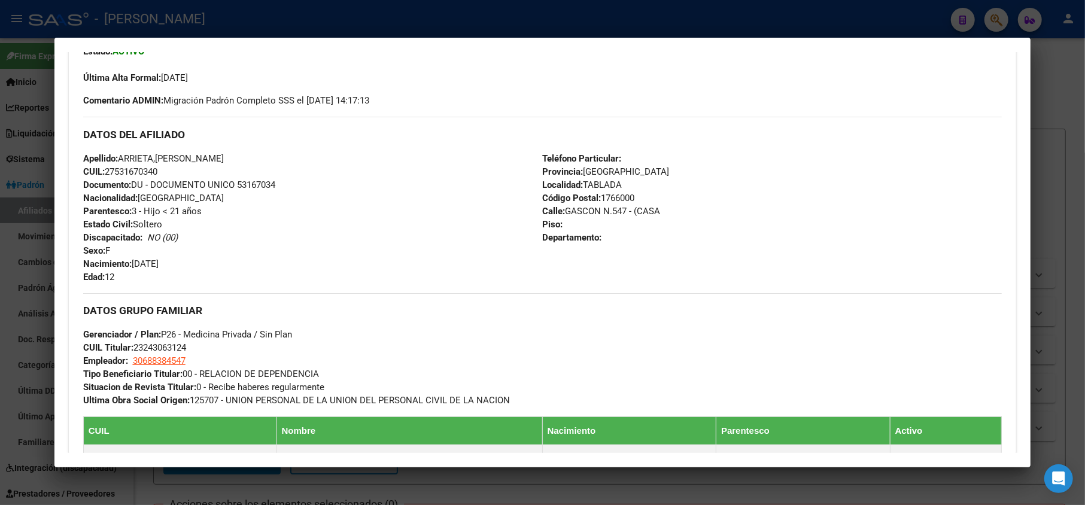
drag, startPoint x: 190, startPoint y: 261, endPoint x: 135, endPoint y: 264, distance: 54.6
click at [135, 264] on div "Apellido: ARRIETA,ROCIO MAGALI CUIL: 27531670340 Documento: DU - DOCUMENTO UNIC…" at bounding box center [312, 218] width 459 height 132
copy span "[DATE]"
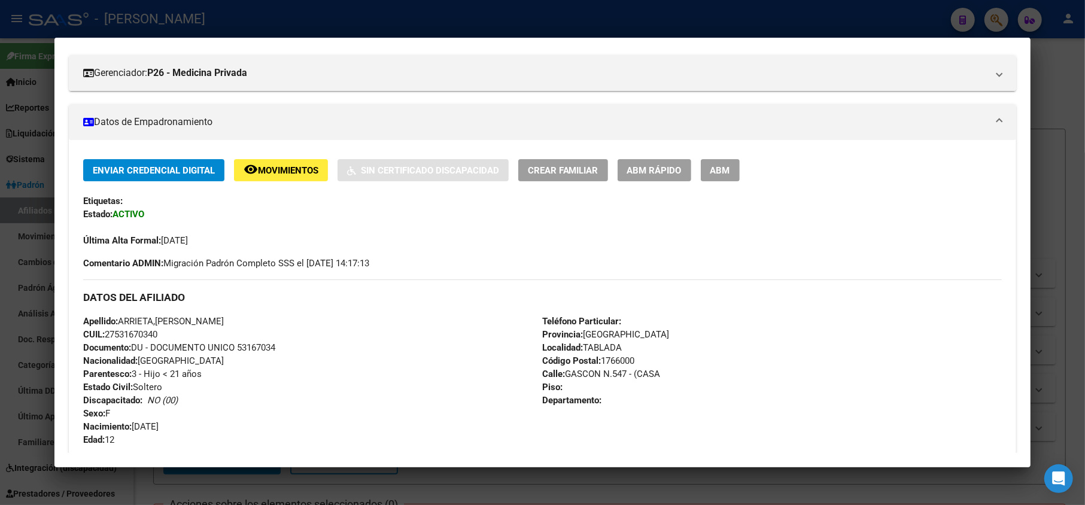
scroll to position [0, 0]
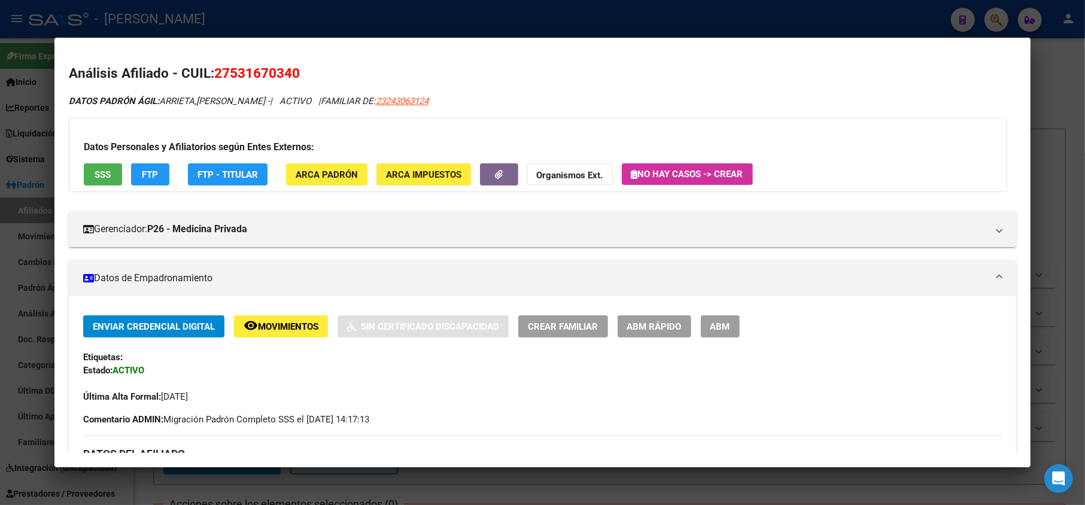
click at [410, 103] on span "23243063124" at bounding box center [402, 101] width 53 height 11
type textarea "23243063124"
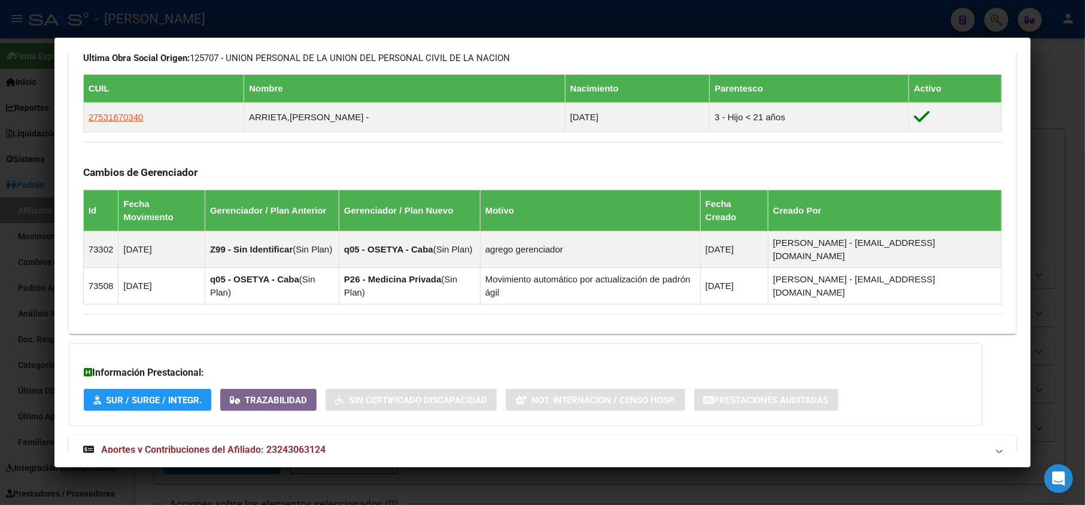
click at [327, 443] on mat-panel-title "Aportes y Contribuciones del Afiliado: 23243063124" at bounding box center [535, 450] width 905 height 14
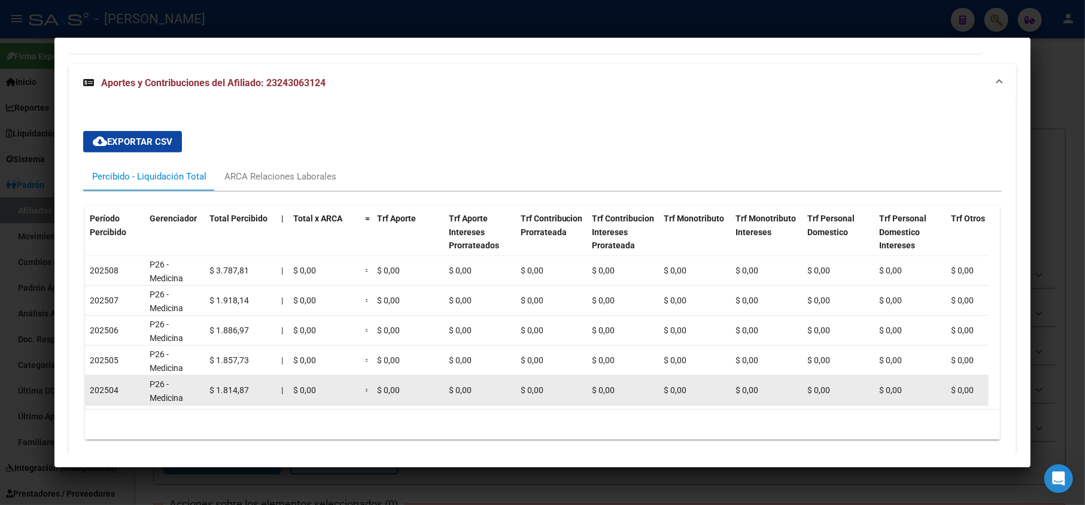
scroll to position [1049, 0]
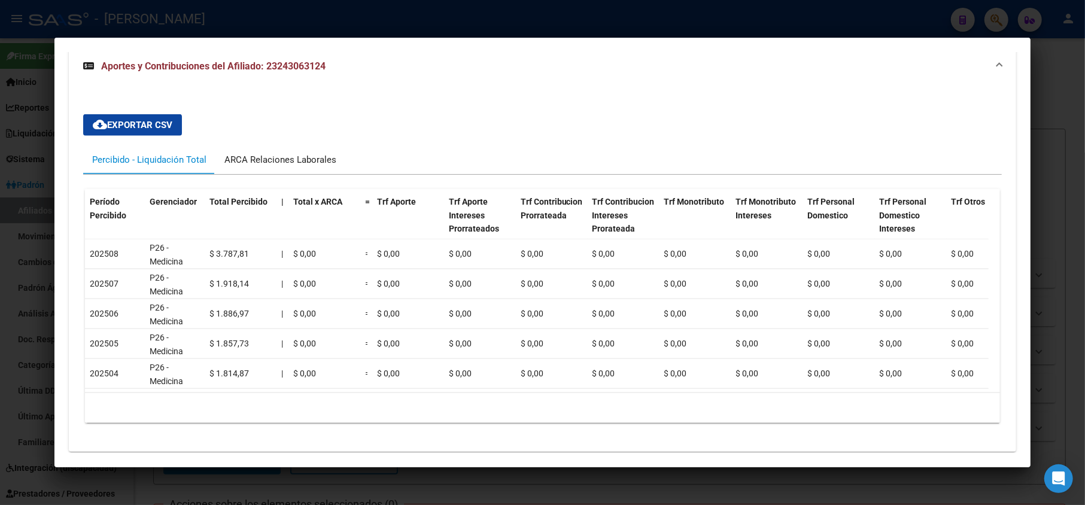
click at [293, 153] on div "ARCA Relaciones Laborales" at bounding box center [280, 159] width 112 height 13
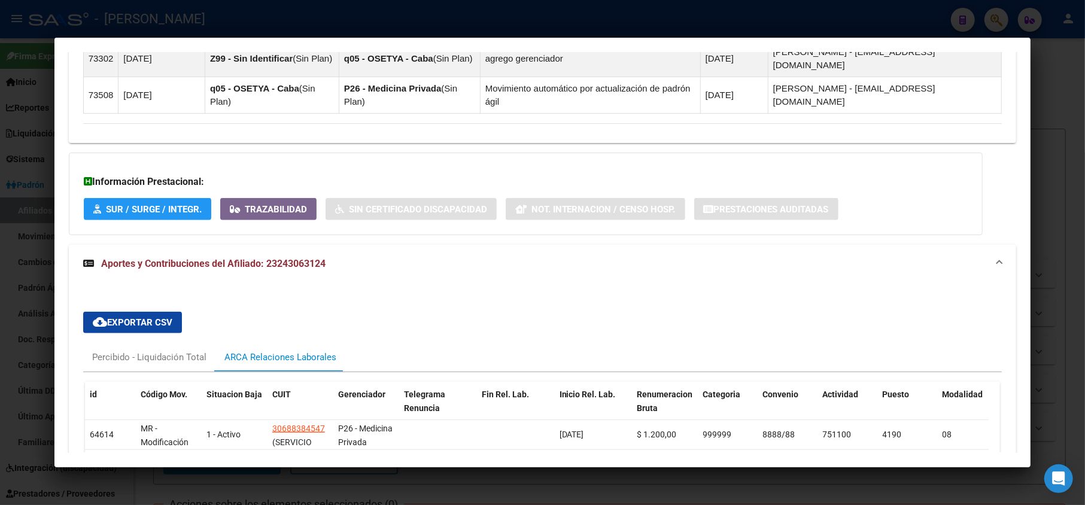
scroll to position [943, 0]
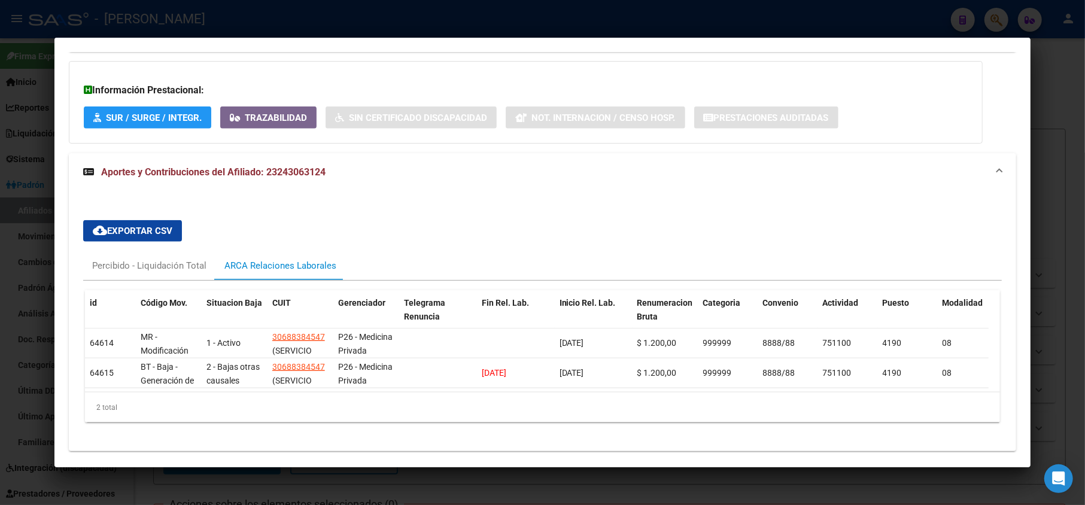
click at [0, 104] on div at bounding box center [542, 252] width 1085 height 505
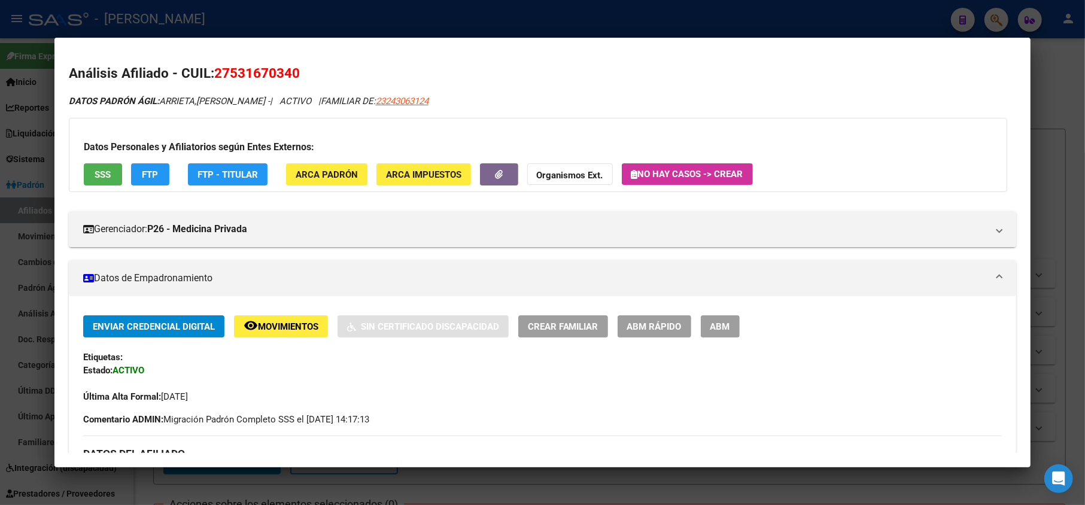
click at [0, 106] on div at bounding box center [542, 252] width 1085 height 505
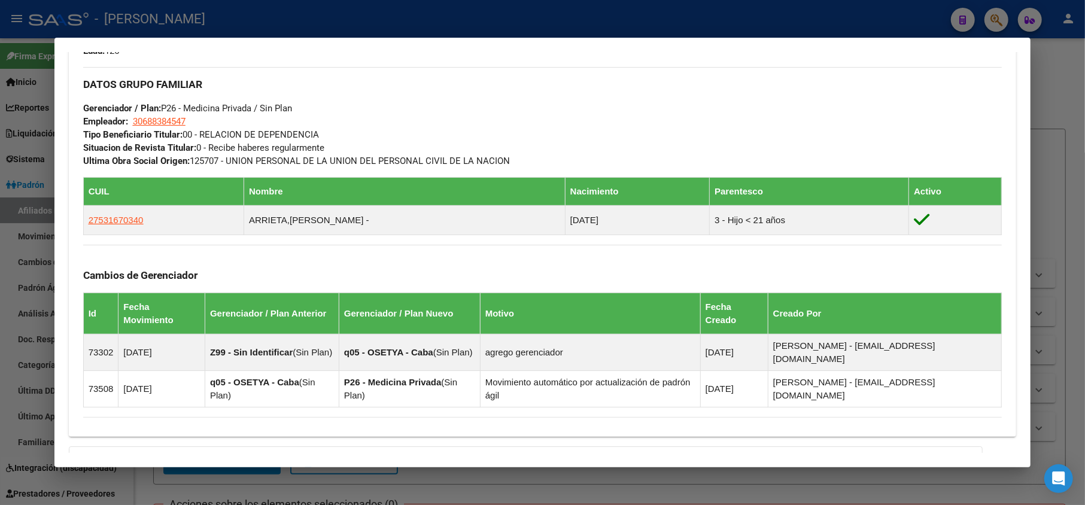
click at [0, 183] on div at bounding box center [542, 252] width 1085 height 505
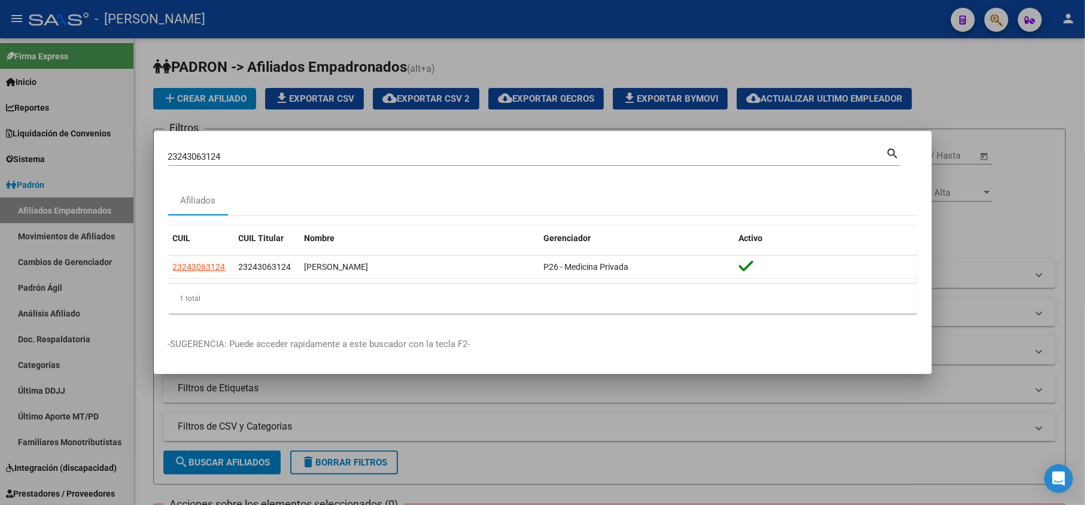
click at [213, 159] on input "23243063124" at bounding box center [527, 156] width 718 height 11
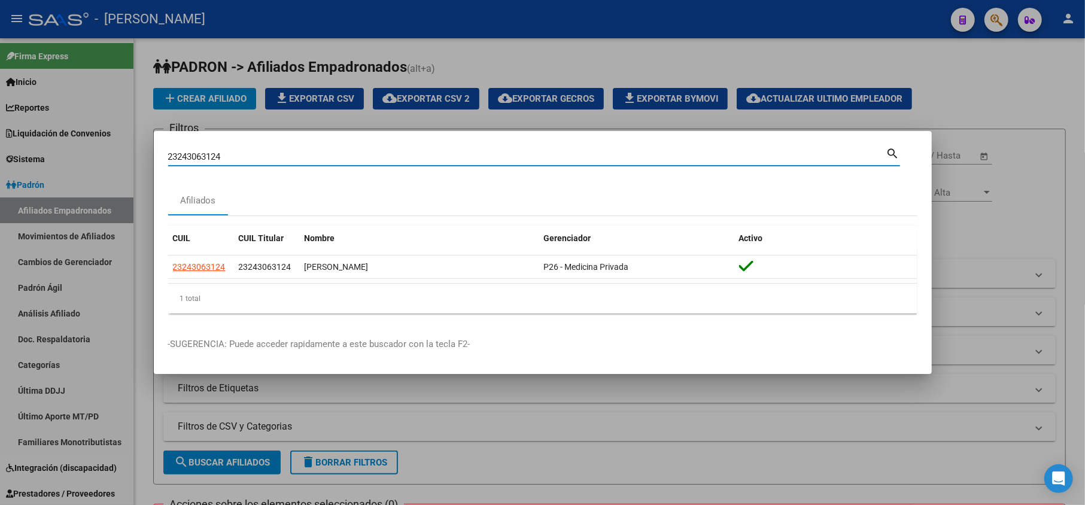
click at [213, 159] on input "23243063124" at bounding box center [527, 156] width 718 height 11
paste input "34081543"
type input "34081543"
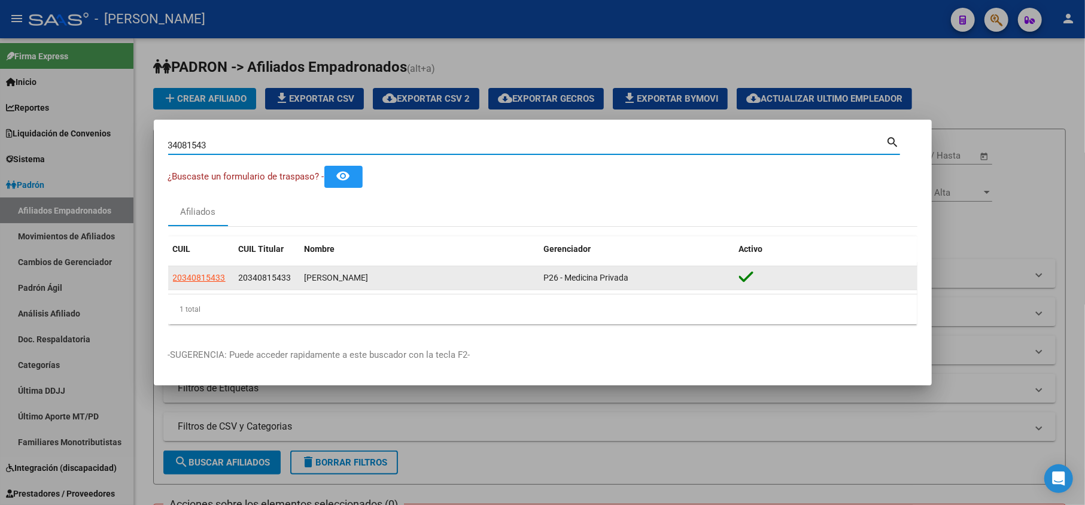
click at [216, 271] on app-link-go-to "20340815433" at bounding box center [199, 278] width 53 height 14
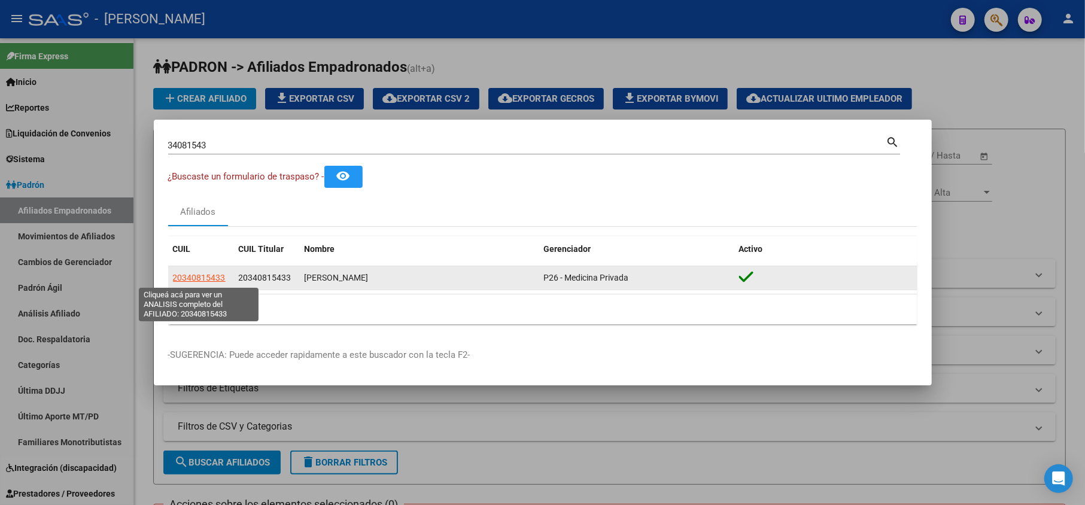
click at [219, 276] on span "20340815433" at bounding box center [199, 278] width 53 height 10
type textarea "20340815433"
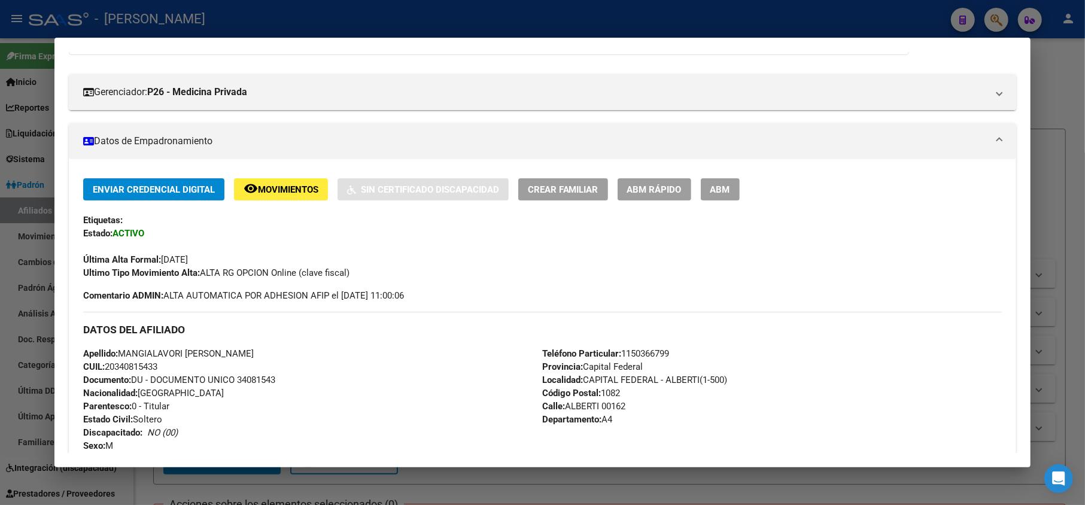
scroll to position [0, 0]
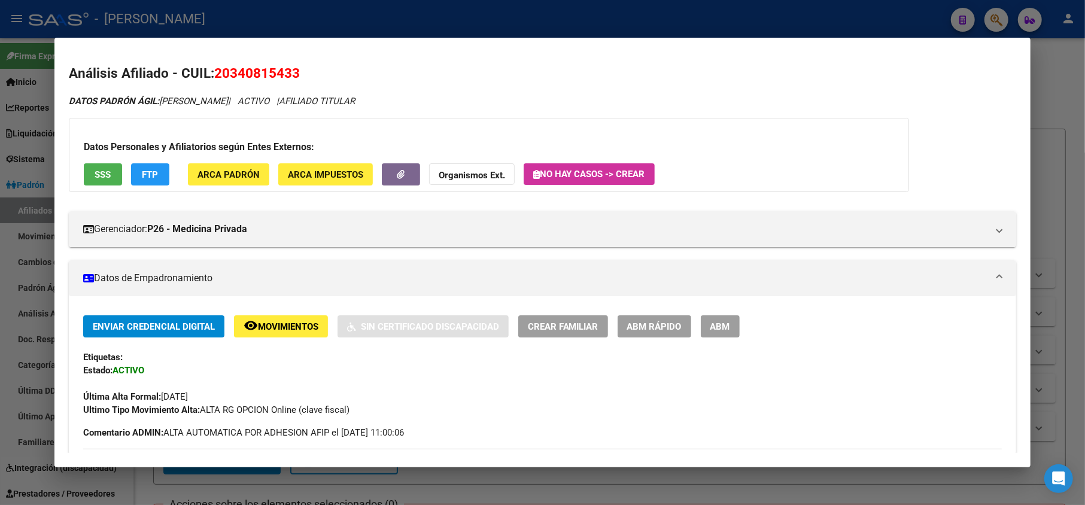
click at [237, 68] on span "20340815433" at bounding box center [257, 73] width 86 height 16
copy span "20340815433"
drag, startPoint x: 255, startPoint y: 58, endPoint x: 238, endPoint y: 70, distance: 20.6
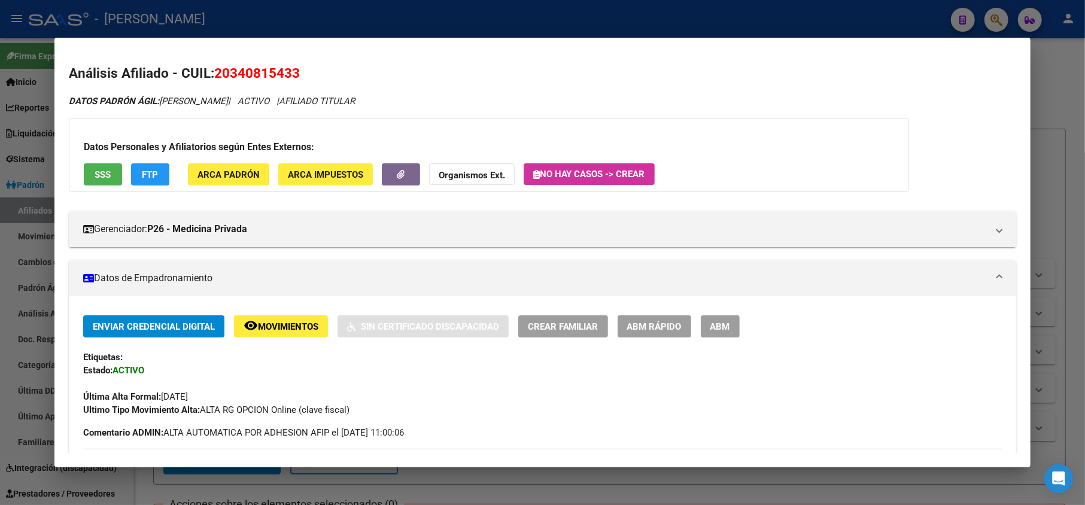
click at [254, 59] on mat-dialog-content "Análisis Afiliado - CUIL: 20340815433 DATOS PADRÓN ÁGIL: GINO JOSE MANGIALAVORI…" at bounding box center [542, 252] width 976 height 400
click at [238, 70] on span "20340815433" at bounding box center [257, 73] width 86 height 16
drag, startPoint x: 233, startPoint y: 72, endPoint x: 290, endPoint y: 80, distance: 57.4
click at [290, 80] on span "20340815433" at bounding box center [257, 73] width 86 height 16
copy span "34081543"
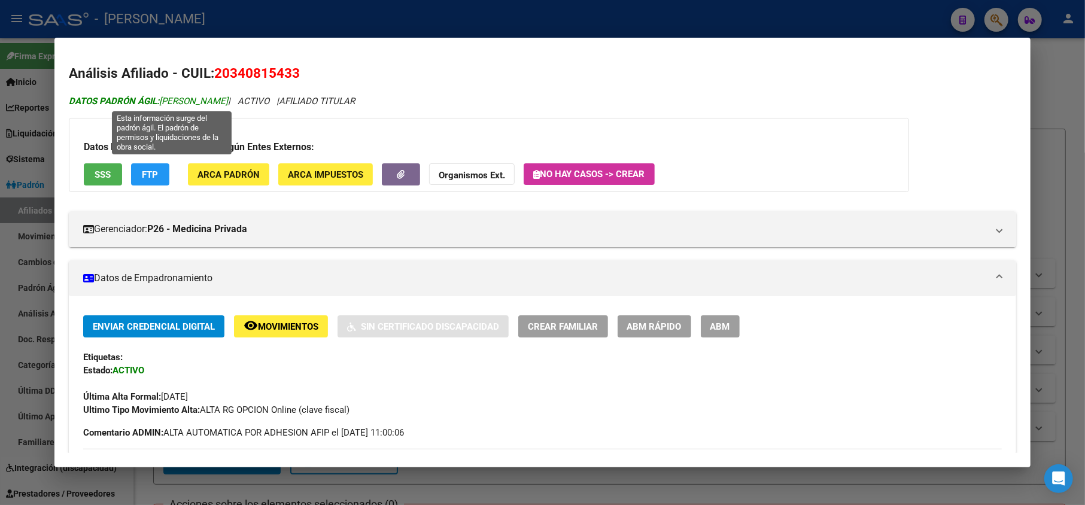
click at [170, 99] on span "DATOS PADRÓN ÁGIL: GINO JOSE MANGIALAVORI" at bounding box center [148, 101] width 159 height 11
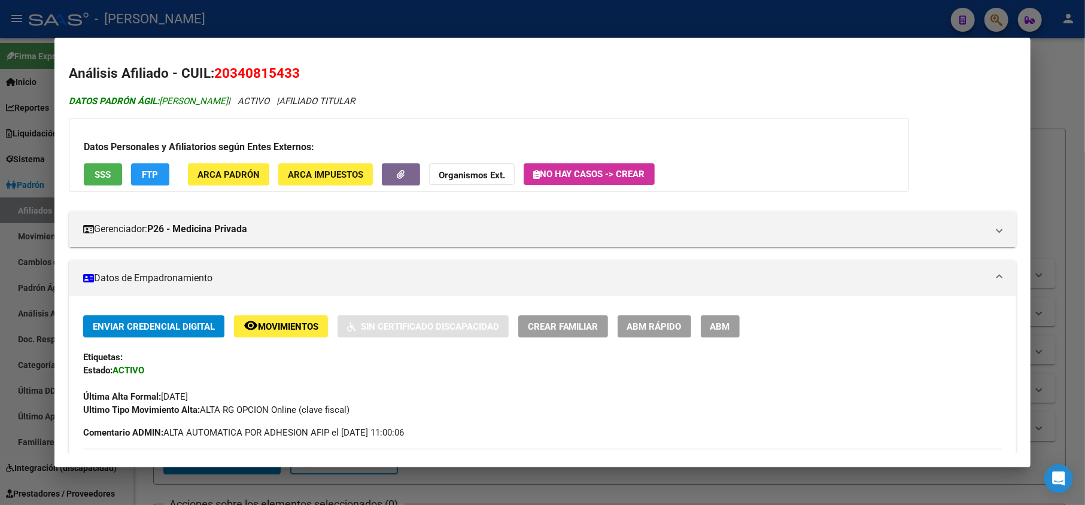
drag, startPoint x: 170, startPoint y: 99, endPoint x: 184, endPoint y: 102, distance: 14.1
click at [184, 102] on span "DATOS PADRÓN ÁGIL: GINO JOSE MANGIALAVORI" at bounding box center [148, 101] width 159 height 11
click at [228, 101] on span "DATOS PADRÓN ÁGIL: GINO JOSE MANGIALAVORI" at bounding box center [148, 101] width 159 height 11
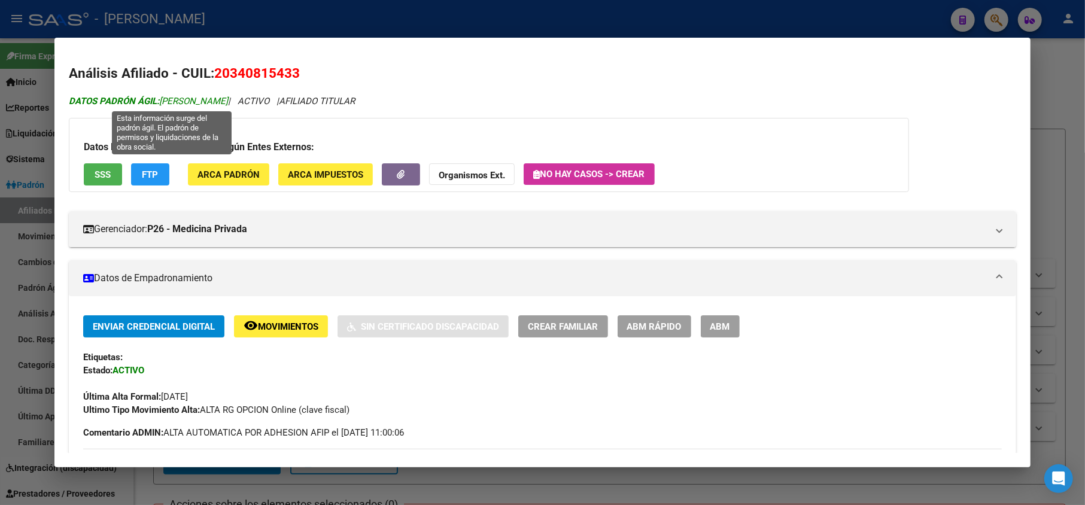
drag, startPoint x: 232, startPoint y: 101, endPoint x: 173, endPoint y: 95, distance: 58.9
click at [173, 96] on span "DATOS PADRÓN ÁGIL: GINO JOSE MANGIALAVORI" at bounding box center [148, 101] width 159 height 11
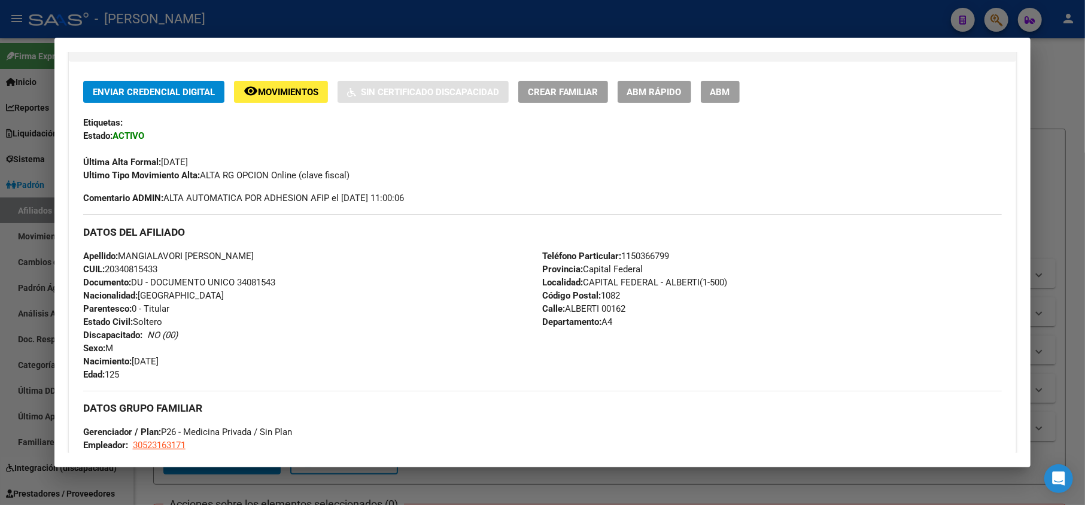
scroll to position [319, 0]
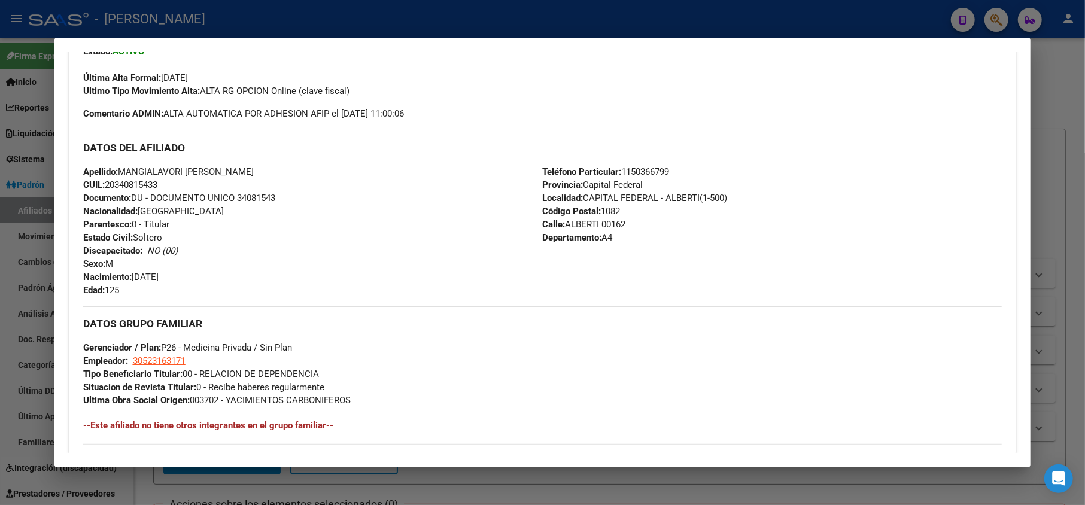
drag, startPoint x: 625, startPoint y: 227, endPoint x: 561, endPoint y: 225, distance: 64.1
click at [561, 225] on div "Teléfono Particular: 1150366799 Provincia: Capital Federal Localidad: CAPITAL F…" at bounding box center [772, 231] width 459 height 132
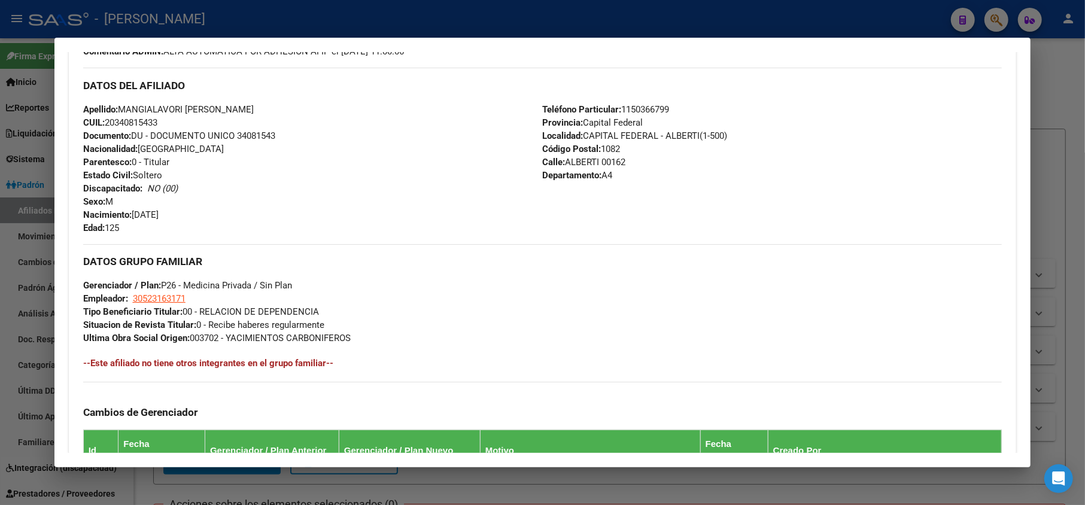
scroll to position [398, 0]
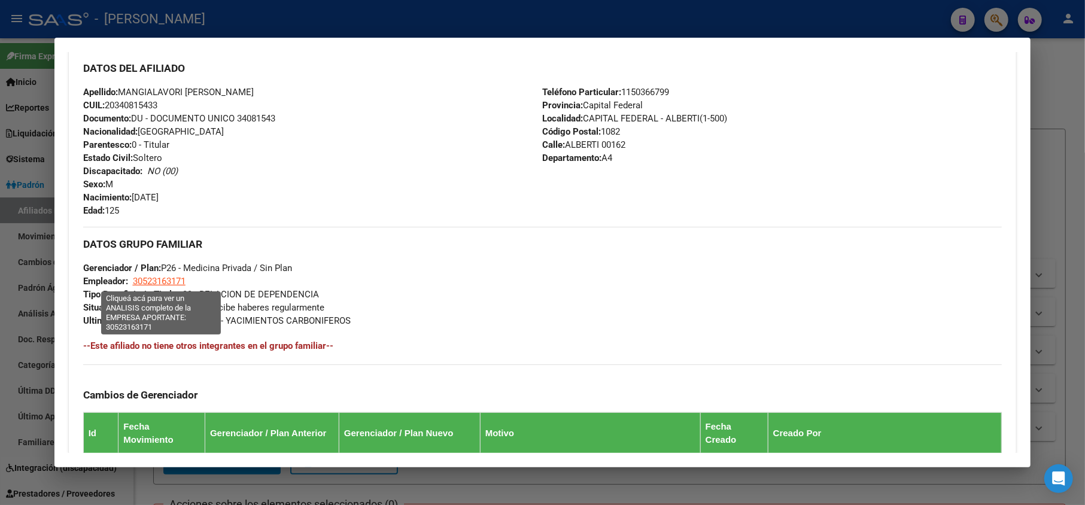
drag, startPoint x: 163, startPoint y: 281, endPoint x: 133, endPoint y: 281, distance: 29.9
click at [133, 281] on div "DATOS GRUPO FAMILIAR Gerenciador / Plan: P26 - Medicina Privada / Sin Plan Empl…" at bounding box center [542, 277] width 919 height 101
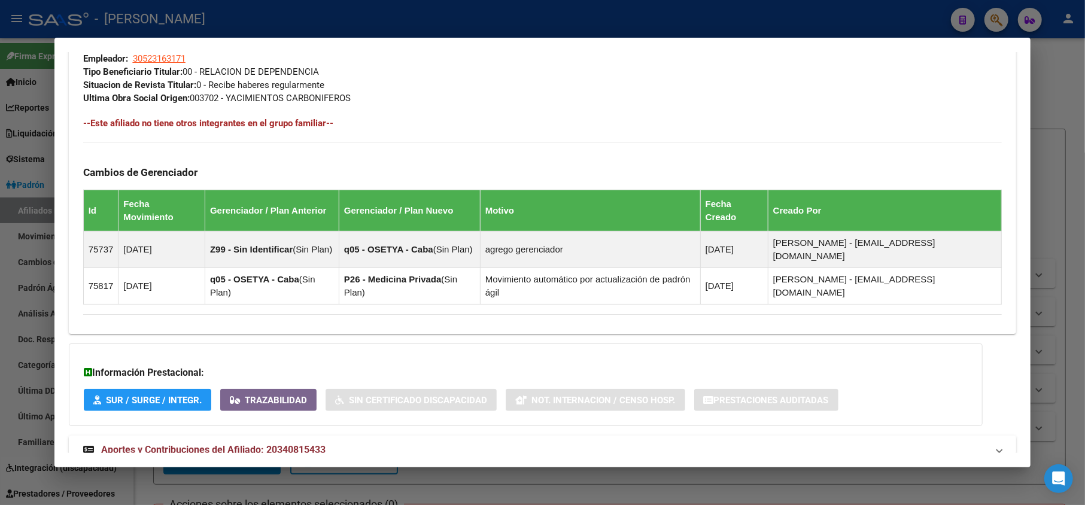
click at [415, 443] on mat-panel-title "Aportes y Contribuciones del Afiliado: 20340815433" at bounding box center [535, 450] width 905 height 14
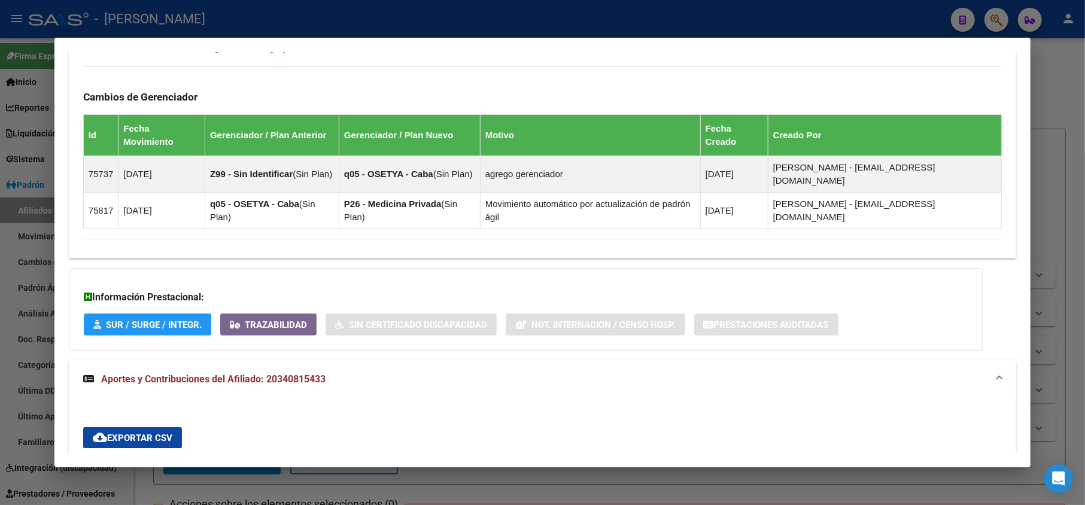
scroll to position [692, 0]
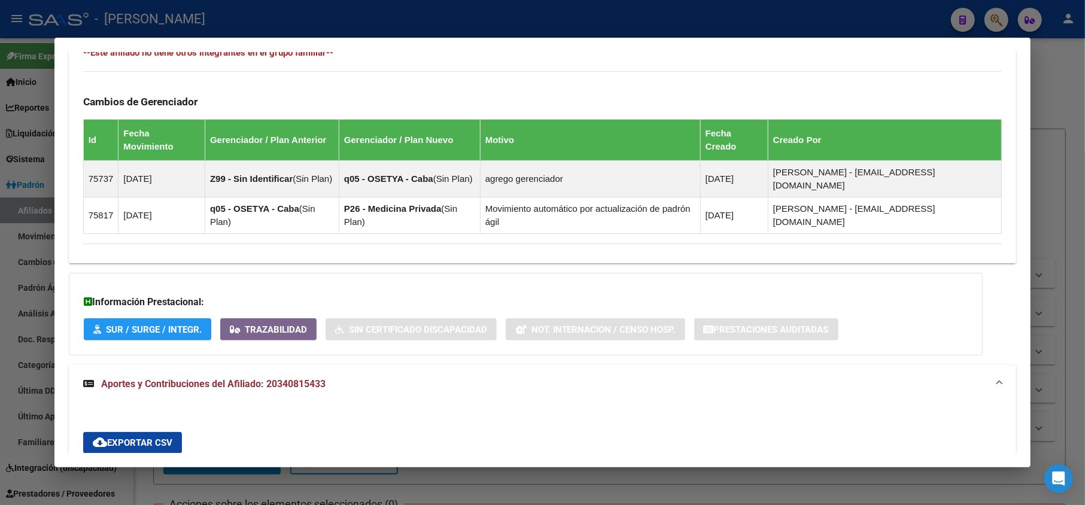
click at [47, 120] on div at bounding box center [542, 252] width 1085 height 505
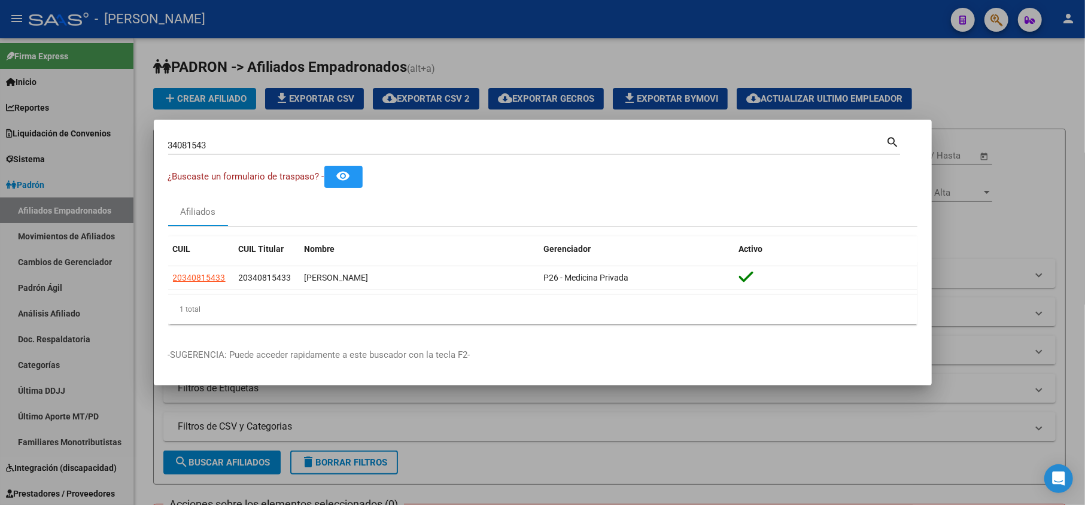
click at [252, 154] on div "34081543 Buscar (apellido, dni, cuil, nro traspaso, cuit, obra social) search" at bounding box center [534, 150] width 732 height 32
drag, startPoint x: 252, startPoint y: 154, endPoint x: 262, endPoint y: 142, distance: 15.3
click at [254, 154] on div "34081543 Buscar (apellido, dni, cuil, nro traspaso, cuit, obra social) search" at bounding box center [534, 150] width 732 height 32
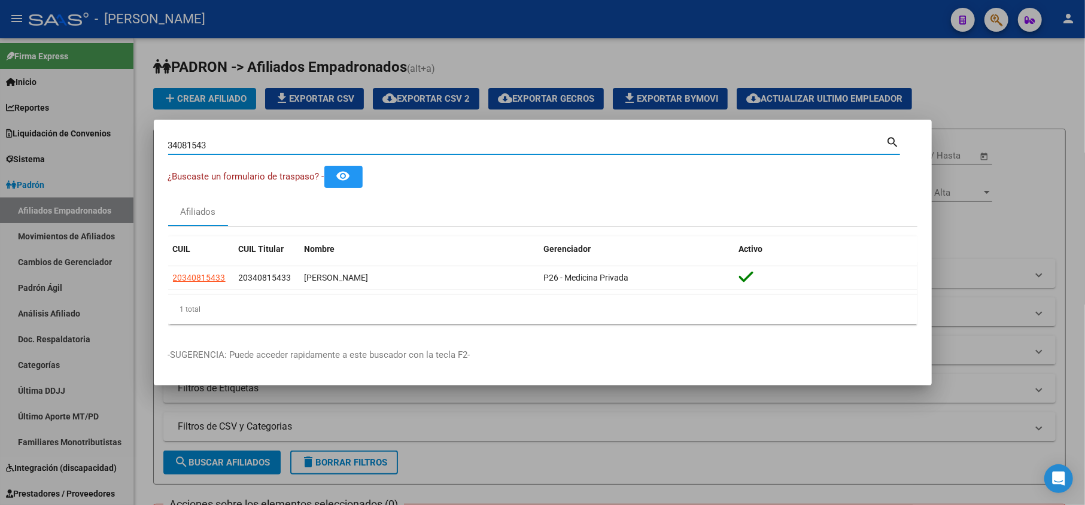
click at [263, 142] on input "34081543" at bounding box center [527, 145] width 718 height 11
paste input "42022636"
type input "42022636"
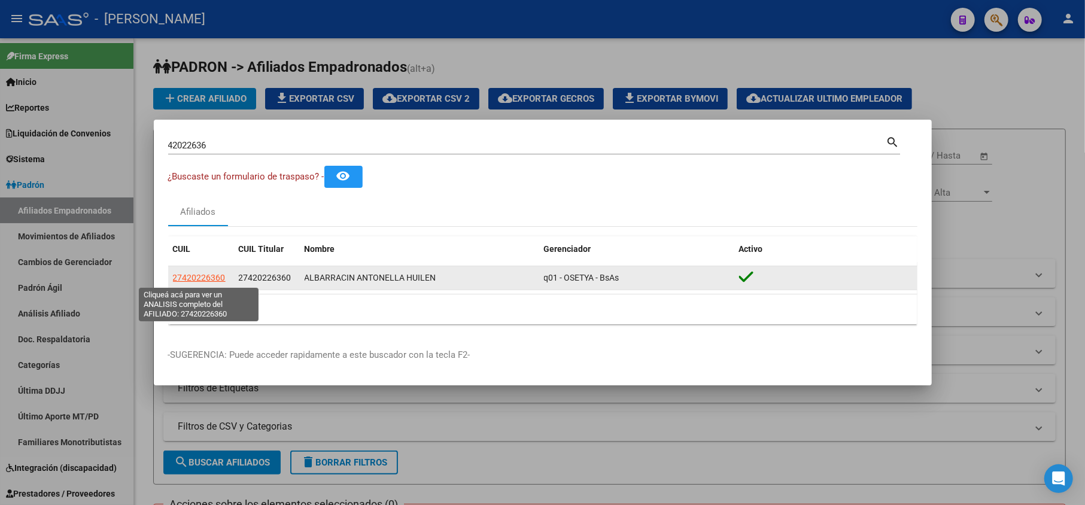
click at [207, 280] on span "27420226360" at bounding box center [199, 278] width 53 height 10
type textarea "27420226360"
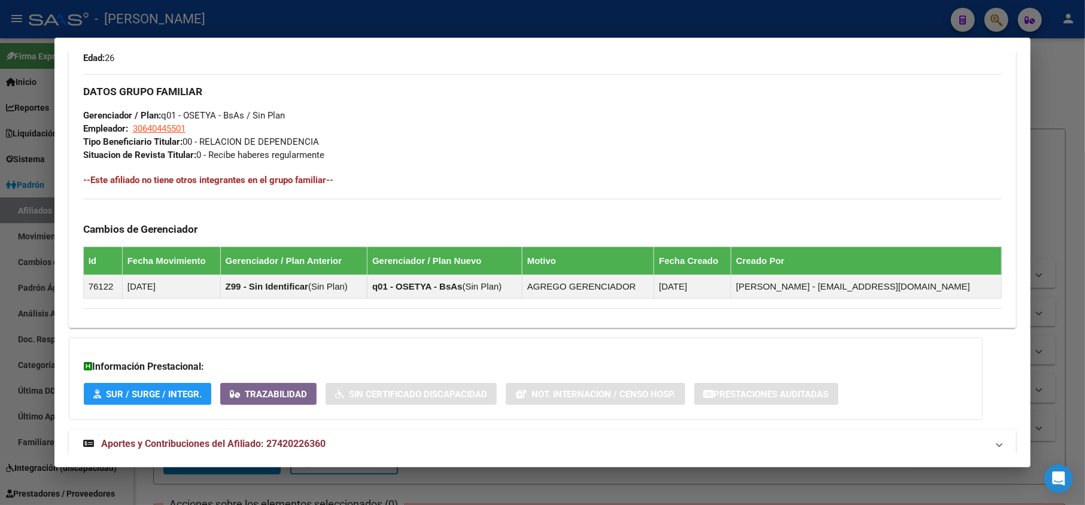
scroll to position [584, 0]
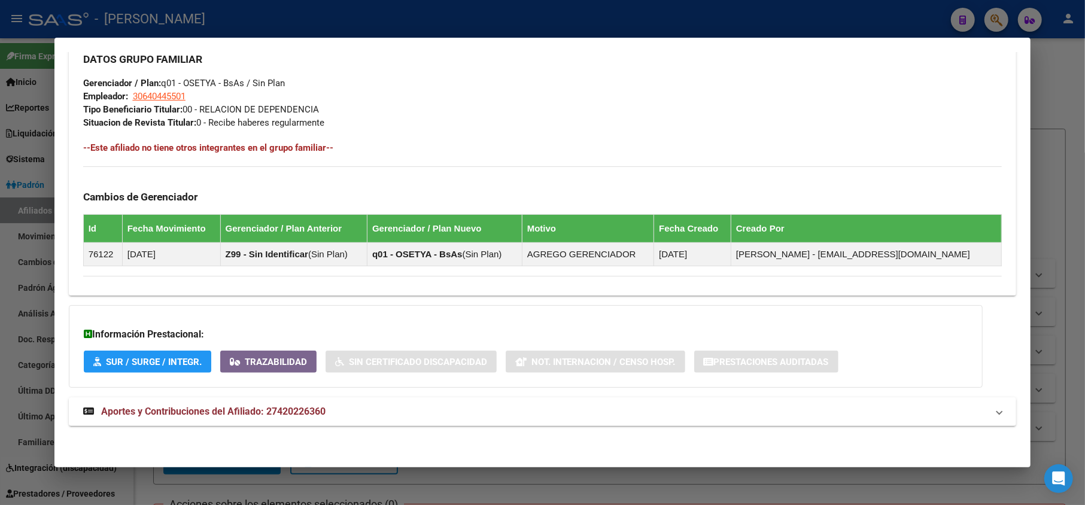
click at [290, 404] on strong "Aportes y Contribuciones del Afiliado: 27420226360" at bounding box center [204, 411] width 242 height 14
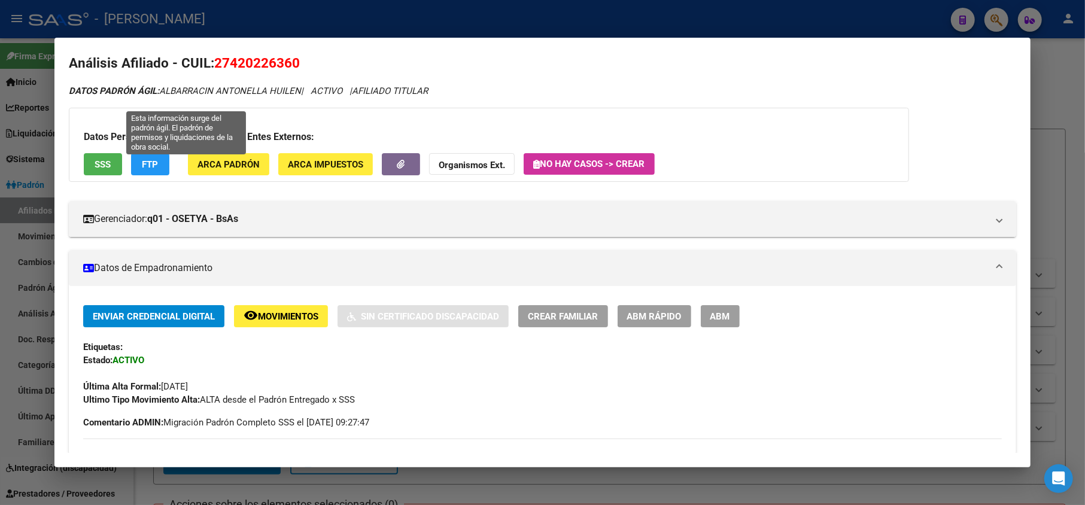
scroll to position [0, 0]
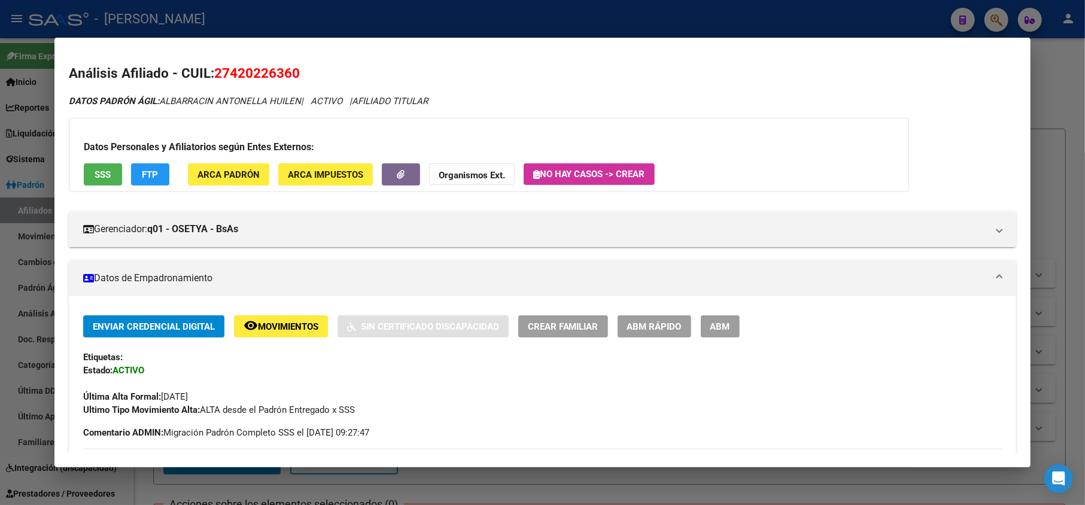
drag, startPoint x: 228, startPoint y: 75, endPoint x: 284, endPoint y: 72, distance: 55.7
click at [284, 72] on span "27420226360" at bounding box center [257, 73] width 86 height 16
drag, startPoint x: 290, startPoint y: 77, endPoint x: 232, endPoint y: 78, distance: 58.0
click at [232, 78] on span "27420226360" at bounding box center [257, 73] width 86 height 16
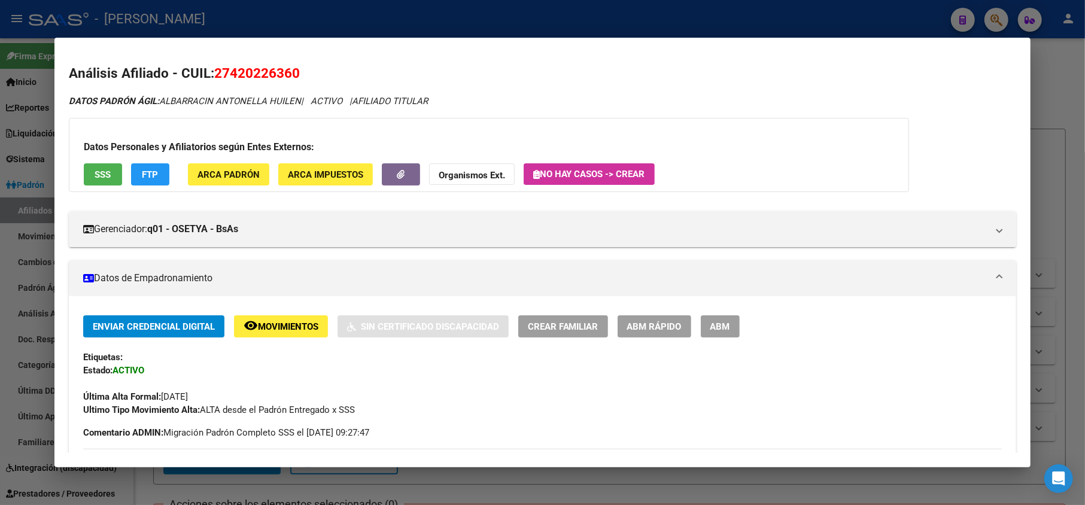
click at [0, 122] on div at bounding box center [542, 252] width 1085 height 505
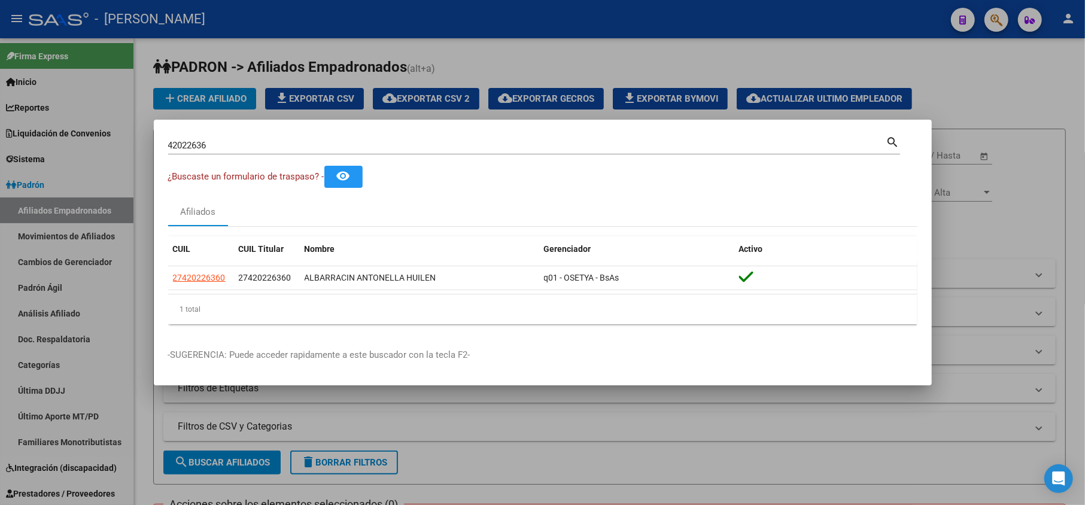
click at [188, 135] on div "42022636 Buscar (apellido, dni, cuil, nro traspaso, cuit, obra social) search" at bounding box center [534, 144] width 732 height 20
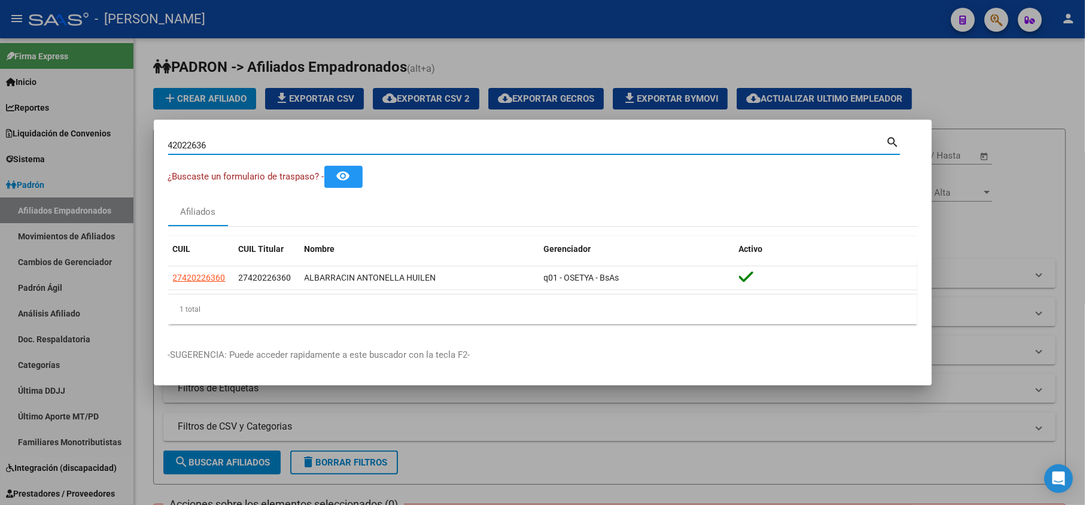
click at [191, 144] on input "42022636" at bounding box center [527, 145] width 718 height 11
paste input "3242804"
type input "43242804"
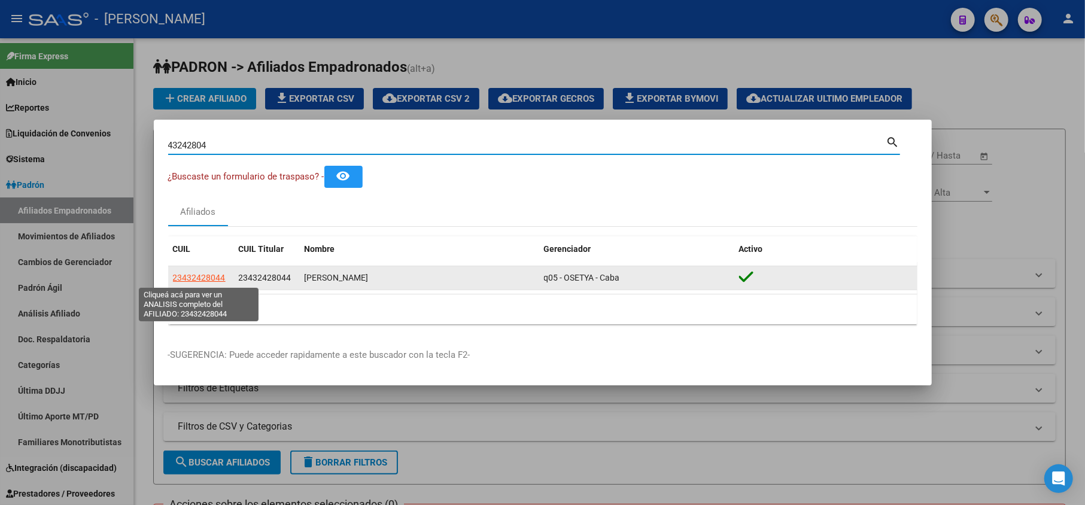
click at [214, 279] on span "23432428044" at bounding box center [199, 278] width 53 height 10
type textarea "23432428044"
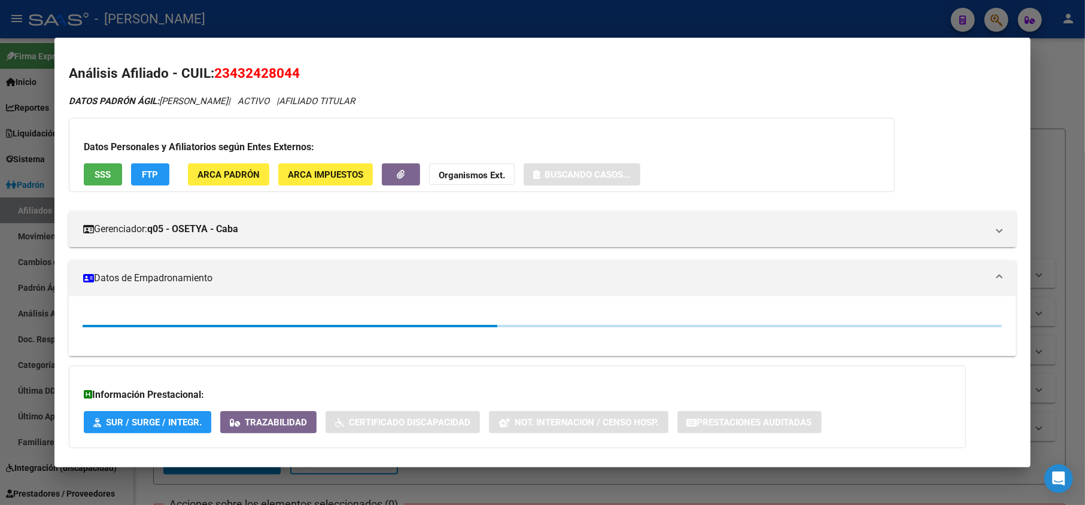
click at [240, 68] on span "23432428044" at bounding box center [257, 73] width 86 height 16
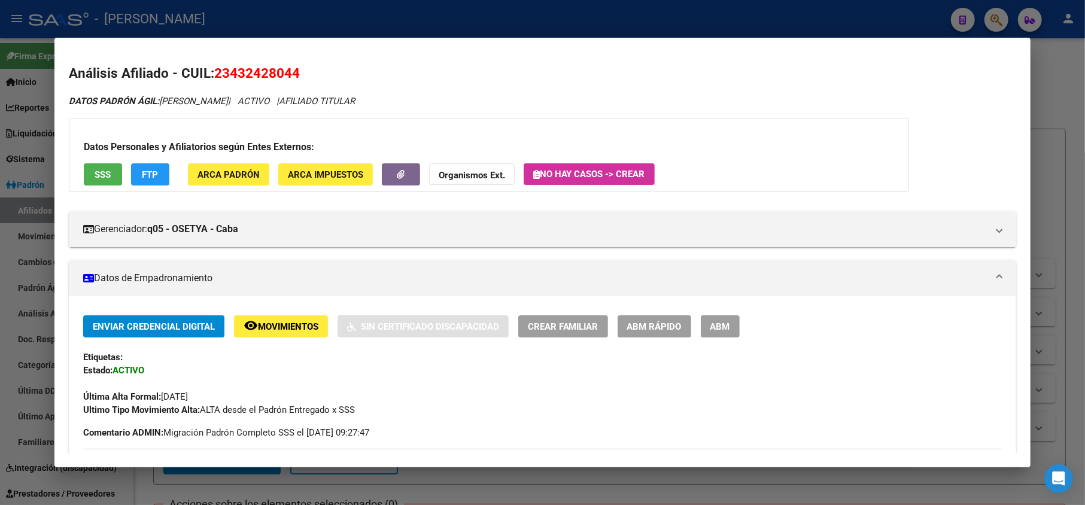
click at [239, 72] on span "23432428044" at bounding box center [257, 73] width 86 height 16
drag, startPoint x: 233, startPoint y: 72, endPoint x: 292, endPoint y: 73, distance: 59.2
click at [292, 73] on span "23432428044" at bounding box center [257, 73] width 86 height 16
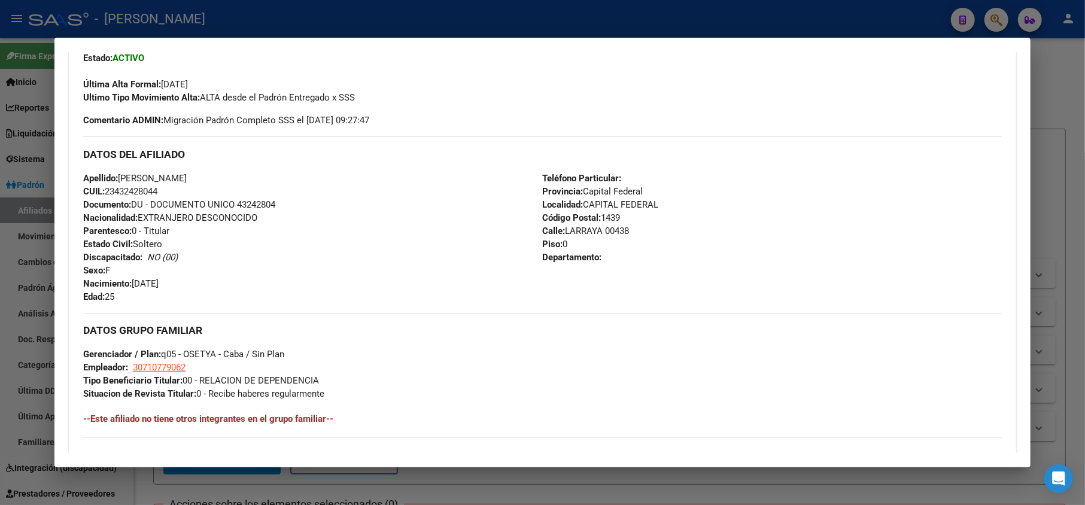
scroll to position [319, 0]
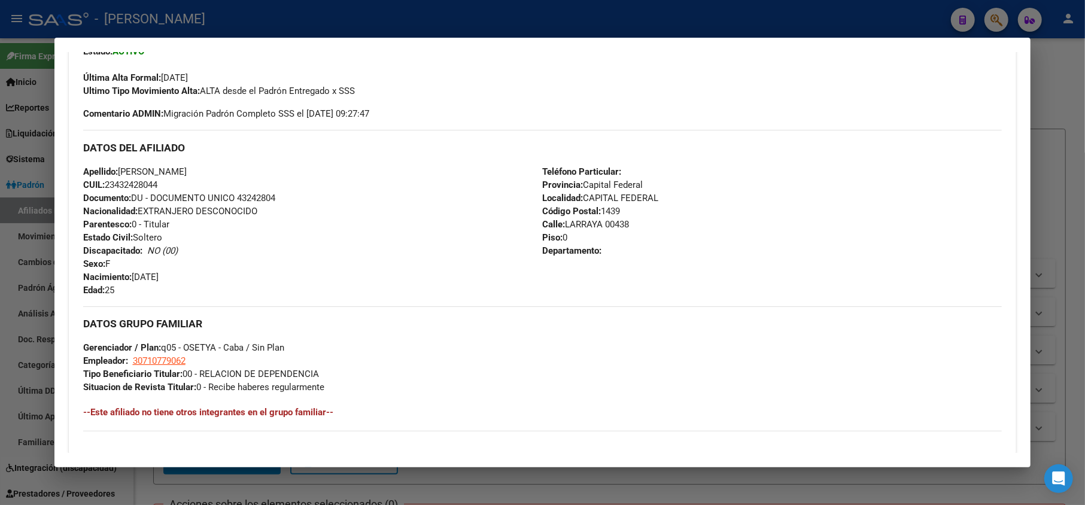
drag, startPoint x: 200, startPoint y: 283, endPoint x: 146, endPoint y: 272, distance: 55.0
click at [147, 272] on div "Apellido: MEDINA ROCIO NICOLE CUIL: 23432428044 Documento: DU - DOCUMENTO UNICO…" at bounding box center [312, 231] width 459 height 132
click at [146, 272] on span "Nacimiento: 08/11/1999" at bounding box center [120, 277] width 75 height 11
drag, startPoint x: 132, startPoint y: 273, endPoint x: 187, endPoint y: 272, distance: 54.5
click at [187, 272] on div "Apellido: MEDINA ROCIO NICOLE CUIL: 23432428044 Documento: DU - DOCUMENTO UNICO…" at bounding box center [312, 231] width 459 height 132
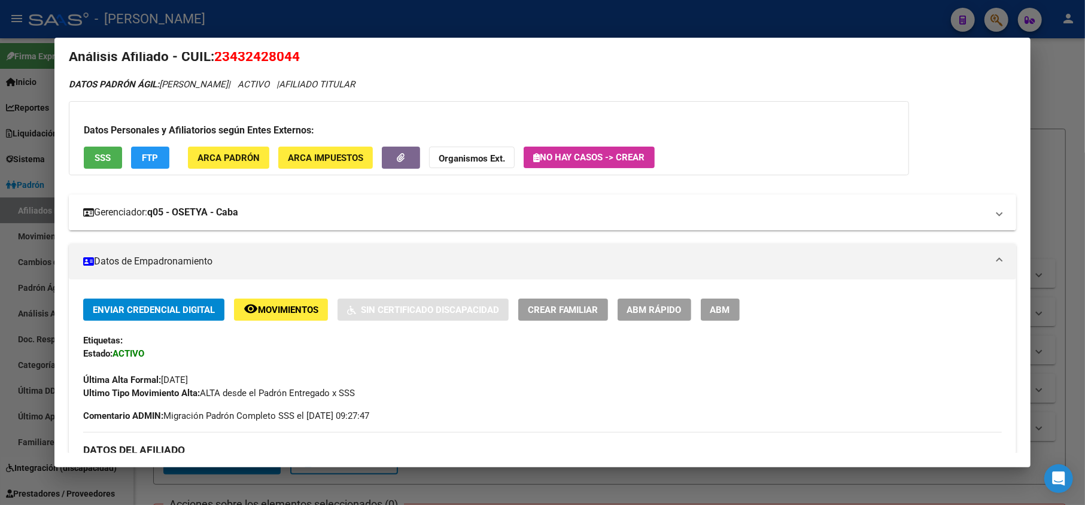
scroll to position [0, 0]
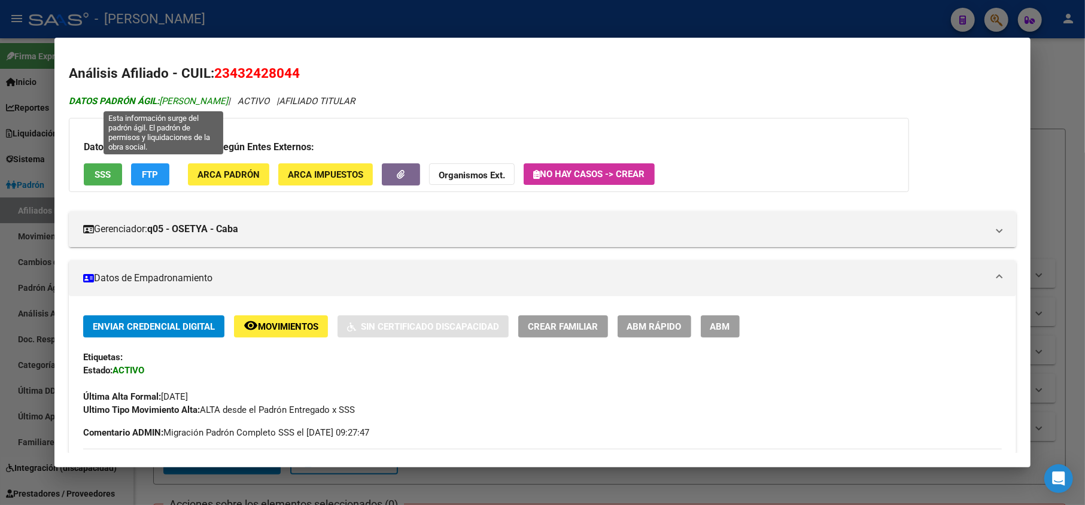
click at [178, 102] on span "DATOS PADRÓN ÁGIL: MEDINA ROCIO NICOLE" at bounding box center [148, 101] width 159 height 11
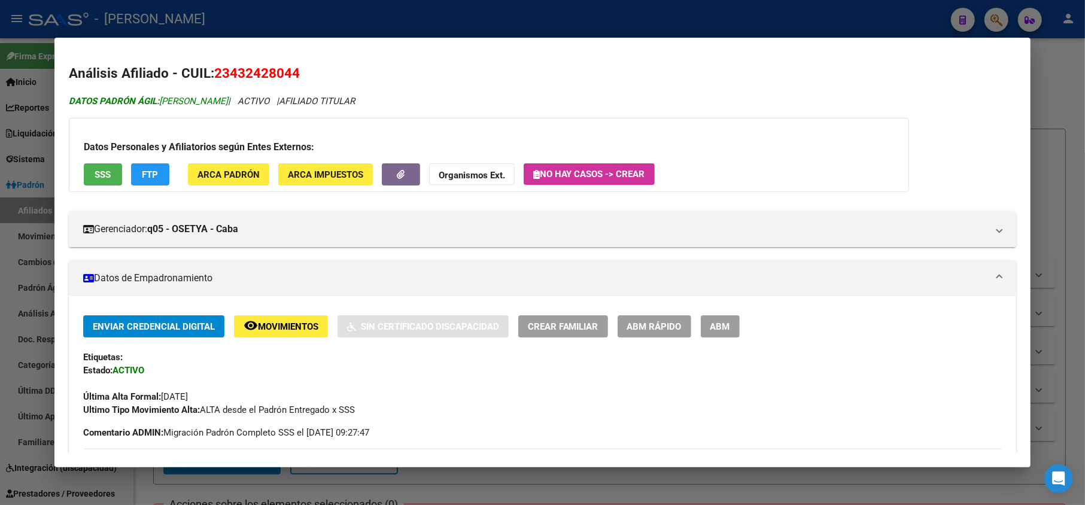
drag, startPoint x: 178, startPoint y: 102, endPoint x: 233, endPoint y: 102, distance: 55.6
click at [228, 102] on span "DATOS PADRÓN ÁGIL: MEDINA ROCIO NICOLE" at bounding box center [148, 101] width 159 height 11
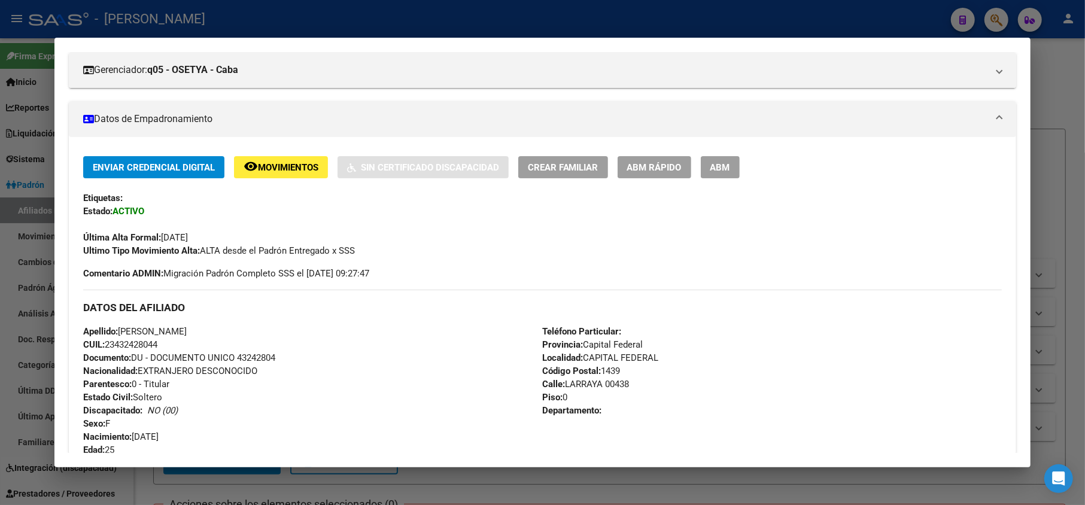
scroll to position [398, 0]
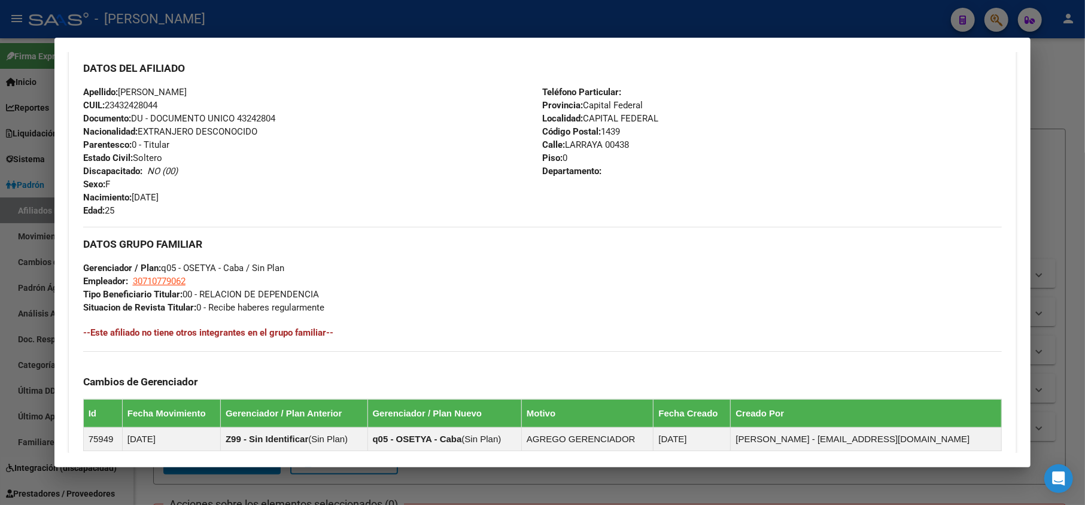
drag, startPoint x: 642, startPoint y: 148, endPoint x: 561, endPoint y: 144, distance: 81.5
click at [561, 144] on div "Teléfono Particular: Provincia: Capital Federal Localidad: CAPITAL FEDERAL Códi…" at bounding box center [772, 152] width 459 height 132
drag, startPoint x: 190, startPoint y: 283, endPoint x: 135, endPoint y: 280, distance: 54.5
click at [135, 280] on div "DATOS GRUPO FAMILIAR Gerenciador / Plan: q05 - OSETYA - Caba / Sin Plan Emplead…" at bounding box center [542, 270] width 919 height 87
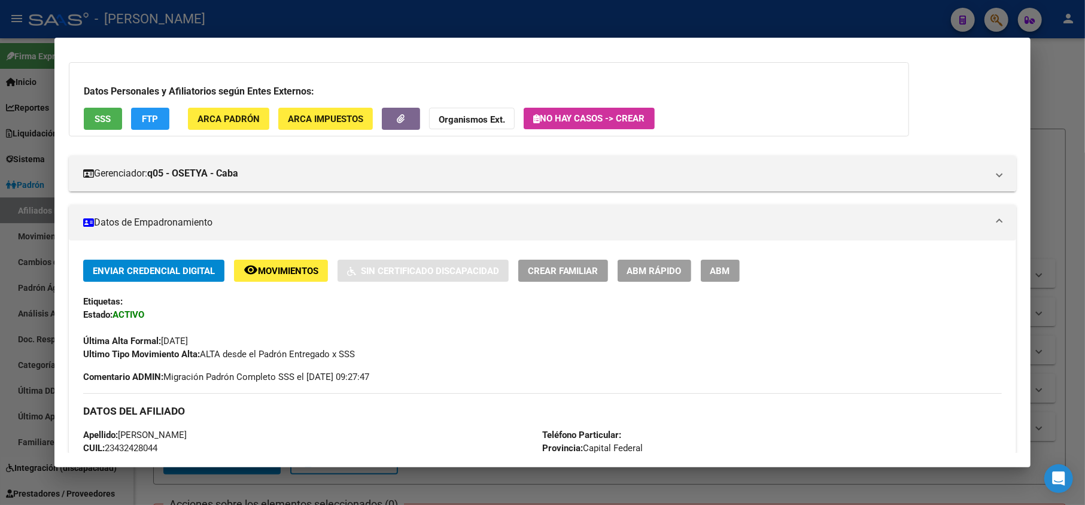
scroll to position [0, 0]
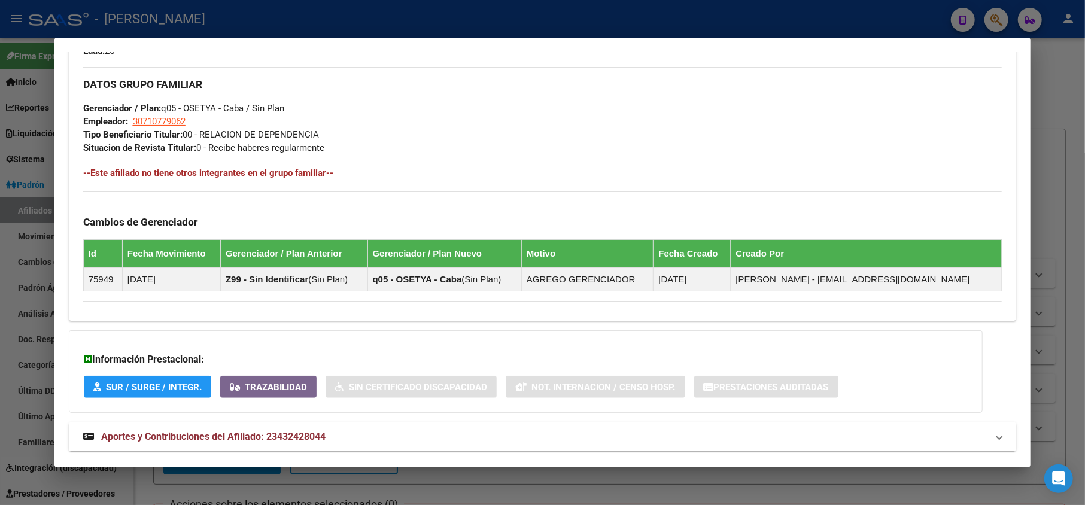
drag, startPoint x: 398, startPoint y: 434, endPoint x: 443, endPoint y: 426, distance: 44.9
click at [398, 434] on mat-panel-title "Aportes y Contribuciones del Afiliado: 23432428044" at bounding box center [535, 437] width 905 height 14
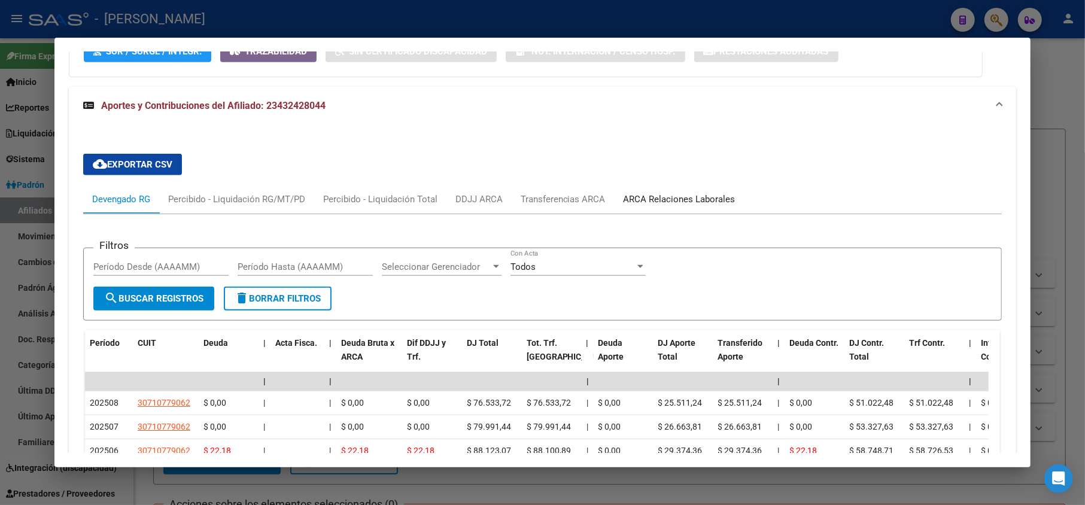
click at [641, 202] on div "ARCA Relaciones Laborales" at bounding box center [679, 199] width 112 height 13
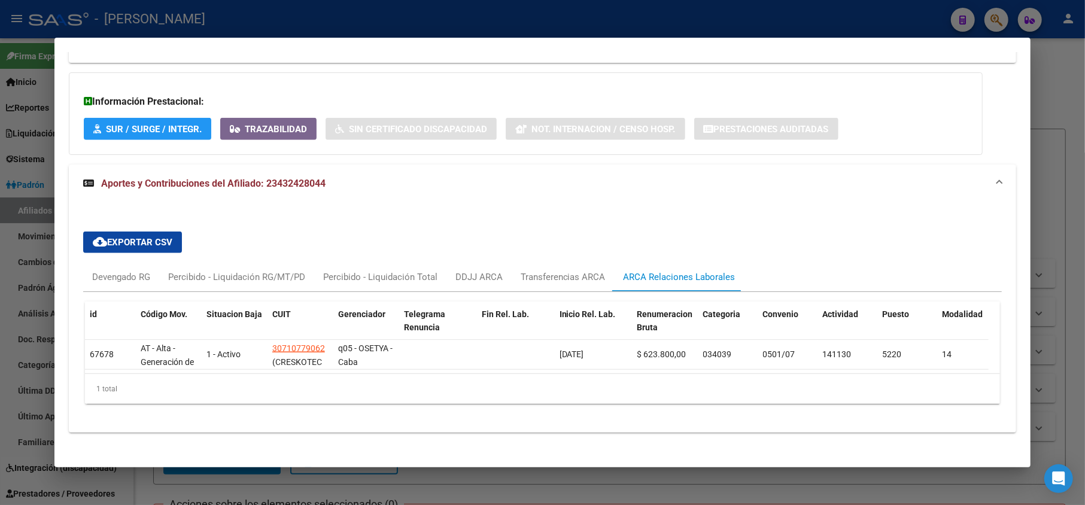
scroll to position [836, 0]
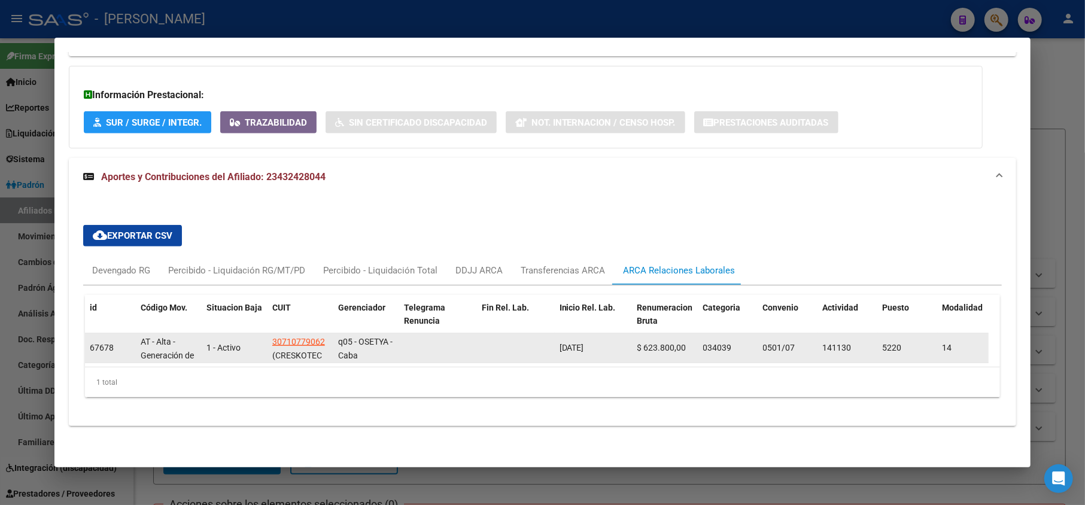
drag, startPoint x: 608, startPoint y: 333, endPoint x: 560, endPoint y: 336, distance: 48.5
click at [560, 341] on div "[DATE]" at bounding box center [593, 348] width 68 height 14
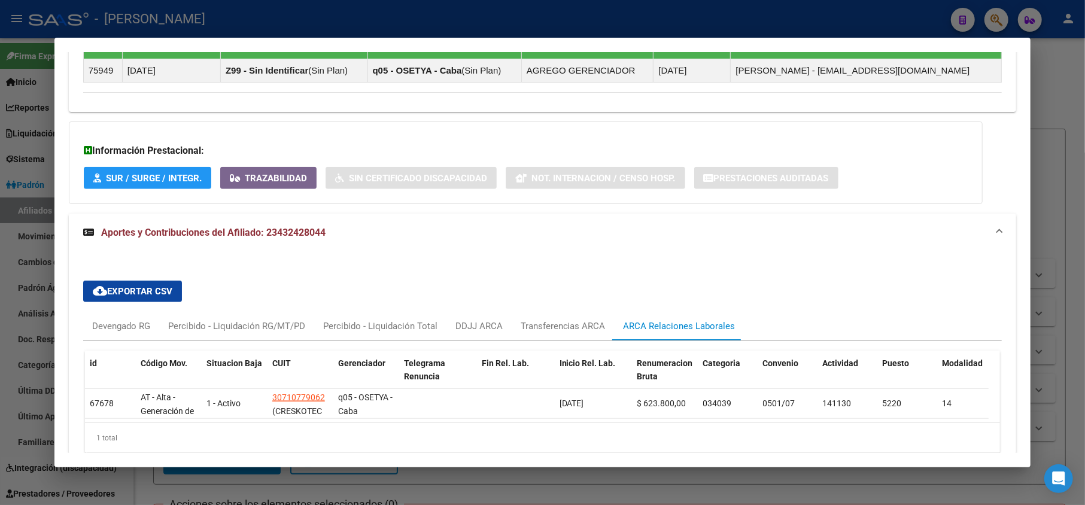
scroll to position [676, 0]
